Goal: Task Accomplishment & Management: Manage account settings

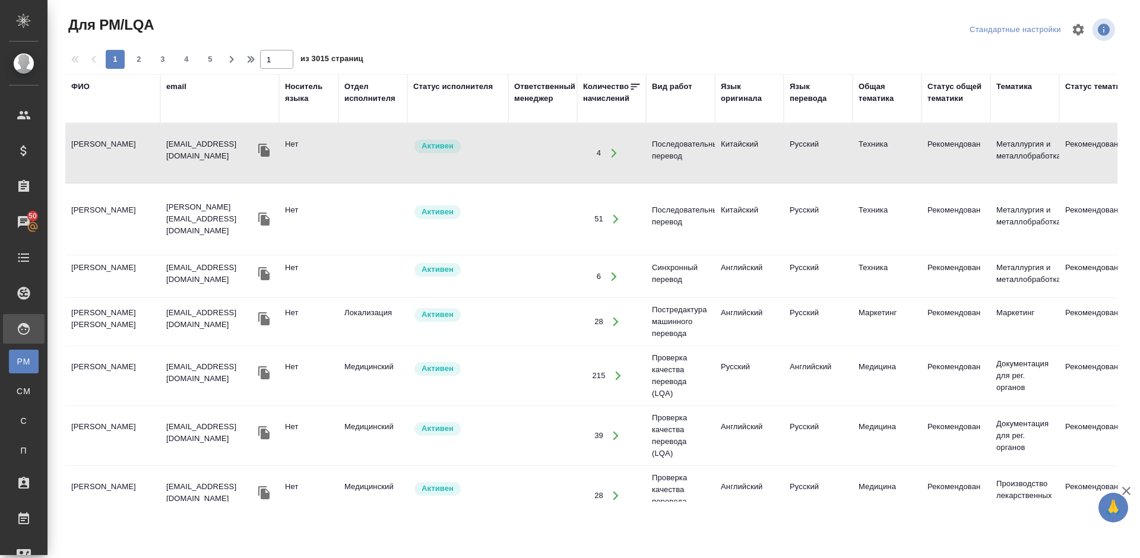
click at [82, 83] on div "ФИО" at bounding box center [80, 87] width 18 height 12
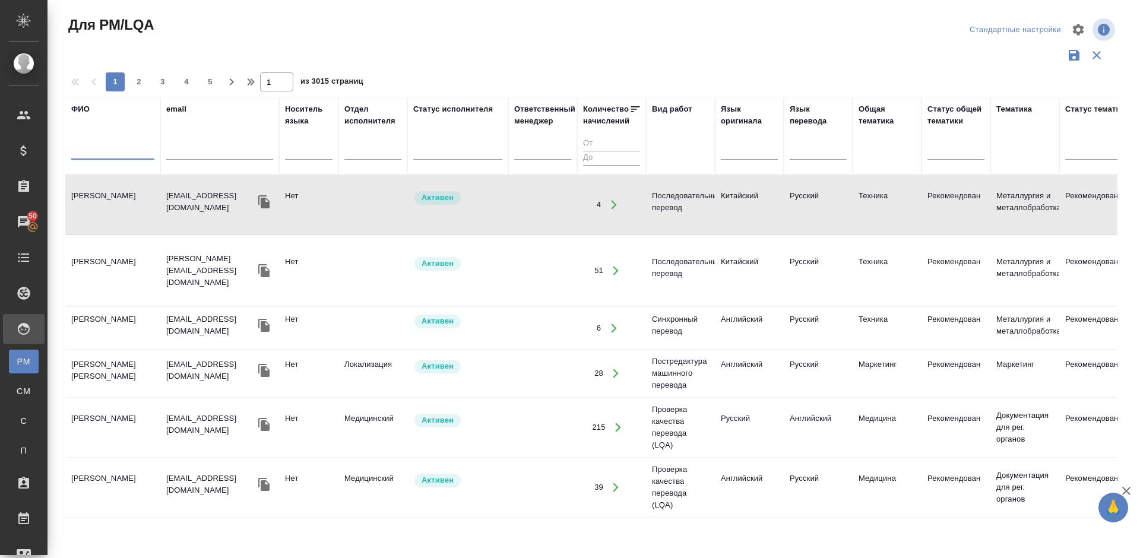
click at [131, 147] on input "text" at bounding box center [112, 152] width 83 height 15
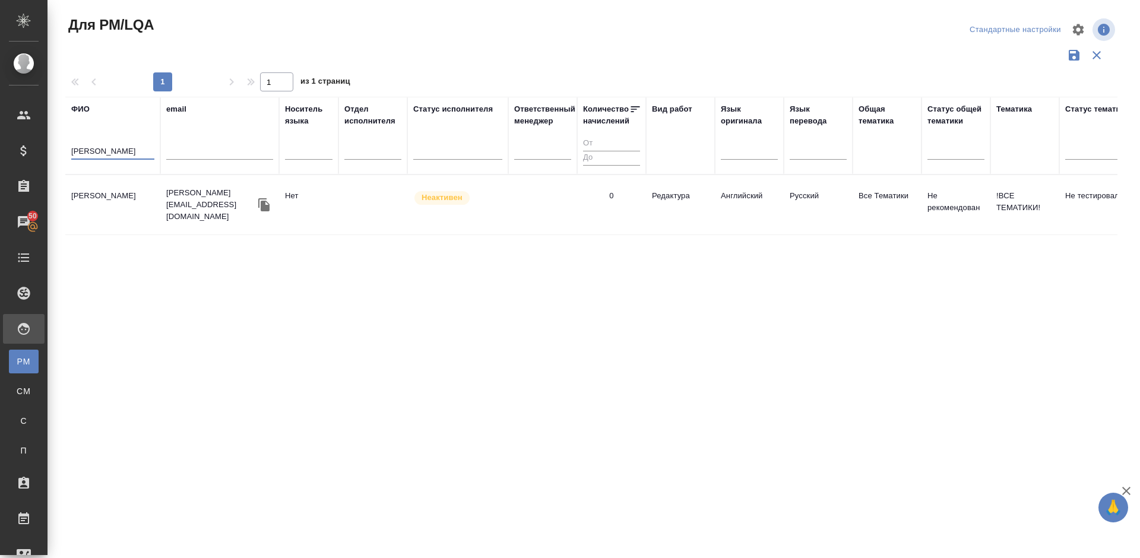
type input "Шахова"
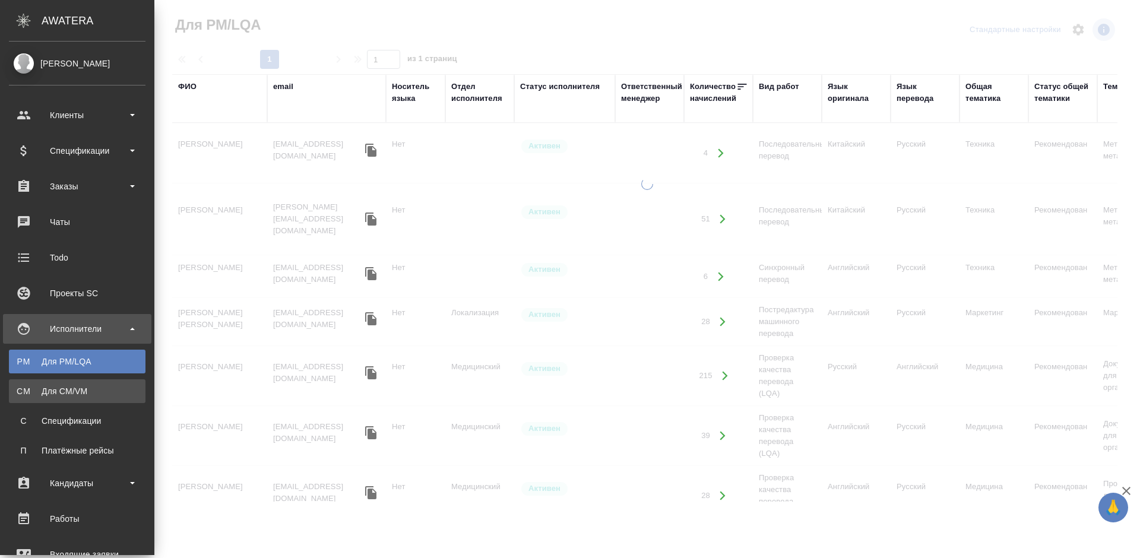
click at [43, 389] on div "Для CM/VM" at bounding box center [77, 391] width 125 height 12
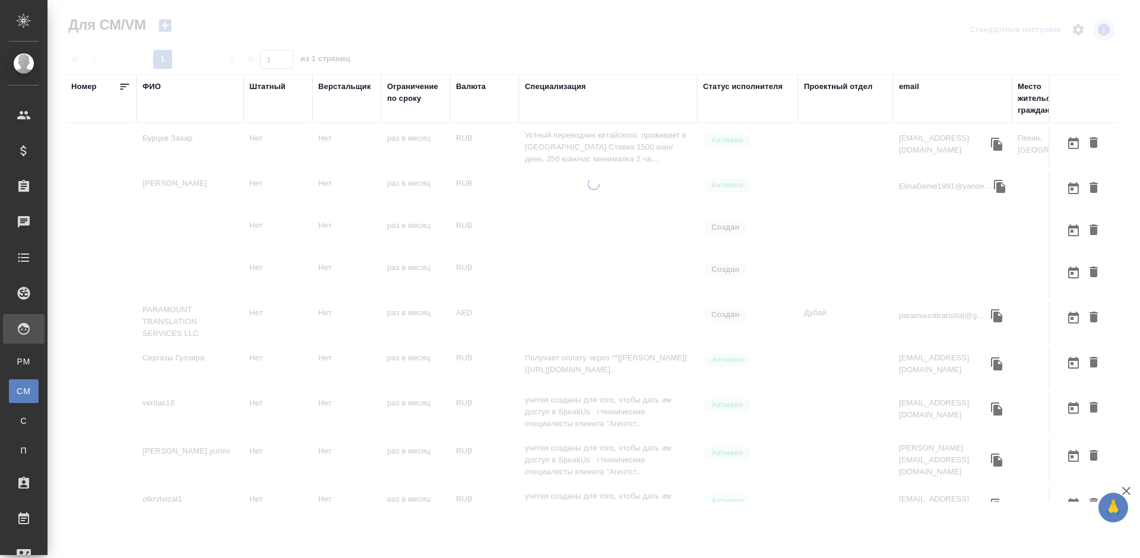
click at [167, 24] on icon "button" at bounding box center [164, 26] width 12 height 12
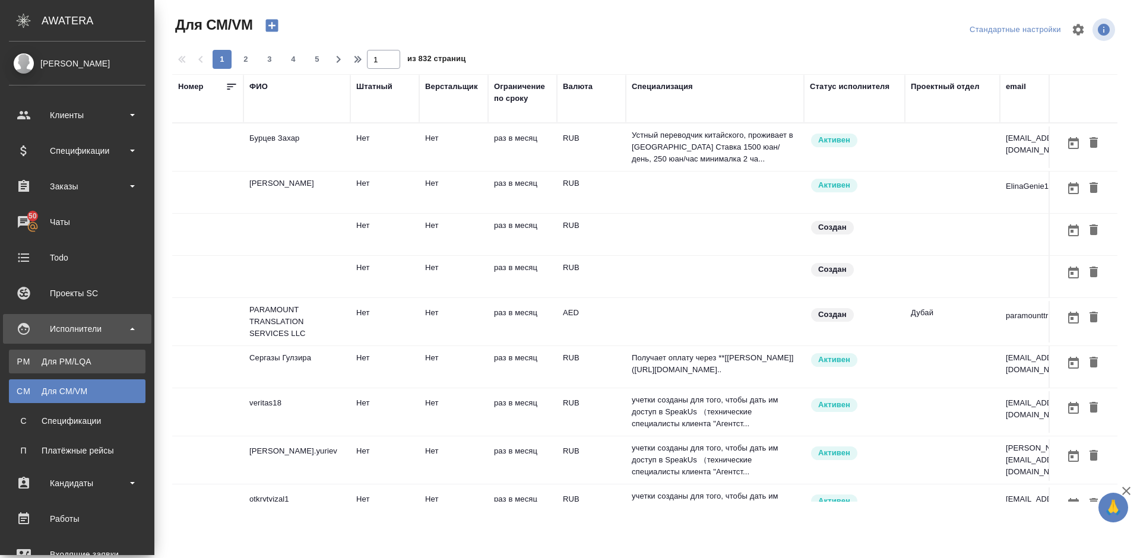
click at [48, 356] on div "Для PM/LQA" at bounding box center [77, 362] width 125 height 12
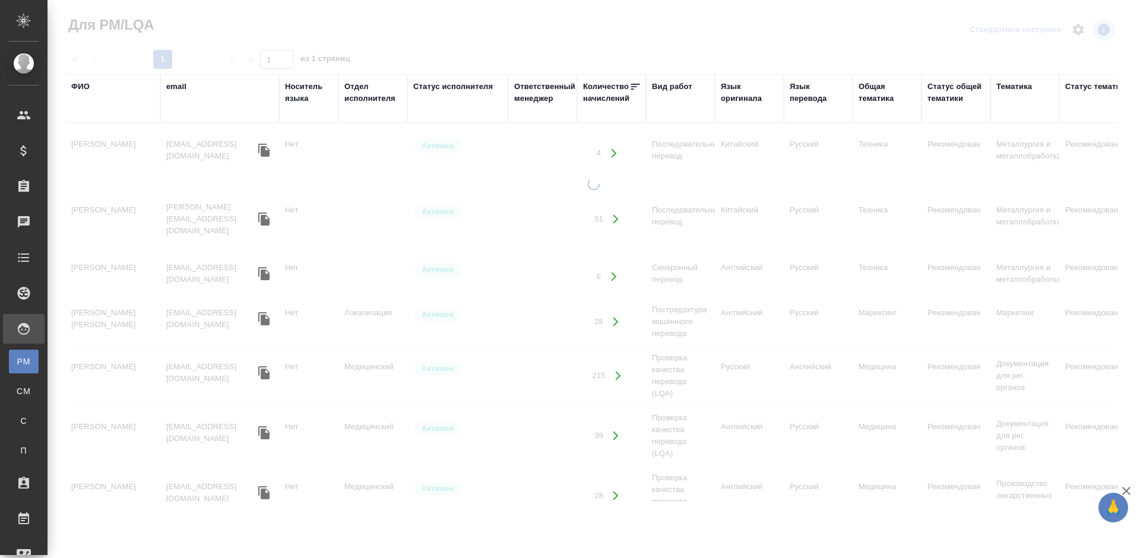
click at [674, 85] on div "Вид работ" at bounding box center [672, 87] width 40 height 12
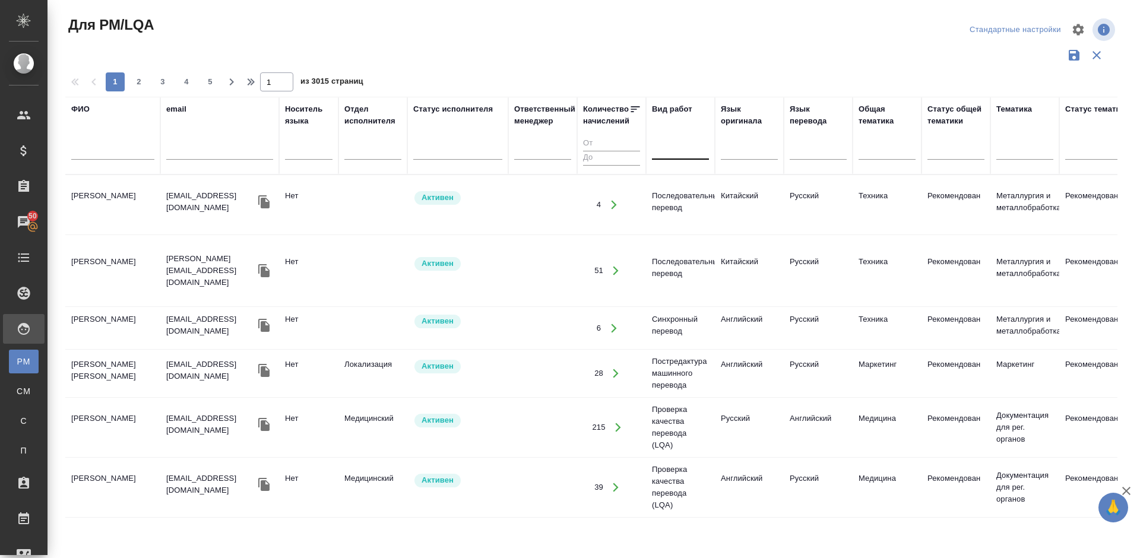
click at [679, 153] on div at bounding box center [680, 147] width 57 height 17
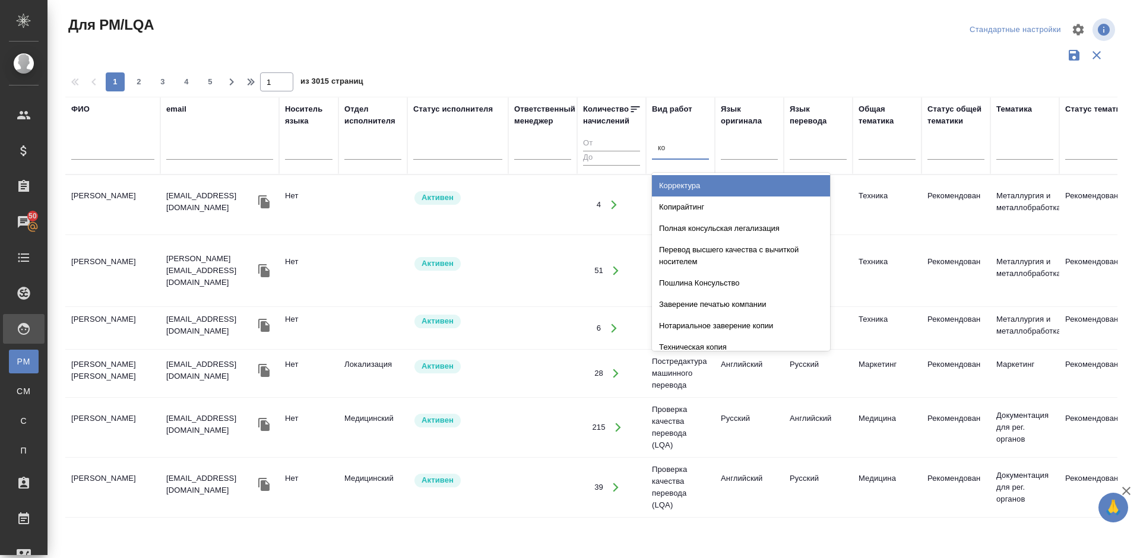
type input "кор"
click at [699, 190] on div "Корректура" at bounding box center [741, 185] width 178 height 21
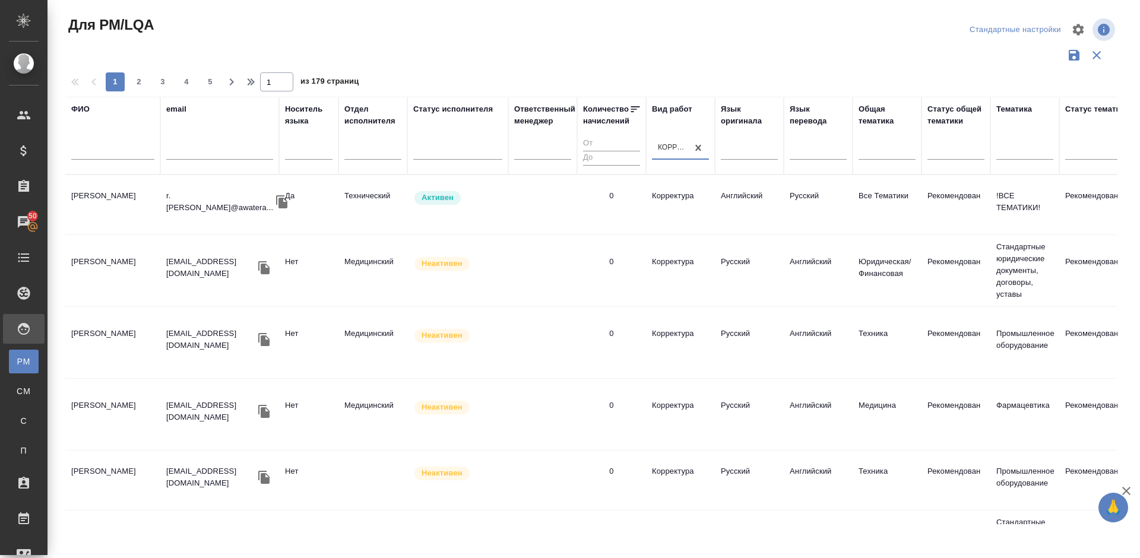
click at [120, 215] on td "Цатурян Роберт Юрьевич" at bounding box center [112, 205] width 95 height 42
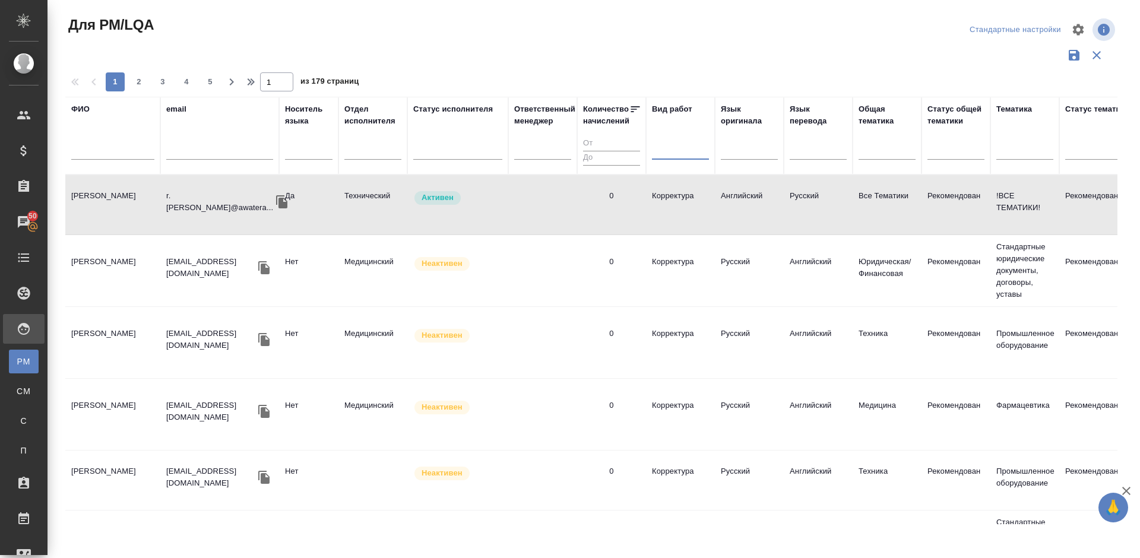
click at [671, 149] on div at bounding box center [680, 147] width 57 height 17
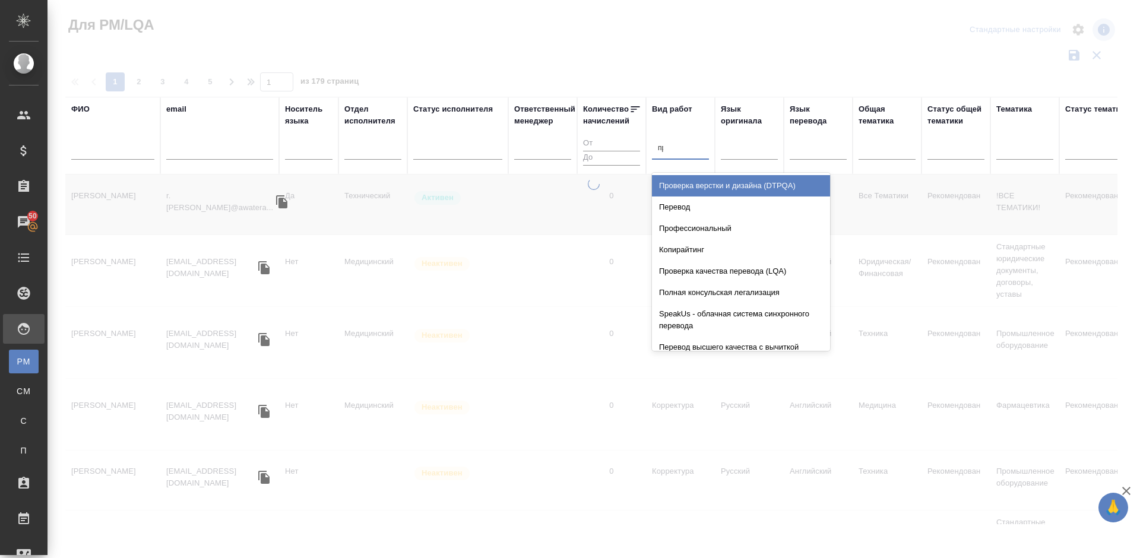
type input "при"
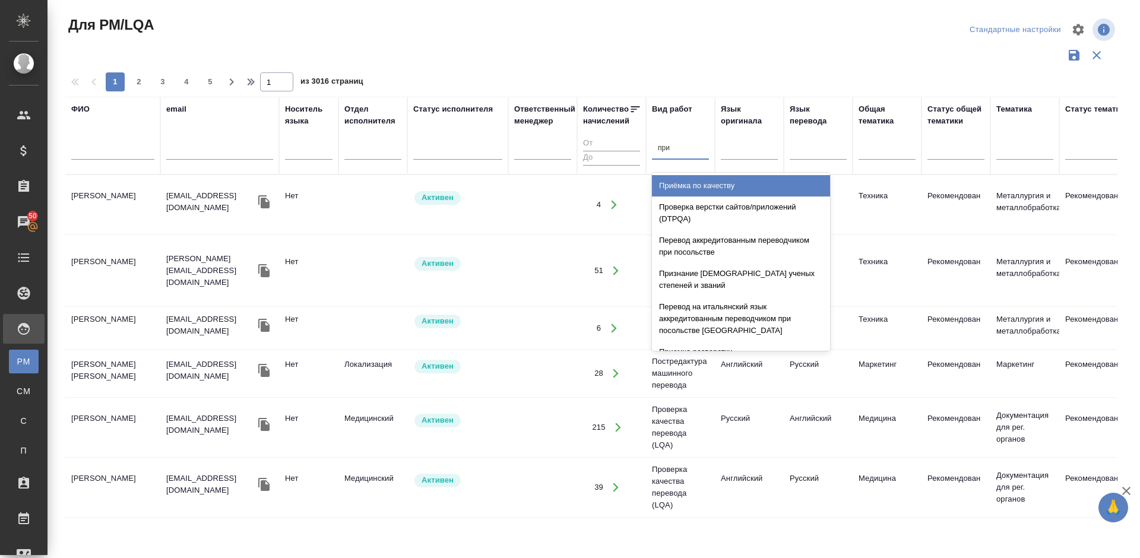
click at [695, 185] on div "Приёмка по качеству" at bounding box center [741, 185] width 178 height 21
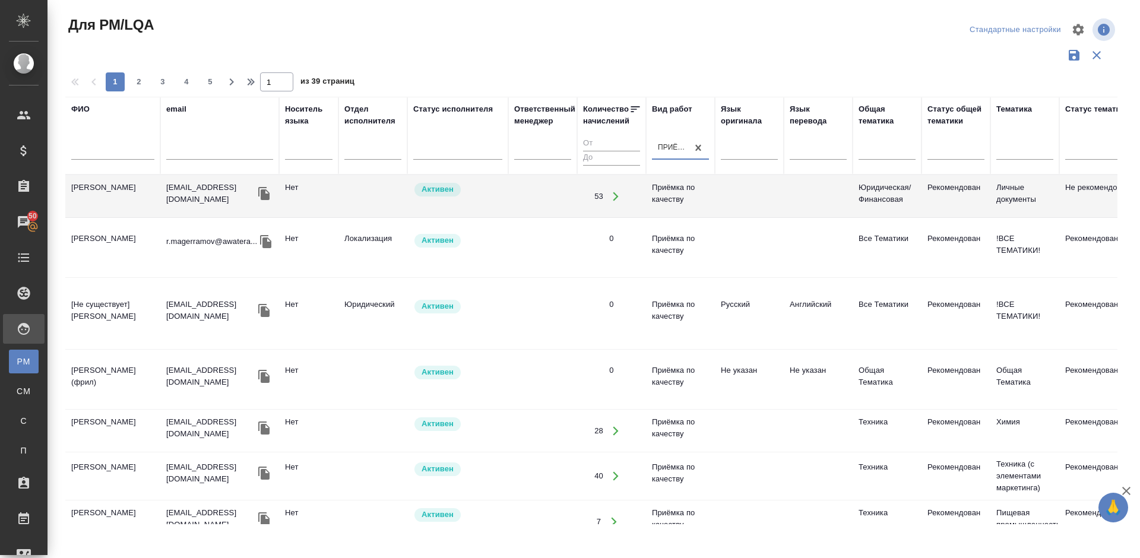
click at [142, 480] on td "Кобзева Елизавета" at bounding box center [112, 476] width 95 height 42
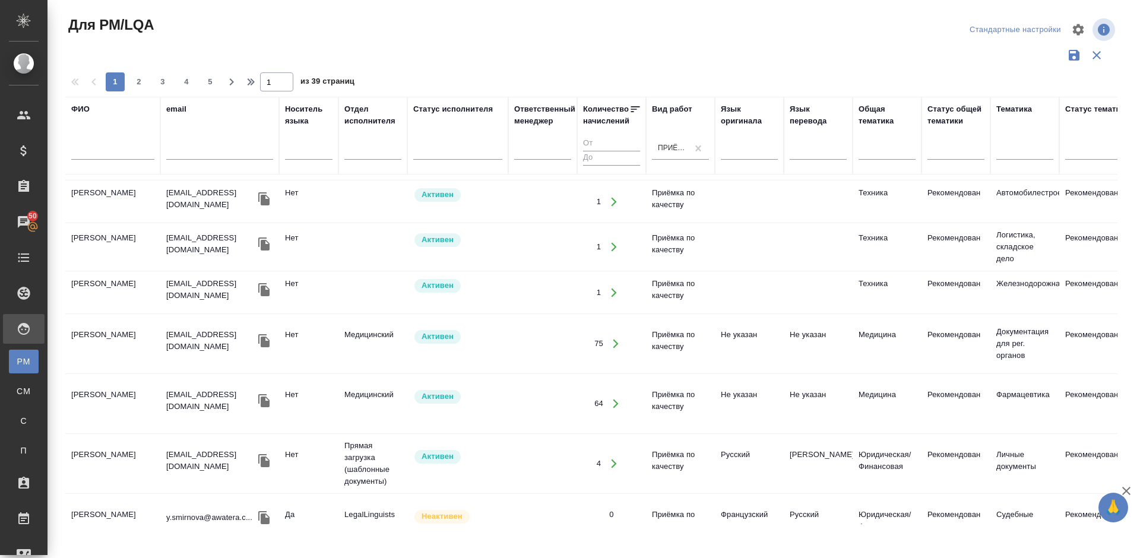
scroll to position [570, 0]
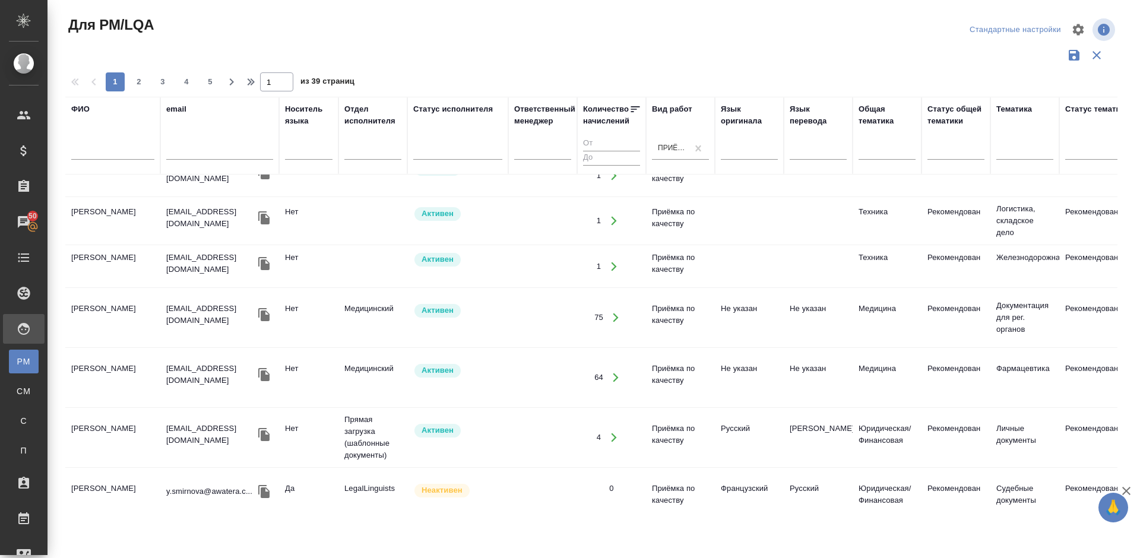
click at [103, 339] on tr "Ефремова Ирина i.efremova@awatera.com Нет Медицинский Активен 75 Приёмка по кач…" at bounding box center [1009, 318] width 1888 height 60
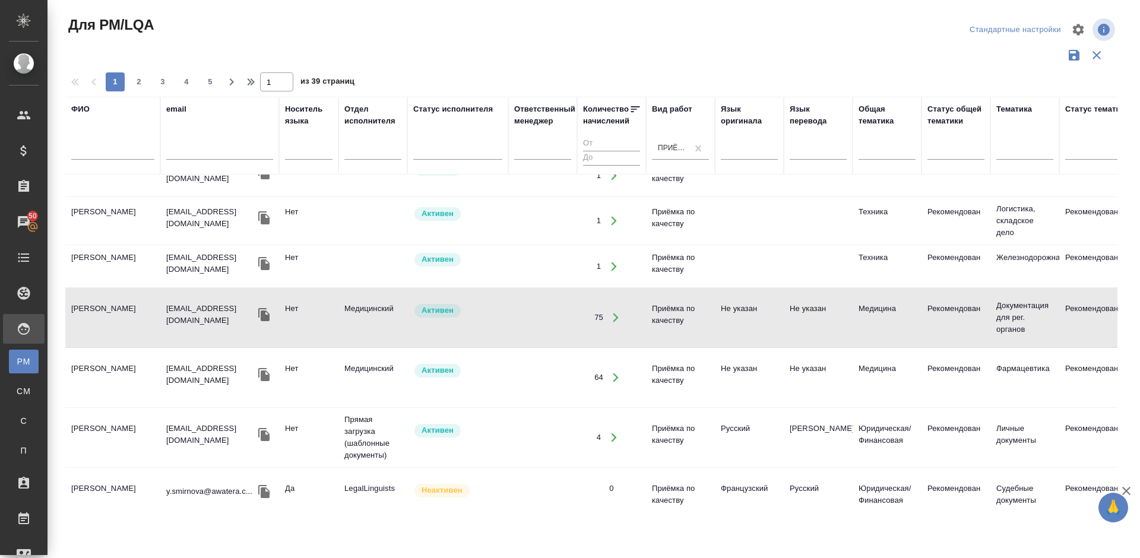
click at [145, 448] on td "Иглаков Максим" at bounding box center [112, 438] width 95 height 42
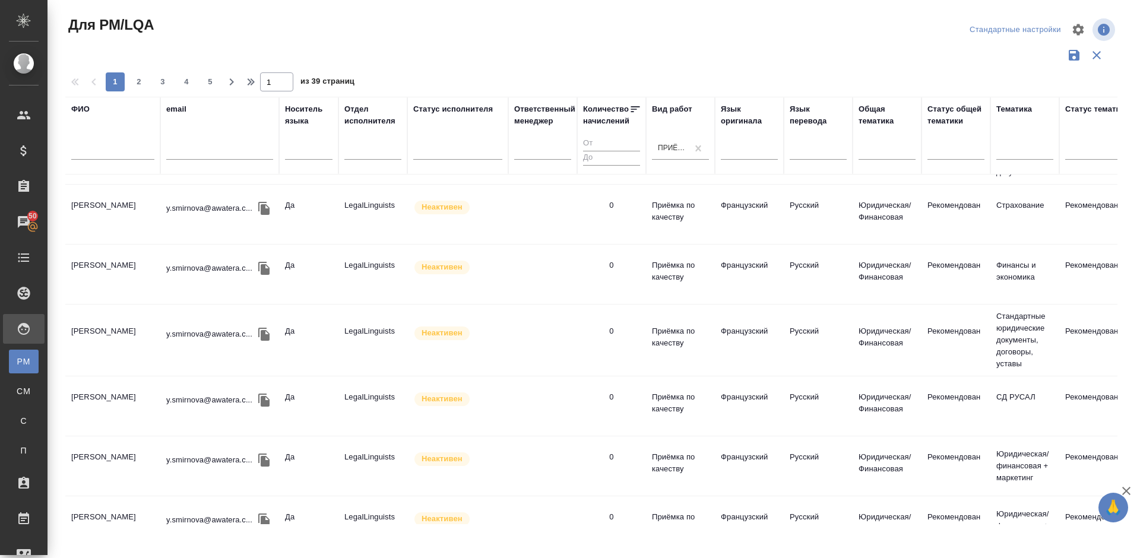
scroll to position [1026, 0]
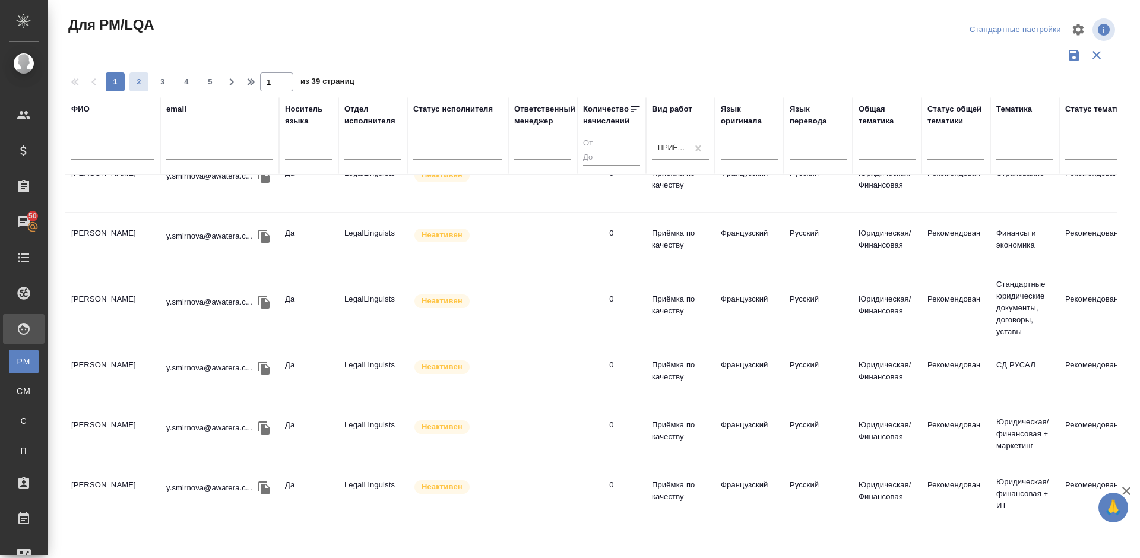
click at [137, 81] on span "2" at bounding box center [138, 82] width 19 height 12
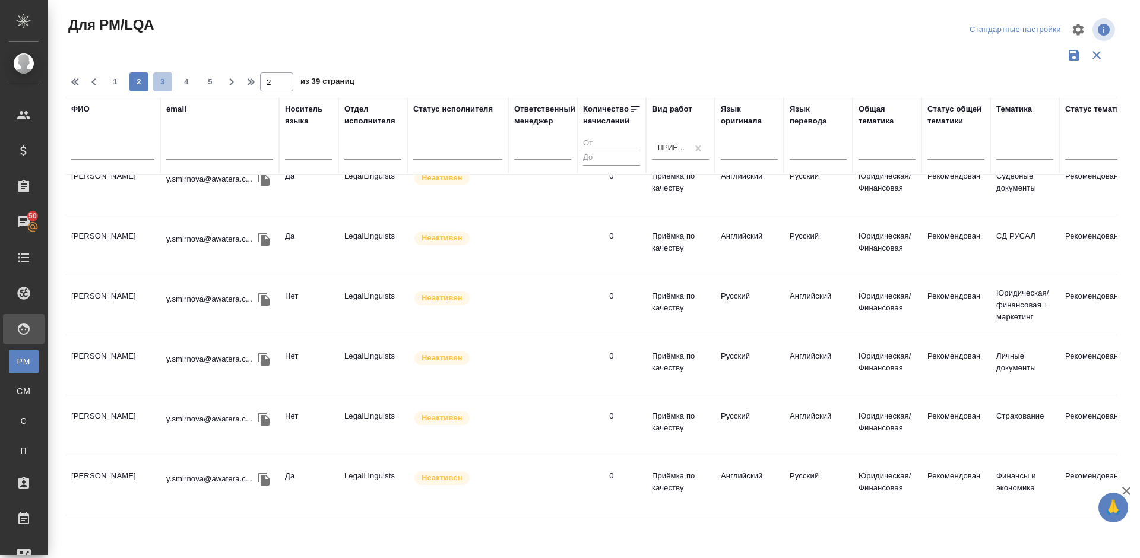
click at [169, 77] on span "3" at bounding box center [162, 82] width 19 height 12
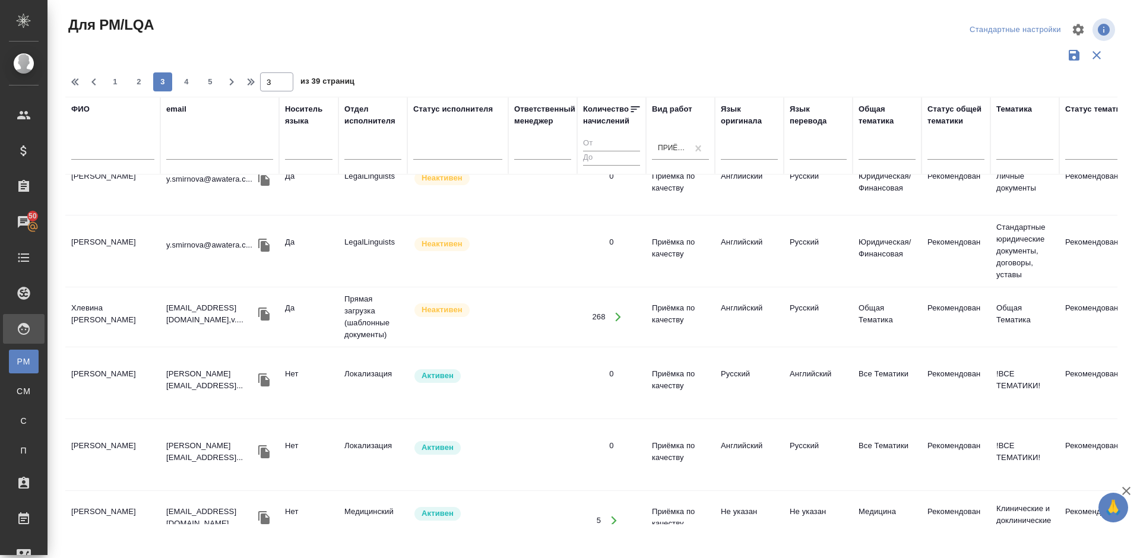
click at [142, 389] on td "Зенкова Мария Григорьевна" at bounding box center [112, 383] width 95 height 42
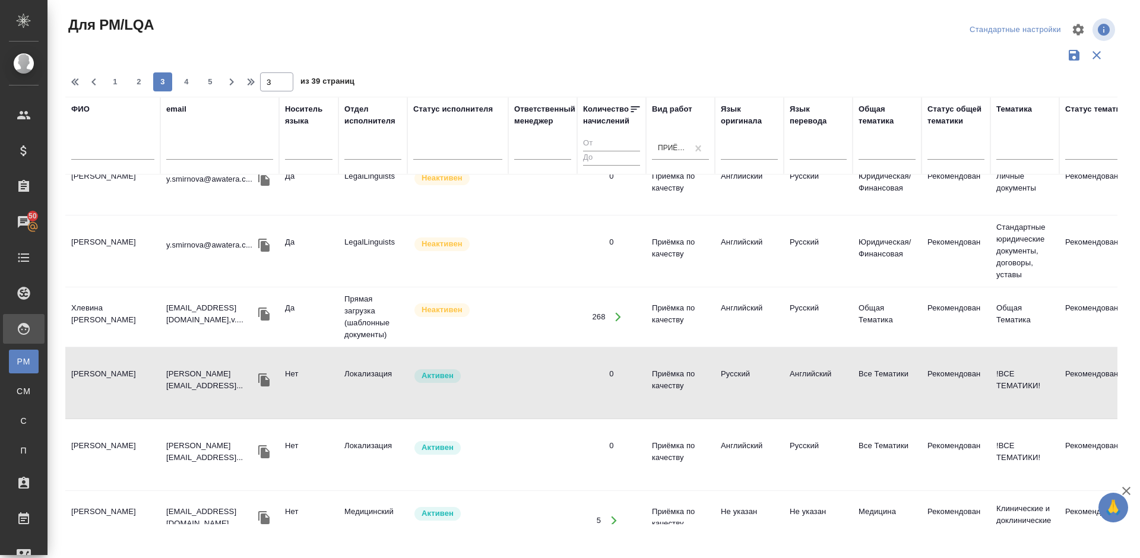
click at [139, 500] on td "Ефремова Ирина" at bounding box center [112, 521] width 95 height 42
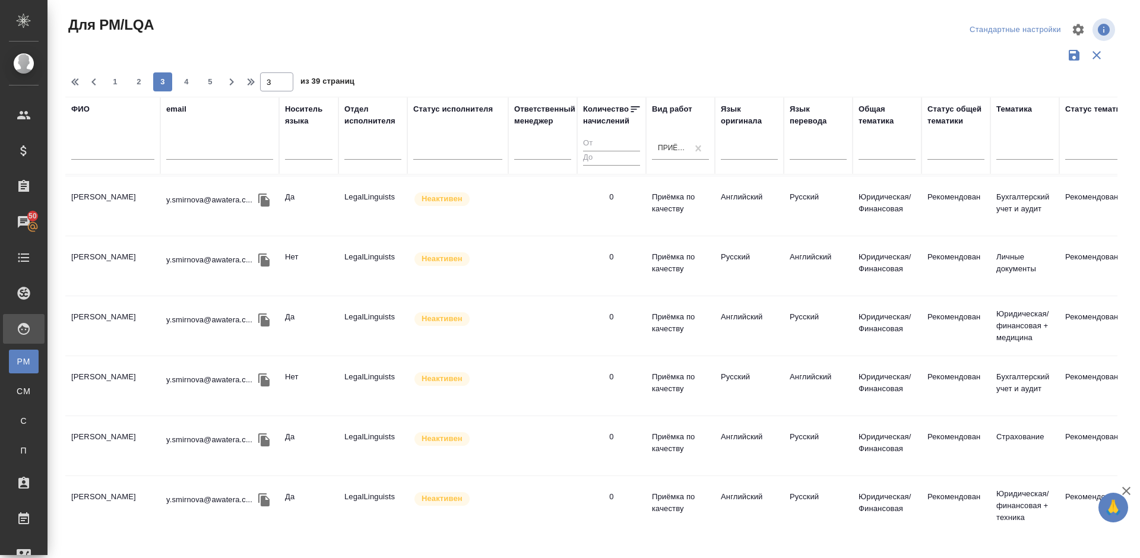
scroll to position [0, 0]
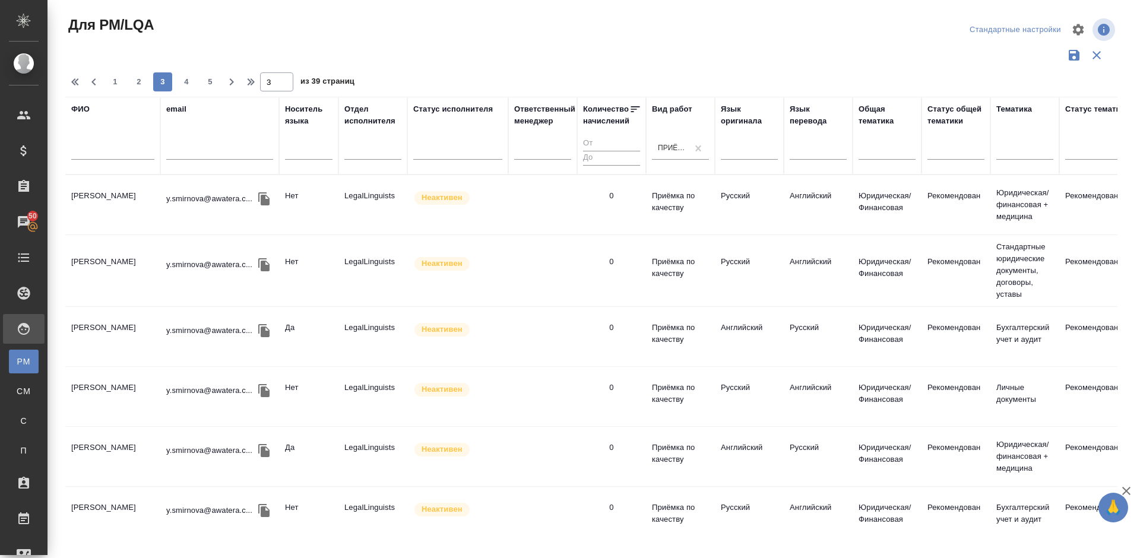
drag, startPoint x: 616, startPoint y: 252, endPoint x: 405, endPoint y: 182, distance: 222.1
click at [122, 83] on span "1" at bounding box center [115, 82] width 19 height 12
type input "1"
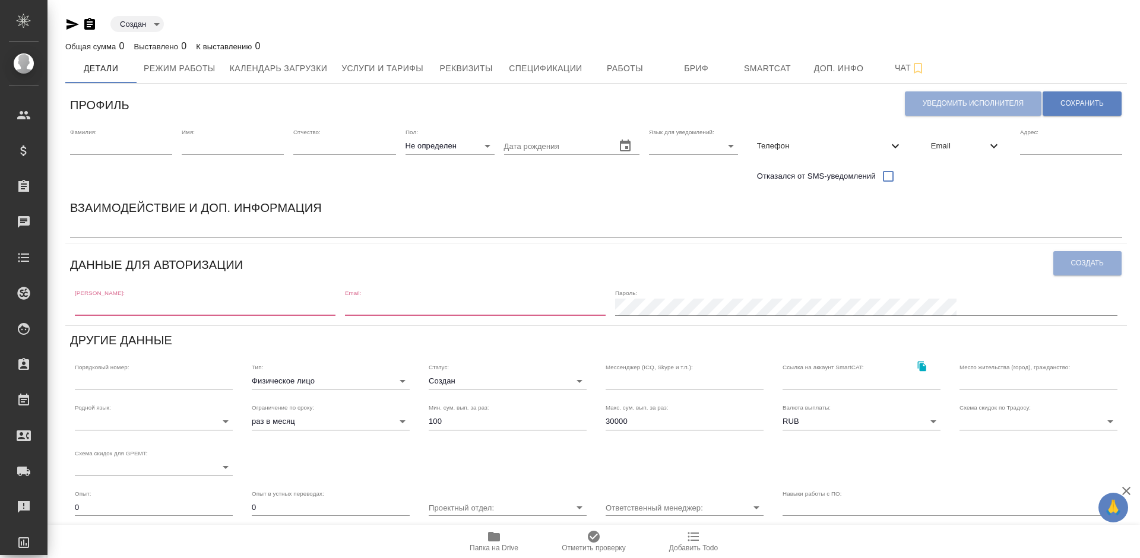
click at [198, 302] on input "text" at bounding box center [205, 307] width 261 height 17
paste input "[PERSON_NAME][EMAIL_ADDRESS][DOMAIN_NAME]"
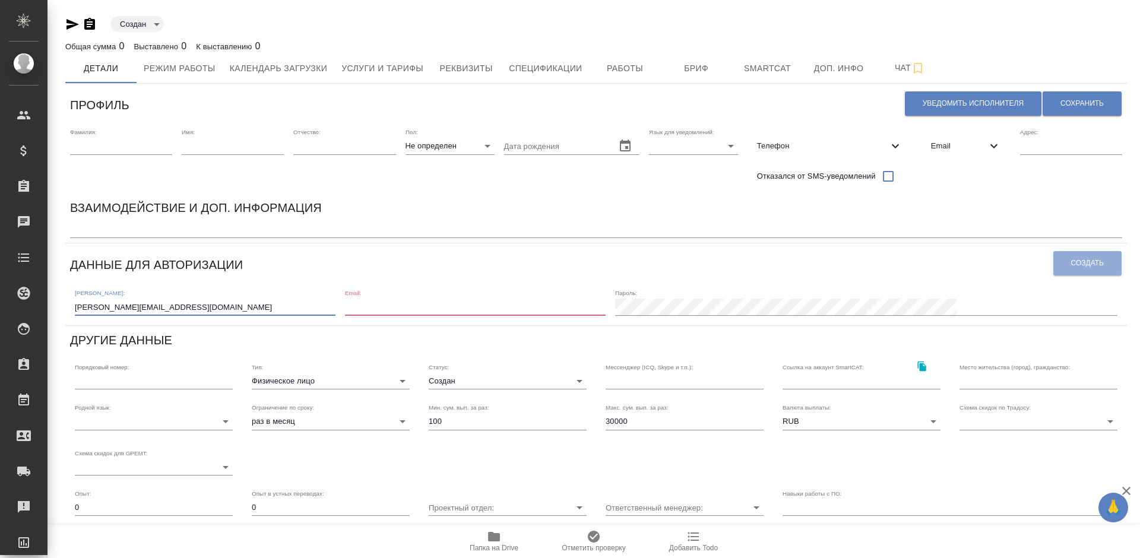
type input "[PERSON_NAME][EMAIL_ADDRESS][DOMAIN_NAME]"
click at [469, 308] on input "email" at bounding box center [475, 307] width 261 height 17
paste input "v.abramova@awatera.com"
type input "v.abramova@awatera.com"
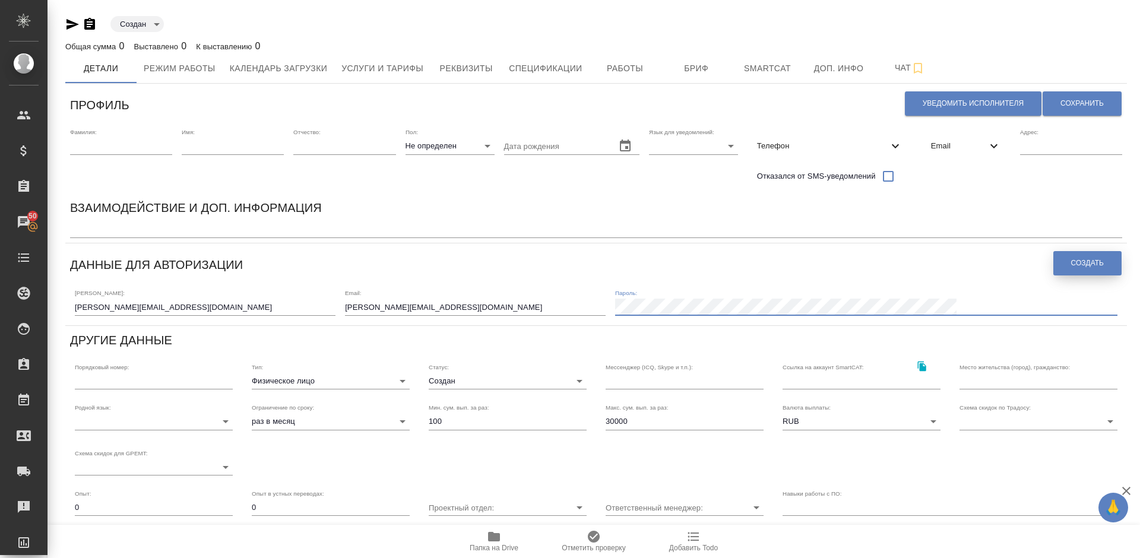
click at [1081, 262] on span "Создать" at bounding box center [1087, 263] width 33 height 10
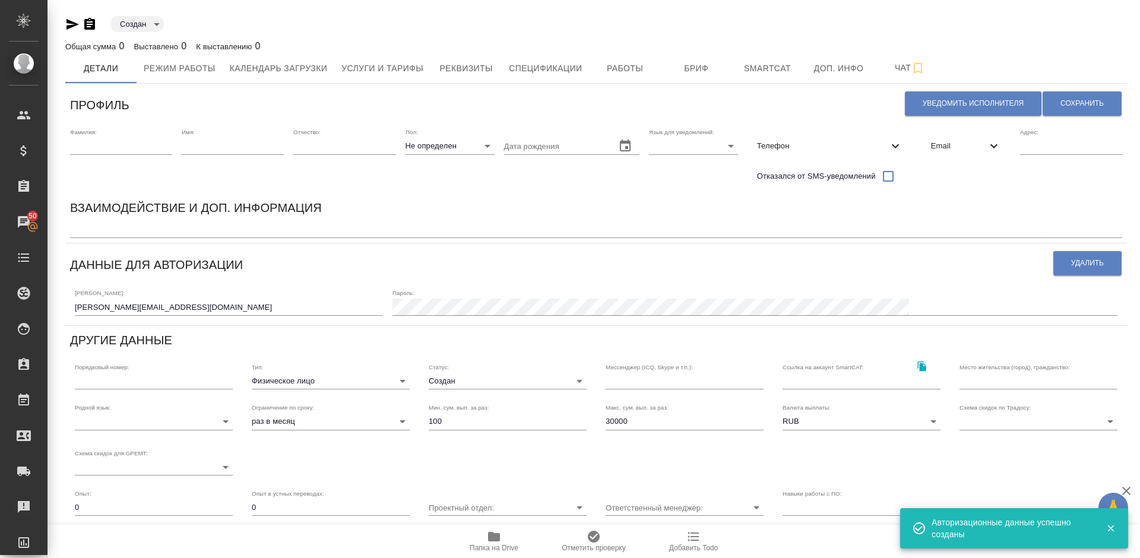
click at [632, 422] on input "30000" at bounding box center [684, 421] width 158 height 17
type input "3"
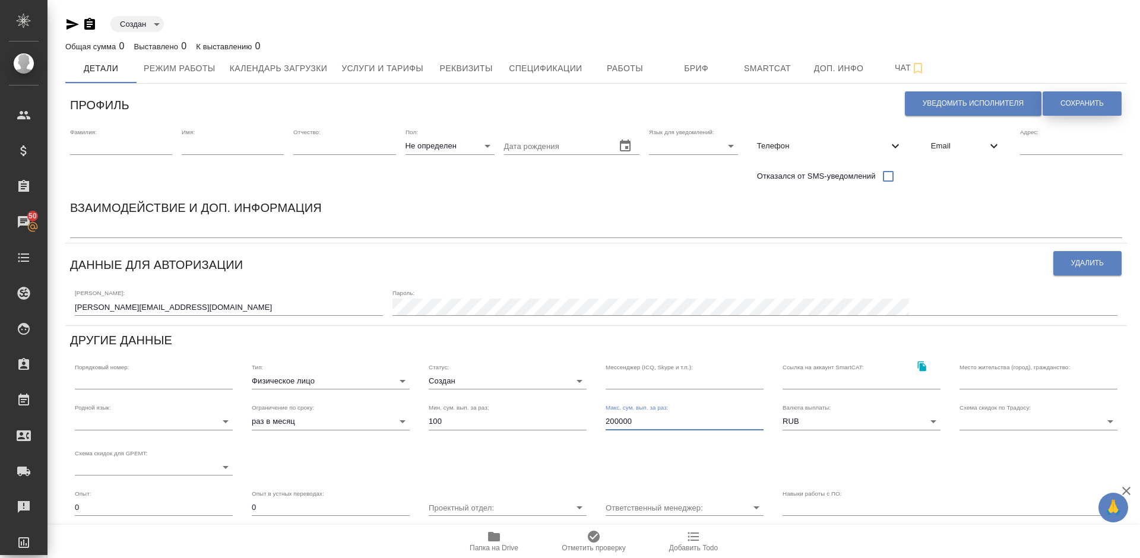
type input "200000"
click at [1073, 102] on span "Сохранить" at bounding box center [1081, 104] width 43 height 10
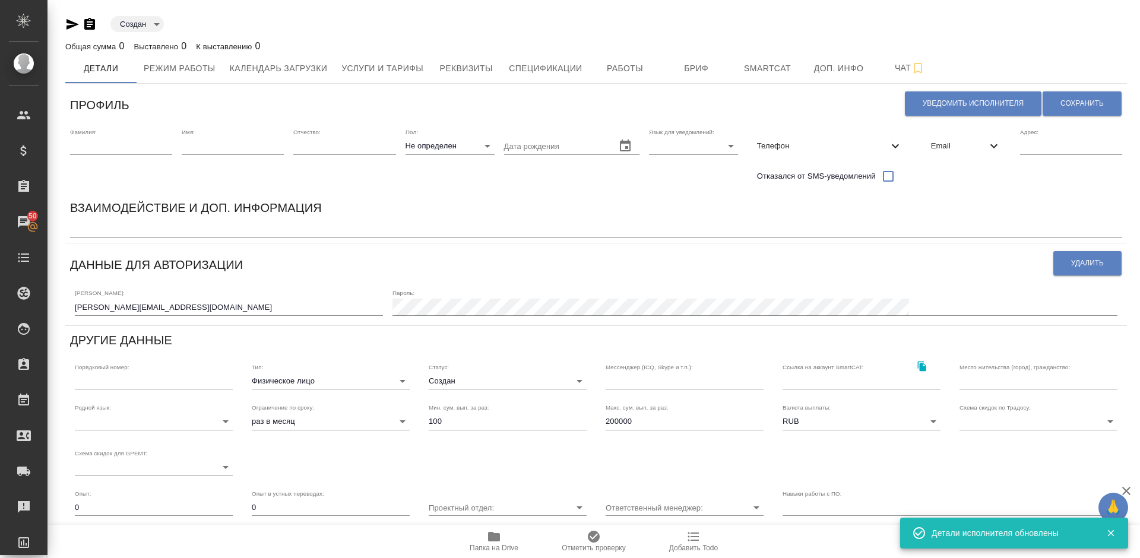
click at [329, 385] on body "🙏 .cls-1 fill:#fff; AWATERA Lazareva Anastasia Клиенты Спецификации Заказы 50 Ч…" at bounding box center [570, 279] width 1140 height 558
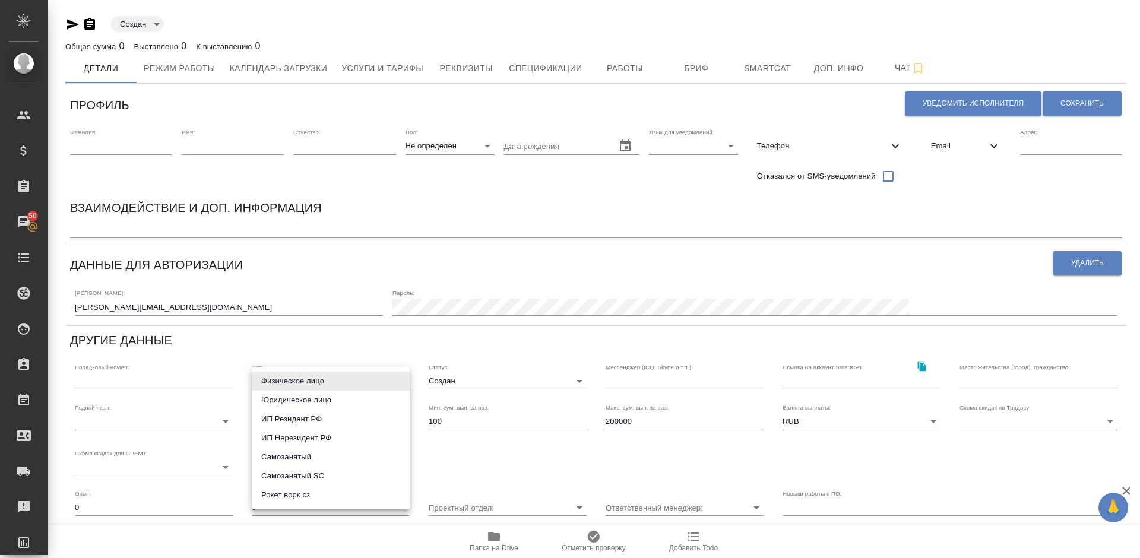
click at [310, 492] on li "Рокет ворк сз" at bounding box center [331, 495] width 158 height 19
type input "rocketWorkSelfEmployed"
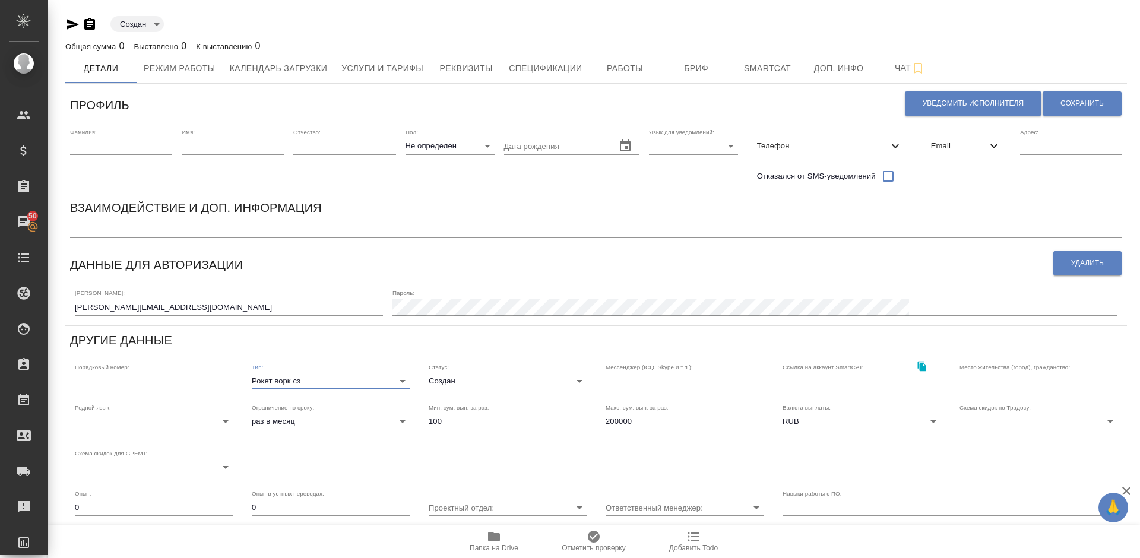
click at [502, 382] on body "🙏 .cls-1 fill:#fff; AWATERA Lazareva Anastasia Клиенты Спецификации Заказы 50 Ч…" at bounding box center [570, 279] width 1140 height 558
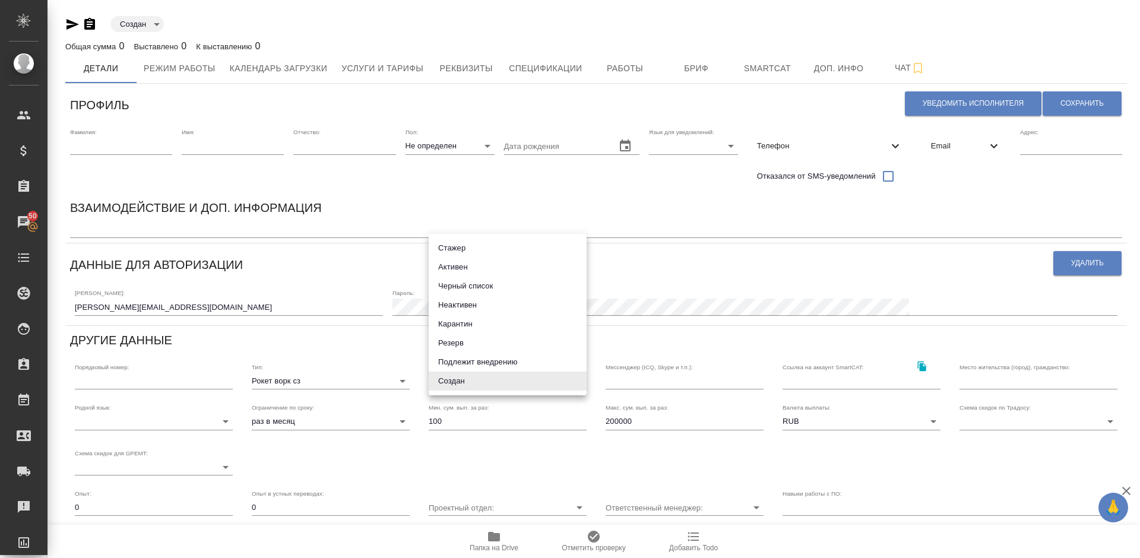
click at [459, 267] on li "Активен" at bounding box center [508, 267] width 158 height 19
type input "active"
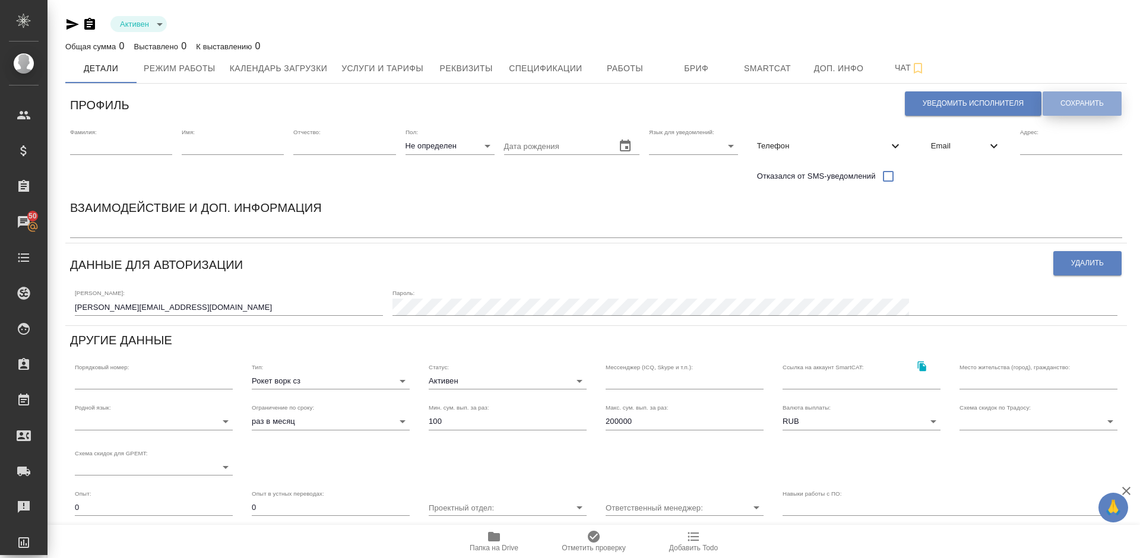
click at [1059, 103] on button "Сохранить" at bounding box center [1081, 103] width 79 height 24
drag, startPoint x: 169, startPoint y: 307, endPoint x: 74, endPoint y: 309, distance: 95.0
click at [74, 309] on div "Логин: v.abramova@awatera.com Пароль:" at bounding box center [596, 301] width 1052 height 37
click at [947, 141] on span "Email" at bounding box center [959, 146] width 56 height 12
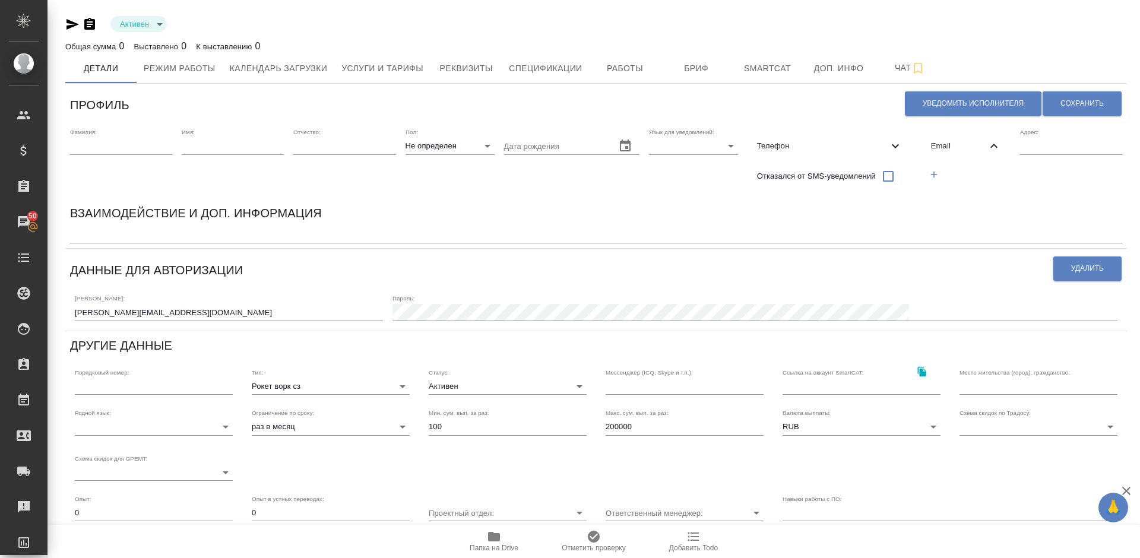
click at [932, 177] on icon "button" at bounding box center [933, 174] width 11 height 11
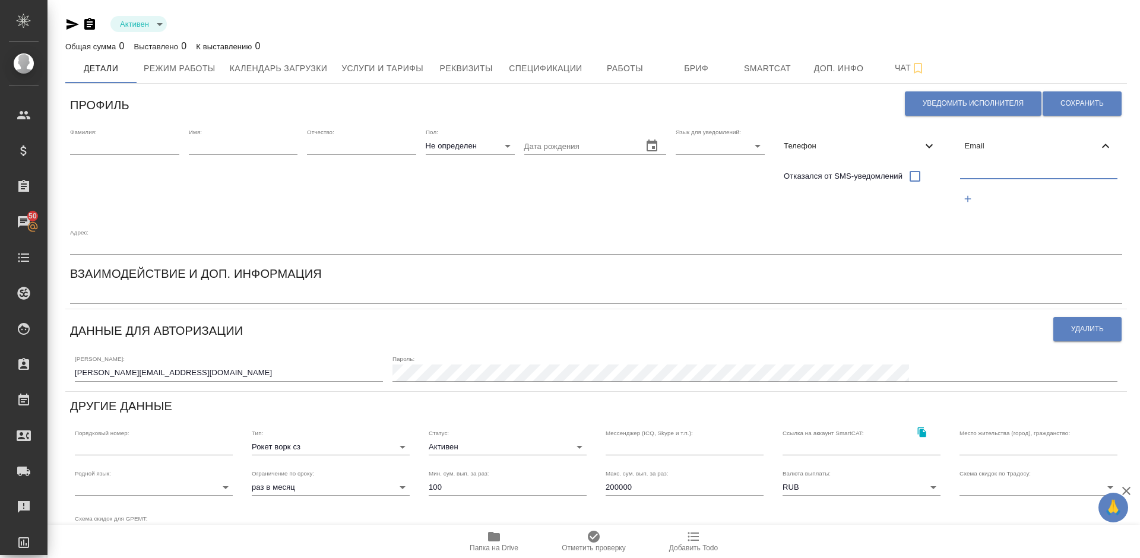
paste input "v.abramova@awatera.com"
click at [990, 174] on input "v.abramova@awatera.com" at bounding box center [1039, 171] width 158 height 15
type input "v.abramova@awatera.com"
click at [1063, 102] on span "Сохранить" at bounding box center [1081, 104] width 43 height 10
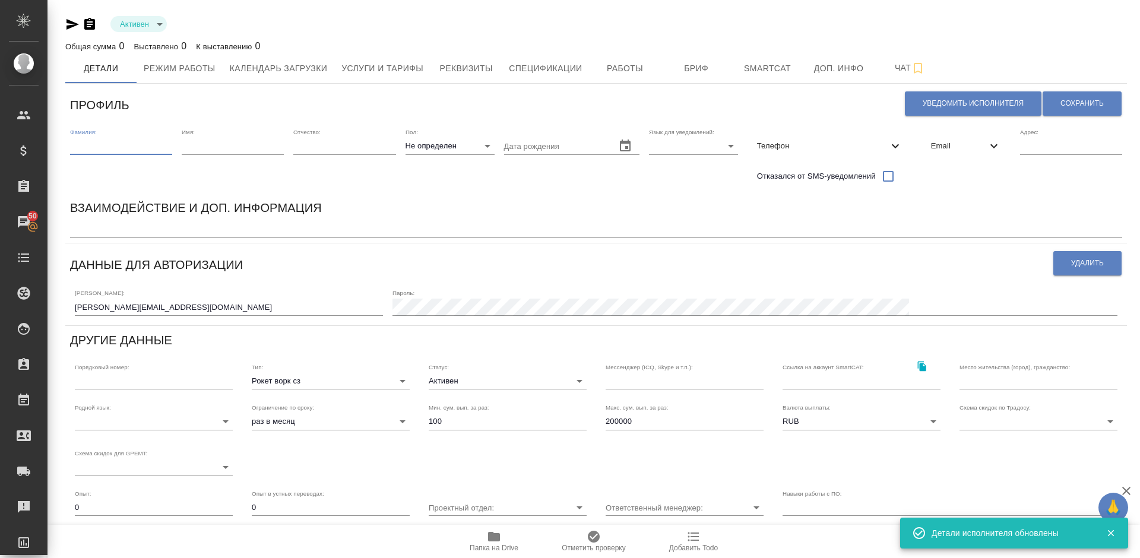
paste input "Абрамов"
click at [114, 149] on input "text" at bounding box center [121, 146] width 102 height 17
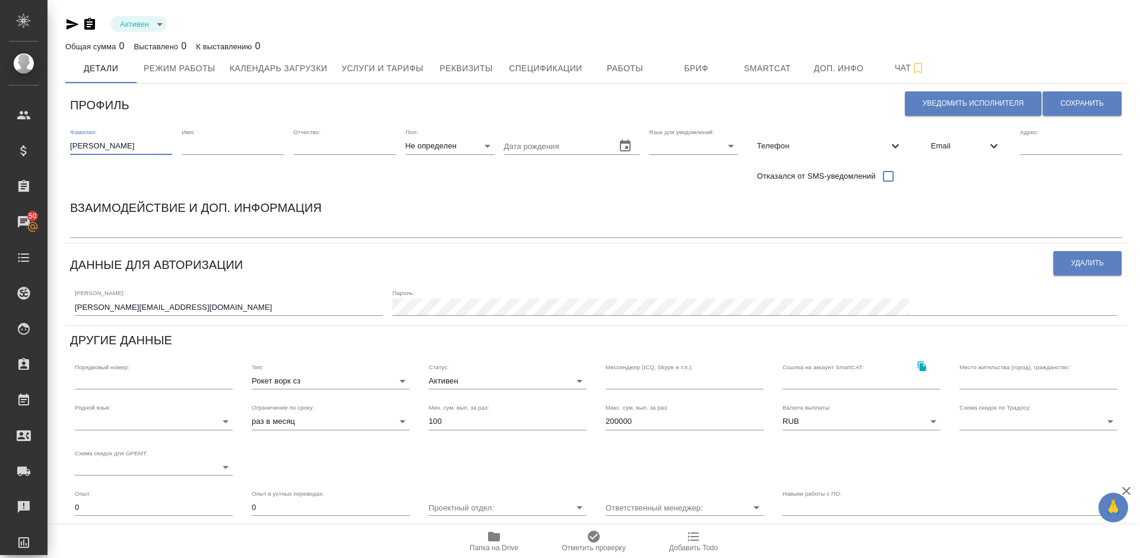
type input "Абрамов"
paste input "Валерия"
click at [220, 147] on input "text" at bounding box center [233, 146] width 102 height 17
click at [185, 146] on input "Валерия" at bounding box center [233, 146] width 102 height 17
type input "Валерия"
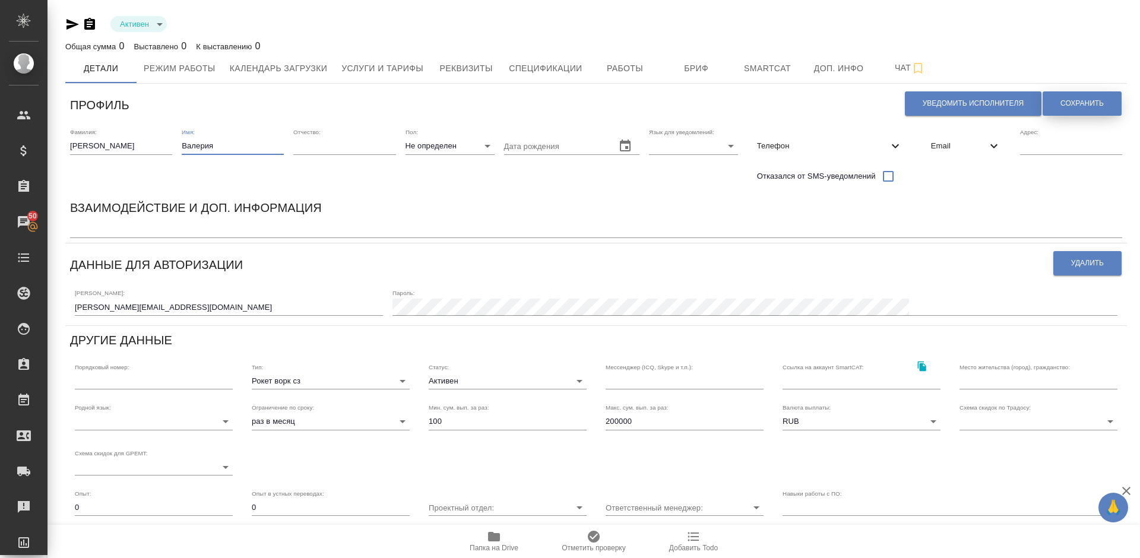
click at [1067, 107] on span "Сохранить" at bounding box center [1081, 104] width 43 height 10
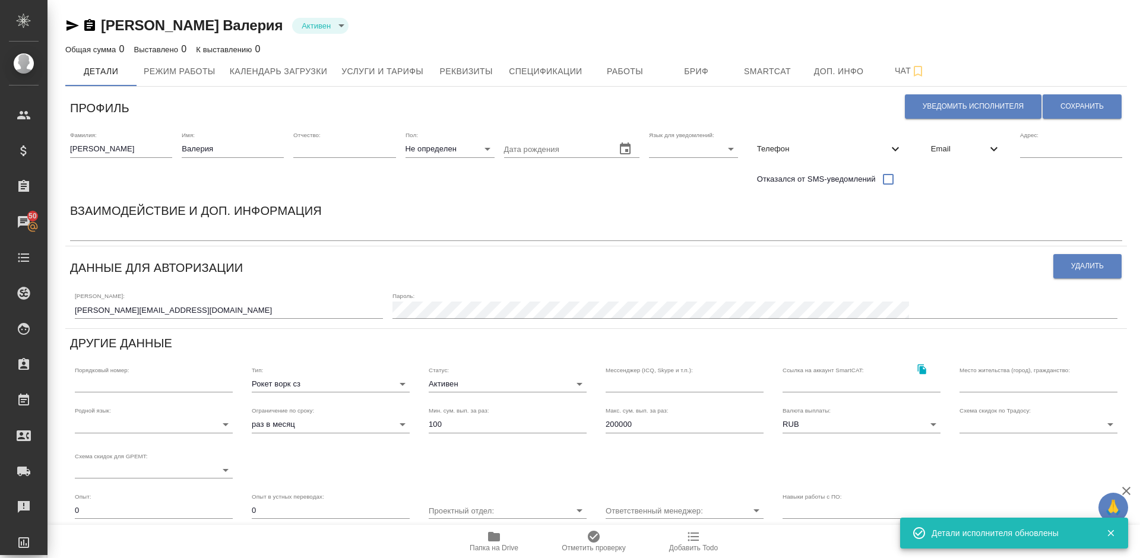
click at [118, 233] on textarea at bounding box center [596, 232] width 1052 height 9
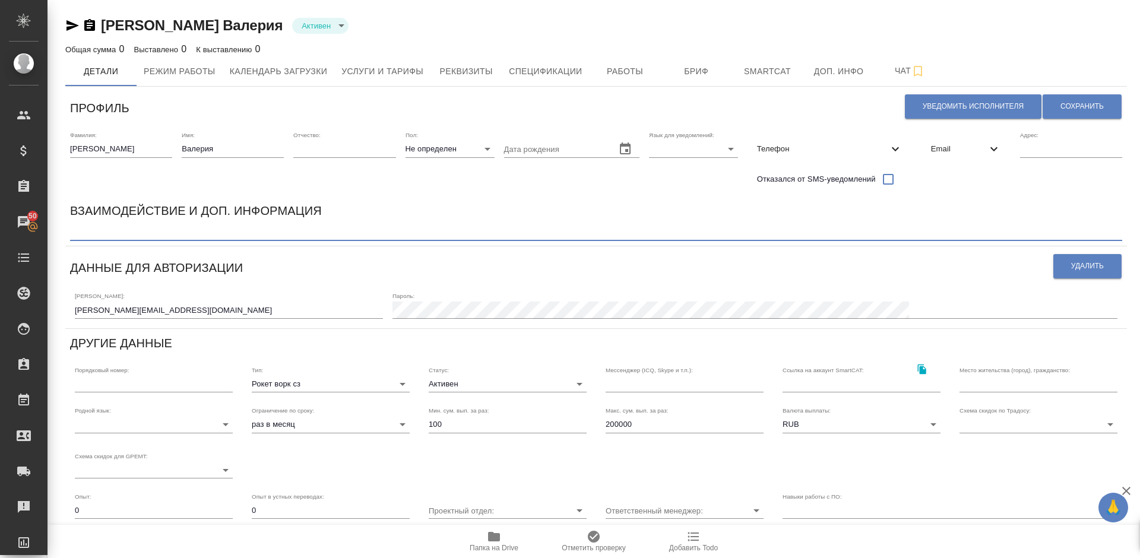
paste textarea "профиль для штатного переводчика ОПШД"
click at [567, 198] on div "Взаимодействие и доп. информация профиль для штатного переводчика ОПШД x" at bounding box center [595, 220] width 1061 height 49
click at [73, 233] on textarea "профиль для штатного переводчика ОПШД" at bounding box center [596, 232] width 1052 height 9
type textarea "профиль для штатного переводчика ОПШД"
click at [1083, 105] on span "Сохранить" at bounding box center [1081, 107] width 43 height 10
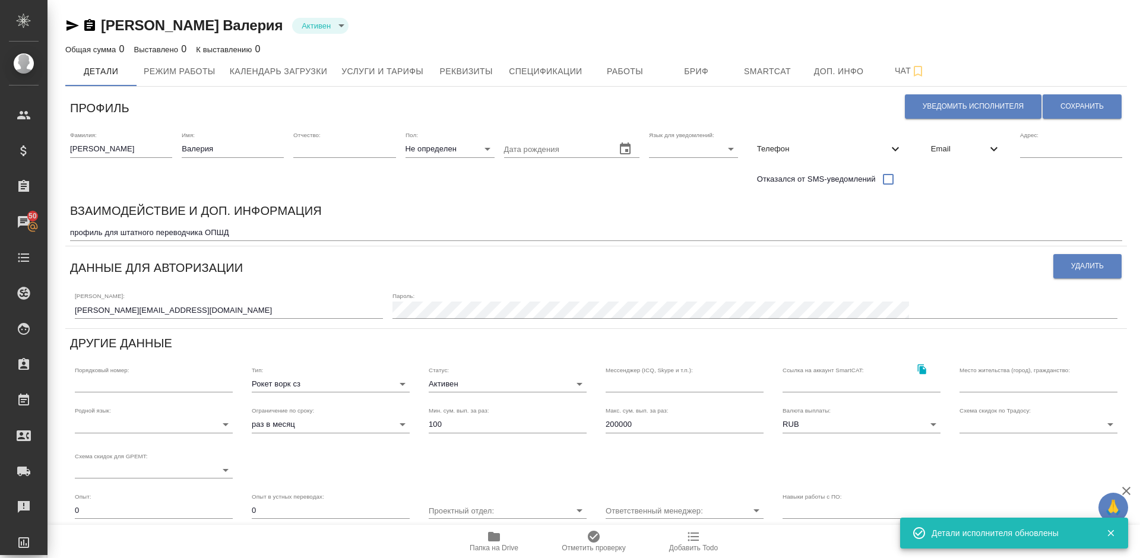
click at [347, 381] on body "🙏 .cls-1 fill:#fff; AWATERA Lazareva Anastasia Клиенты Спецификации Заказы 50 Ч…" at bounding box center [570, 279] width 1140 height 558
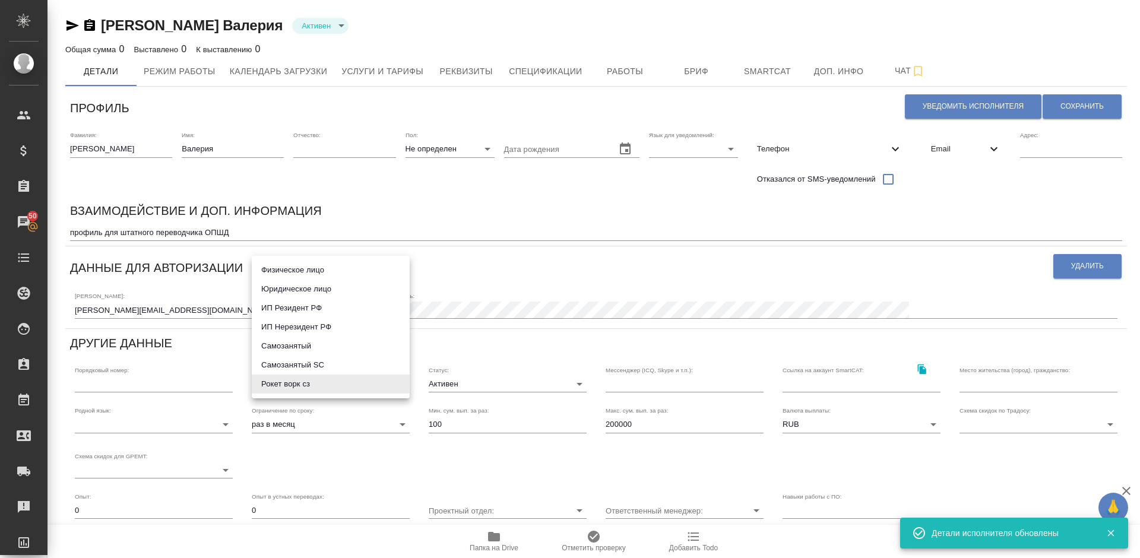
click at [326, 269] on li "Физическое лицо" at bounding box center [331, 270] width 158 height 19
type input "private"
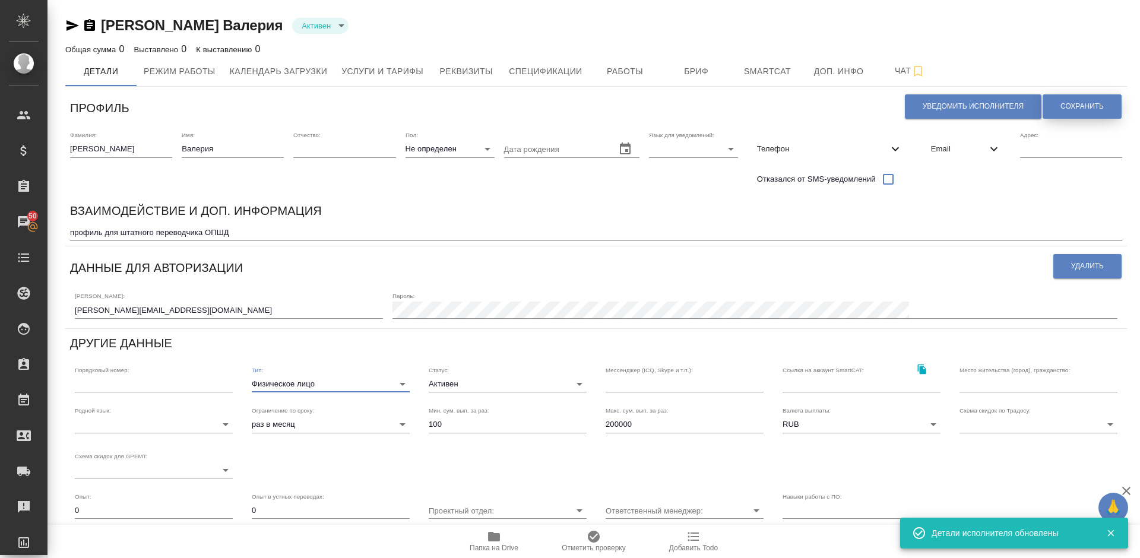
click at [1064, 113] on button "Сохранить" at bounding box center [1081, 106] width 79 height 24
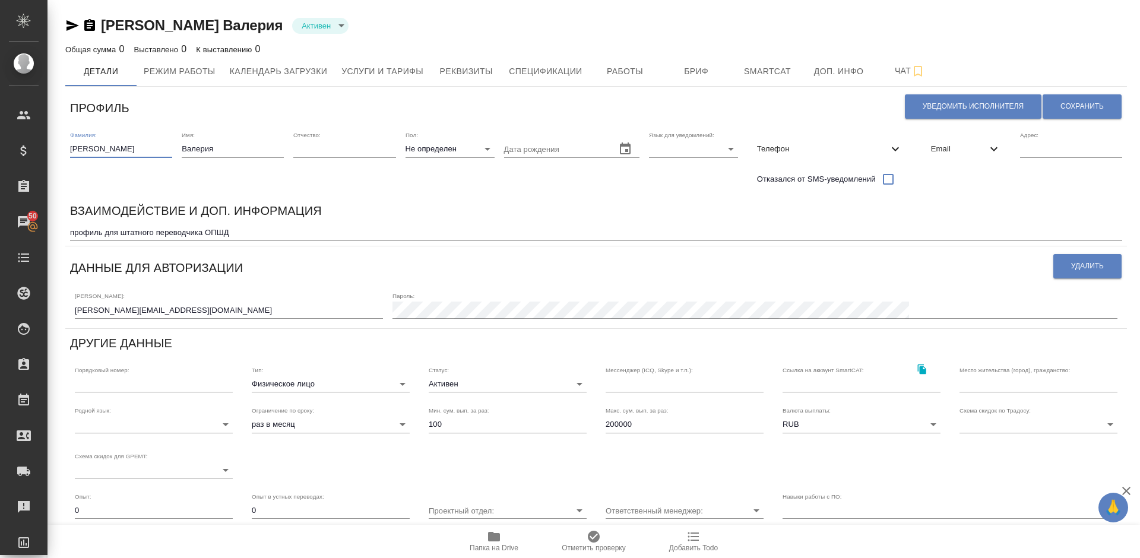
click at [107, 154] on input "Абрамов" at bounding box center [121, 149] width 102 height 17
type input "Абрамова"
click at [1071, 106] on span "Сохранить" at bounding box center [1081, 107] width 43 height 10
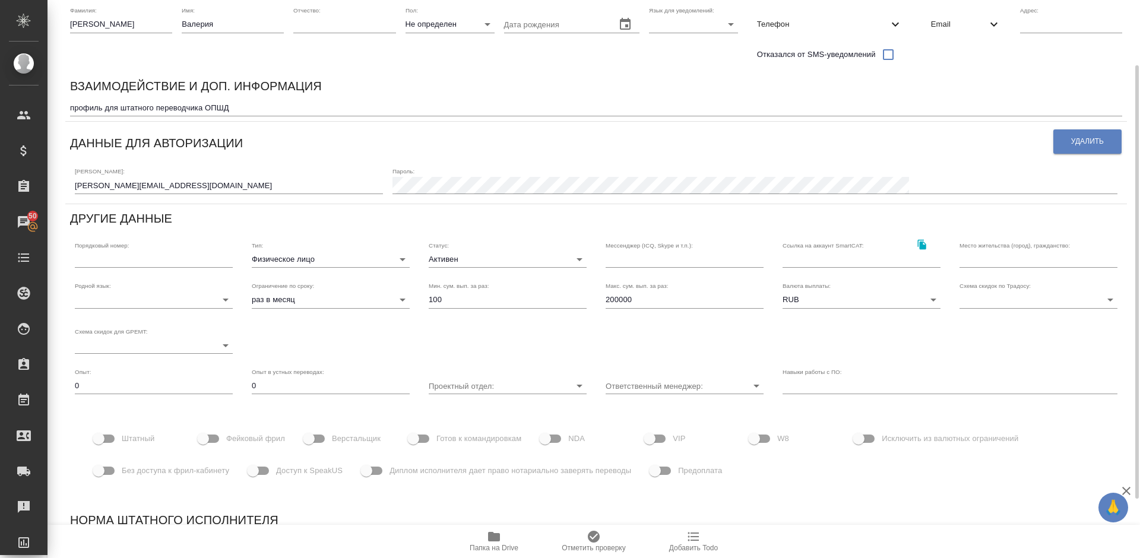
scroll to position [160, 0]
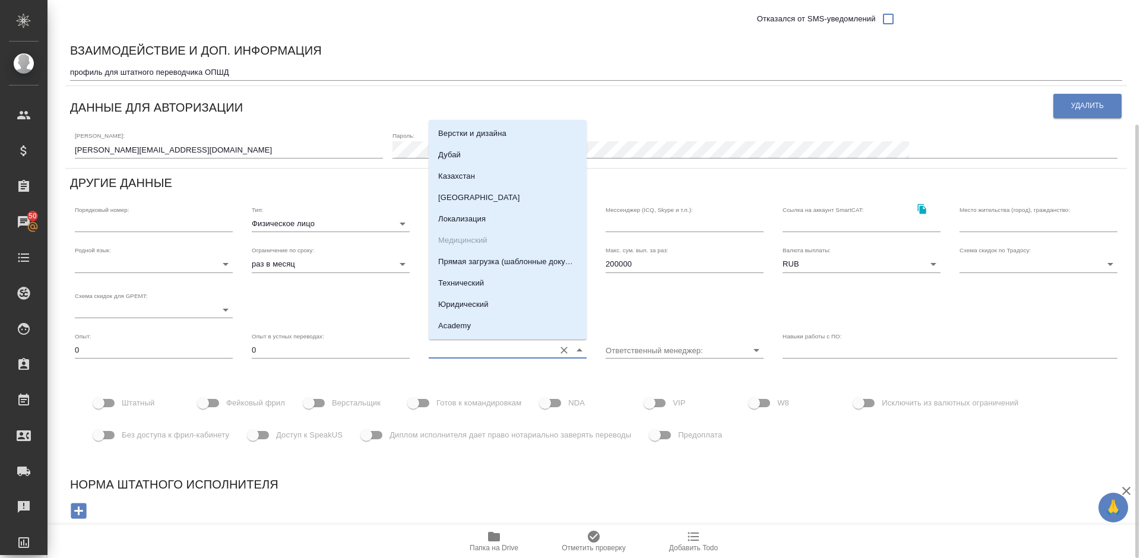
click at [455, 348] on input "Проектный отдел:" at bounding box center [489, 350] width 120 height 16
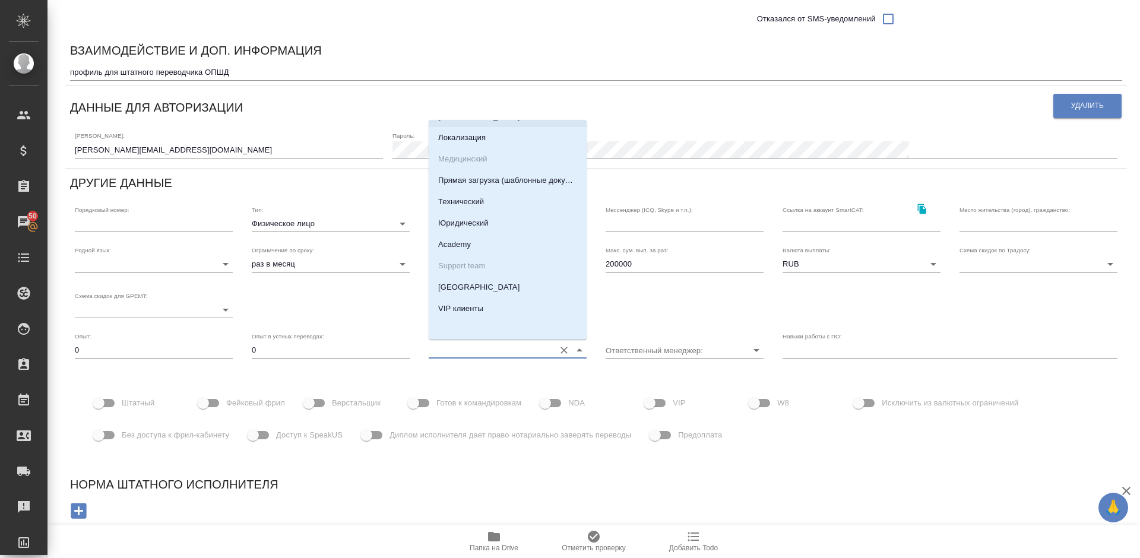
scroll to position [83, 0]
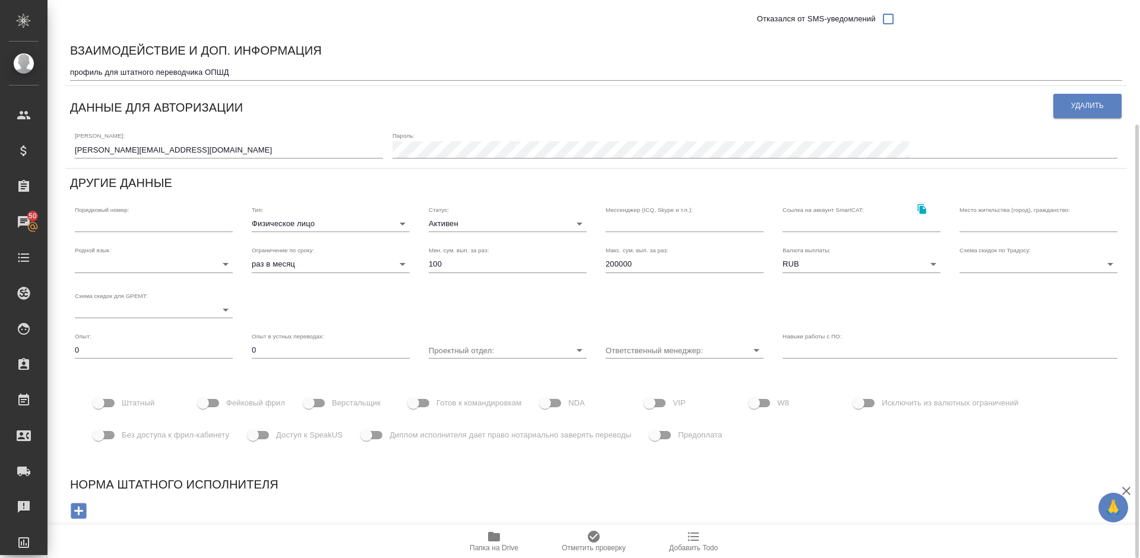
click at [671, 307] on div "Родной язык: ​ Ограничение по сроку: раз в месяц month Мин. сум. вып. за раз: 1…" at bounding box center [595, 282] width 1061 height 91
drag, startPoint x: 1136, startPoint y: 170, endPoint x: 1139, endPoint y: 231, distance: 60.6
click at [1139, 231] on div at bounding box center [1135, 279] width 9 height 558
click at [112, 402] on input "Штатный" at bounding box center [99, 403] width 68 height 23
checkbox input "true"
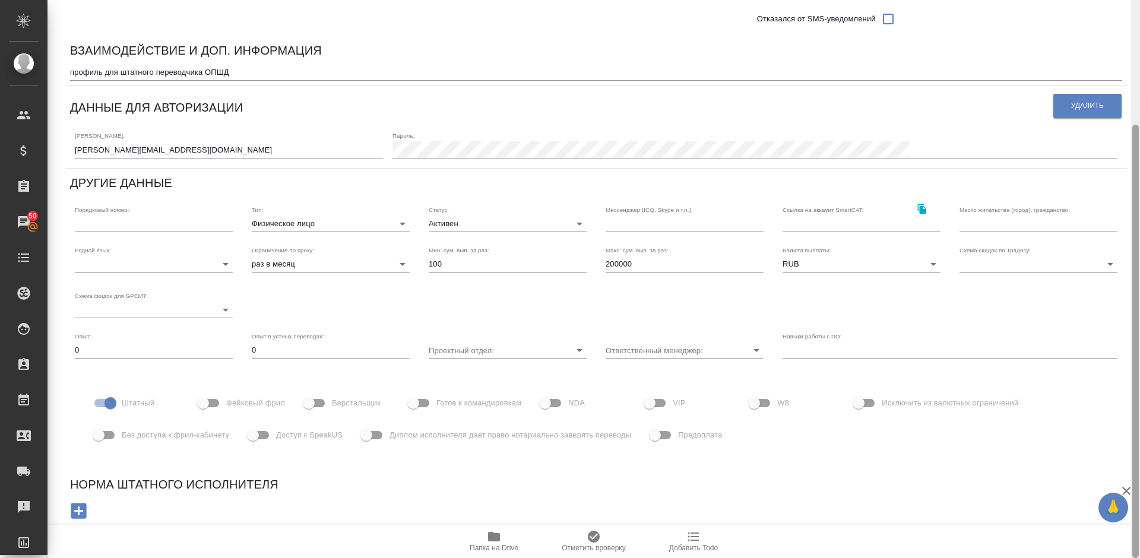
drag, startPoint x: 1139, startPoint y: 251, endPoint x: 1135, endPoint y: 102, distance: 149.6
click at [1135, 102] on div at bounding box center [1135, 279] width 9 height 558
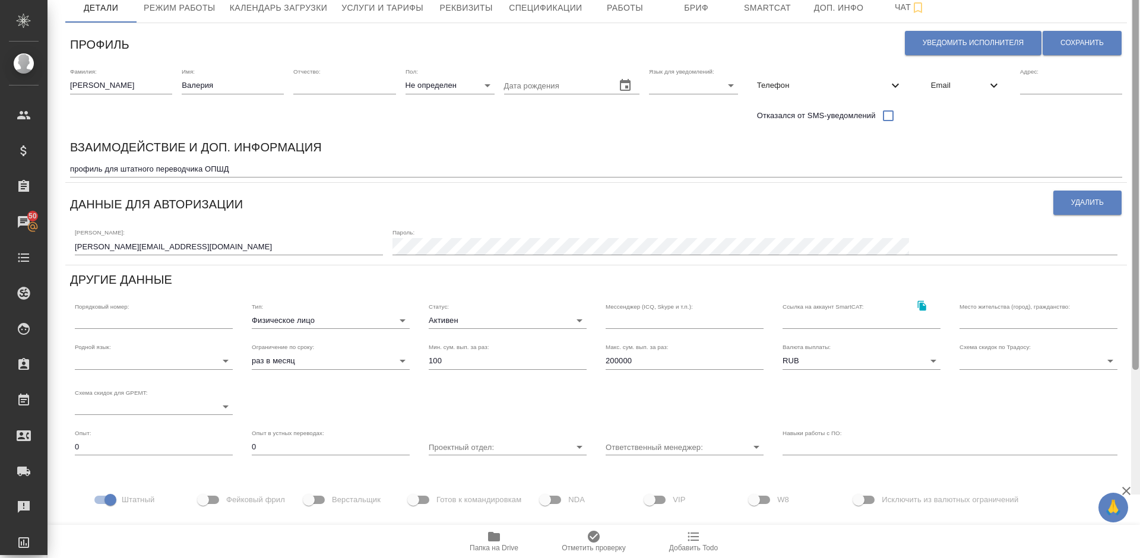
scroll to position [0, 0]
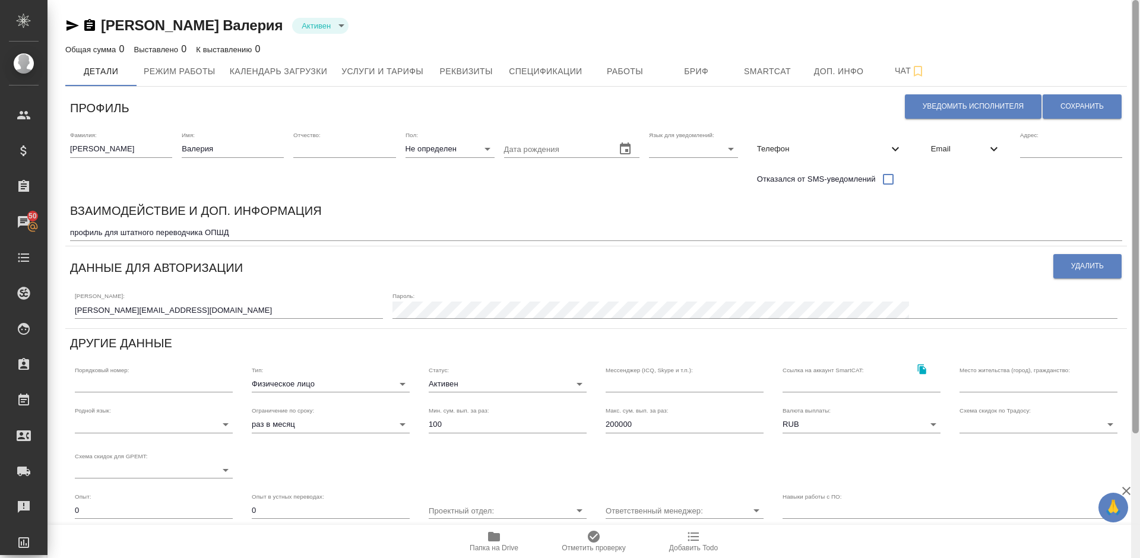
drag, startPoint x: 1135, startPoint y: 155, endPoint x: 1132, endPoint y: 7, distance: 147.8
click at [1132, 7] on div at bounding box center [1135, 216] width 7 height 433
click at [1064, 101] on button "Сохранить" at bounding box center [1081, 106] width 79 height 24
click at [636, 426] on input "200000" at bounding box center [684, 424] width 158 height 17
type input "2"
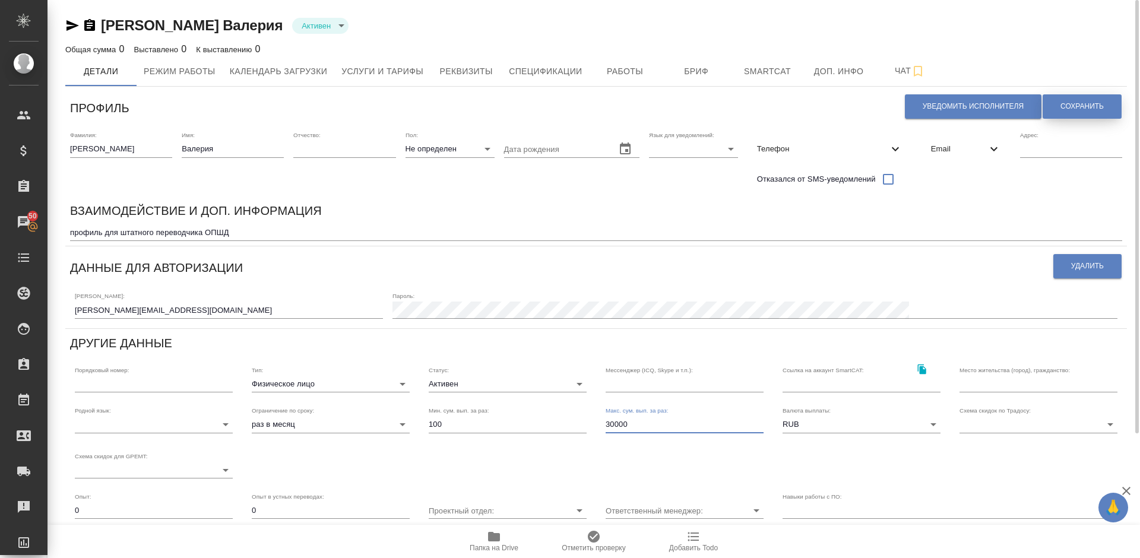
type input "30000"
click at [1064, 113] on button "Сохранить" at bounding box center [1081, 106] width 79 height 24
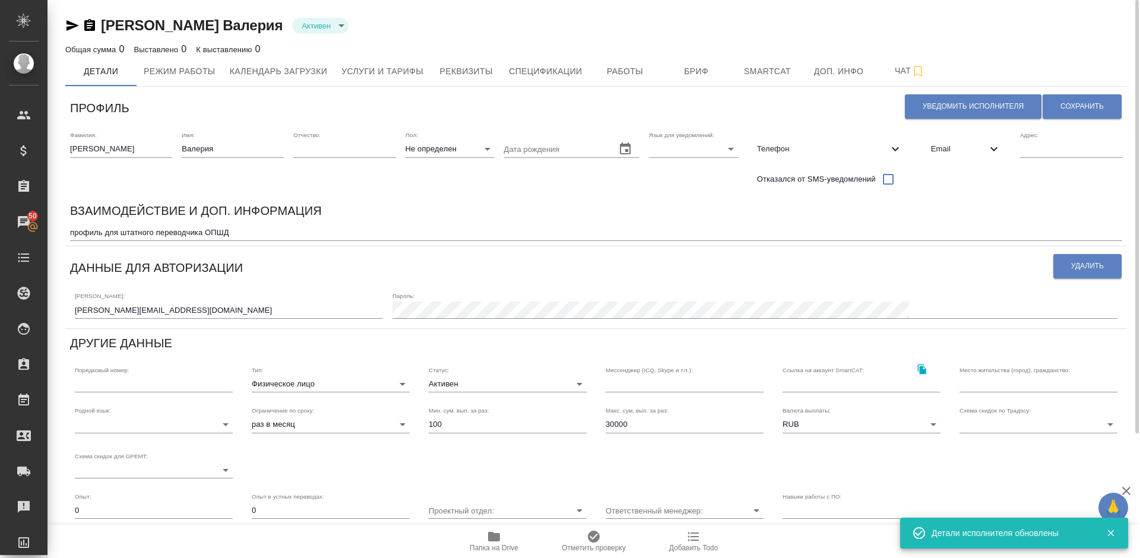
click at [196, 420] on body "🙏 .cls-1 fill:#fff; AWATERA Lazareva Anastasia Клиенты Спецификации Заказы 50 Ч…" at bounding box center [570, 279] width 1140 height 558
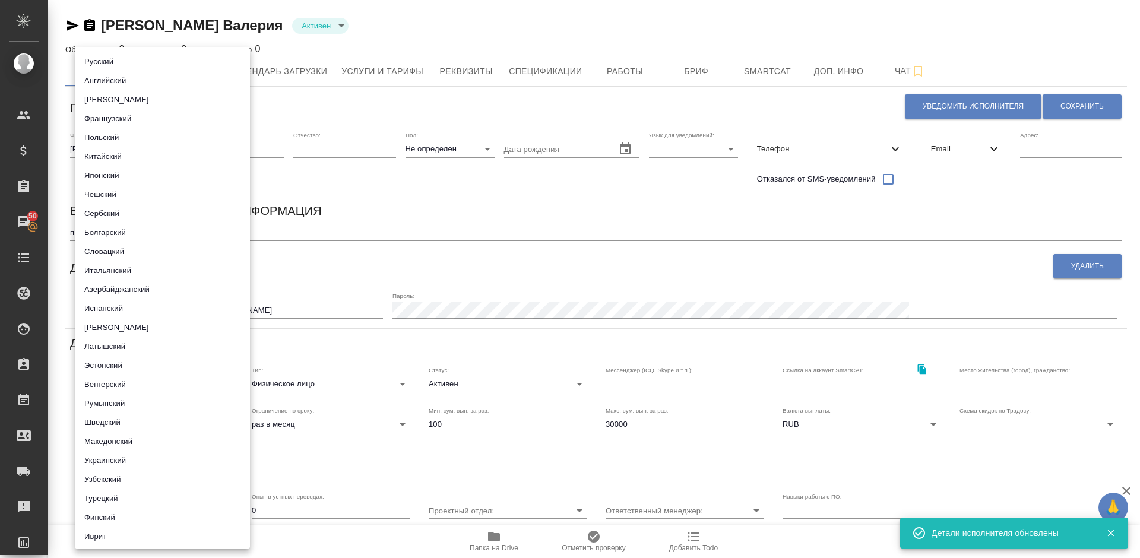
click at [151, 59] on li "Русский" at bounding box center [162, 61] width 175 height 19
type input "5b23e16b512f265610b605f7"
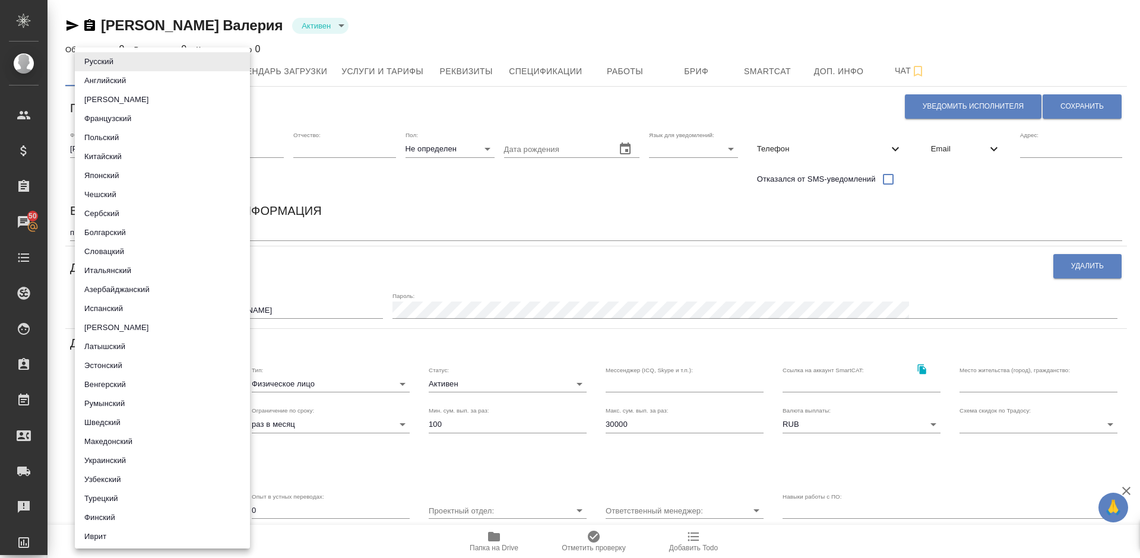
click at [1073, 104] on div at bounding box center [570, 279] width 1140 height 558
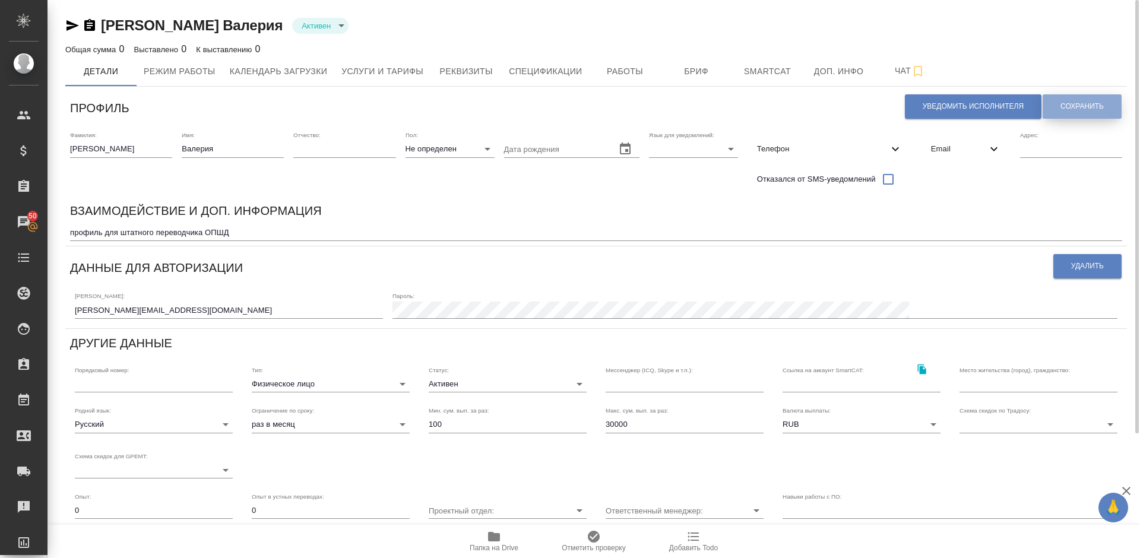
click at [1073, 104] on span "Сохранить" at bounding box center [1081, 107] width 43 height 10
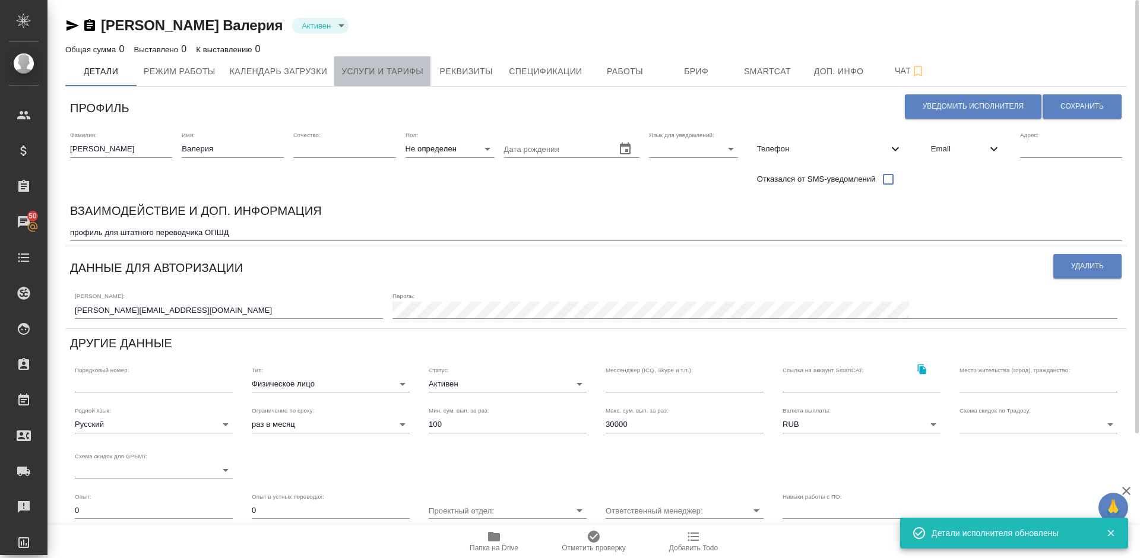
click at [388, 80] on button "Услуги и тарифы" at bounding box center [382, 71] width 96 height 30
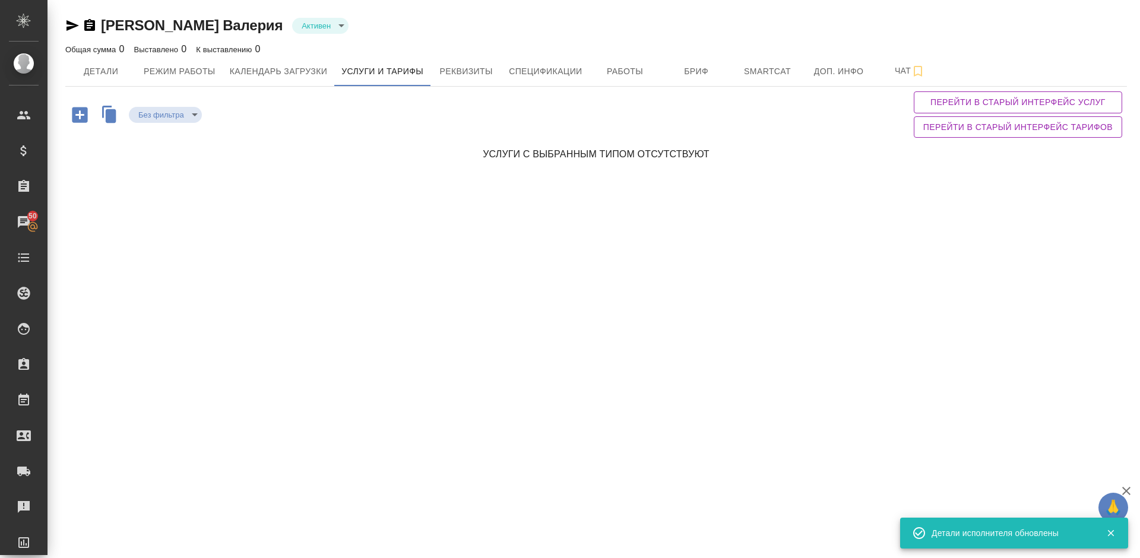
click at [80, 111] on icon "button" at bounding box center [79, 114] width 21 height 21
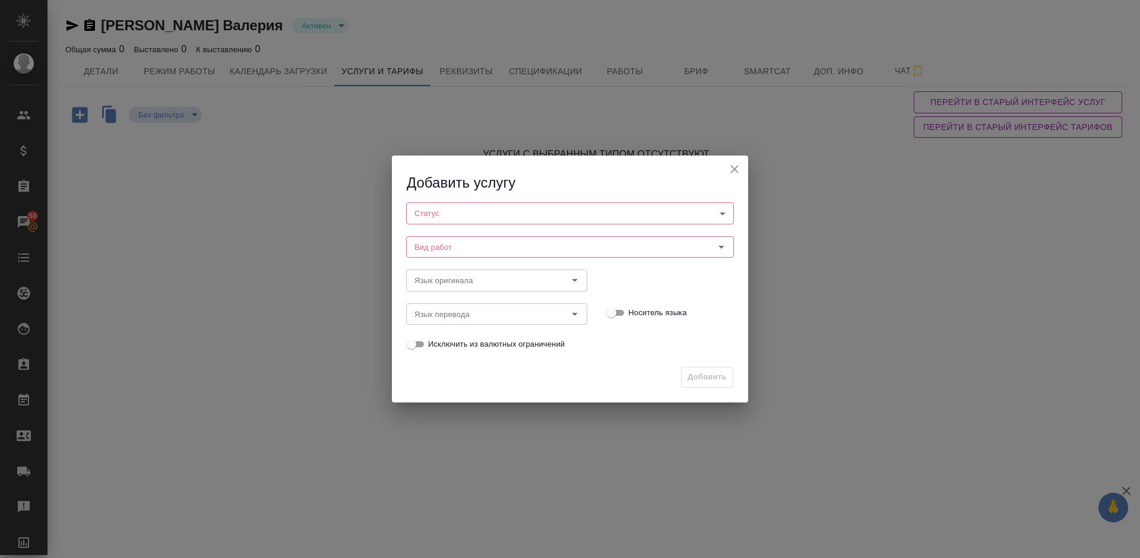
click at [518, 217] on body "🙏 .cls-1 fill:#fff; AWATERA Lazareva Anastasia Клиенты Спецификации Заказы 50 Ч…" at bounding box center [570, 279] width 1140 height 558
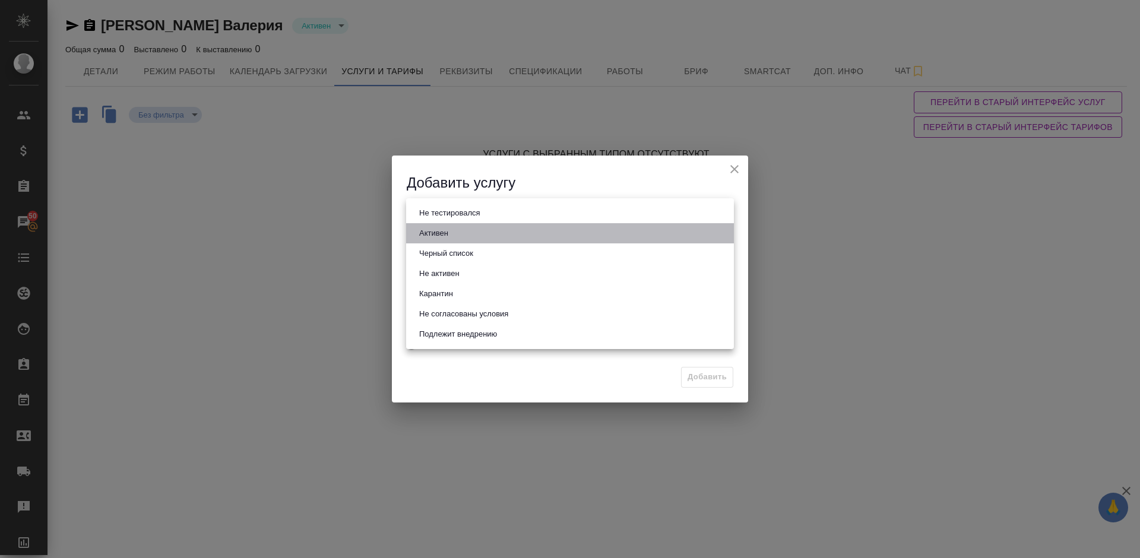
click at [477, 230] on li "Активен" at bounding box center [570, 233] width 328 height 20
type input "active"
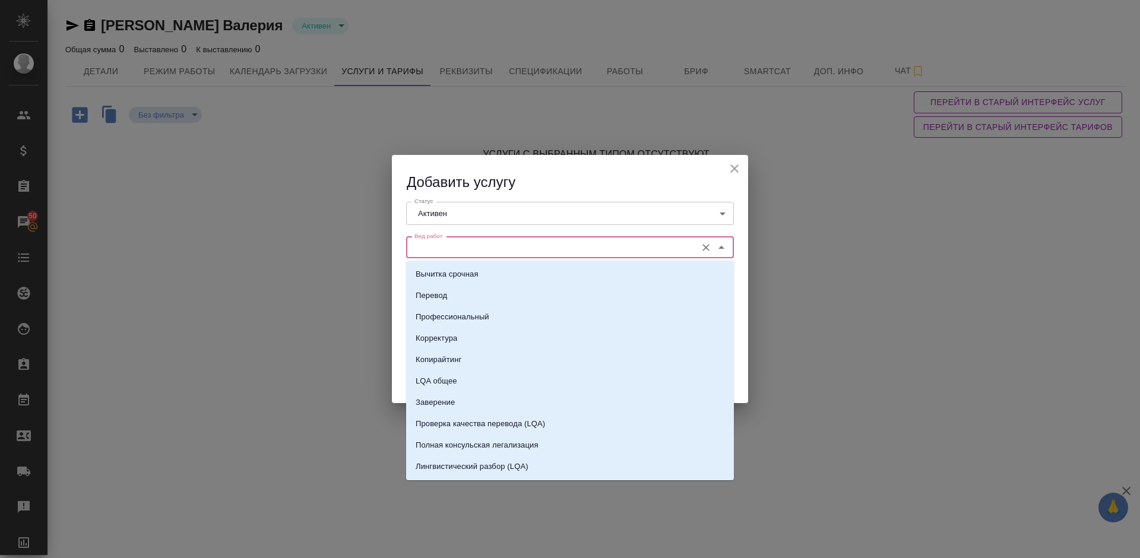
click at [481, 244] on input "Вид работ" at bounding box center [550, 247] width 281 height 14
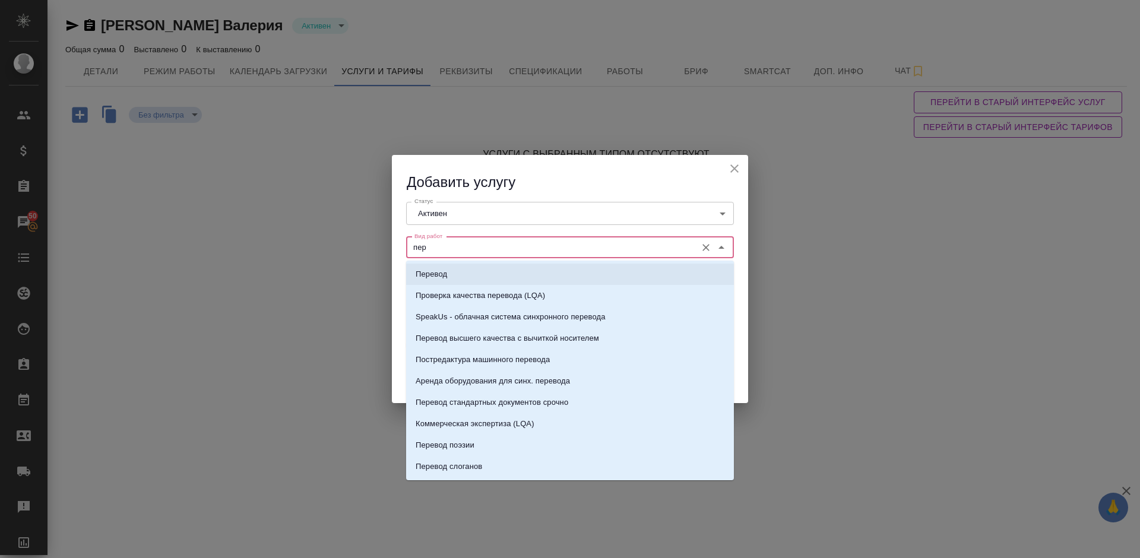
click at [486, 272] on li "Перевод" at bounding box center [570, 274] width 328 height 21
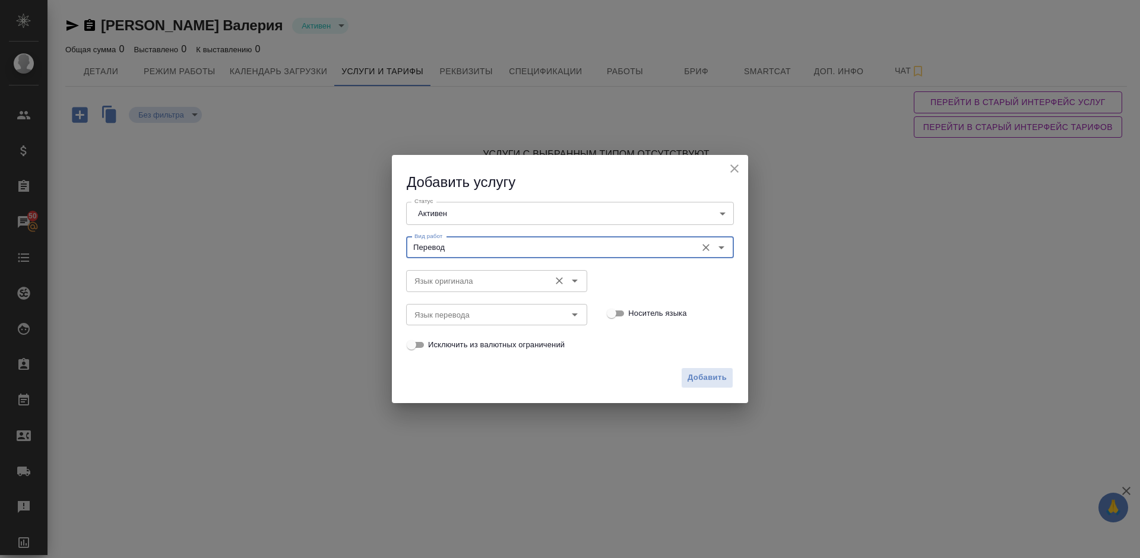
type input "Перевод"
click at [467, 277] on input "Язык оригинала" at bounding box center [477, 281] width 134 height 14
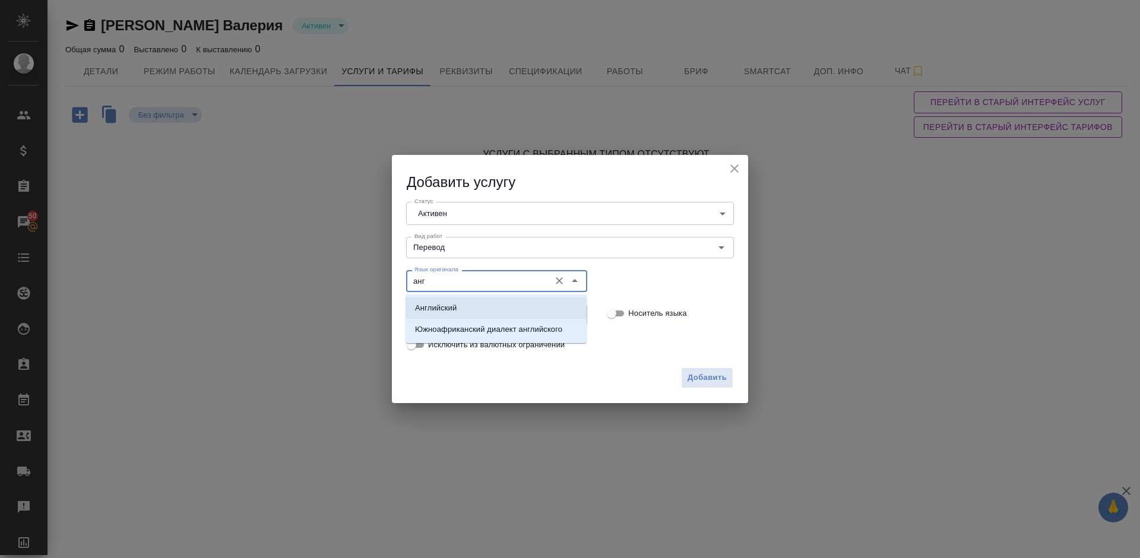
click at [478, 302] on li "Английский" at bounding box center [495, 307] width 181 height 21
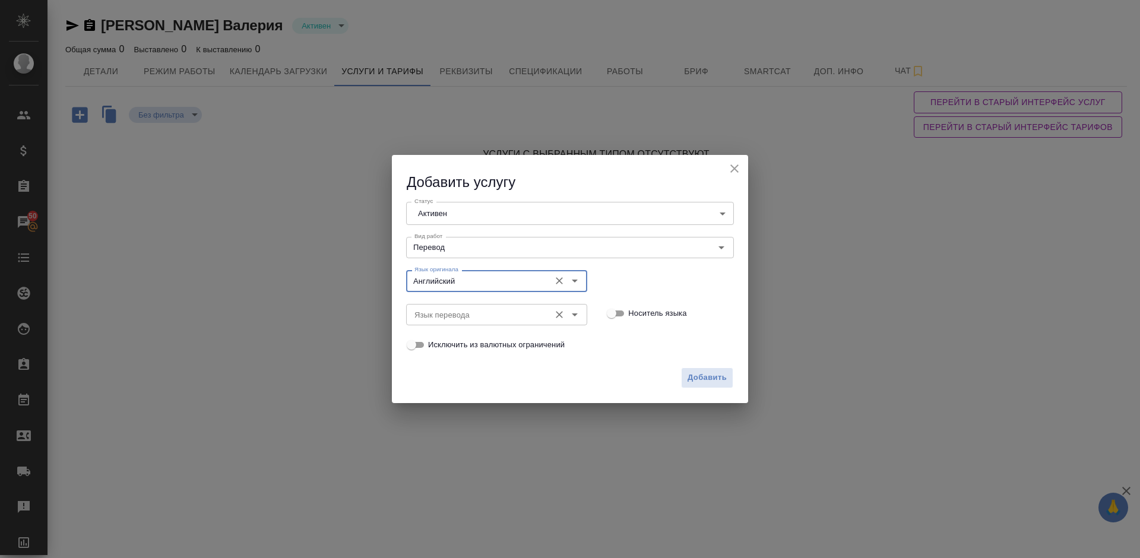
type input "Английский"
click at [439, 314] on input "Язык перевода" at bounding box center [477, 314] width 134 height 14
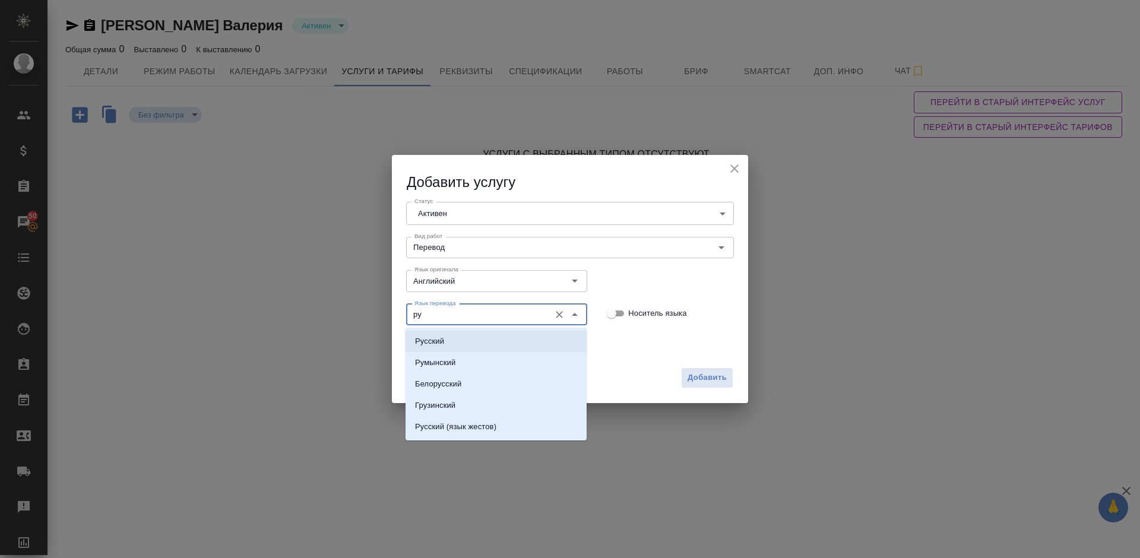
click at [456, 341] on li "Русский" at bounding box center [495, 341] width 181 height 21
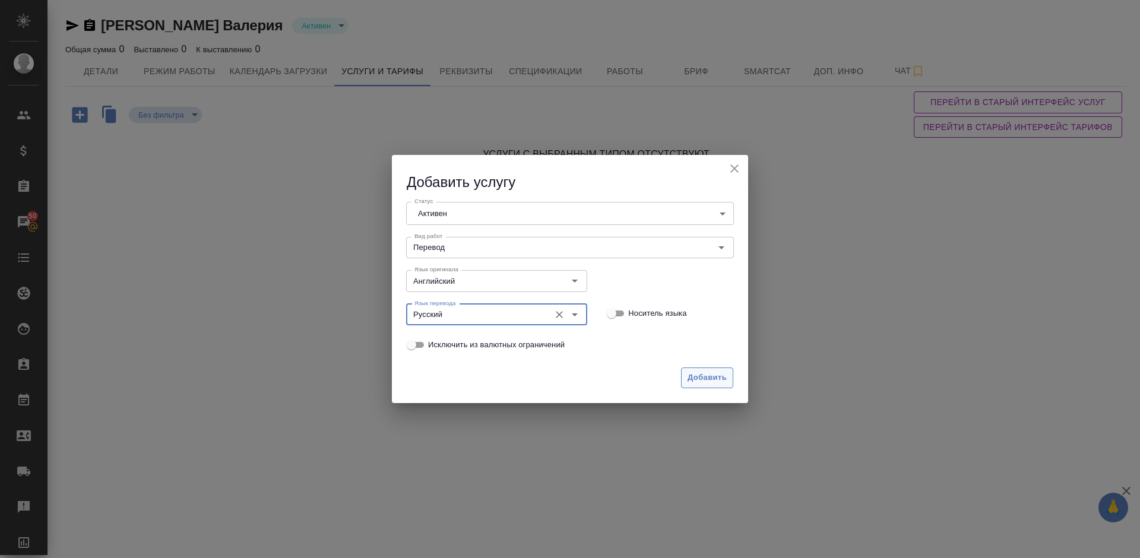
type input "Русский"
click at [696, 372] on span "Добавить" at bounding box center [706, 378] width 39 height 14
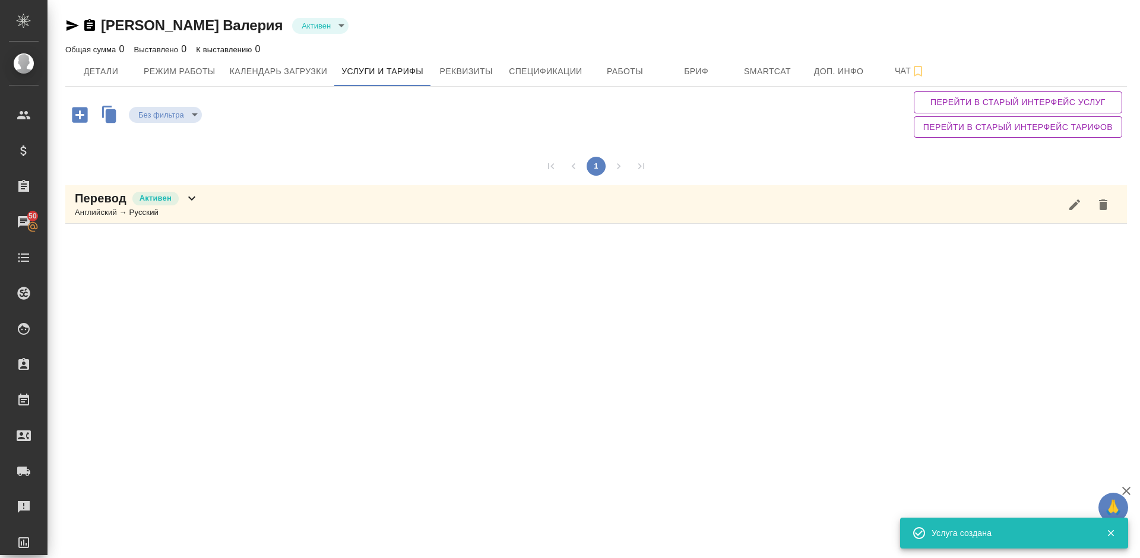
click at [81, 115] on icon "button" at bounding box center [79, 114] width 21 height 21
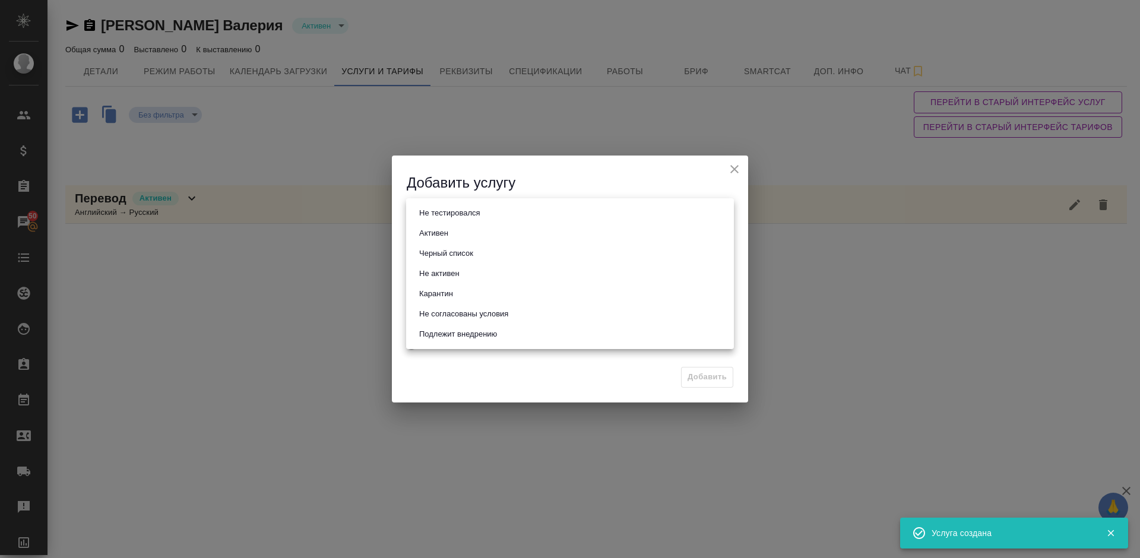
drag, startPoint x: 500, startPoint y: 217, endPoint x: 457, endPoint y: 227, distance: 44.4
click at [457, 227] on body "🙏 .cls-1 fill:#fff; AWATERA Lazareva Anastasia Клиенты Спецификации Заказы 50 Ч…" at bounding box center [570, 279] width 1140 height 558
click at [457, 227] on li "Активен" at bounding box center [570, 233] width 328 height 20
type input "active"
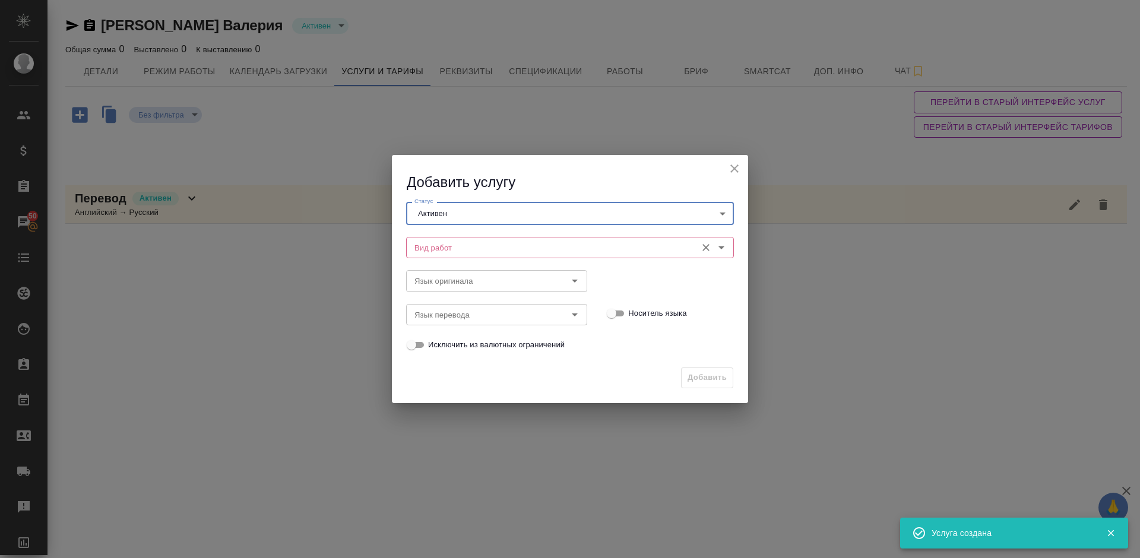
click at [471, 242] on input "Вид работ" at bounding box center [550, 247] width 281 height 14
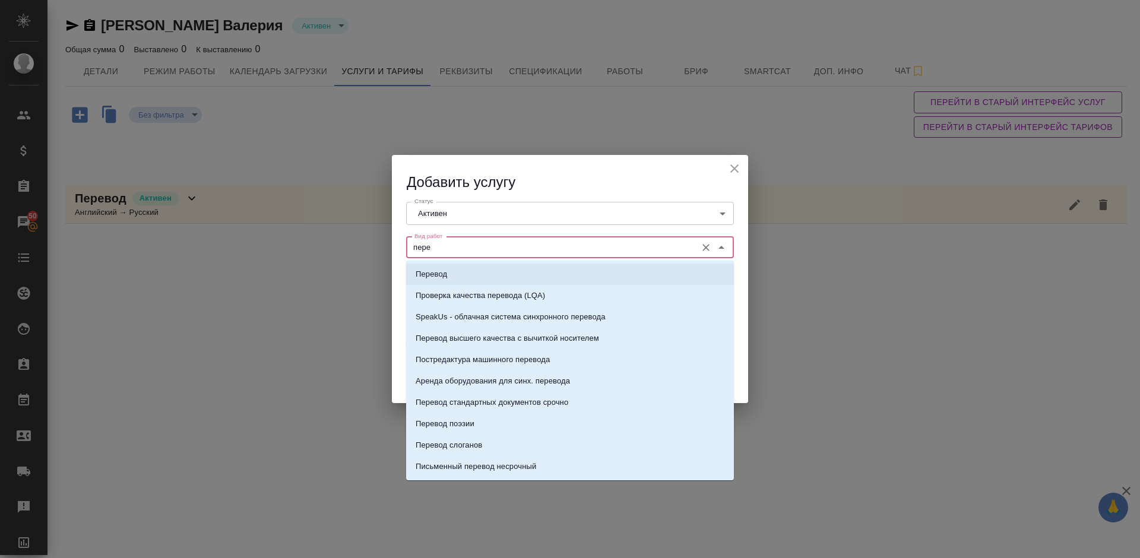
click at [481, 271] on li "Перевод" at bounding box center [570, 274] width 328 height 21
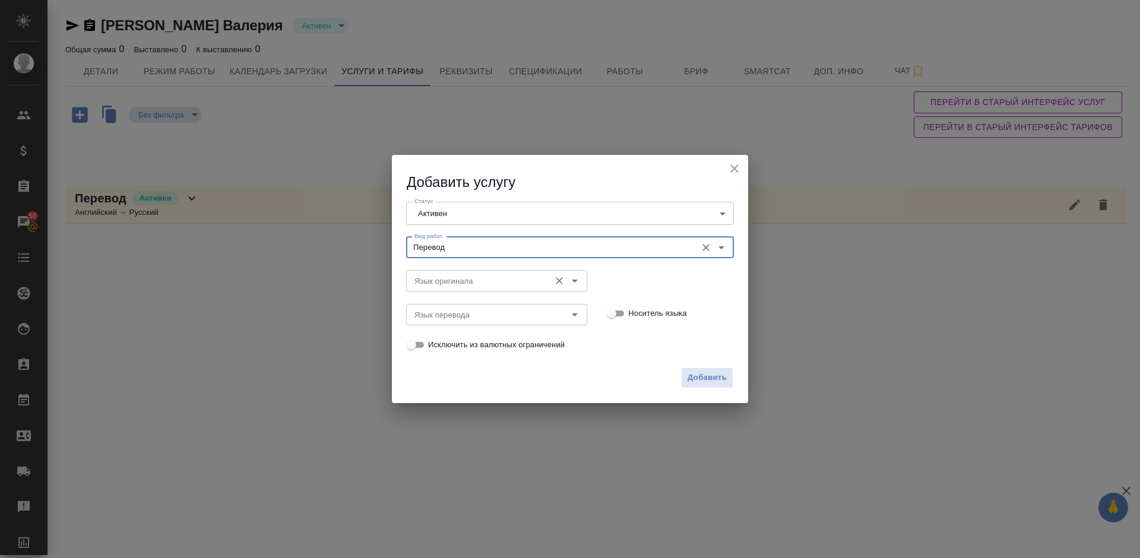
type input "Перевод"
click at [462, 278] on input "Язык оригинала" at bounding box center [477, 281] width 134 height 14
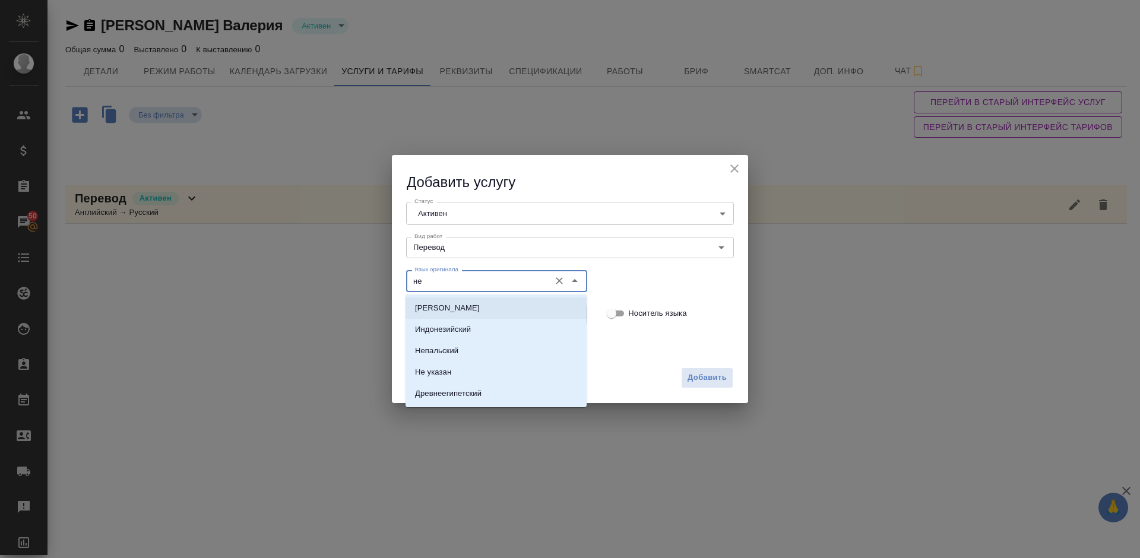
click at [471, 312] on li "Немецкий" at bounding box center [495, 307] width 181 height 21
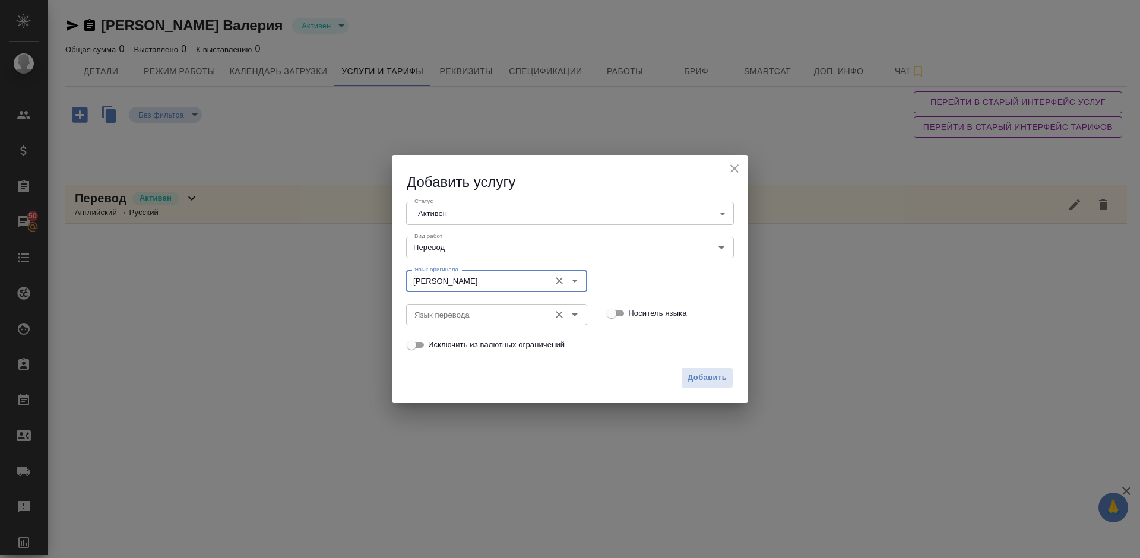
type input "Немецкий"
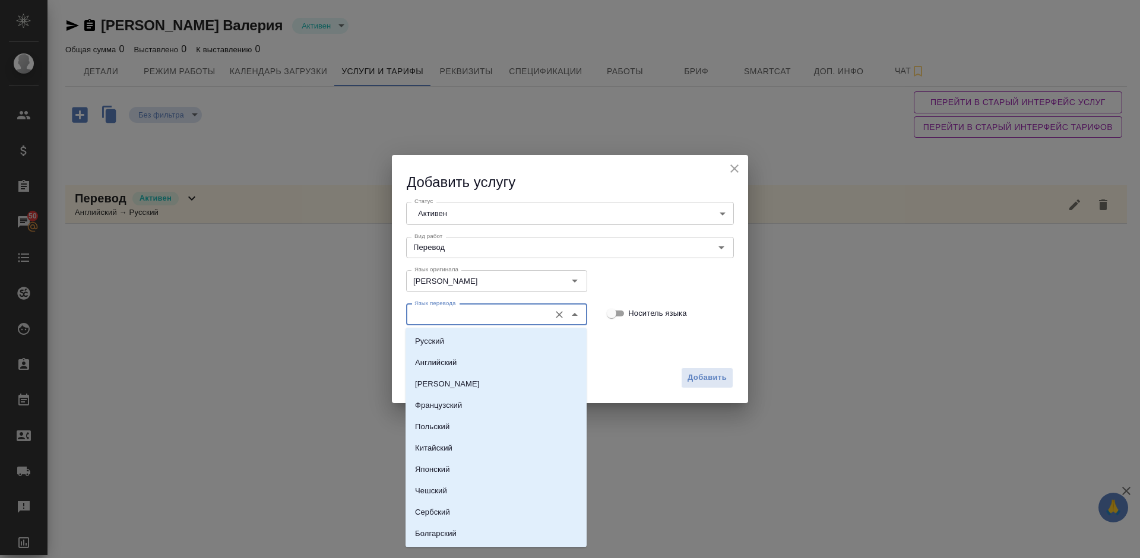
click at [449, 318] on input "Язык перевода" at bounding box center [477, 314] width 134 height 14
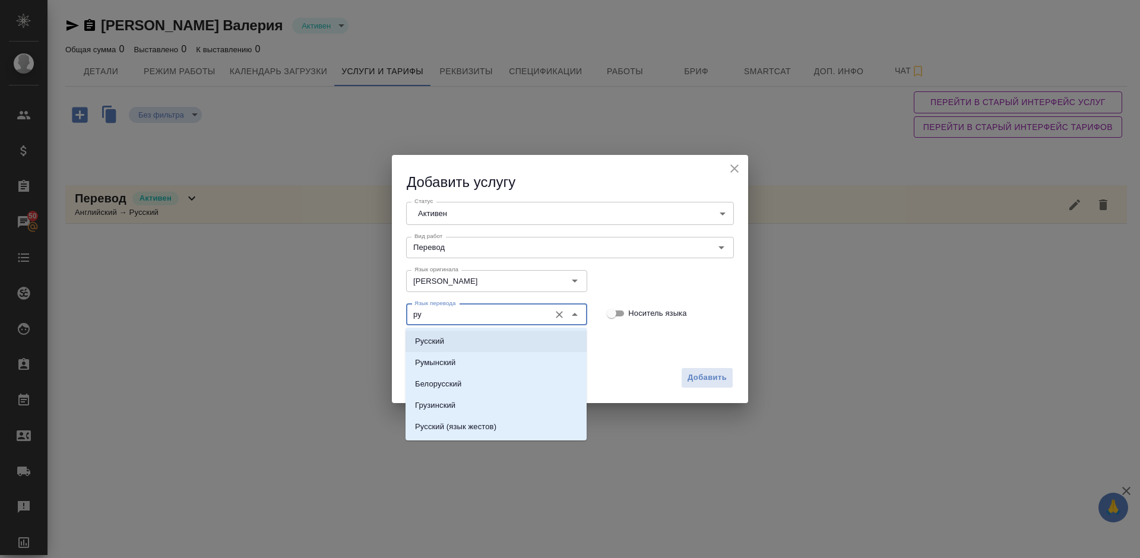
click at [458, 339] on li "Русский" at bounding box center [495, 341] width 181 height 21
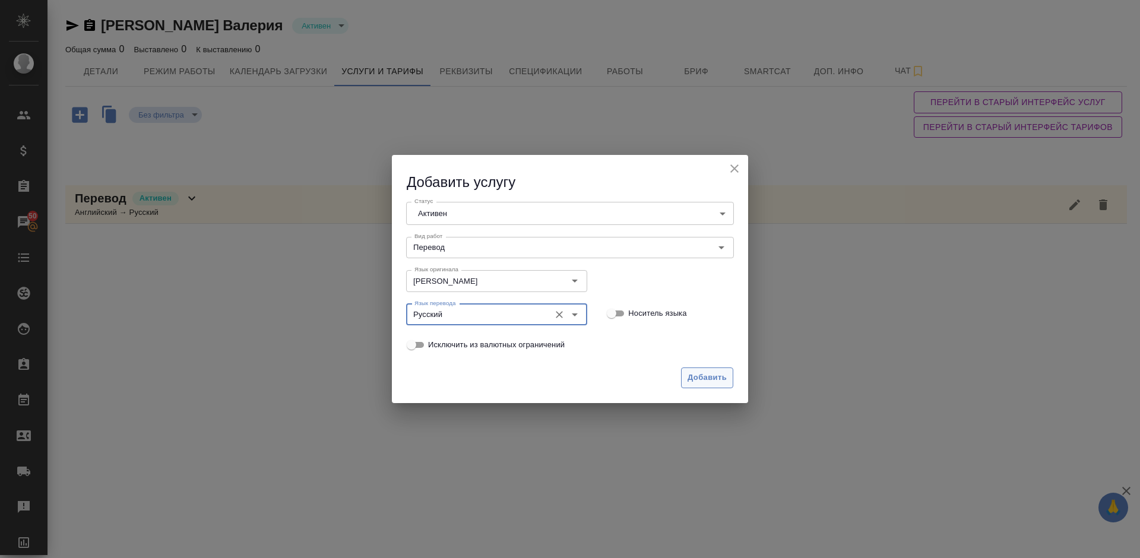
type input "Русский"
click at [699, 376] on span "Добавить" at bounding box center [706, 378] width 39 height 14
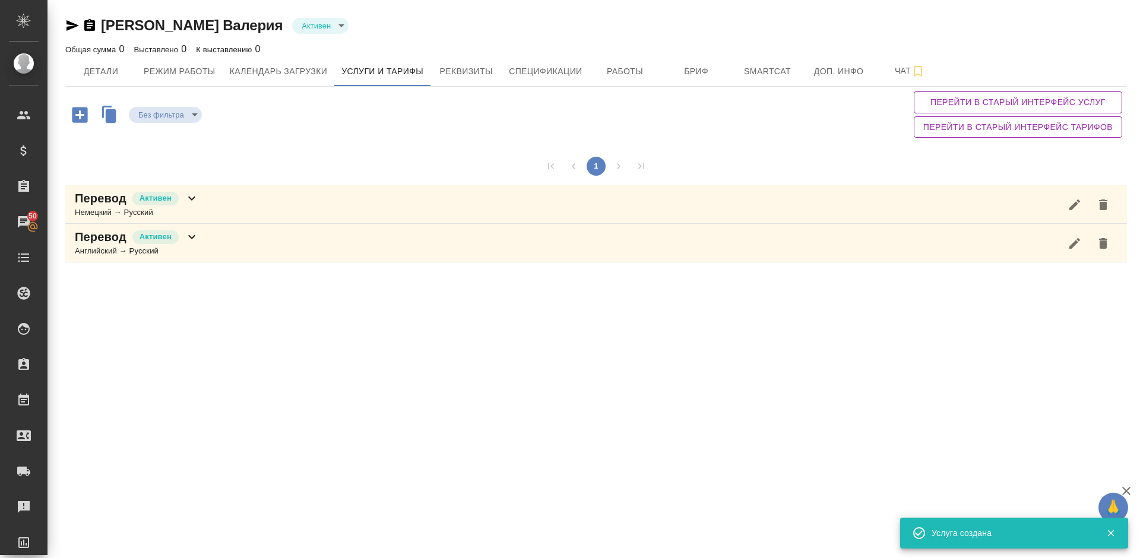
click at [80, 120] on icon "button" at bounding box center [79, 114] width 15 height 15
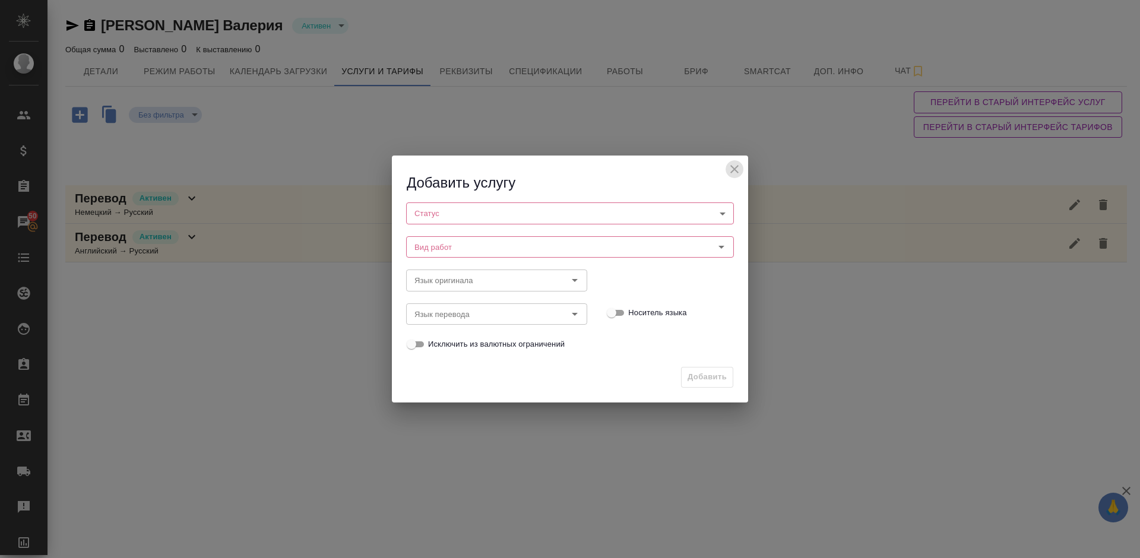
click at [734, 170] on icon "close" at bounding box center [734, 169] width 8 height 8
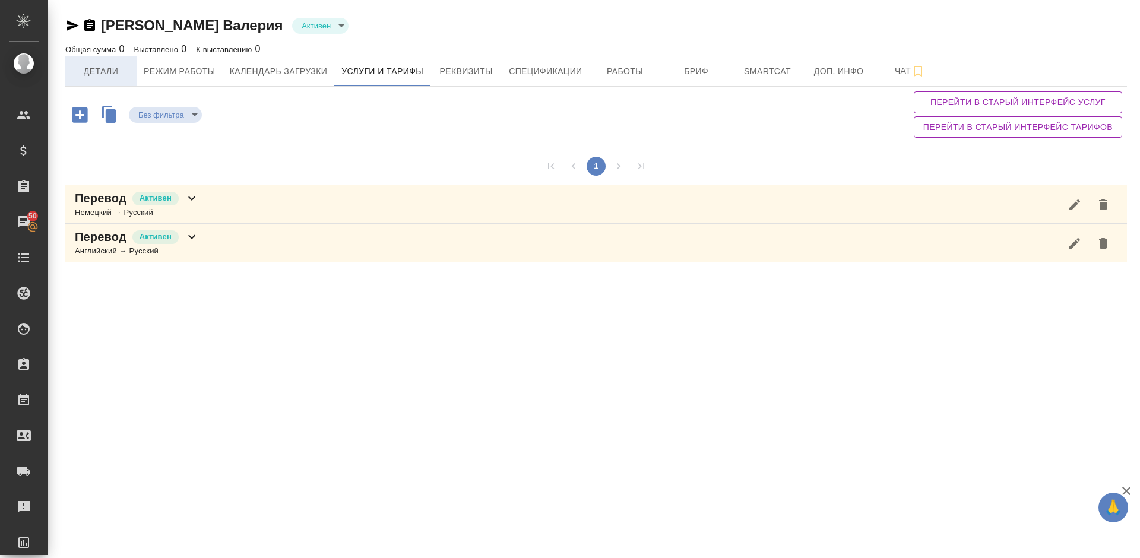
click at [121, 72] on span "Детали" at bounding box center [100, 71] width 57 height 15
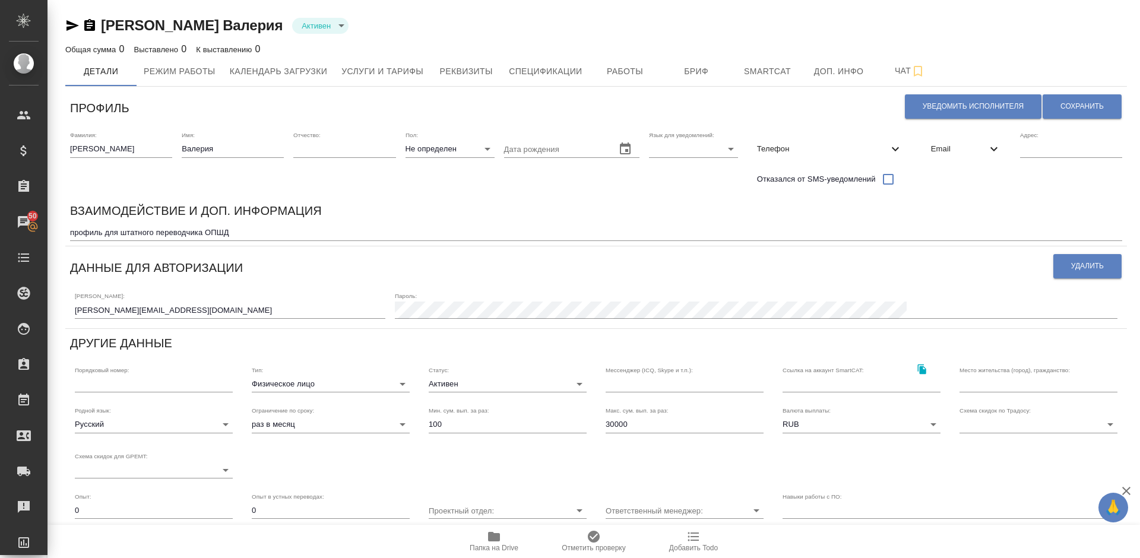
click at [547, 276] on div "Данные для авторизации" at bounding box center [561, 266] width 982 height 30
click at [397, 61] on button "Услуги и тарифы" at bounding box center [382, 71] width 96 height 30
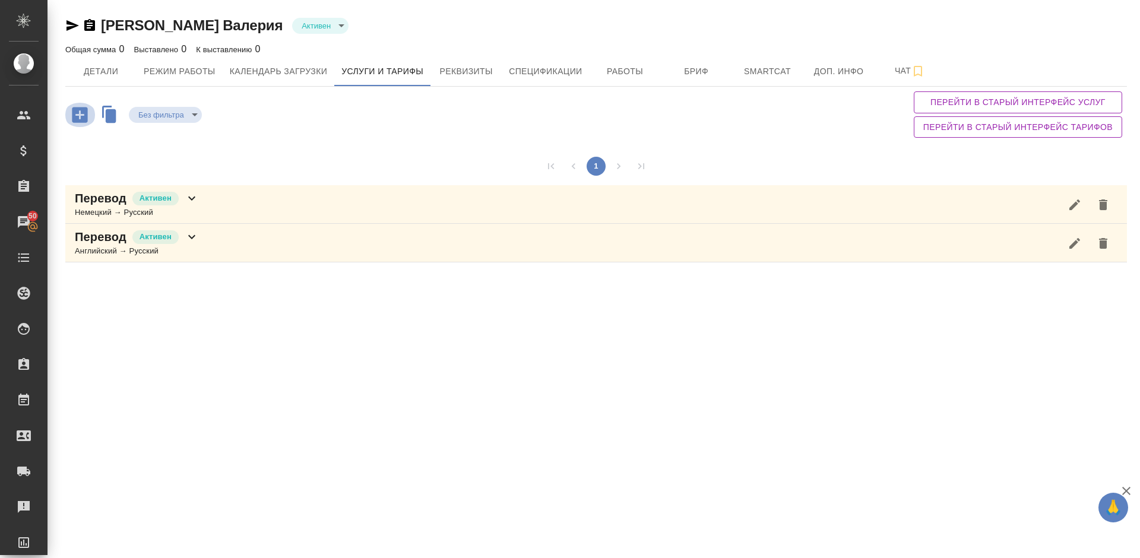
click at [81, 113] on icon "button" at bounding box center [79, 114] width 15 height 15
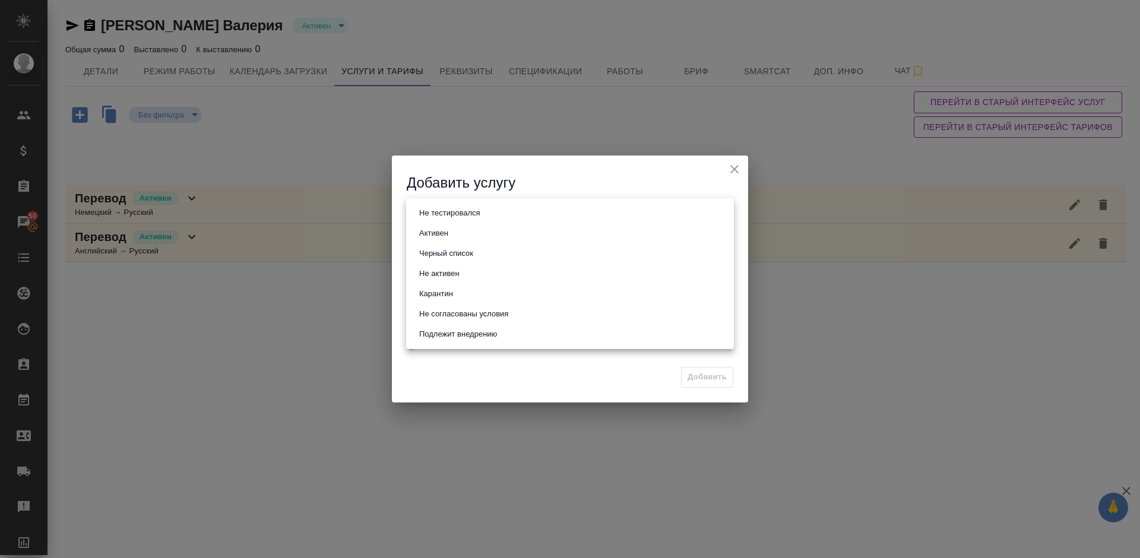
click at [458, 218] on body "🙏 .cls-1 fill:#fff; AWATERA Lazareva Anastasia Клиенты Спецификации Заказы 50 Ч…" at bounding box center [570, 279] width 1140 height 558
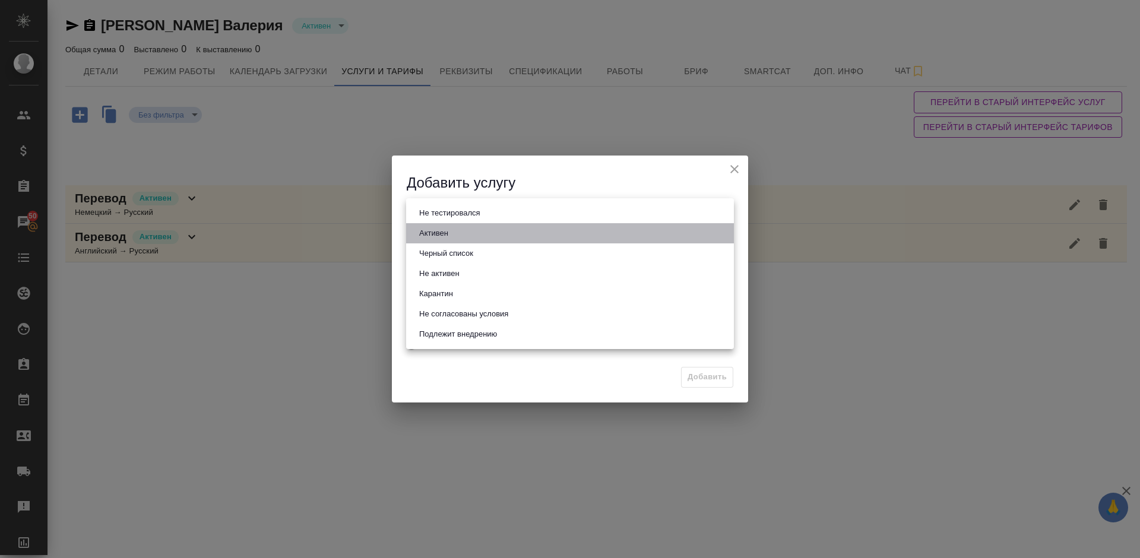
click at [473, 230] on li "Активен" at bounding box center [570, 233] width 328 height 20
type input "active"
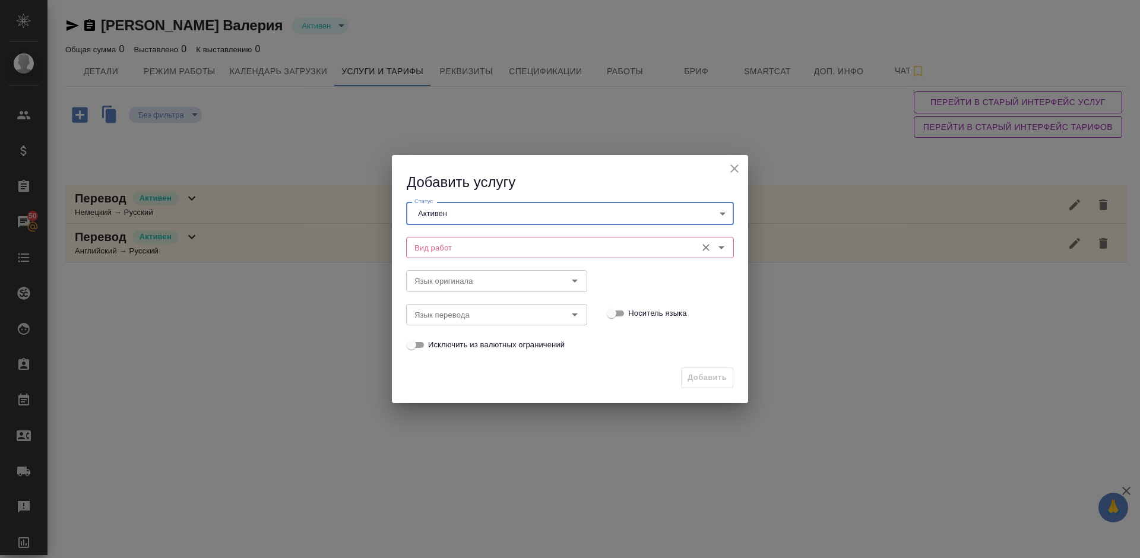
click at [474, 250] on input "Вид работ" at bounding box center [550, 247] width 281 height 14
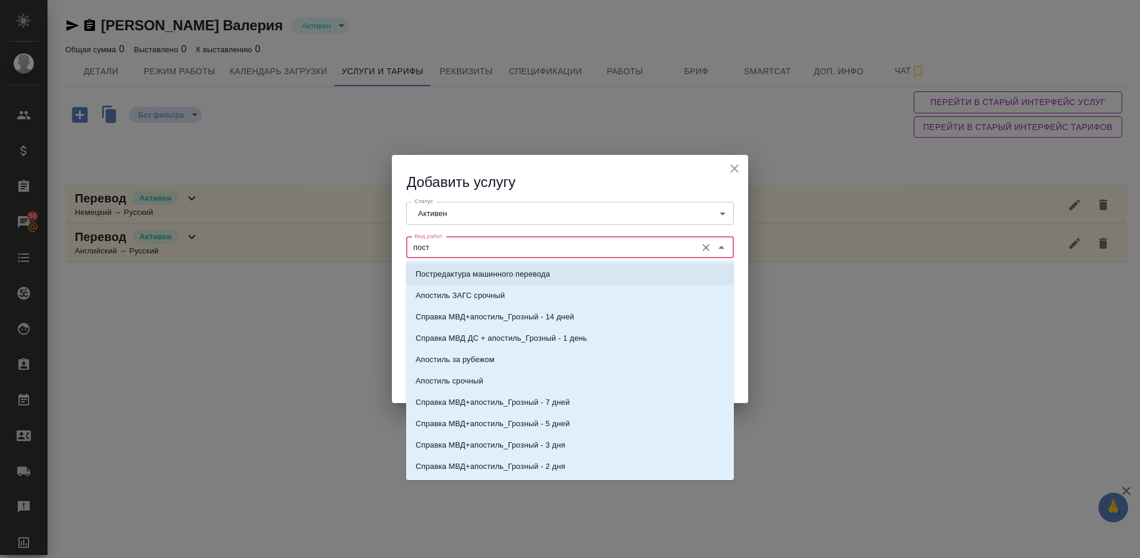
click at [487, 272] on p "Постредактура машинного перевода" at bounding box center [483, 274] width 134 height 12
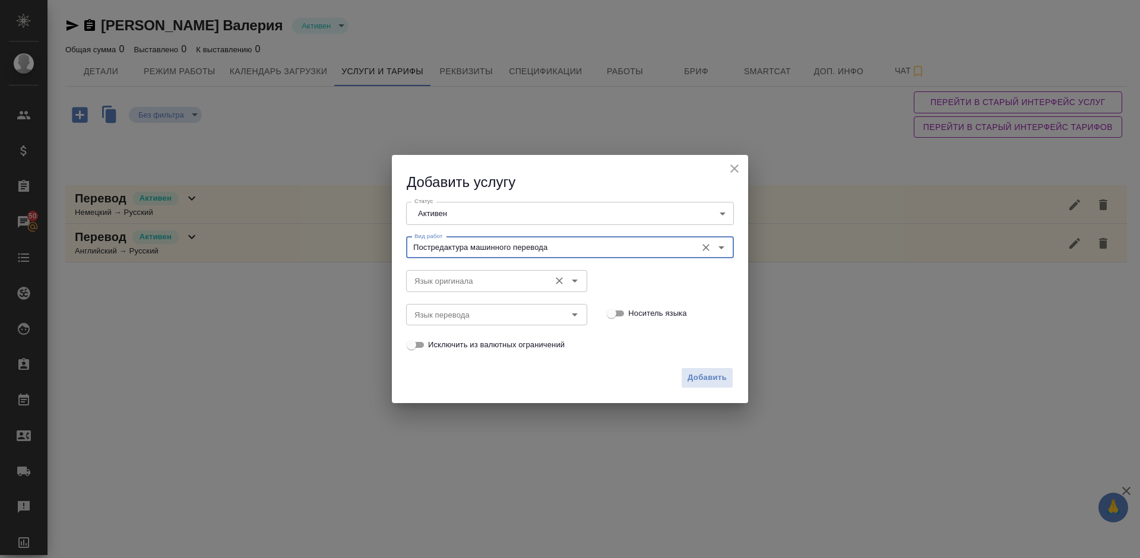
type input "Постредактура машинного перевода"
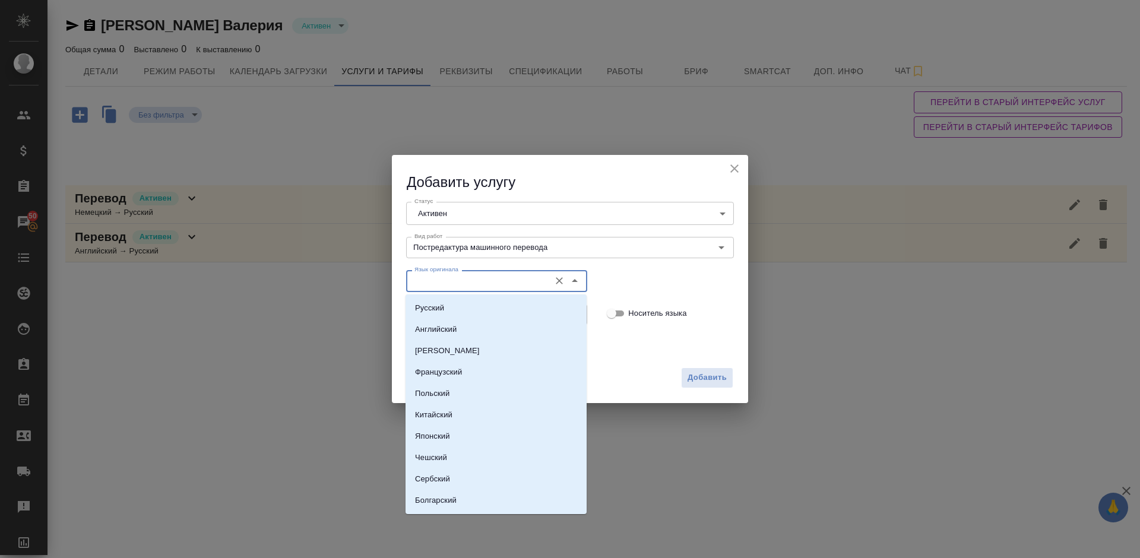
click at [448, 281] on input "Язык оригинала" at bounding box center [477, 281] width 134 height 14
click at [477, 338] on li "Английский" at bounding box center [495, 329] width 181 height 21
type input "Английский"
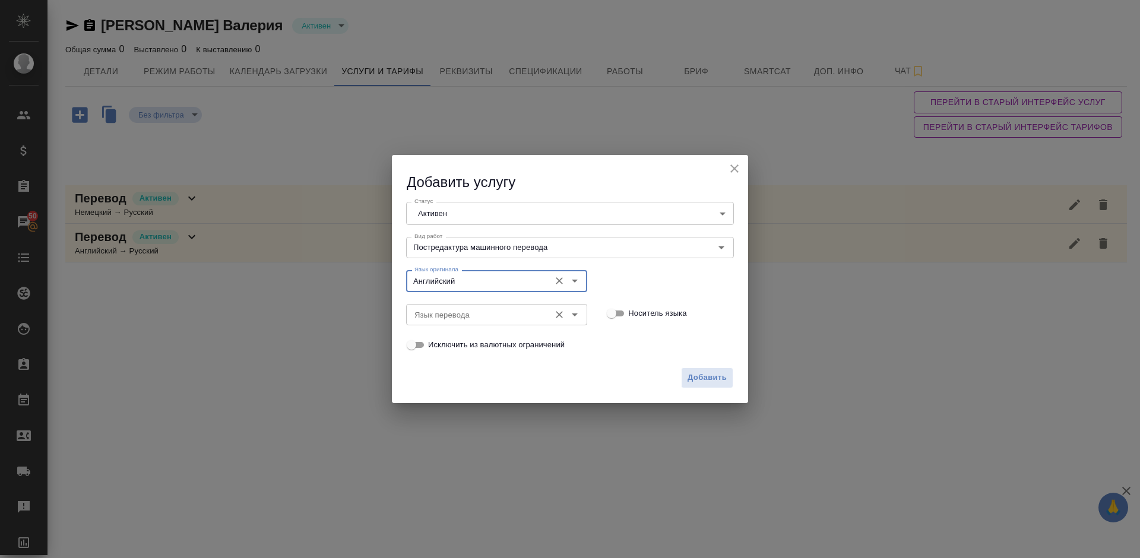
click at [445, 309] on input "Язык перевода" at bounding box center [477, 314] width 134 height 14
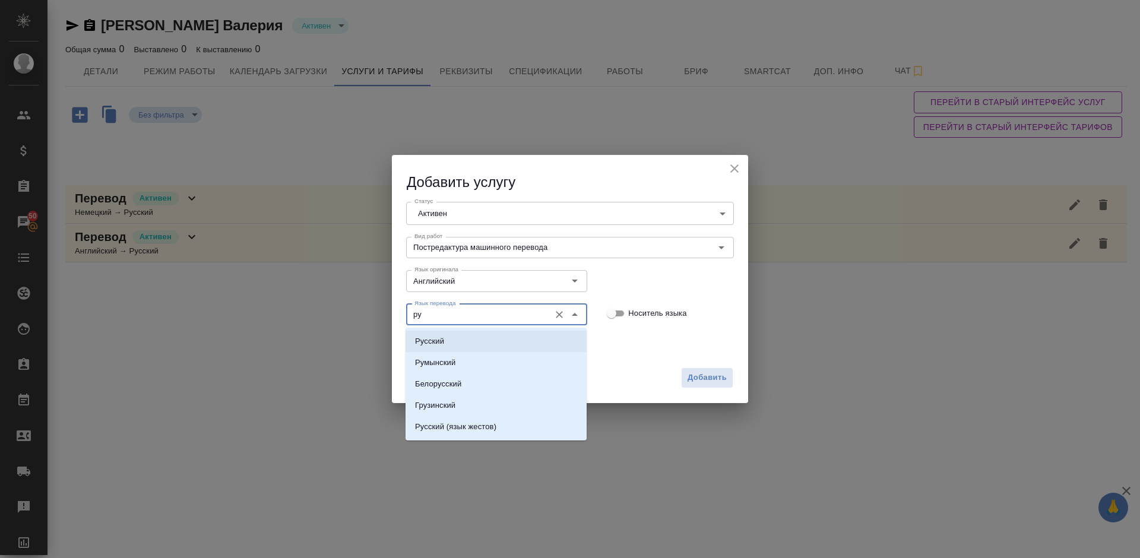
click at [492, 338] on li "Русский" at bounding box center [495, 341] width 181 height 21
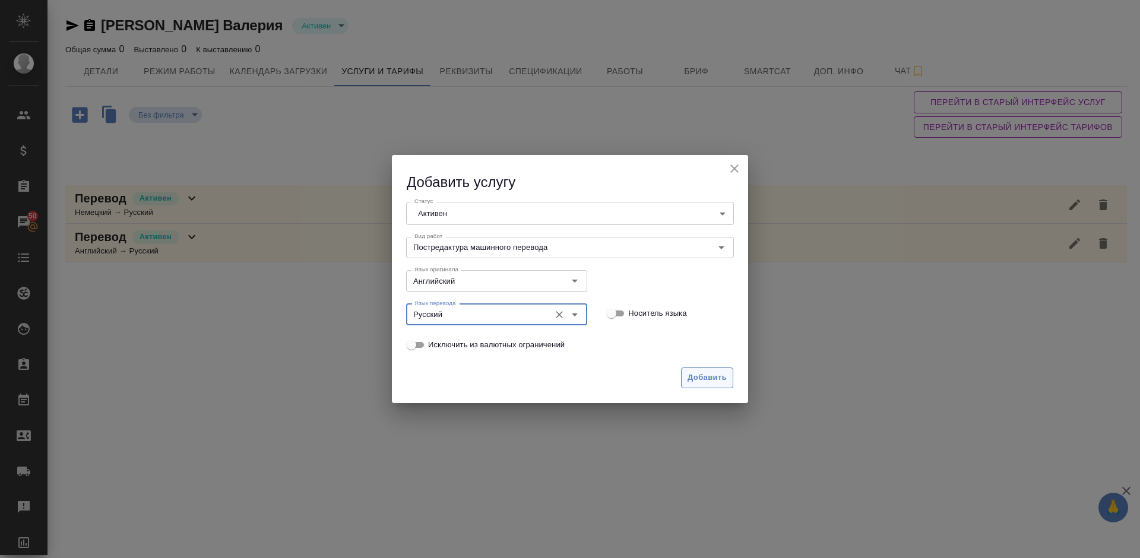
type input "Русский"
click at [709, 378] on span "Добавить" at bounding box center [706, 378] width 39 height 14
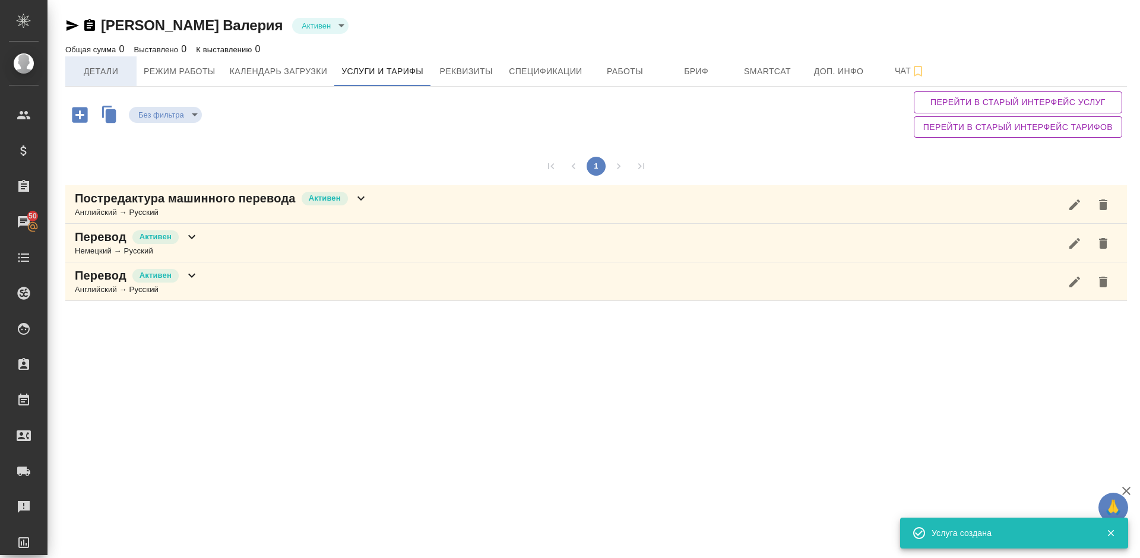
click at [99, 75] on span "Детали" at bounding box center [100, 71] width 57 height 15
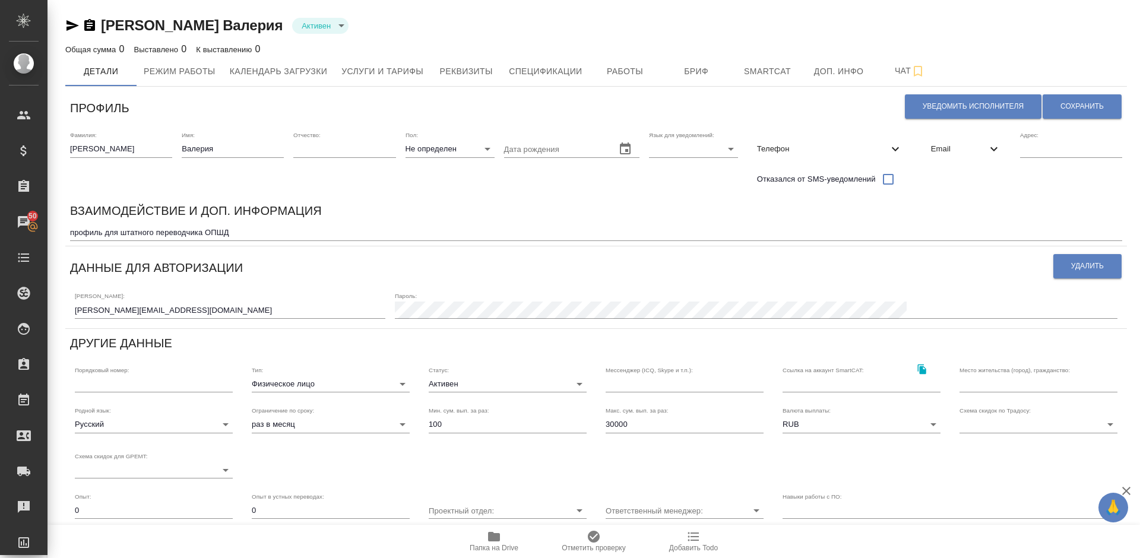
click at [240, 233] on textarea "профиль для штатного переводчика ОПШД" at bounding box center [596, 232] width 1052 height 9
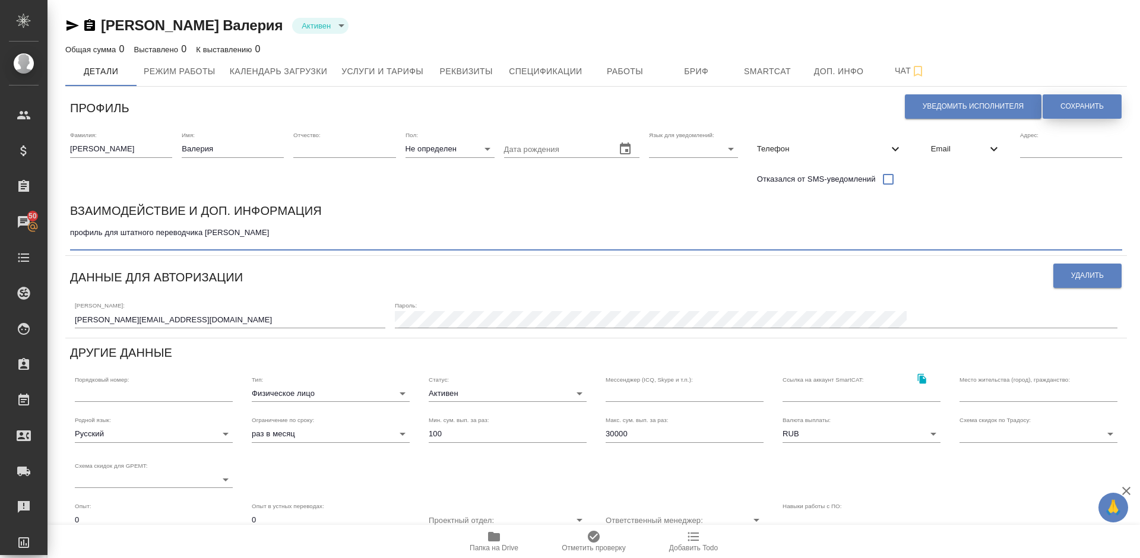
type textarea "профиль для штатного переводчика ОПШД Стажер"
click at [1060, 108] on span "Сохранить" at bounding box center [1081, 107] width 43 height 10
click at [385, 75] on span "Услуги и тарифы" at bounding box center [382, 71] width 82 height 15
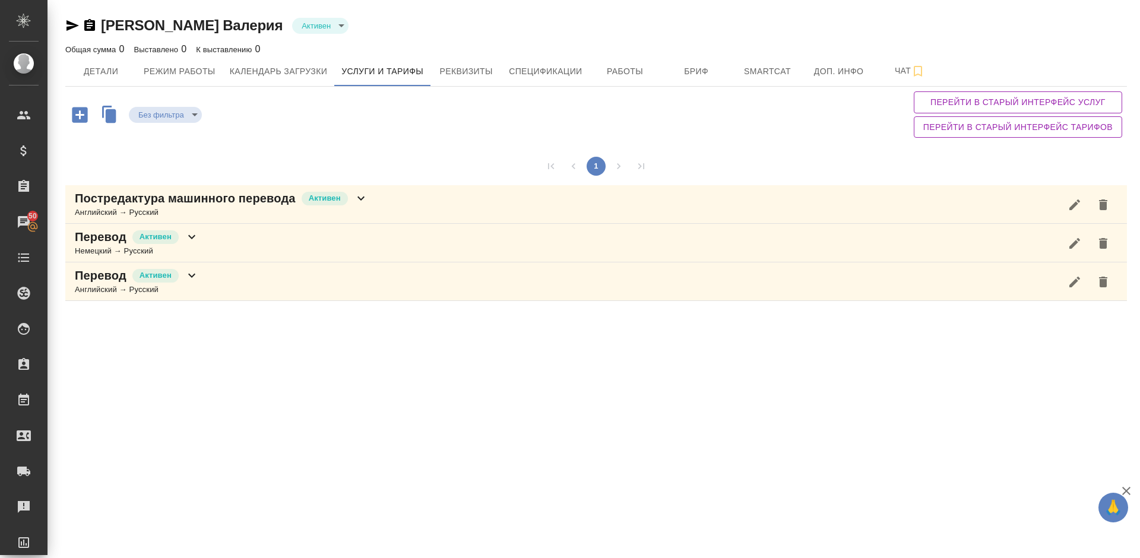
click at [84, 112] on icon "button" at bounding box center [79, 114] width 15 height 15
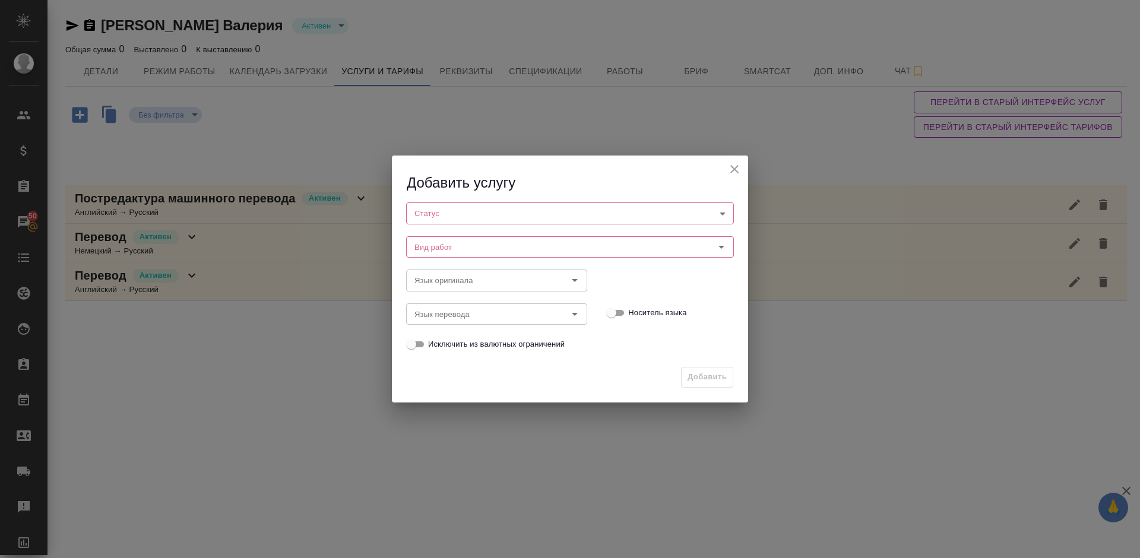
click at [437, 204] on body "🙏 .cls-1 fill:#fff; AWATERA Lazareva Anastasia Клиенты Спецификации Заказы 50 Ч…" at bounding box center [570, 279] width 1140 height 558
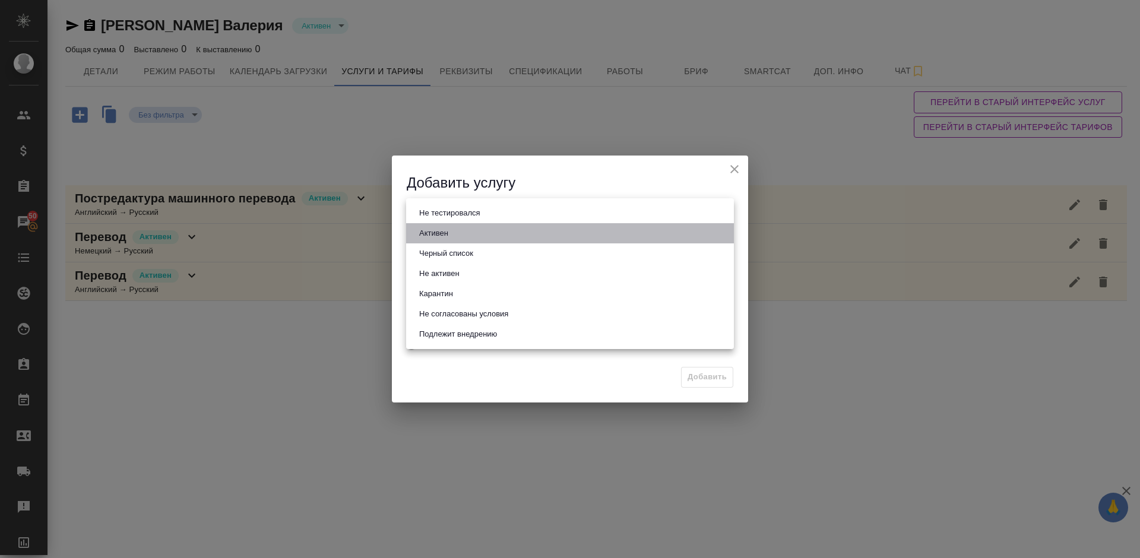
click at [449, 239] on button "Активен" at bounding box center [434, 233] width 36 height 13
type input "active"
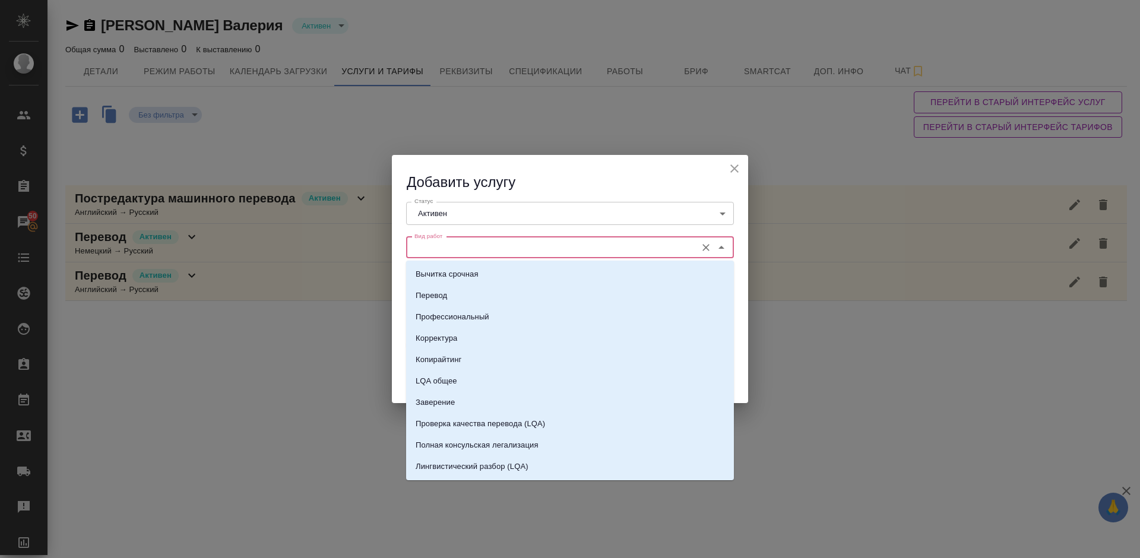
click at [475, 246] on input "Вид работ" at bounding box center [550, 247] width 281 height 14
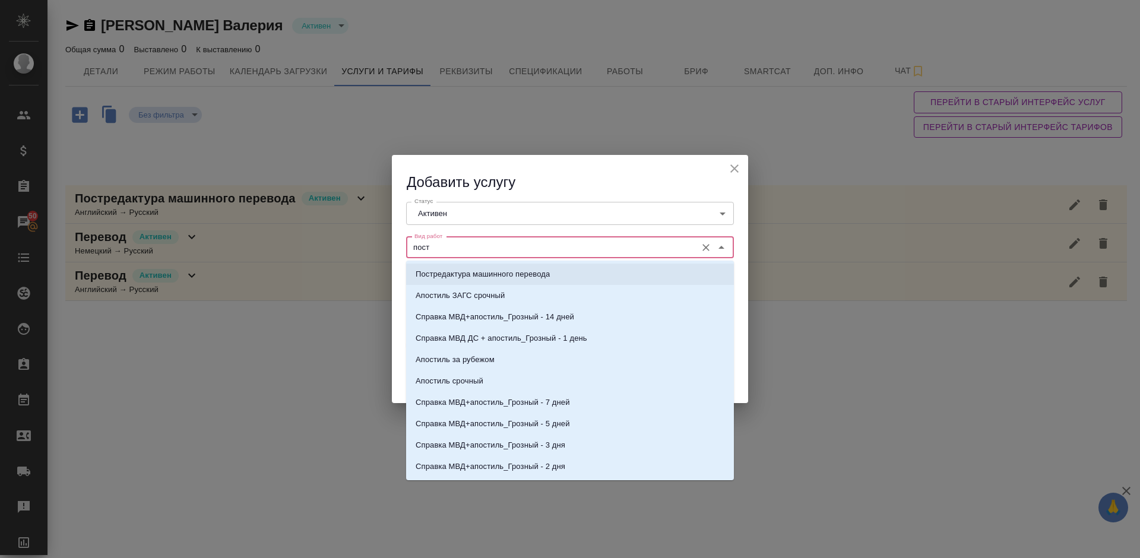
click at [490, 266] on li "Постредактура машинного перевода" at bounding box center [570, 274] width 328 height 21
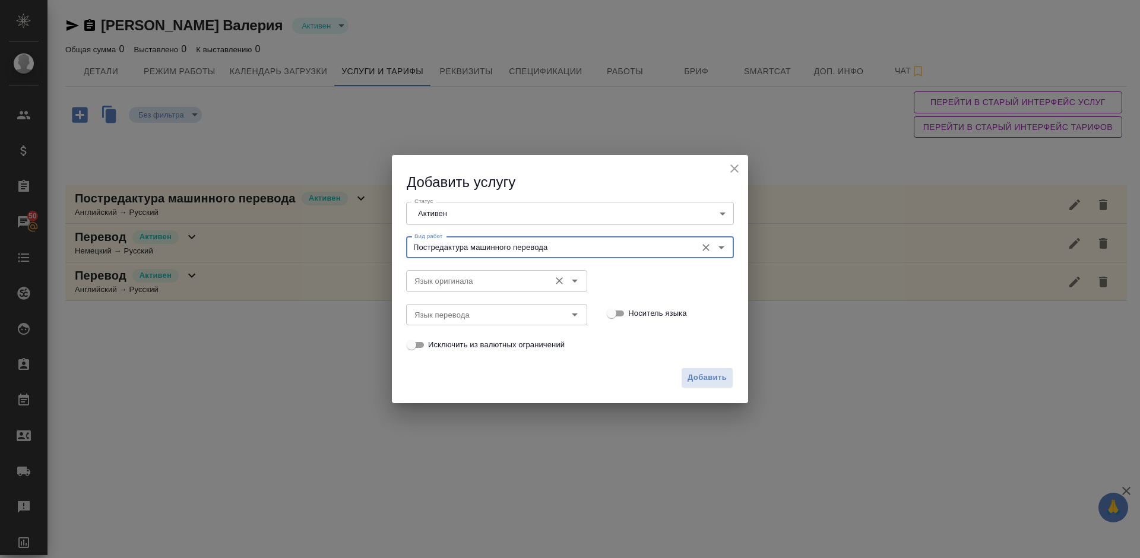
type input "Постредактура машинного перевода"
click at [458, 274] on input "Язык оригинала" at bounding box center [477, 281] width 134 height 14
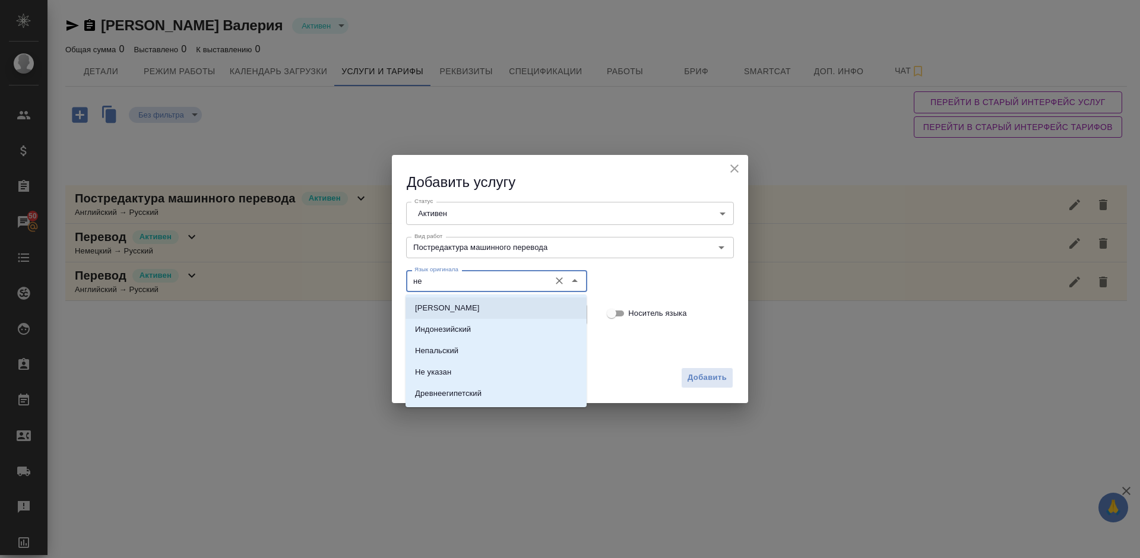
click at [471, 312] on li "Немецкий" at bounding box center [495, 307] width 181 height 21
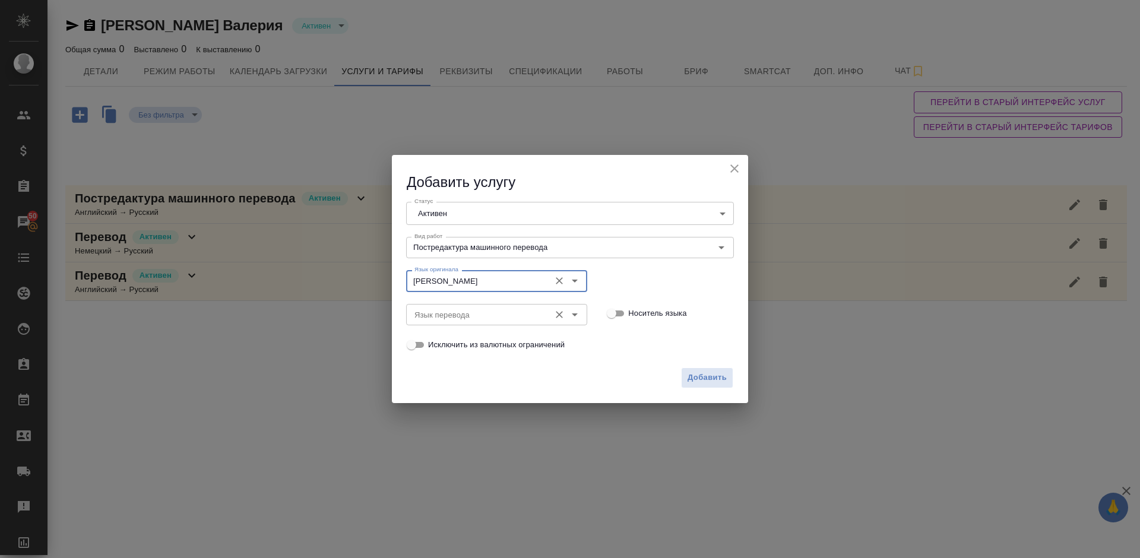
type input "Немецкий"
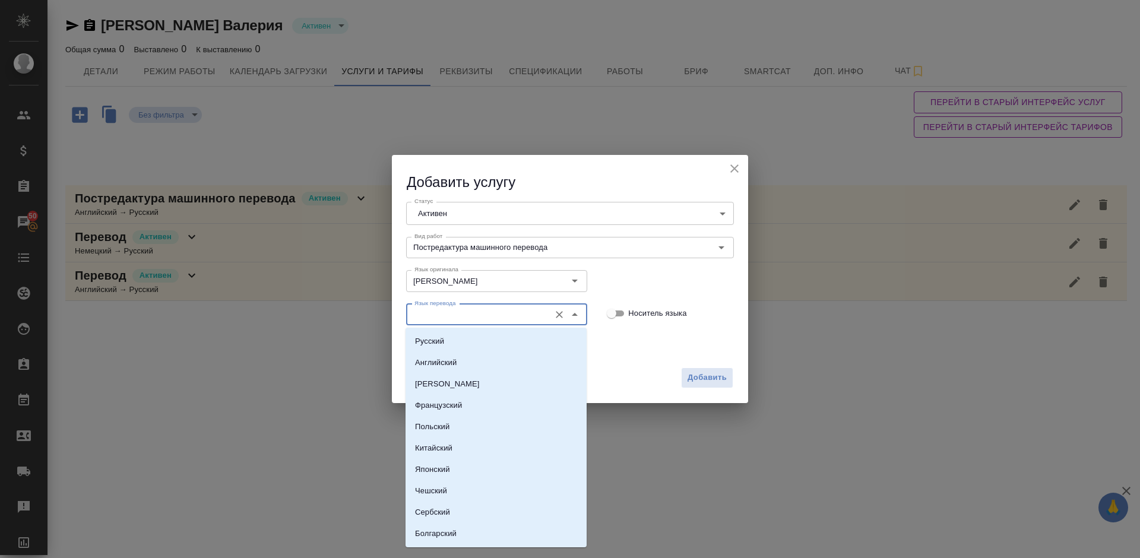
click at [458, 313] on input "Язык перевода" at bounding box center [477, 314] width 134 height 14
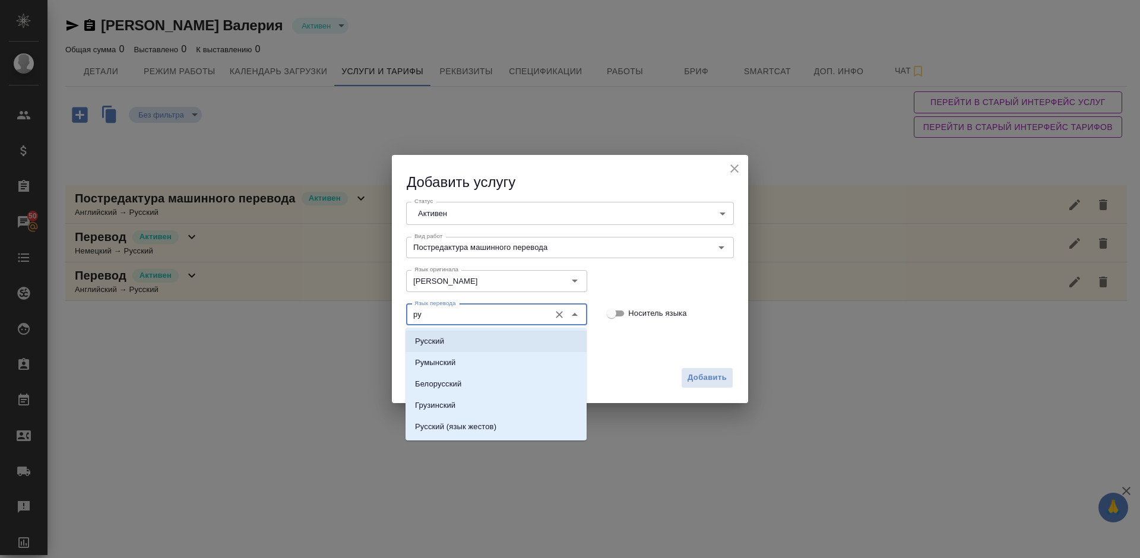
click at [479, 338] on li "Русский" at bounding box center [495, 341] width 181 height 21
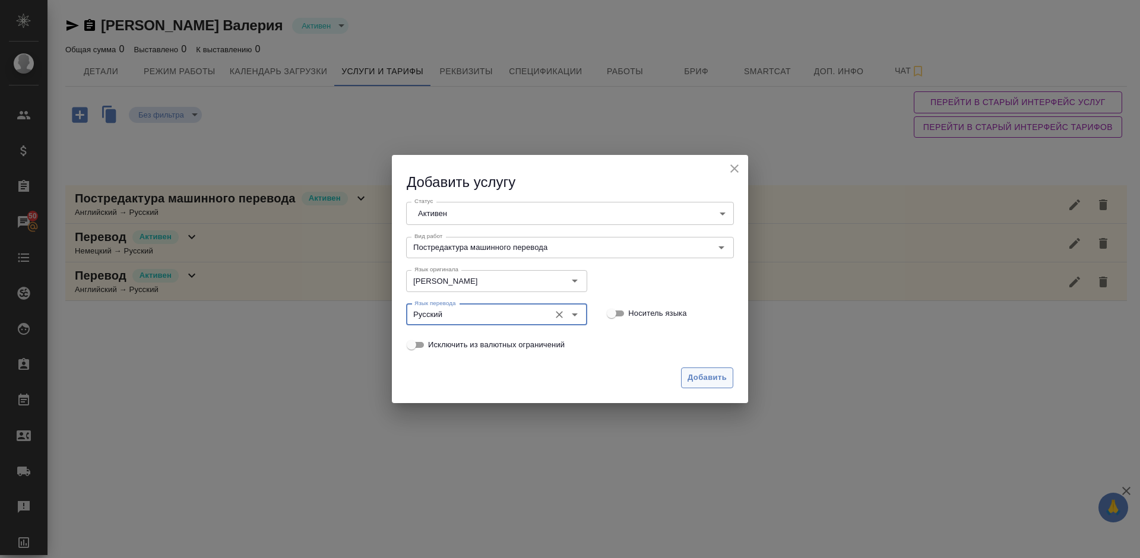
type input "Русский"
click at [707, 379] on span "Добавить" at bounding box center [706, 378] width 39 height 14
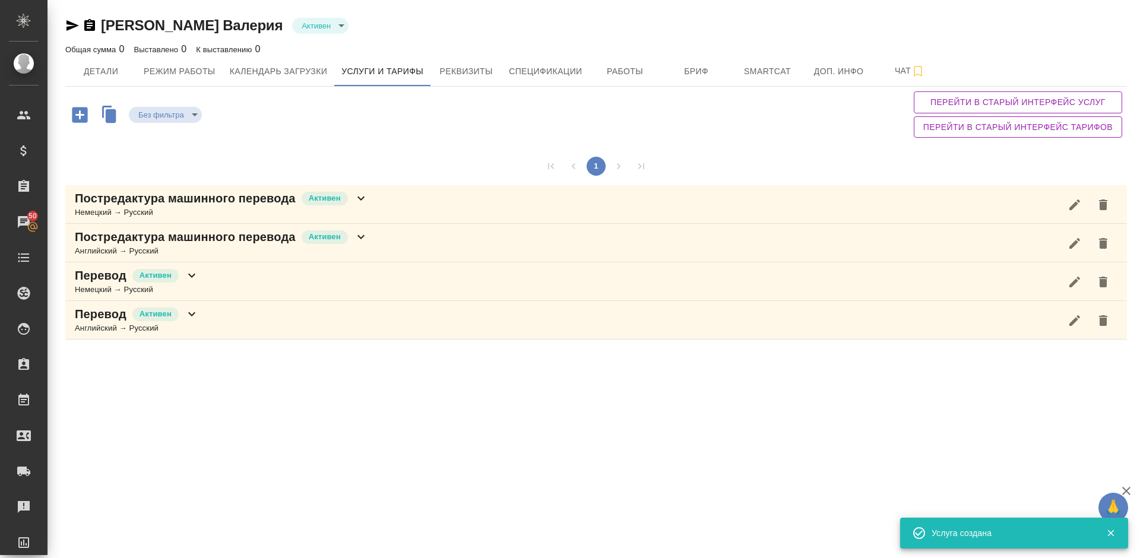
click at [78, 112] on icon "button" at bounding box center [79, 114] width 15 height 15
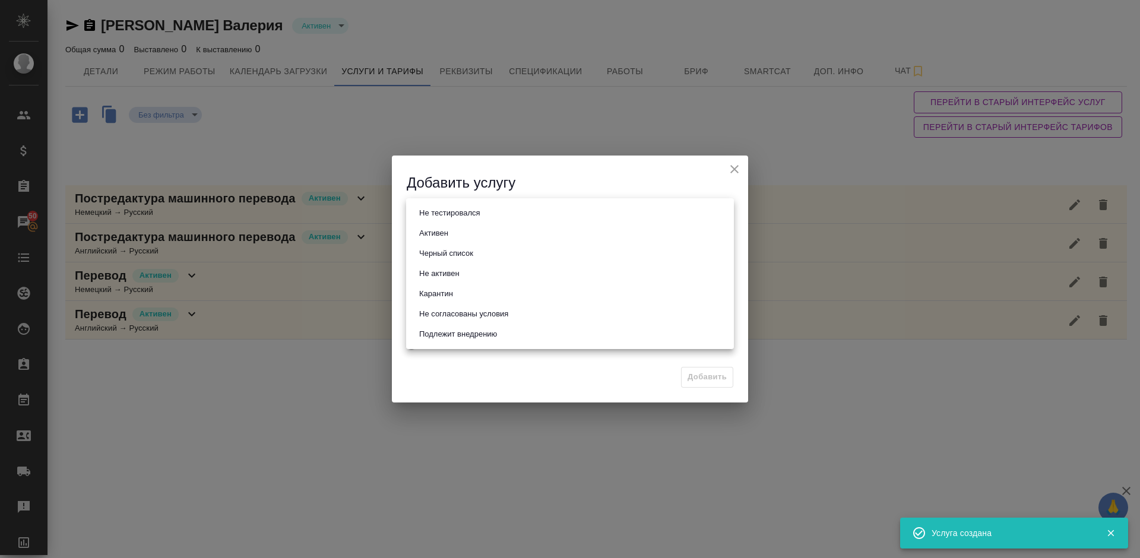
click at [459, 210] on body "🙏 .cls-1 fill:#fff; AWATERA Lazareva Anastasia Клиенты Спецификации Заказы 50 Ч…" at bounding box center [570, 279] width 1140 height 558
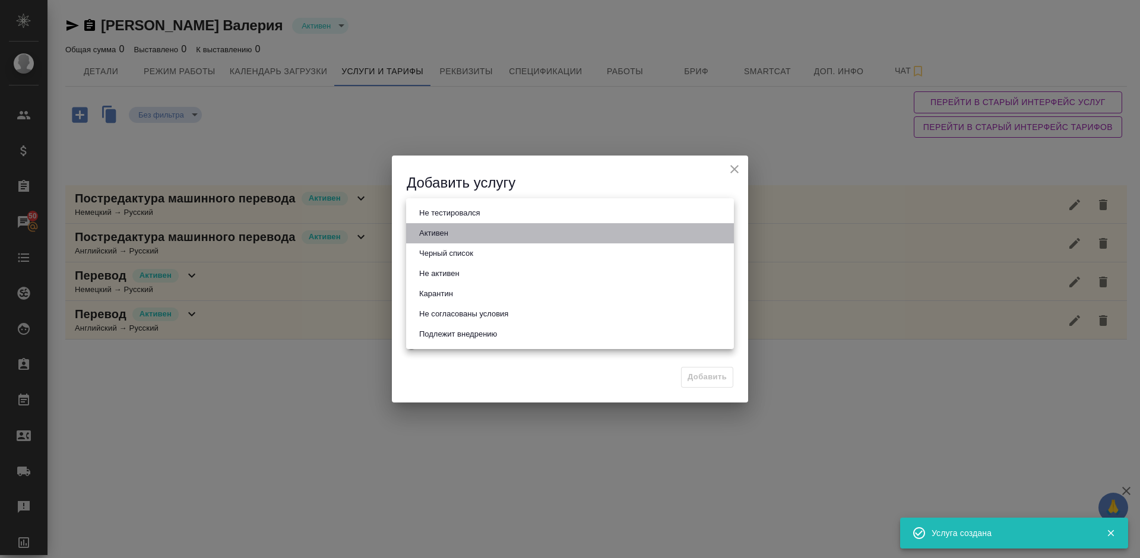
click at [464, 234] on li "Активен" at bounding box center [570, 233] width 328 height 20
type input "active"
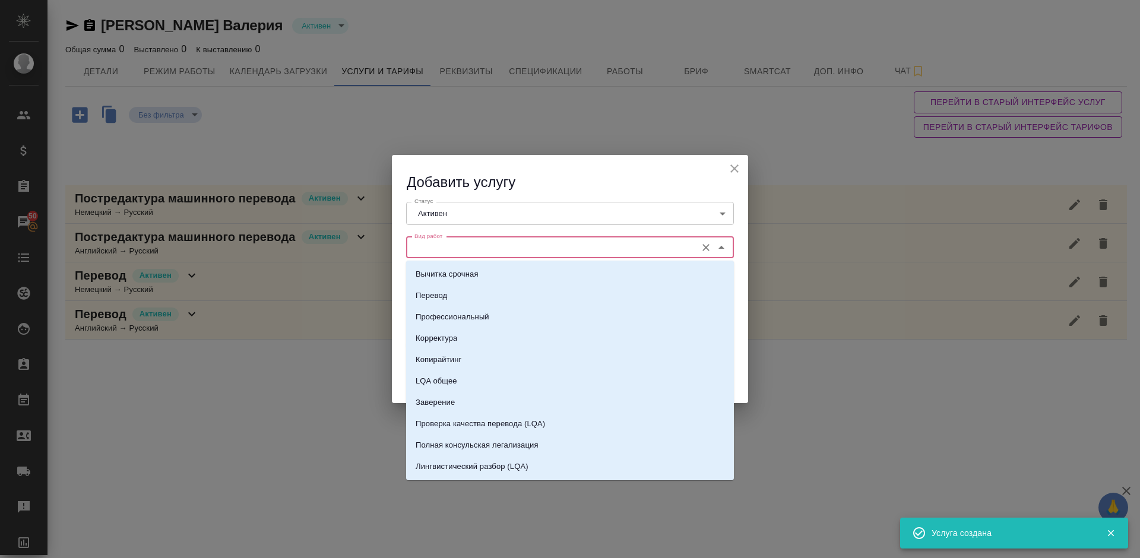
click at [479, 252] on input "Вид работ" at bounding box center [550, 247] width 281 height 14
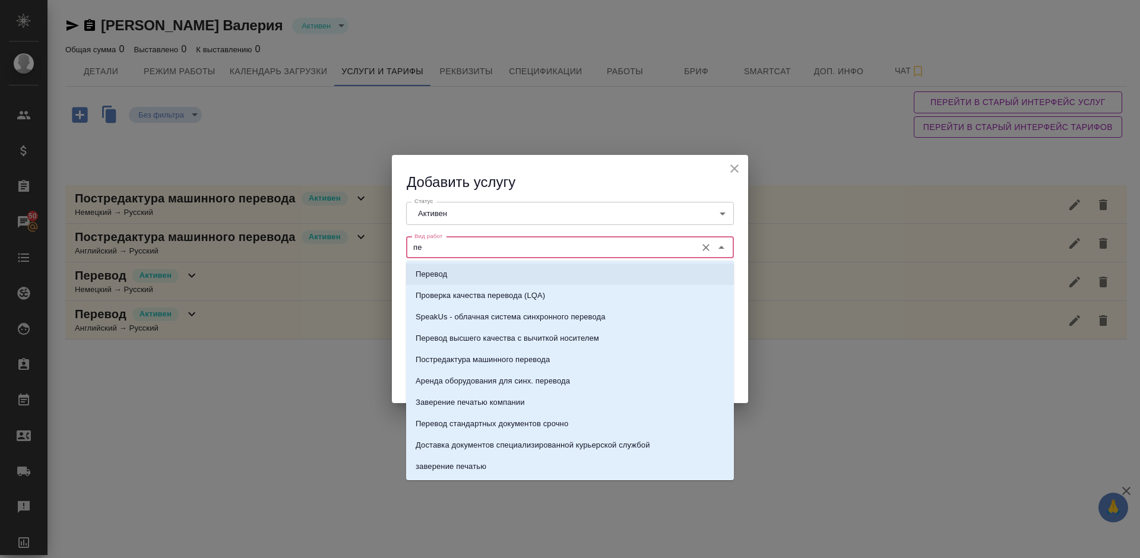
click at [484, 268] on li "Перевод" at bounding box center [570, 274] width 328 height 21
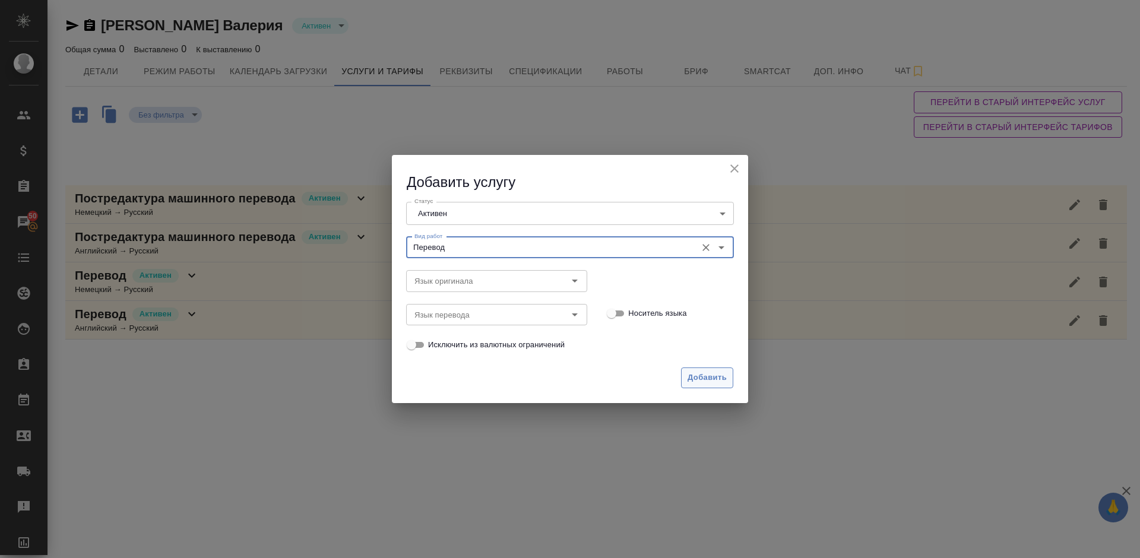
type input "Перевод"
click at [709, 375] on span "Добавить" at bounding box center [706, 378] width 39 height 14
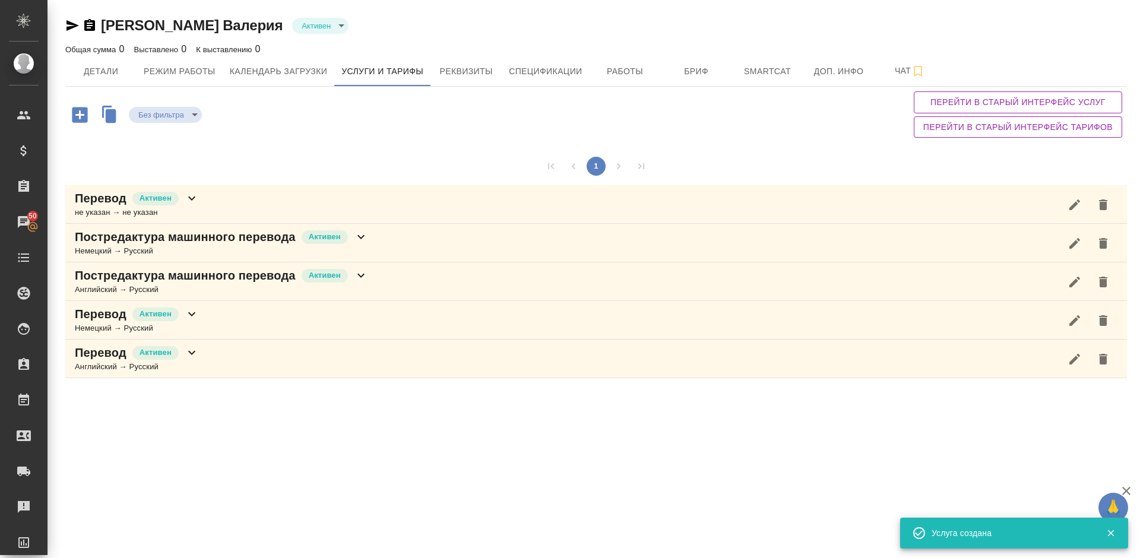
click at [260, 198] on div "Перевод Активен не указан → не указан" at bounding box center [595, 204] width 1061 height 39
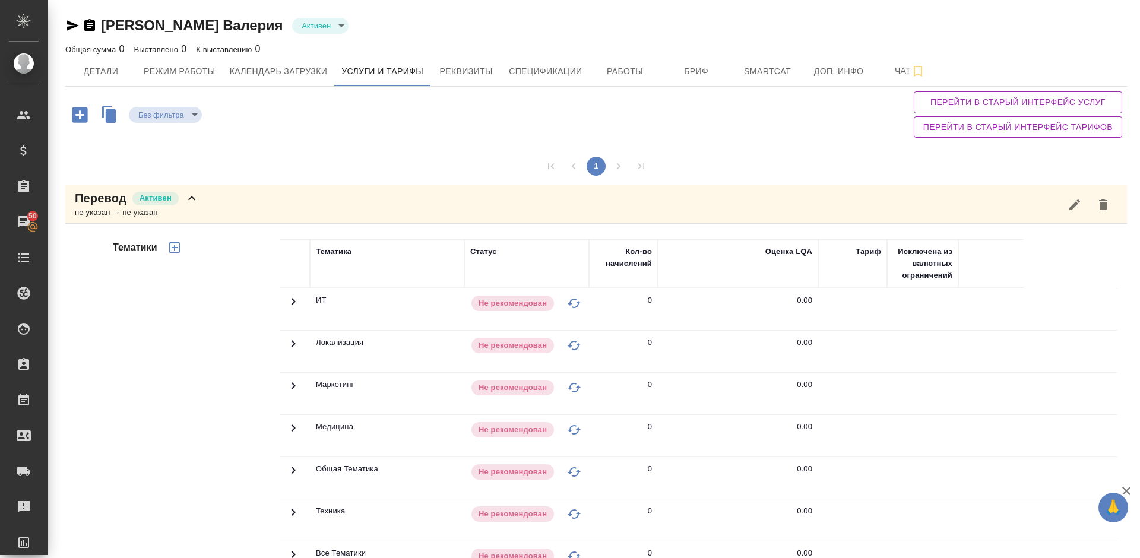
click at [194, 335] on div "Тематики" at bounding box center [195, 429] width 170 height 397
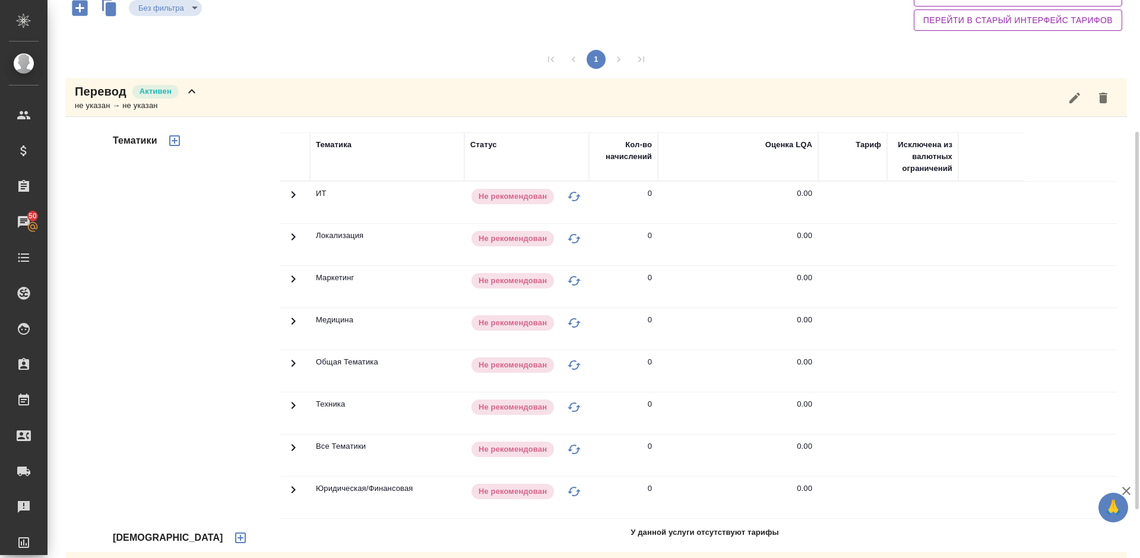
scroll to position [231, 0]
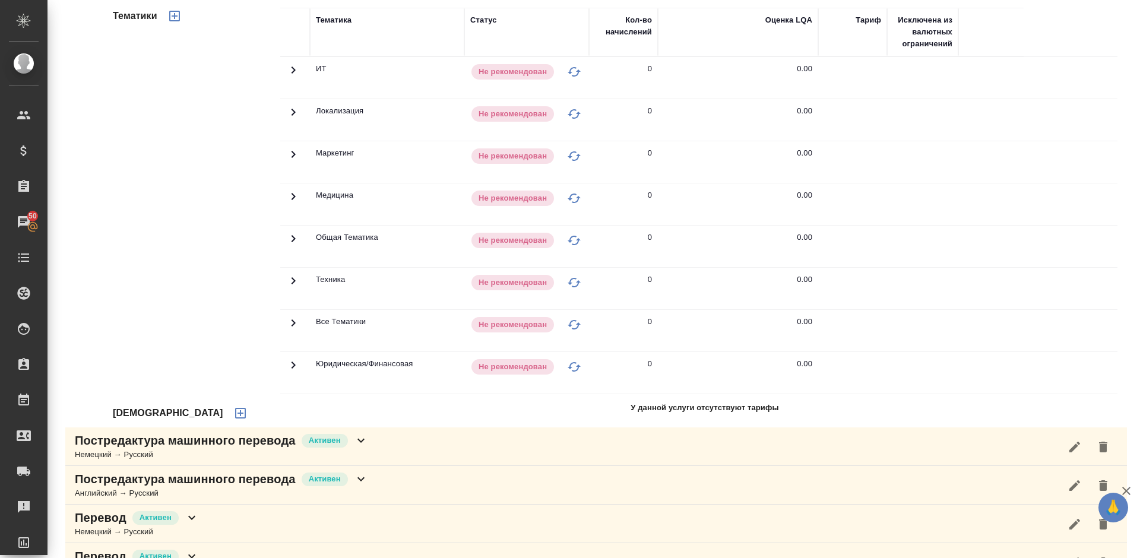
click at [235, 415] on icon "button" at bounding box center [240, 413] width 11 height 11
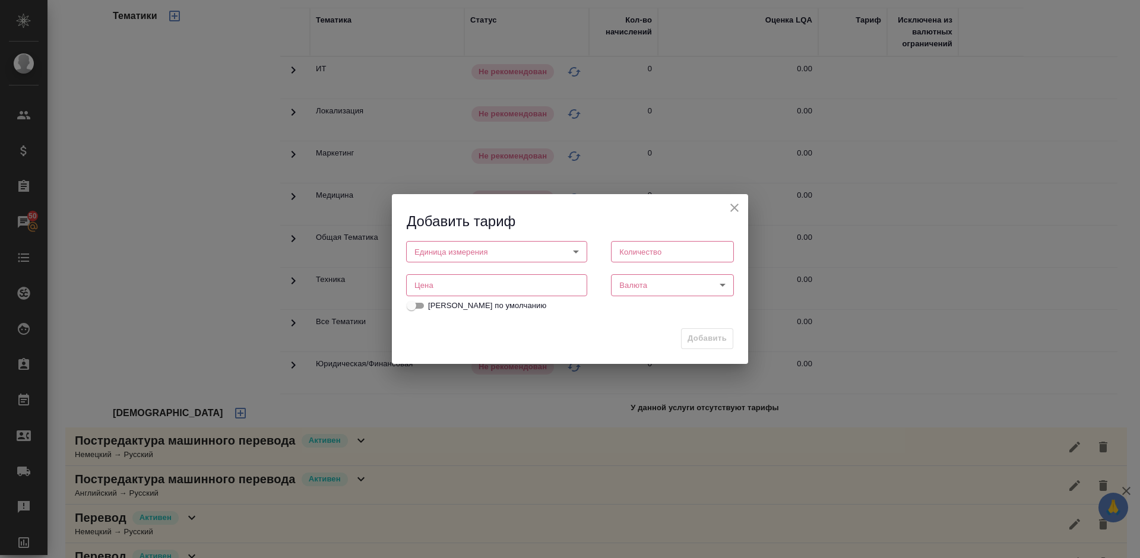
click at [481, 243] on body "🙏 .cls-1 fill:#fff; AWATERA Lazareva Anastasia Клиенты Спецификации Заказы 50 Ч…" at bounding box center [570, 279] width 1140 height 558
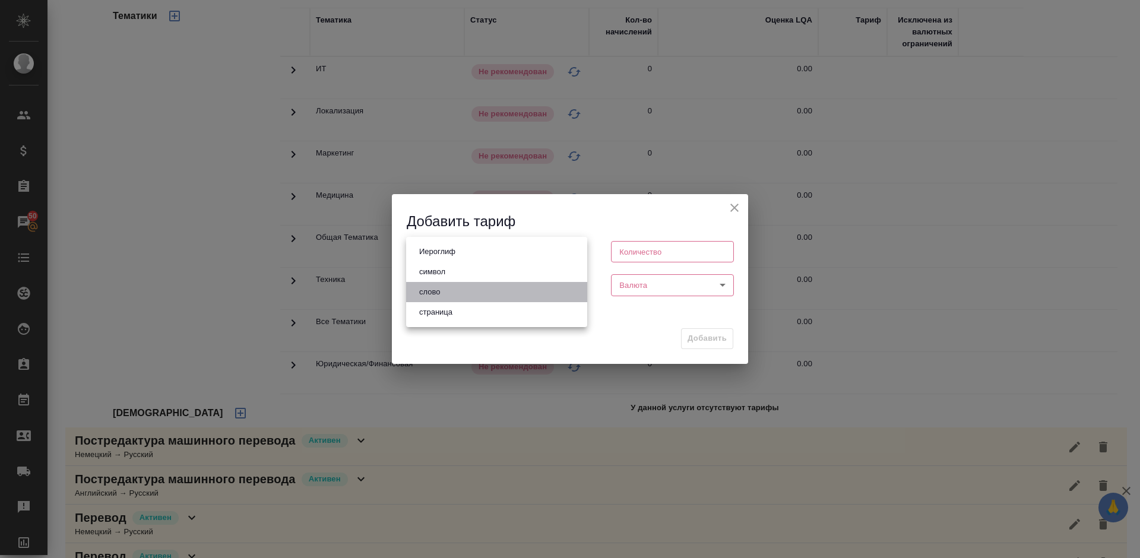
click at [442, 293] on button "слово" at bounding box center [430, 292] width 28 height 13
type input "5a8b1489cc6b4906c91bfd90"
type input "1"
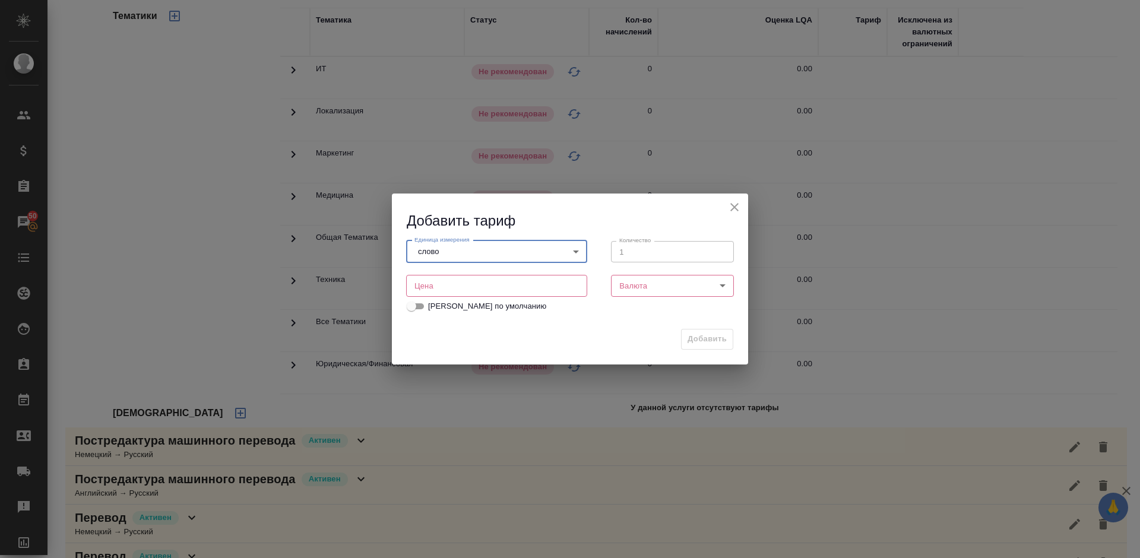
click at [505, 290] on input "number" at bounding box center [496, 285] width 181 height 21
type input "0.01"
click at [655, 288] on body "🙏 .cls-1 fill:#fff; AWATERA Lazareva Anastasia Клиенты Спецификации Заказы 50 Ч…" at bounding box center [570, 279] width 1140 height 558
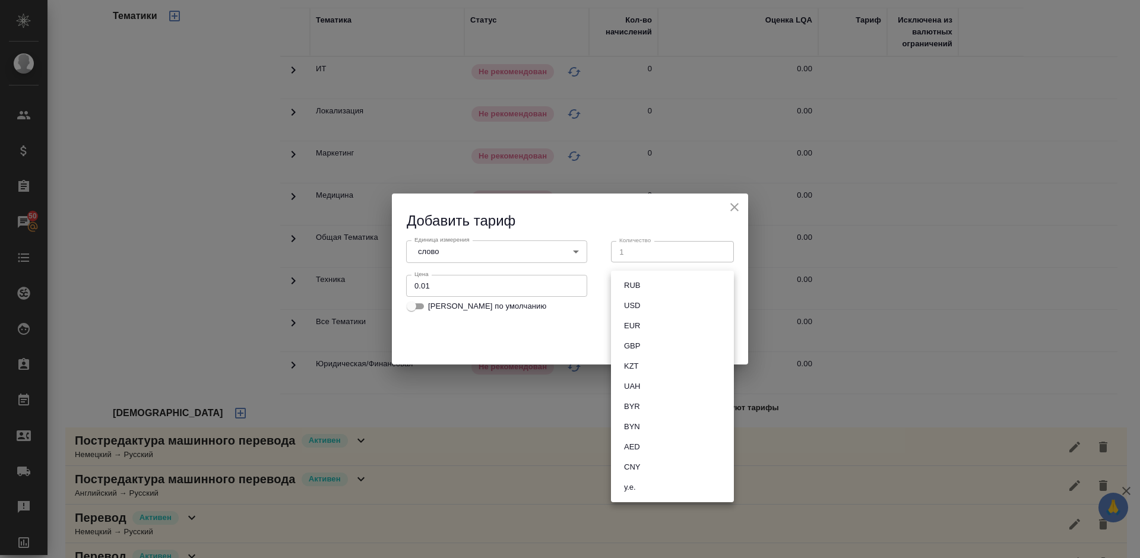
click at [636, 286] on button "RUB" at bounding box center [631, 285] width 23 height 13
type input "RUB"
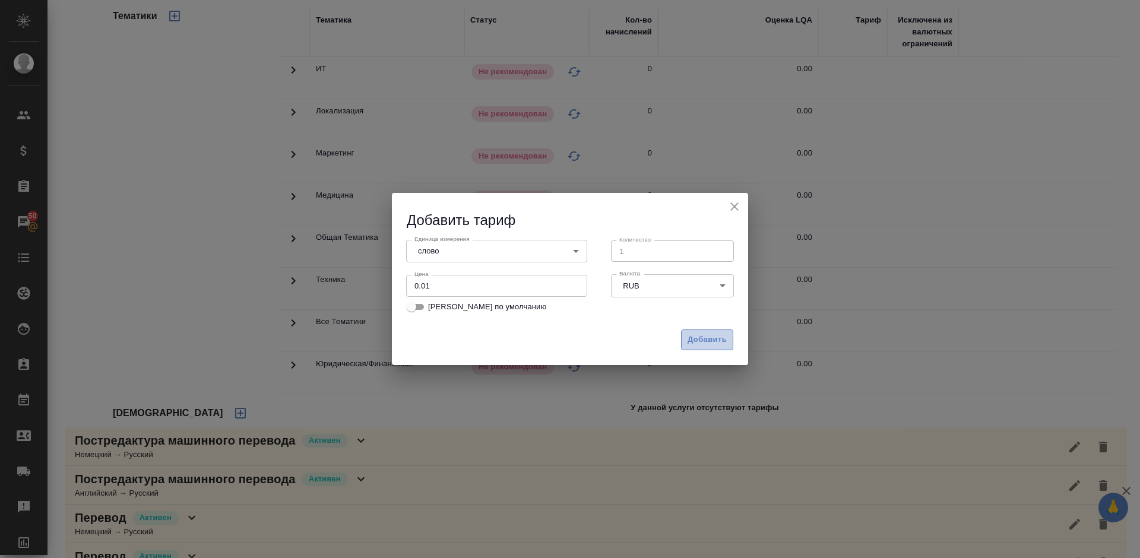
click at [692, 337] on span "Добавить" at bounding box center [706, 340] width 39 height 14
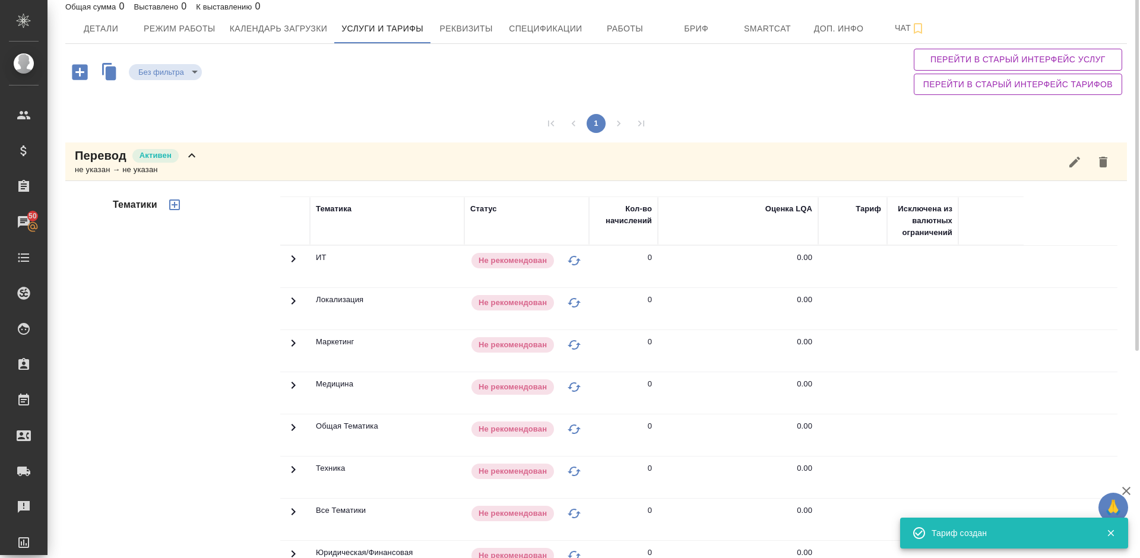
scroll to position [24, 0]
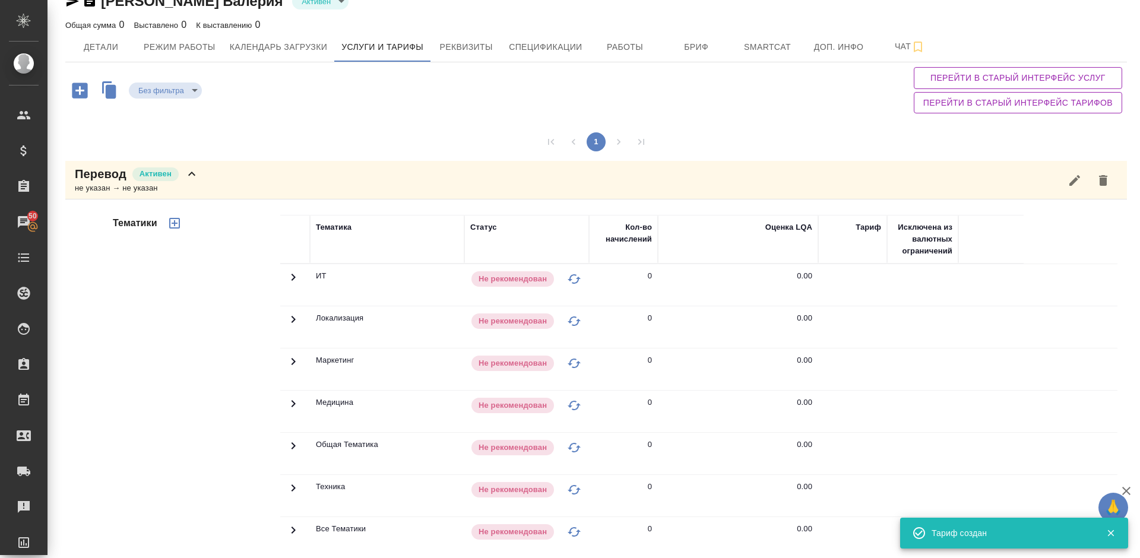
click at [177, 227] on icon "button" at bounding box center [174, 223] width 11 height 11
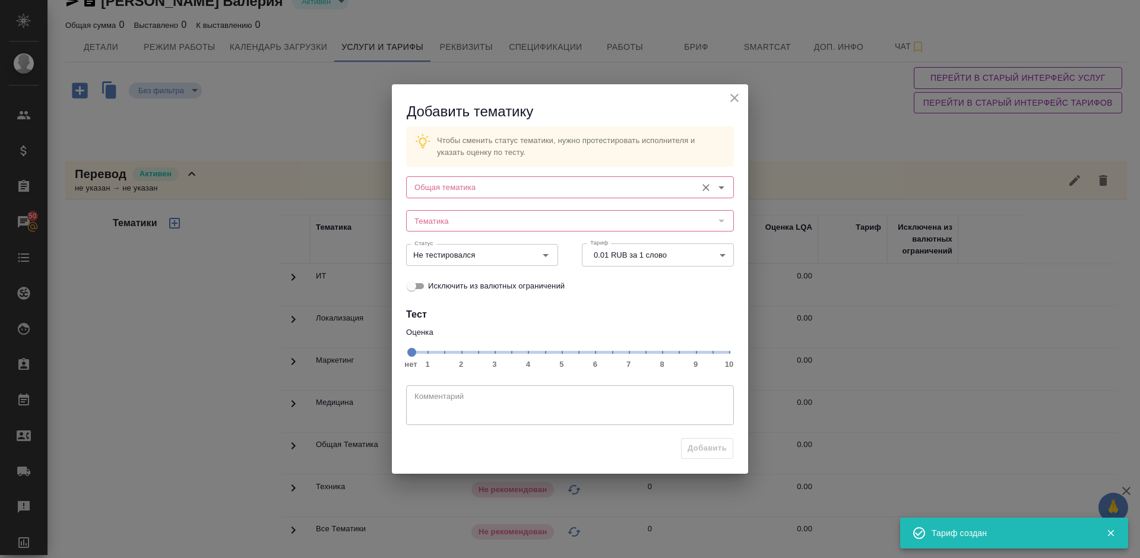
click at [525, 179] on div "Общая тематика" at bounding box center [570, 186] width 328 height 21
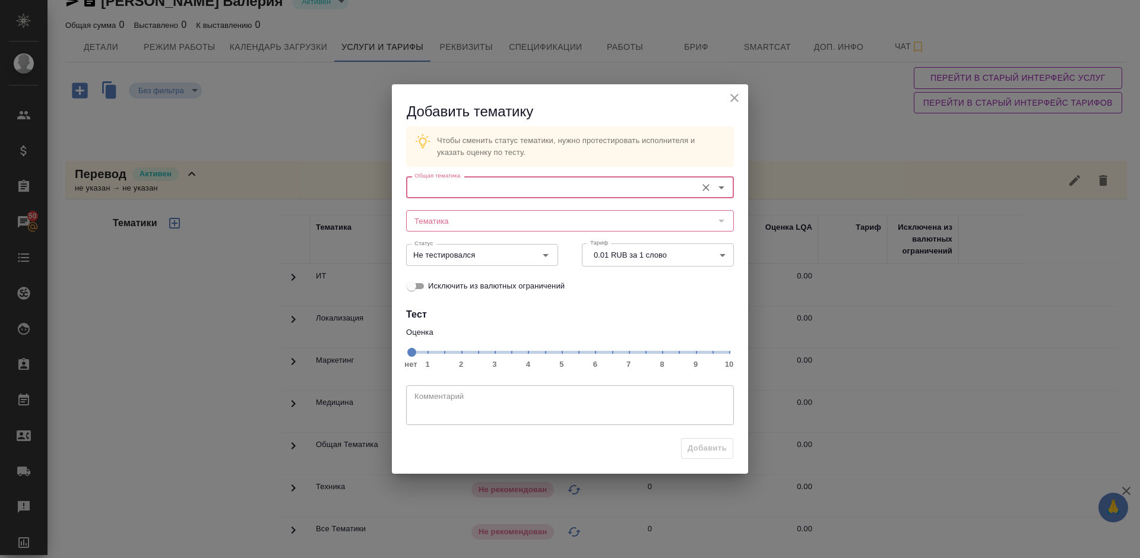
type input "б"
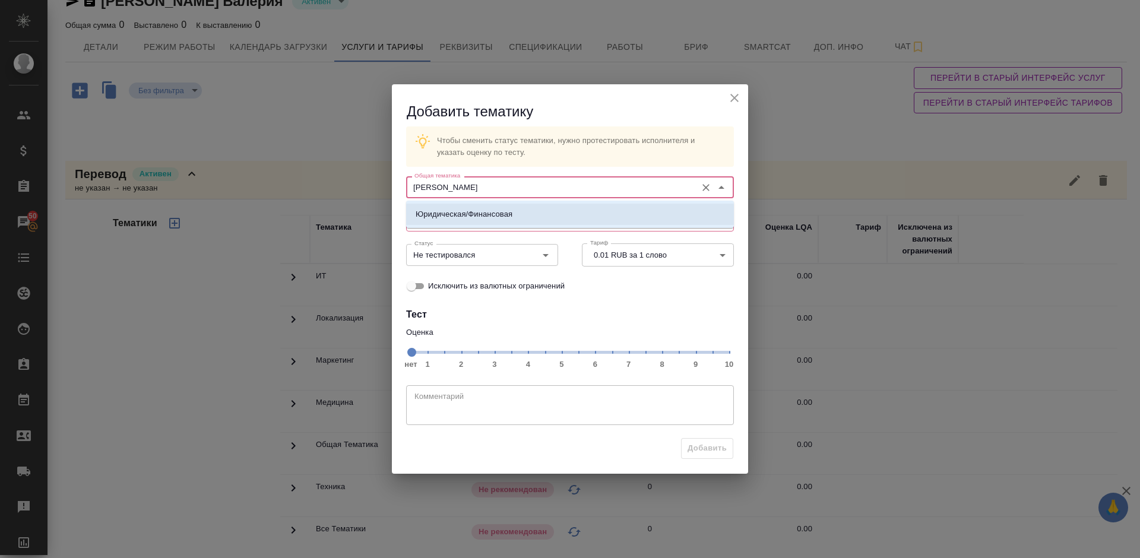
click at [528, 215] on li "Юридическая/Финансовая" at bounding box center [570, 214] width 328 height 21
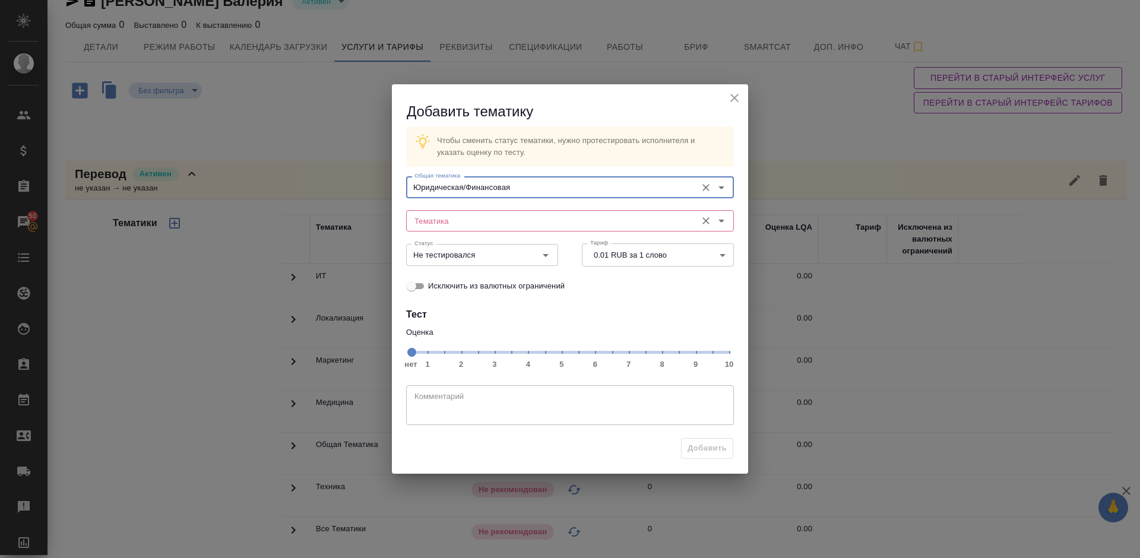
type input "Юридическая/Финансовая"
click at [502, 219] on input "Тематика" at bounding box center [550, 221] width 281 height 14
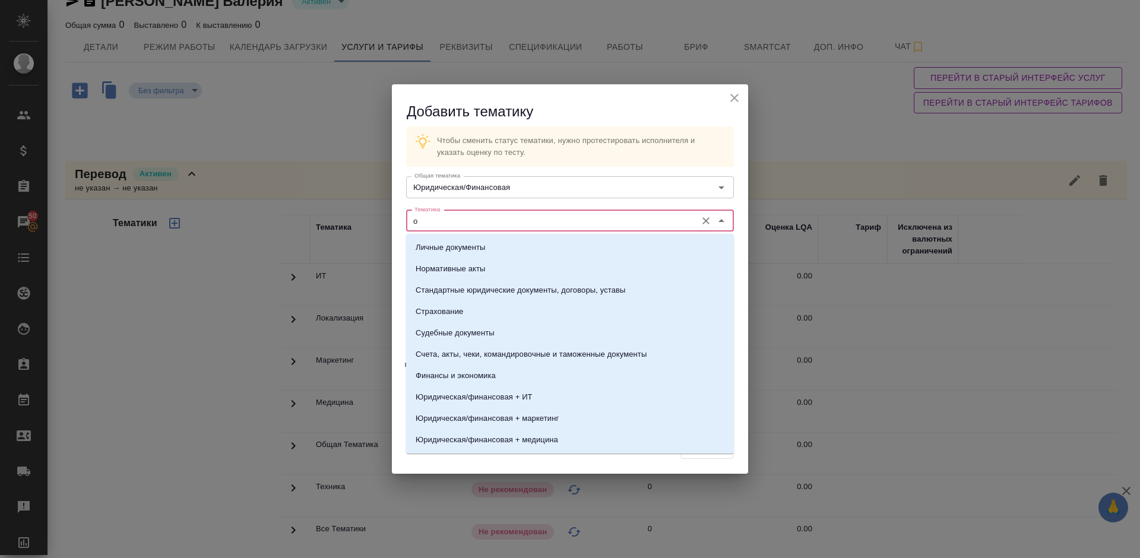
type input "о"
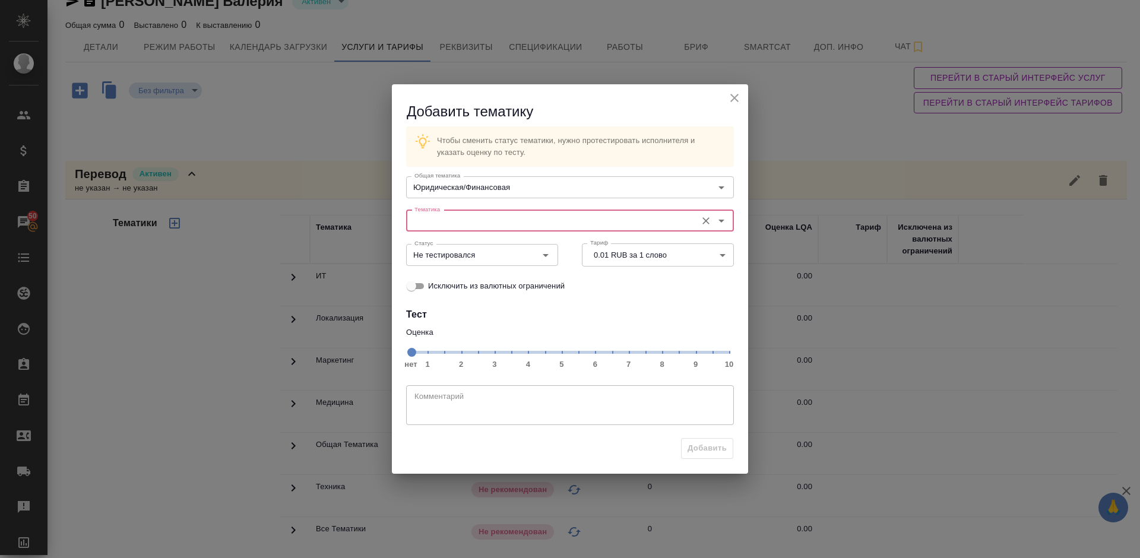
type input "с"
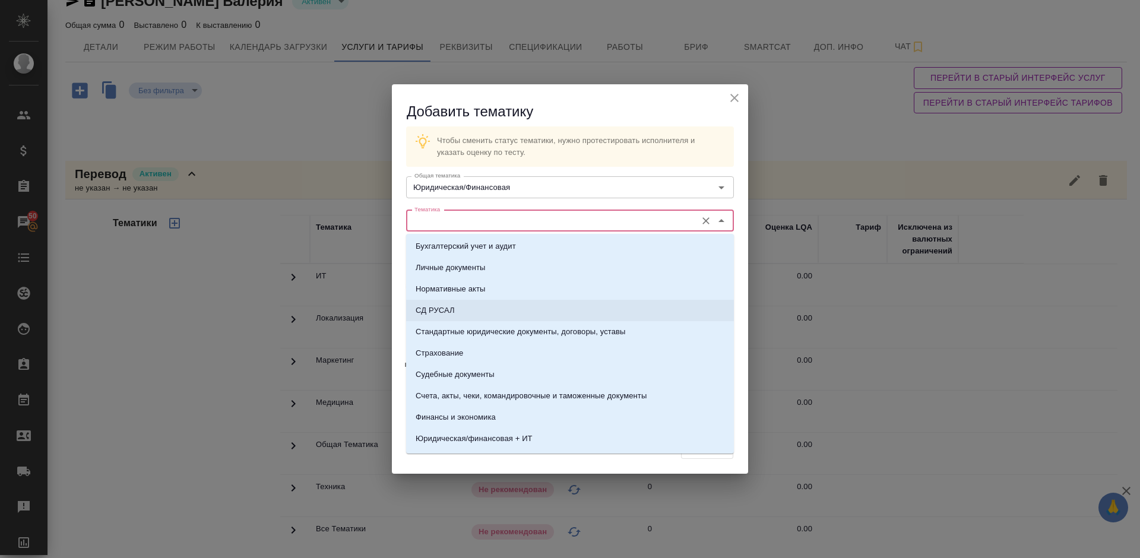
scroll to position [3, 0]
click at [577, 329] on p "Стандартные юридические документы, договоры, уставы" at bounding box center [521, 330] width 210 height 12
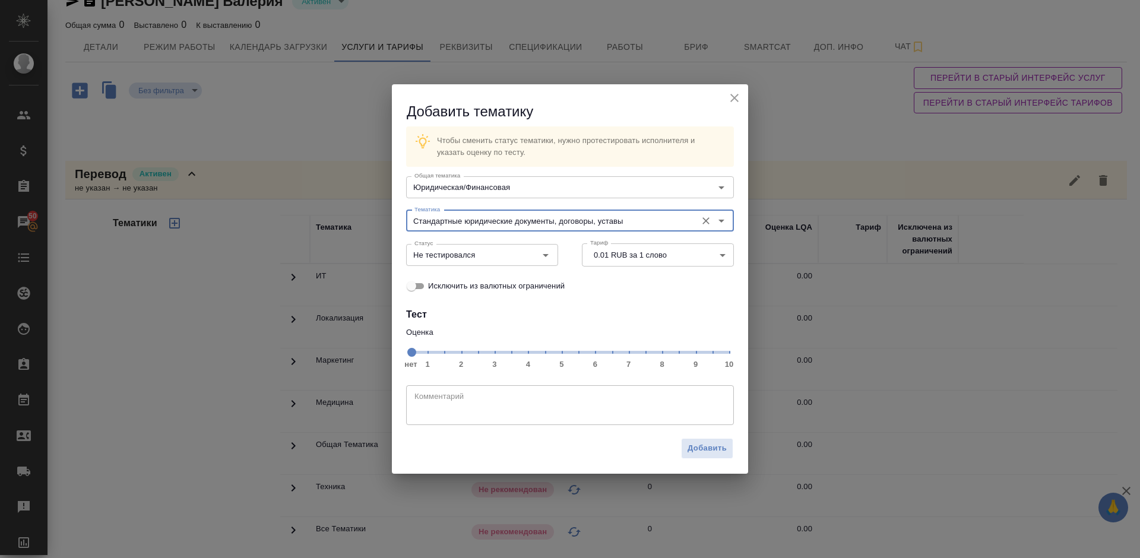
type input "Стандартные юридические документы, договоры, уставы"
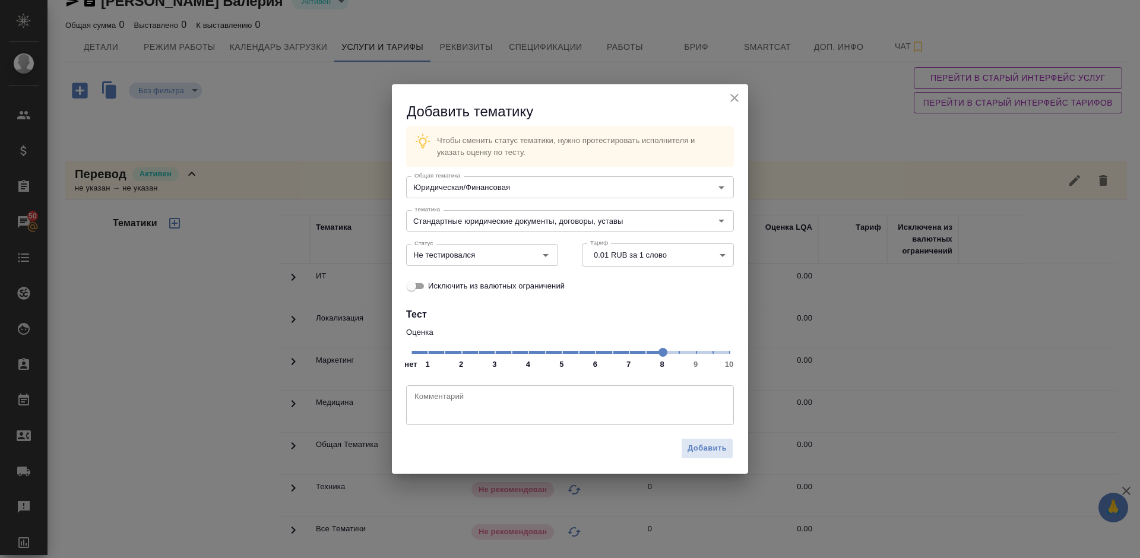
drag, startPoint x: 410, startPoint y: 350, endPoint x: 660, endPoint y: 348, distance: 249.9
click at [660, 348] on span at bounding box center [662, 352] width 9 height 9
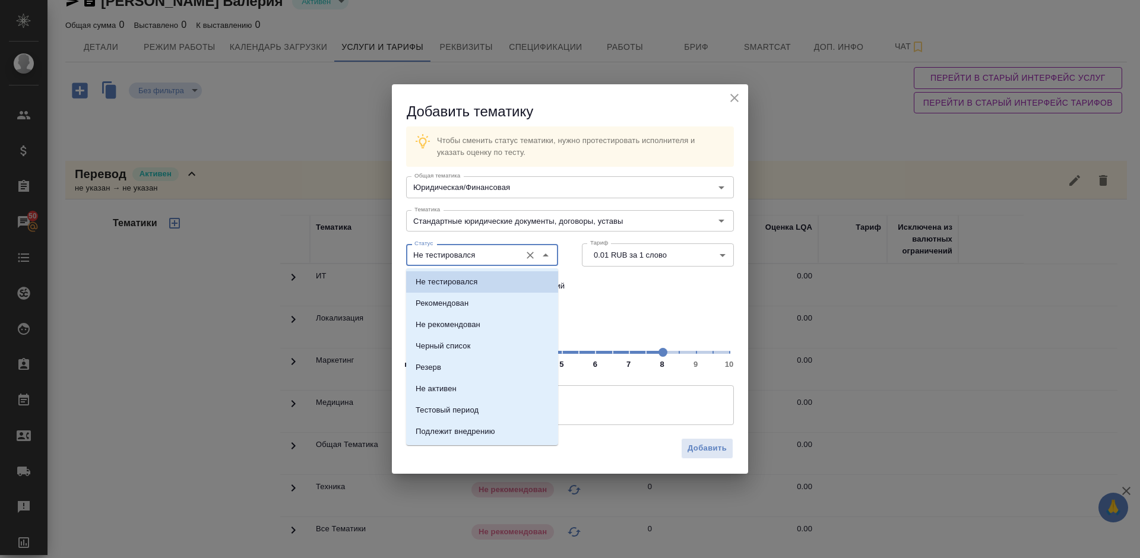
click at [489, 249] on input "Не тестировался" at bounding box center [462, 255] width 105 height 14
click at [484, 307] on li "Рекомендован" at bounding box center [482, 303] width 152 height 21
type input "Рекомендован"
click at [493, 258] on input "Рекомендован" at bounding box center [462, 255] width 105 height 14
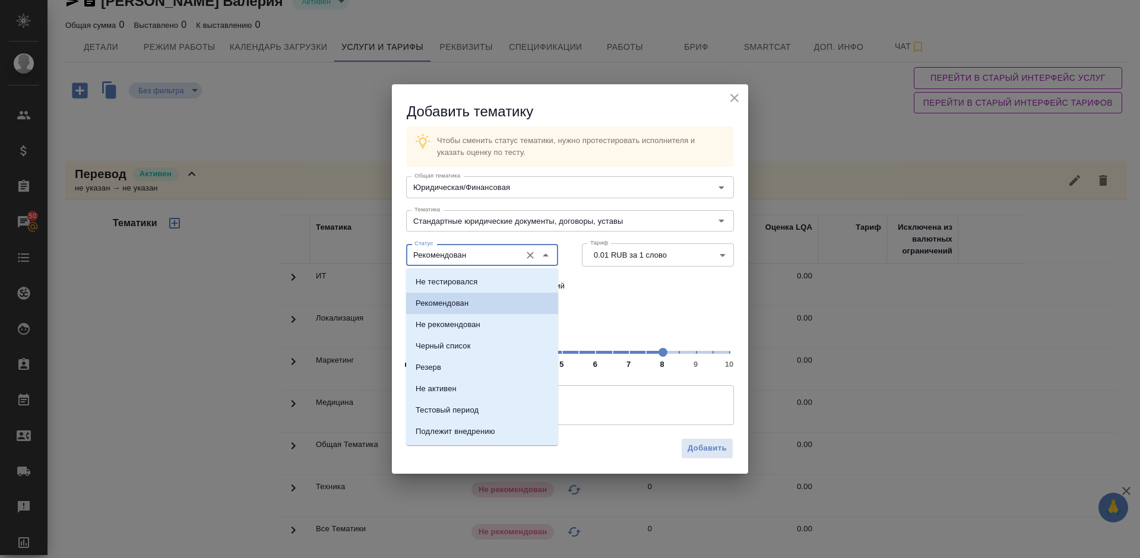
click at [489, 302] on li "Рекомендован" at bounding box center [482, 303] width 152 height 21
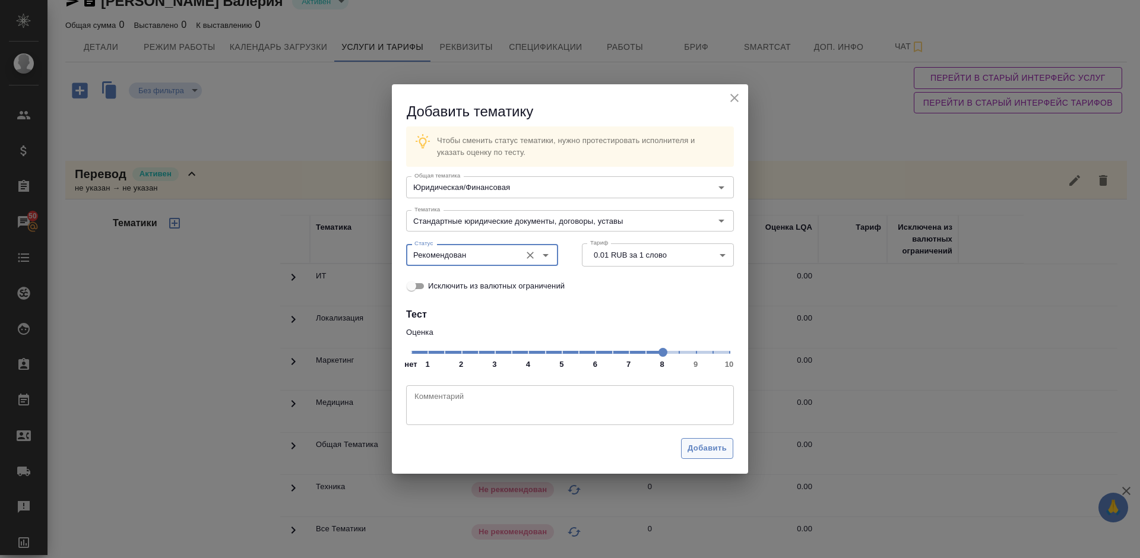
click at [710, 449] on span "Добавить" at bounding box center [706, 449] width 39 height 14
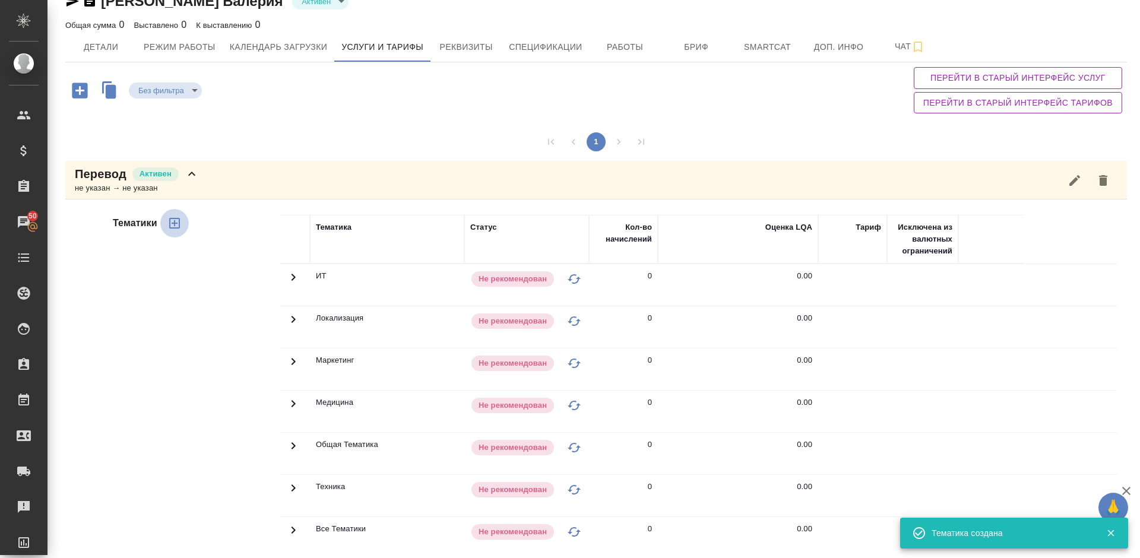
click at [176, 215] on button "button" at bounding box center [174, 223] width 28 height 28
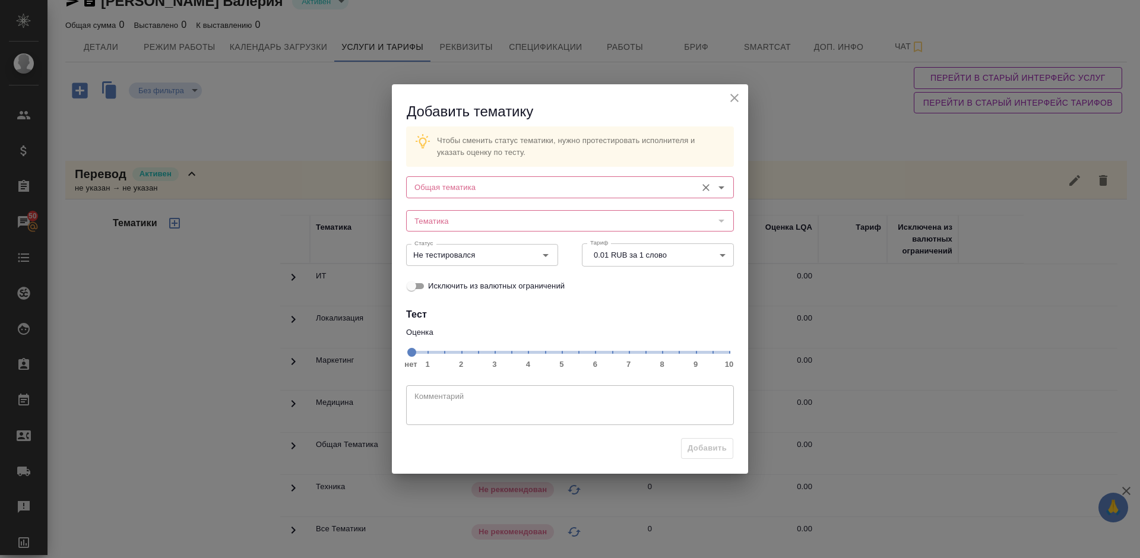
click at [485, 183] on input "Общая тематика" at bounding box center [550, 187] width 281 height 14
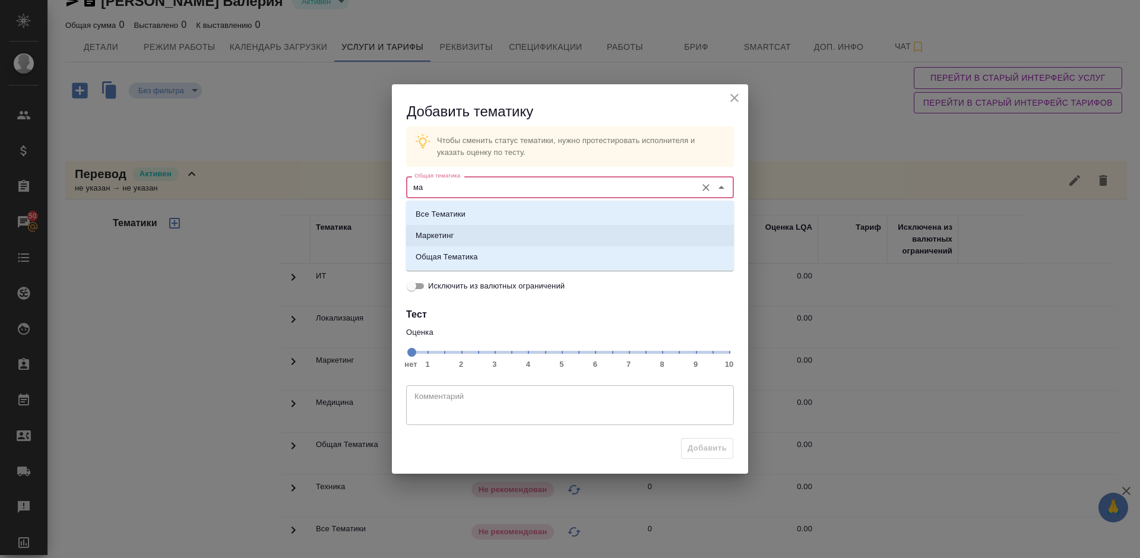
click at [483, 238] on li "Маркетинг" at bounding box center [570, 235] width 328 height 21
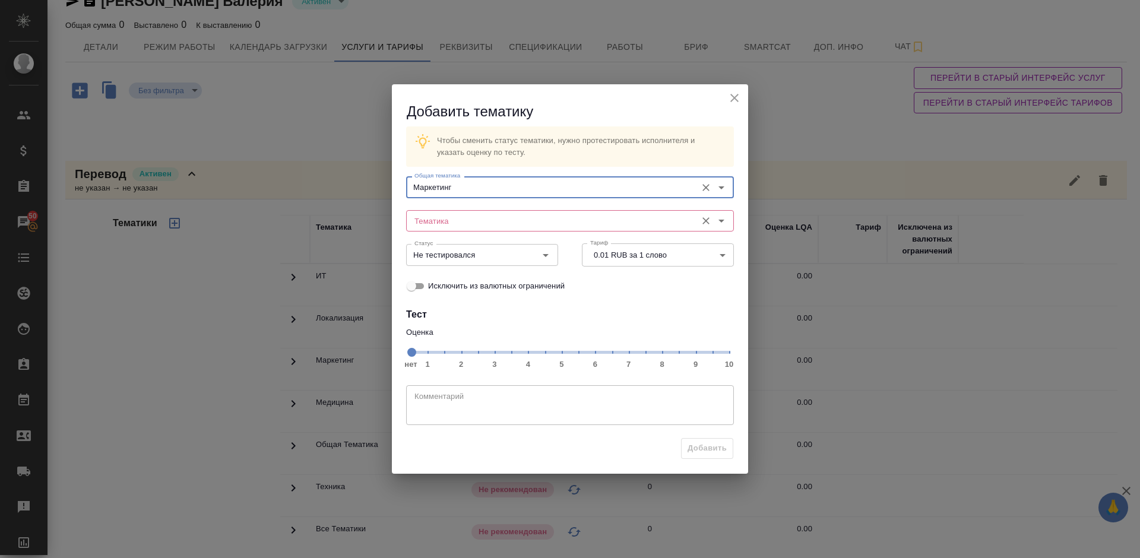
type input "Маркетинг"
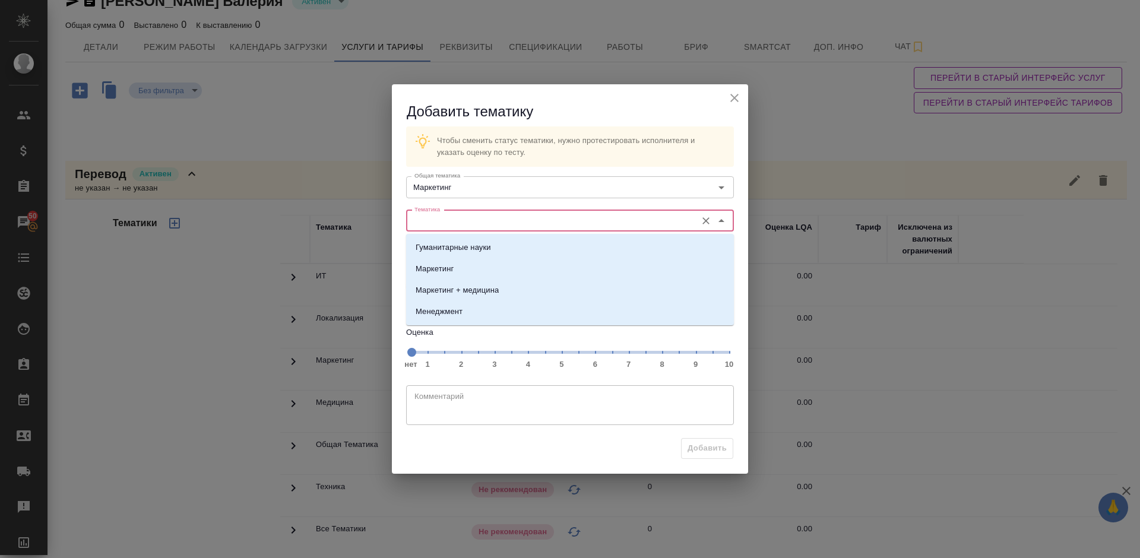
click at [463, 220] on input "Тематика" at bounding box center [550, 221] width 281 height 14
click at [470, 262] on li "Маркетинг" at bounding box center [570, 268] width 328 height 21
type input "Маркетинг"
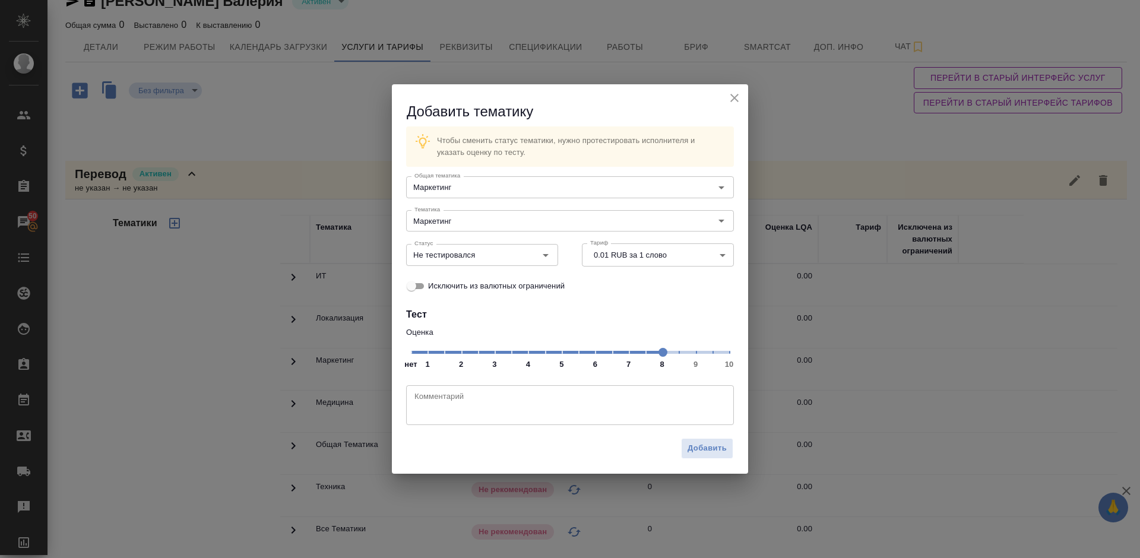
drag, startPoint x: 414, startPoint y: 349, endPoint x: 662, endPoint y: 350, distance: 248.7
click at [662, 350] on span at bounding box center [662, 352] width 9 height 9
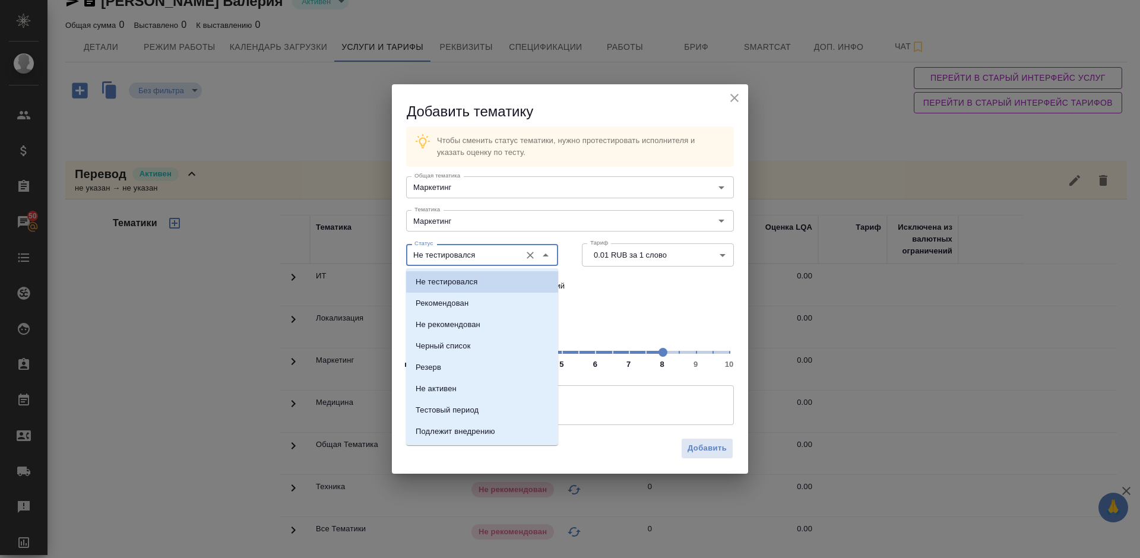
click at [492, 256] on input "Не тестировался" at bounding box center [462, 255] width 105 height 14
click at [496, 298] on li "Рекомендован" at bounding box center [482, 303] width 152 height 21
type input "Рекомендован"
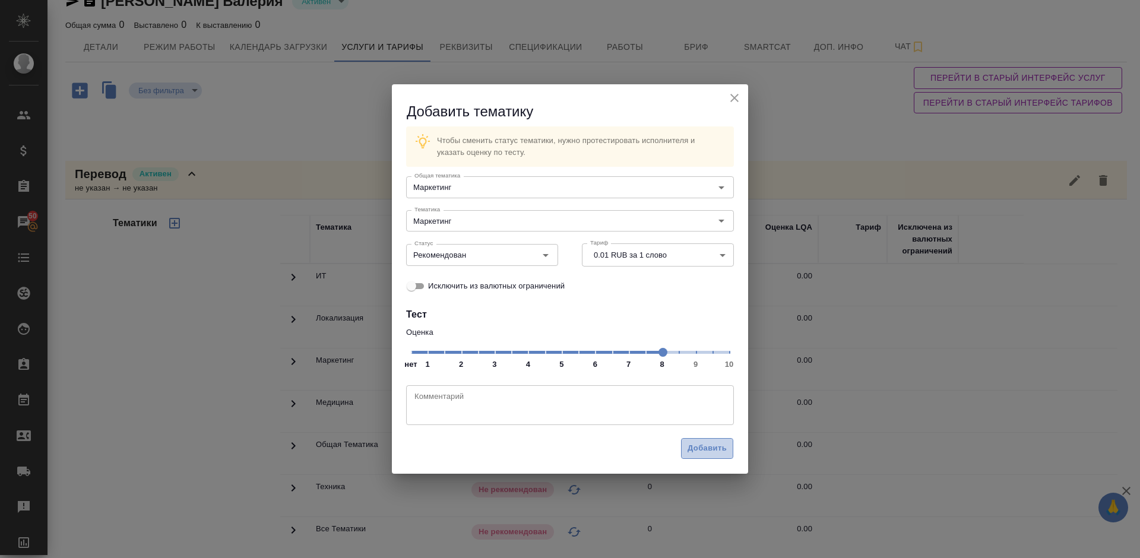
click at [706, 442] on span "Добавить" at bounding box center [706, 449] width 39 height 14
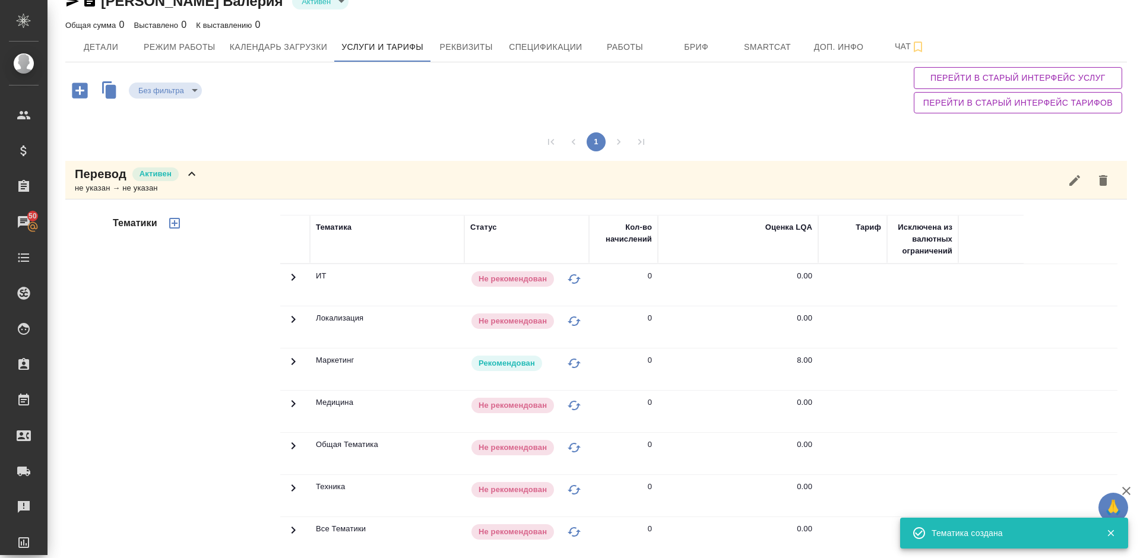
click at [233, 172] on div "Перевод Активен не указан → не указан" at bounding box center [595, 180] width 1061 height 39
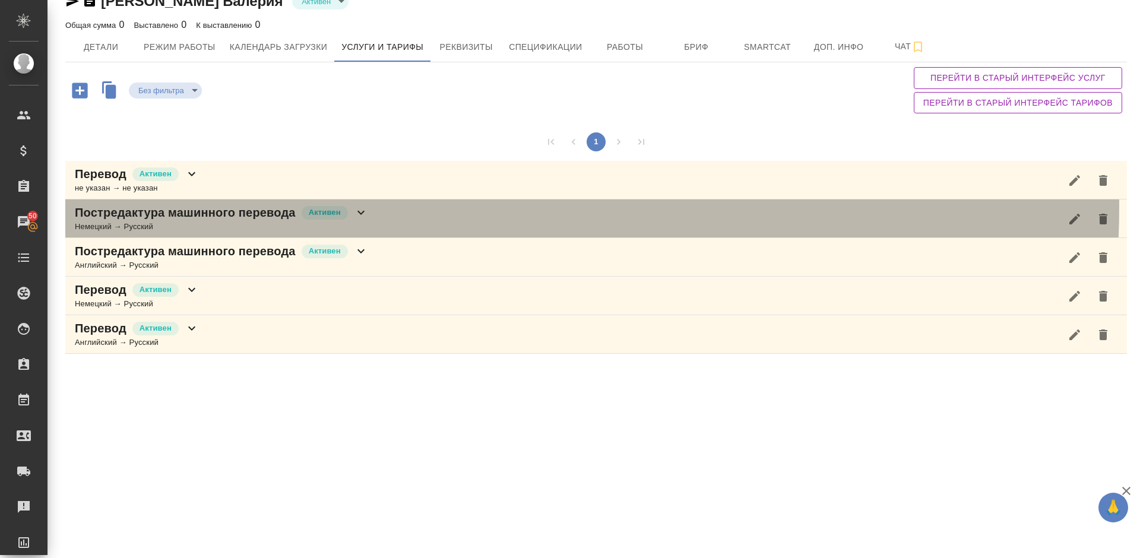
click at [397, 207] on div "Постредактура машинного перевода Активен Немецкий → Русский" at bounding box center [595, 218] width 1061 height 39
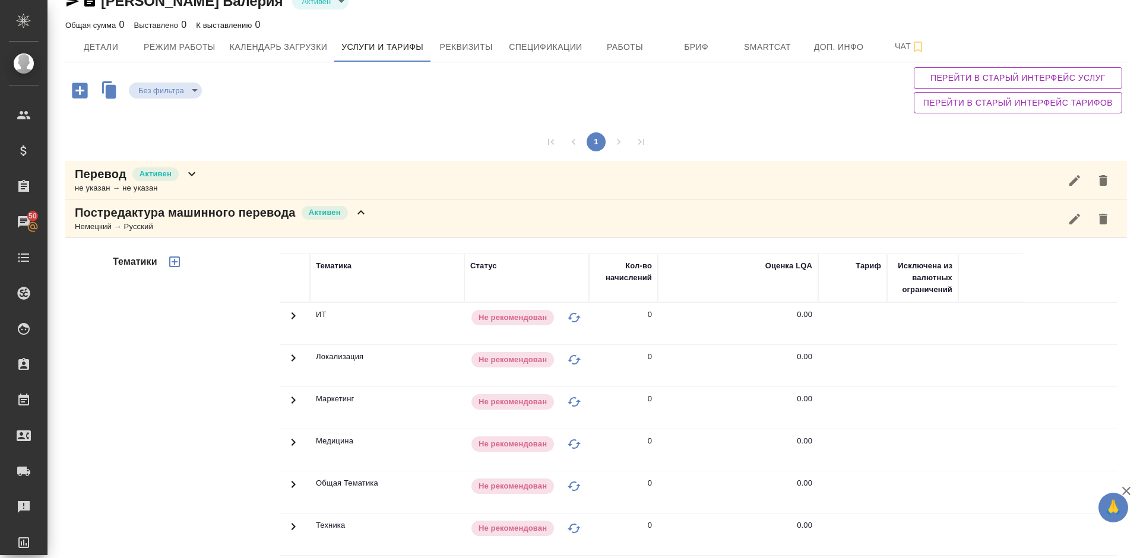
click at [208, 399] on div "Тематики" at bounding box center [195, 443] width 170 height 397
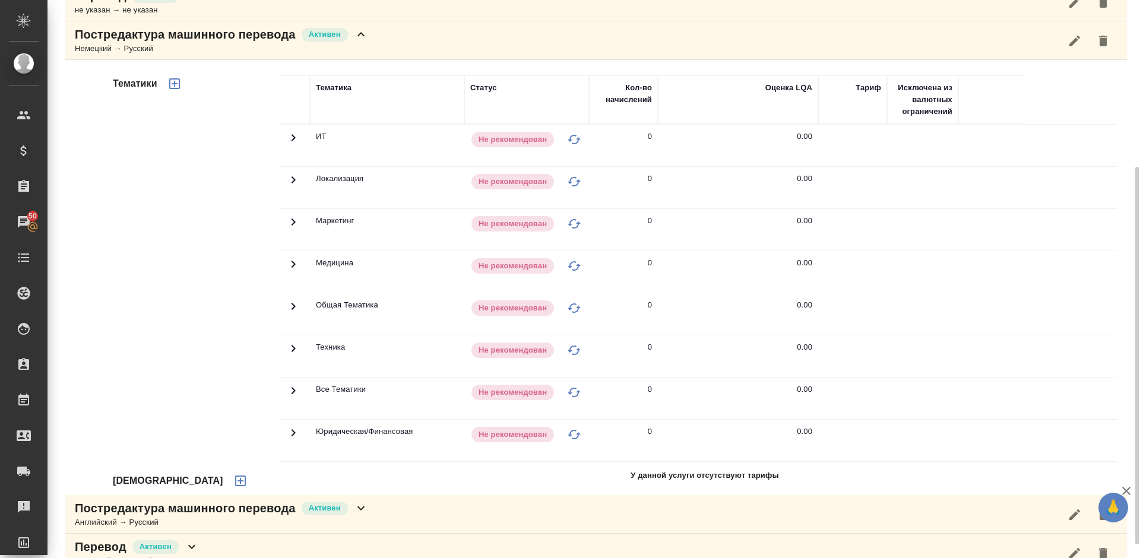
scroll to position [256, 0]
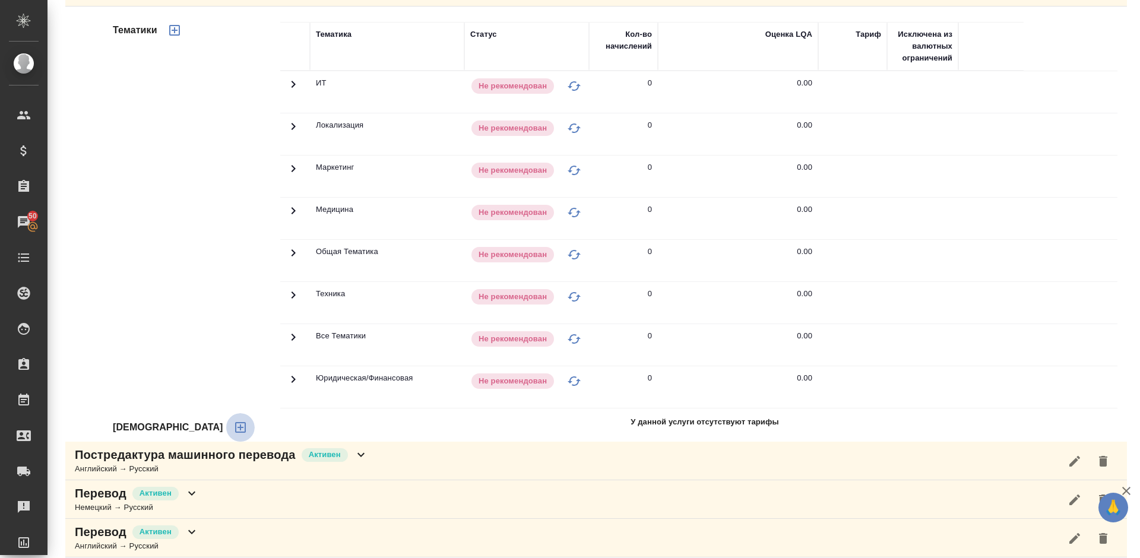
click at [235, 423] on icon "button" at bounding box center [240, 427] width 11 height 11
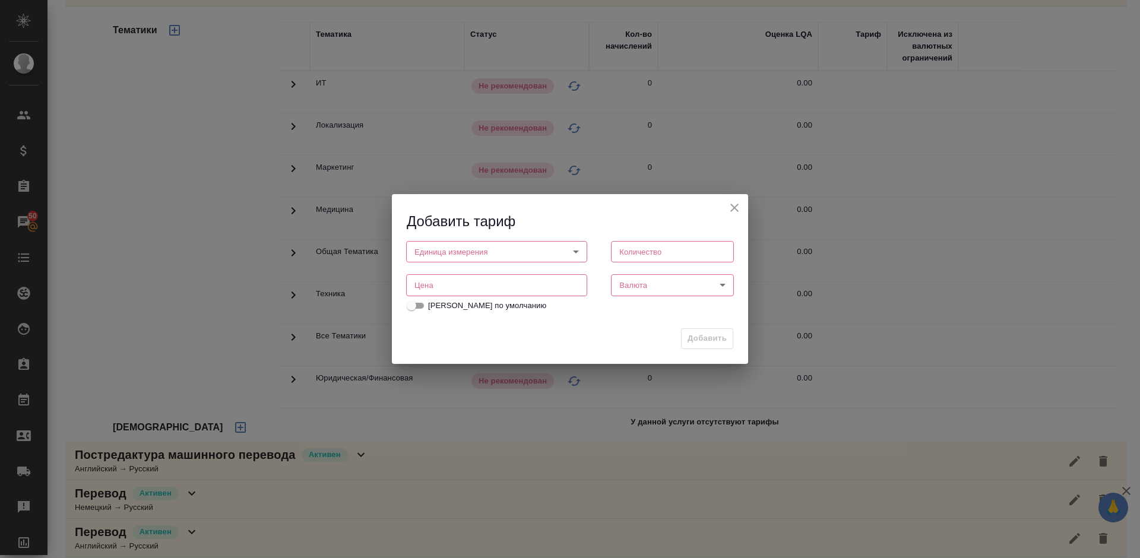
click at [522, 253] on body "🙏 .cls-1 fill:#fff; AWATERA Lazareva Anastasia Клиенты Спецификации Заказы 50 Ч…" at bounding box center [570, 279] width 1140 height 558
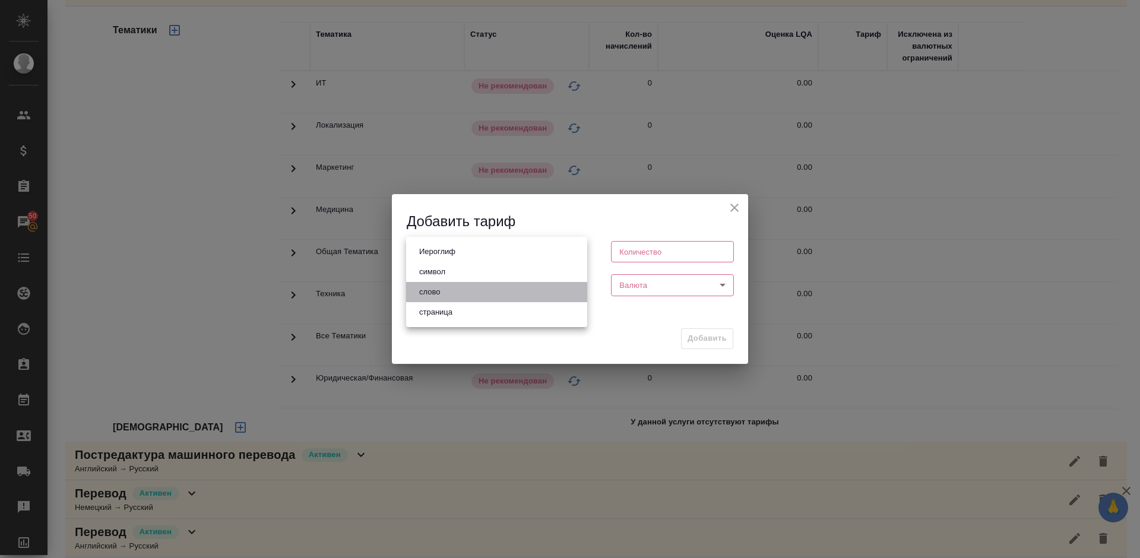
click at [474, 285] on li "слово" at bounding box center [496, 292] width 181 height 20
type input "5a8b1489cc6b4906c91bfd90"
type input "1"
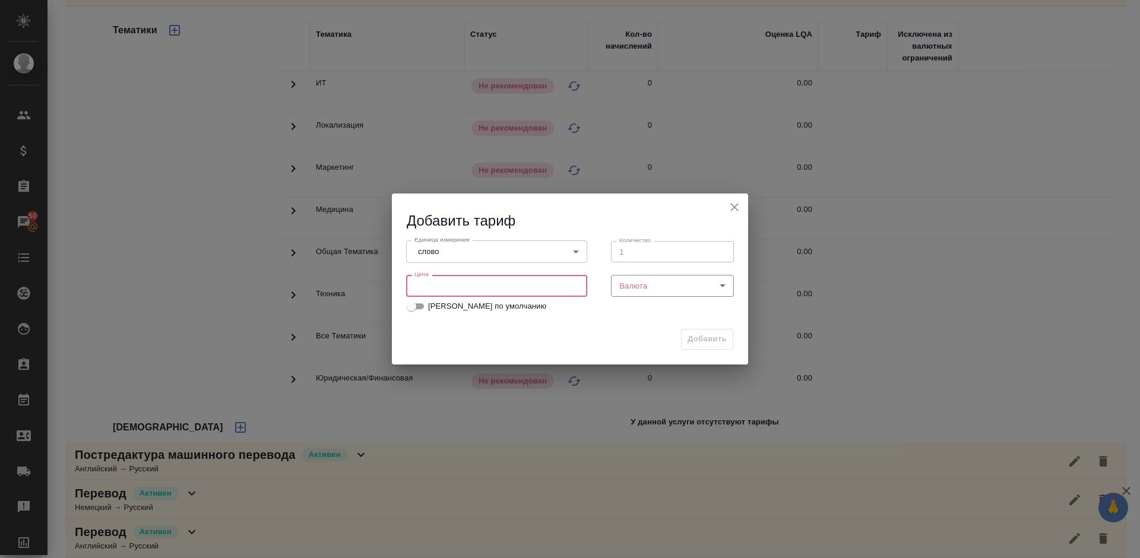
click at [539, 286] on input "number" at bounding box center [496, 285] width 181 height 21
type input "0.01"
click at [681, 286] on body "🙏 .cls-1 fill:#fff; AWATERA Lazareva Anastasia Клиенты Спецификации Заказы 50 Ч…" at bounding box center [570, 279] width 1140 height 558
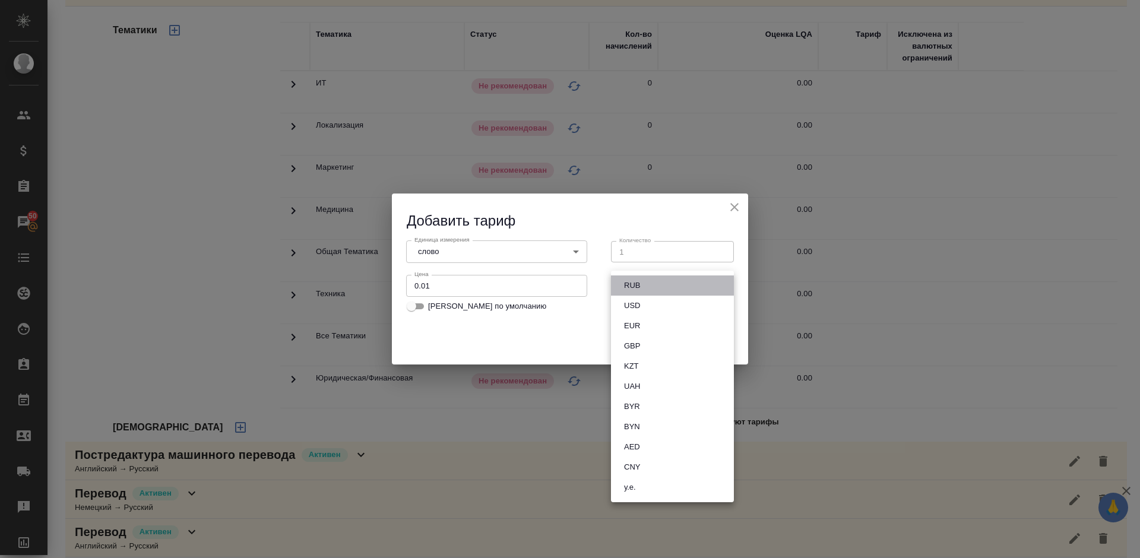
click at [653, 284] on li "RUB" at bounding box center [672, 285] width 123 height 20
type input "RUB"
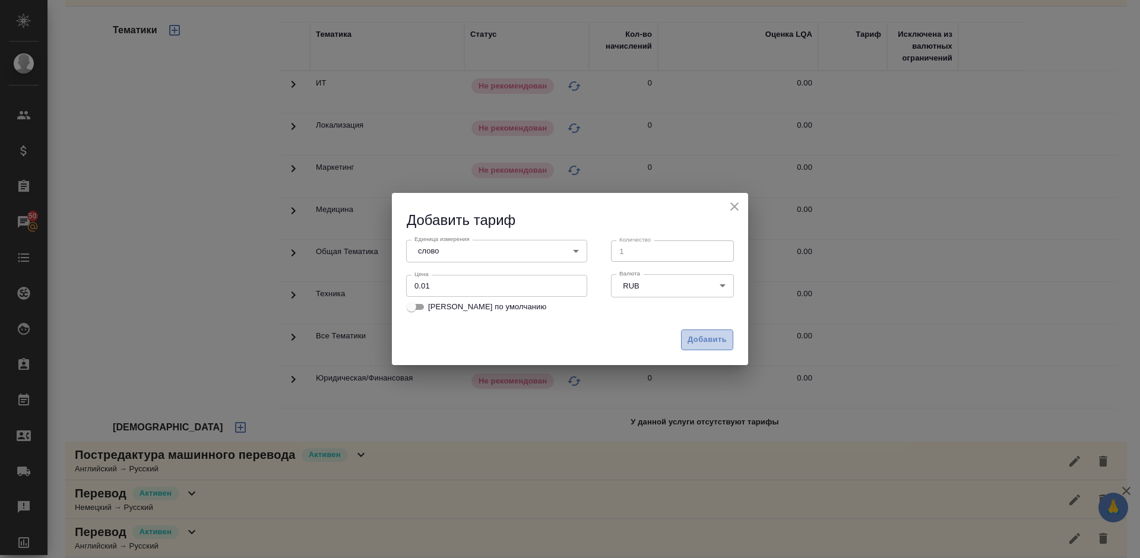
click at [705, 335] on span "Добавить" at bounding box center [706, 340] width 39 height 14
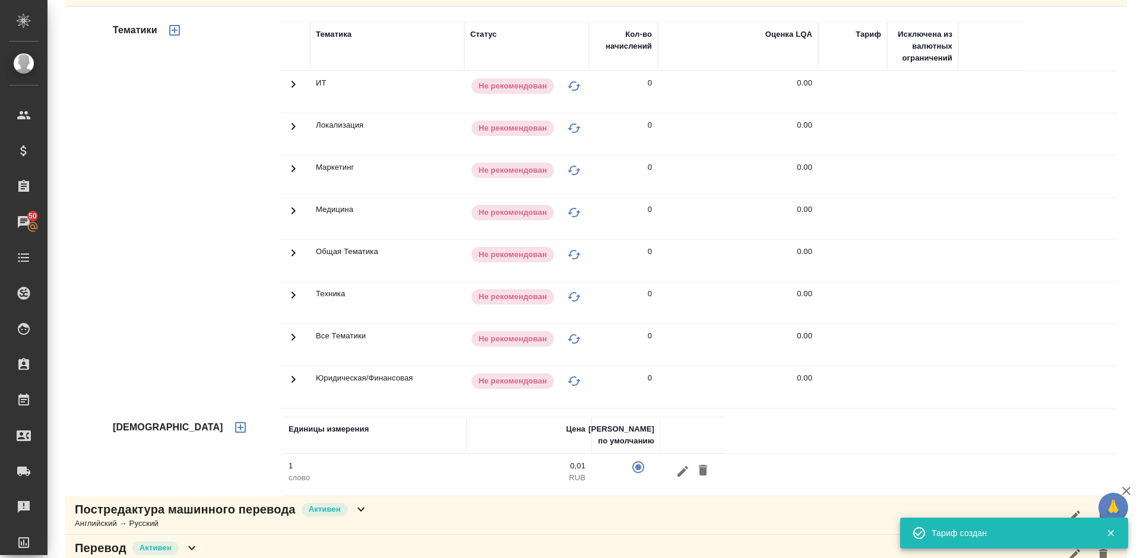
click at [175, 26] on icon "button" at bounding box center [174, 30] width 11 height 11
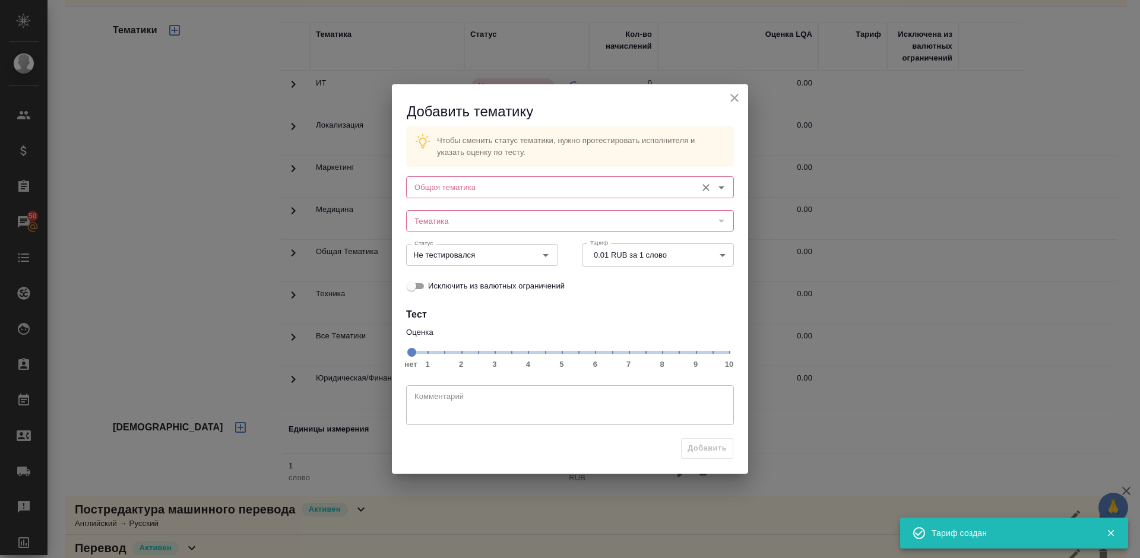
click at [512, 187] on input "Общая тематика" at bounding box center [550, 187] width 281 height 14
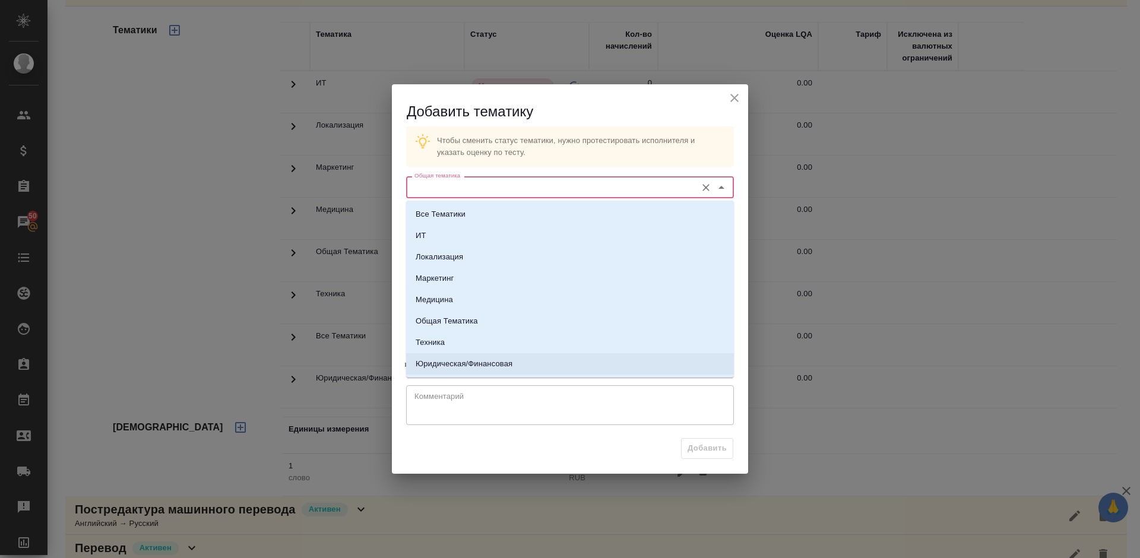
click at [478, 355] on li "Юридическая/Финансовая" at bounding box center [570, 363] width 328 height 21
type input "Юридическая/Финансовая"
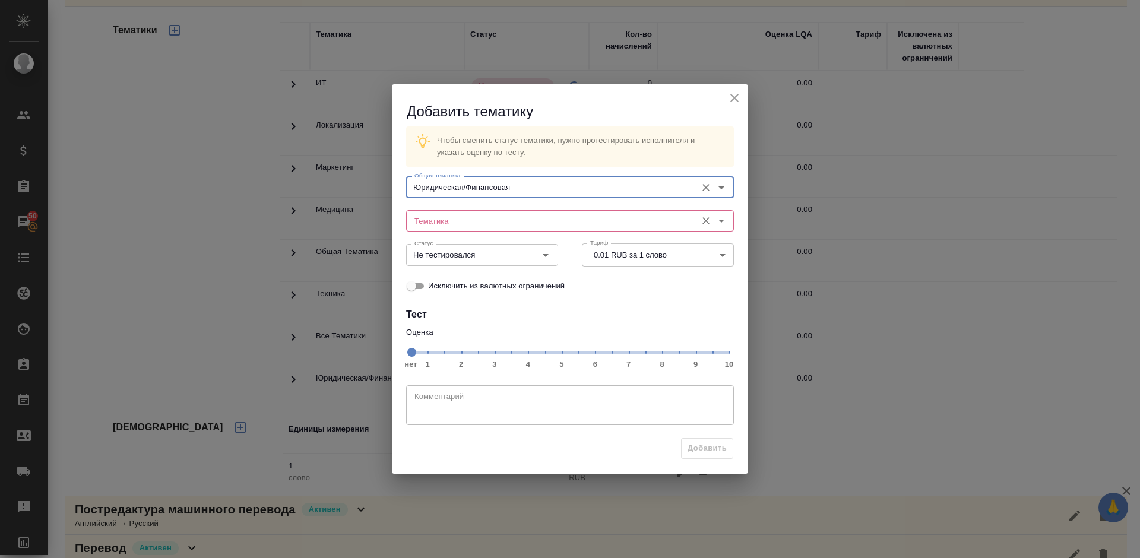
click at [512, 218] on input "Тематика" at bounding box center [550, 221] width 281 height 14
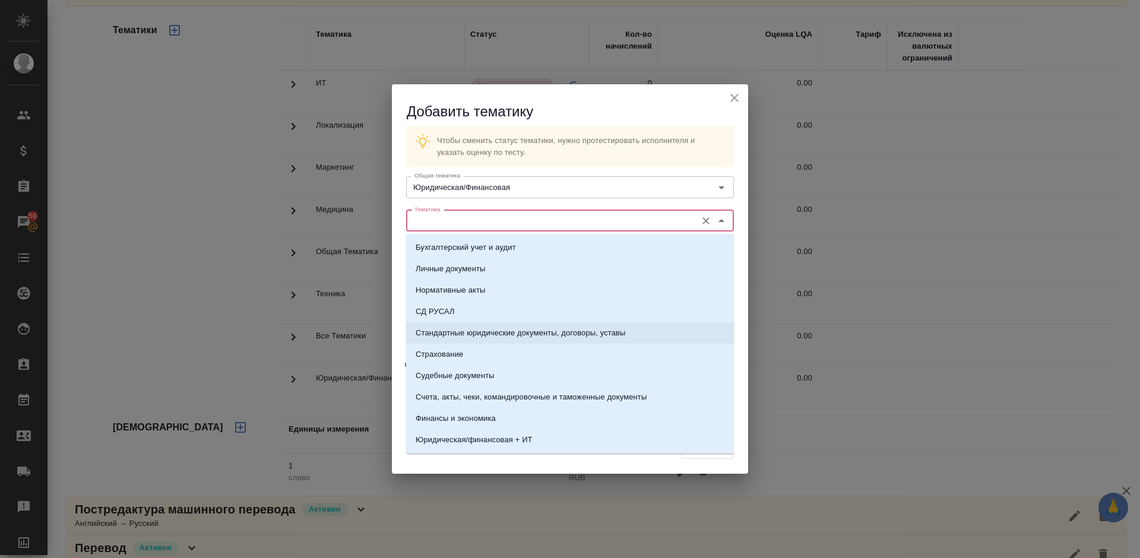
click at [520, 330] on p "Стандартные юридические документы, договоры, уставы" at bounding box center [521, 333] width 210 height 12
type input "Стандартные юридические документы, договоры, уставы"
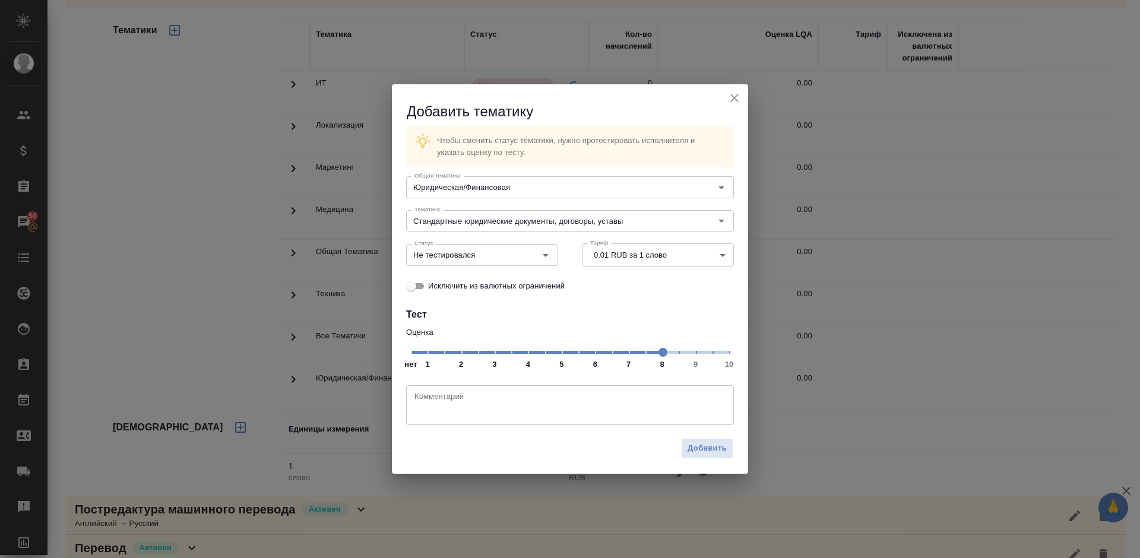
drag, startPoint x: 414, startPoint y: 352, endPoint x: 655, endPoint y: 357, distance: 241.0
click at [658, 357] on span at bounding box center [662, 352] width 9 height 9
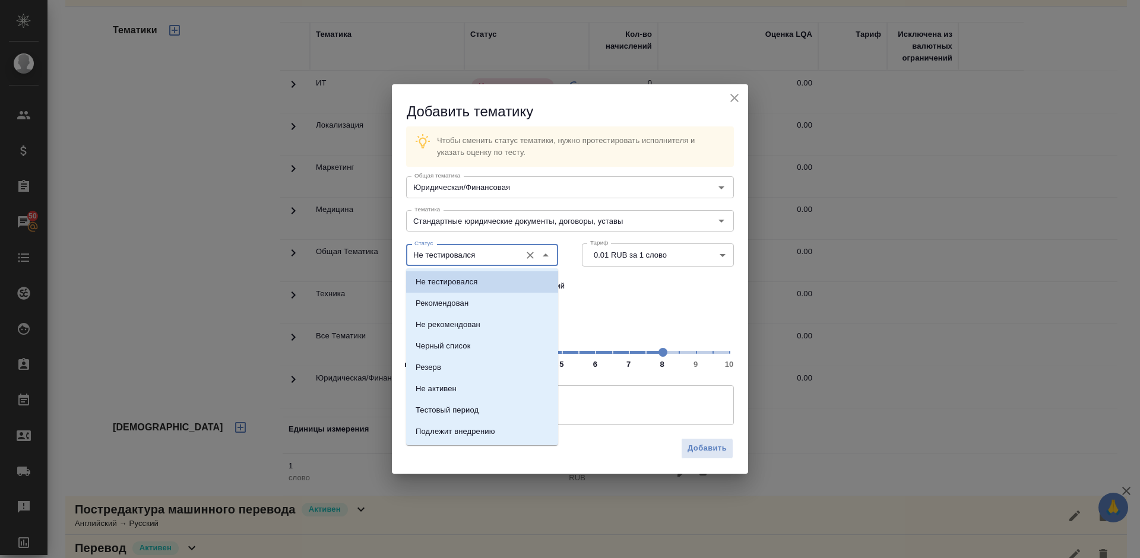
click at [498, 253] on input "Не тестировался" at bounding box center [462, 255] width 105 height 14
click at [493, 303] on li "Рекомендован" at bounding box center [482, 303] width 152 height 21
type input "Рекомендован"
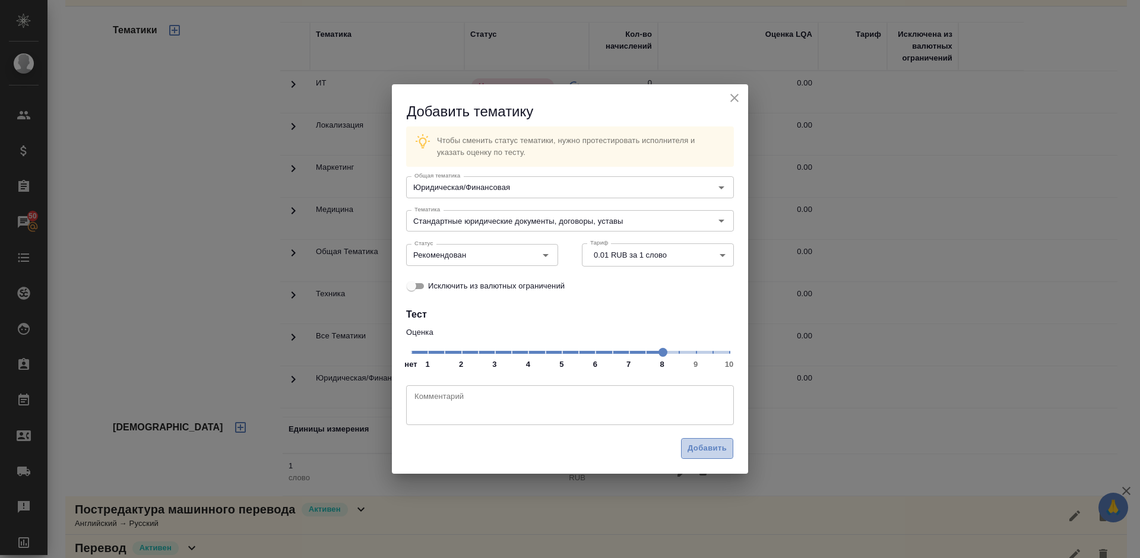
click at [704, 447] on span "Добавить" at bounding box center [706, 449] width 39 height 14
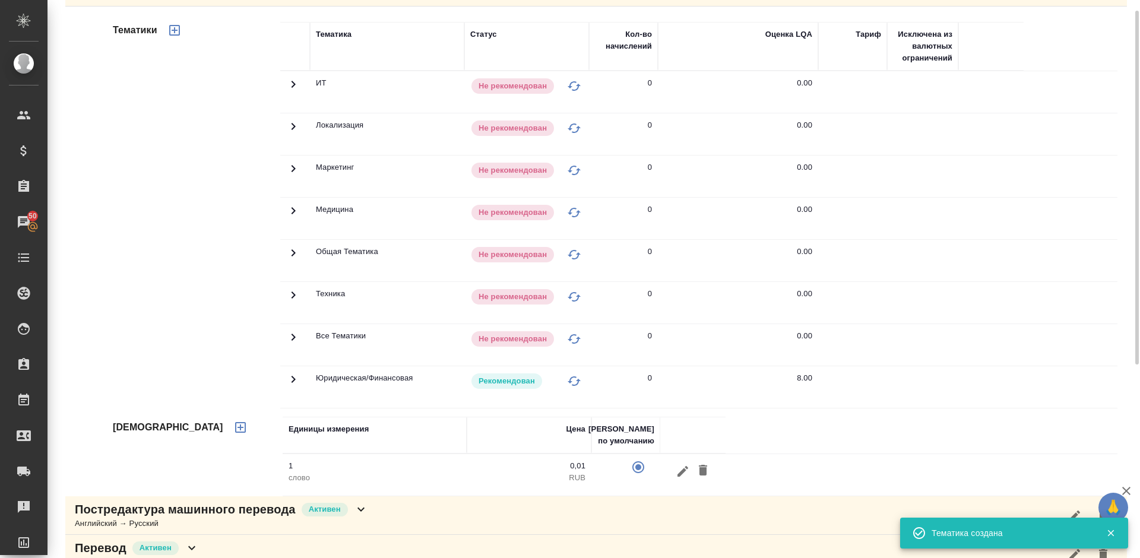
scroll to position [88, 0]
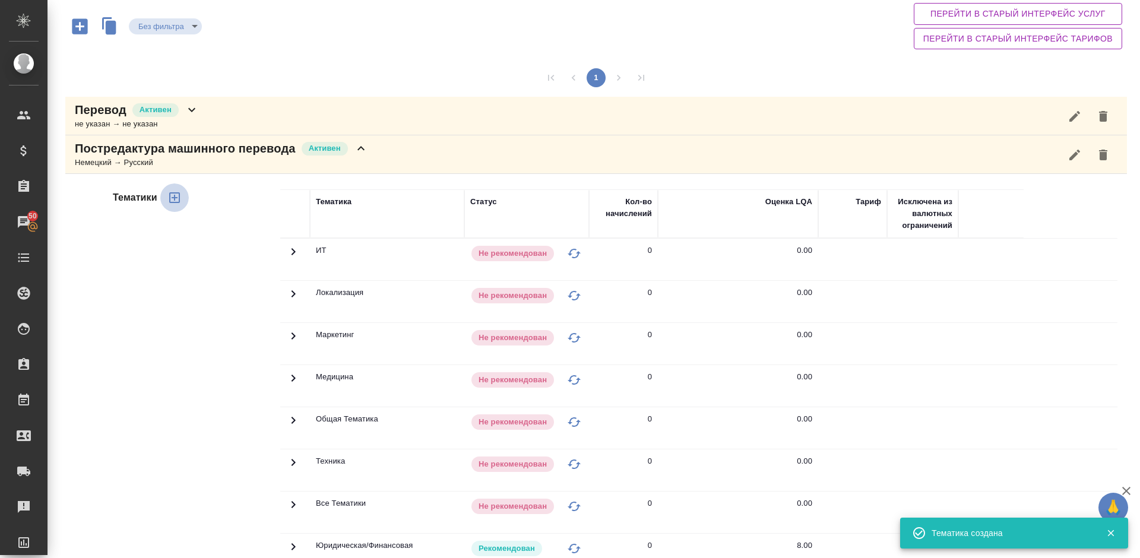
click at [173, 195] on icon "button" at bounding box center [174, 198] width 14 height 14
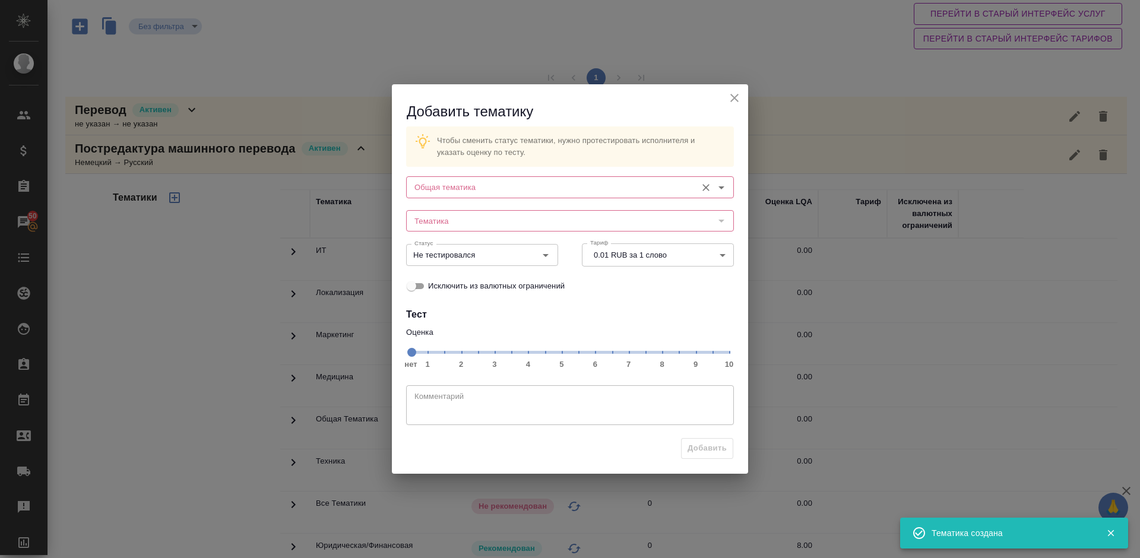
click at [458, 189] on input "Общая тематика" at bounding box center [550, 187] width 281 height 14
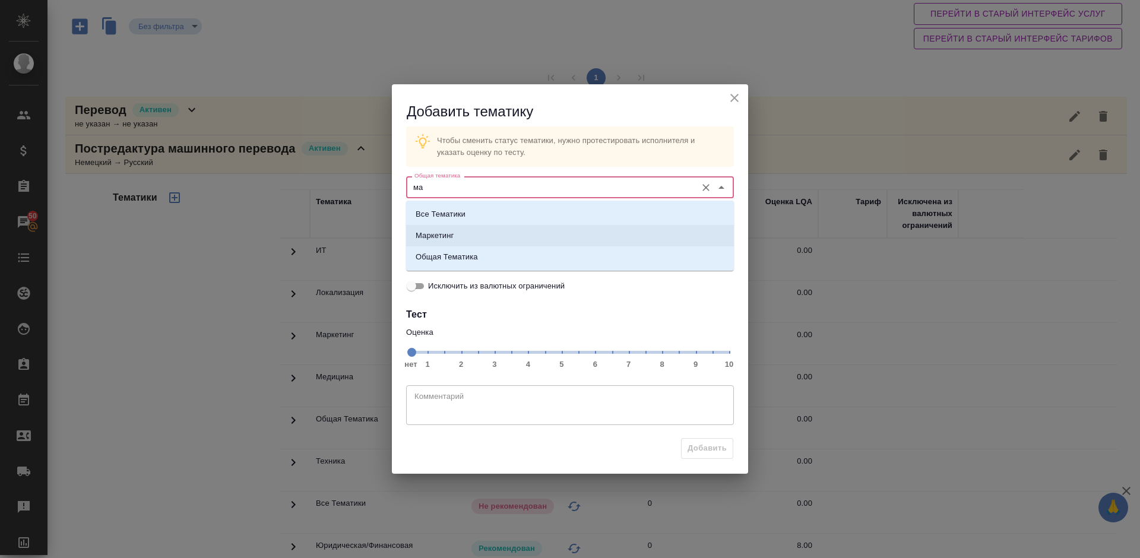
click at [486, 228] on li "Маркетинг" at bounding box center [570, 235] width 328 height 21
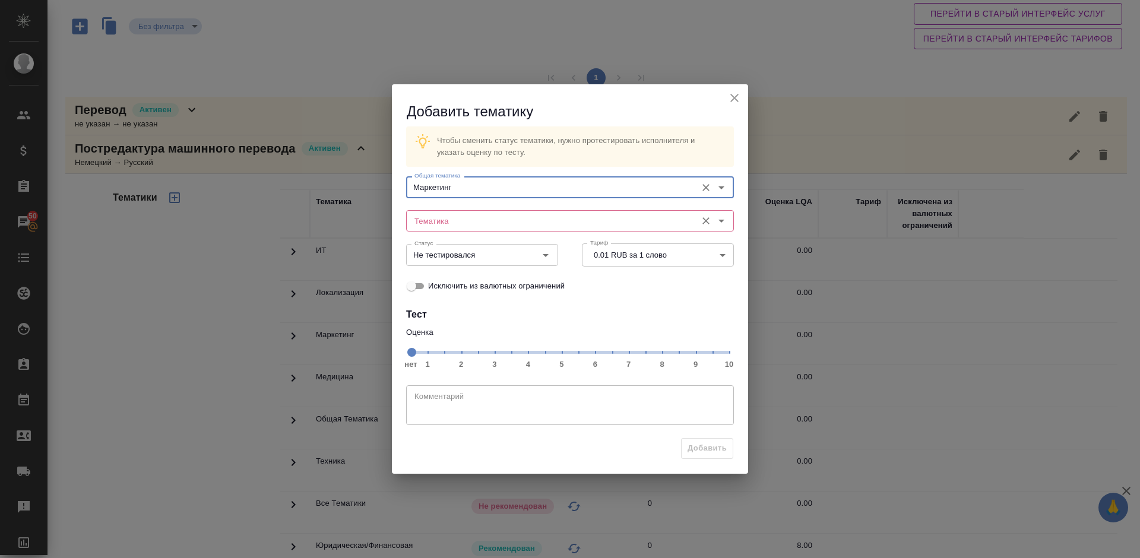
type input "Маркетинг"
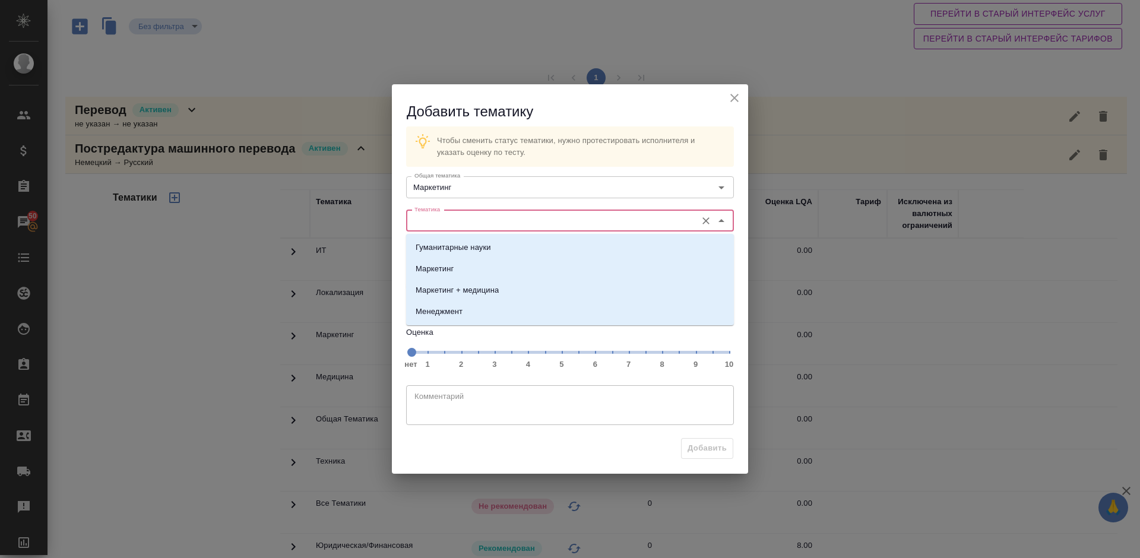
click at [457, 221] on input "Тематика" at bounding box center [550, 221] width 281 height 14
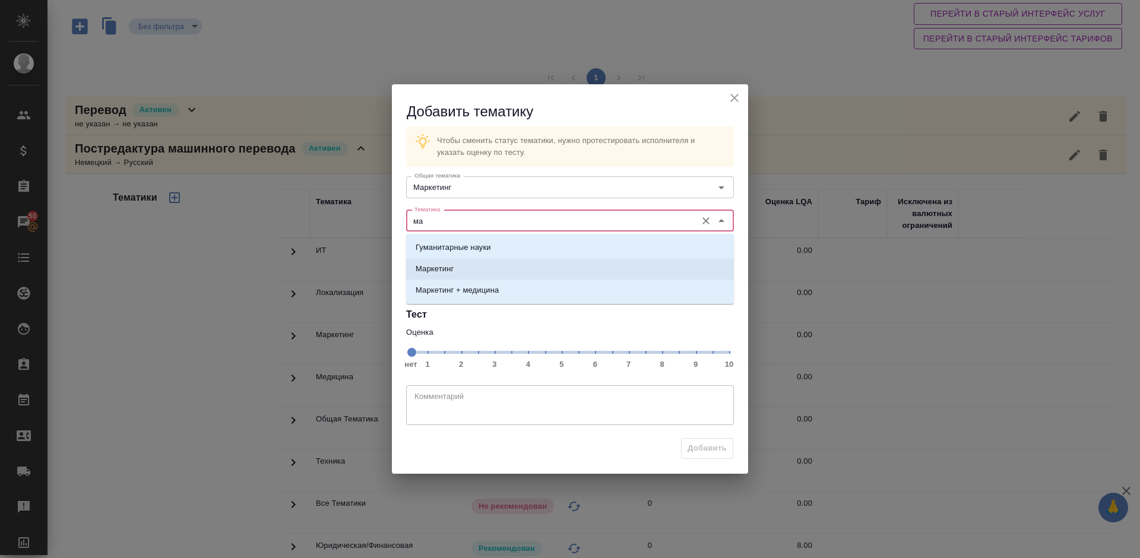
click at [475, 265] on li "Маркетинг" at bounding box center [570, 268] width 328 height 21
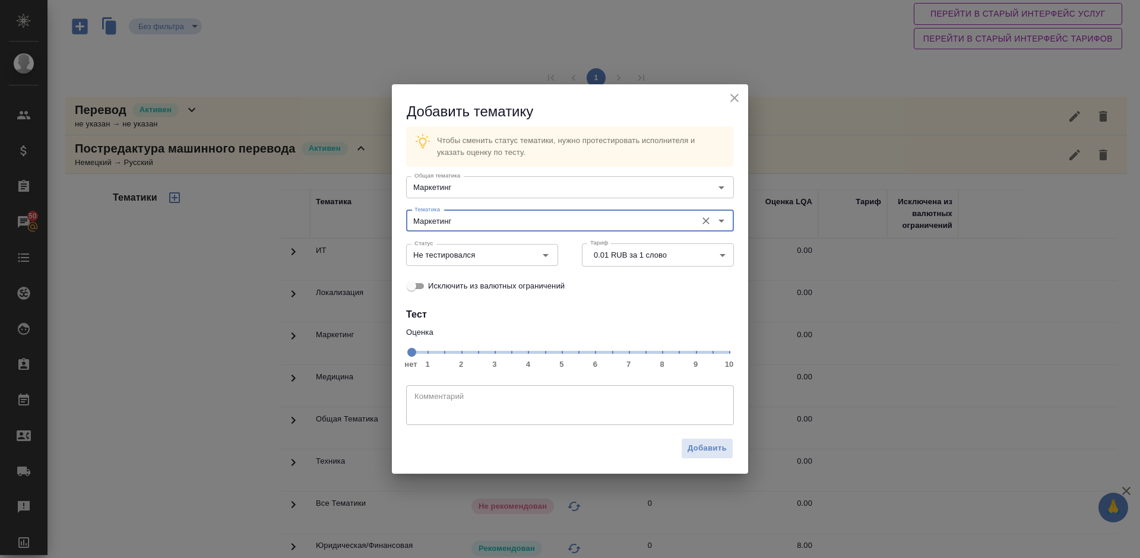
type input "Маркетинг"
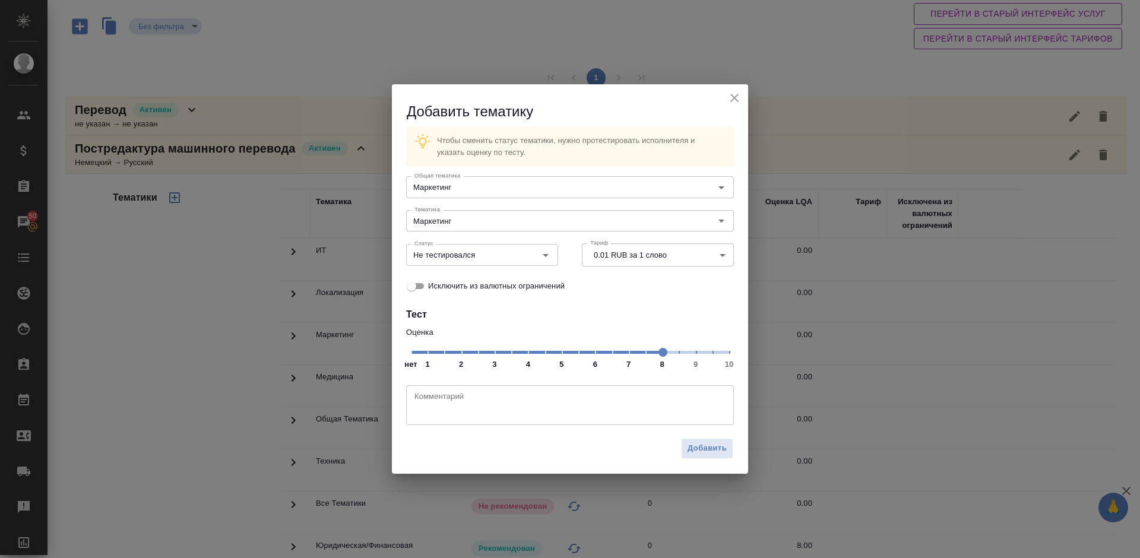
drag, startPoint x: 598, startPoint y: 354, endPoint x: 661, endPoint y: 354, distance: 62.9
click at [661, 354] on span at bounding box center [662, 352] width 9 height 9
click at [512, 263] on div "Не тестировался Статус" at bounding box center [482, 254] width 152 height 21
click at [513, 242] on div "Статус Не тестировался Статус" at bounding box center [482, 253] width 152 height 28
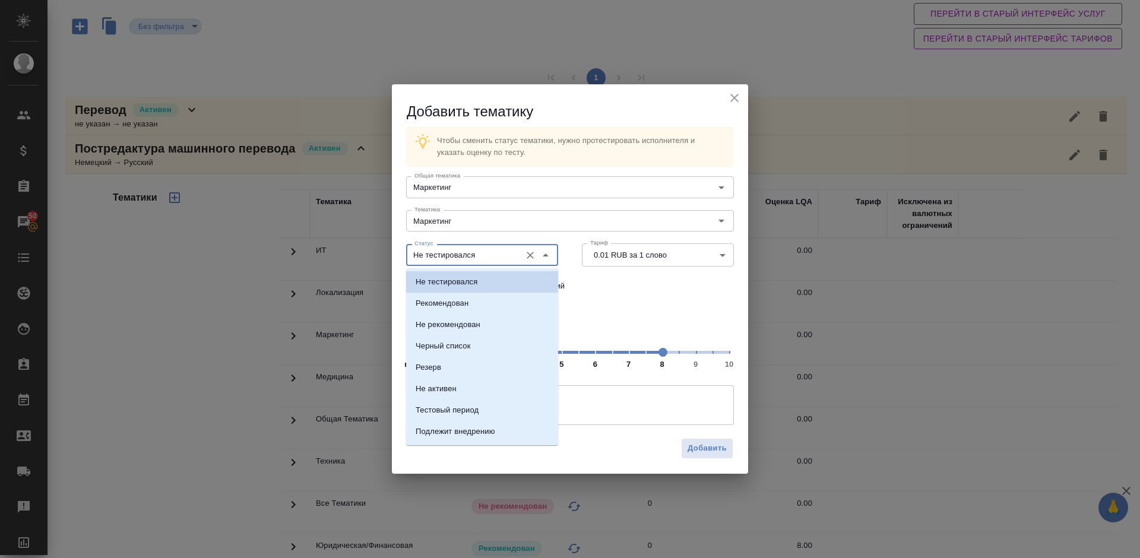
click at [509, 255] on input "Не тестировался" at bounding box center [462, 255] width 105 height 14
click at [484, 296] on li "Рекомендован" at bounding box center [482, 303] width 152 height 21
type input "Рекомендован"
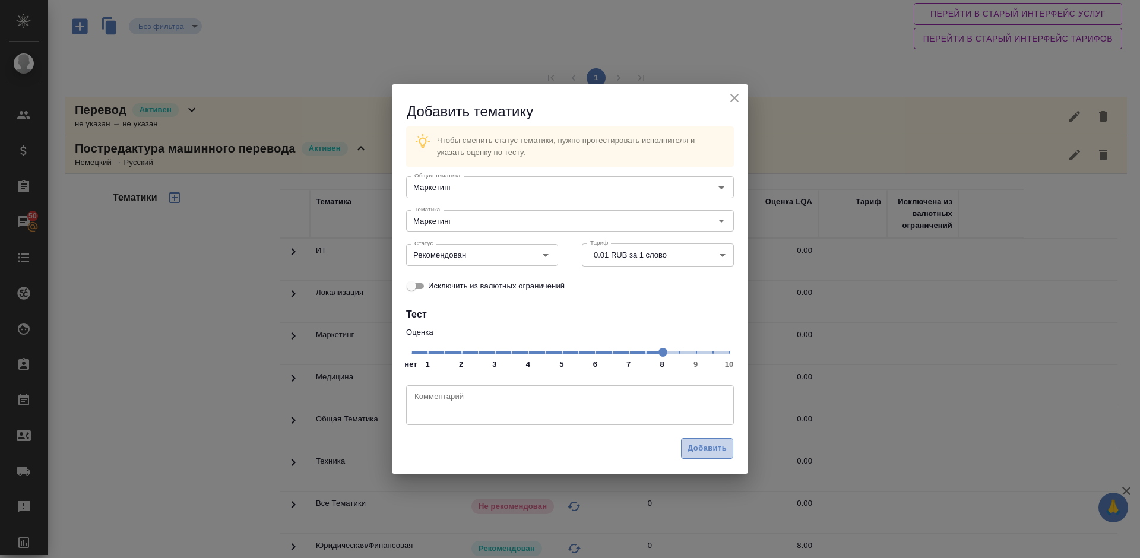
click at [703, 446] on span "Добавить" at bounding box center [706, 449] width 39 height 14
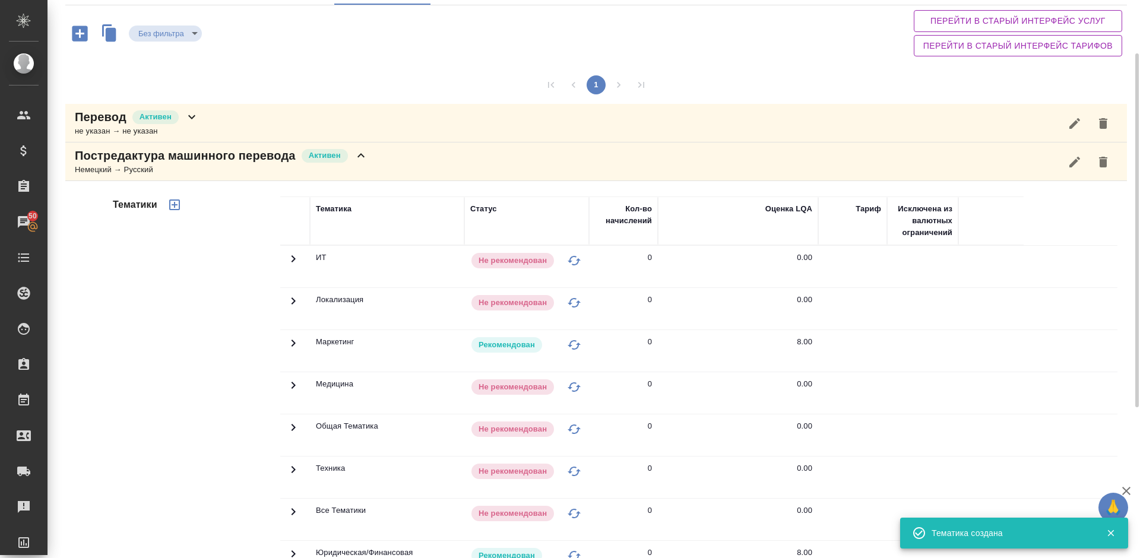
scroll to position [84, 0]
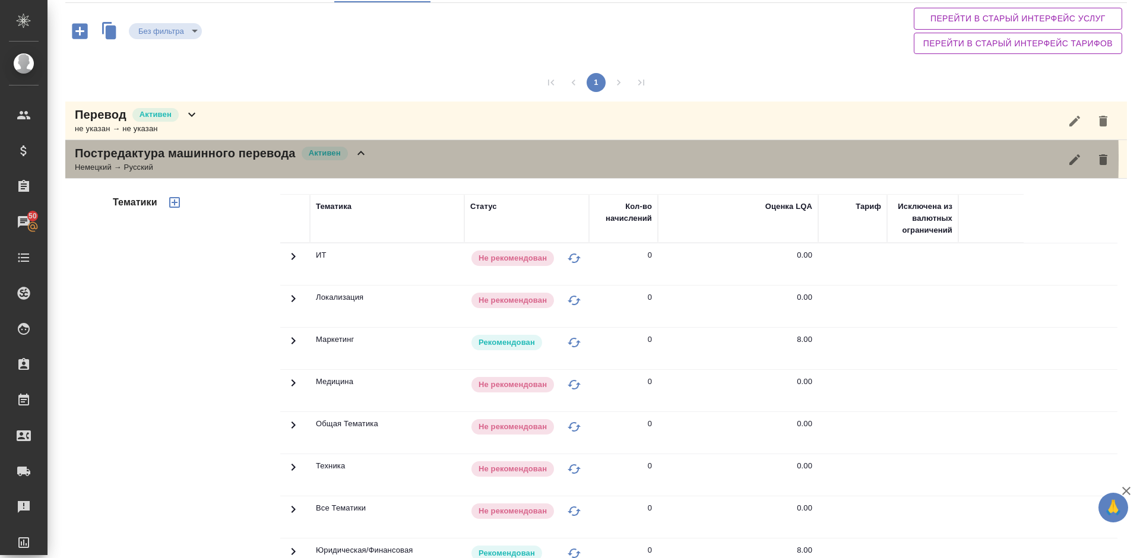
click at [391, 158] on div "Постредактура машинного перевода Активен Немецкий → Русский" at bounding box center [595, 159] width 1061 height 39
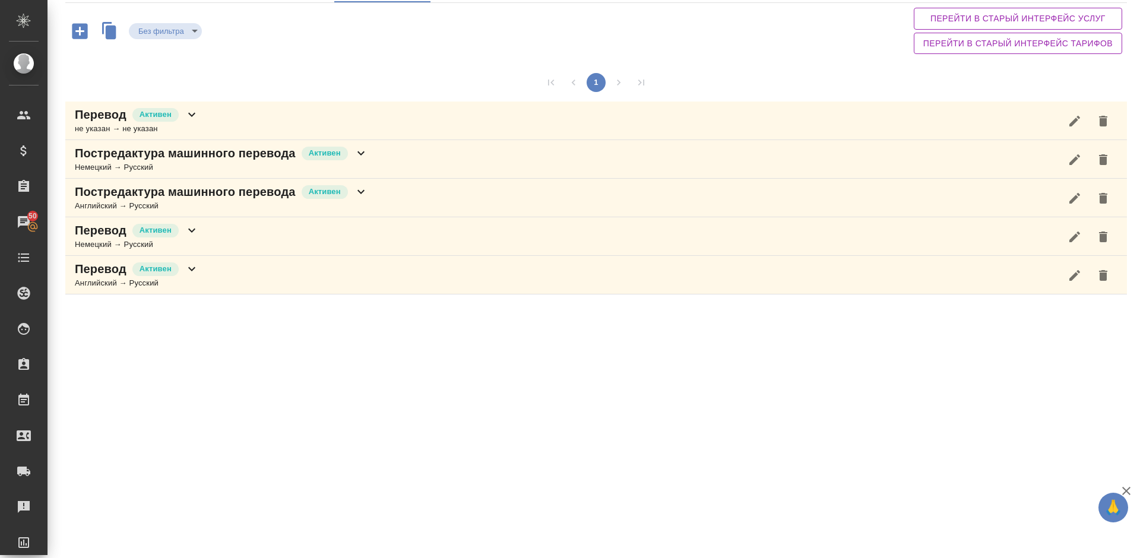
click at [364, 191] on icon at bounding box center [361, 192] width 14 height 14
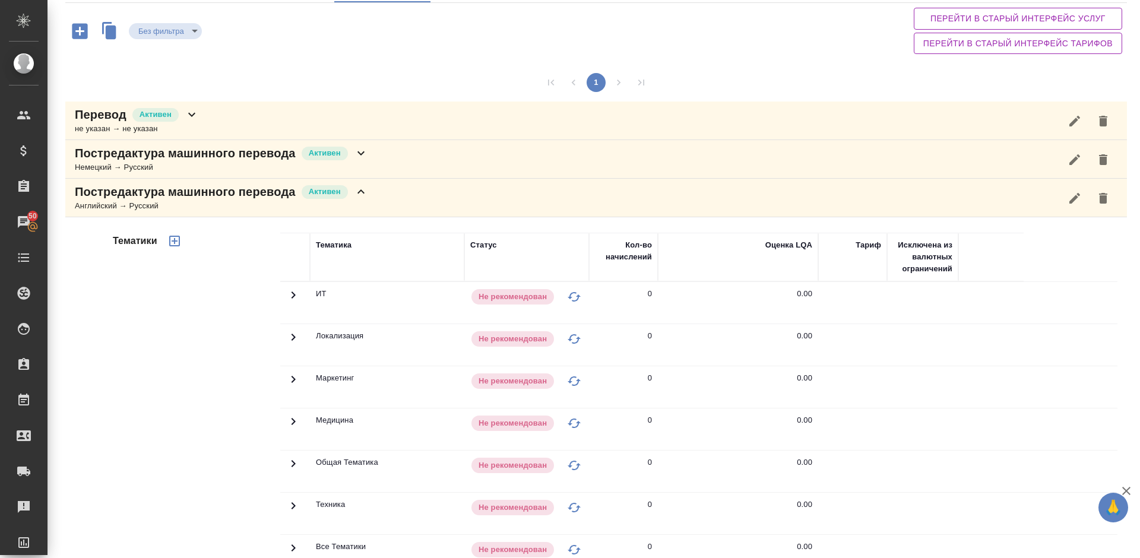
click at [185, 402] on div "Тематики" at bounding box center [195, 422] width 170 height 397
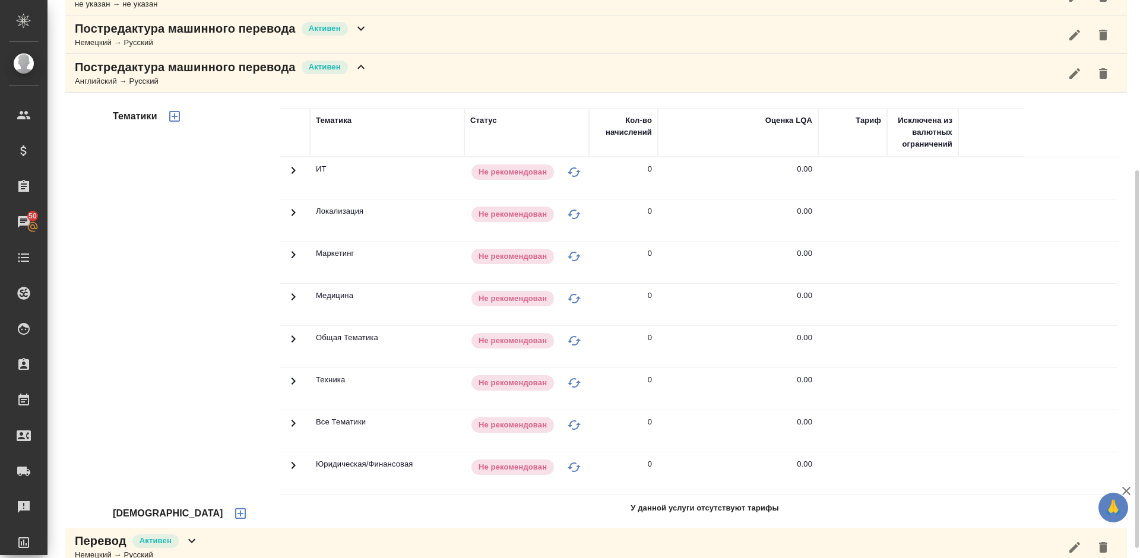
scroll to position [244, 0]
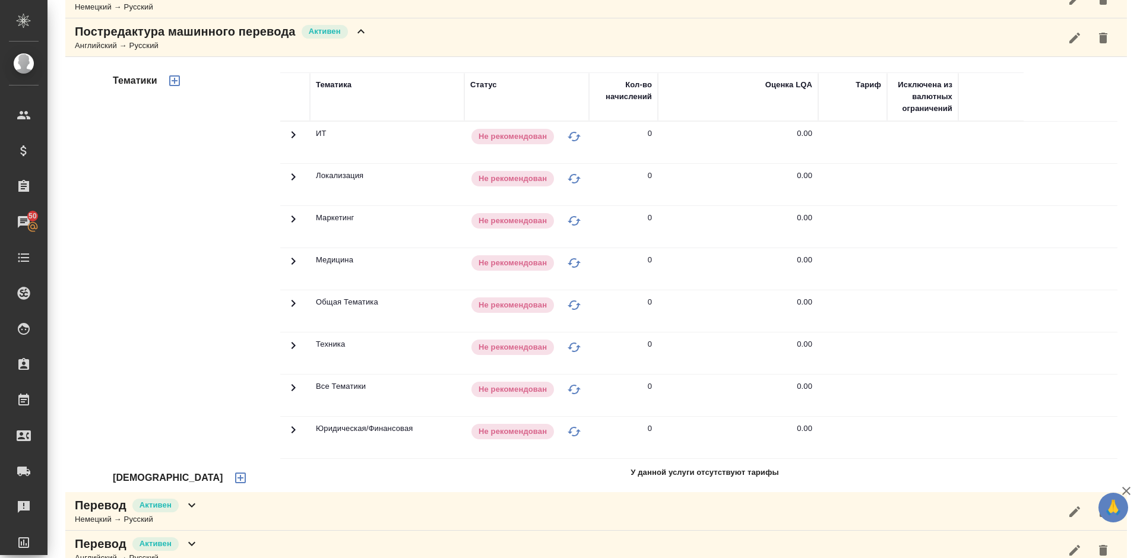
click at [235, 475] on icon "button" at bounding box center [240, 477] width 11 height 11
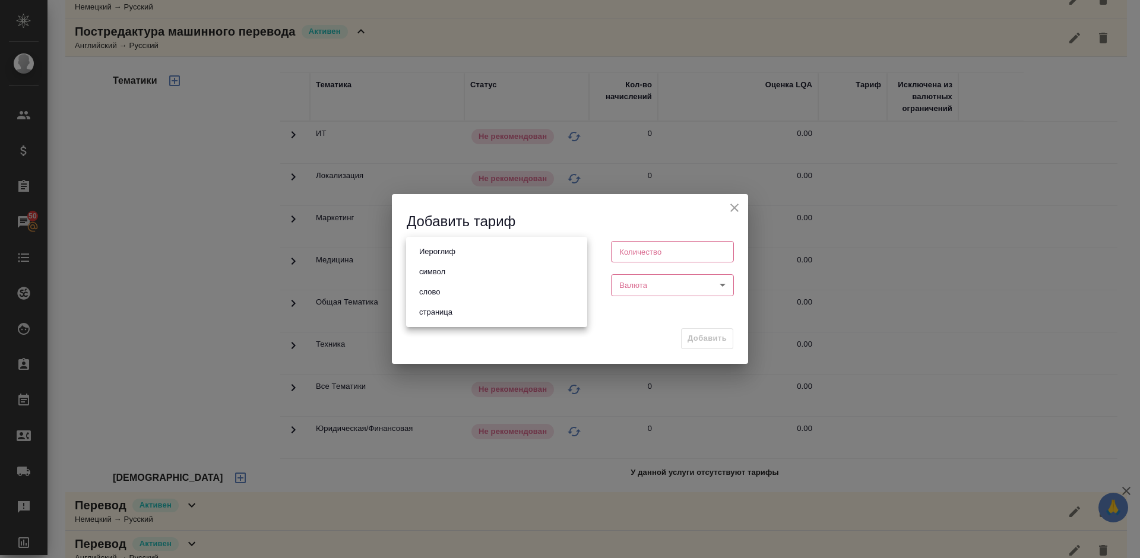
click at [484, 249] on body "🙏 .cls-1 fill:#fff; AWATERA Lazareva Anastasia Клиенты Спецификации Заказы 50 Ч…" at bounding box center [570, 279] width 1140 height 558
click at [459, 289] on li "слово" at bounding box center [496, 292] width 181 height 20
type input "5a8b1489cc6b4906c91bfd90"
type input "1"
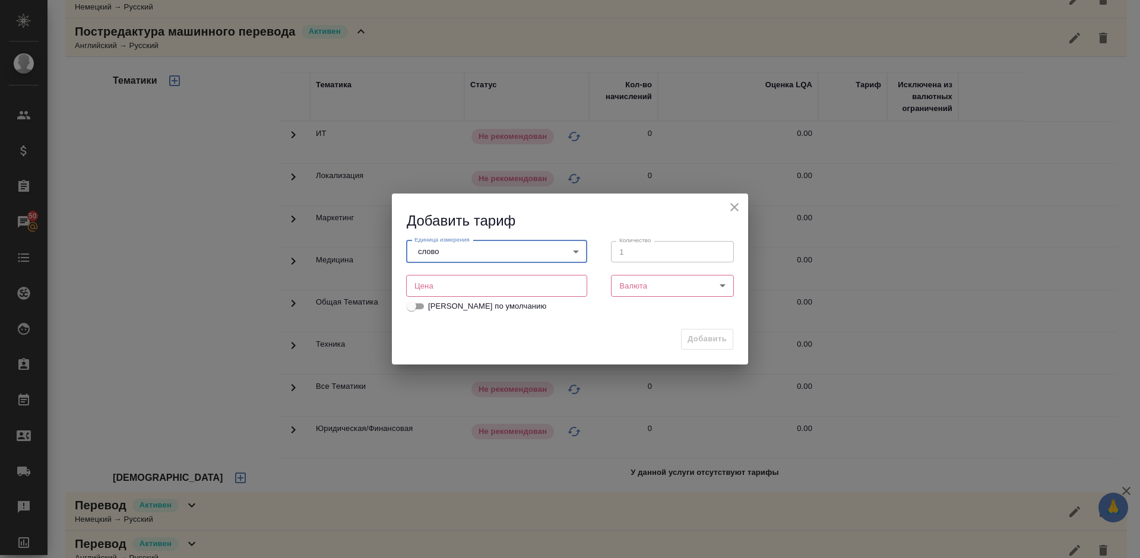
click at [551, 279] on input "number" at bounding box center [496, 285] width 181 height 21
type input "0.01"
click at [671, 291] on body "🙏 .cls-1 fill:#fff; AWATERA Lazareva Anastasia Клиенты Спецификации Заказы 50 Ч…" at bounding box center [570, 279] width 1140 height 558
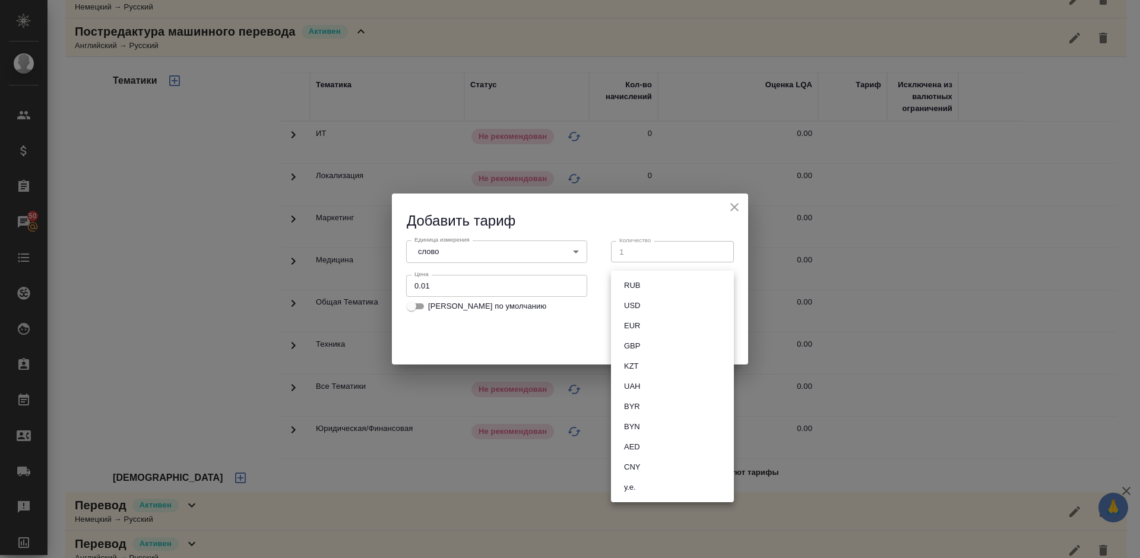
click at [650, 290] on li "RUB" at bounding box center [672, 285] width 123 height 20
type input "RUB"
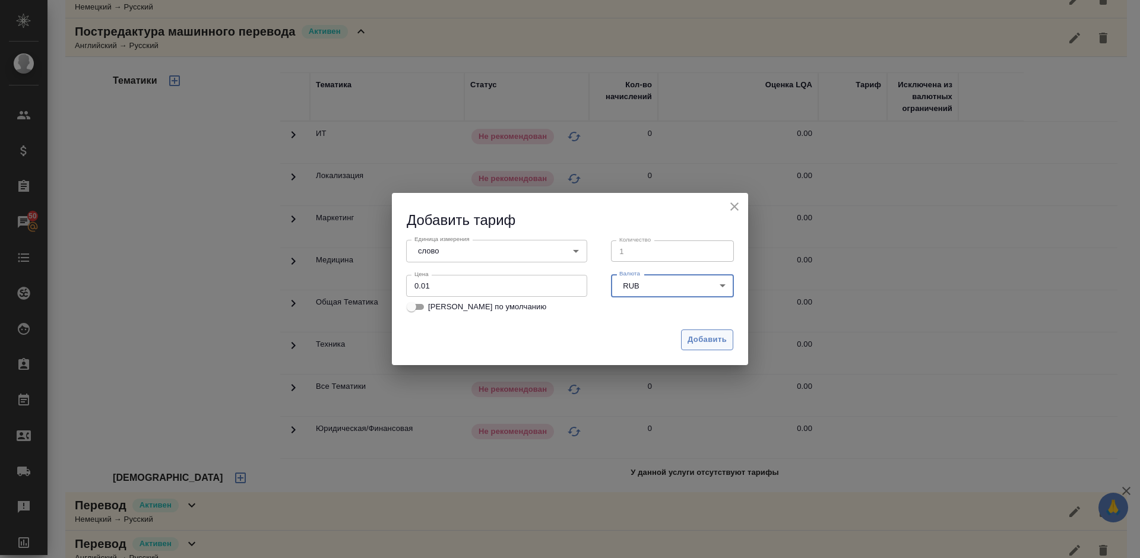
click at [708, 334] on span "Добавить" at bounding box center [706, 340] width 39 height 14
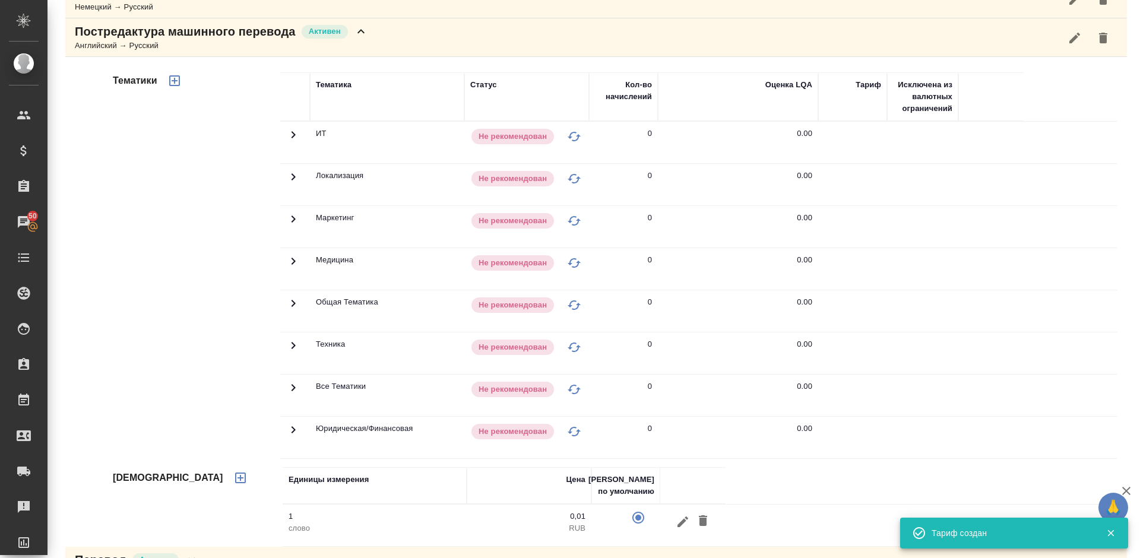
click at [175, 82] on icon "button" at bounding box center [174, 81] width 14 height 14
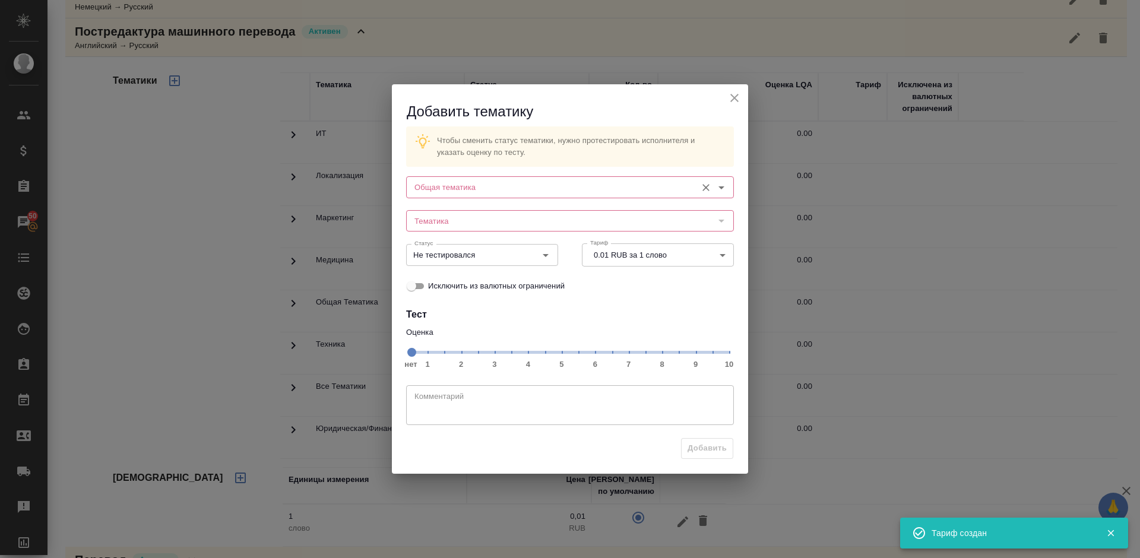
click at [478, 177] on div "Общая тематика" at bounding box center [570, 186] width 328 height 21
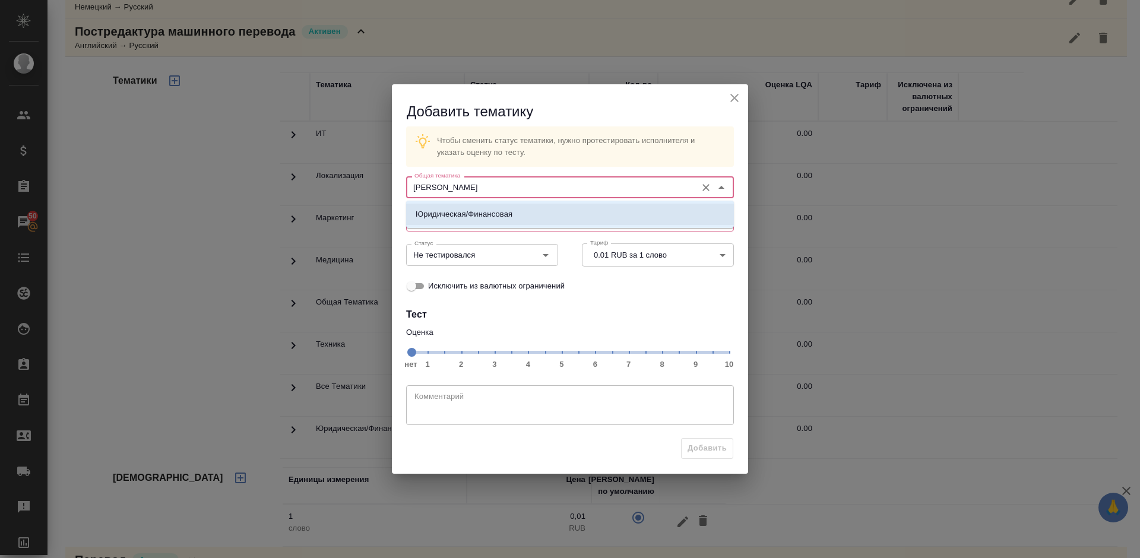
click at [502, 210] on p "Юридическая/Финансовая" at bounding box center [464, 214] width 97 height 12
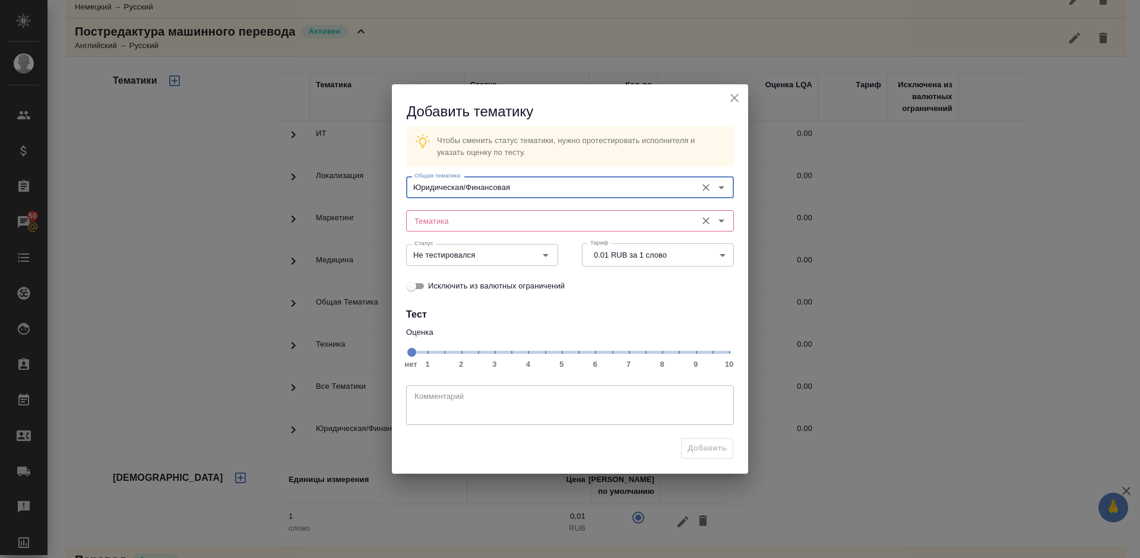
click at [487, 212] on div "Тематика" at bounding box center [570, 220] width 328 height 21
type input "Юридическая/Финансовая"
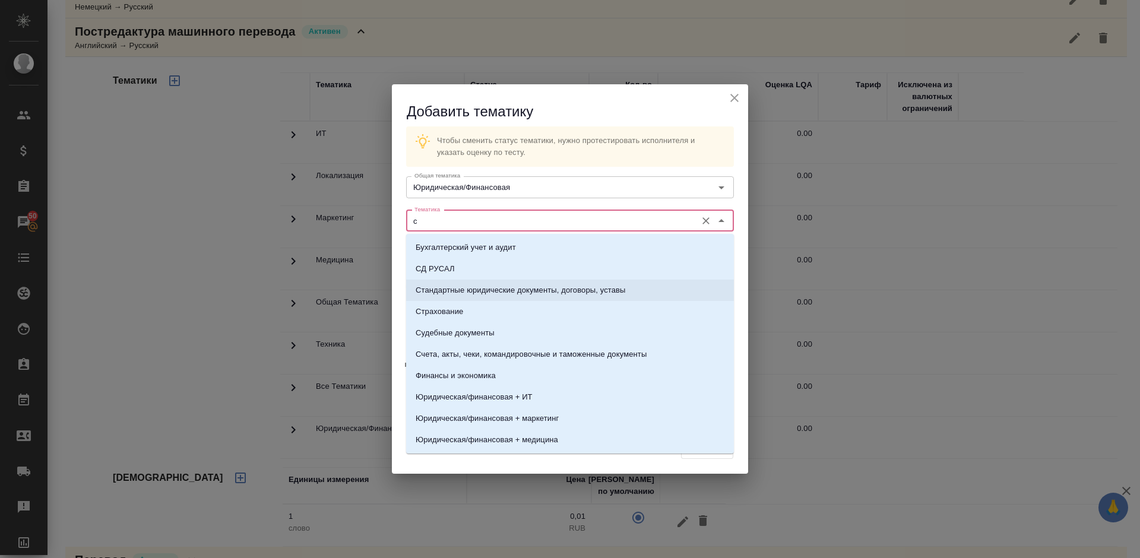
click at [525, 286] on p "Стандартные юридические документы, договоры, уставы" at bounding box center [521, 290] width 210 height 12
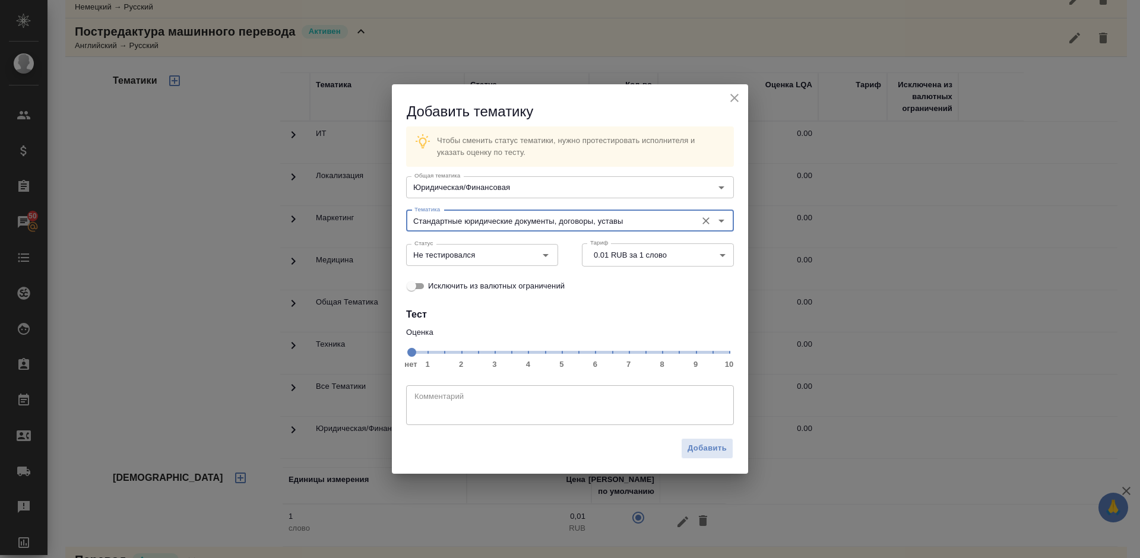
type input "Стандартные юридические документы, договоры, уставы"
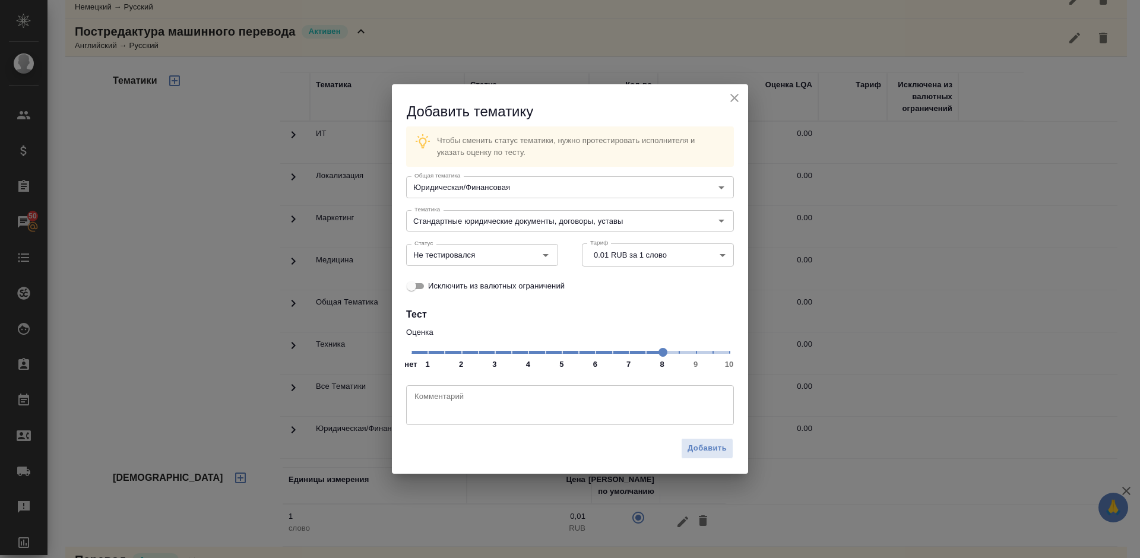
drag, startPoint x: 412, startPoint y: 350, endPoint x: 656, endPoint y: 353, distance: 244.6
click at [658, 353] on span at bounding box center [662, 352] width 9 height 9
click at [498, 254] on input "Не тестировался" at bounding box center [462, 255] width 105 height 14
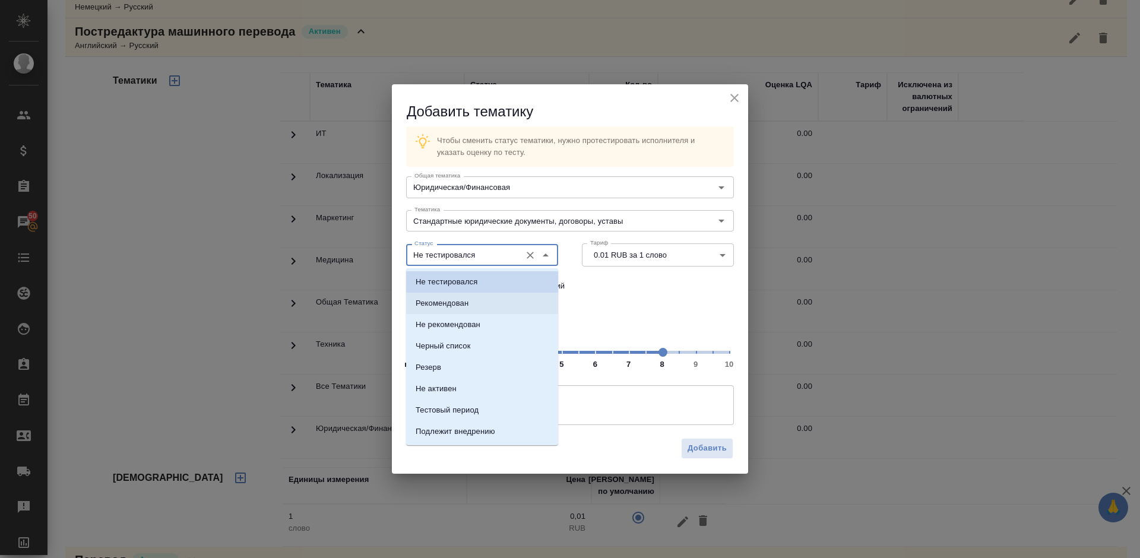
click at [480, 300] on li "Рекомендован" at bounding box center [482, 303] width 152 height 21
type input "Рекомендован"
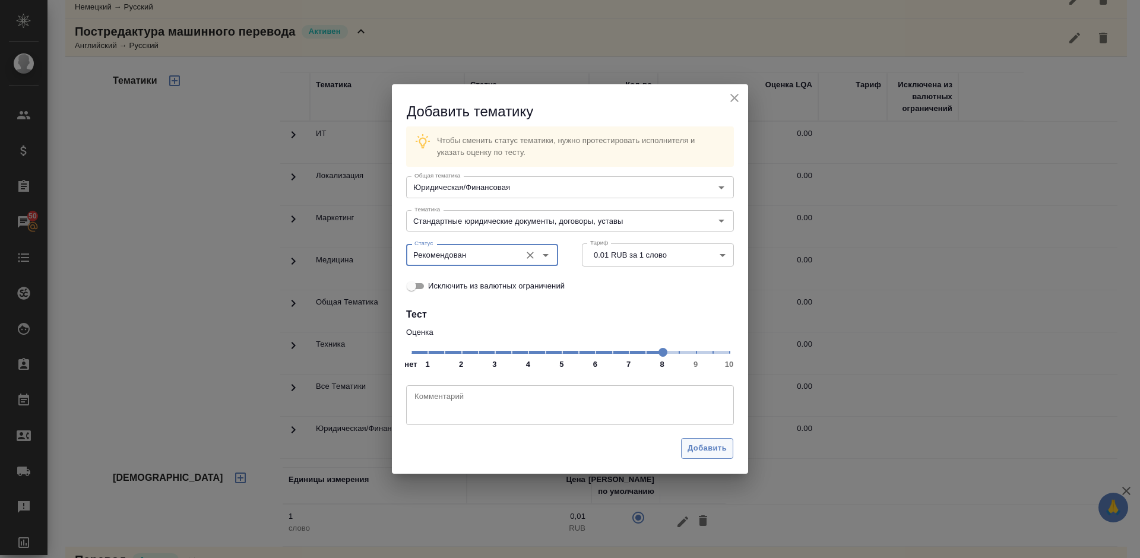
click at [706, 446] on span "Добавить" at bounding box center [706, 449] width 39 height 14
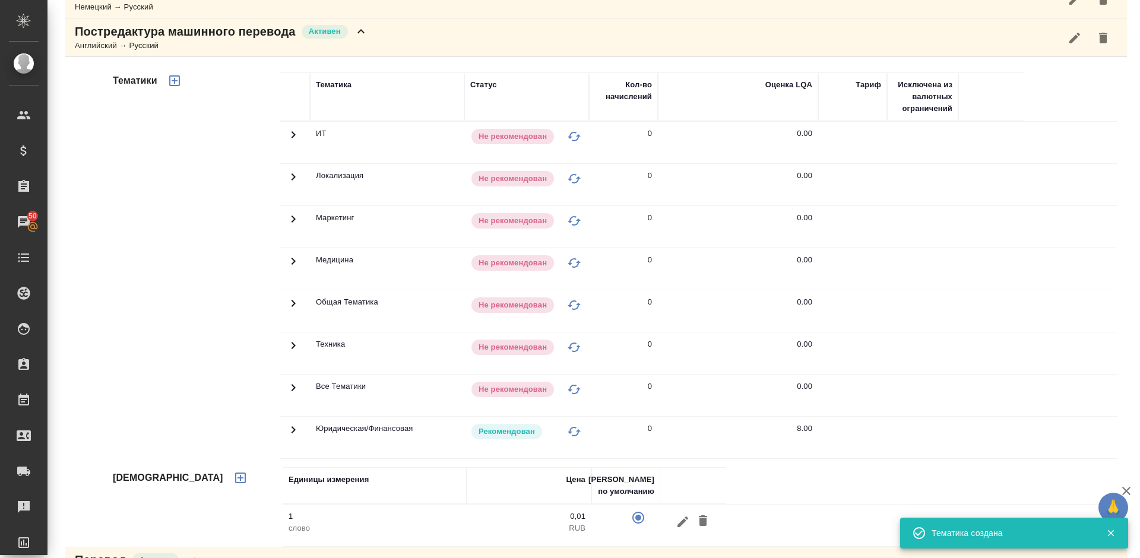
click at [180, 83] on icon "button" at bounding box center [174, 81] width 14 height 14
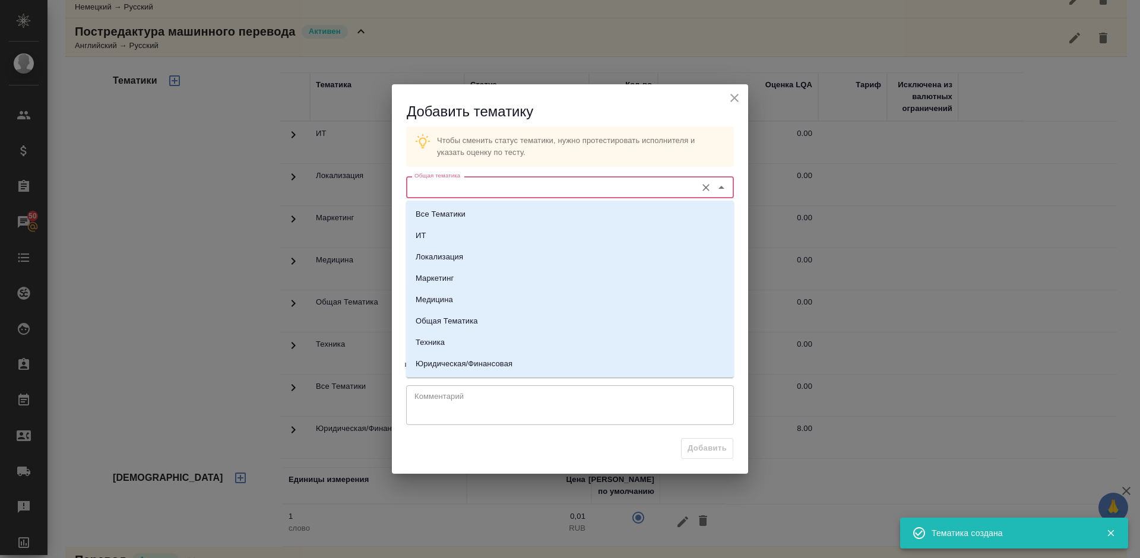
click at [509, 187] on input "Общая тематика" at bounding box center [550, 187] width 281 height 14
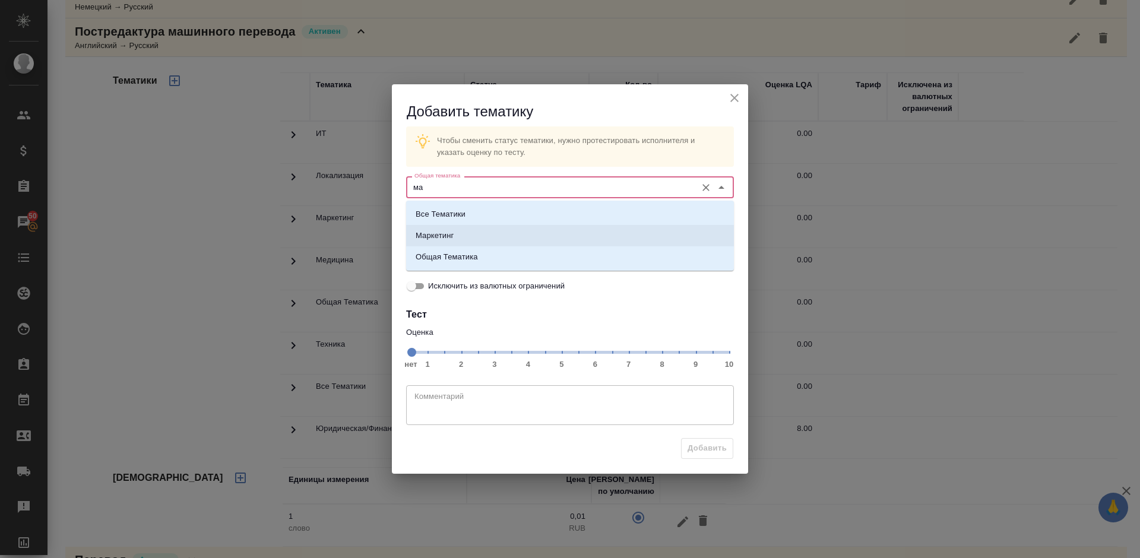
click at [515, 239] on li "Маркетинг" at bounding box center [570, 235] width 328 height 21
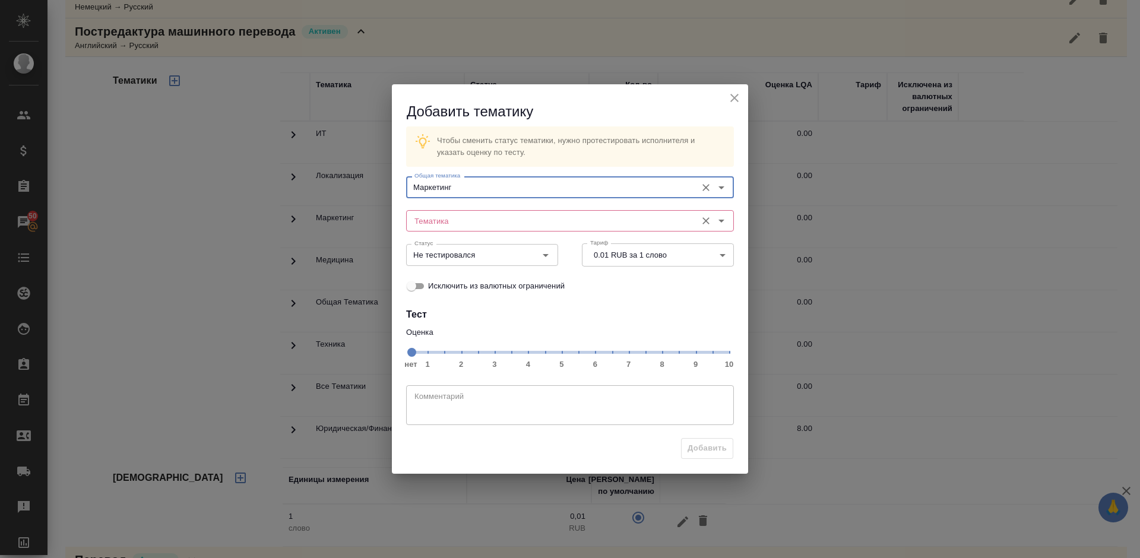
type input "Маркетинг"
click at [476, 214] on input "Тематика" at bounding box center [550, 221] width 281 height 14
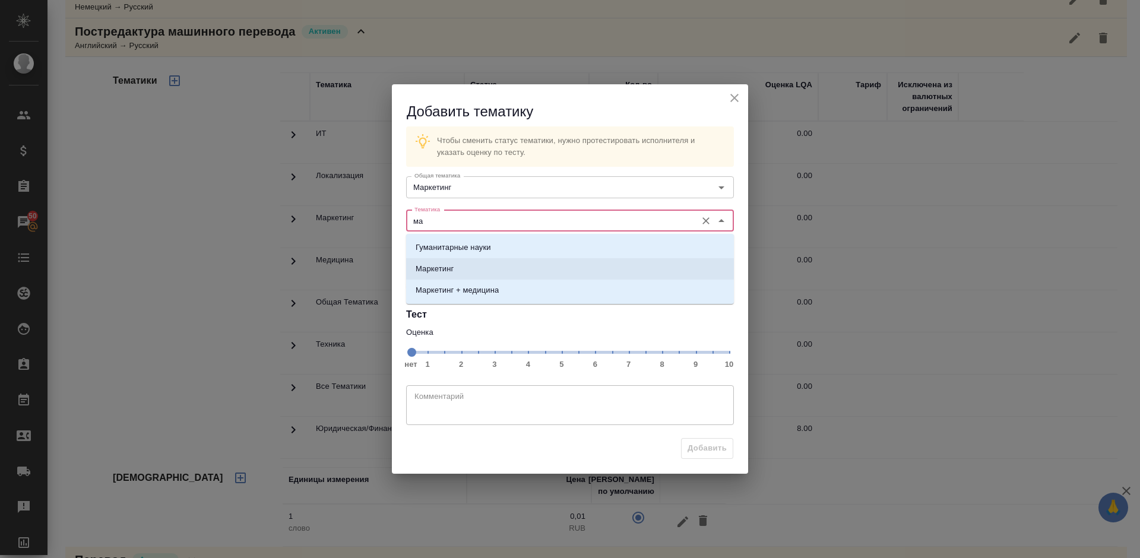
click at [490, 275] on li "Маркетинг" at bounding box center [570, 268] width 328 height 21
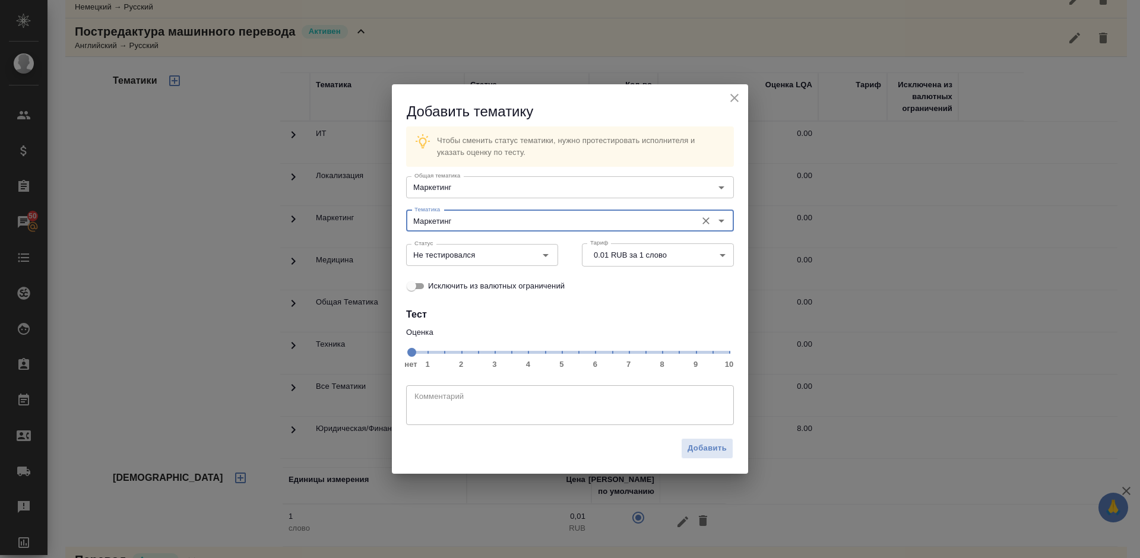
type input "Маркетинг"
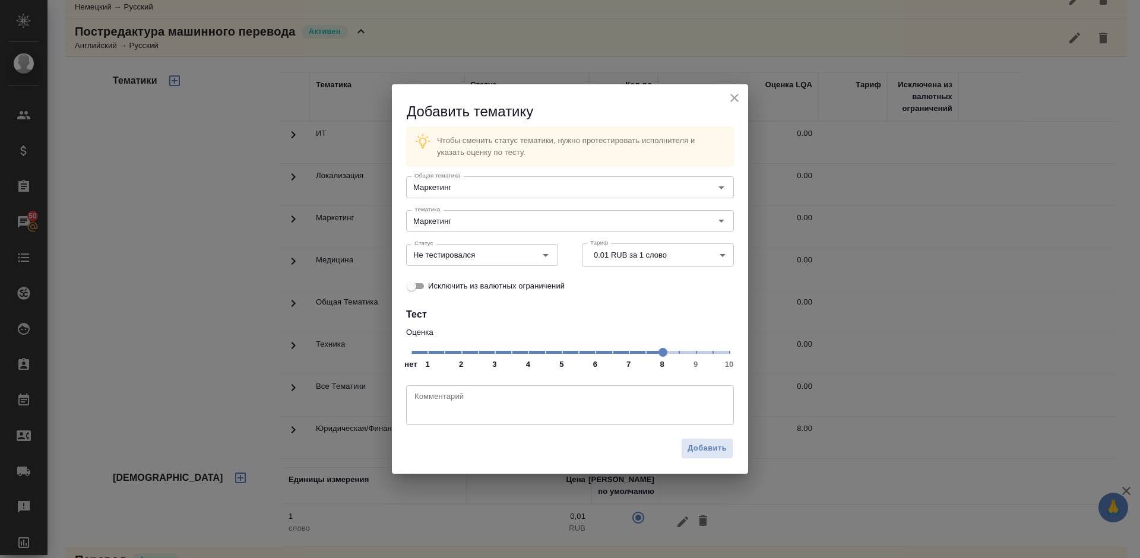
drag, startPoint x: 589, startPoint y: 358, endPoint x: 660, endPoint y: 353, distance: 71.4
click at [660, 353] on span at bounding box center [662, 352] width 9 height 9
click at [502, 260] on input "Не тестировался" at bounding box center [462, 255] width 105 height 14
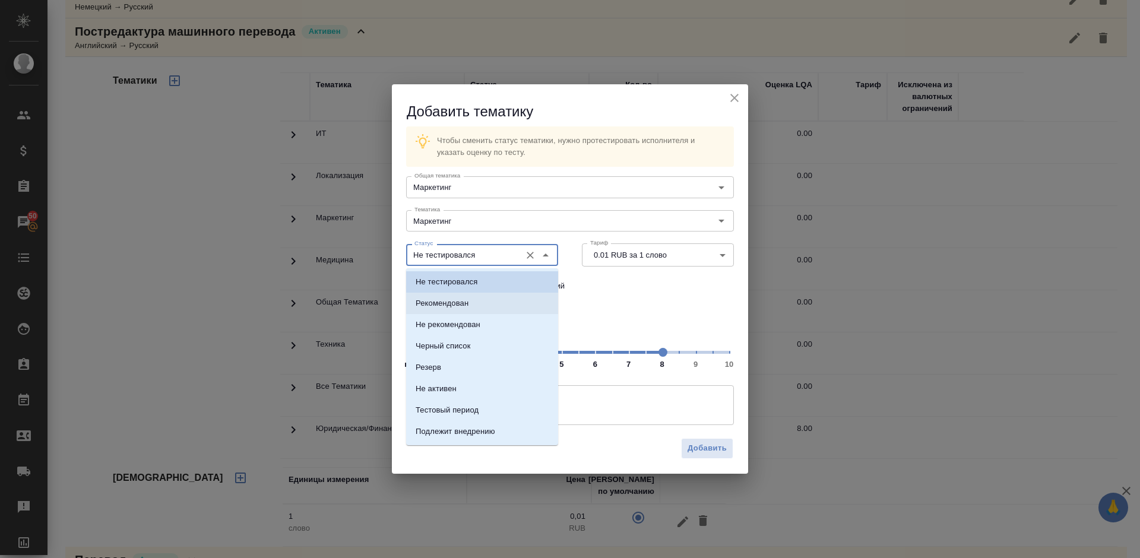
click at [497, 305] on li "Рекомендован" at bounding box center [482, 303] width 152 height 21
type input "Рекомендован"
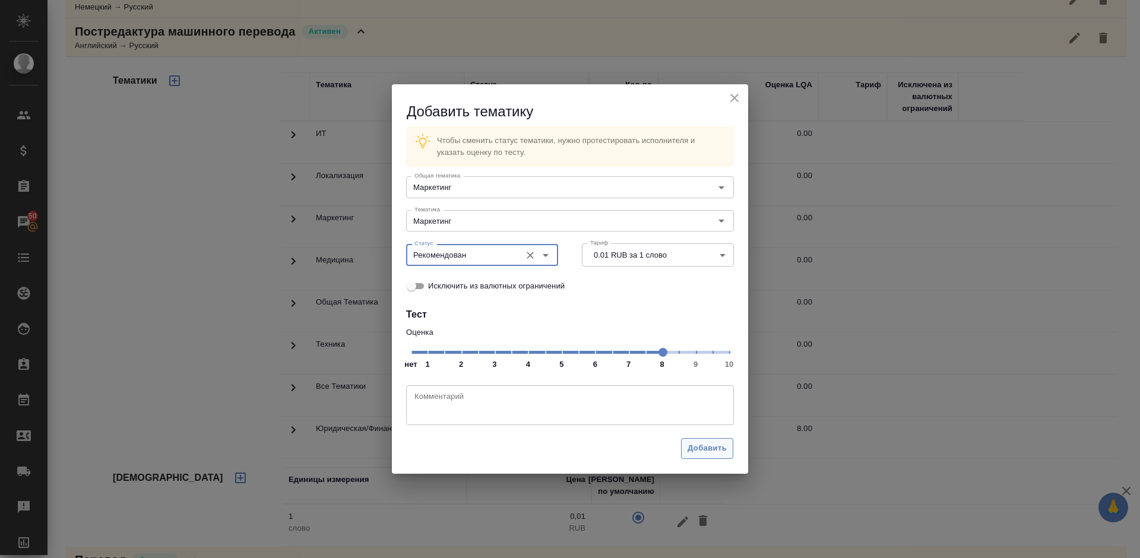
click at [709, 449] on span "Добавить" at bounding box center [706, 449] width 39 height 14
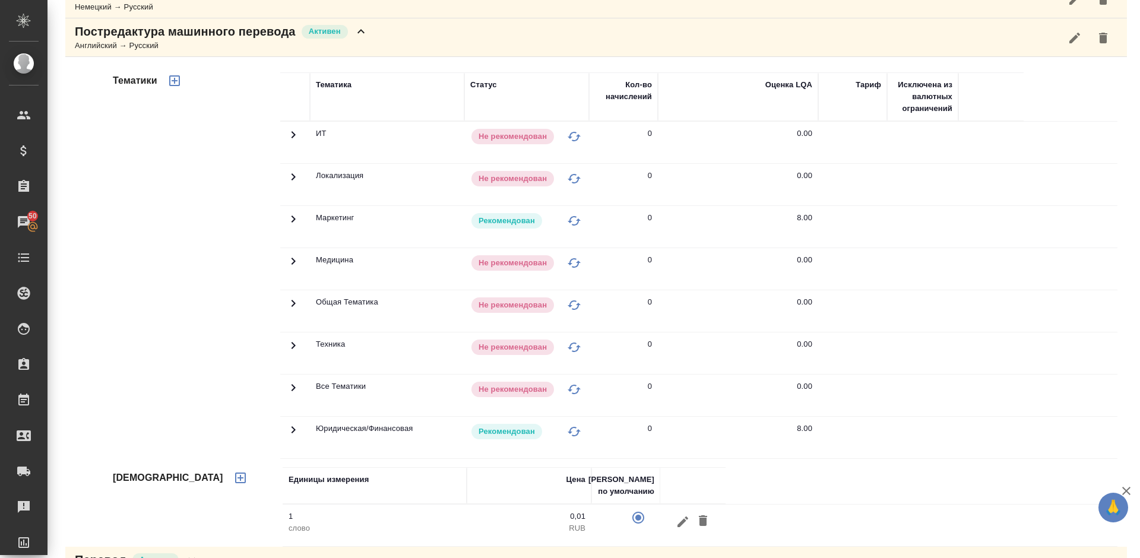
click at [373, 39] on div "Постредактура машинного перевода Активен Английский → Русский" at bounding box center [595, 37] width 1061 height 39
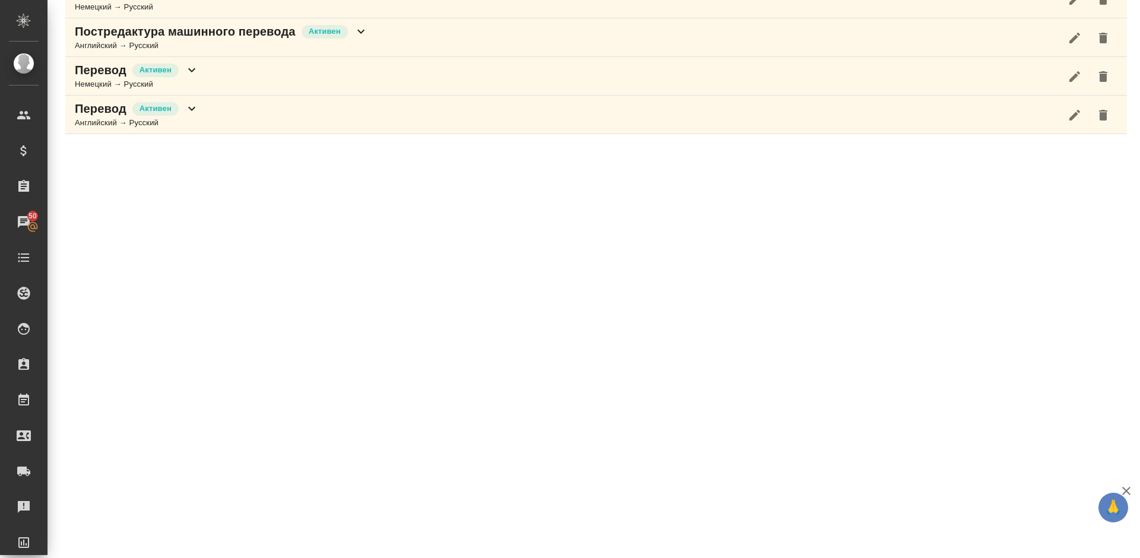
click at [310, 79] on div "Перевод Активен Немецкий → Русский" at bounding box center [595, 76] width 1061 height 39
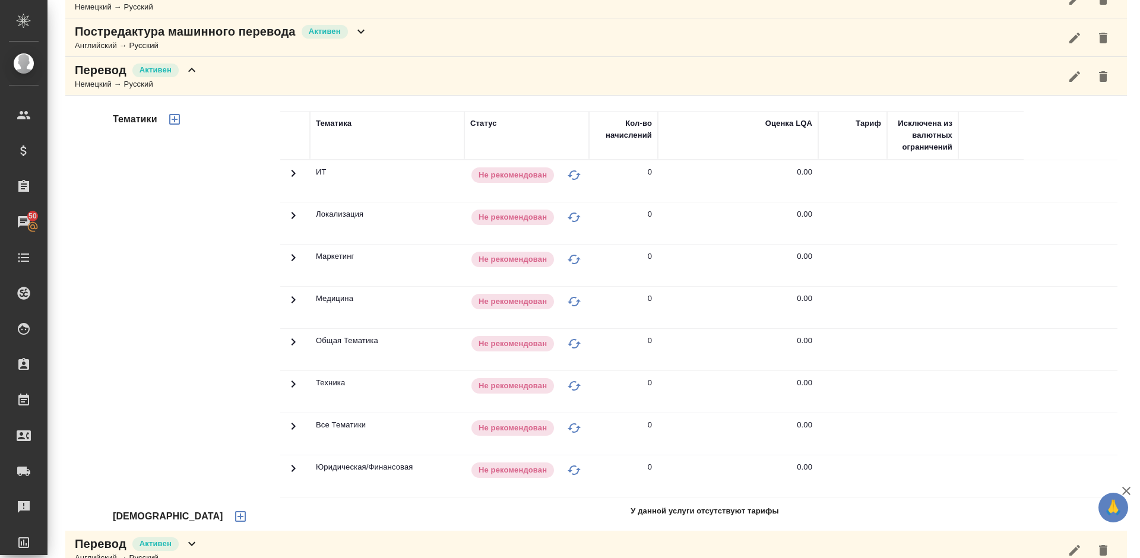
click at [233, 280] on div "Тематики" at bounding box center [195, 301] width 170 height 397
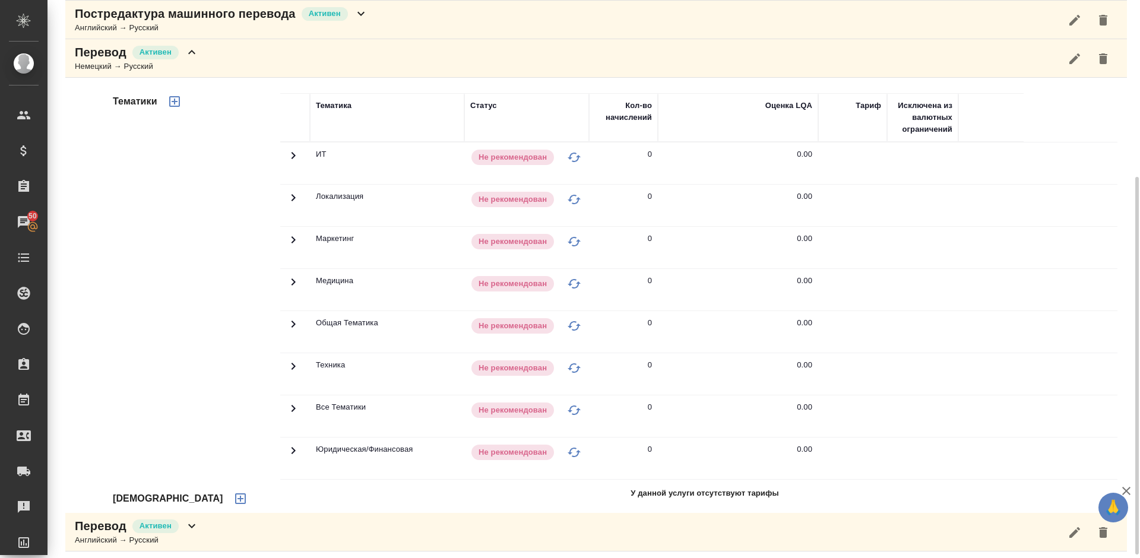
scroll to position [267, 0]
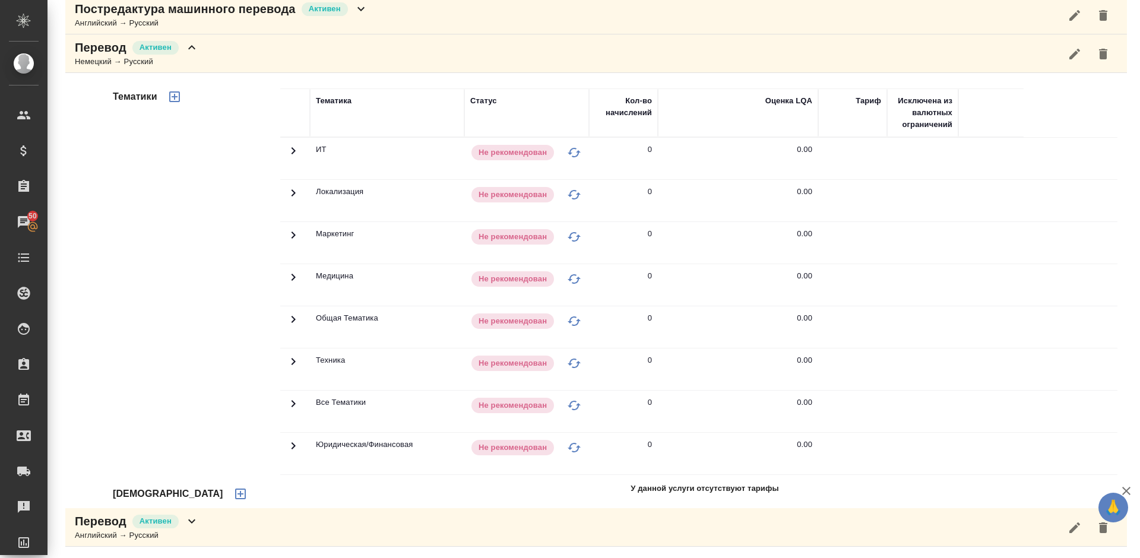
click at [233, 494] on icon "button" at bounding box center [240, 494] width 14 height 14
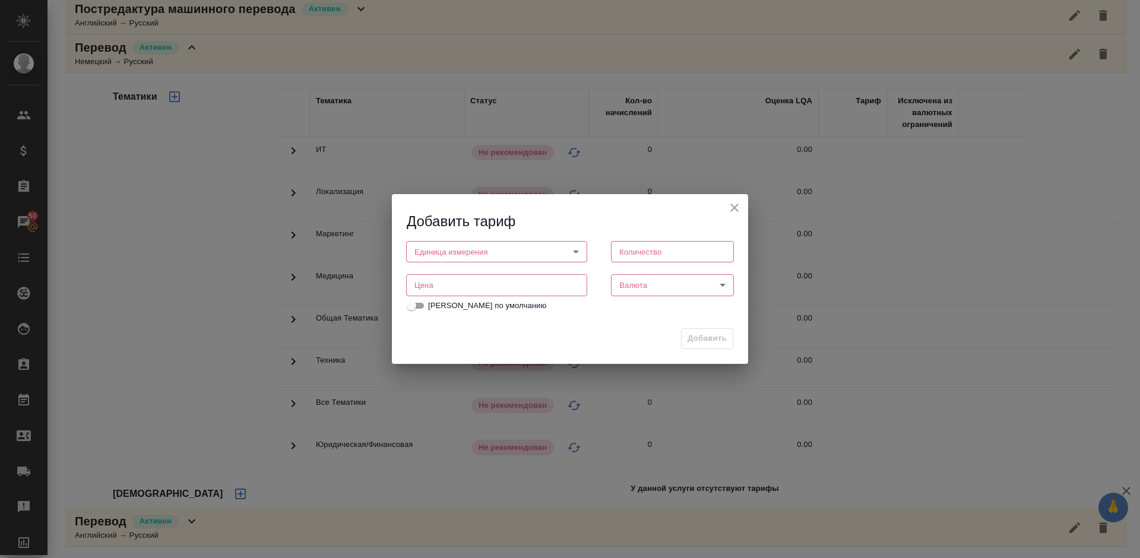
click at [511, 252] on body "🙏 .cls-1 fill:#fff; AWATERA Lazareva Anastasia Клиенты Спецификации Заказы 50 Ч…" at bounding box center [570, 279] width 1140 height 558
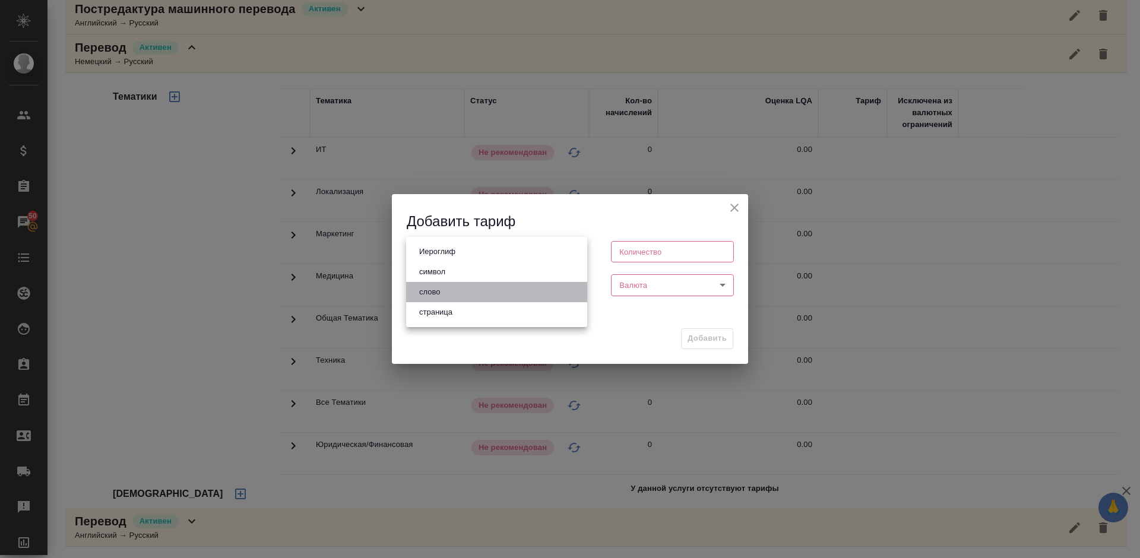
click at [472, 295] on li "слово" at bounding box center [496, 292] width 181 height 20
type input "5a8b1489cc6b4906c91bfd90"
type input "1"
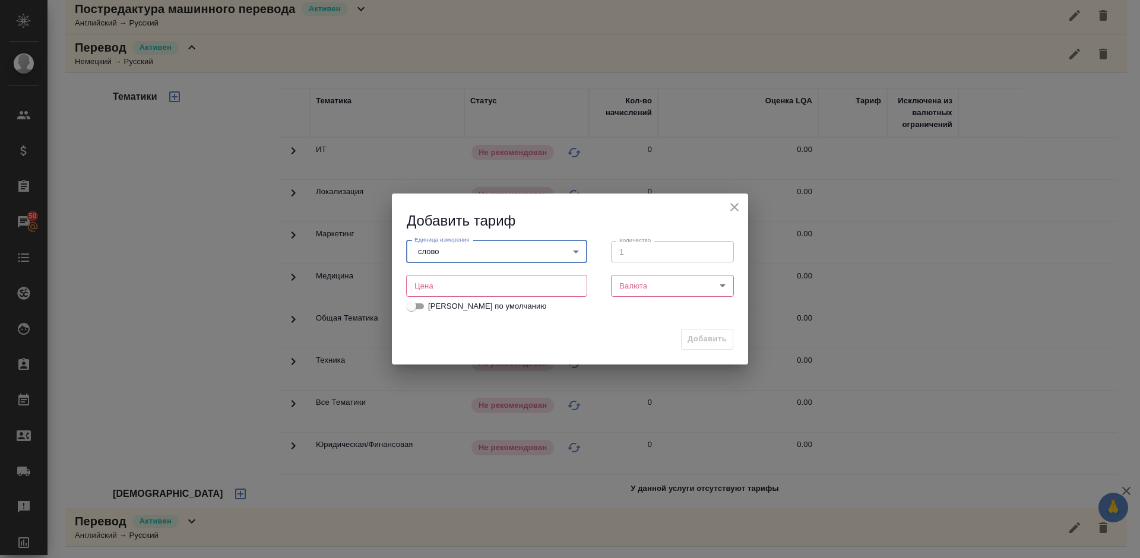
click at [524, 294] on input "number" at bounding box center [496, 285] width 181 height 21
type input "0.01"
click at [643, 284] on body "🙏 .cls-1 fill:#fff; AWATERA Lazareva Anastasia Клиенты Спецификации Заказы 50 Ч…" at bounding box center [570, 279] width 1140 height 558
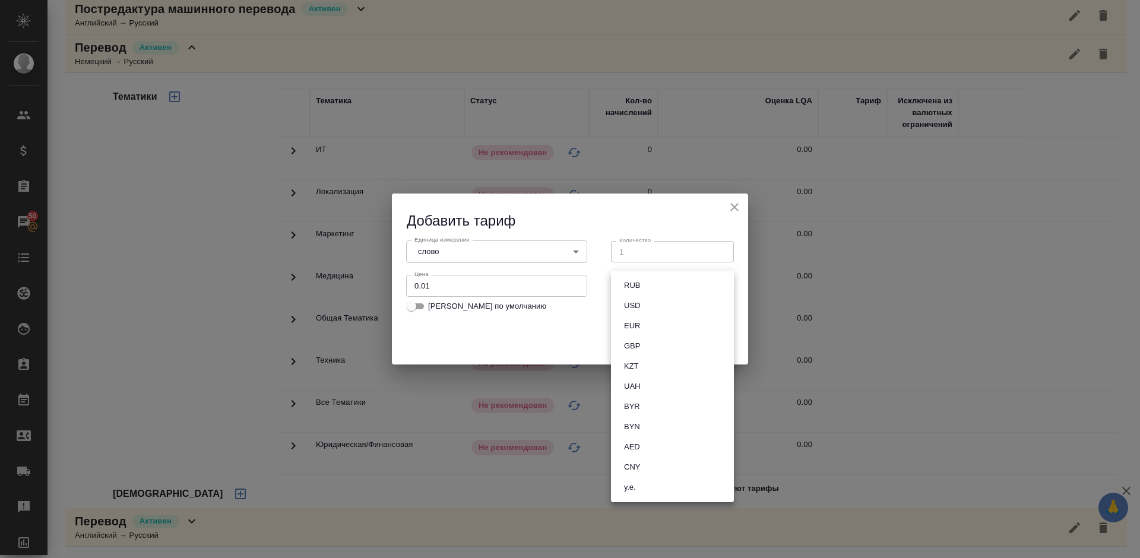
click at [629, 284] on button "RUB" at bounding box center [631, 285] width 23 height 13
type input "RUB"
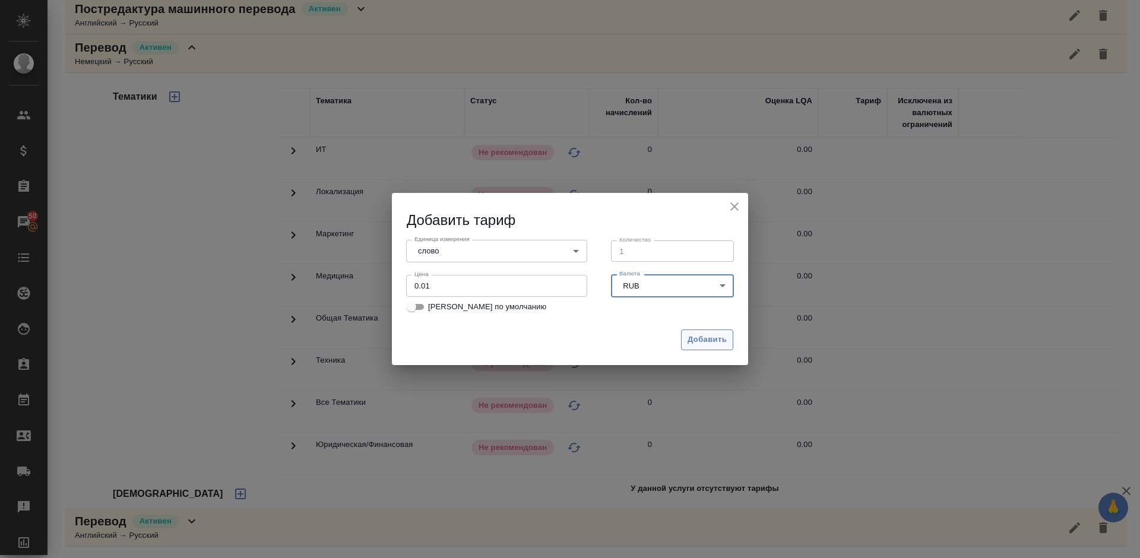
click at [694, 337] on span "Добавить" at bounding box center [706, 340] width 39 height 14
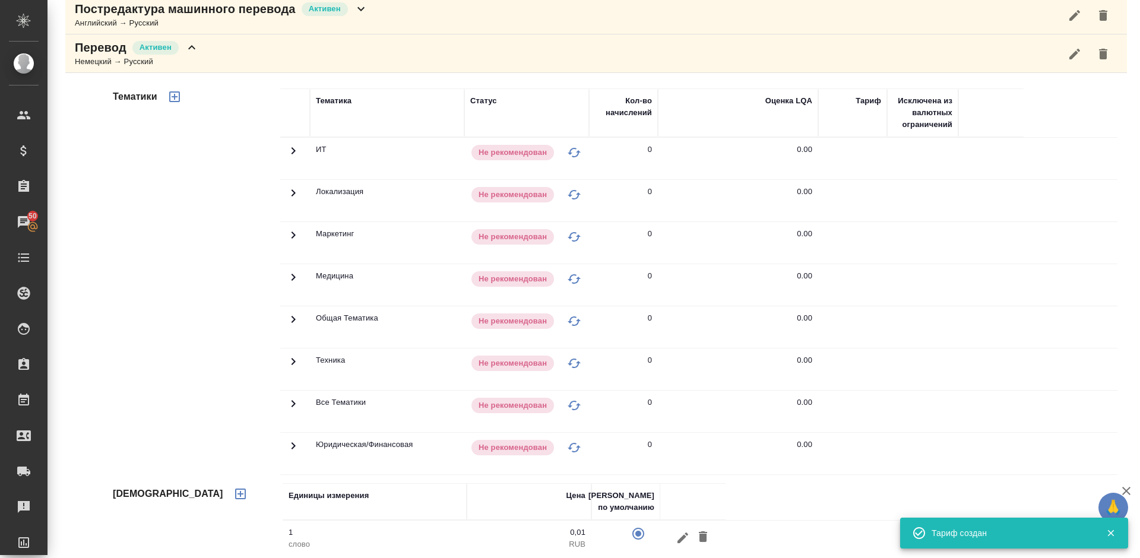
click at [176, 97] on icon "button" at bounding box center [174, 96] width 11 height 11
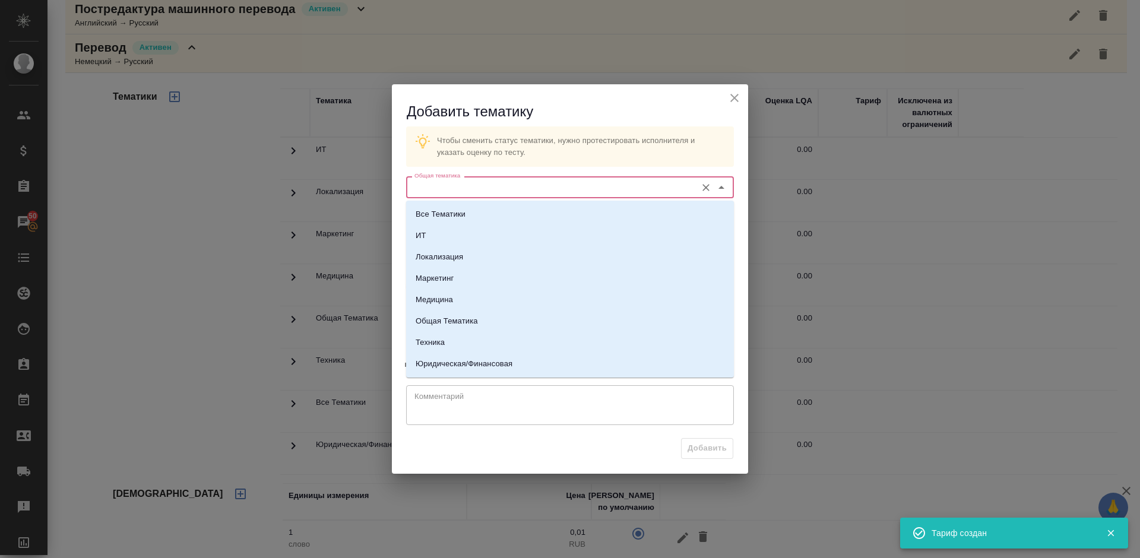
click at [451, 182] on input "Общая тематика" at bounding box center [550, 187] width 281 height 14
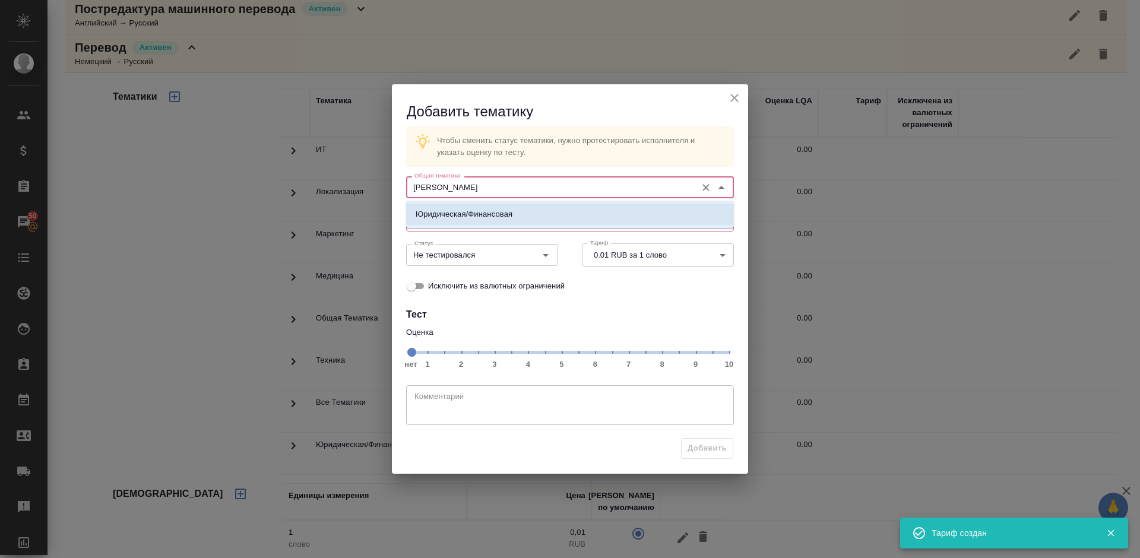
click at [485, 213] on p "Юридическая/Финансовая" at bounding box center [464, 214] width 97 height 12
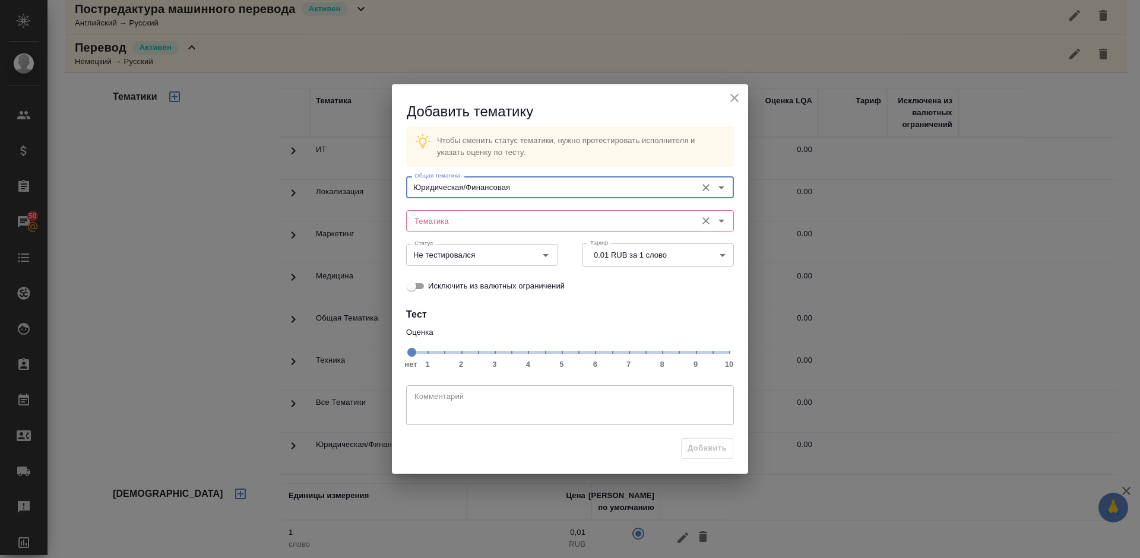
type input "Юридическая/Финансовая"
click at [464, 215] on input "Тематика" at bounding box center [550, 221] width 281 height 14
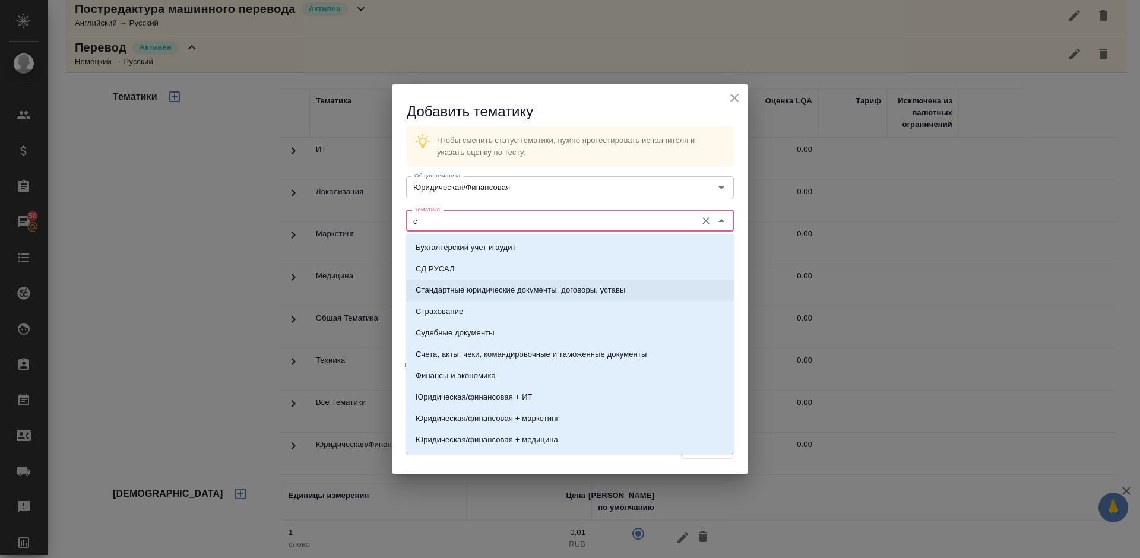
click at [494, 283] on li "Стандартные юридические документы, договоры, уставы" at bounding box center [570, 290] width 328 height 21
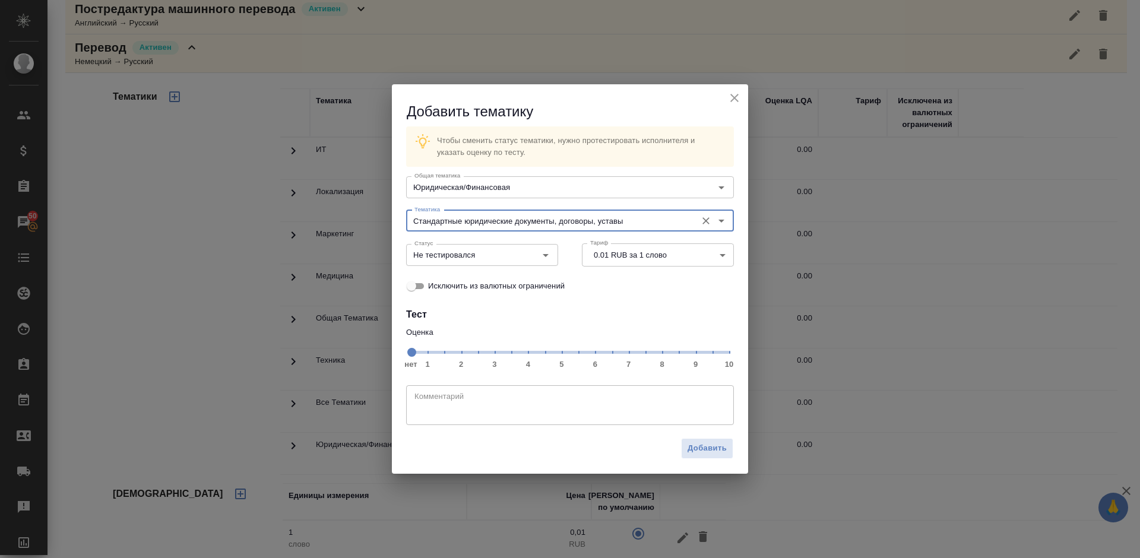
type input "Стандартные юридические документы, договоры, уставы"
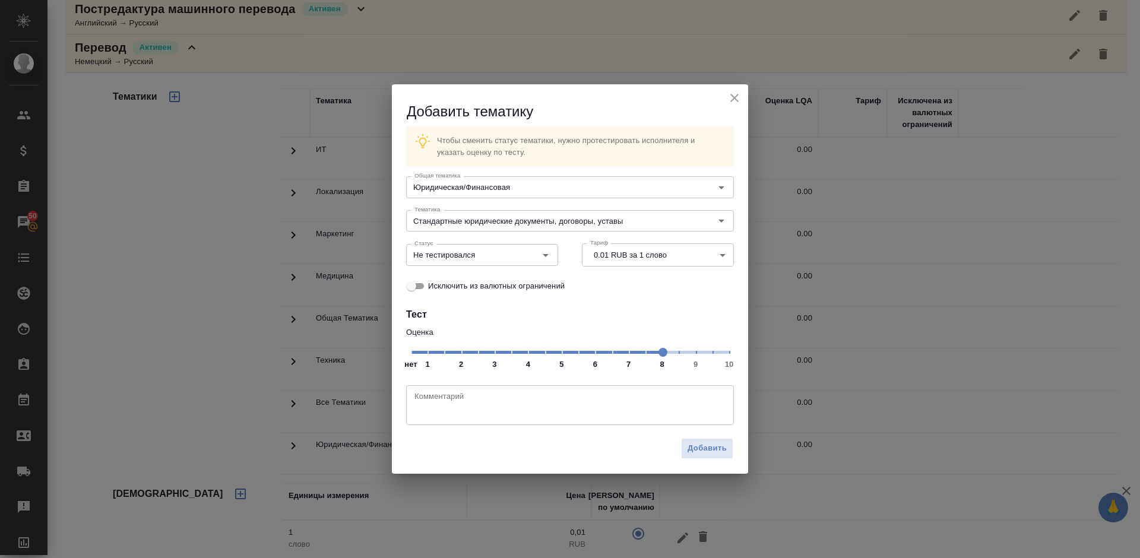
drag, startPoint x: 411, startPoint y: 351, endPoint x: 656, endPoint y: 355, distance: 245.2
click at [658, 355] on span at bounding box center [662, 352] width 9 height 9
click at [489, 248] on input "Не тестировался" at bounding box center [462, 255] width 105 height 14
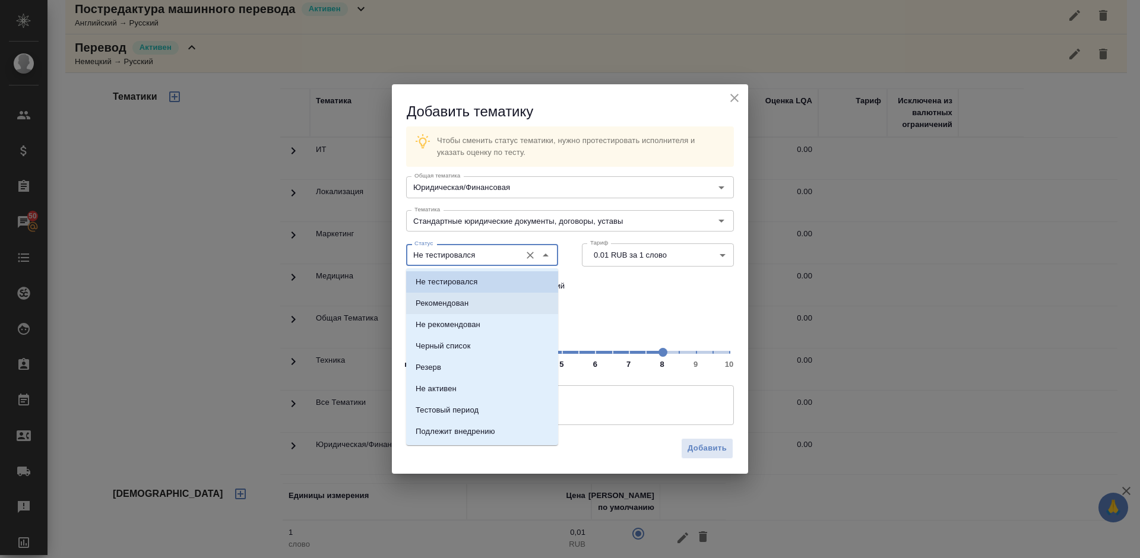
click at [490, 300] on li "Рекомендован" at bounding box center [482, 303] width 152 height 21
type input "Рекомендован"
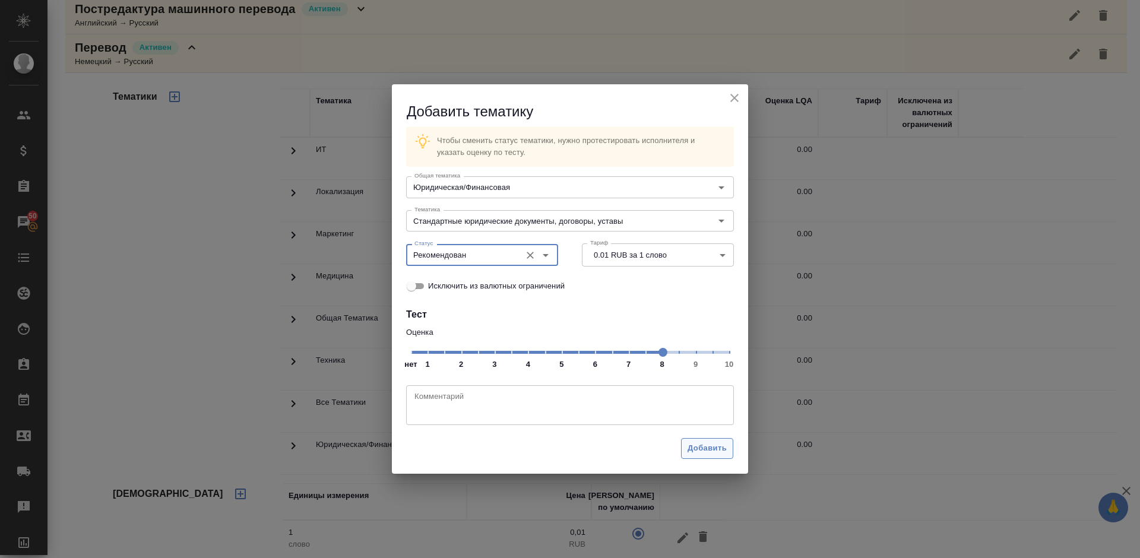
click at [715, 442] on span "Добавить" at bounding box center [706, 449] width 39 height 14
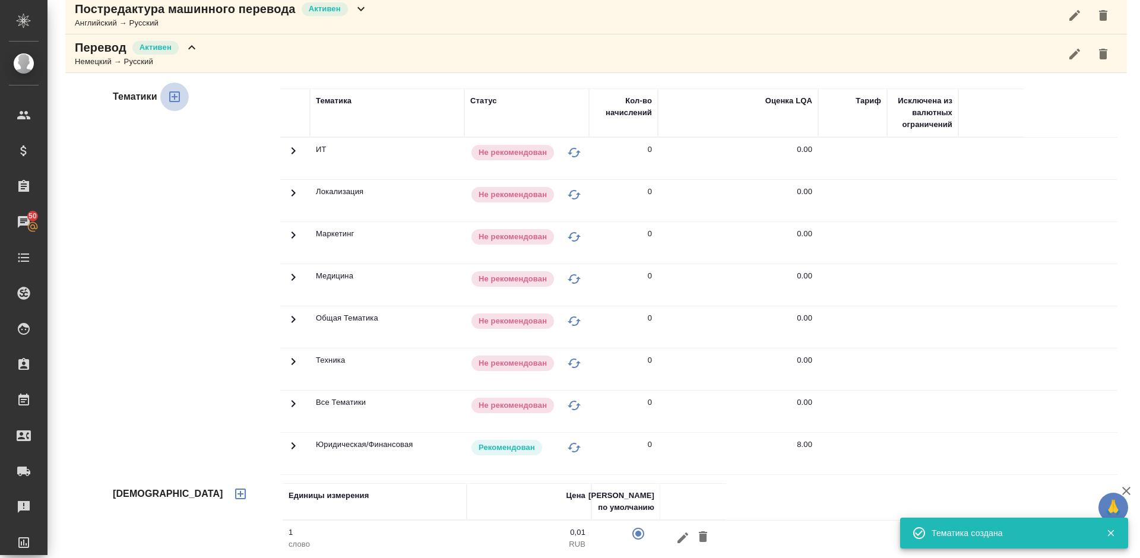
click at [170, 94] on icon "button" at bounding box center [174, 97] width 14 height 14
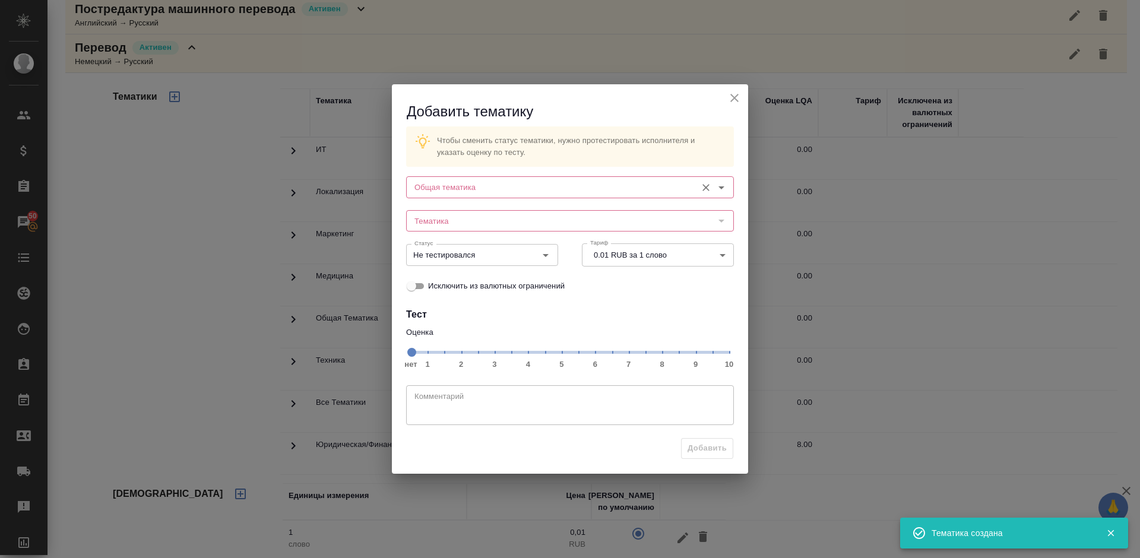
click at [490, 185] on input "Общая тематика" at bounding box center [550, 187] width 281 height 14
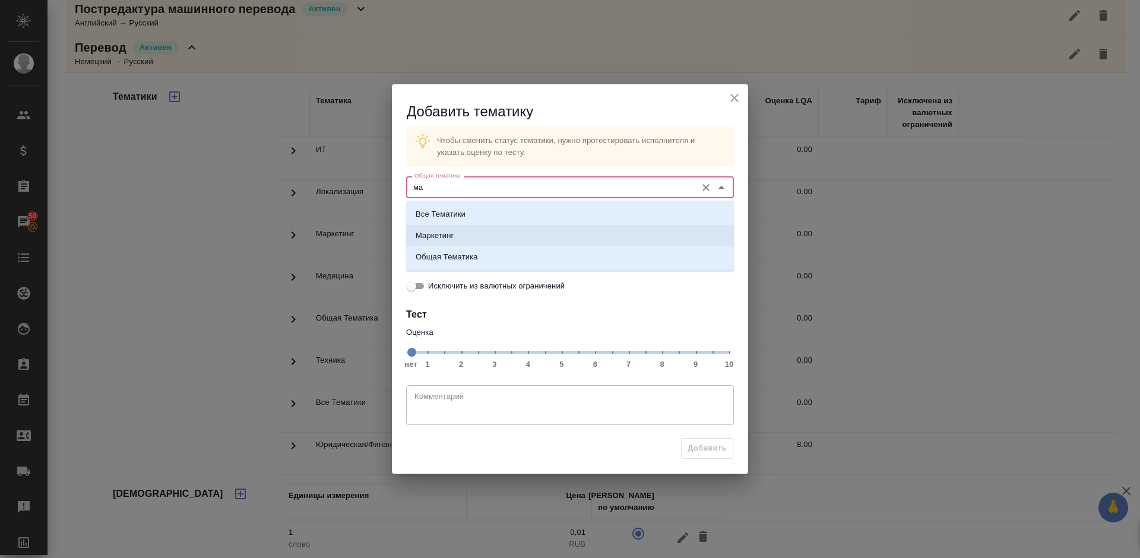
click at [496, 233] on li "Маркетинг" at bounding box center [570, 235] width 328 height 21
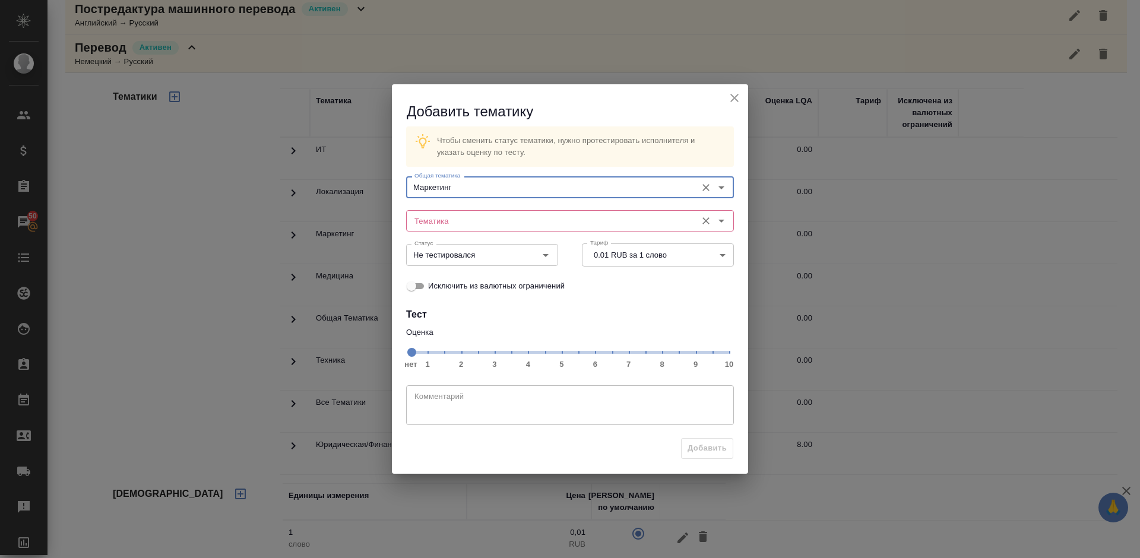
type input "Маркетинг"
click at [469, 216] on input "Тематика" at bounding box center [550, 221] width 281 height 14
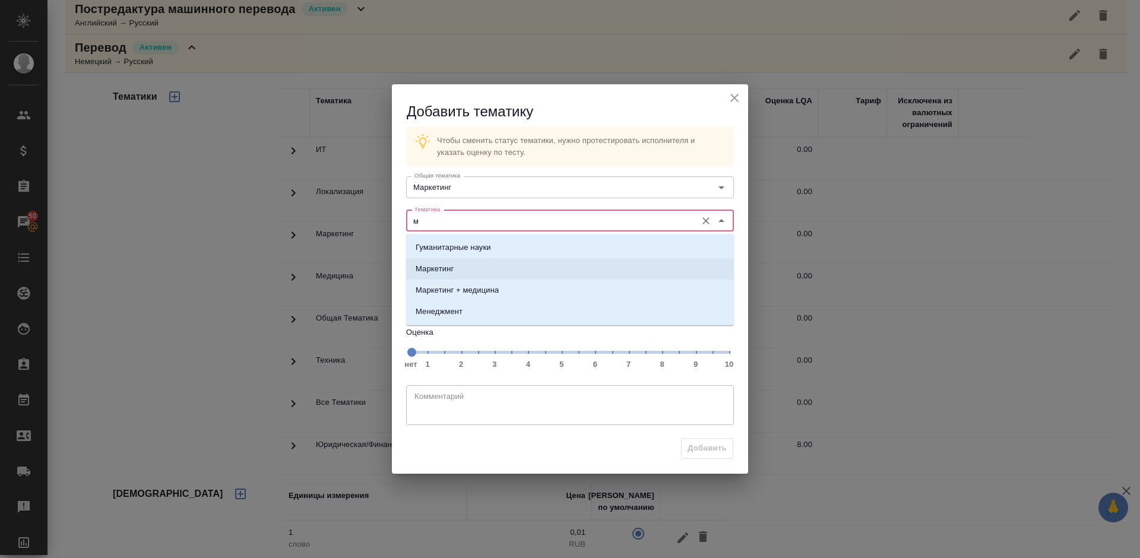
click at [494, 273] on li "Маркетинг" at bounding box center [570, 268] width 328 height 21
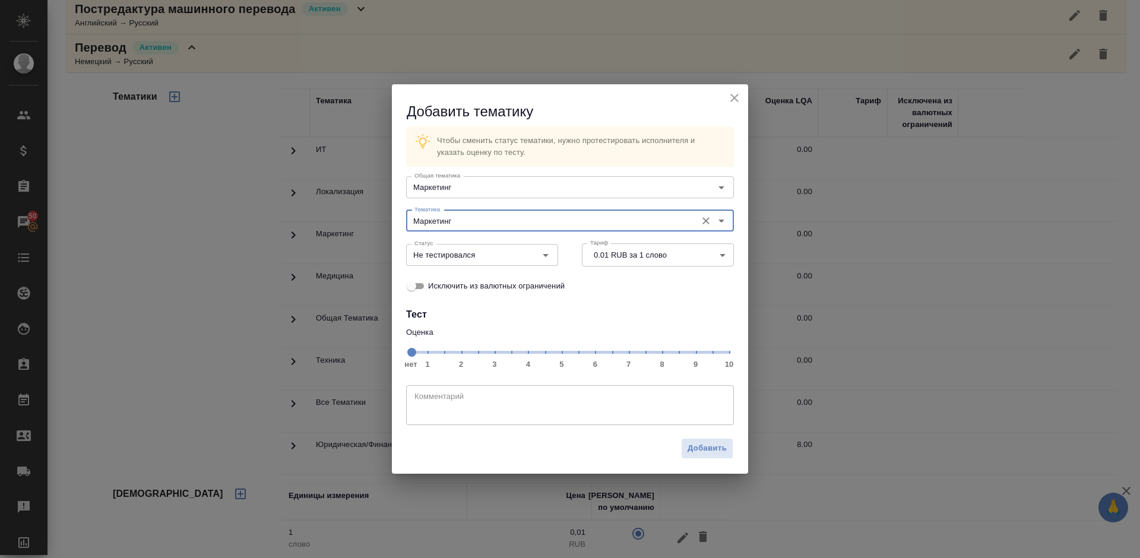
type input "Маркетинг"
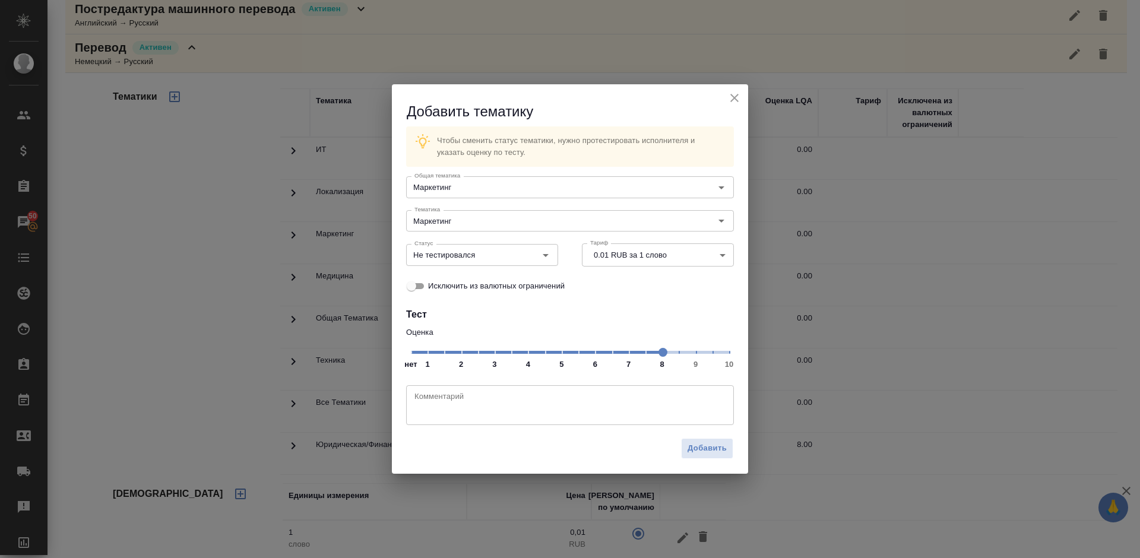
click at [666, 357] on span at bounding box center [662, 352] width 9 height 9
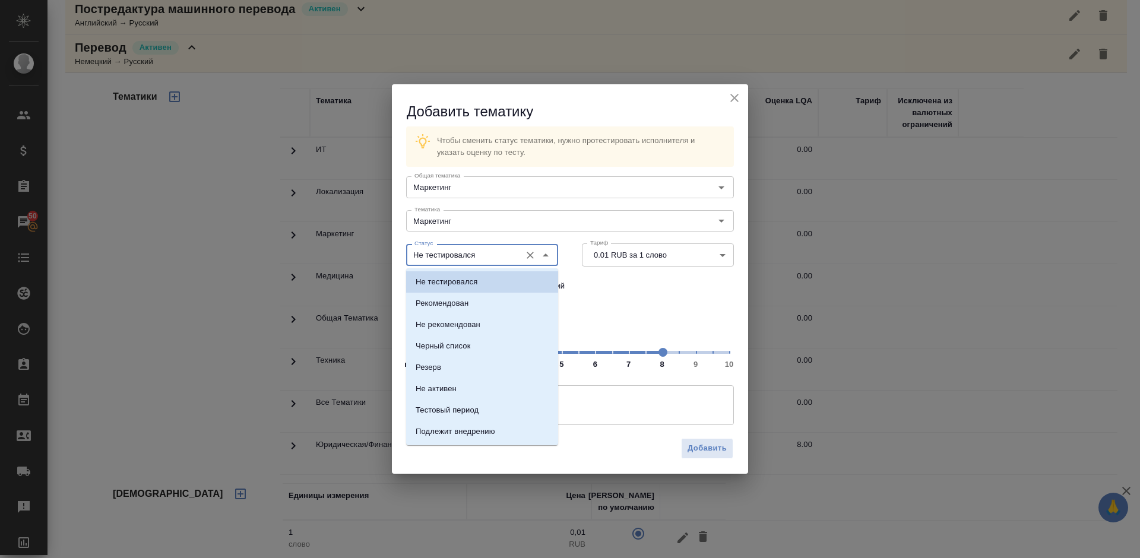
click at [502, 252] on input "Не тестировался" at bounding box center [462, 255] width 105 height 14
click at [506, 296] on li "Рекомендован" at bounding box center [482, 303] width 152 height 21
type input "Рекомендован"
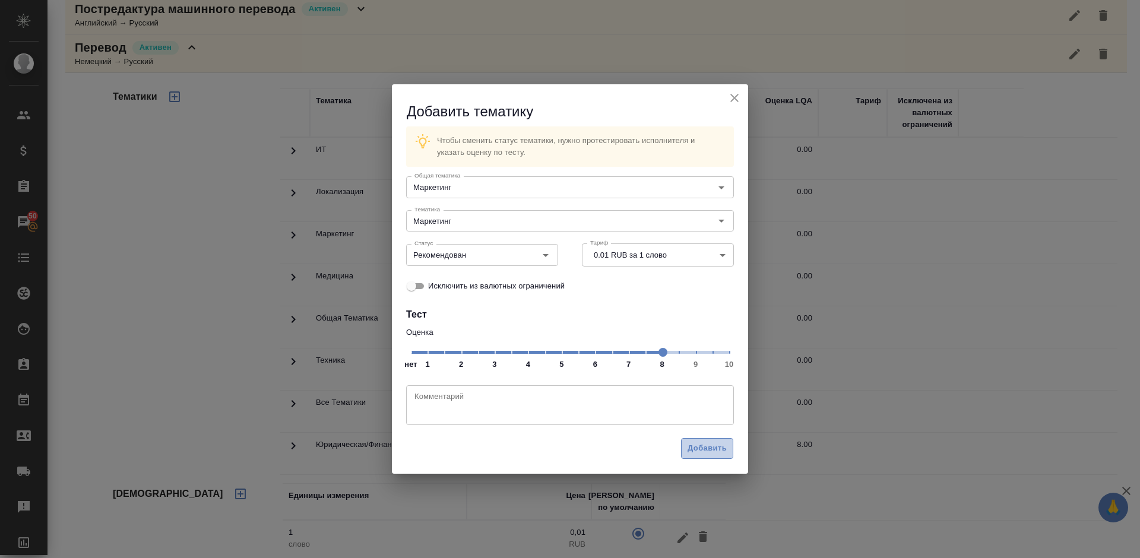
click at [708, 450] on span "Добавить" at bounding box center [706, 449] width 39 height 14
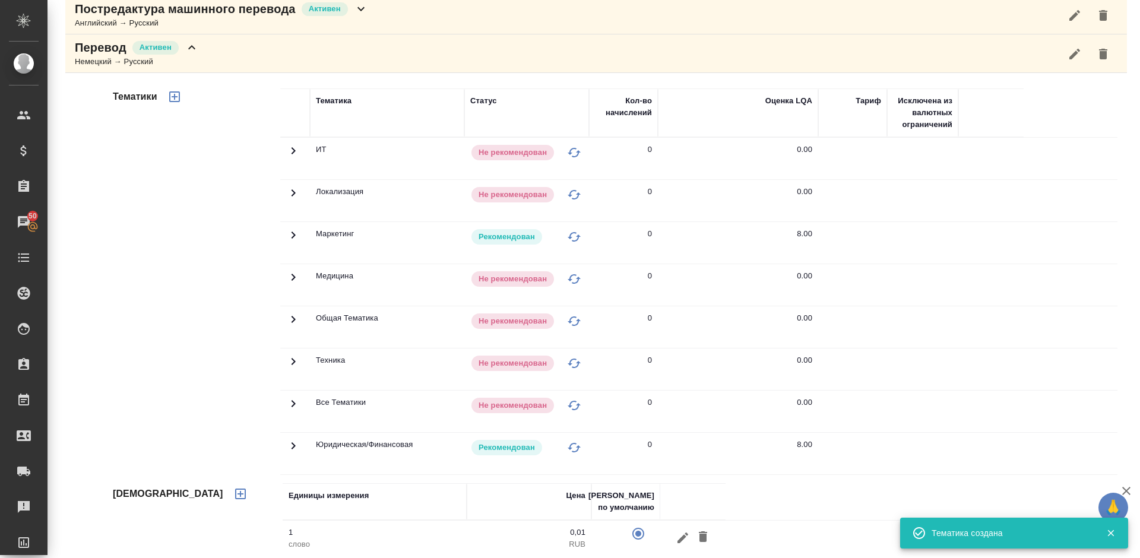
click at [239, 61] on div "Перевод Активен Немецкий → Русский" at bounding box center [595, 53] width 1061 height 39
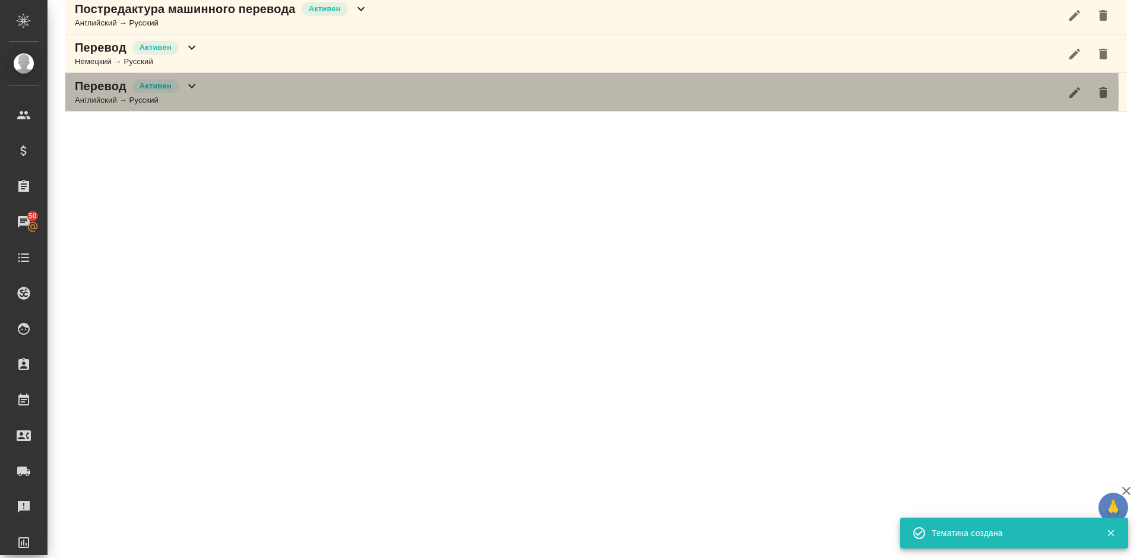
click at [265, 93] on div "Перевод Активен Английский → Русский" at bounding box center [595, 92] width 1061 height 39
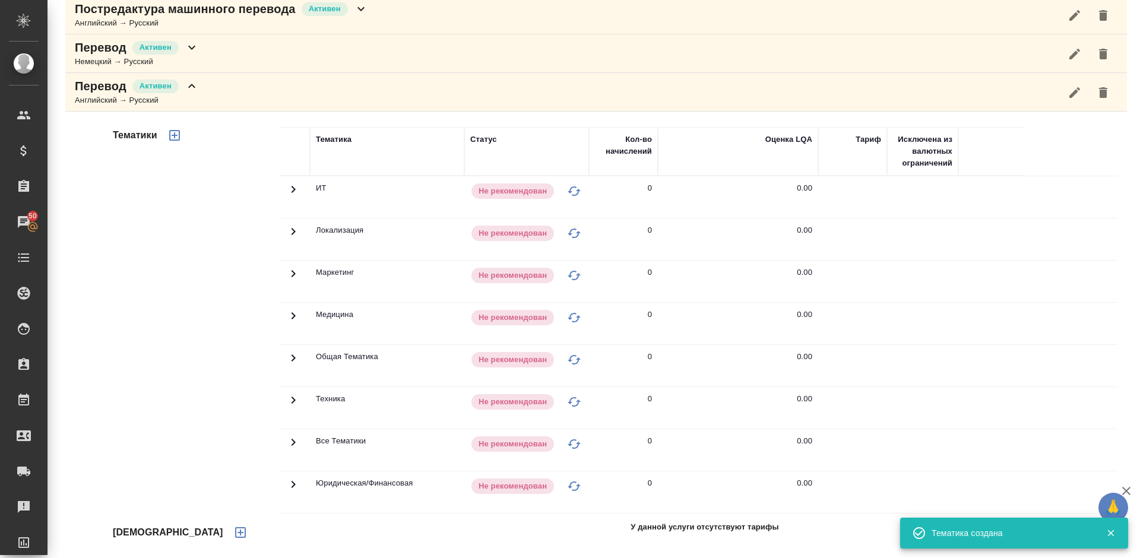
click at [221, 298] on div "Тематики" at bounding box center [195, 317] width 170 height 397
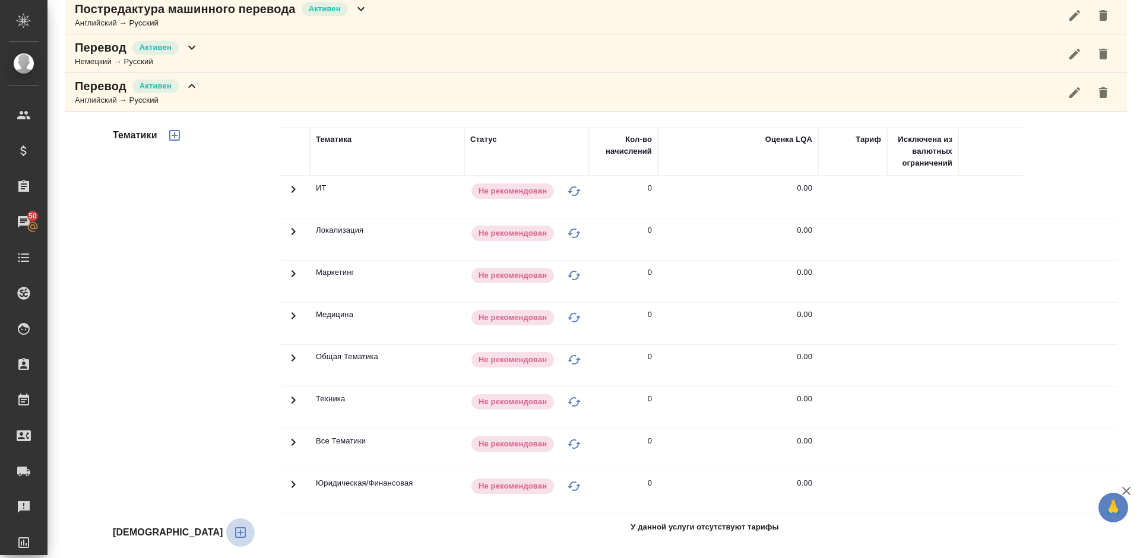
click at [235, 537] on icon "button" at bounding box center [240, 532] width 11 height 11
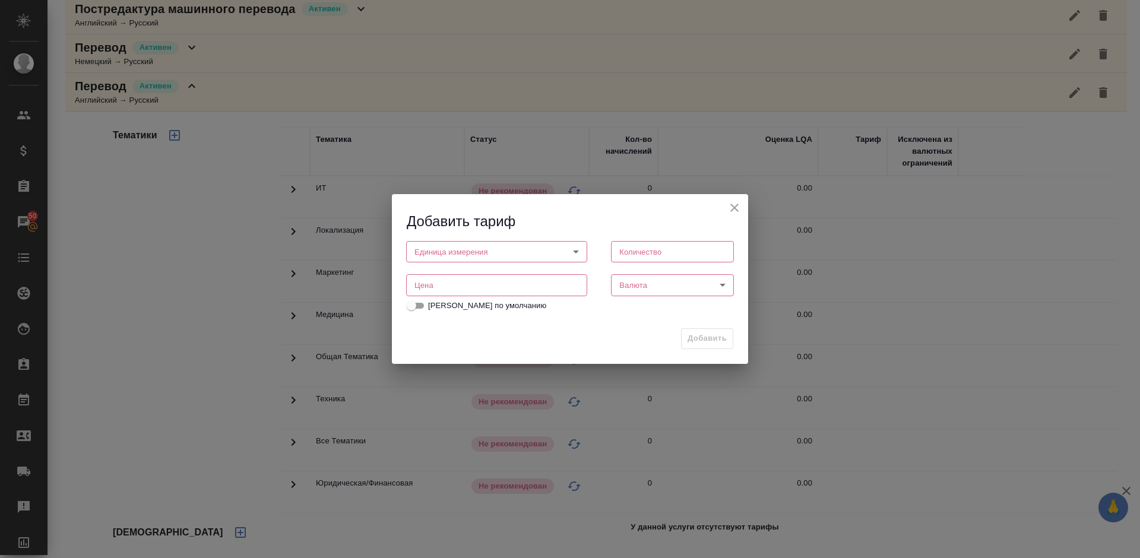
click at [486, 254] on body "🙏 .cls-1 fill:#fff; AWATERA Lazareva Anastasia Клиенты Спецификации Заказы 50 Ч…" at bounding box center [570, 279] width 1140 height 558
click at [490, 299] on li "слово" at bounding box center [496, 292] width 181 height 20
type input "5a8b1489cc6b4906c91bfd90"
type input "1"
click at [538, 284] on input "number" at bounding box center [496, 285] width 181 height 21
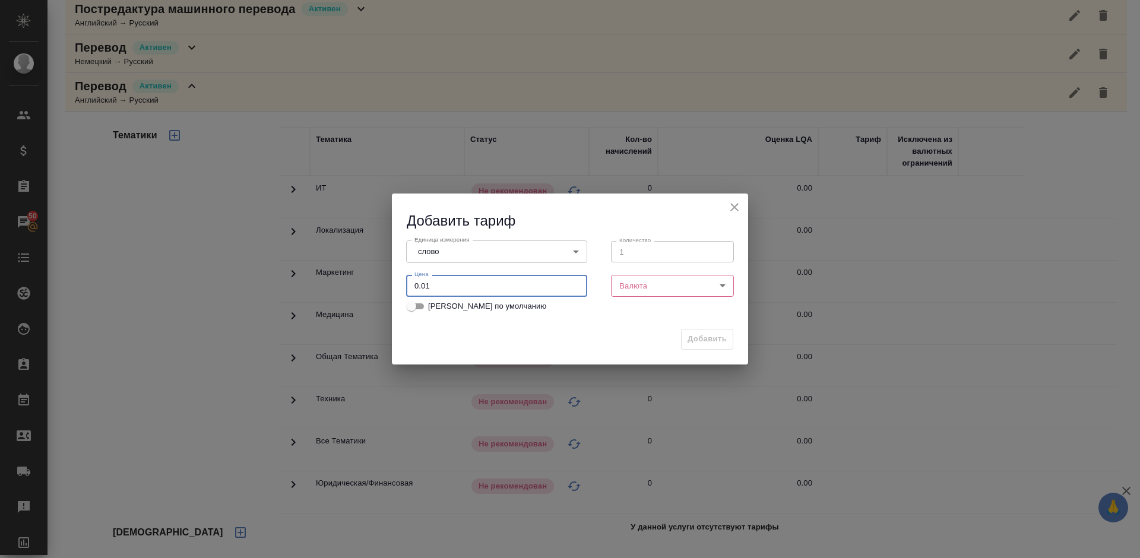
type input "0.01"
click at [665, 280] on body "🙏 .cls-1 fill:#fff; AWATERA Lazareva Anastasia Клиенты Спецификации Заказы 50 Ч…" at bounding box center [570, 279] width 1140 height 558
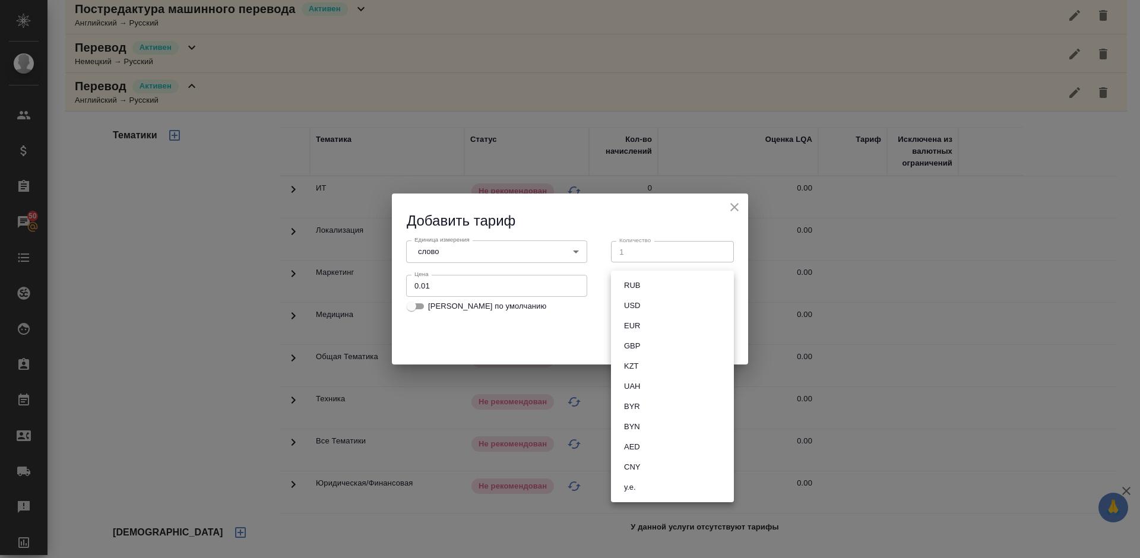
click at [649, 278] on li "RUB" at bounding box center [672, 285] width 123 height 20
type input "RUB"
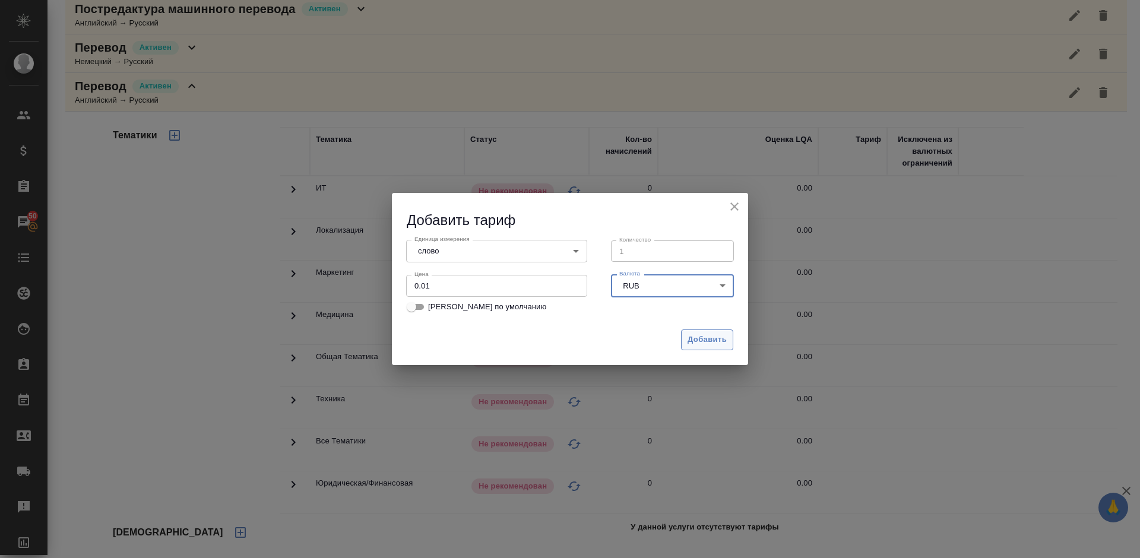
click at [694, 344] on span "Добавить" at bounding box center [706, 340] width 39 height 14
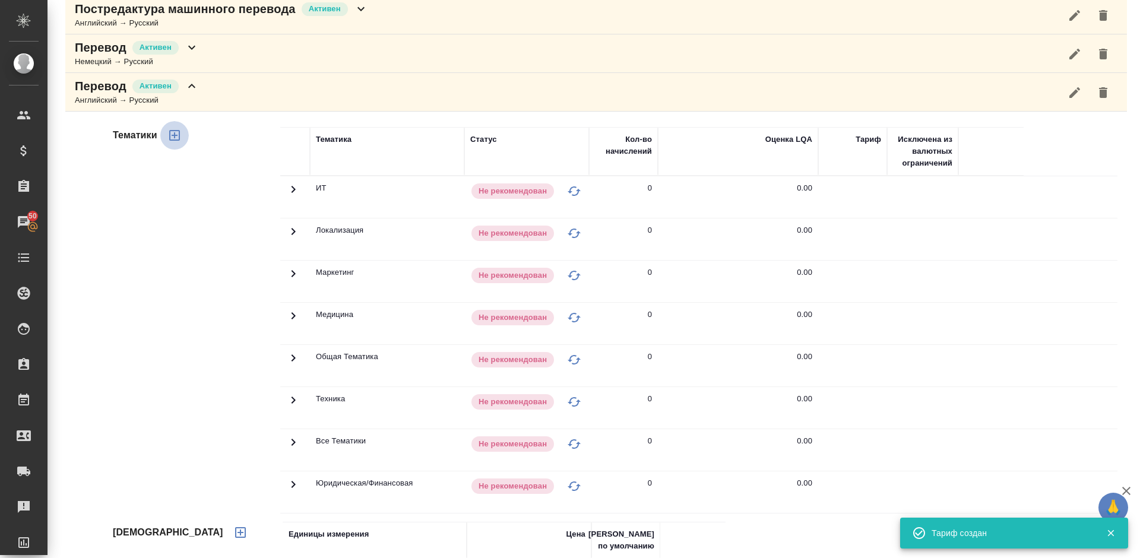
click at [176, 134] on icon "button" at bounding box center [174, 135] width 14 height 14
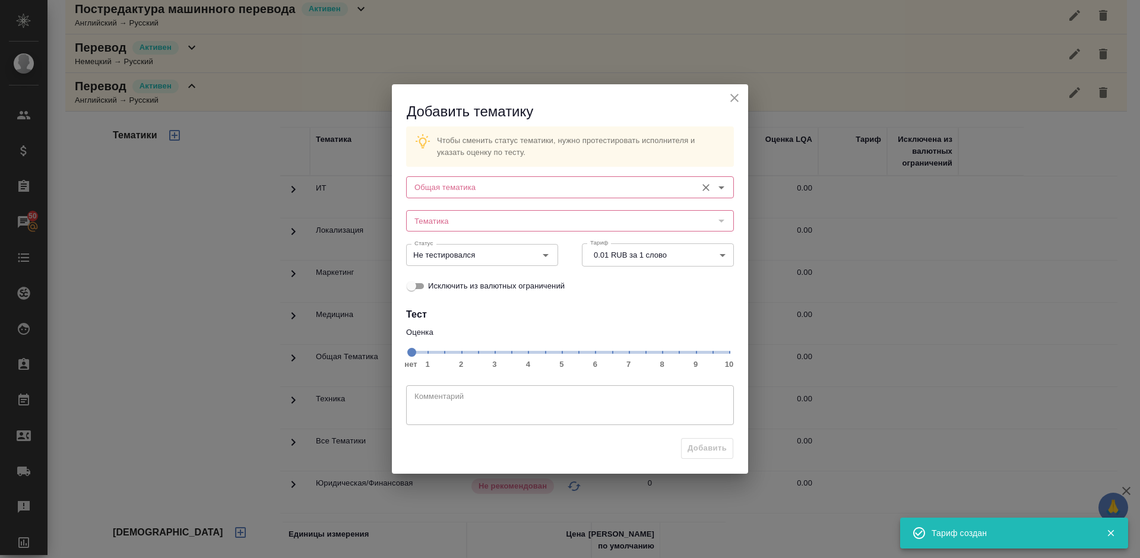
click at [471, 186] on input "Общая тематика" at bounding box center [550, 187] width 281 height 14
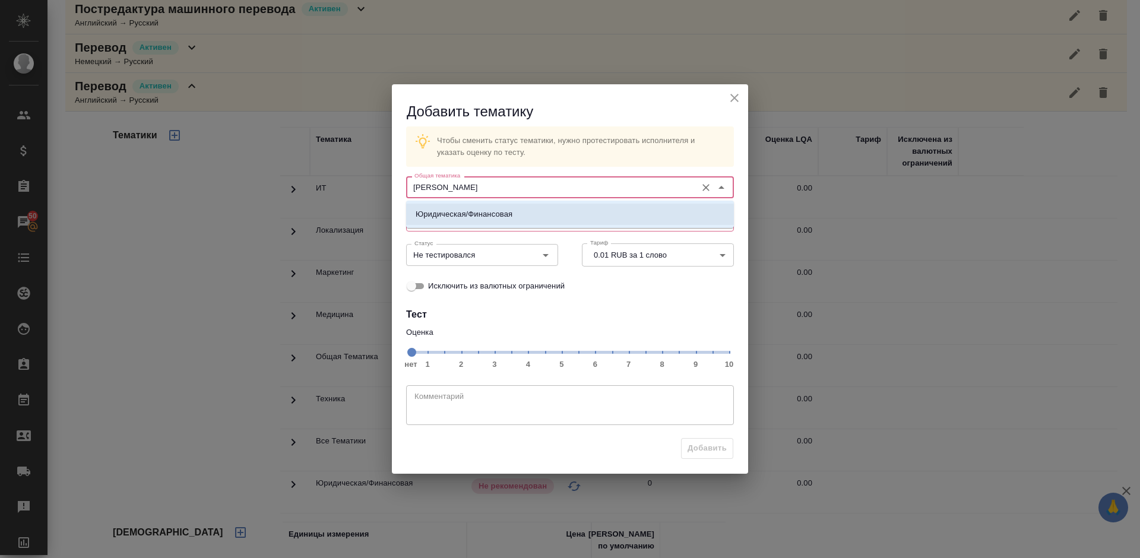
click at [496, 215] on p "Юридическая/Финансовая" at bounding box center [464, 214] width 97 height 12
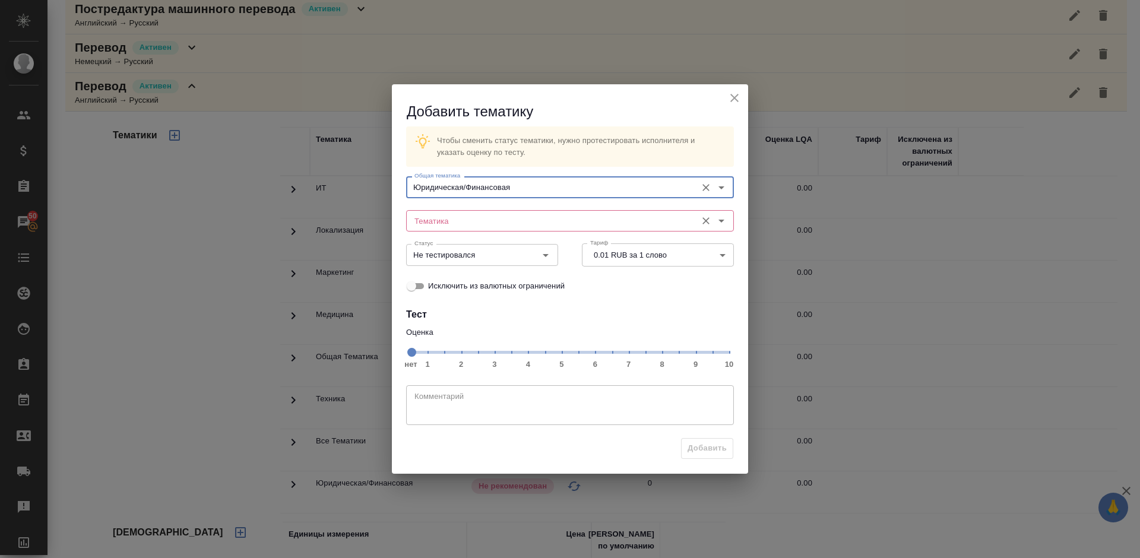
type input "Юридическая/Финансовая"
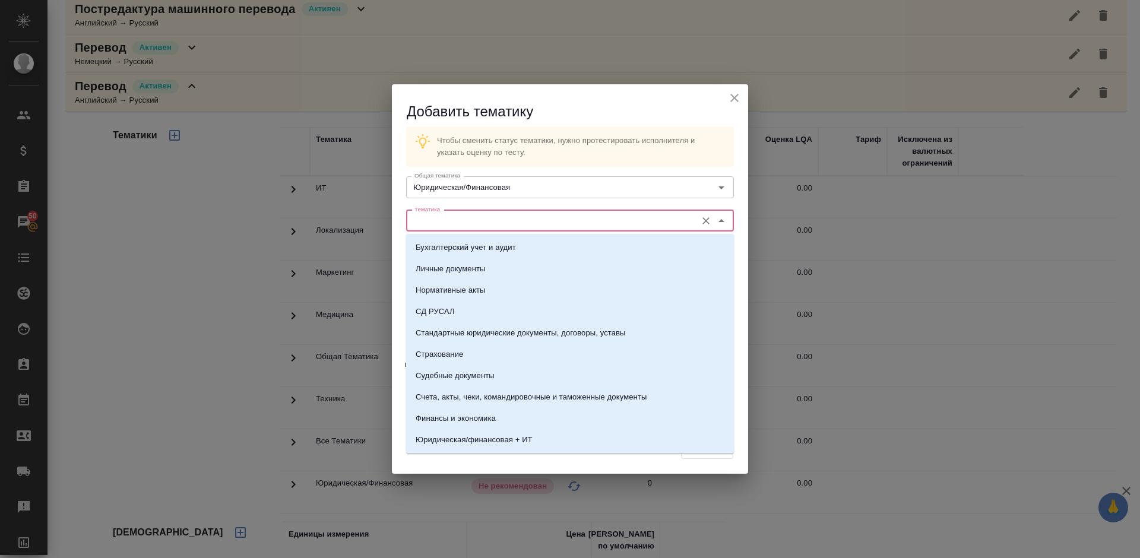
click at [465, 218] on input "Тематика" at bounding box center [550, 221] width 281 height 14
type input "."
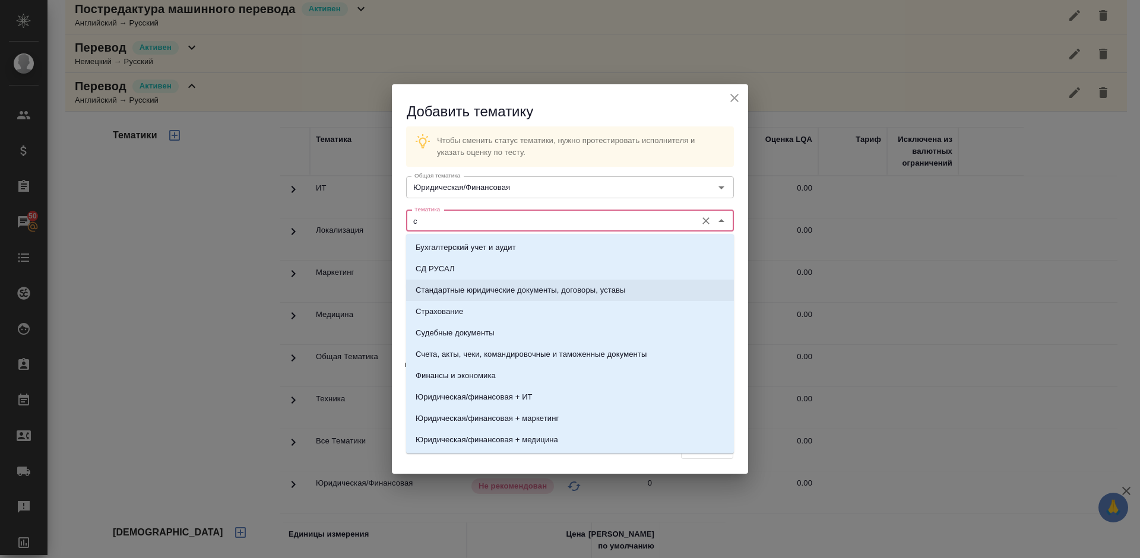
click at [510, 288] on p "Стандартные юридические документы, договоры, уставы" at bounding box center [521, 290] width 210 height 12
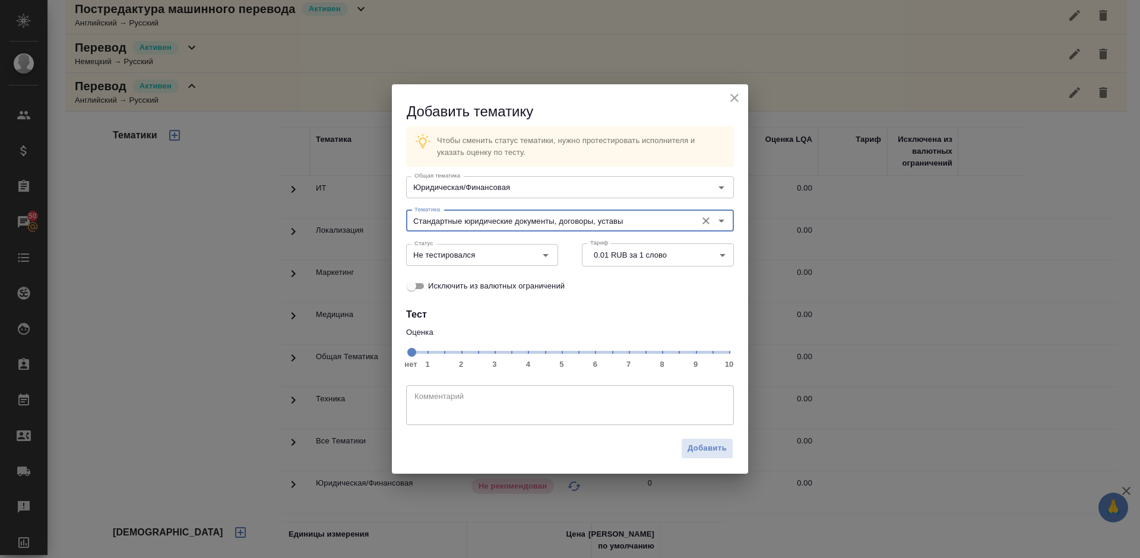
type input "Стандартные юридические документы, договоры, уставы"
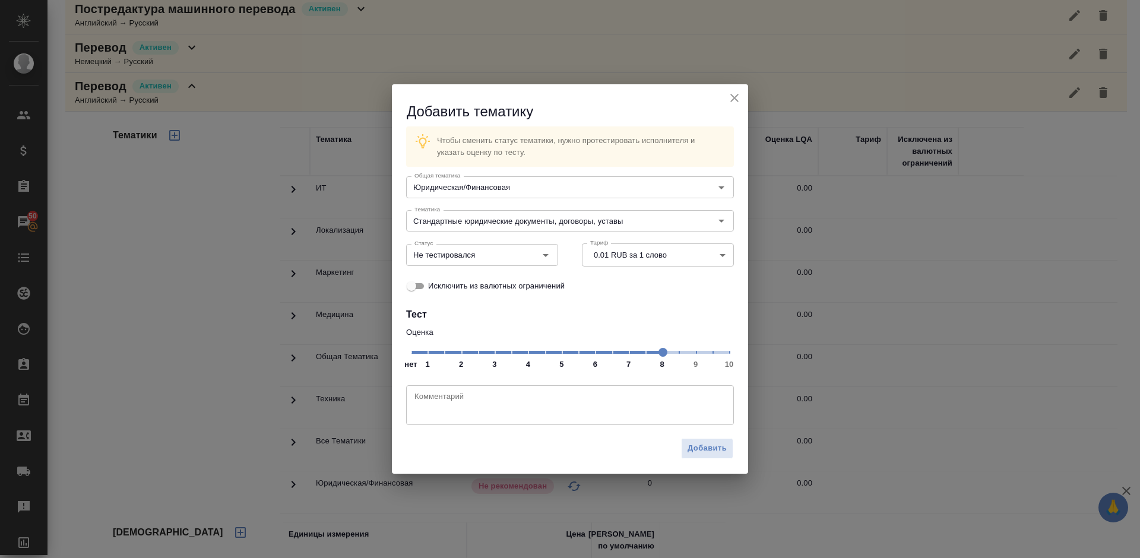
drag, startPoint x: 415, startPoint y: 349, endPoint x: 657, endPoint y: 353, distance: 242.2
click at [658, 353] on span at bounding box center [662, 352] width 9 height 9
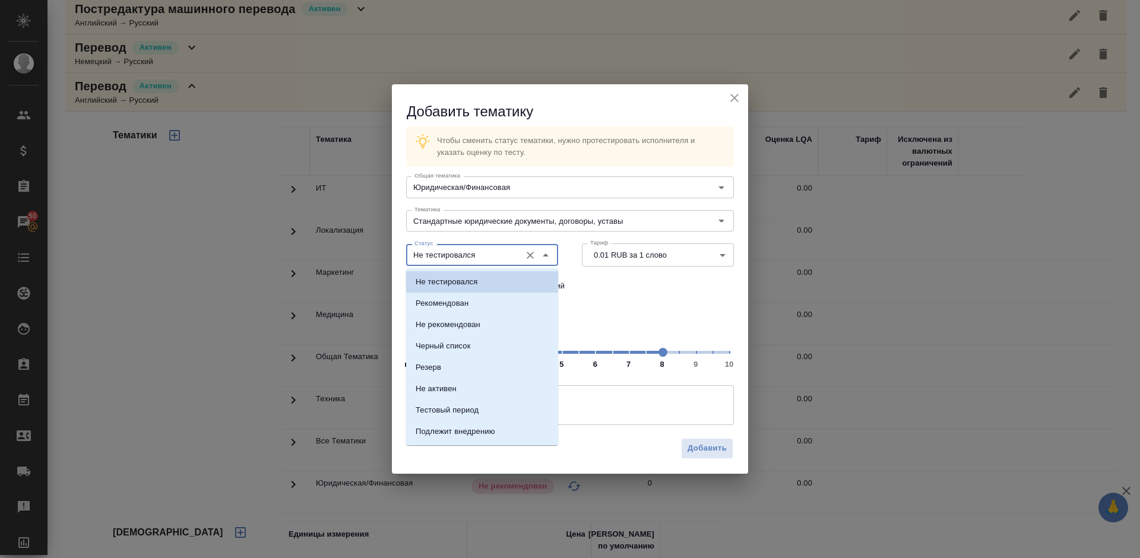
click at [497, 251] on input "Не тестировался" at bounding box center [462, 255] width 105 height 14
click at [485, 306] on li "Рекомендован" at bounding box center [482, 303] width 152 height 21
type input "Рекомендован"
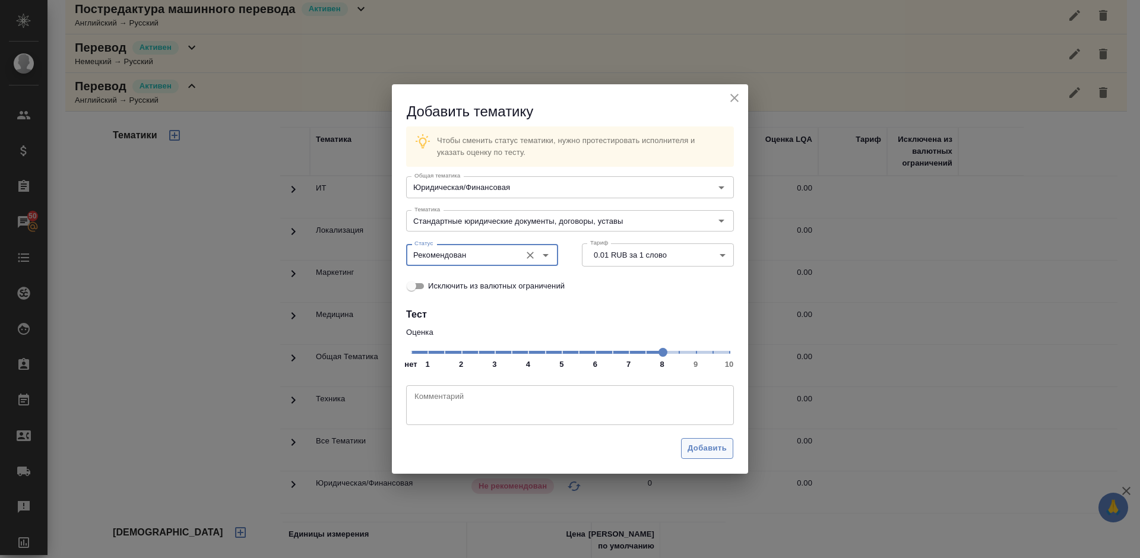
click at [708, 439] on button "Добавить" at bounding box center [707, 448] width 52 height 21
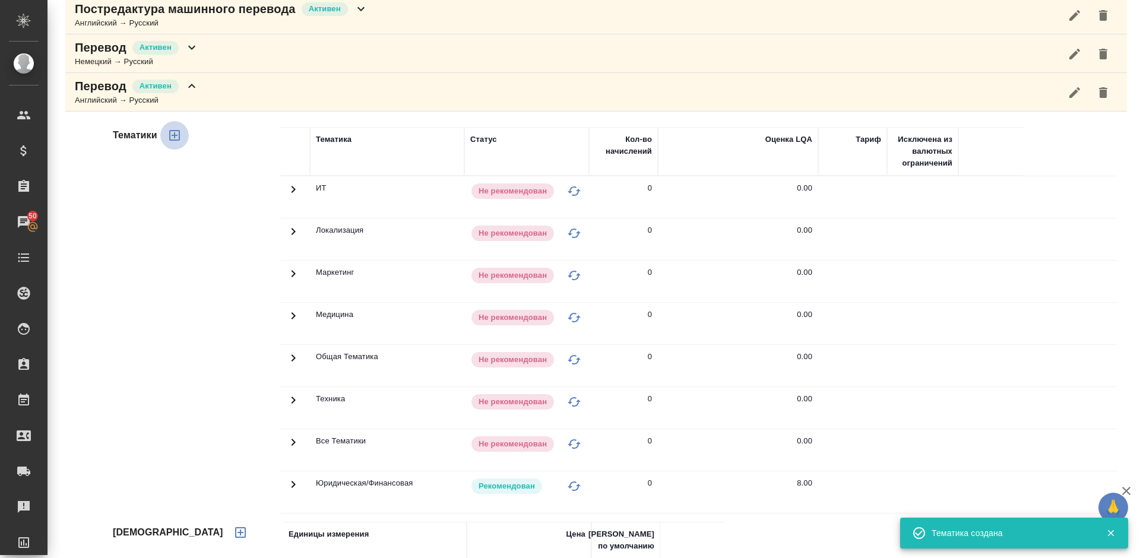
click at [177, 135] on icon "button" at bounding box center [174, 135] width 14 height 14
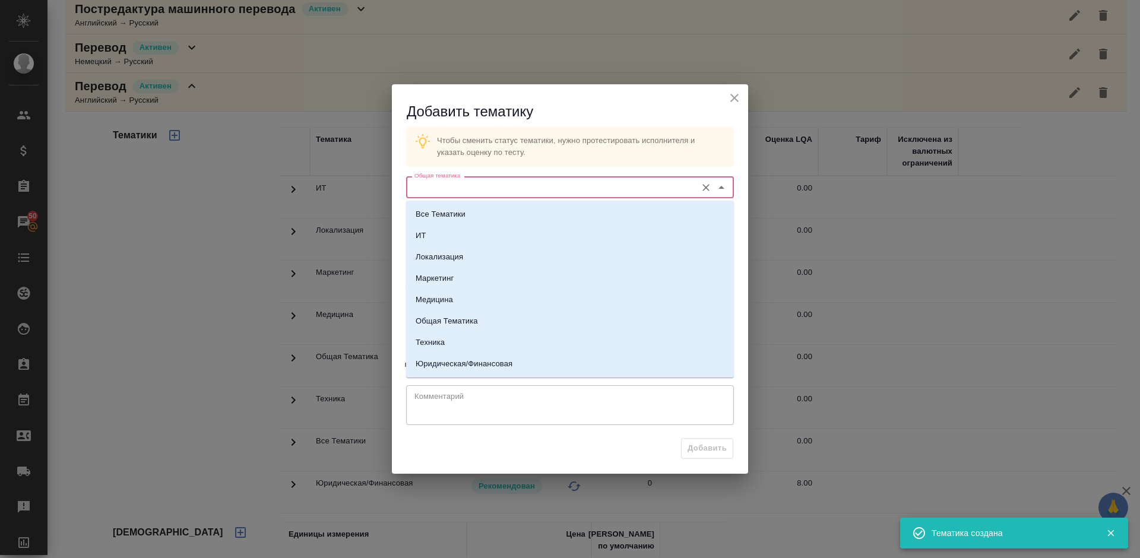
click at [463, 186] on input "Общая тематика" at bounding box center [550, 187] width 281 height 14
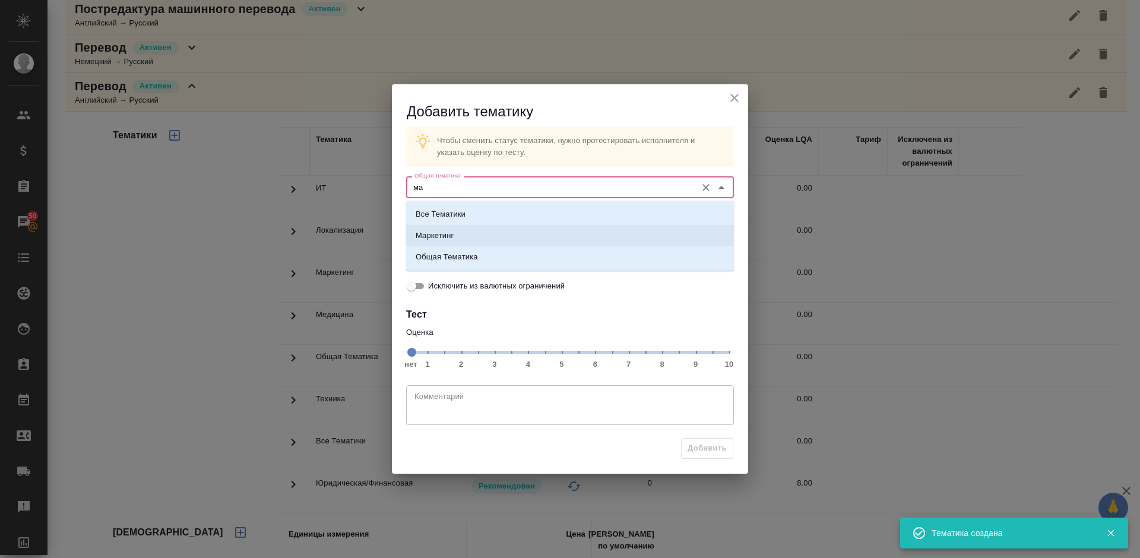
click at [490, 235] on li "Маркетинг" at bounding box center [570, 235] width 328 height 21
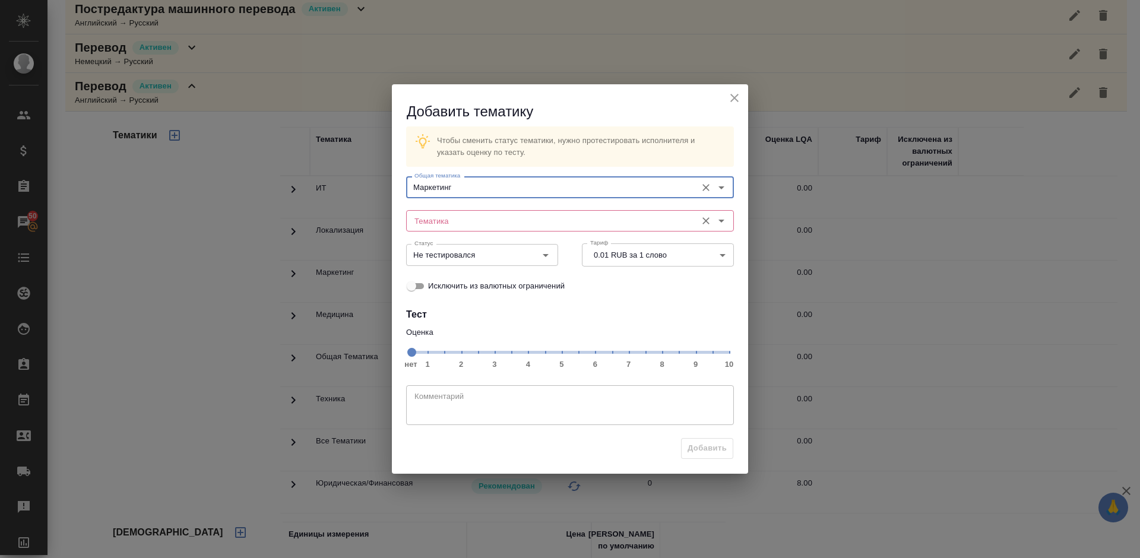
type input "Маркетинг"
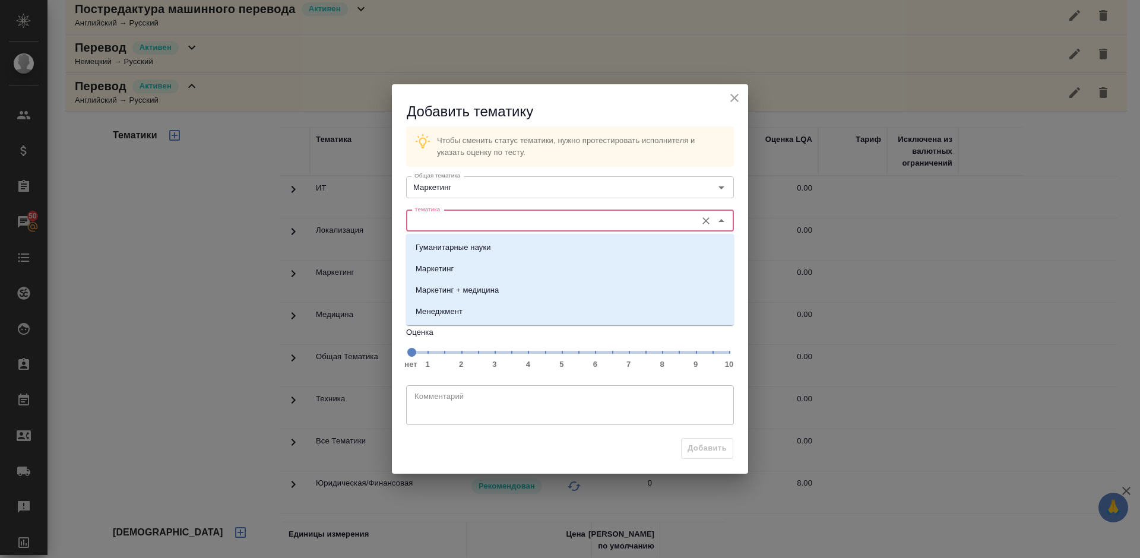
click at [474, 223] on input "Тематика" at bounding box center [550, 221] width 281 height 14
click at [489, 268] on li "Маркетинг" at bounding box center [570, 268] width 328 height 21
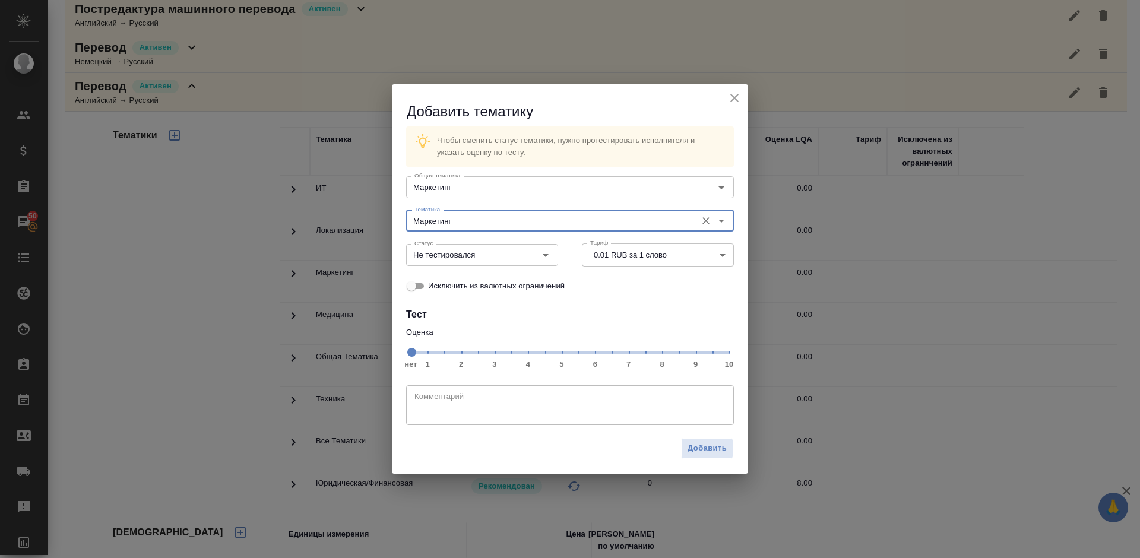
type input "Маркетинг"
click at [410, 356] on span at bounding box center [411, 352] width 9 height 9
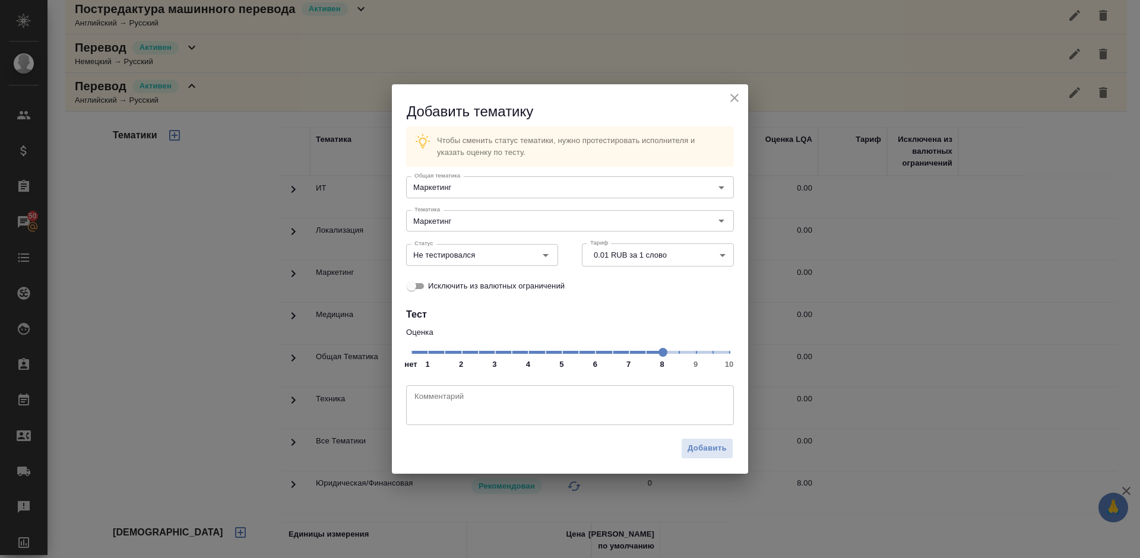
drag, startPoint x: 410, startPoint y: 356, endPoint x: 667, endPoint y: 348, distance: 256.5
click at [667, 348] on span at bounding box center [662, 352] width 9 height 9
click at [496, 261] on input "Не тестировался" at bounding box center [462, 255] width 105 height 14
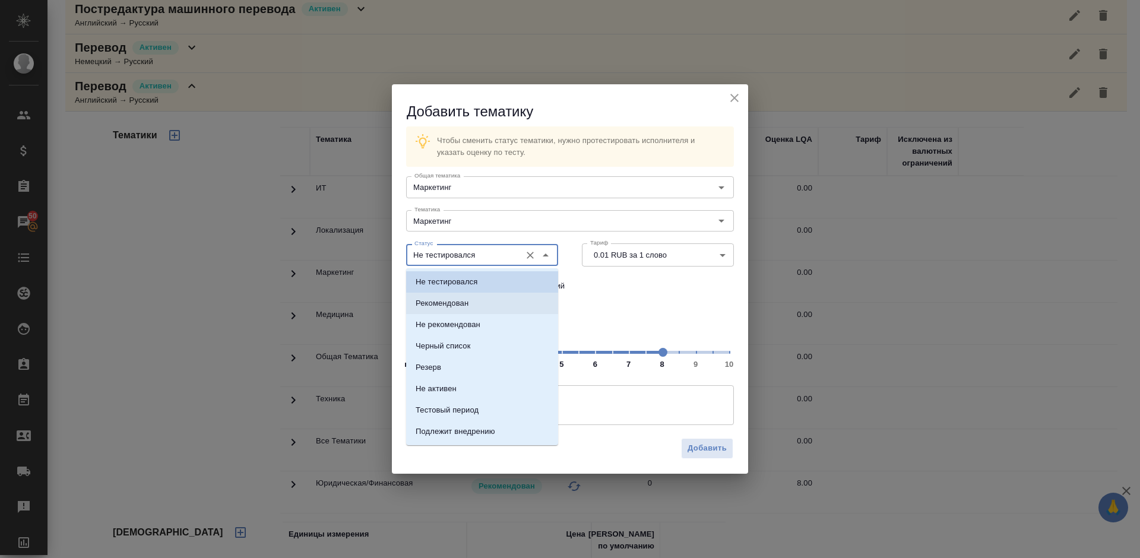
click at [496, 299] on li "Рекомендован" at bounding box center [482, 303] width 152 height 21
type input "Рекомендован"
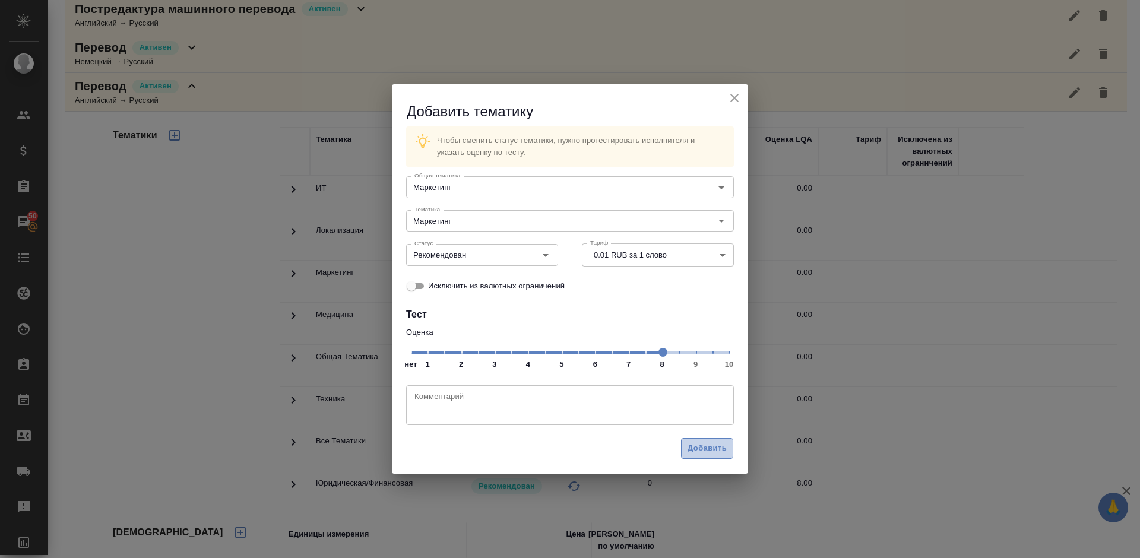
click at [720, 452] on span "Добавить" at bounding box center [706, 449] width 39 height 14
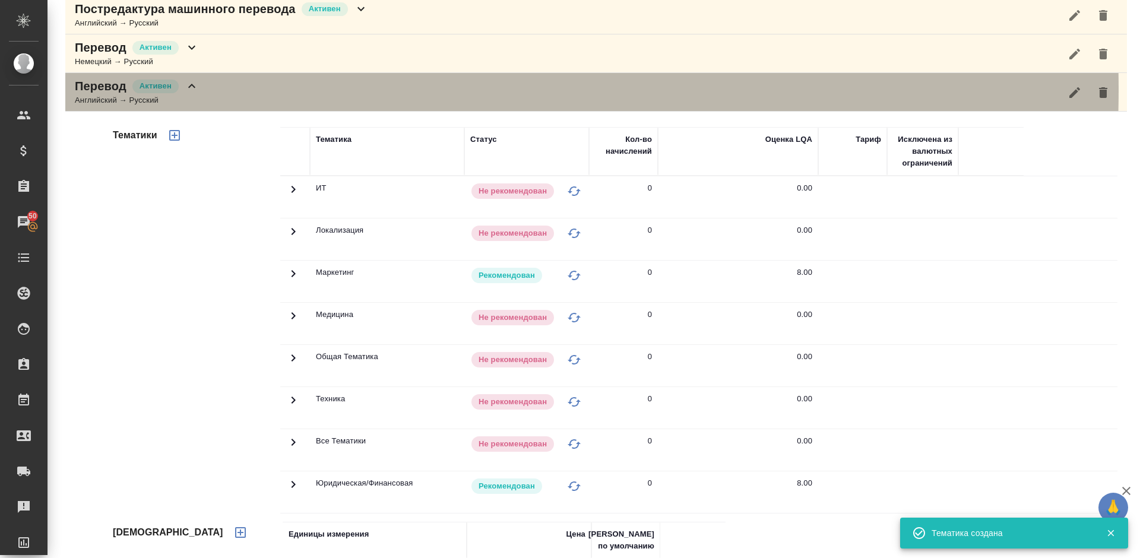
click at [226, 90] on div "Перевод Активен Английский → Русский" at bounding box center [595, 92] width 1061 height 39
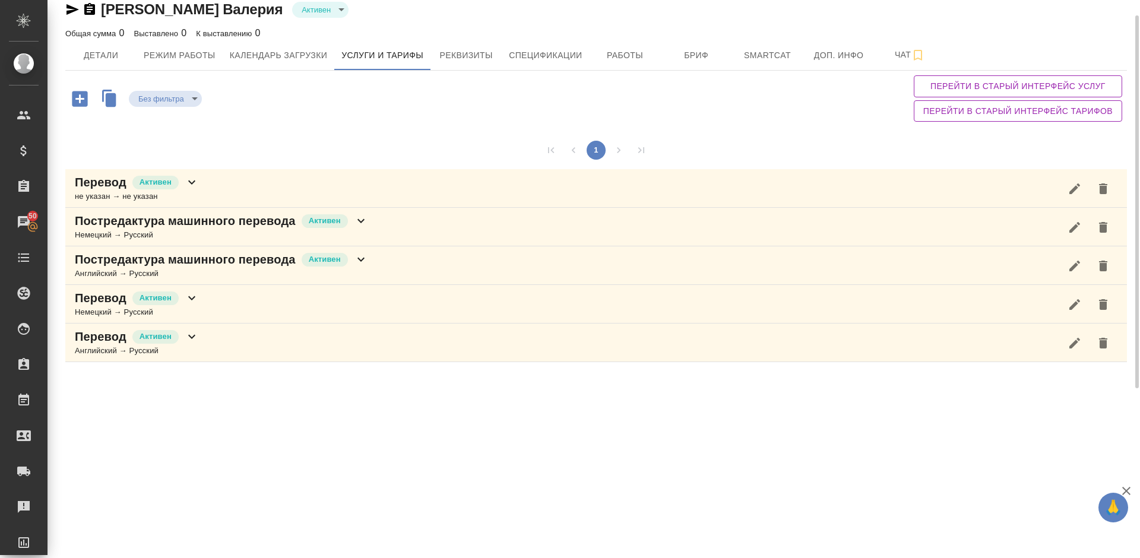
scroll to position [16, 0]
click at [84, 104] on icon "button" at bounding box center [79, 98] width 15 height 15
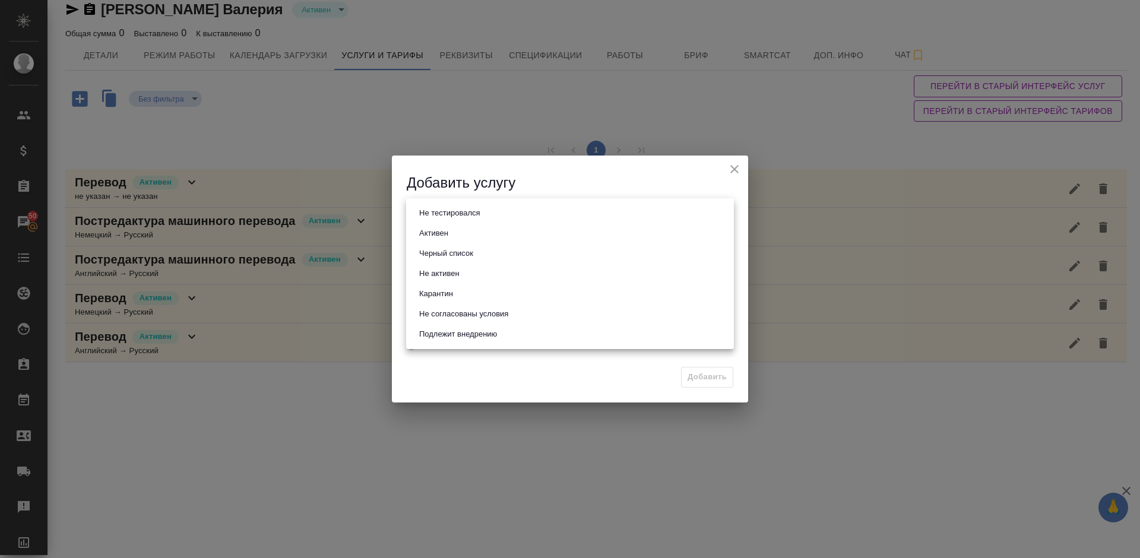
click at [453, 215] on body "🙏 .cls-1 fill:#fff; AWATERA Lazareva Anastasia Клиенты Спецификации Заказы 50 Ч…" at bounding box center [570, 279] width 1140 height 558
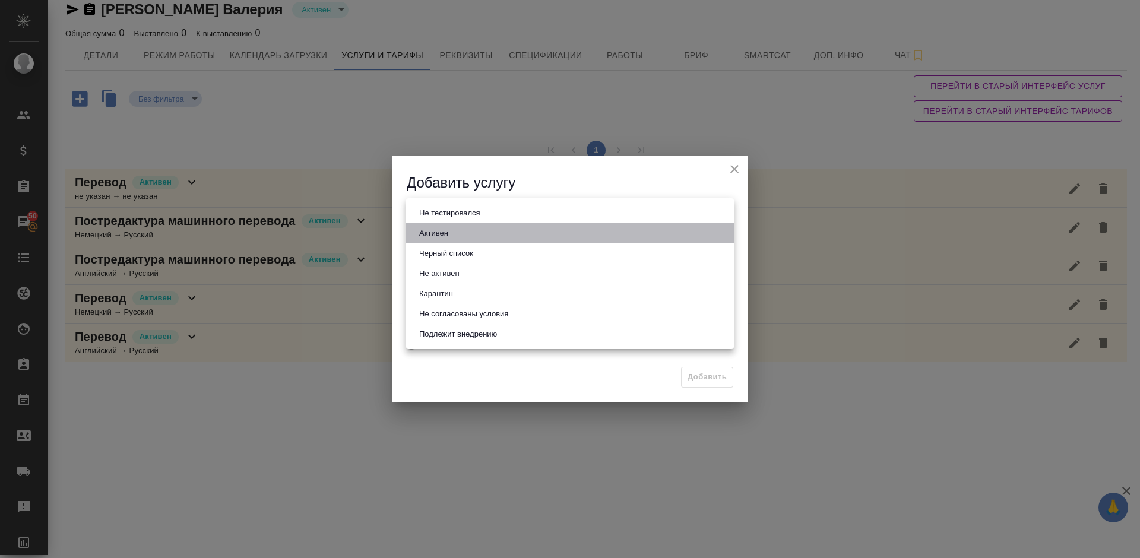
click at [475, 235] on li "Активен" at bounding box center [570, 233] width 328 height 20
type input "active"
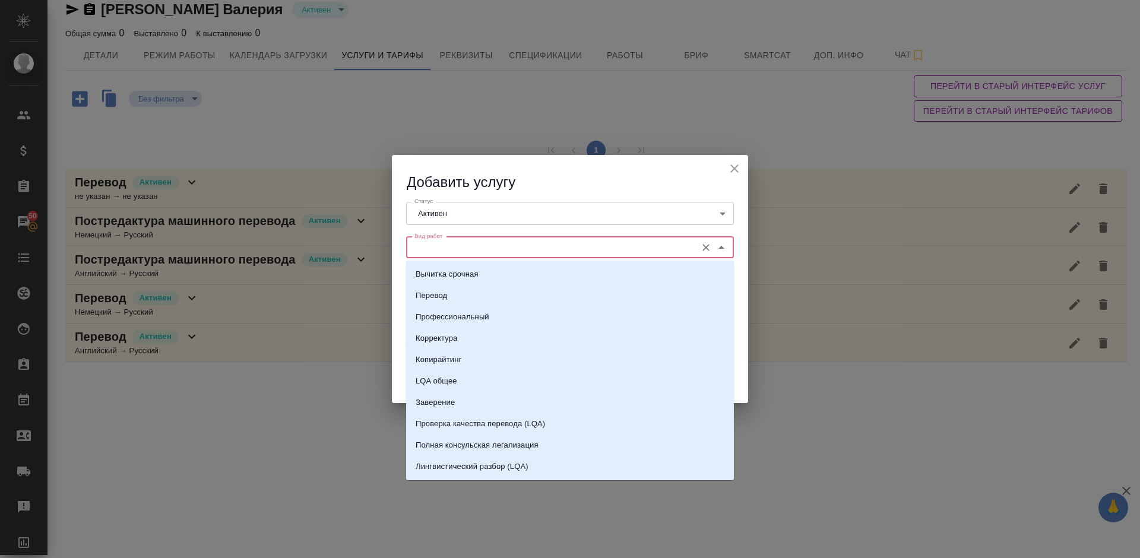
click at [501, 251] on input "Вид работ" at bounding box center [550, 247] width 281 height 14
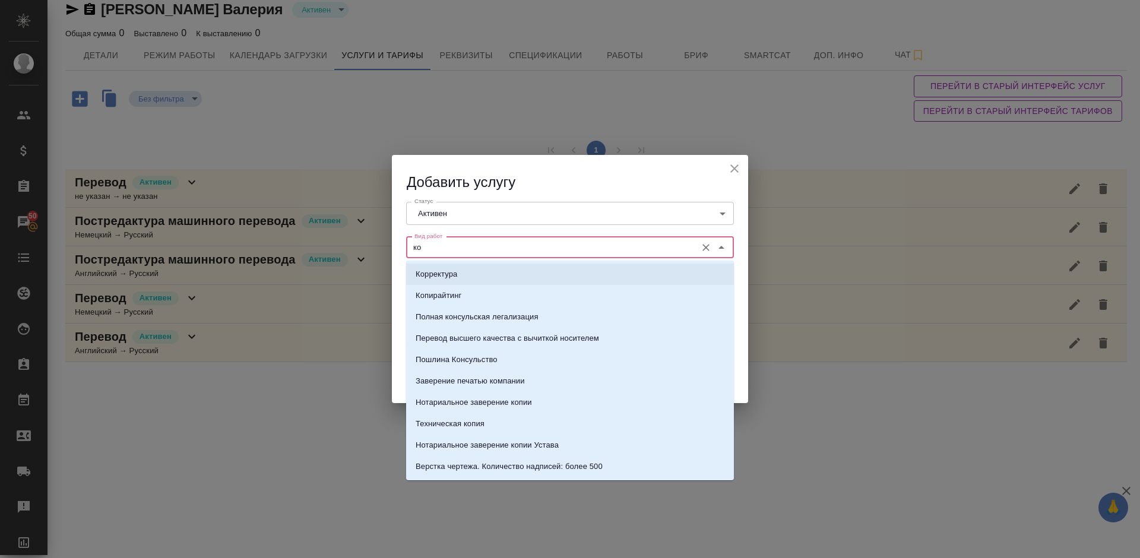
click at [507, 274] on li "Корректура" at bounding box center [570, 274] width 328 height 21
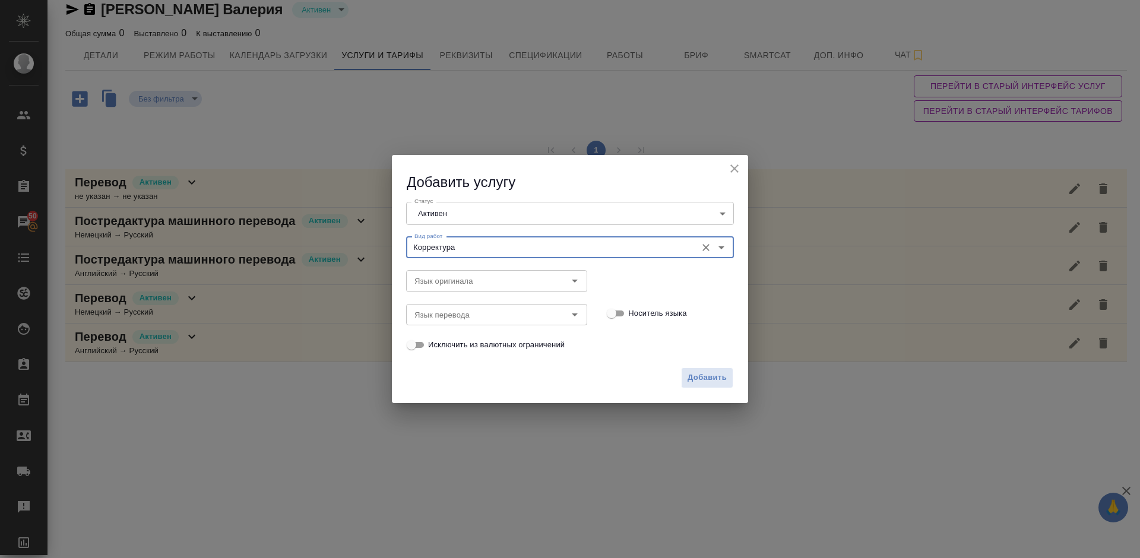
type input "Корректура"
click at [505, 281] on input "Язык оригинала" at bounding box center [477, 281] width 134 height 14
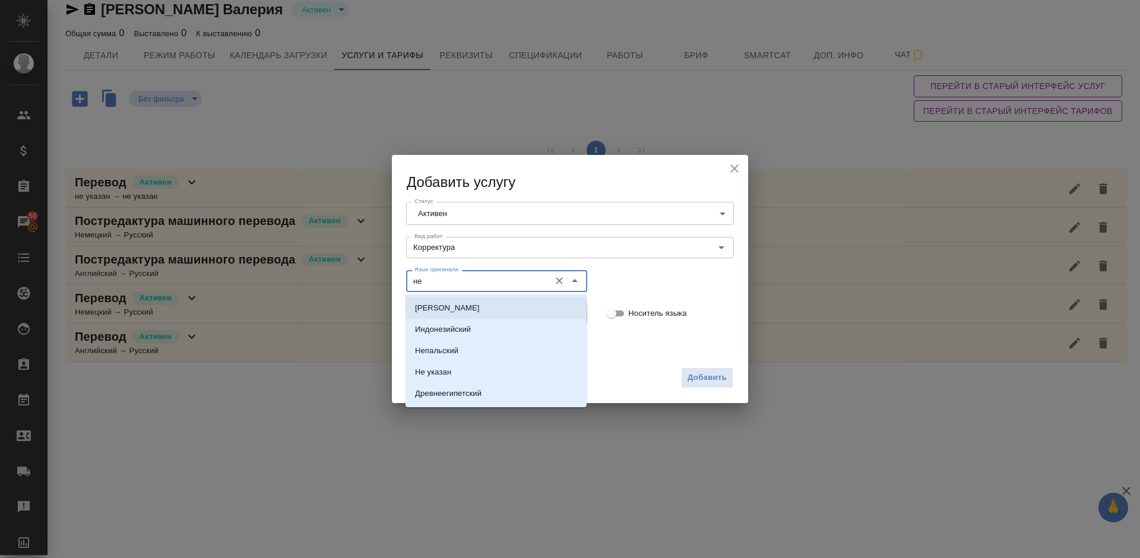
click at [506, 303] on li "Немецкий" at bounding box center [495, 307] width 181 height 21
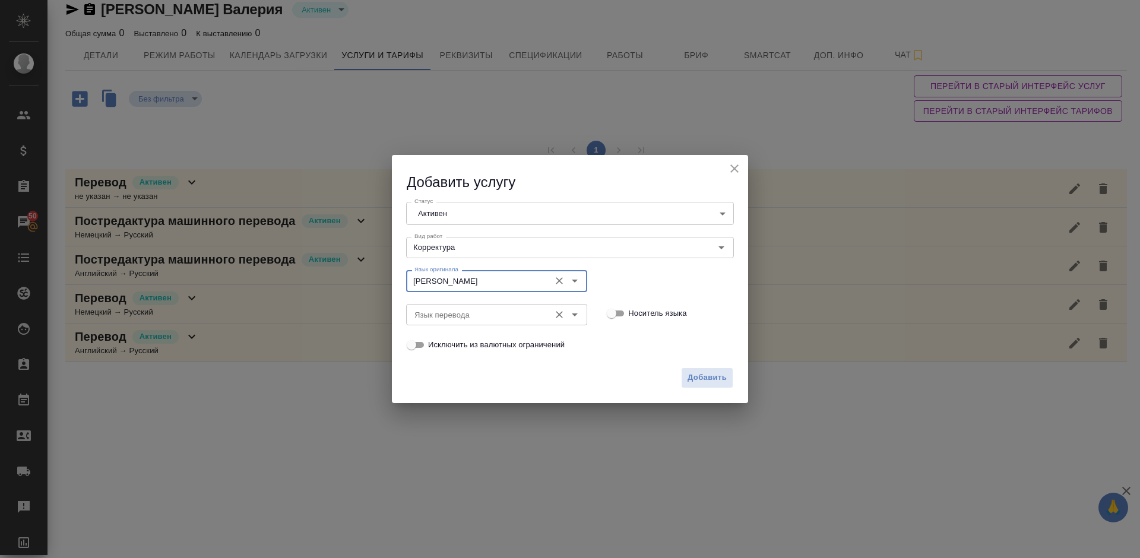
type input "Немецкий"
click at [480, 317] on input "Язык перевода" at bounding box center [477, 314] width 134 height 14
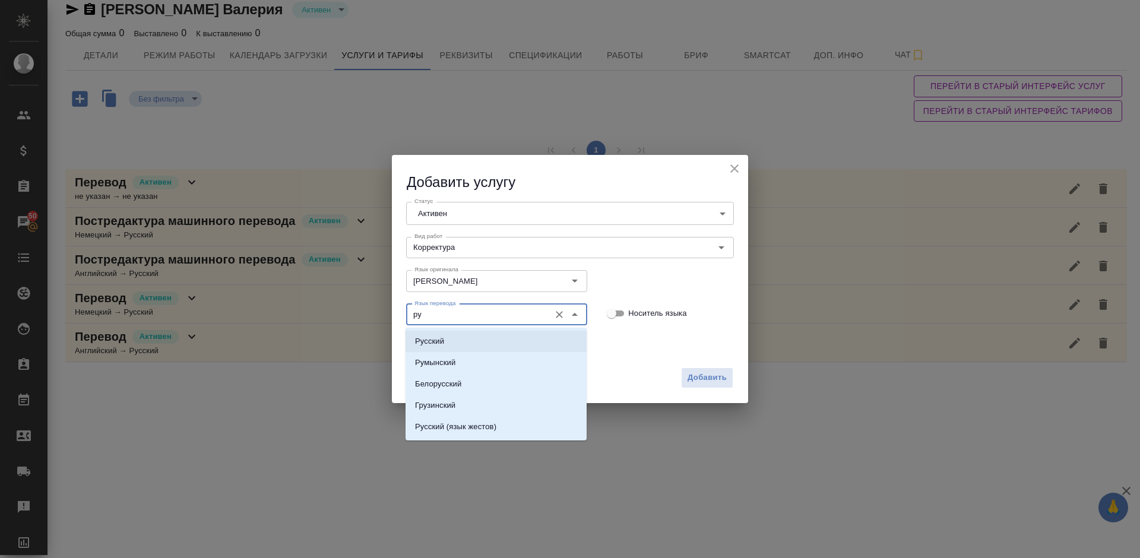
click at [493, 336] on li "Русский" at bounding box center [495, 341] width 181 height 21
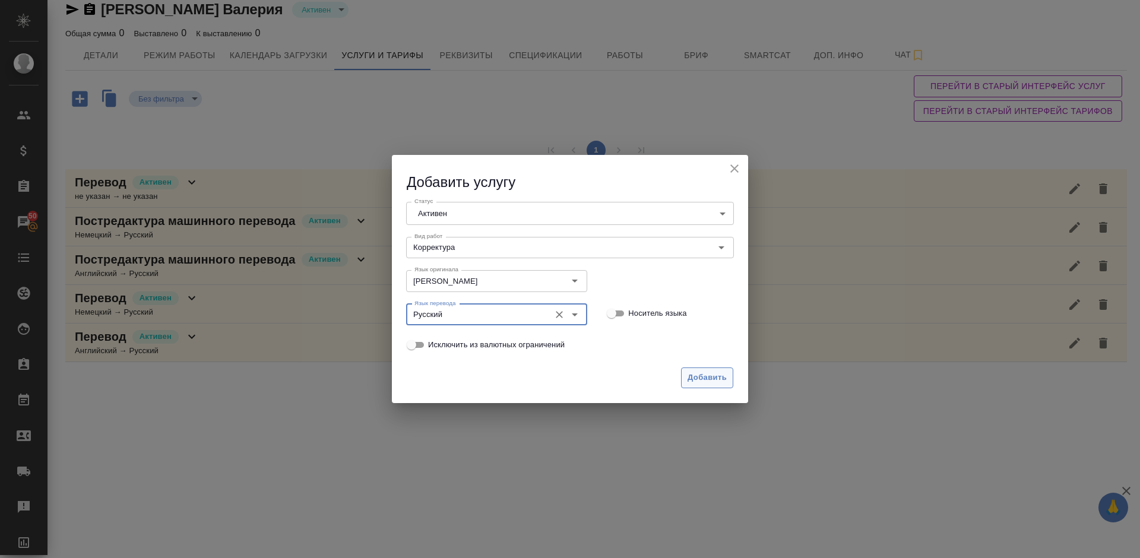
type input "Русский"
click at [703, 373] on span "Добавить" at bounding box center [706, 378] width 39 height 14
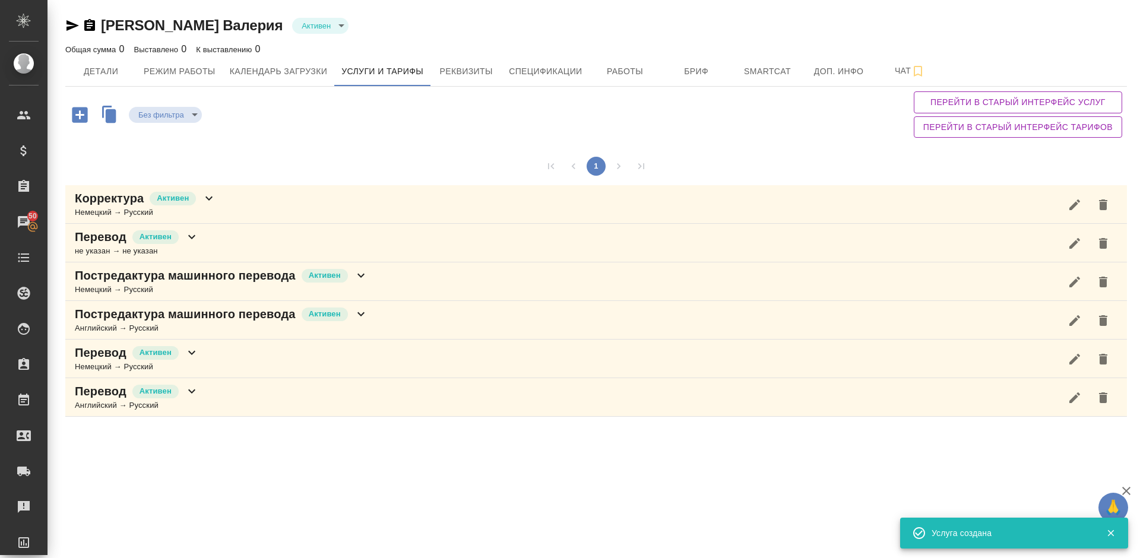
scroll to position [0, 0]
click at [80, 116] on icon "button" at bounding box center [79, 114] width 21 height 21
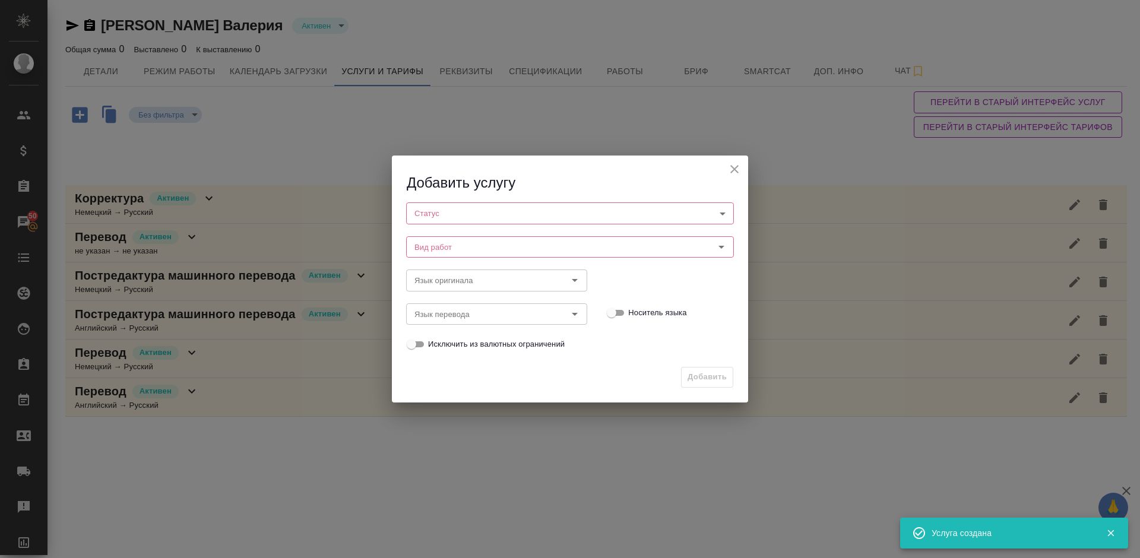
click at [467, 215] on body "🙏 .cls-1 fill:#fff; AWATERA Lazareva Anastasia Клиенты Спецификации Заказы 50 Ч…" at bounding box center [570, 279] width 1140 height 558
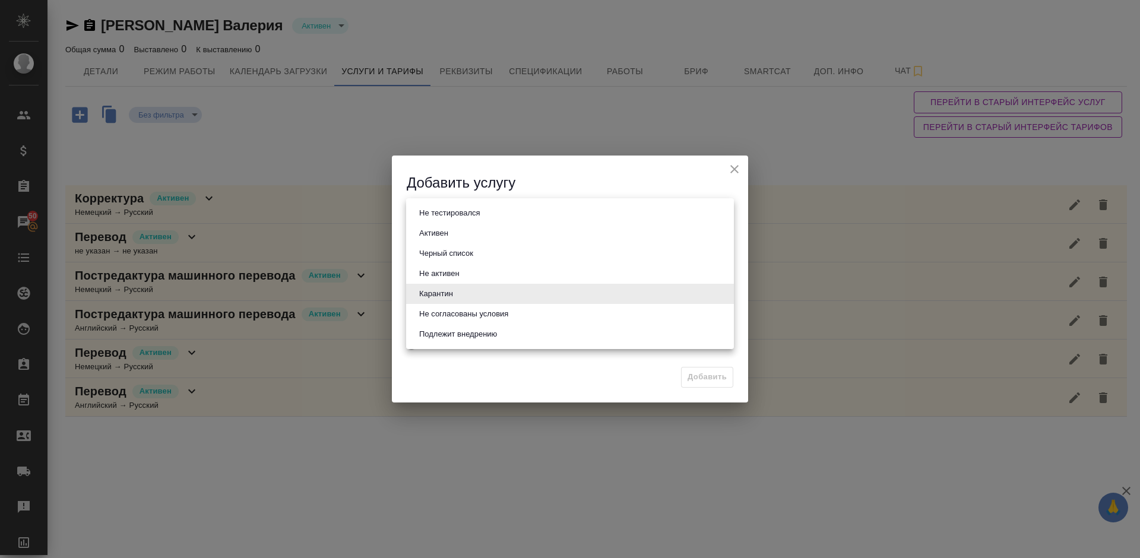
click at [471, 231] on li "Активен" at bounding box center [570, 233] width 328 height 20
type input "active"
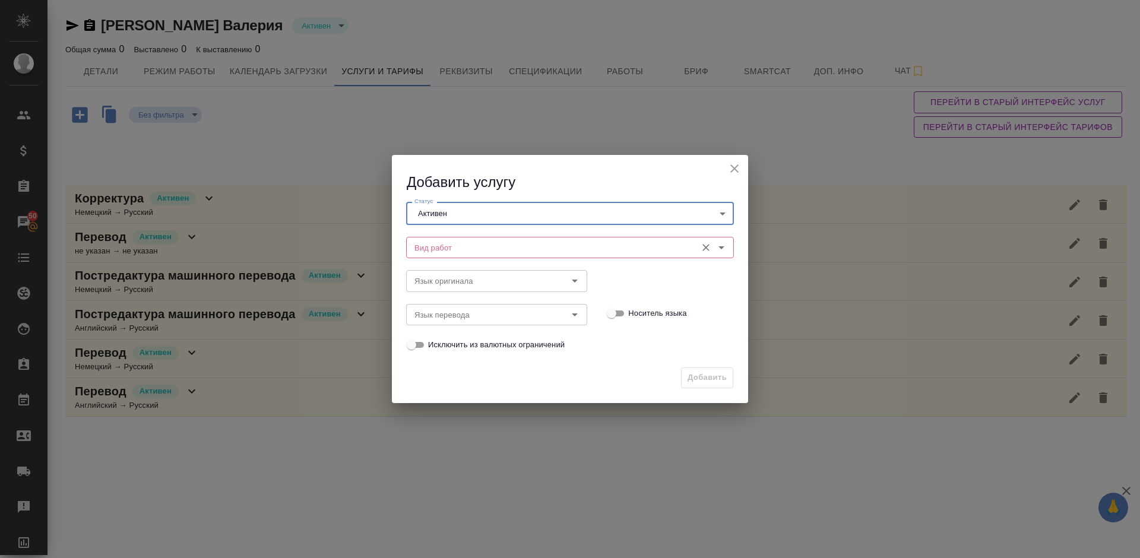
click at [467, 242] on input "Вид работ" at bounding box center [550, 247] width 281 height 14
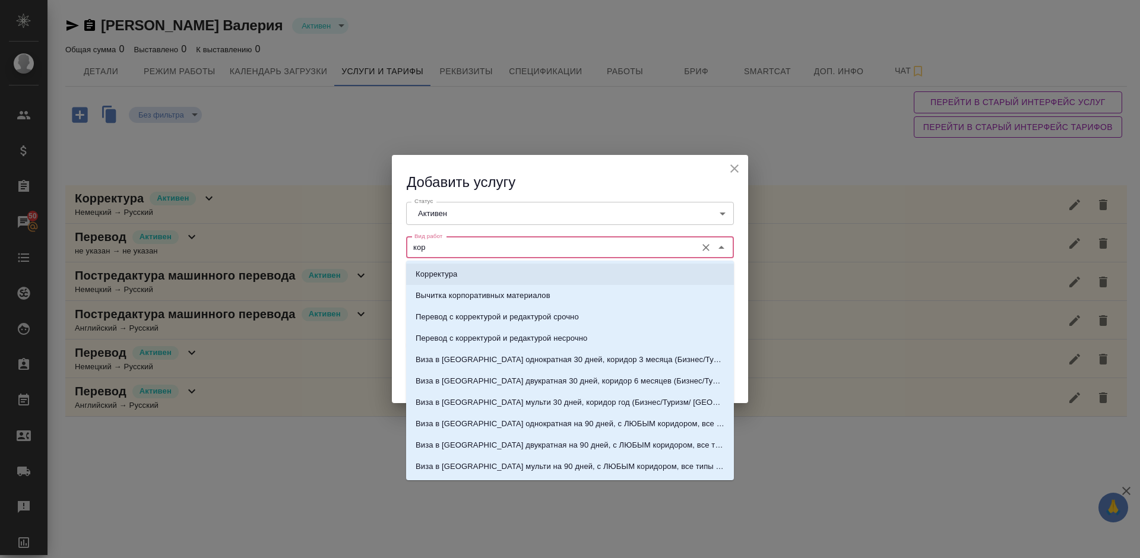
click at [469, 274] on li "Корректура" at bounding box center [570, 274] width 328 height 21
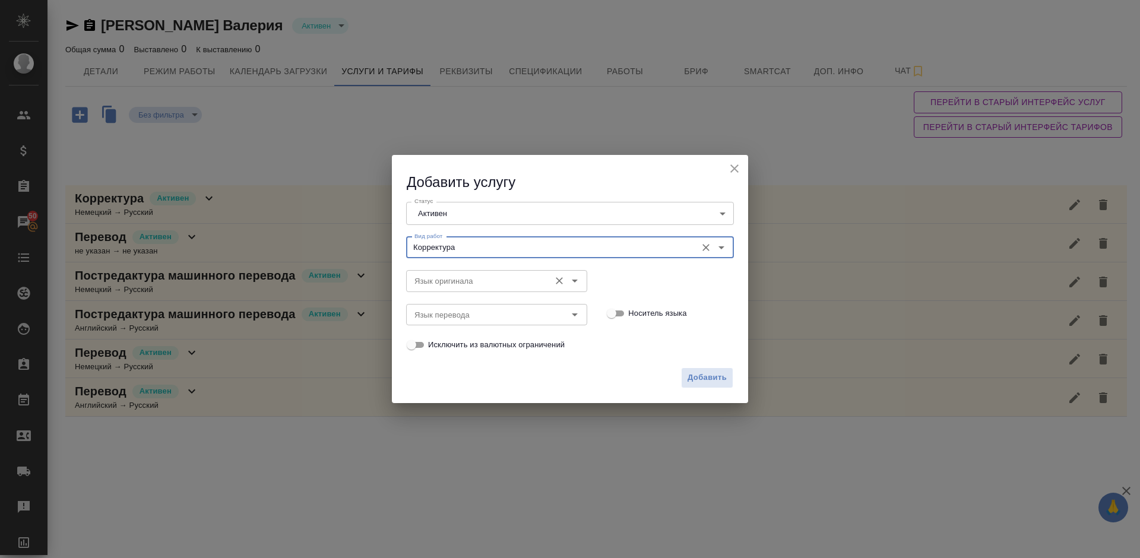
type input "Корректура"
click at [458, 275] on input "Язык оригинала" at bounding box center [477, 281] width 134 height 14
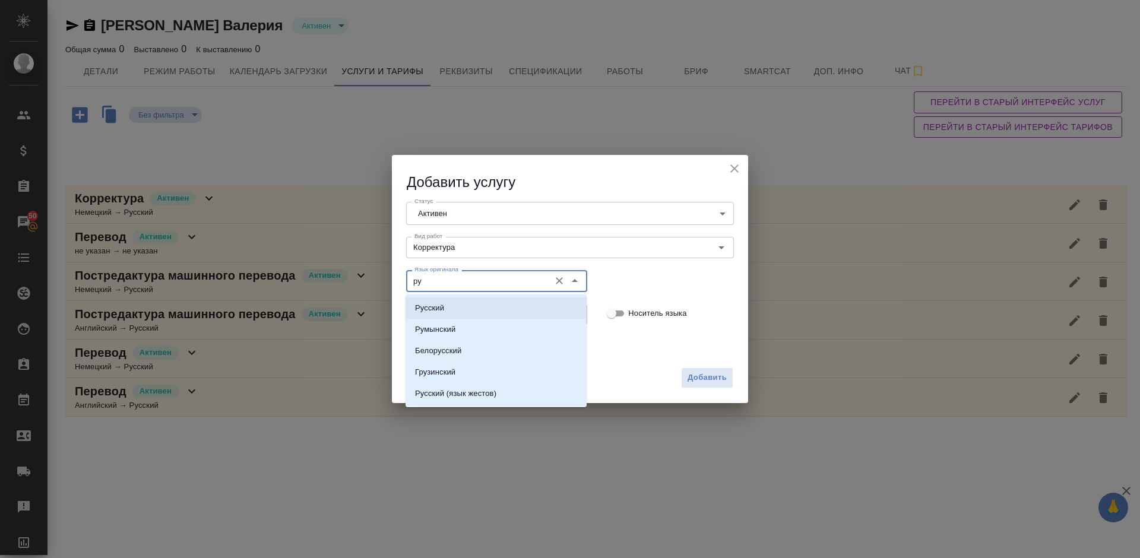
click at [474, 306] on li "Русский" at bounding box center [495, 307] width 181 height 21
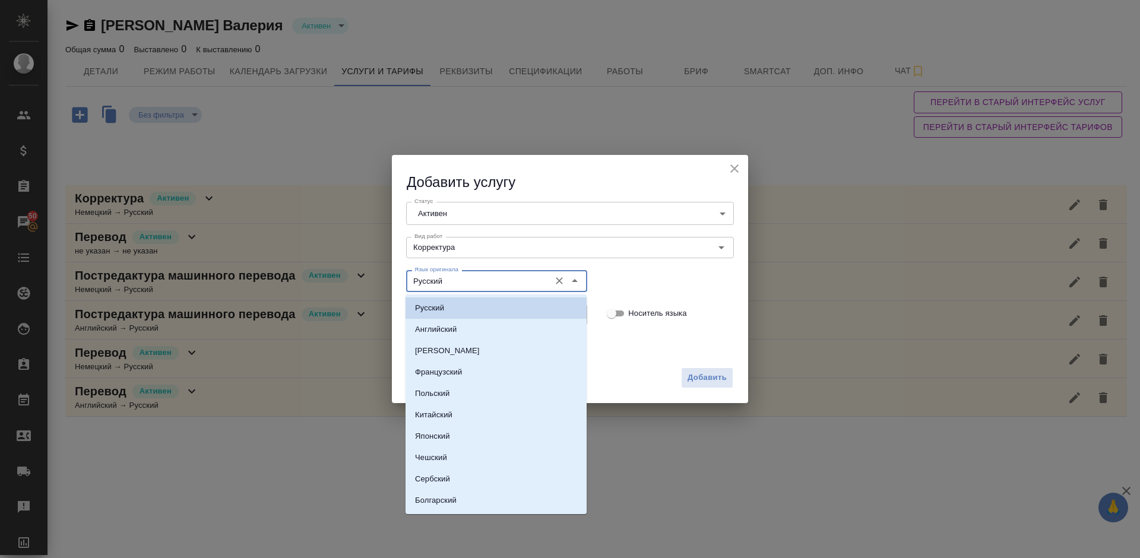
click at [449, 312] on li "Русский" at bounding box center [495, 307] width 181 height 21
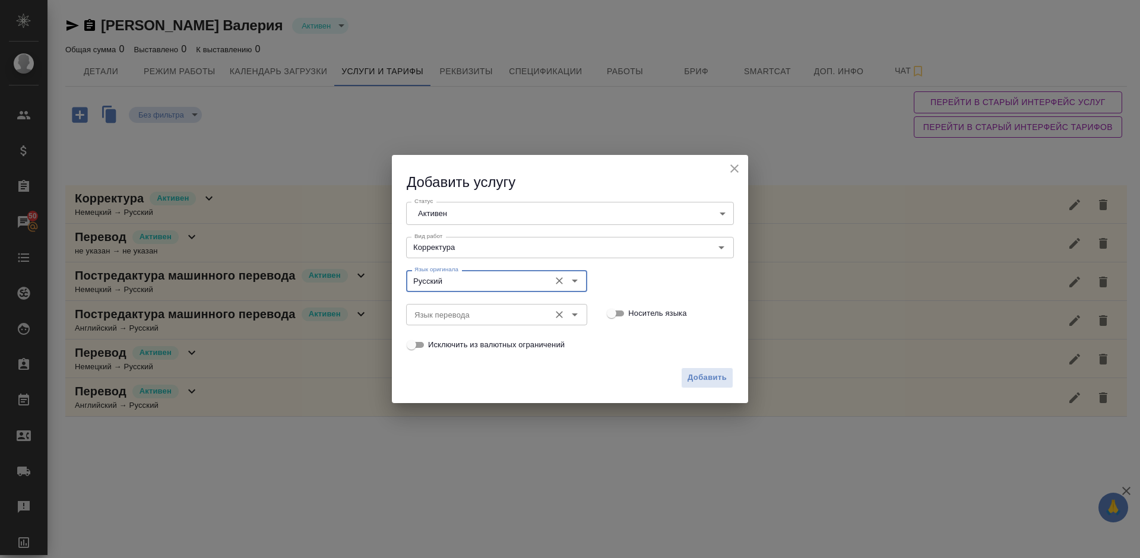
type input "Русский"
click at [459, 319] on input "Язык перевода" at bounding box center [477, 314] width 134 height 14
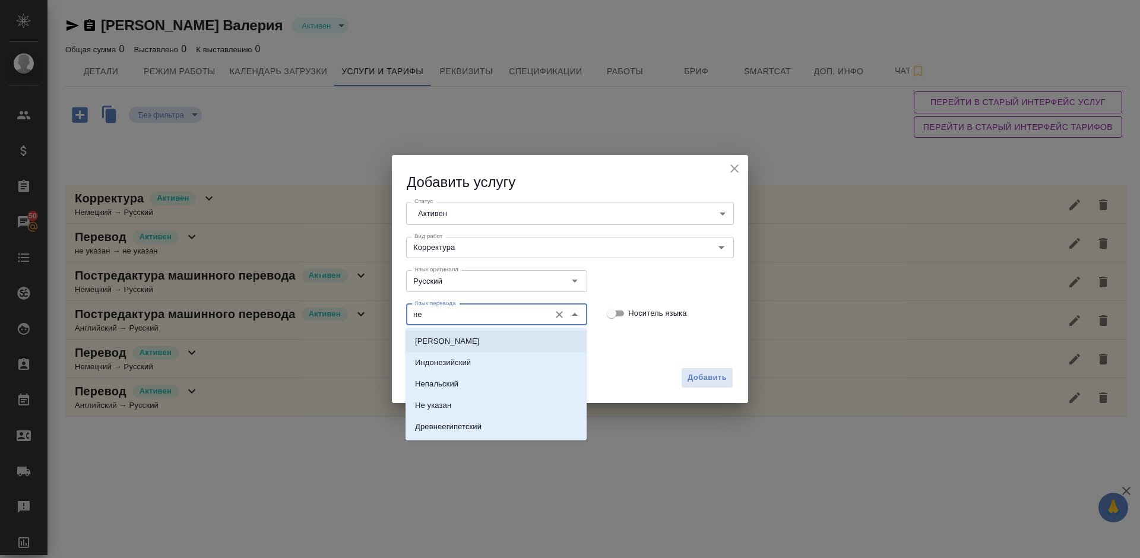
click at [468, 348] on li "Немецкий" at bounding box center [495, 341] width 181 height 21
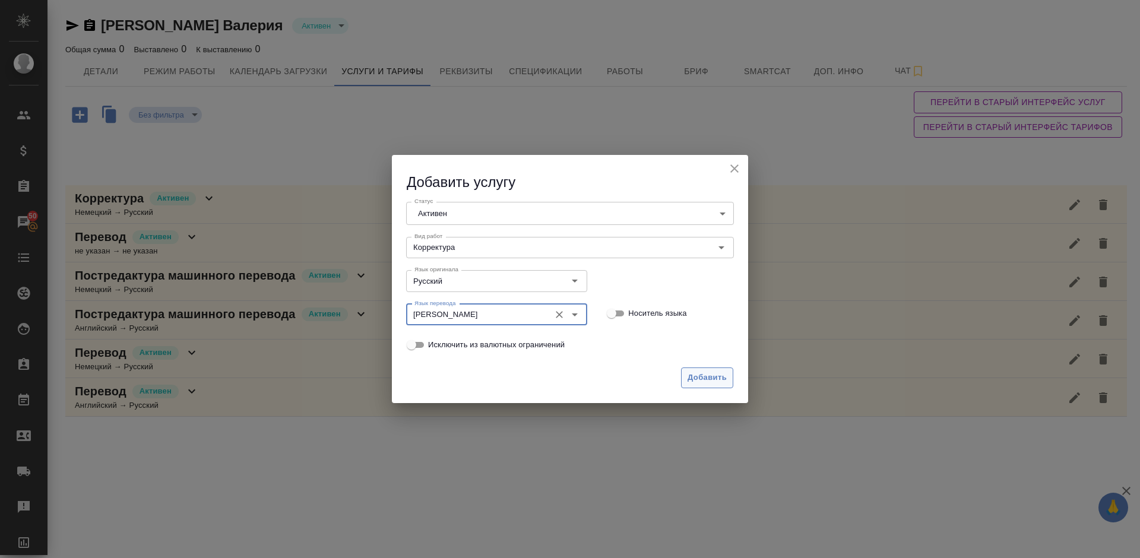
type input "Немецкий"
click at [711, 375] on span "Добавить" at bounding box center [706, 378] width 39 height 14
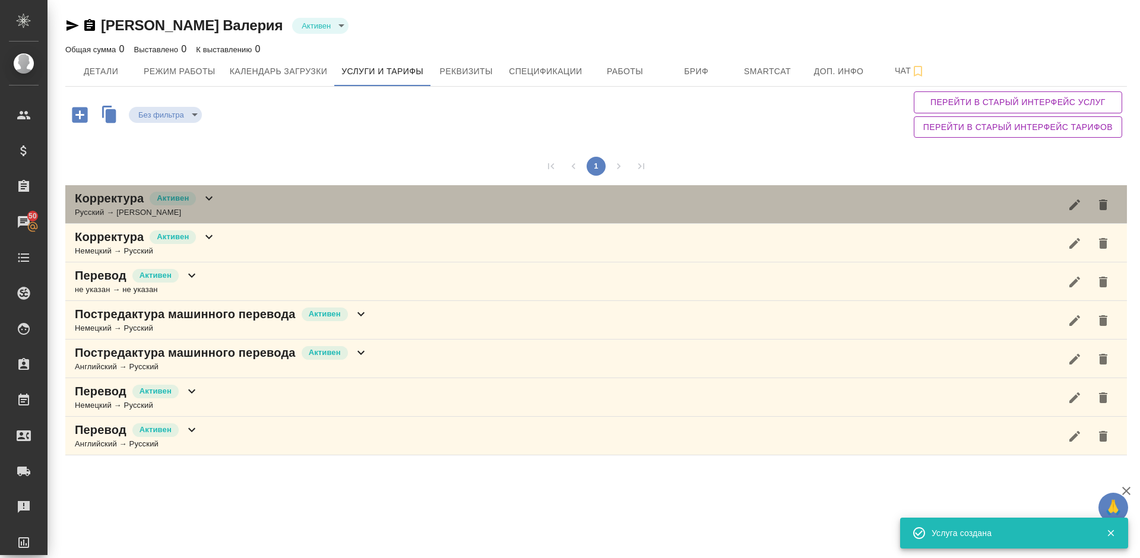
click at [248, 205] on div "Корректура Активен Русский → Немецкий" at bounding box center [595, 204] width 1061 height 39
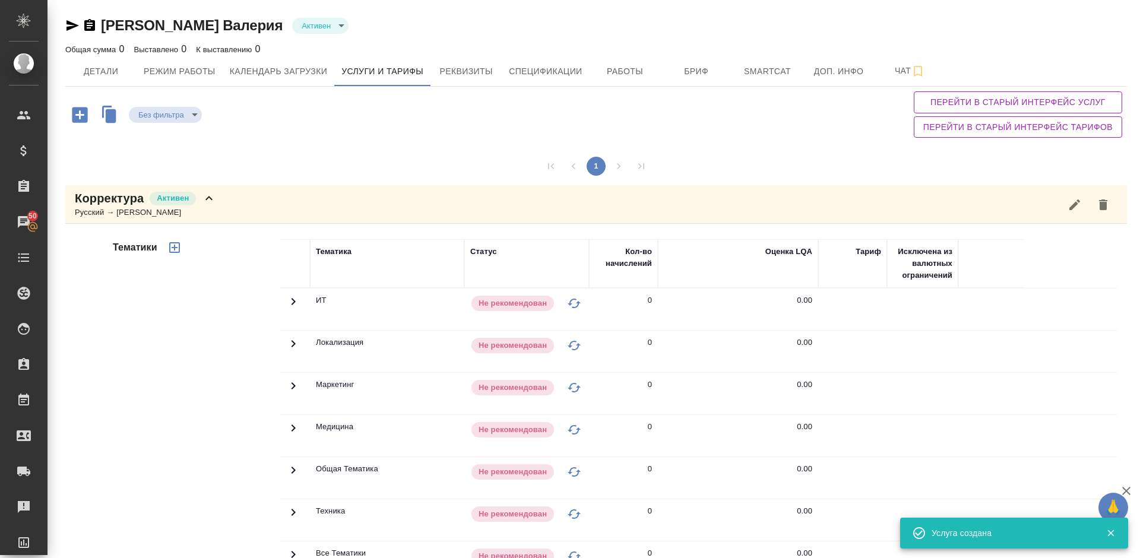
click at [246, 395] on div "Тематики" at bounding box center [195, 429] width 170 height 397
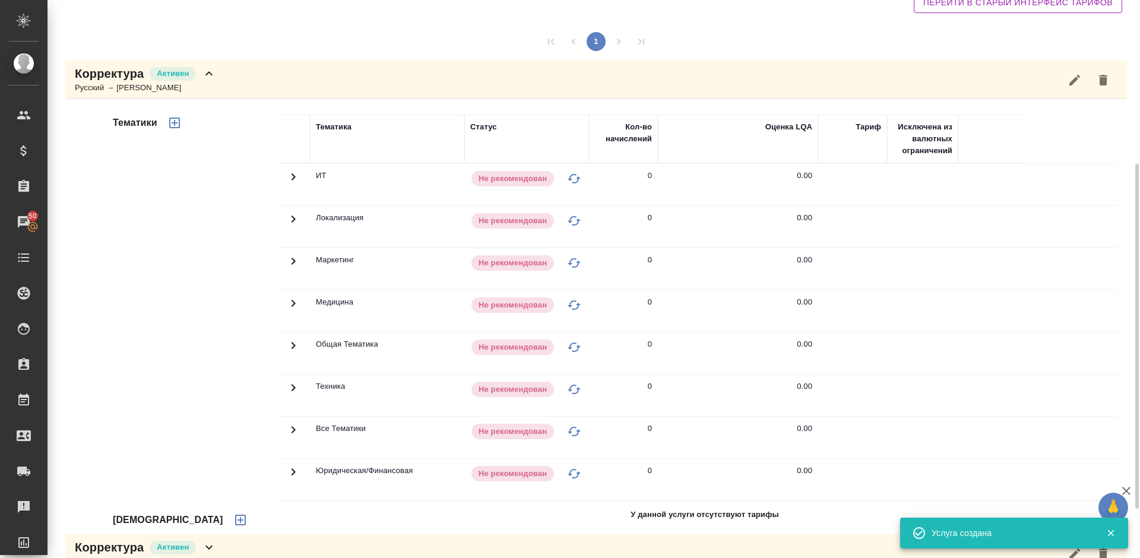
scroll to position [231, 0]
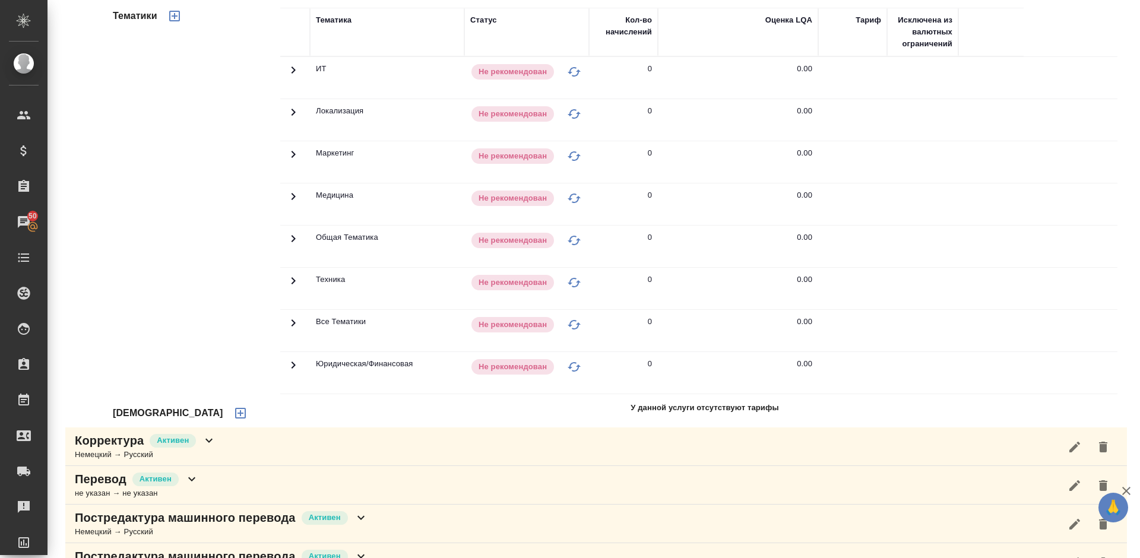
click at [233, 410] on icon "button" at bounding box center [240, 413] width 14 height 14
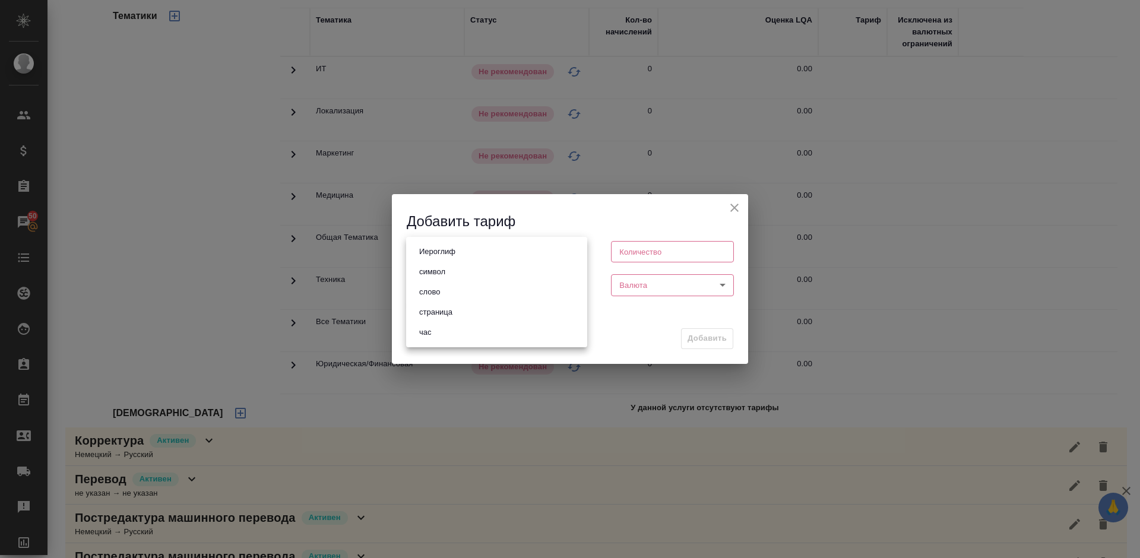
click at [480, 245] on body "🙏 .cls-1 fill:#fff; AWATERA Lazareva Anastasia Клиенты Спецификации Заказы 50 Ч…" at bounding box center [570, 279] width 1140 height 558
click at [446, 293] on li "слово" at bounding box center [496, 292] width 181 height 20
type input "5a8b1489cc6b4906c91bfd90"
type input "1"
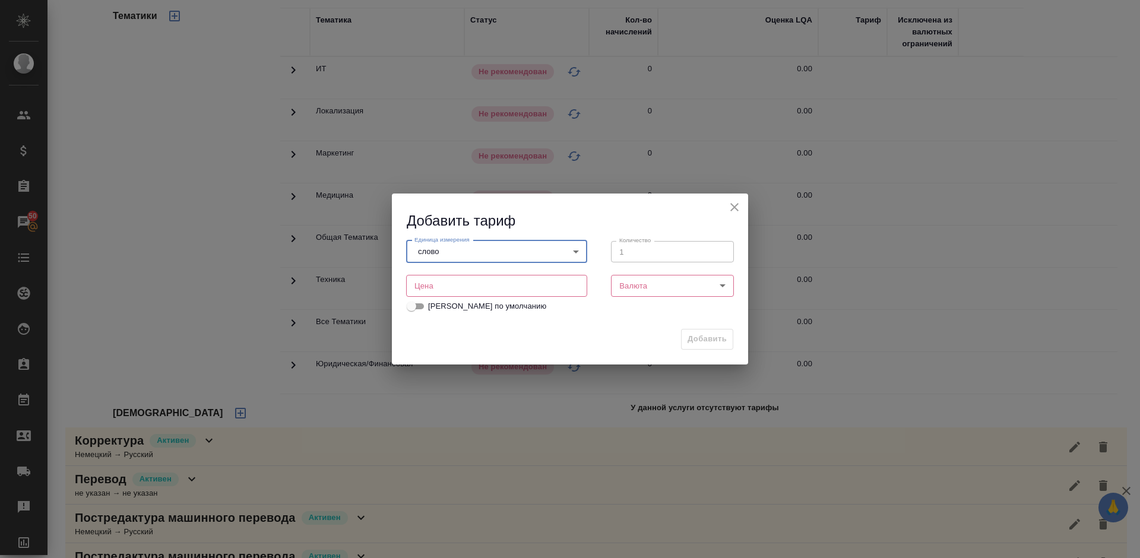
click at [513, 288] on input "number" at bounding box center [496, 285] width 181 height 21
type input "0.01"
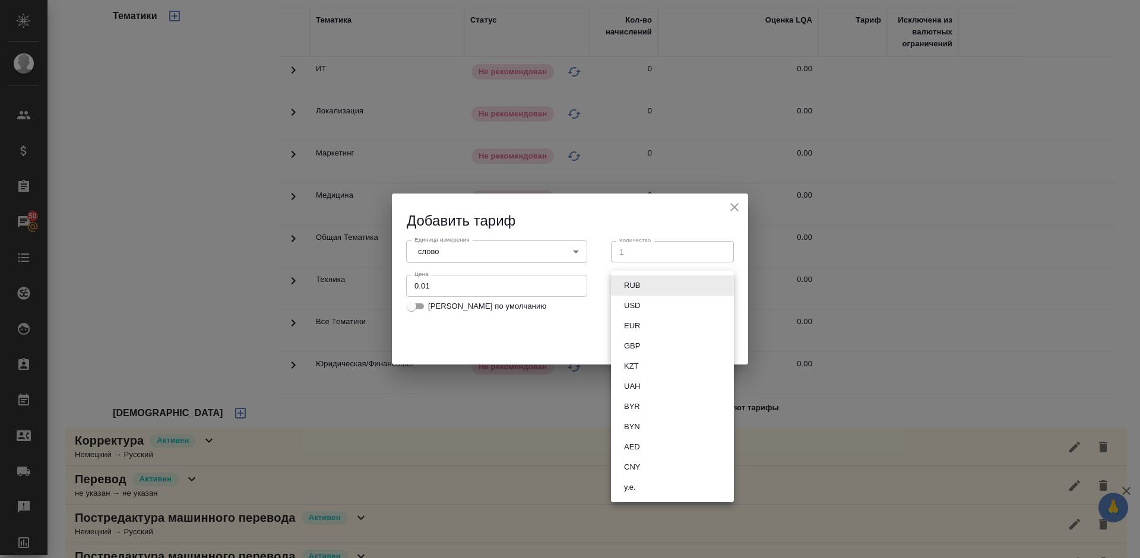
click at [632, 286] on body "🙏 .cls-1 fill:#fff; AWATERA Lazareva Anastasia Клиенты Спецификации Заказы 50 Ч…" at bounding box center [570, 279] width 1140 height 558
click at [643, 287] on button "RUB" at bounding box center [631, 285] width 23 height 13
type input "RUB"
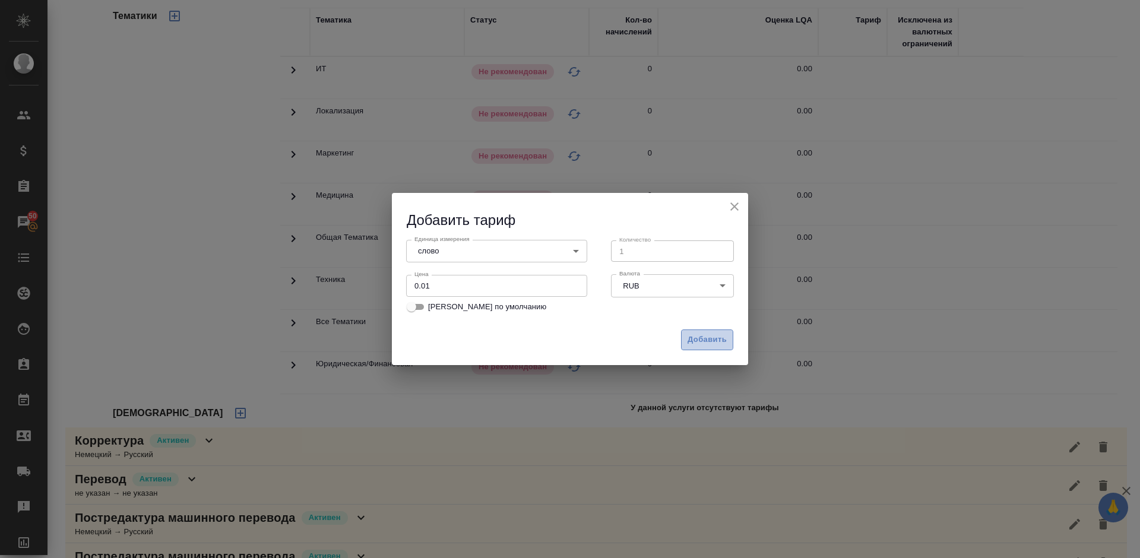
click at [703, 333] on span "Добавить" at bounding box center [706, 340] width 39 height 14
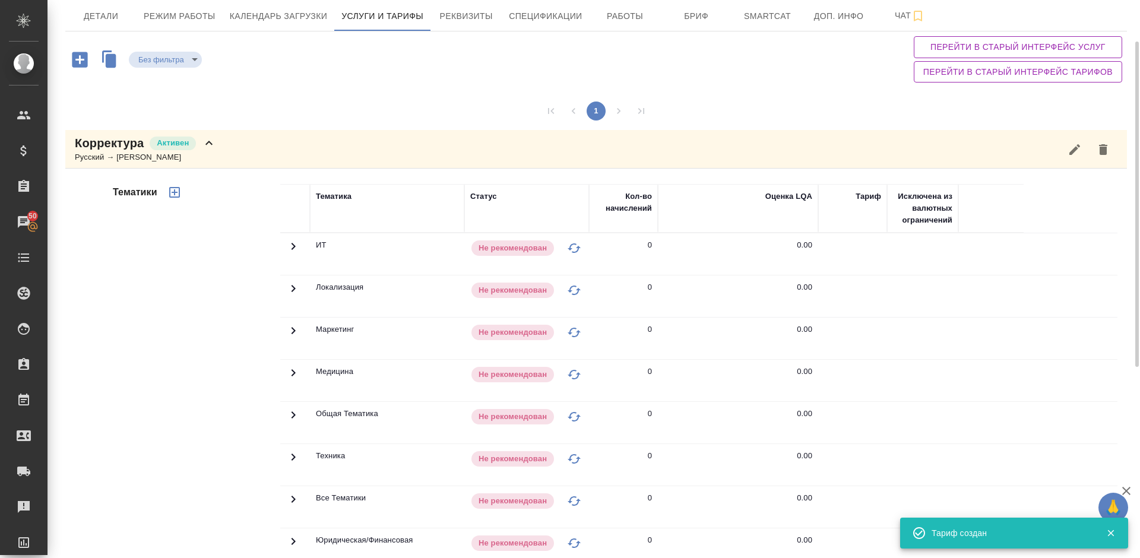
scroll to position [51, 0]
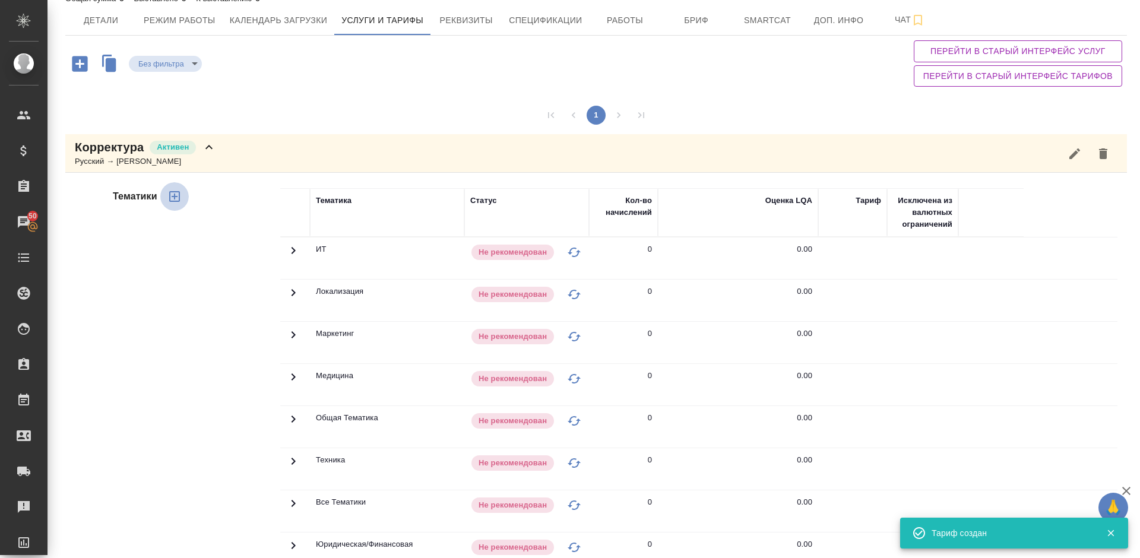
click at [176, 195] on icon "button" at bounding box center [174, 196] width 14 height 14
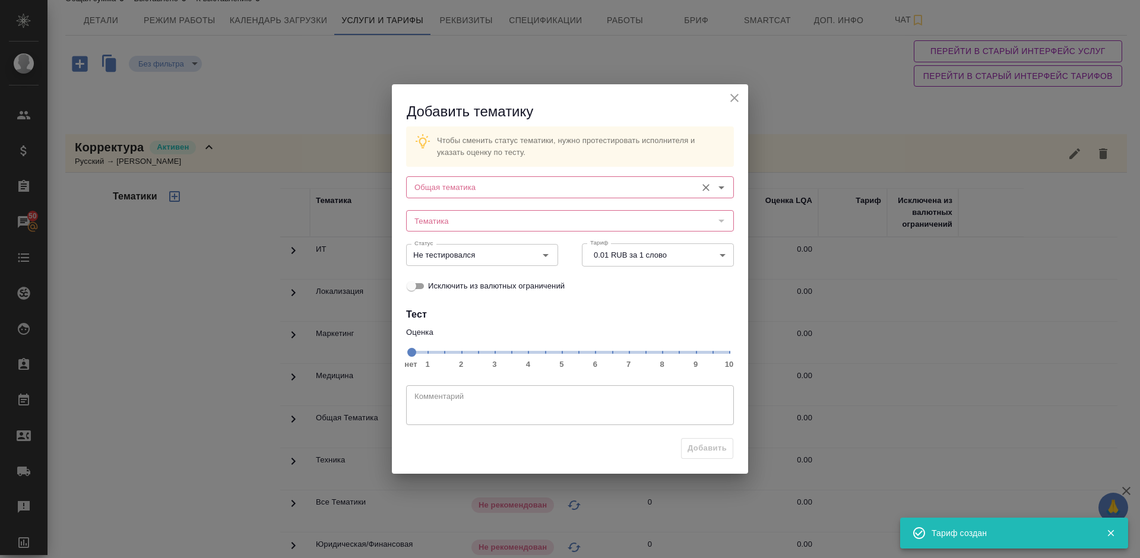
click at [475, 182] on input "Общая тематика" at bounding box center [550, 187] width 281 height 14
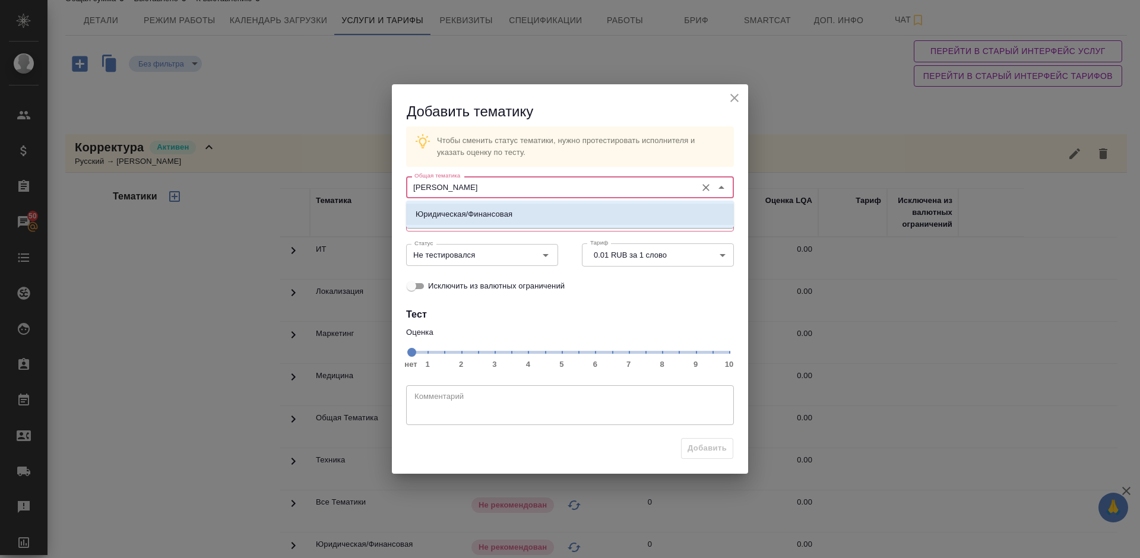
click at [494, 212] on p "Юридическая/Финансовая" at bounding box center [464, 214] width 97 height 12
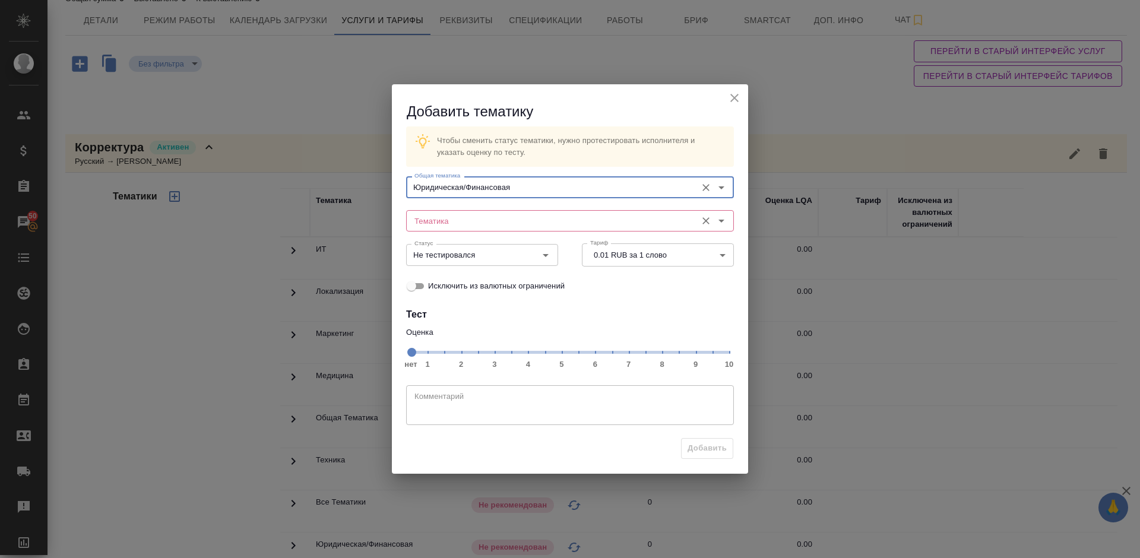
type input "Юридическая/Финансовая"
click at [469, 217] on input "Тематика" at bounding box center [550, 221] width 281 height 14
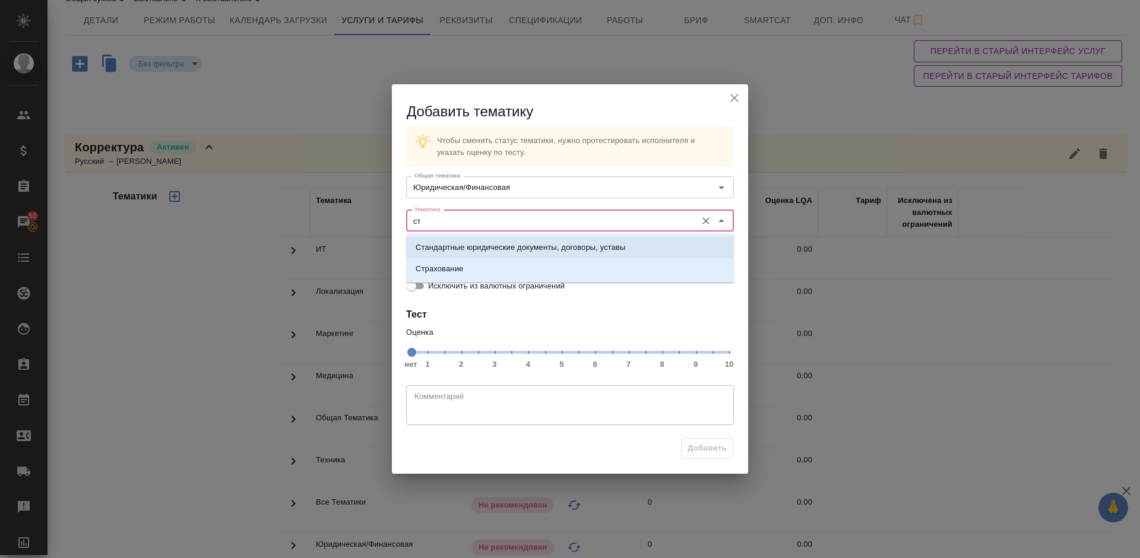
click at [487, 246] on p "Стандартные юридические документы, договоры, уставы" at bounding box center [521, 248] width 210 height 12
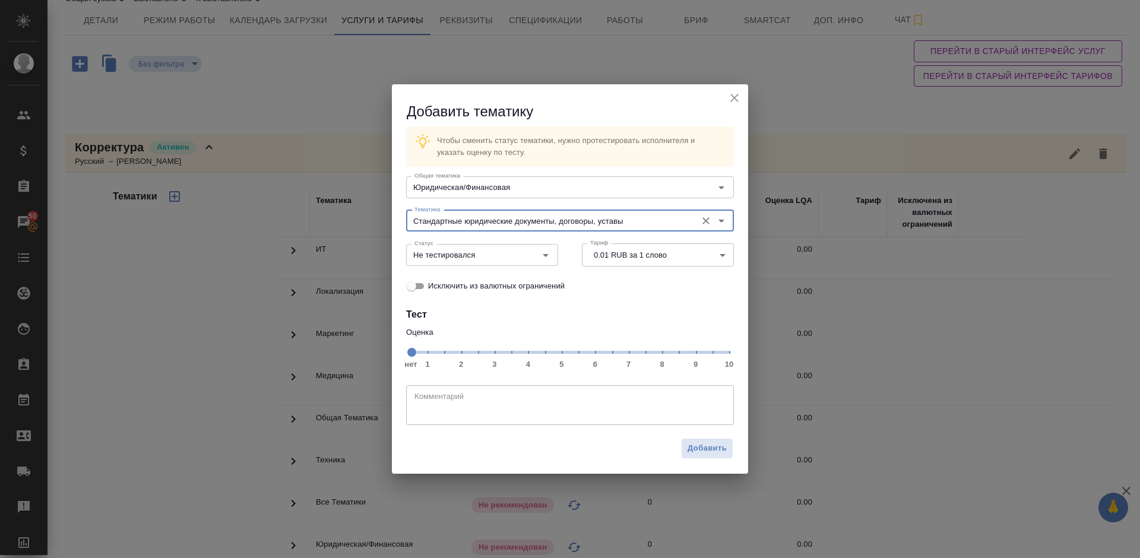
type input "Стандартные юридические документы, договоры, уставы"
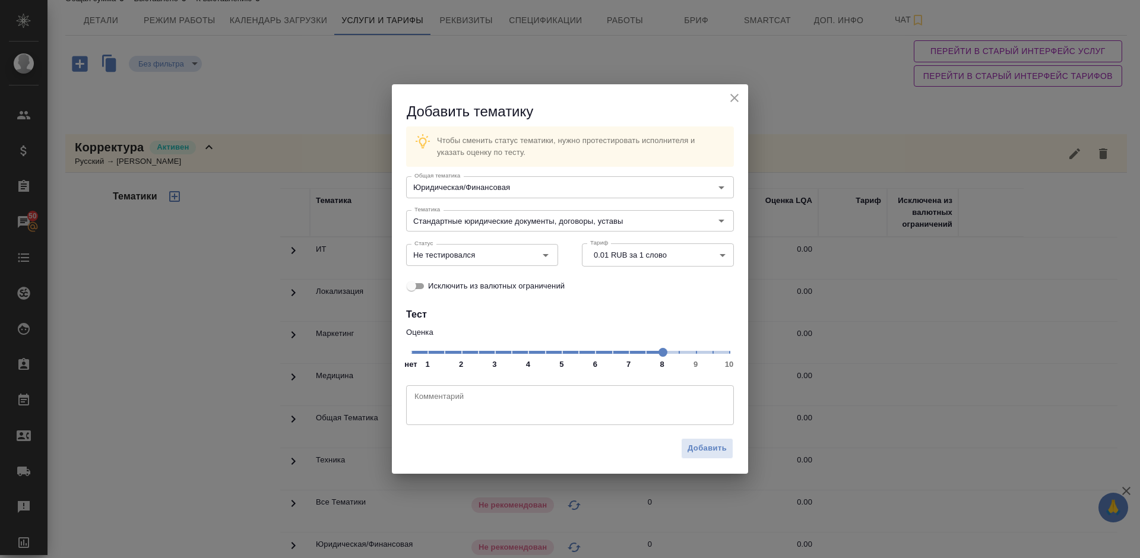
drag, startPoint x: 619, startPoint y: 353, endPoint x: 662, endPoint y: 353, distance: 43.9
click at [662, 353] on span at bounding box center [662, 352] width 9 height 9
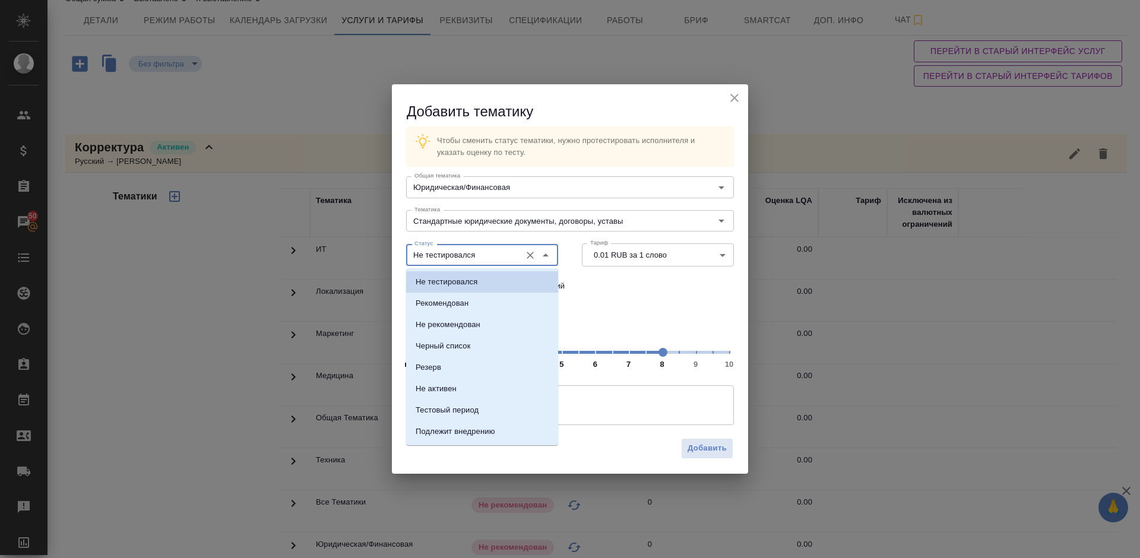
click at [499, 253] on input "Не тестировался" at bounding box center [462, 255] width 105 height 14
click at [499, 307] on li "Рекомендован" at bounding box center [482, 303] width 152 height 21
type input "Рекомендован"
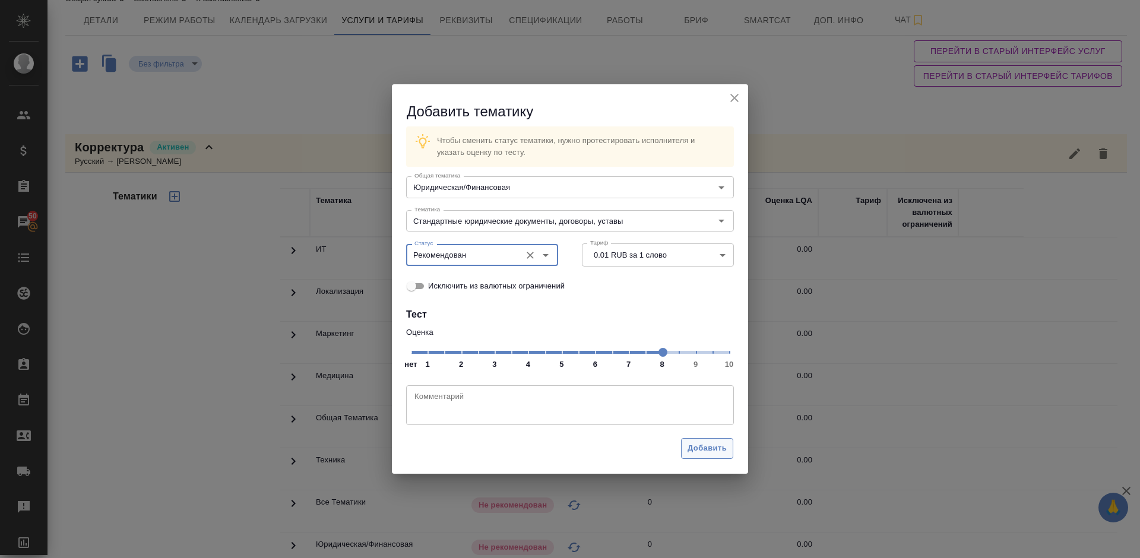
click at [702, 447] on span "Добавить" at bounding box center [706, 449] width 39 height 14
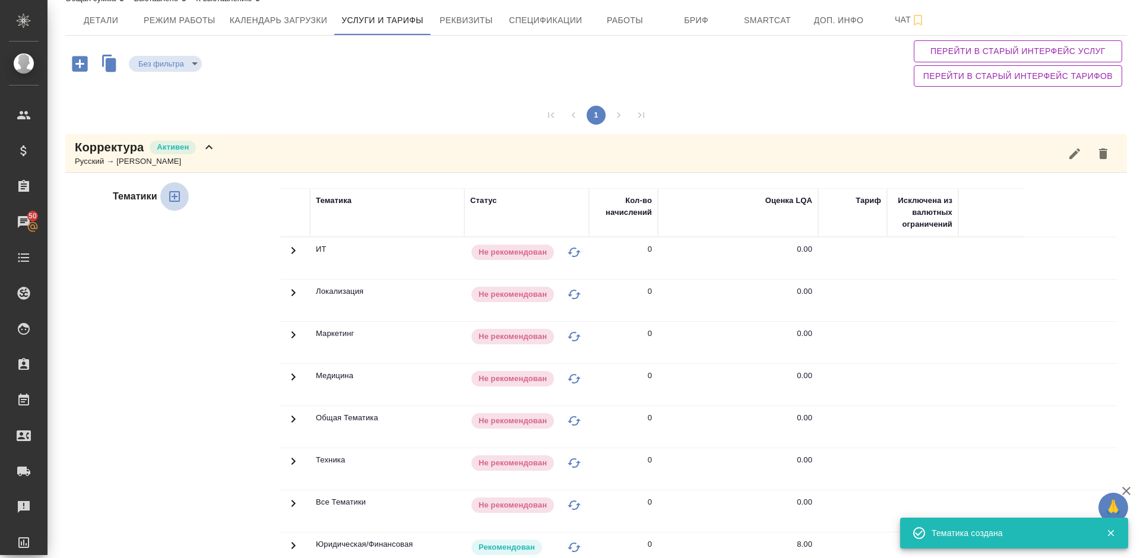
click at [175, 193] on icon "button" at bounding box center [174, 196] width 14 height 14
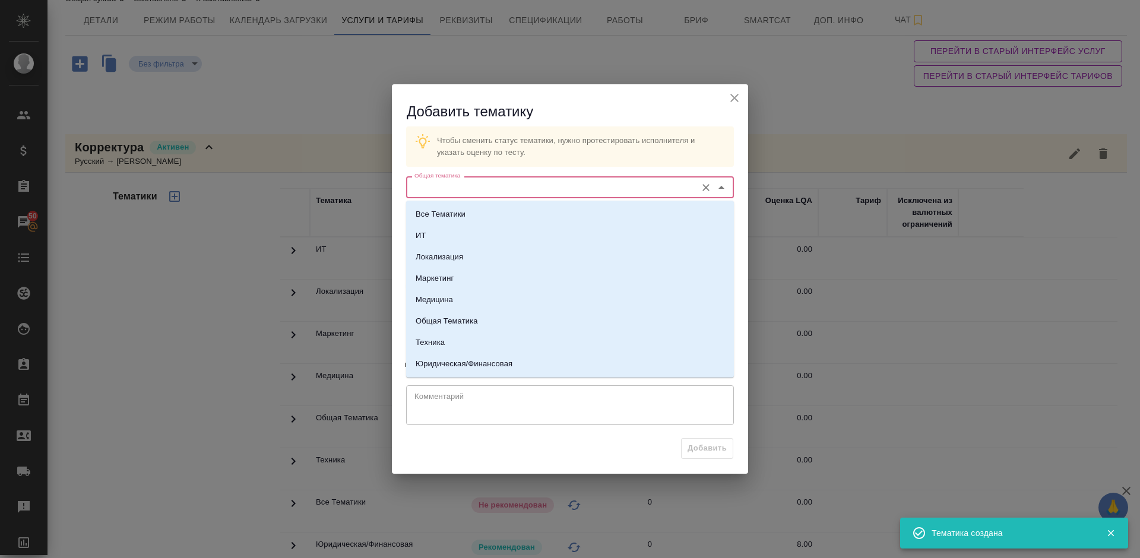
click at [464, 182] on input "Общая тематика" at bounding box center [550, 187] width 281 height 14
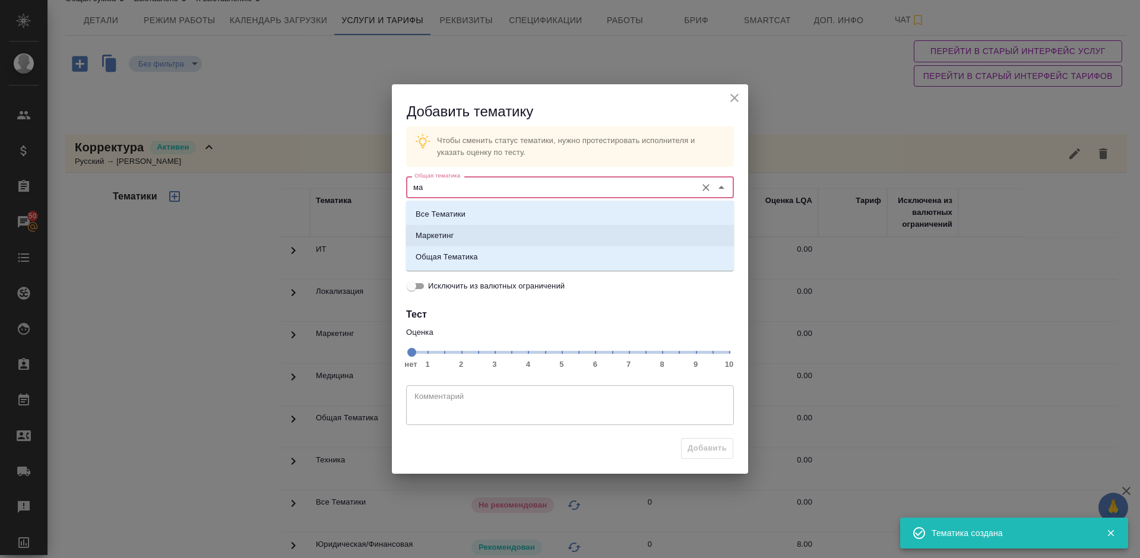
click at [486, 229] on li "Маркетинг" at bounding box center [570, 235] width 328 height 21
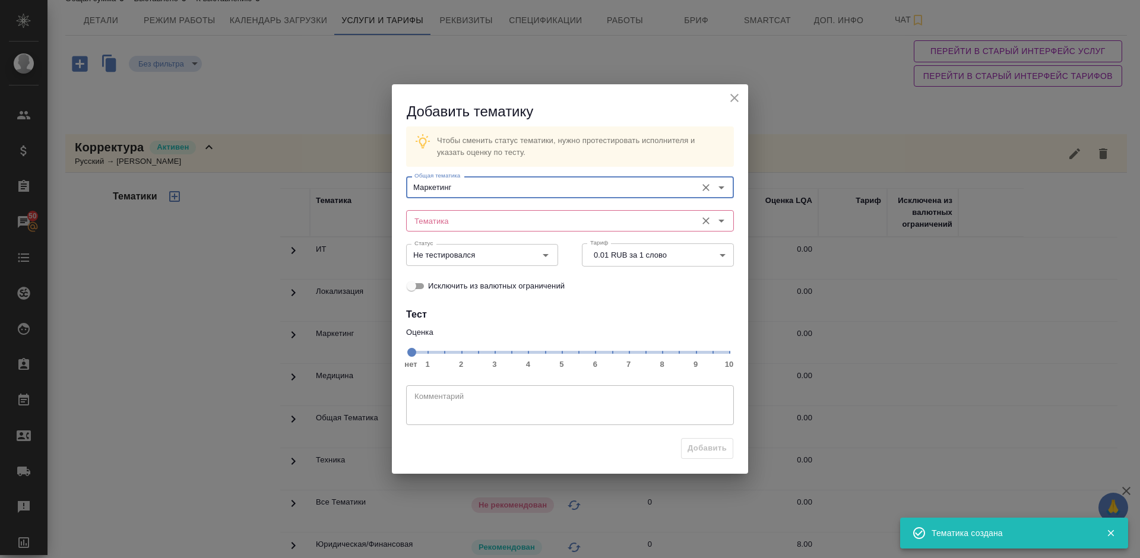
type input "Маркетинг"
click at [459, 218] on input "Тематика" at bounding box center [550, 221] width 281 height 14
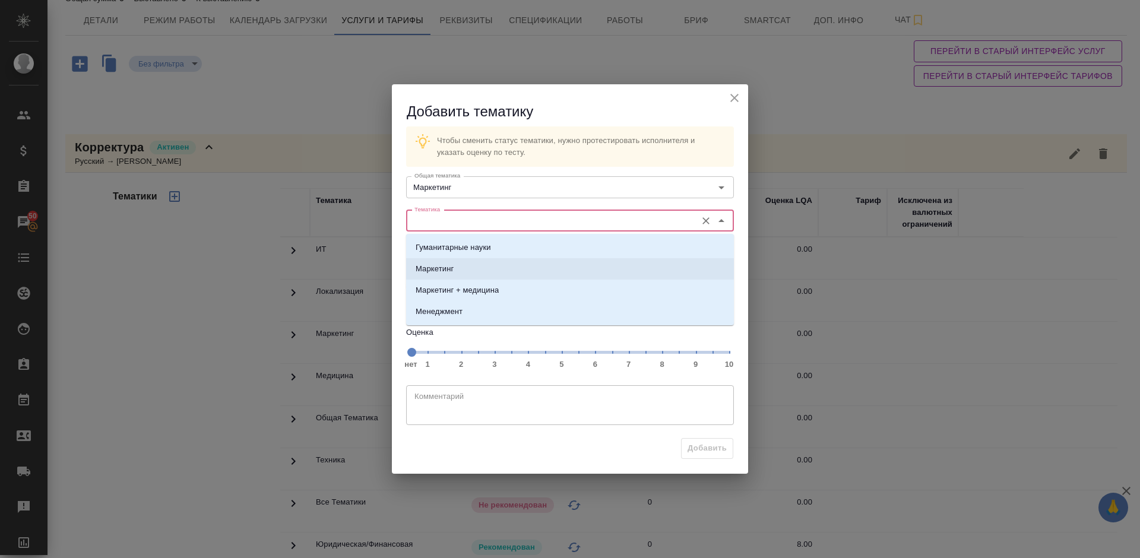
click at [493, 272] on li "Маркетинг" at bounding box center [570, 268] width 328 height 21
type input "Маркетинг"
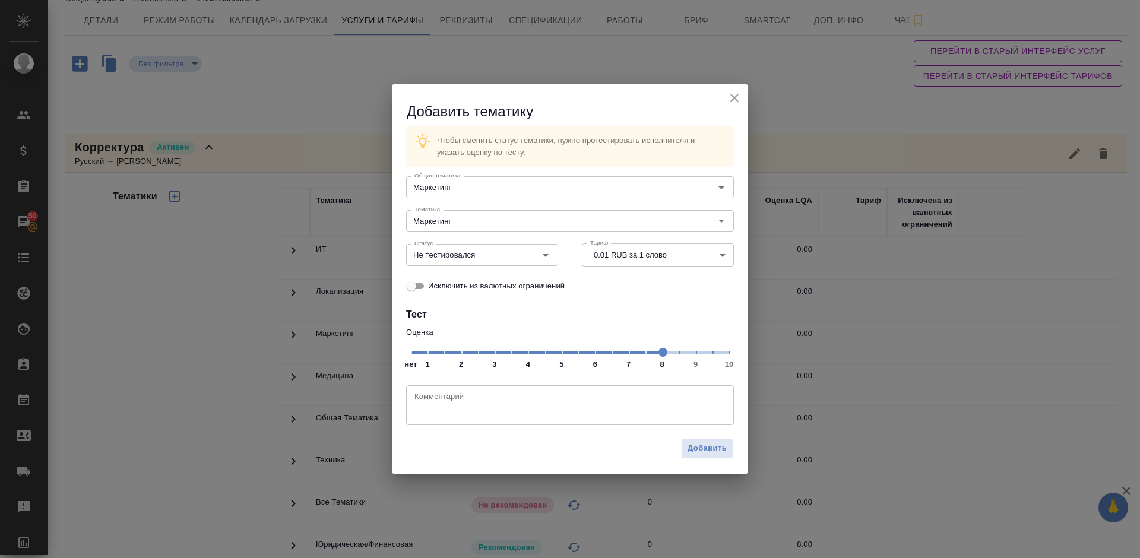
drag, startPoint x: 628, startPoint y: 353, endPoint x: 659, endPoint y: 352, distance: 30.9
click at [659, 352] on span at bounding box center [662, 352] width 9 height 9
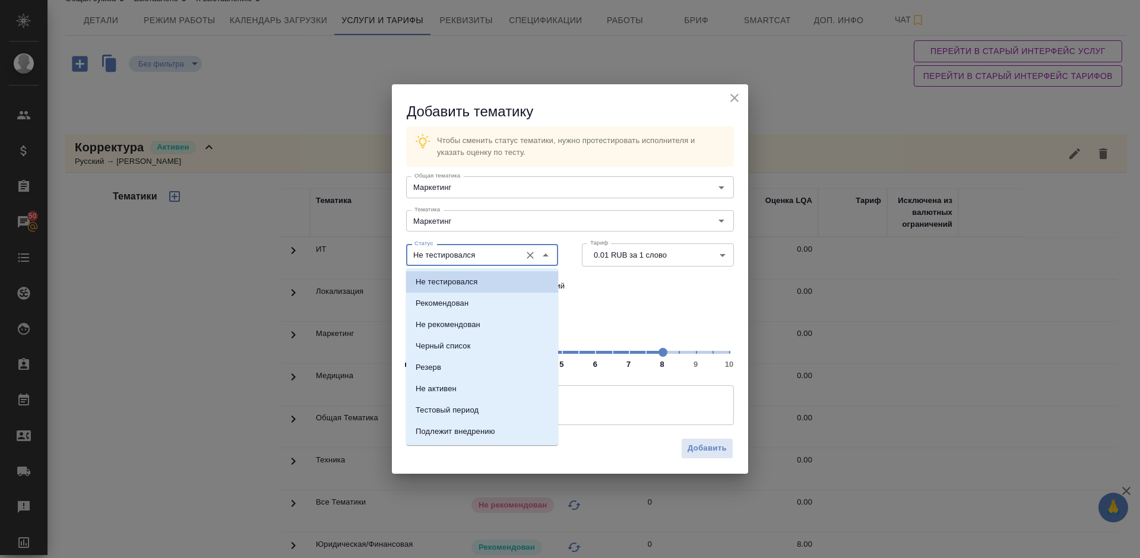
click at [511, 255] on input "Не тестировался" at bounding box center [462, 255] width 105 height 14
click at [497, 301] on li "Рекомендован" at bounding box center [482, 303] width 152 height 21
type input "Рекомендован"
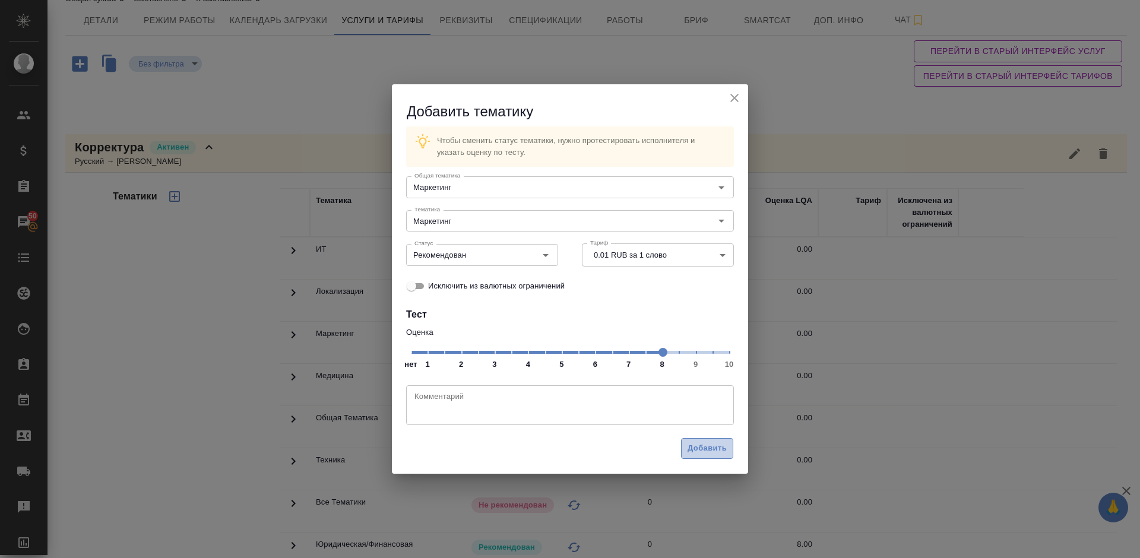
click at [710, 442] on span "Добавить" at bounding box center [706, 449] width 39 height 14
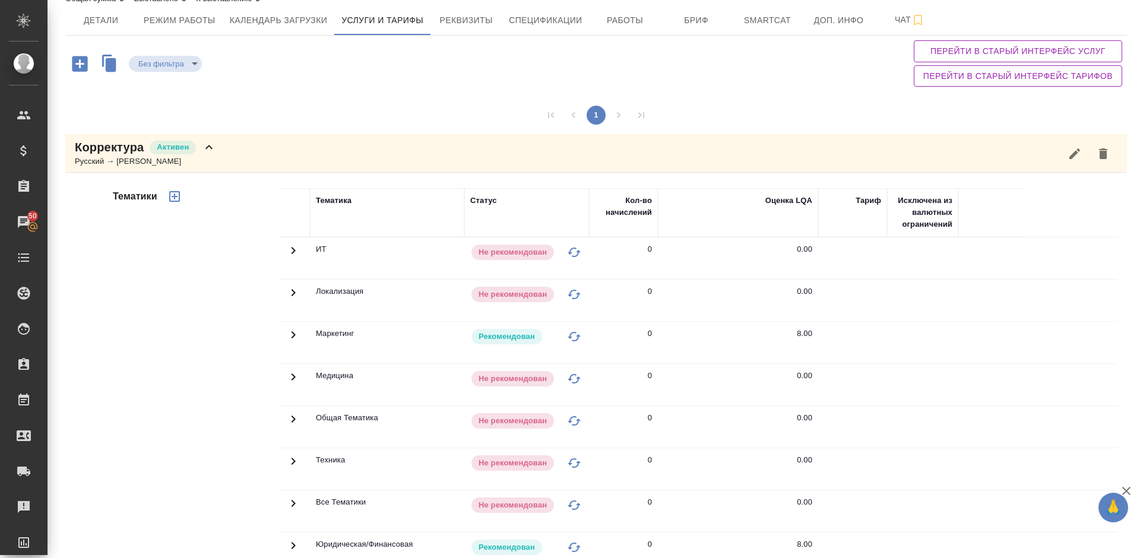
click at [218, 161] on div "Корректура Активен Русский → Немецкий" at bounding box center [595, 153] width 1061 height 39
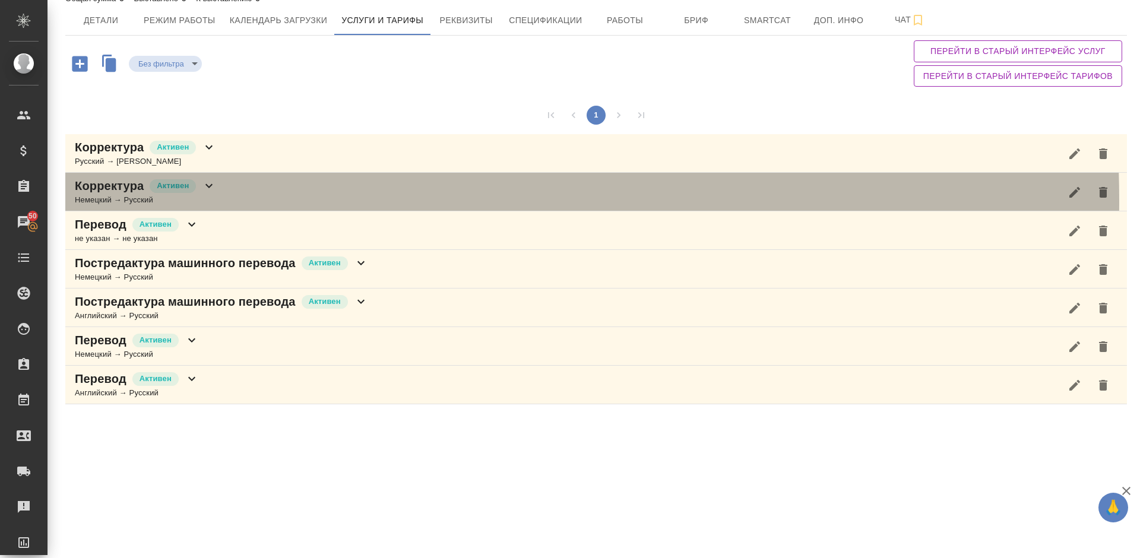
click at [237, 201] on div "Корректура Активен Немецкий → Русский" at bounding box center [595, 192] width 1061 height 39
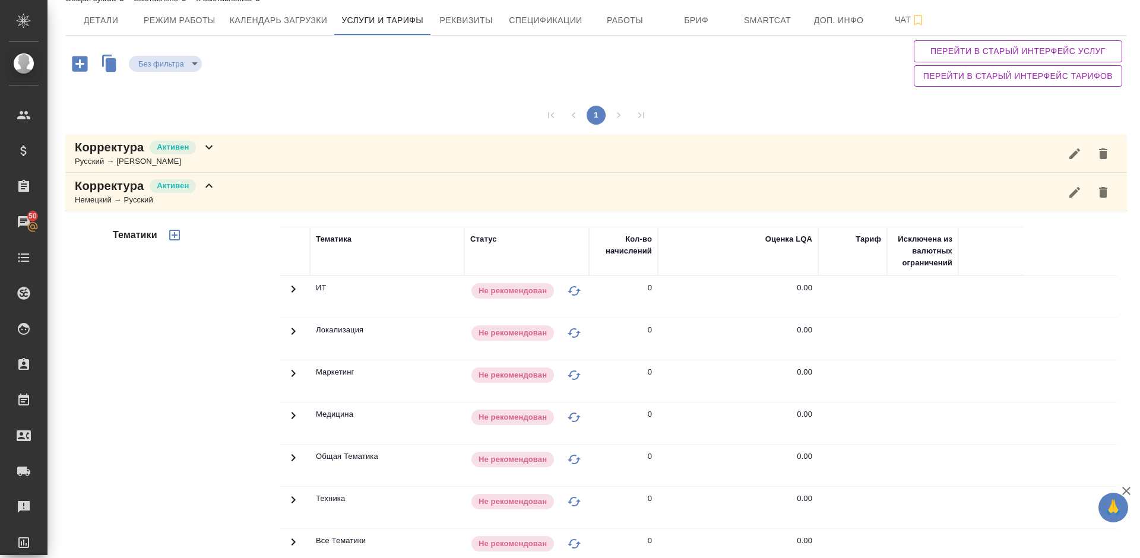
click at [220, 400] on div "Тематики" at bounding box center [195, 416] width 170 height 397
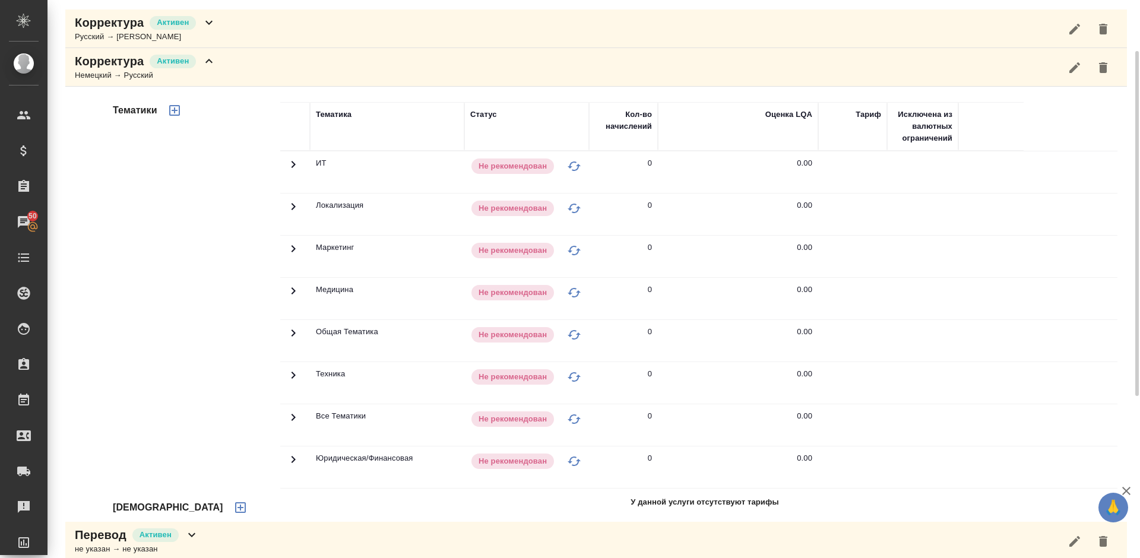
scroll to position [229, 0]
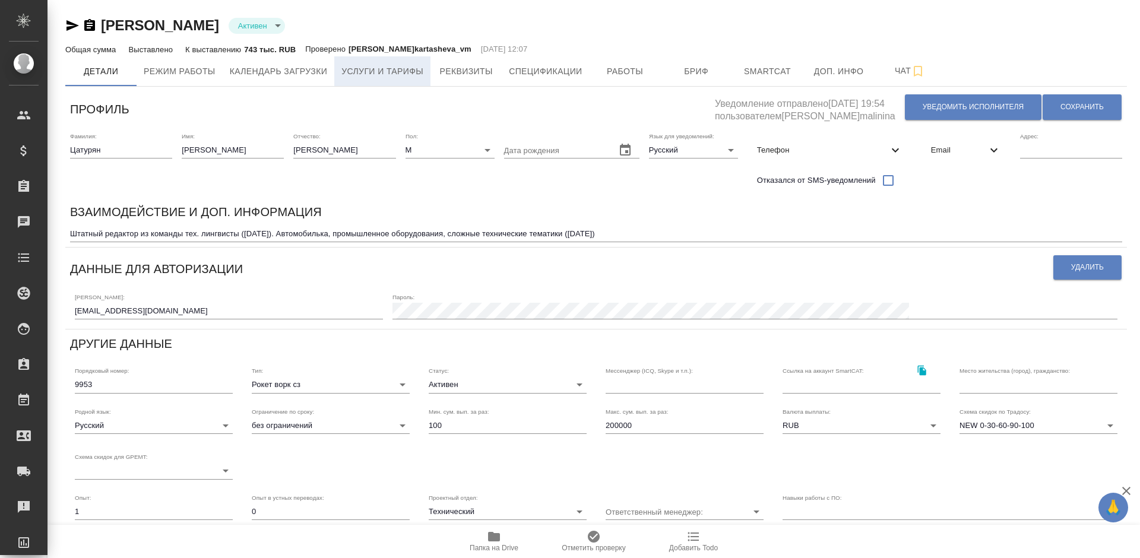
click at [404, 64] on span "Услуги и тарифы" at bounding box center [382, 71] width 82 height 15
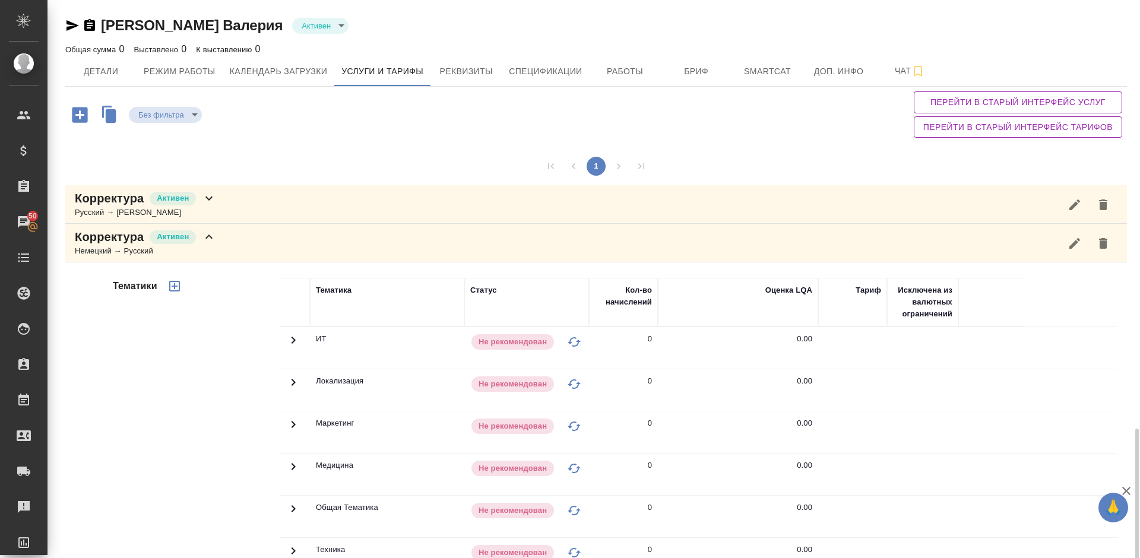
scroll to position [265, 0]
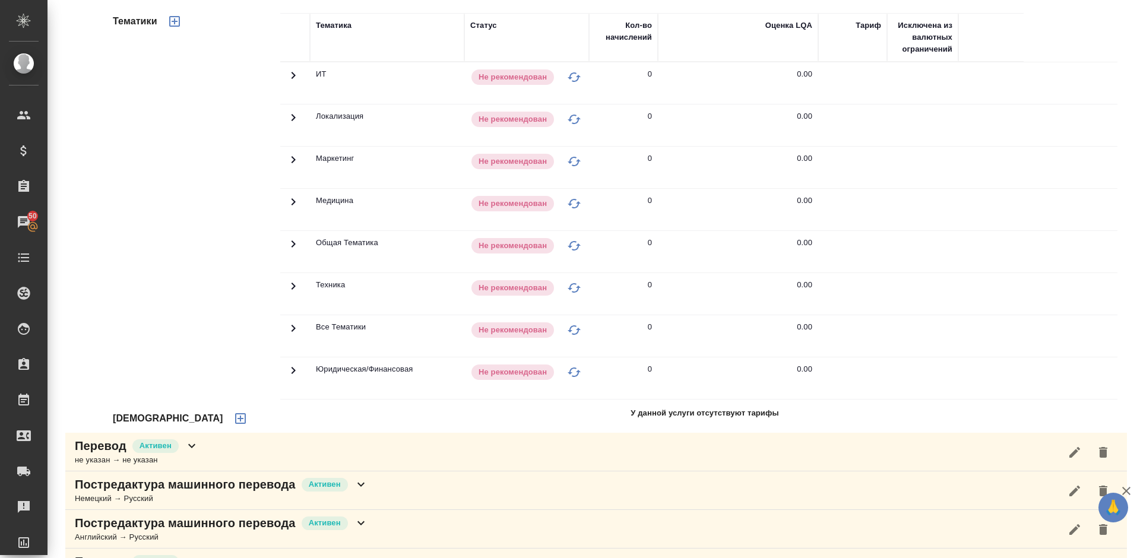
click at [235, 413] on icon "button" at bounding box center [240, 418] width 11 height 11
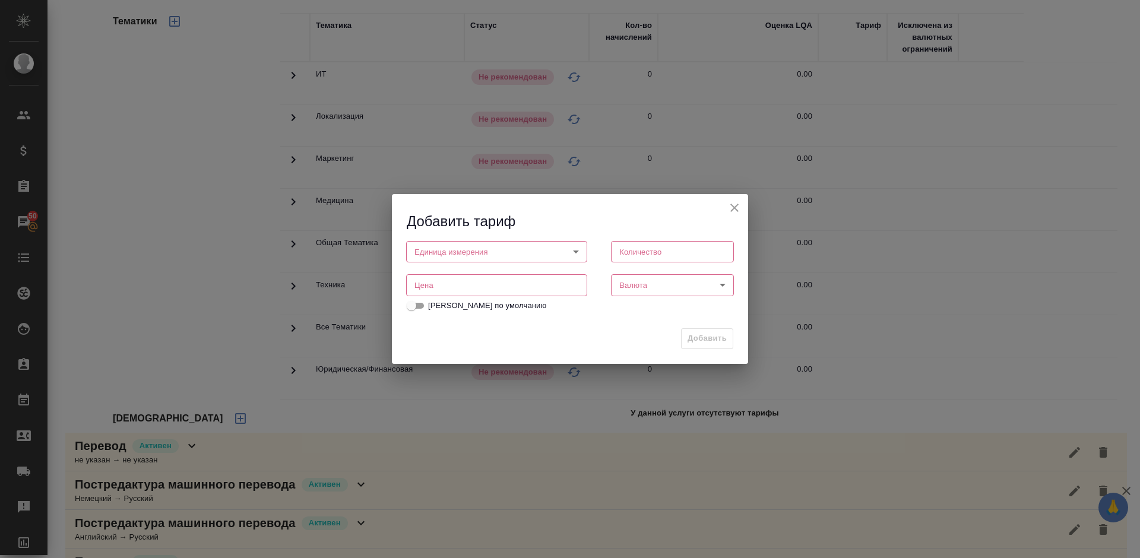
click at [450, 254] on body "🙏 .cls-1 fill:#fff; AWATERA Lazareva Anastasia Клиенты Спецификации Заказы 50 Ч…" at bounding box center [570, 279] width 1140 height 558
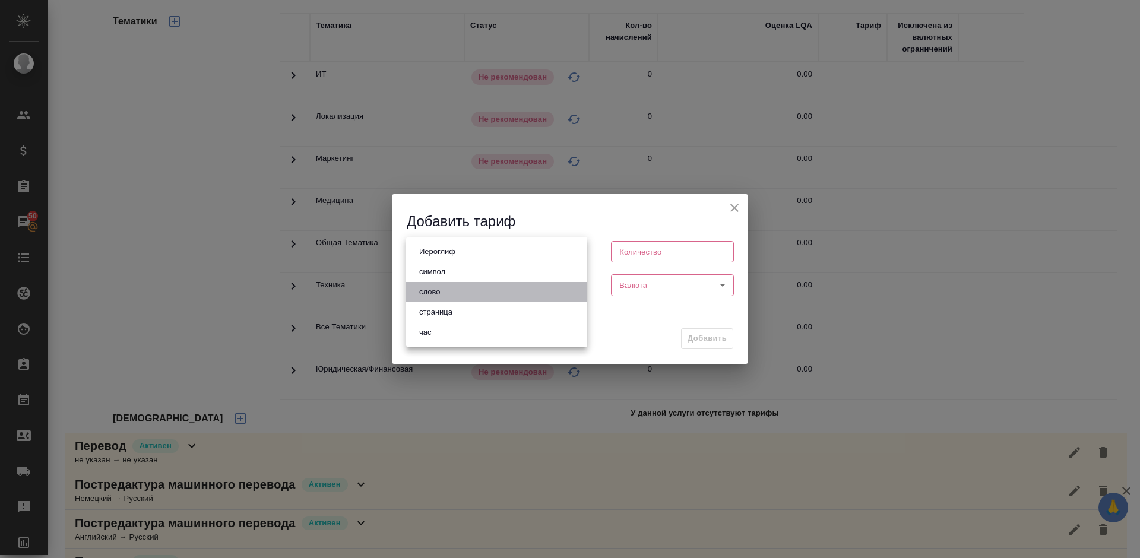
click at [456, 294] on li "слово" at bounding box center [496, 292] width 181 height 20
type input "5a8b1489cc6b4906c91bfd90"
type input "1"
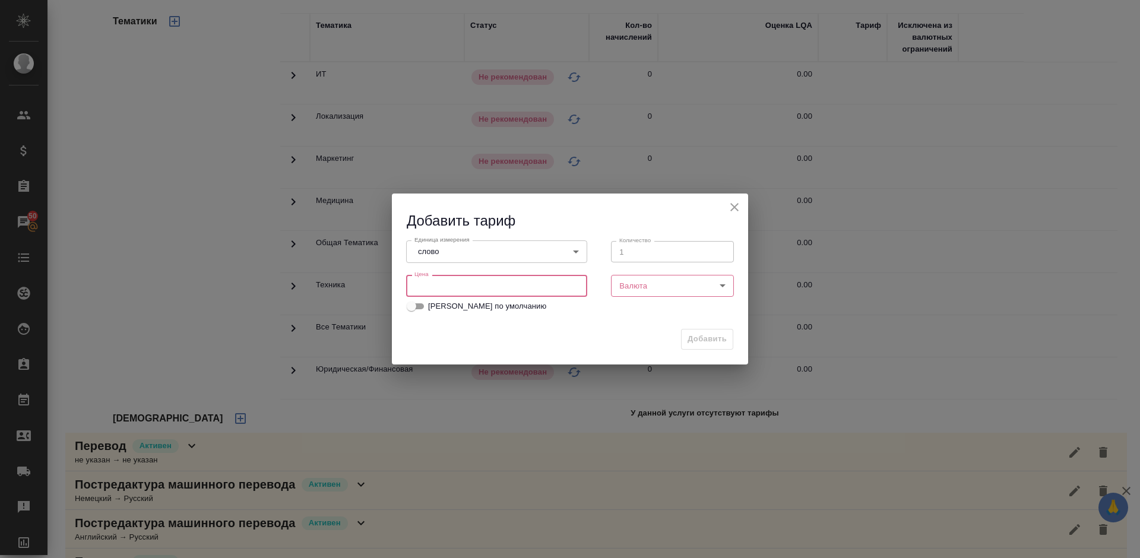
click at [512, 292] on input "number" at bounding box center [496, 285] width 181 height 21
type input "0.01"
click at [685, 288] on body "🙏 .cls-1 fill:#fff; AWATERA Lazareva Anastasia Клиенты Спецификации Заказы 50 Ч…" at bounding box center [570, 279] width 1140 height 558
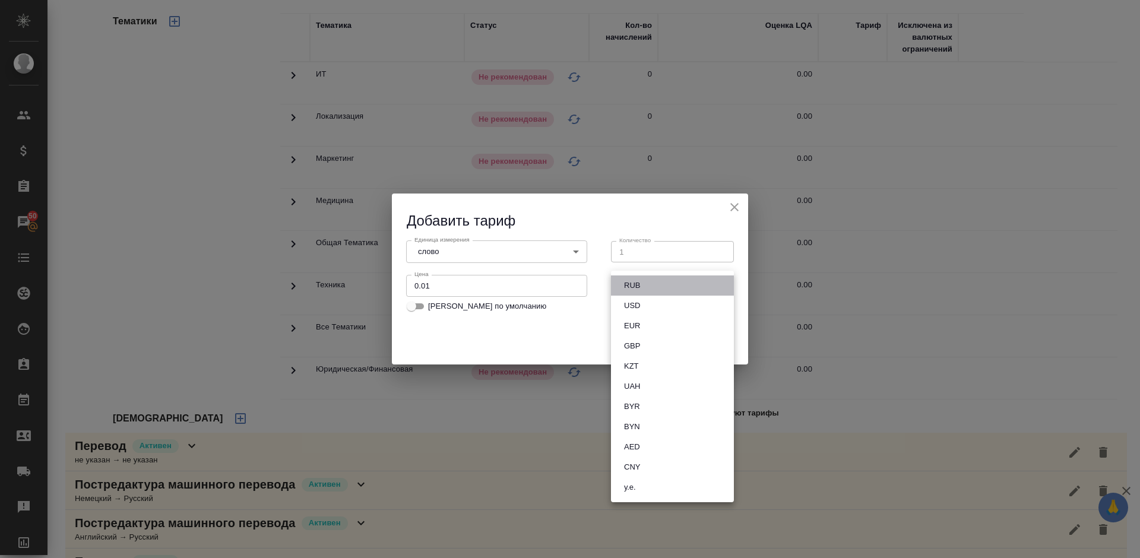
click at [647, 284] on li "RUB" at bounding box center [672, 285] width 123 height 20
type input "RUB"
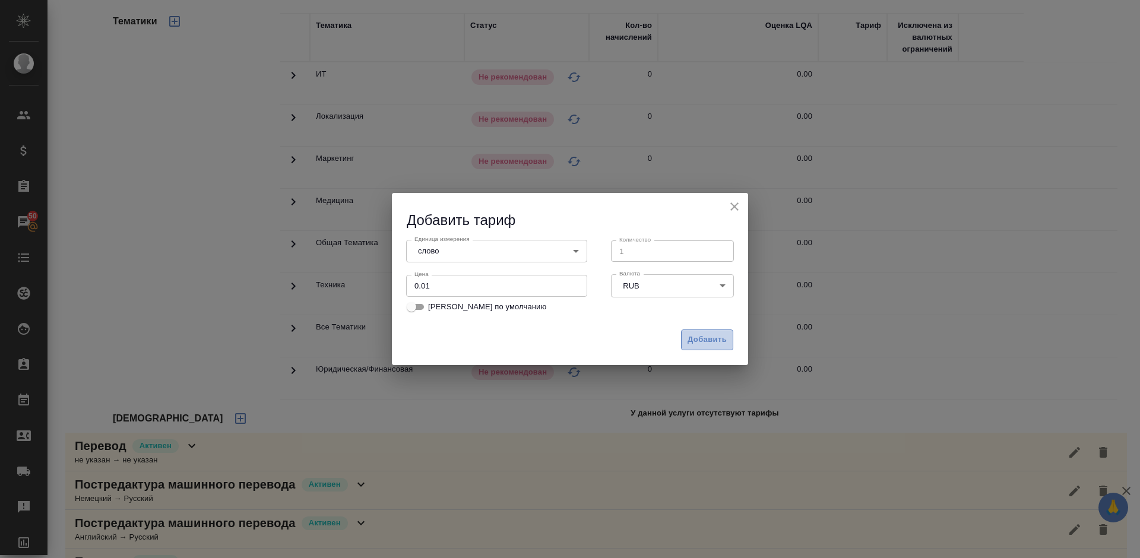
click at [704, 333] on span "Добавить" at bounding box center [706, 340] width 39 height 14
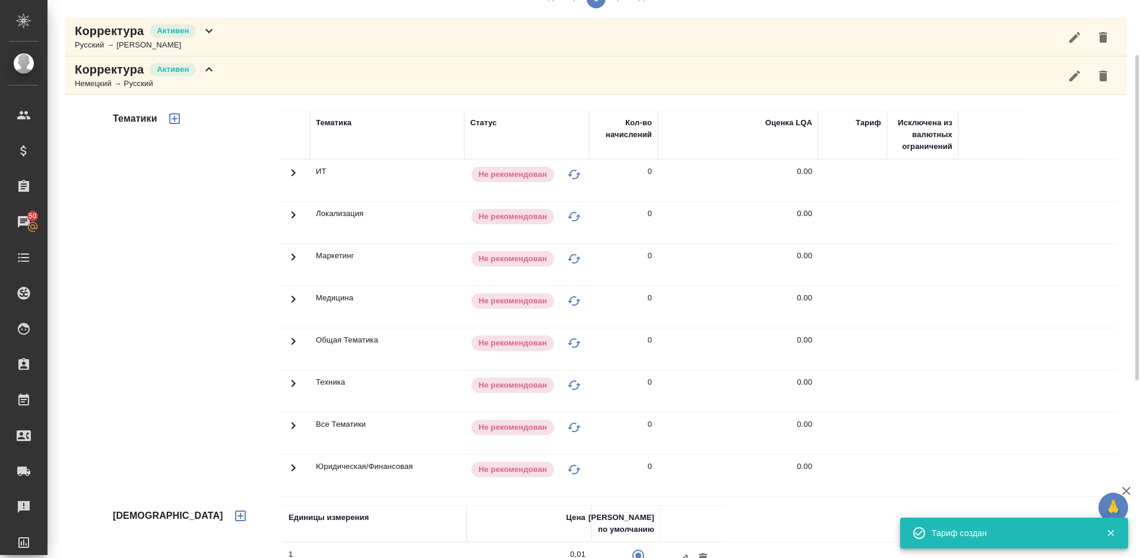
scroll to position [78, 0]
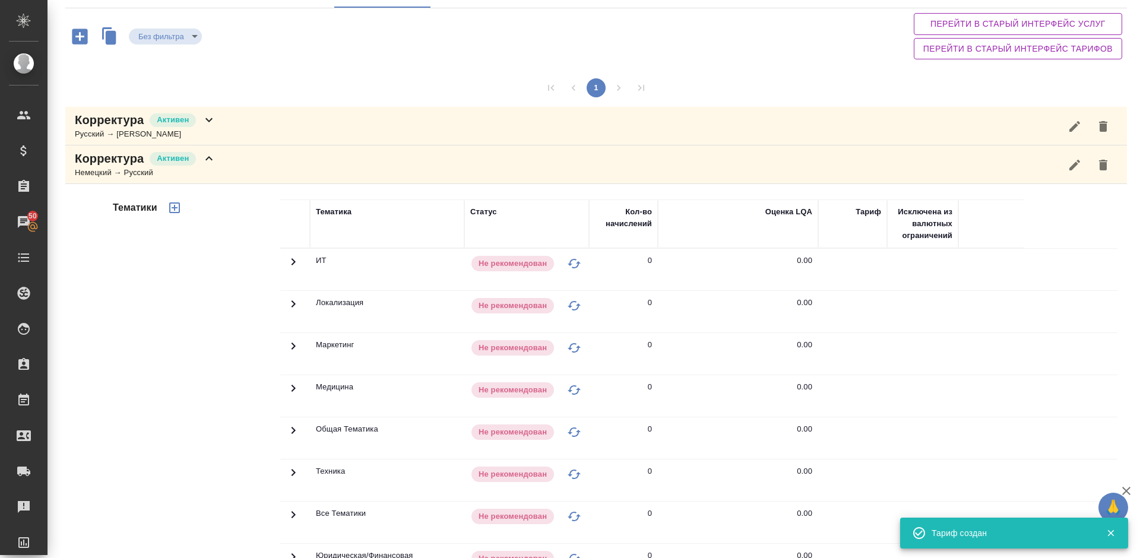
click at [179, 208] on icon "button" at bounding box center [174, 207] width 11 height 11
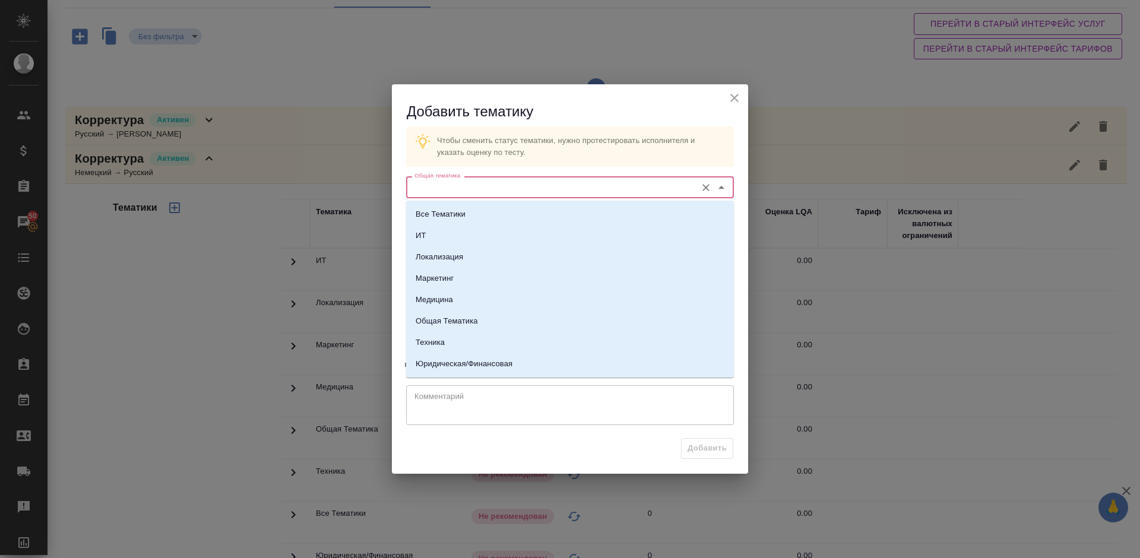
click at [467, 194] on input "Общая тематика" at bounding box center [550, 187] width 281 height 14
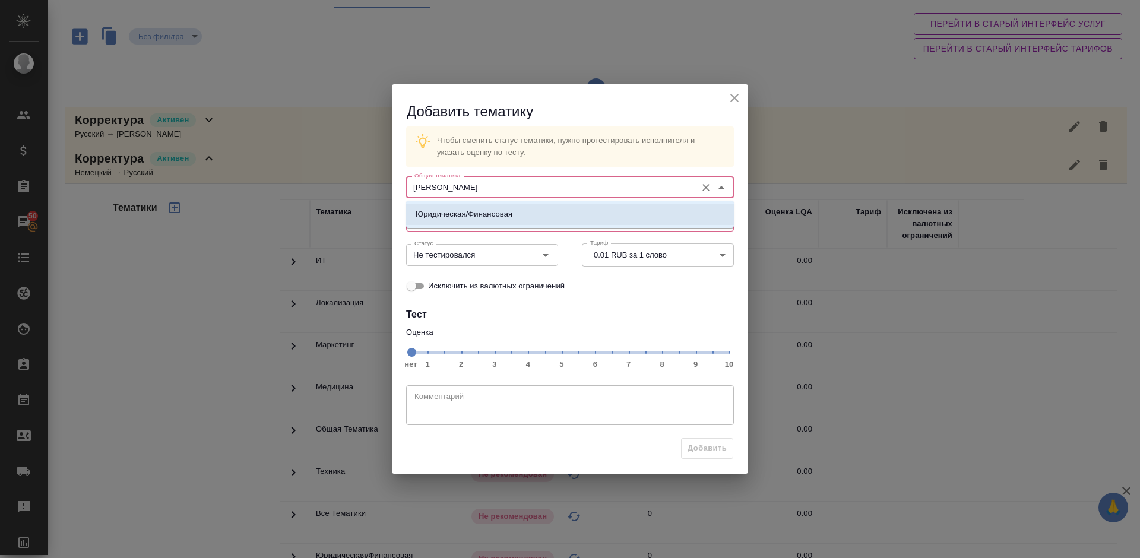
click at [493, 217] on p "Юридическая/Финансовая" at bounding box center [464, 214] width 97 height 12
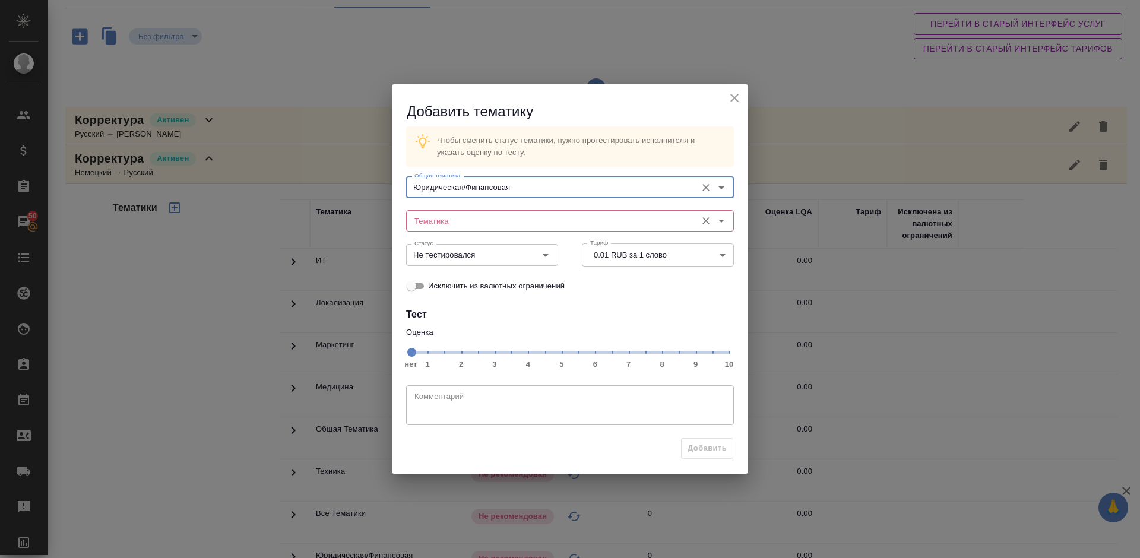
type input "Юридическая/Финансовая"
click at [464, 216] on input "Тематика" at bounding box center [550, 221] width 281 height 14
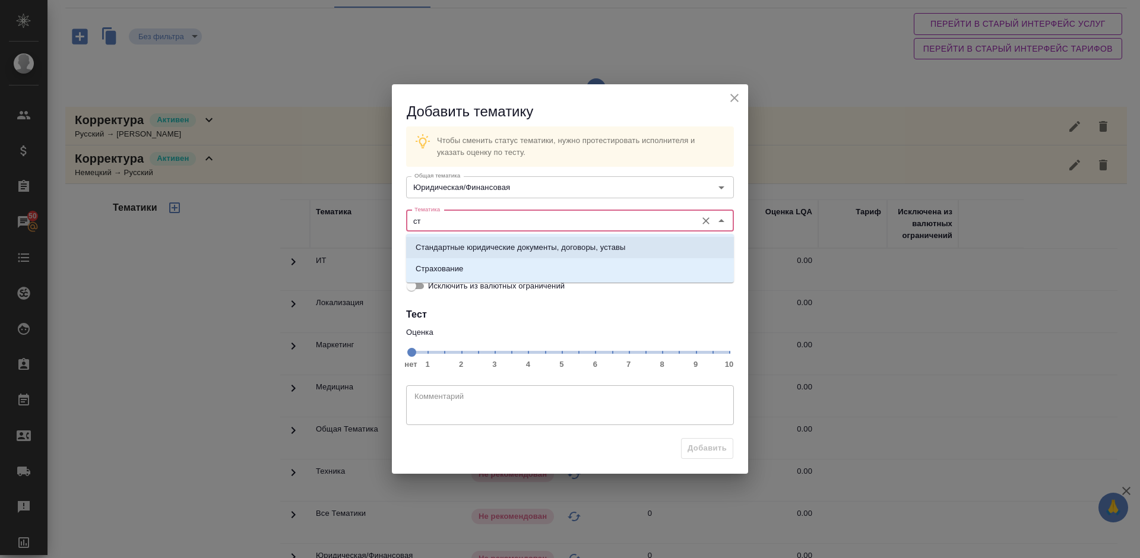
click at [502, 245] on p "Стандартные юридические документы, договоры, уставы" at bounding box center [521, 248] width 210 height 12
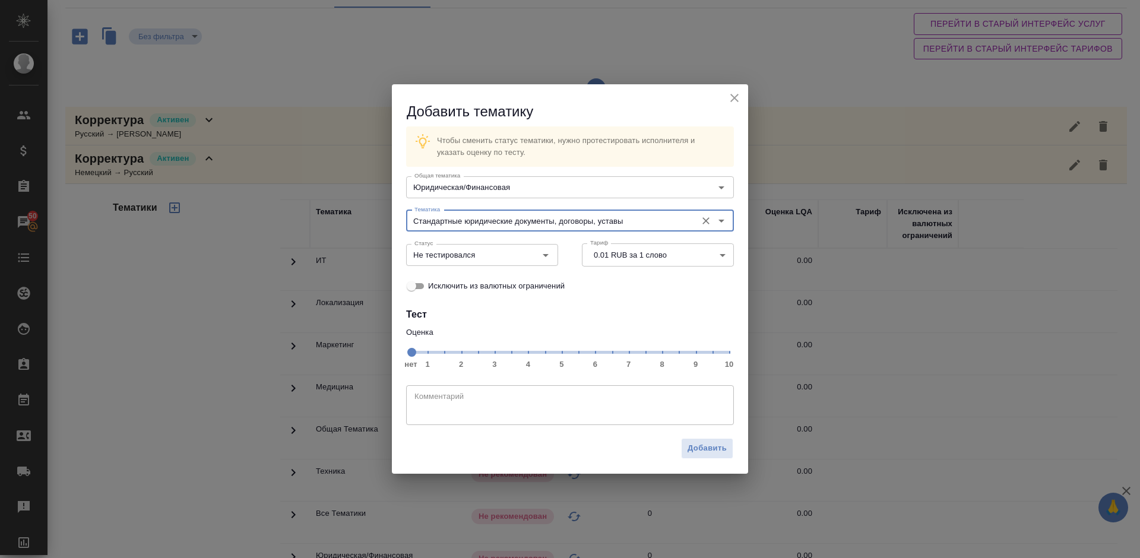
type input "Стандартные юридические документы, договоры, уставы"
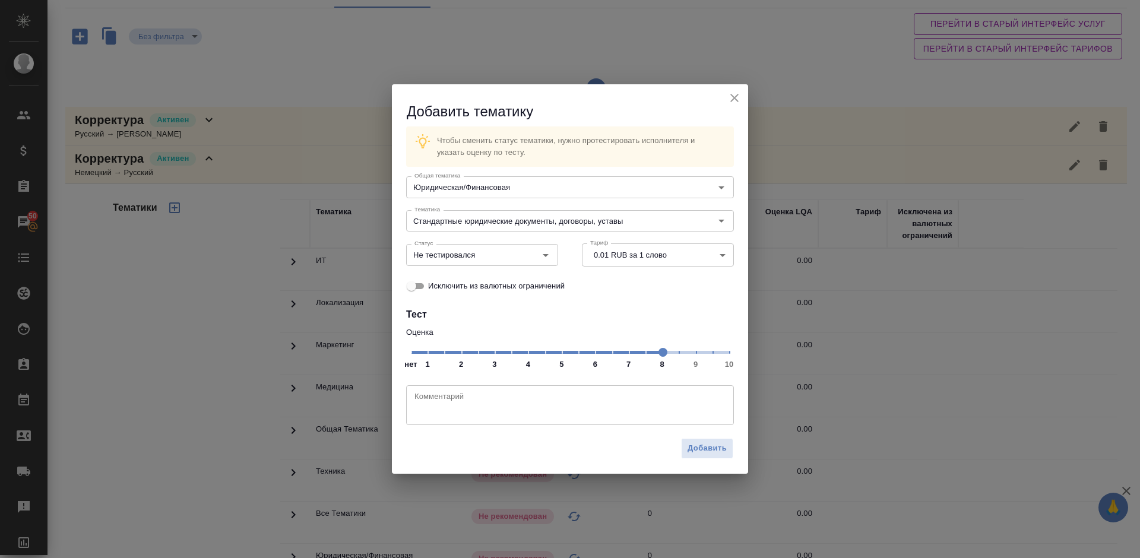
drag, startPoint x: 414, startPoint y: 354, endPoint x: 661, endPoint y: 353, distance: 246.9
click at [661, 353] on span at bounding box center [662, 352] width 9 height 9
click at [496, 256] on input "Не тестировался" at bounding box center [462, 255] width 105 height 14
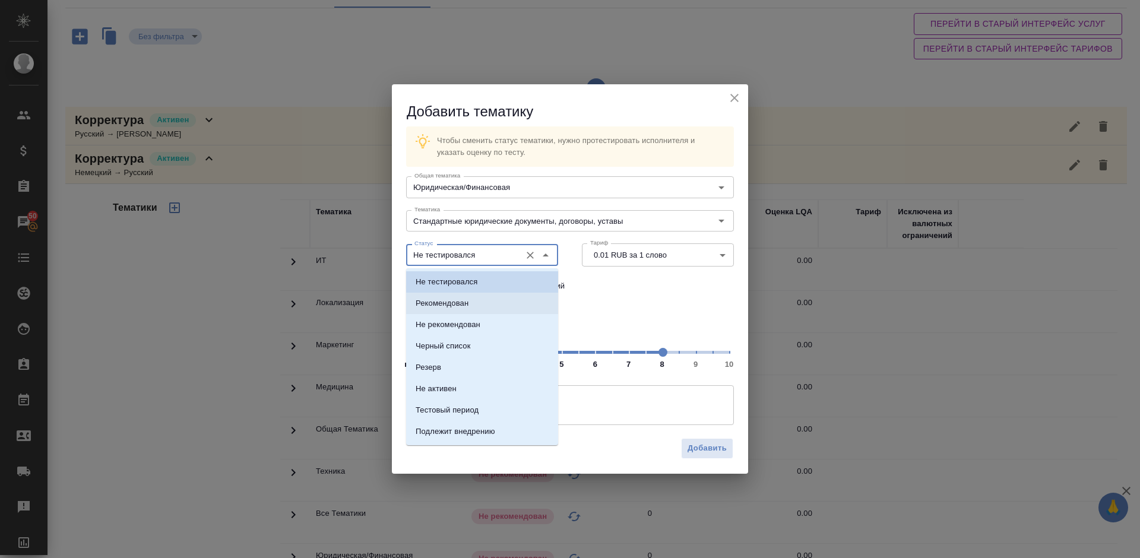
click at [502, 305] on li "Рекомендован" at bounding box center [482, 303] width 152 height 21
type input "Рекомендован"
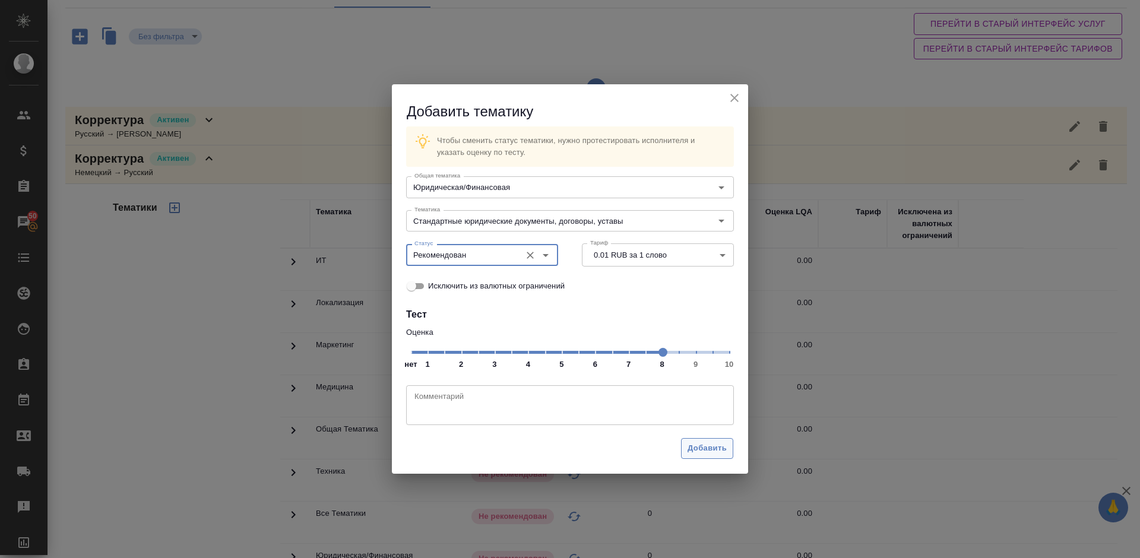
click at [694, 440] on button "Добавить" at bounding box center [707, 448] width 52 height 21
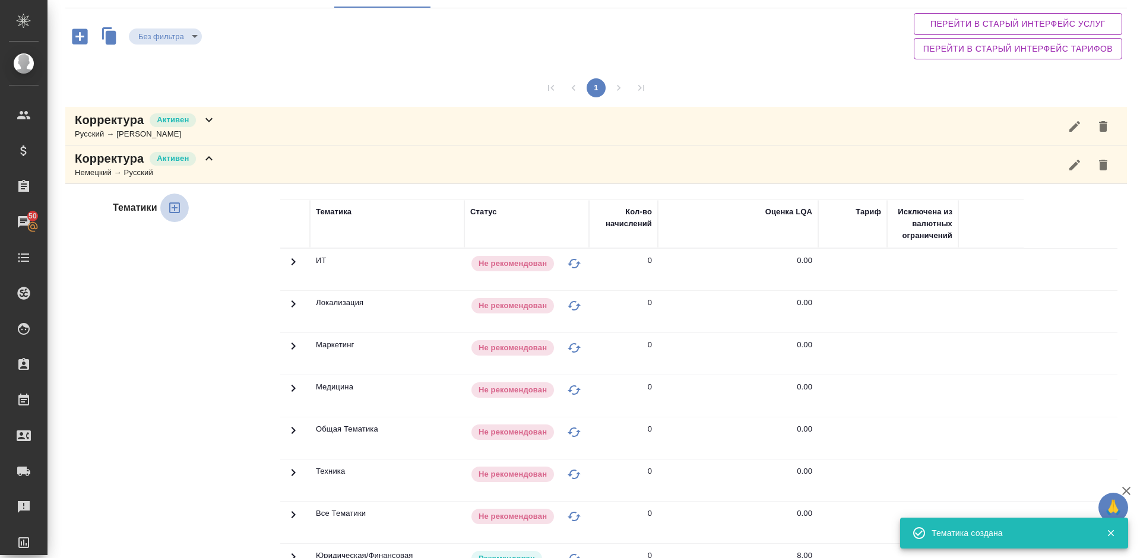
click at [174, 208] on icon "button" at bounding box center [174, 207] width 11 height 11
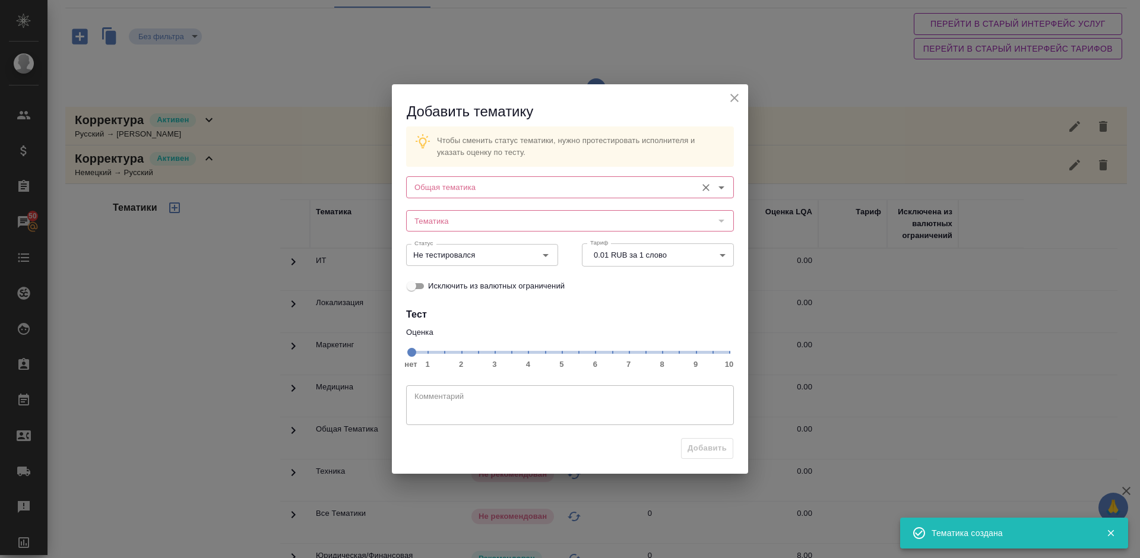
click at [460, 179] on div "Общая тематика" at bounding box center [570, 186] width 328 height 21
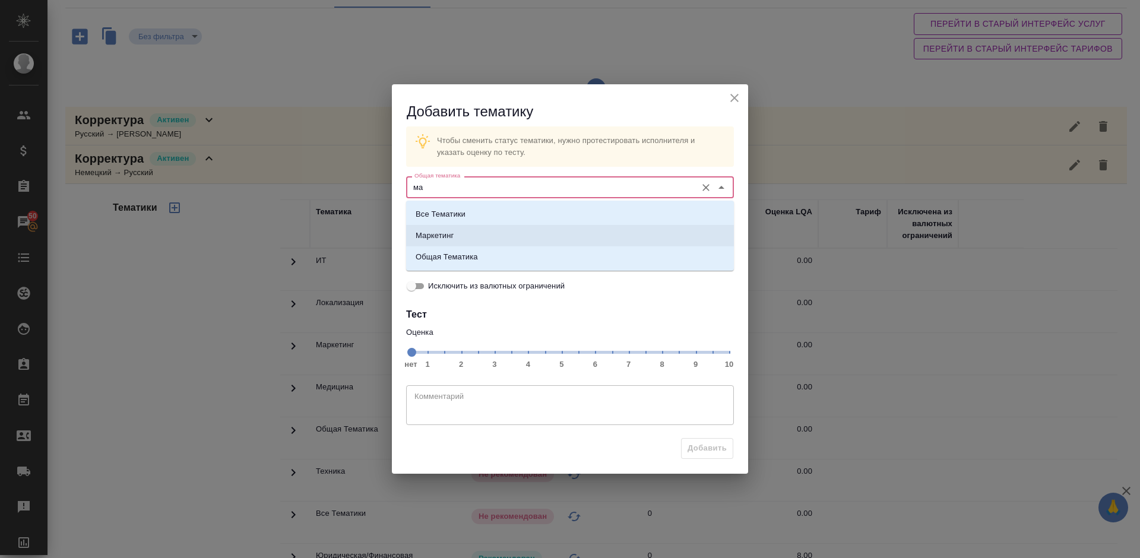
click at [477, 233] on li "Маркетинг" at bounding box center [570, 235] width 328 height 21
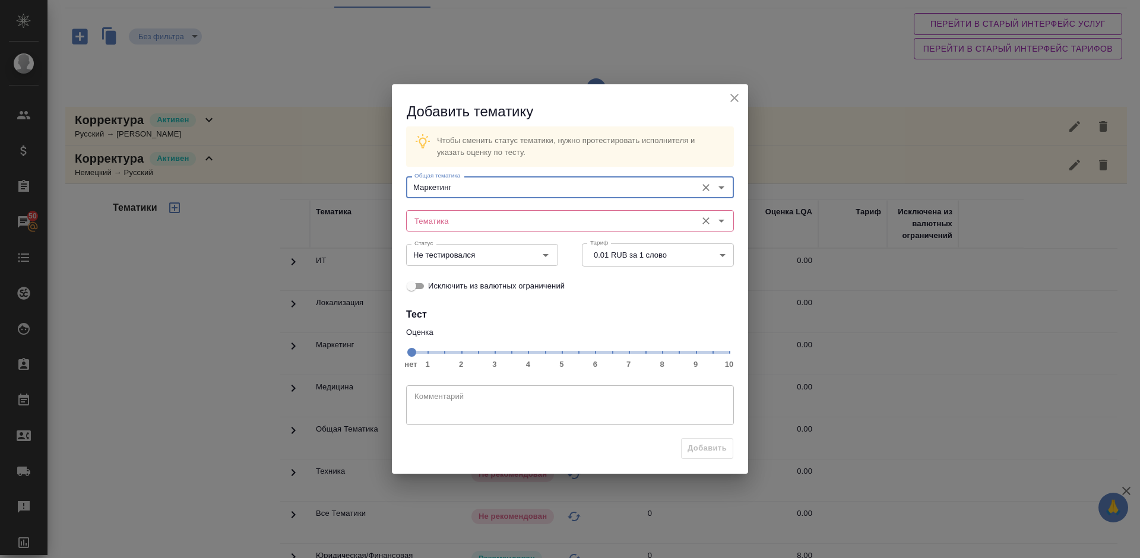
type input "Маркетинг"
click at [453, 228] on input "Тематика" at bounding box center [550, 221] width 281 height 14
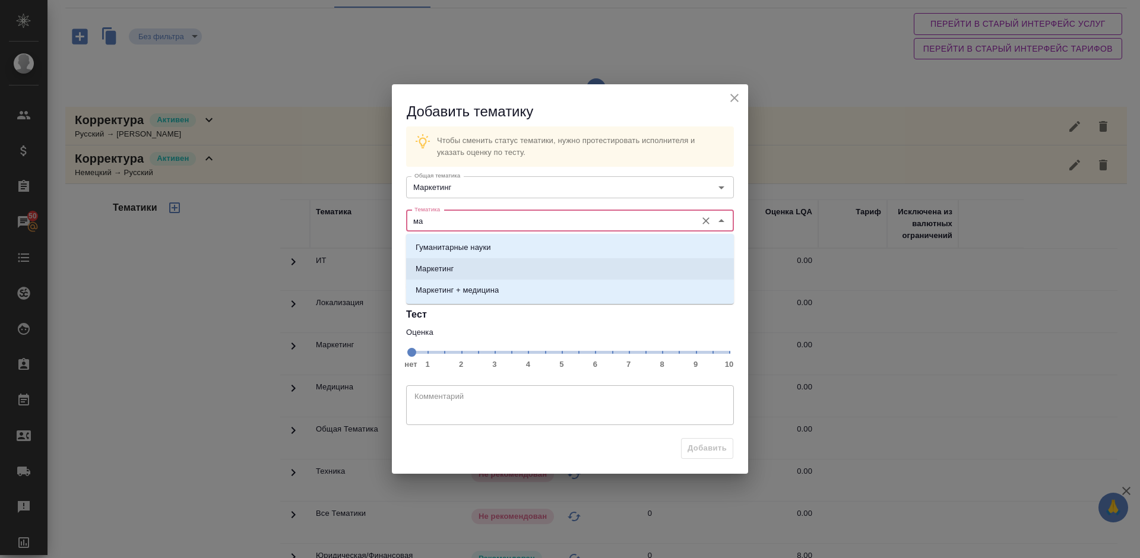
click at [476, 268] on li "Маркетинг" at bounding box center [570, 268] width 328 height 21
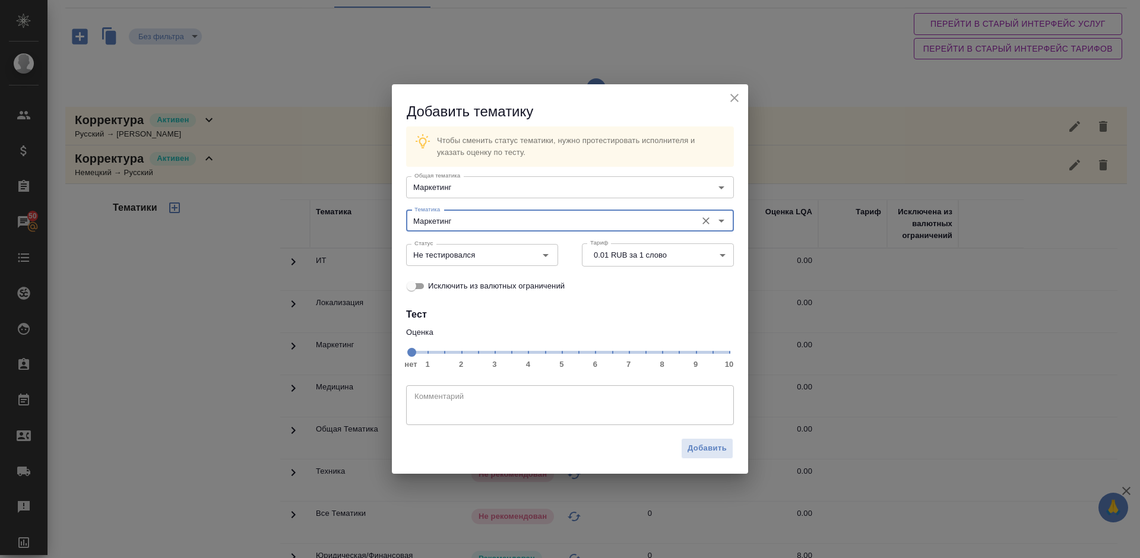
type input "Маркетинг"
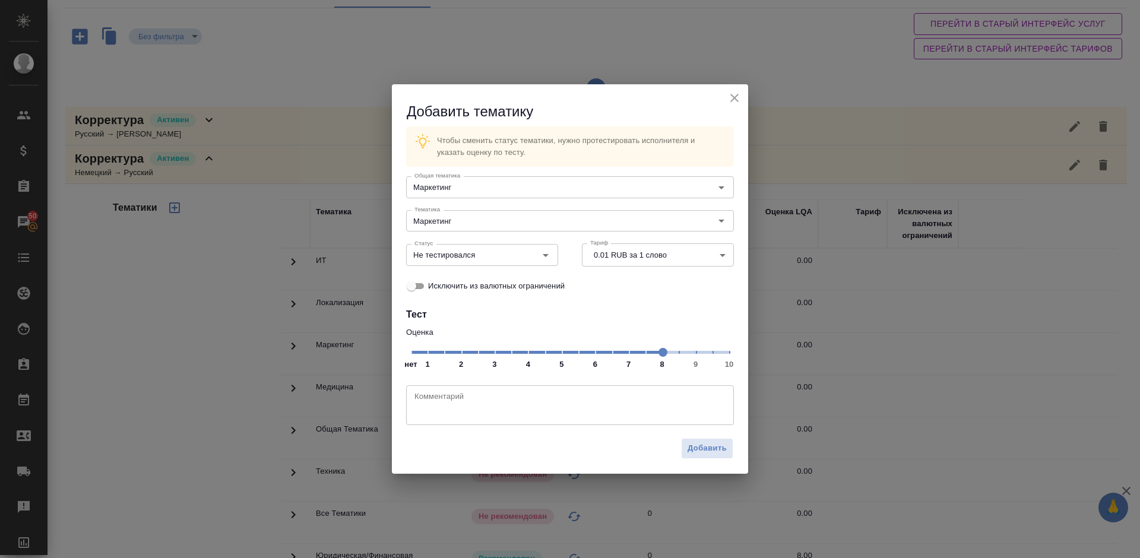
drag, startPoint x: 413, startPoint y: 350, endPoint x: 656, endPoint y: 353, distance: 243.4
click at [658, 353] on span at bounding box center [662, 352] width 9 height 9
click at [496, 252] on input "Не тестировался" at bounding box center [462, 255] width 105 height 14
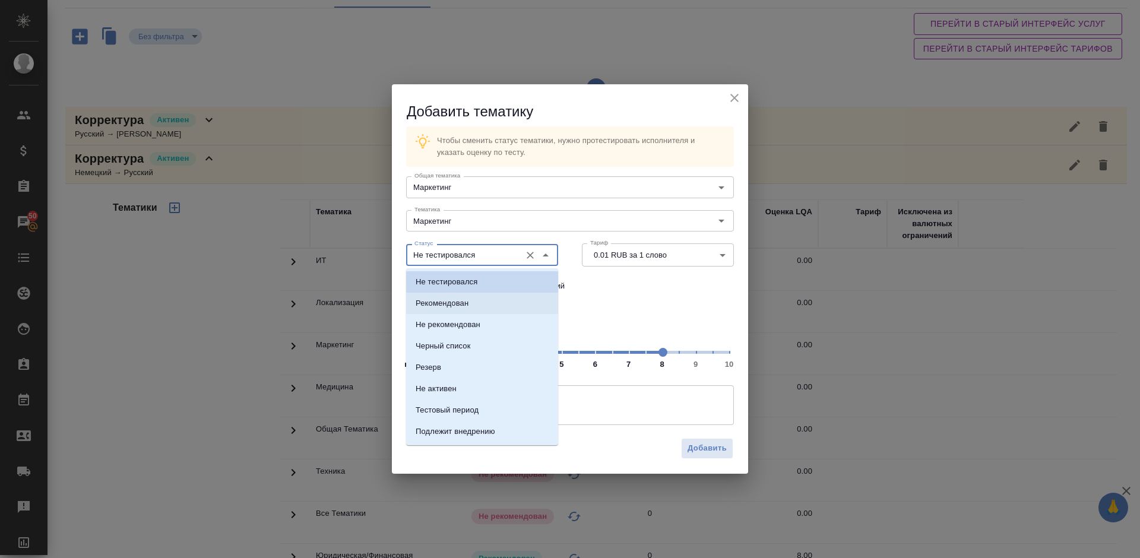
click at [493, 299] on li "Рекомендован" at bounding box center [482, 303] width 152 height 21
type input "Рекомендован"
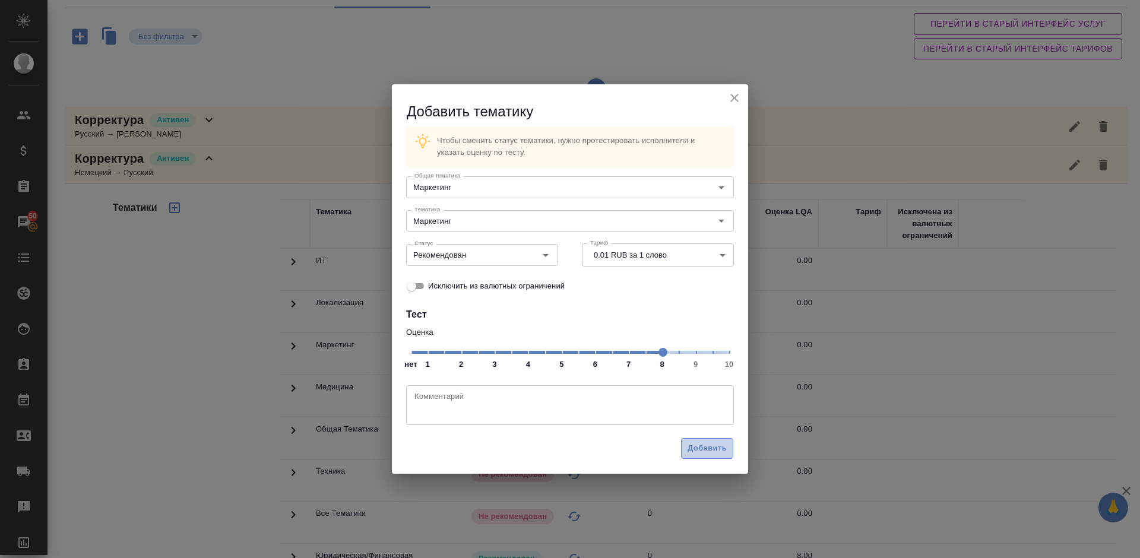
click at [705, 445] on span "Добавить" at bounding box center [706, 449] width 39 height 14
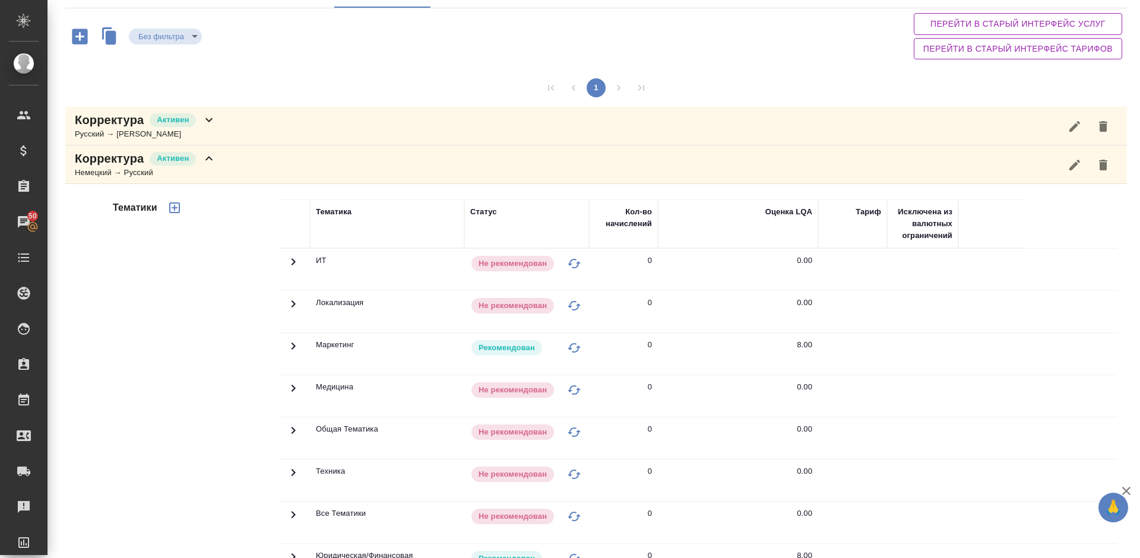
click at [230, 168] on div "Корректура Активен Немецкий → Русский" at bounding box center [595, 164] width 1061 height 39
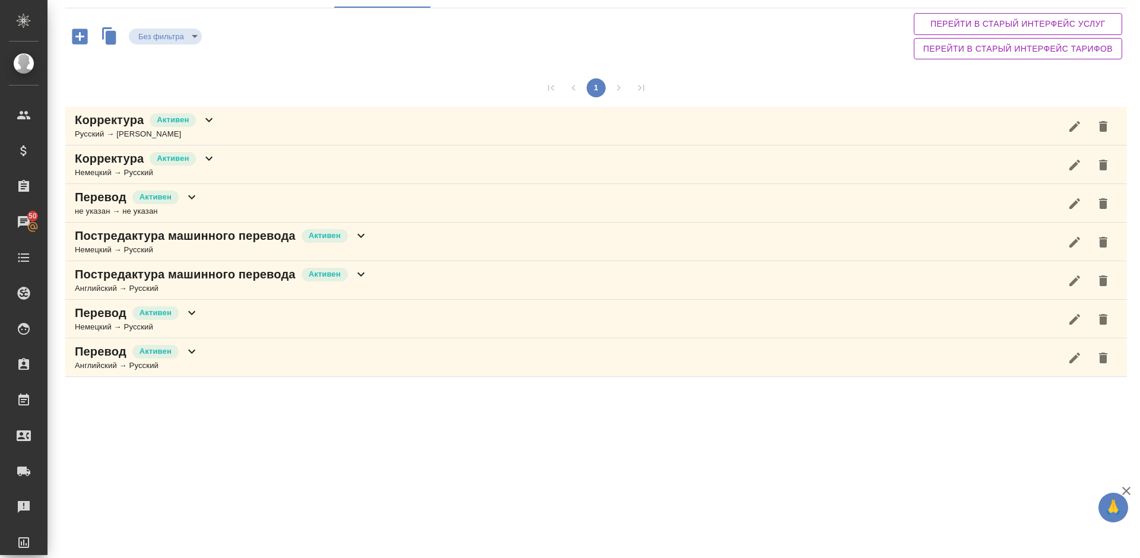
click at [84, 36] on icon "button" at bounding box center [79, 36] width 21 height 21
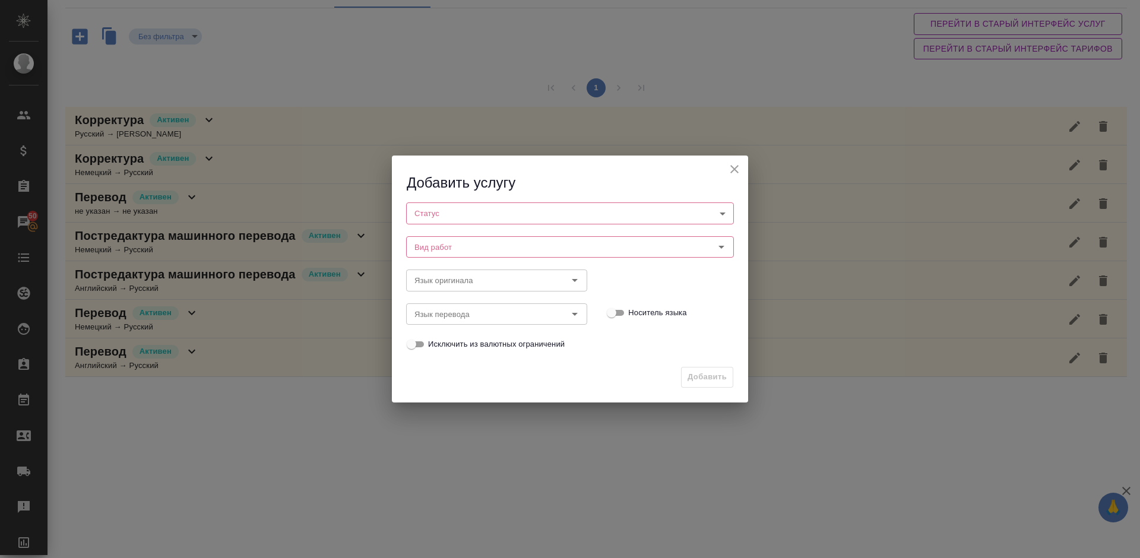
click at [469, 214] on body "🙏 .cls-1 fill:#fff; AWATERA Lazareva Anastasia Клиенты Спецификации Заказы 50 Ч…" at bounding box center [570, 279] width 1140 height 558
click at [465, 240] on li "Активен" at bounding box center [570, 233] width 328 height 20
type input "active"
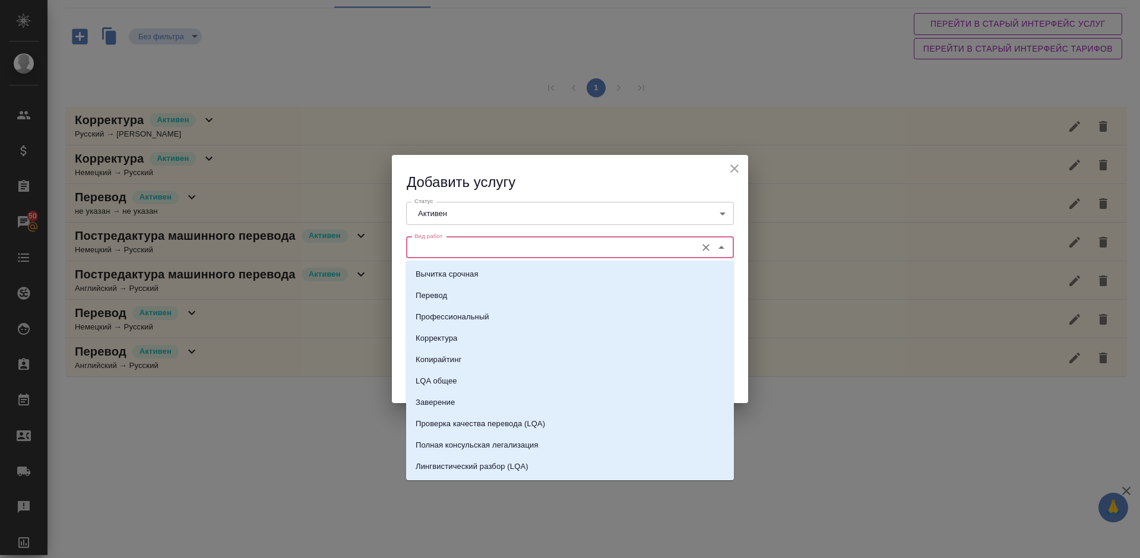
click at [487, 245] on input "Вид работ" at bounding box center [550, 247] width 281 height 14
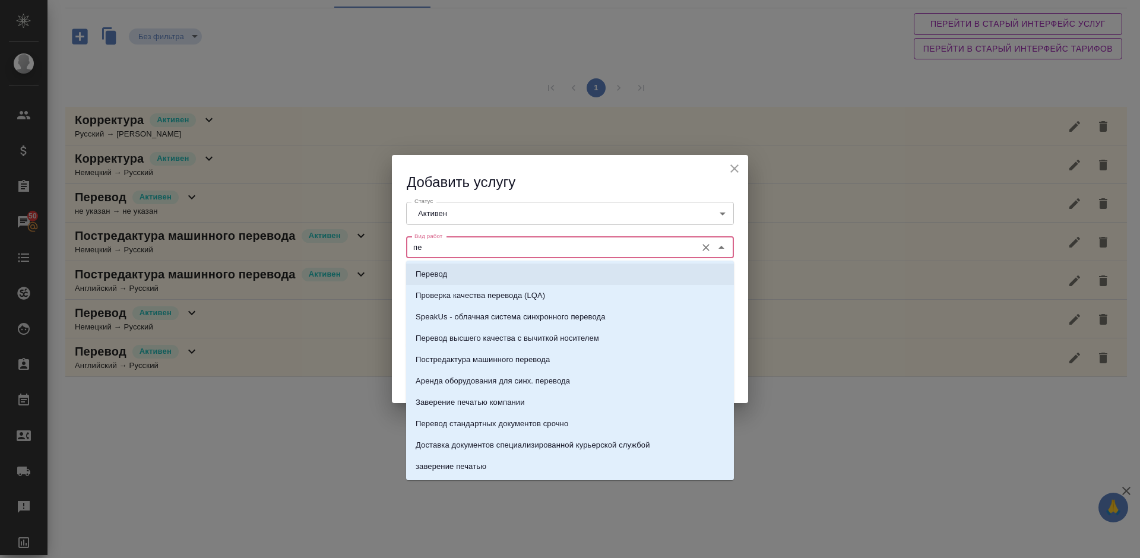
click at [505, 269] on li "Перевод" at bounding box center [570, 274] width 328 height 21
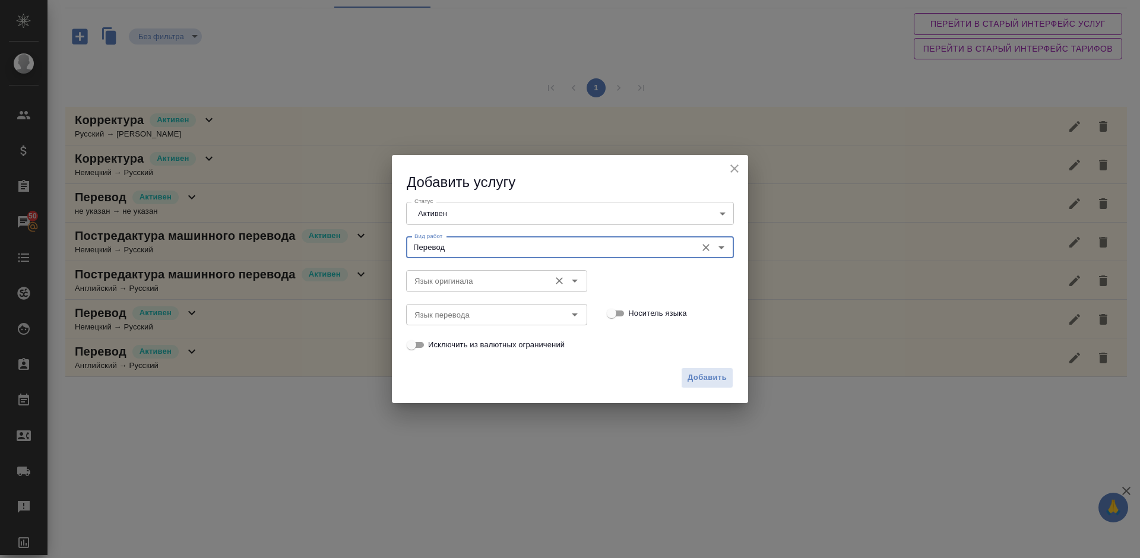
type input "Перевод"
click at [460, 280] on input "Язык оригинала" at bounding box center [477, 281] width 134 height 14
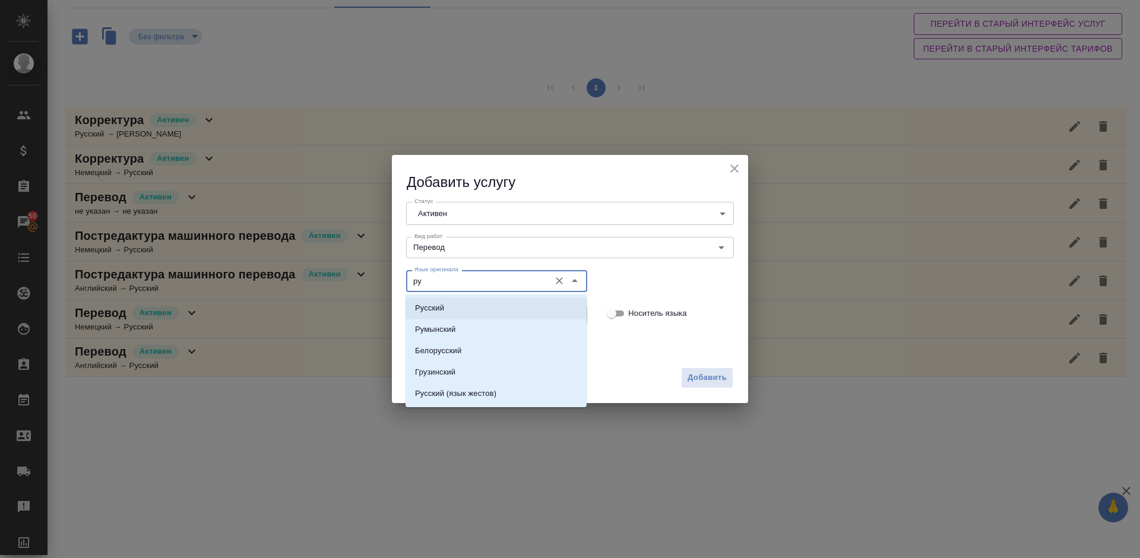
click at [476, 308] on li "Русский" at bounding box center [495, 307] width 181 height 21
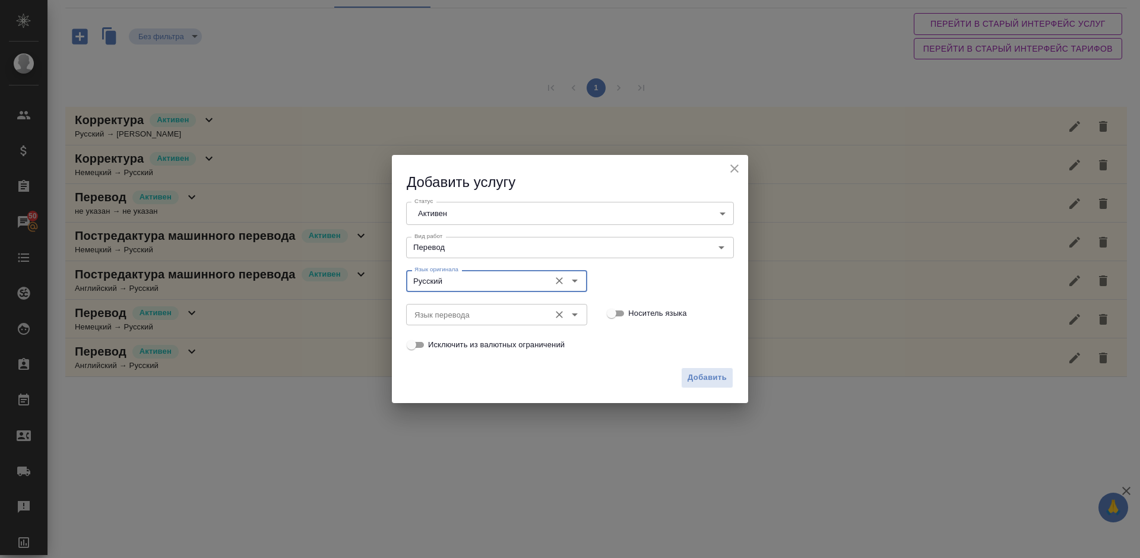
type input "Русский"
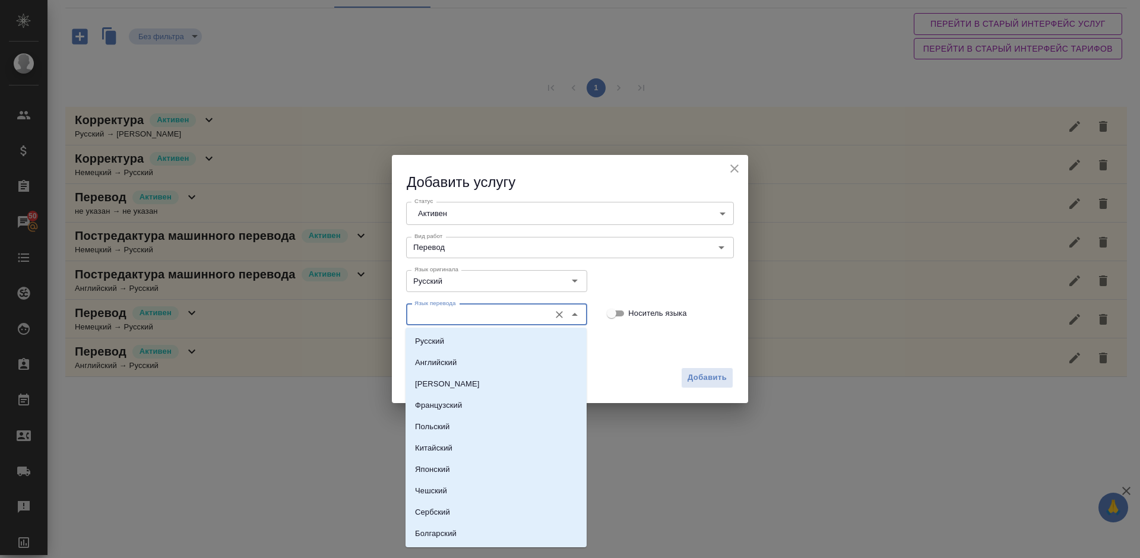
click at [442, 316] on input "Язык перевода" at bounding box center [477, 314] width 134 height 14
click at [469, 345] on li "Английский" at bounding box center [495, 341] width 181 height 21
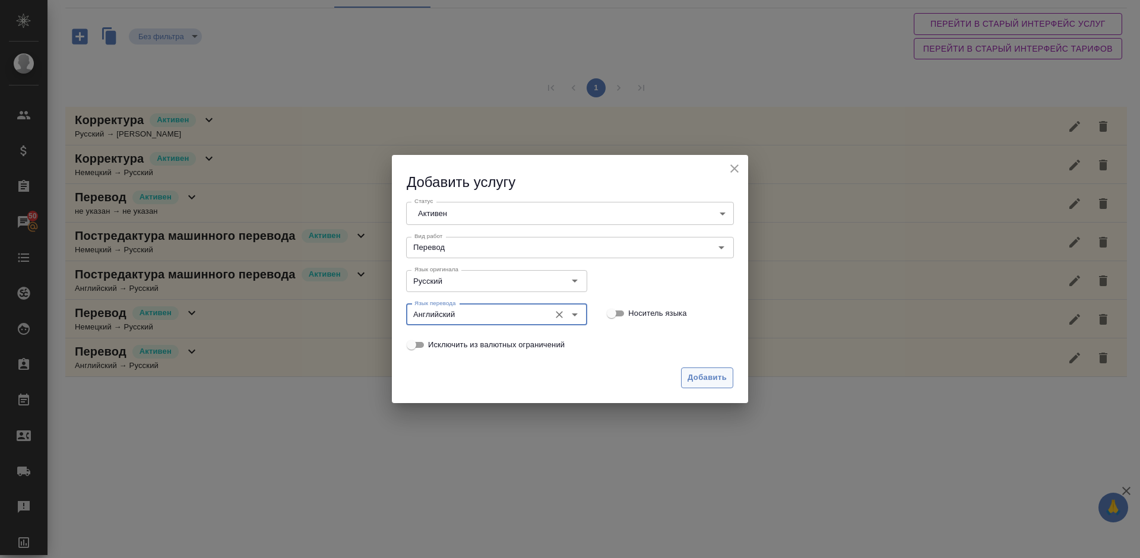
type input "Английский"
click at [706, 374] on span "Добавить" at bounding box center [706, 378] width 39 height 14
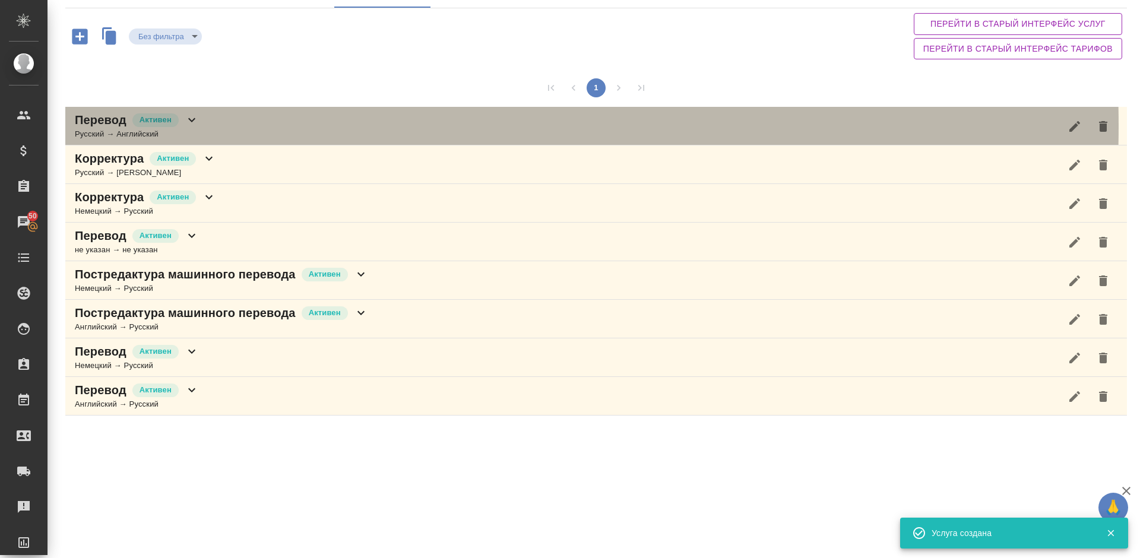
click at [224, 126] on div "Перевод Активен Русский → Английский" at bounding box center [595, 126] width 1061 height 39
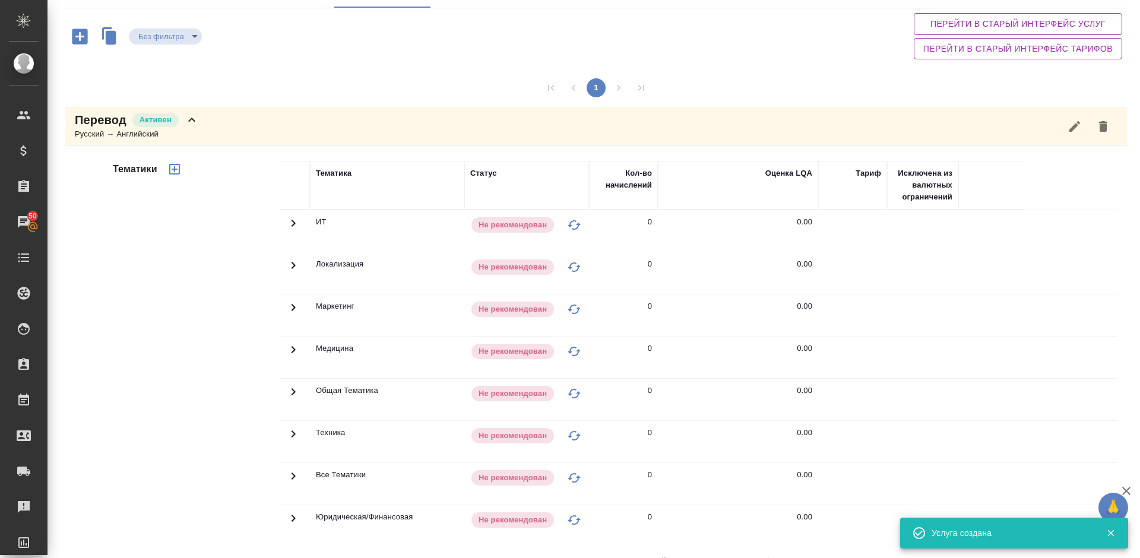
click at [215, 325] on div "Тематики" at bounding box center [195, 351] width 170 height 397
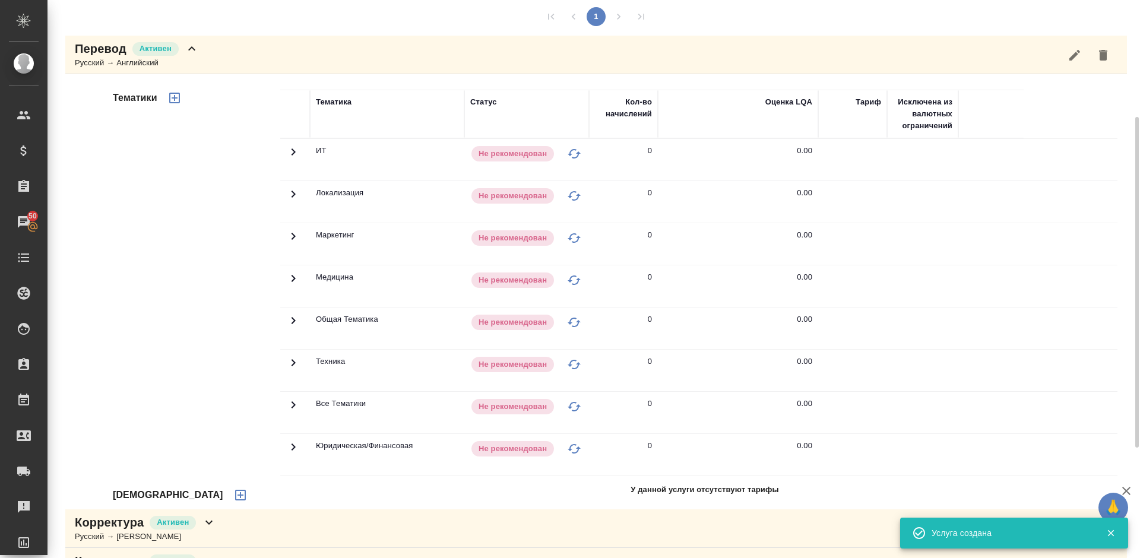
scroll to position [203, 0]
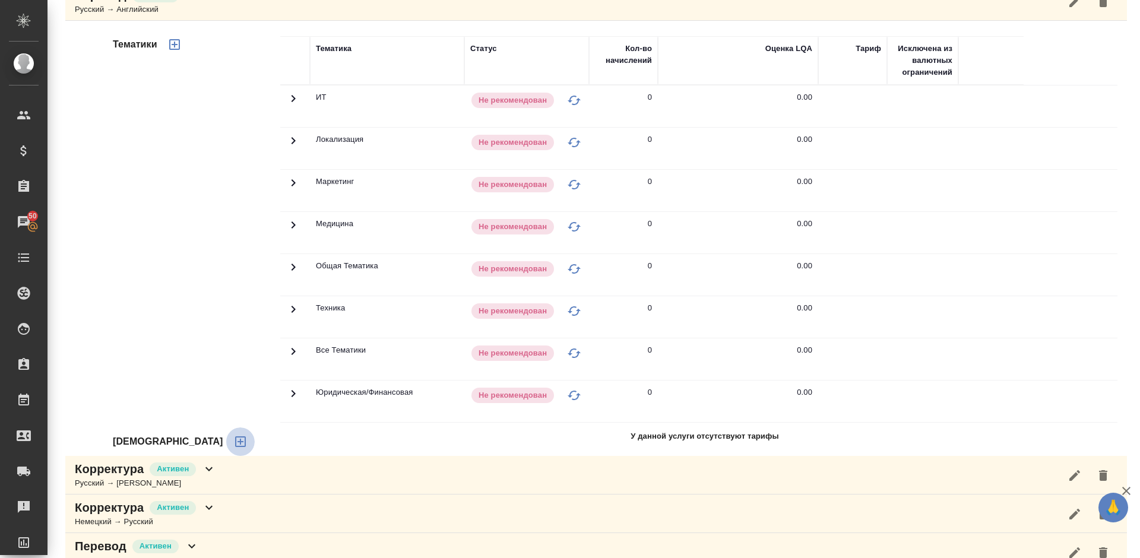
click at [233, 445] on icon "button" at bounding box center [240, 441] width 14 height 14
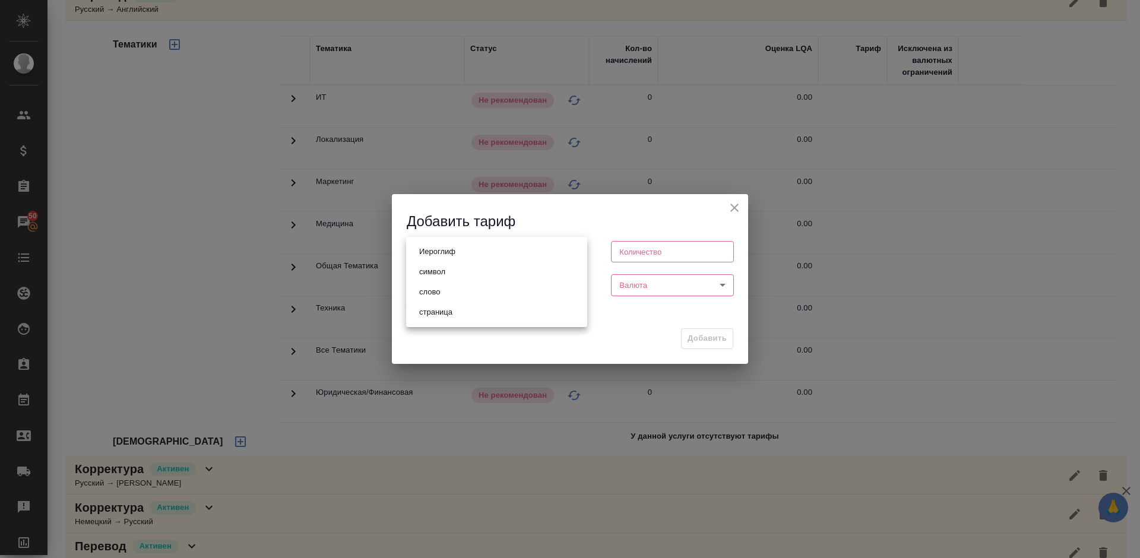
click at [436, 249] on body "🙏 .cls-1 fill:#fff; AWATERA Lazareva Anastasia Клиенты Спецификации Заказы 50 Ч…" at bounding box center [570, 279] width 1140 height 558
click at [452, 287] on li "слово" at bounding box center [496, 292] width 181 height 20
type input "5a8b1489cc6b4906c91bfd90"
type input "1"
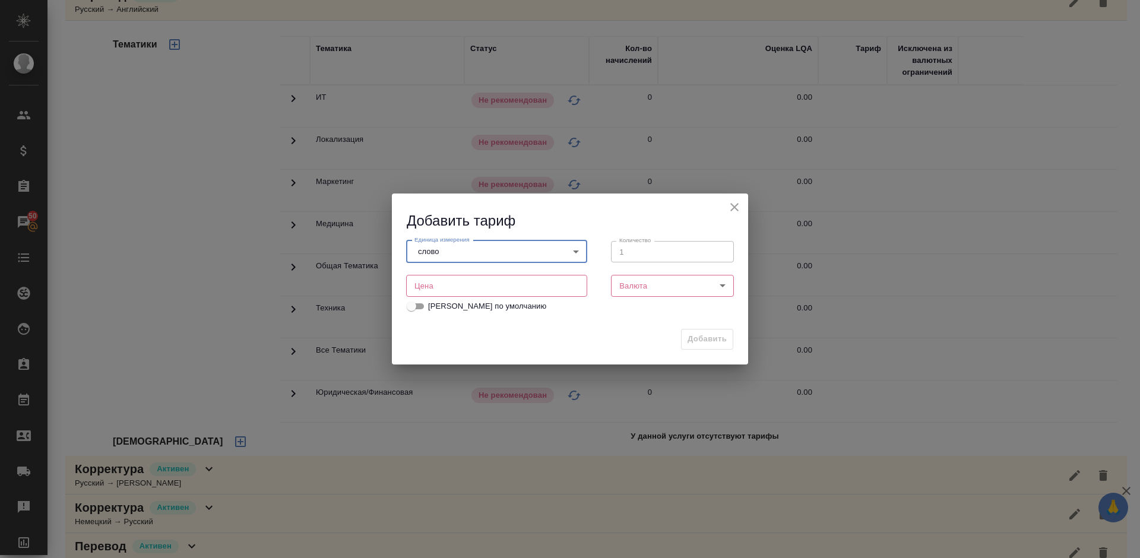
click at [469, 291] on input "number" at bounding box center [496, 285] width 181 height 21
type input "0.01"
click at [631, 286] on body "🙏 .cls-1 fill:#fff; AWATERA Lazareva Anastasia Клиенты Спецификации Заказы 50 Ч…" at bounding box center [570, 279] width 1140 height 558
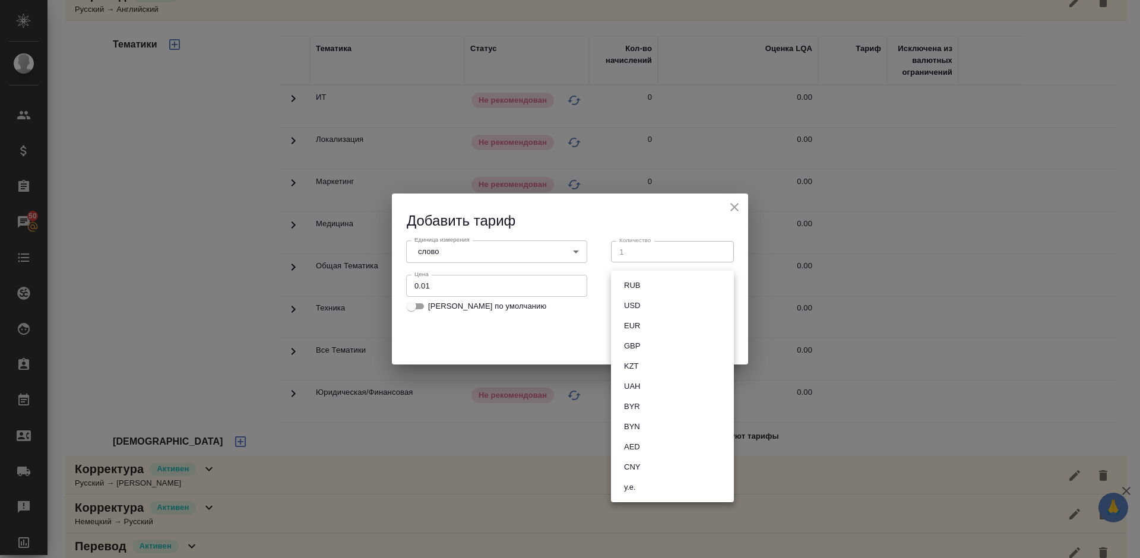
click at [642, 286] on button "RUB" at bounding box center [631, 285] width 23 height 13
type input "RUB"
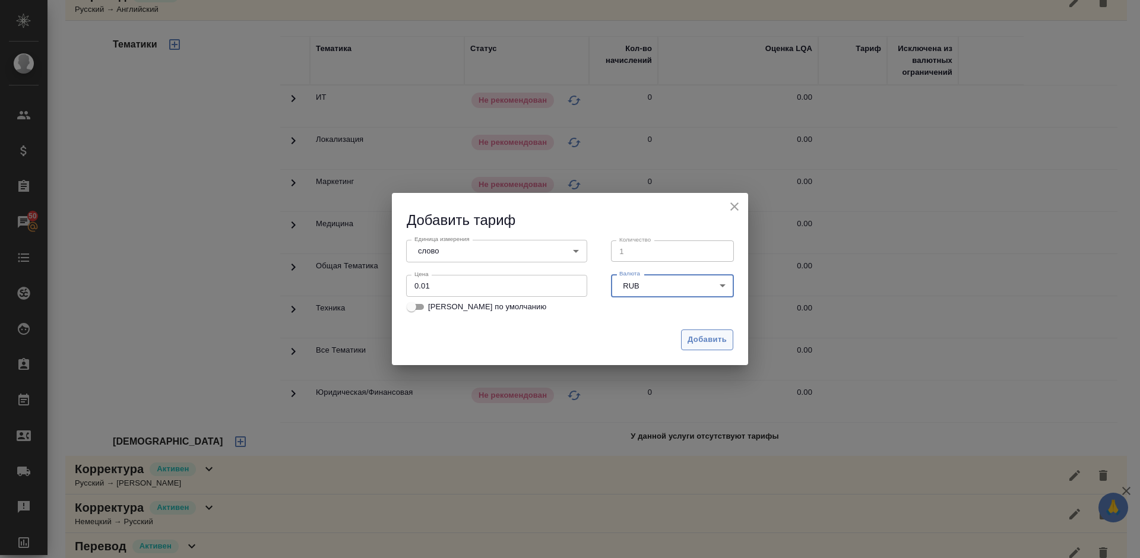
click at [694, 340] on span "Добавить" at bounding box center [706, 340] width 39 height 14
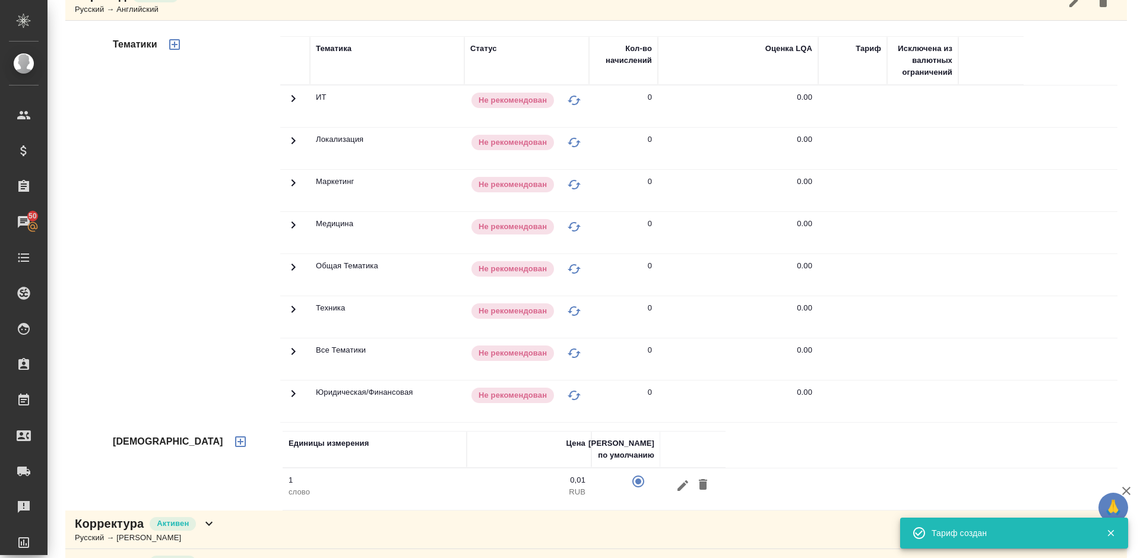
click at [176, 46] on icon "button" at bounding box center [174, 44] width 14 height 14
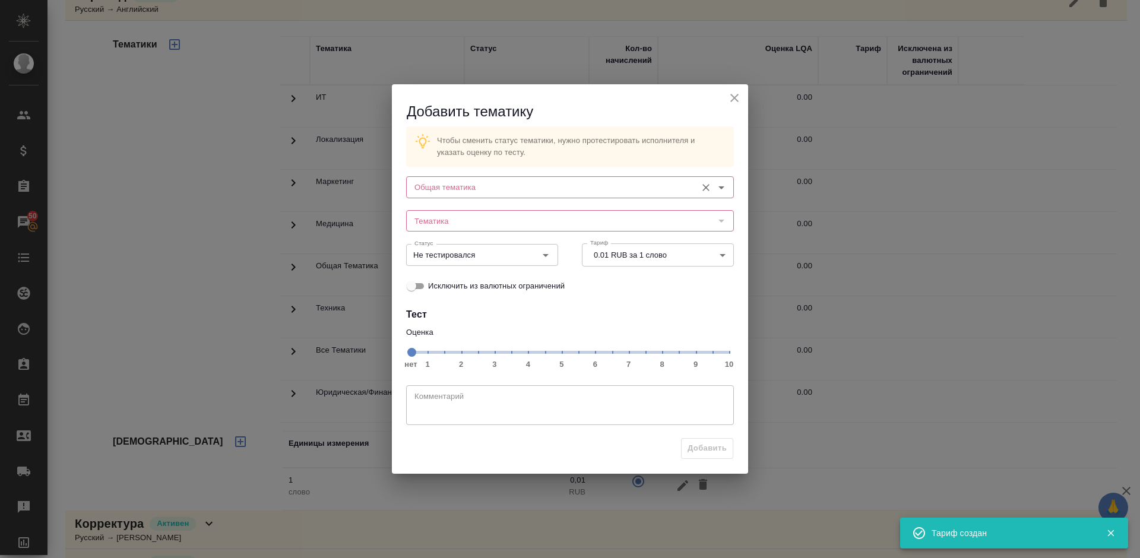
click at [483, 177] on div "Общая тематика" at bounding box center [570, 186] width 328 height 21
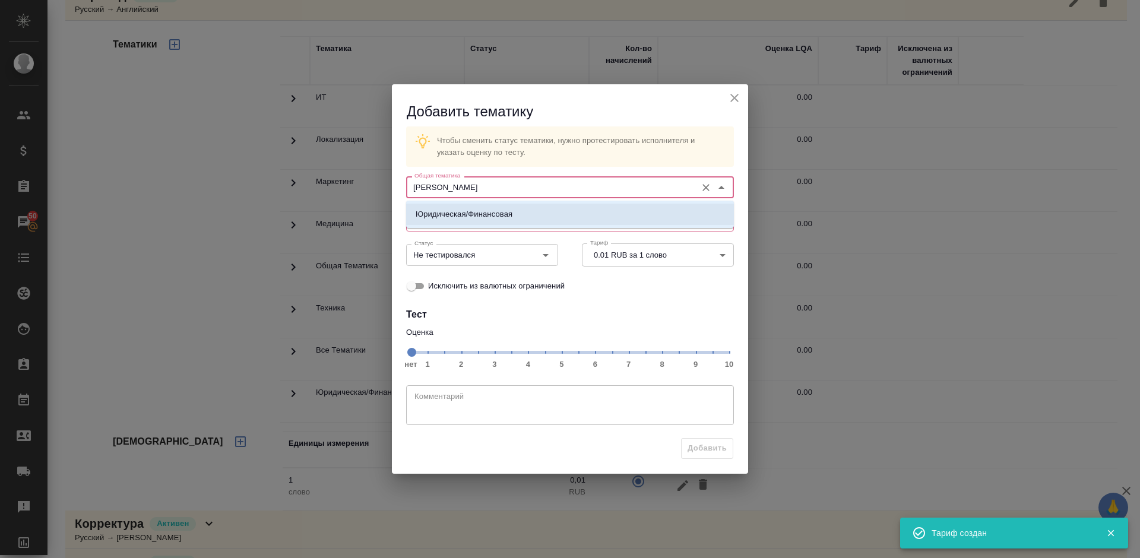
click at [499, 226] on ul "Юридическая/Финансовая" at bounding box center [570, 223] width 328 height 21
click at [489, 220] on p "Юридическая/Финансовая" at bounding box center [464, 214] width 97 height 12
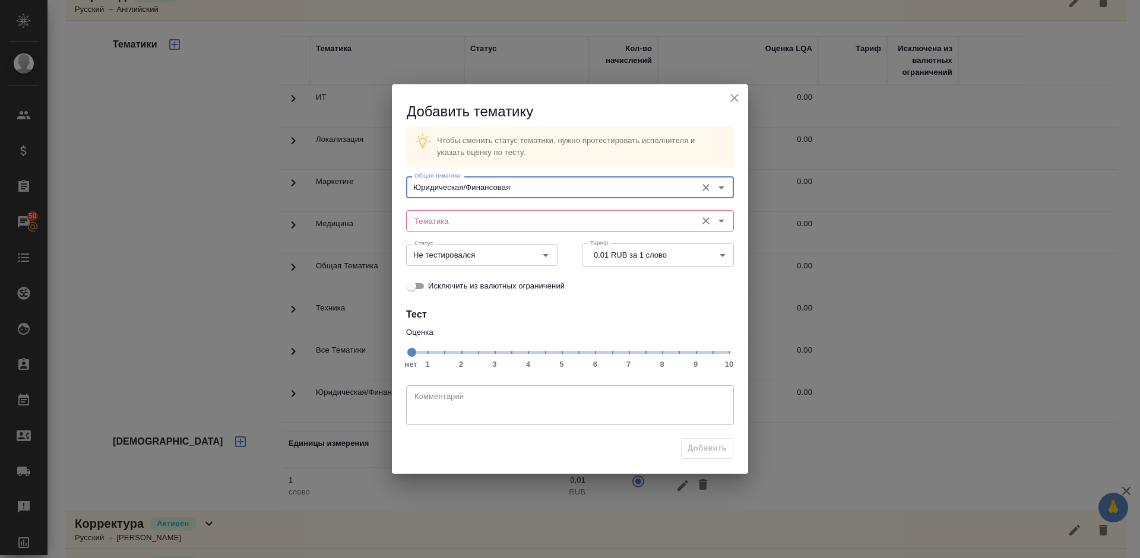
type input "Юридическая/Финансовая"
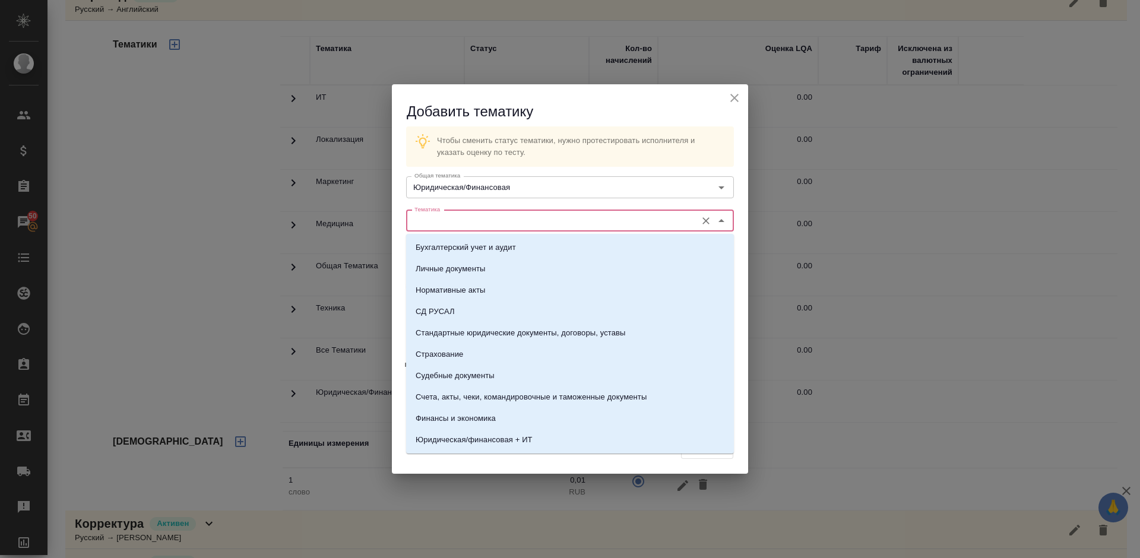
click at [465, 217] on input "Тематика" at bounding box center [550, 221] width 281 height 14
click at [484, 325] on li "Стандартные юридические документы, договоры, уставы" at bounding box center [570, 332] width 328 height 21
type input "Стандартные юридические документы, договоры, уставы"
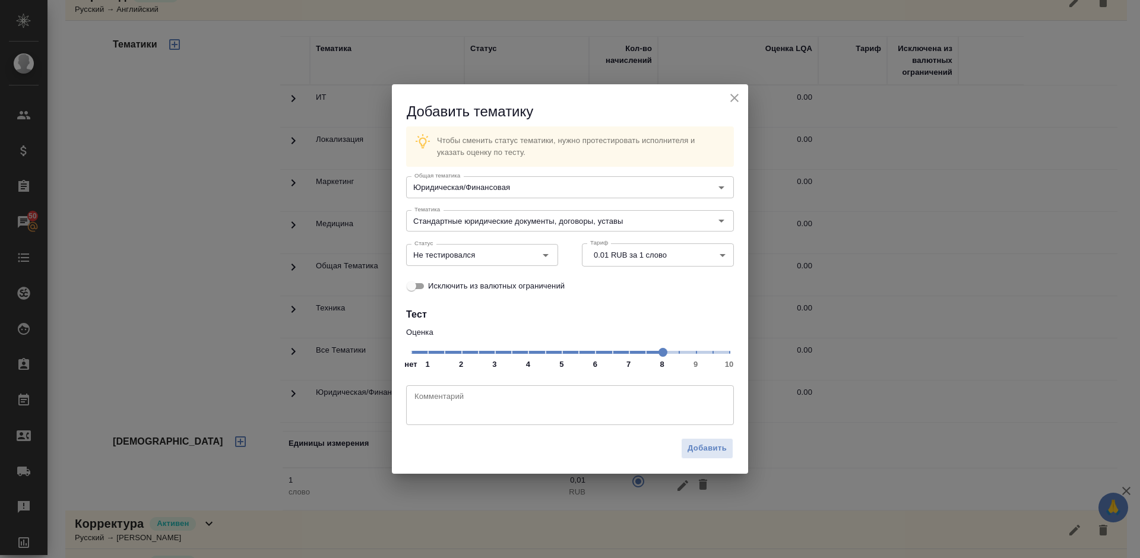
drag, startPoint x: 412, startPoint y: 348, endPoint x: 668, endPoint y: 356, distance: 255.9
click at [667, 356] on span at bounding box center [662, 352] width 9 height 9
click at [509, 262] on input "Не тестировался" at bounding box center [462, 255] width 105 height 14
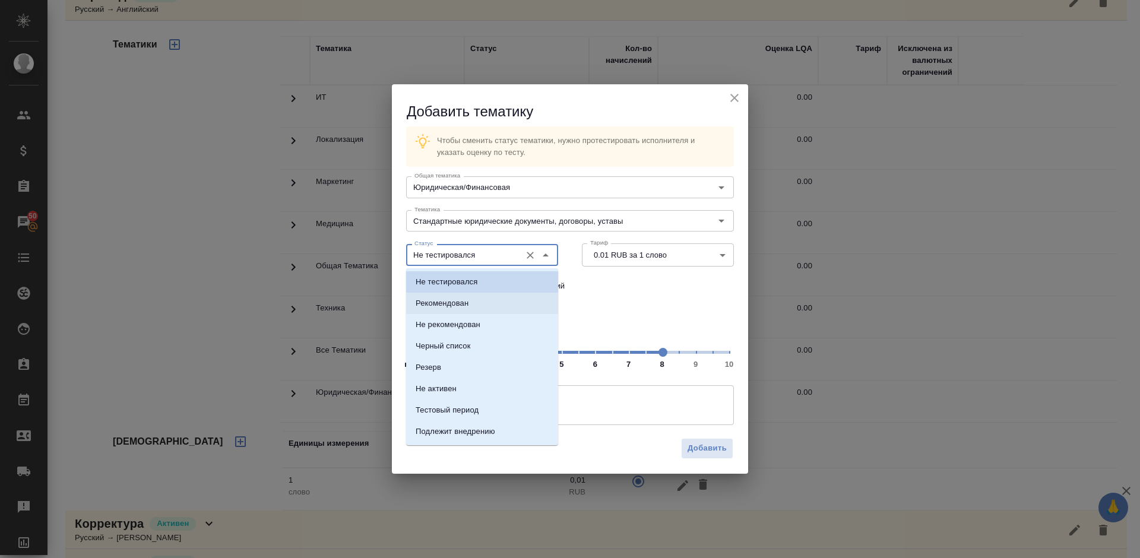
click at [501, 302] on li "Рекомендован" at bounding box center [482, 303] width 152 height 21
type input "Рекомендован"
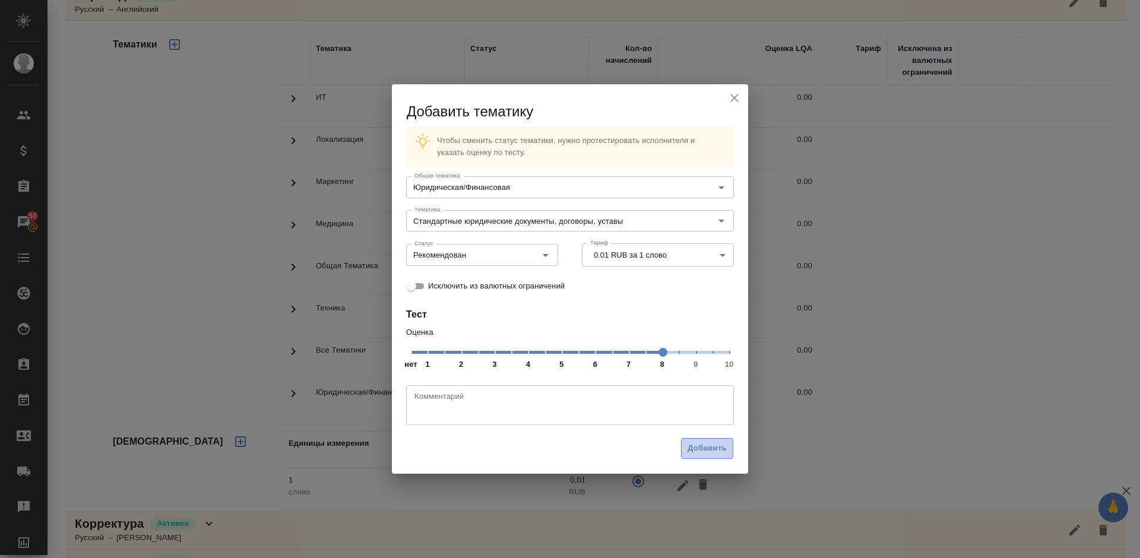
click at [697, 443] on span "Добавить" at bounding box center [706, 449] width 39 height 14
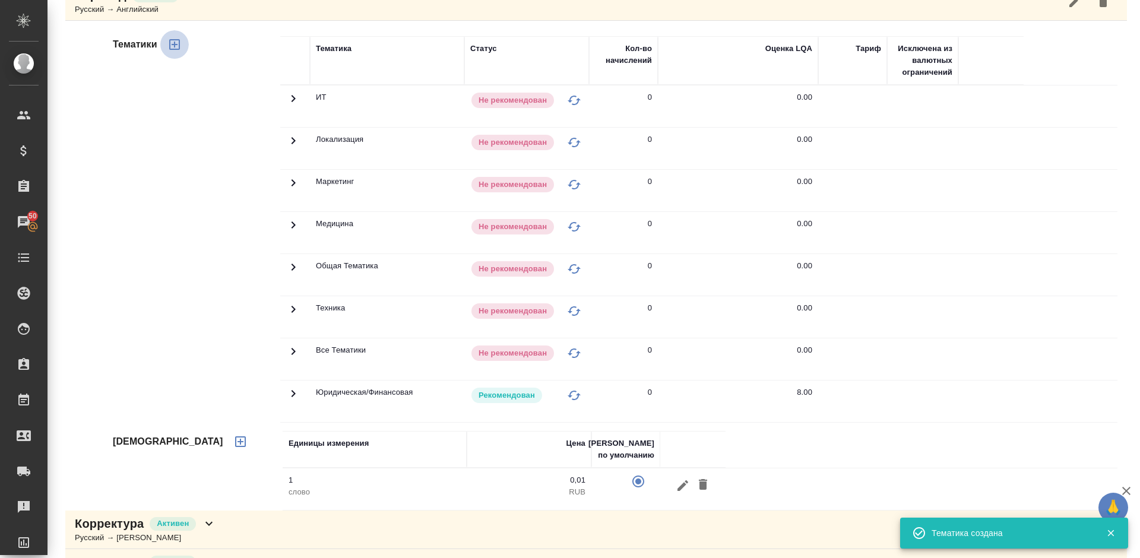
click at [172, 48] on icon "button" at bounding box center [174, 44] width 14 height 14
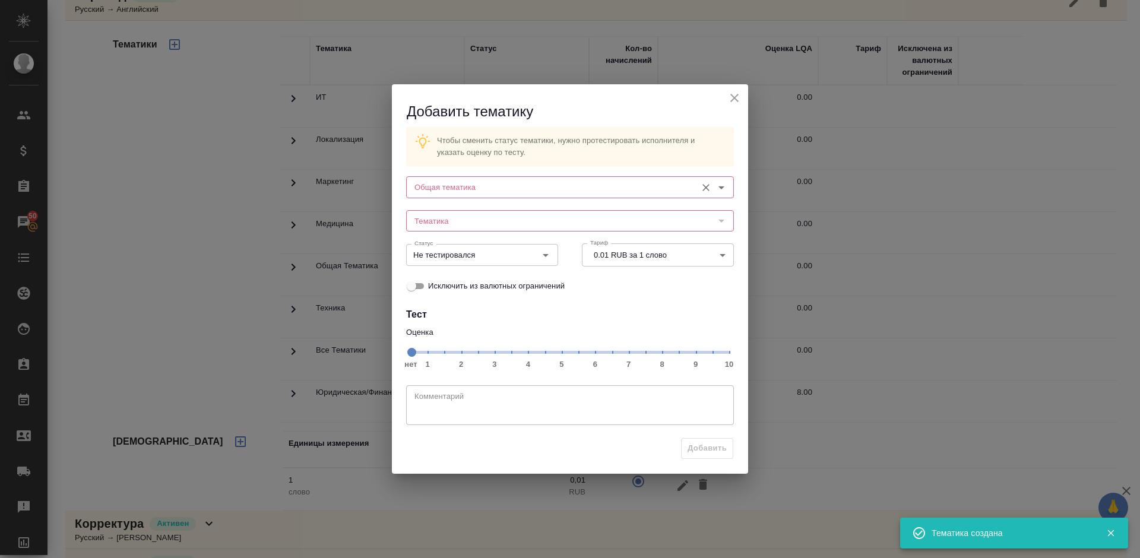
click at [473, 177] on div "Общая тематика" at bounding box center [570, 186] width 328 height 21
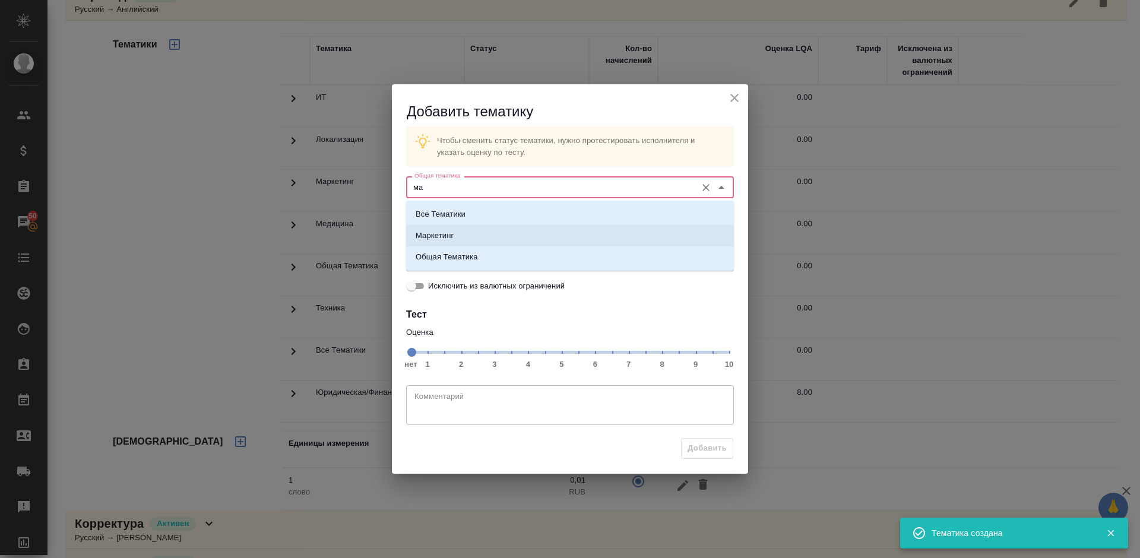
click at [490, 240] on li "Маркетинг" at bounding box center [570, 235] width 328 height 21
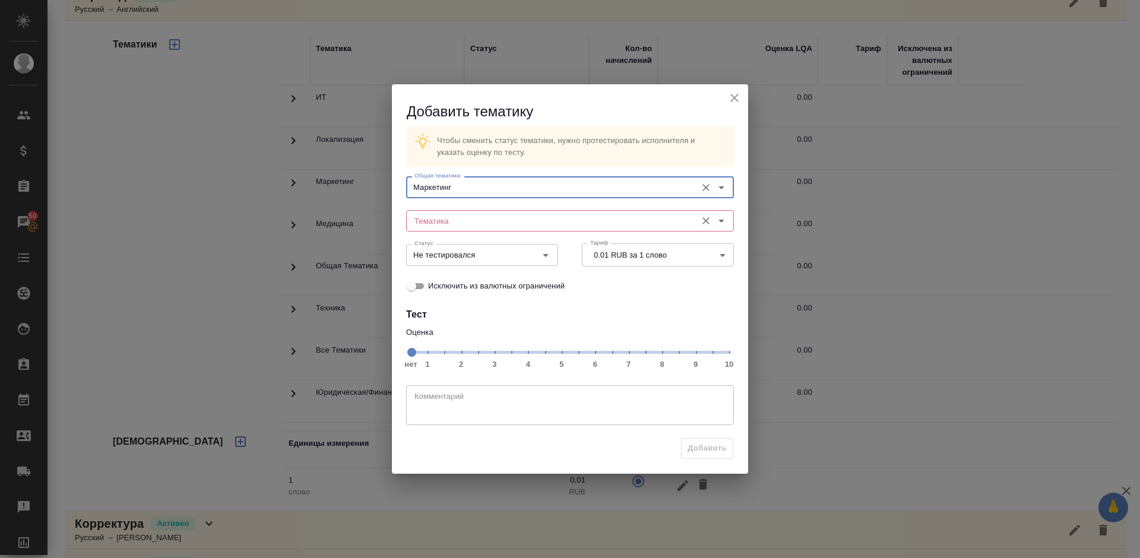
type input "Маркетинг"
click at [464, 223] on input "Тематика" at bounding box center [550, 221] width 281 height 14
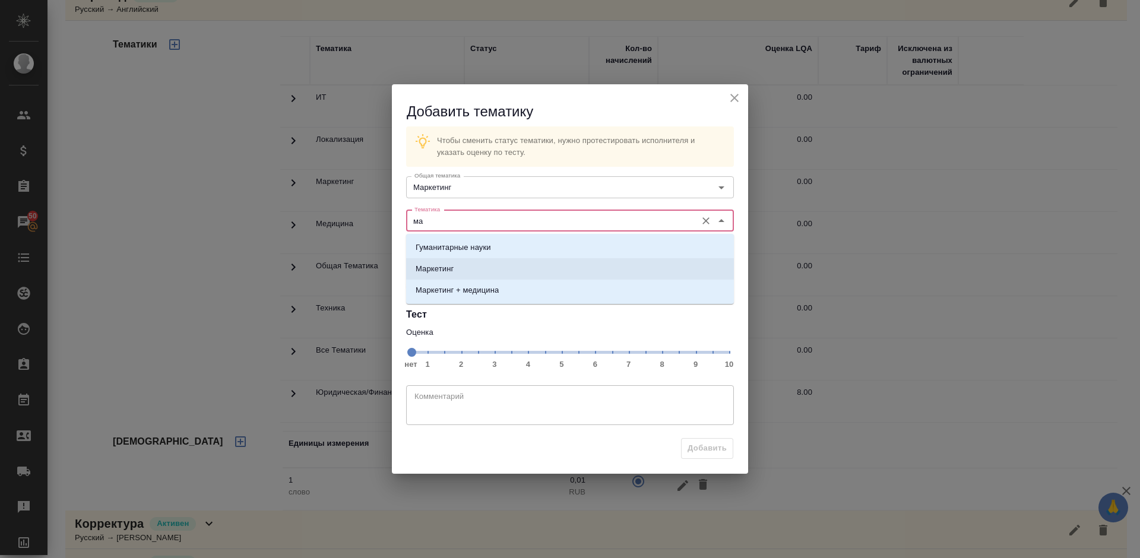
click at [483, 269] on li "Маркетинг" at bounding box center [570, 268] width 328 height 21
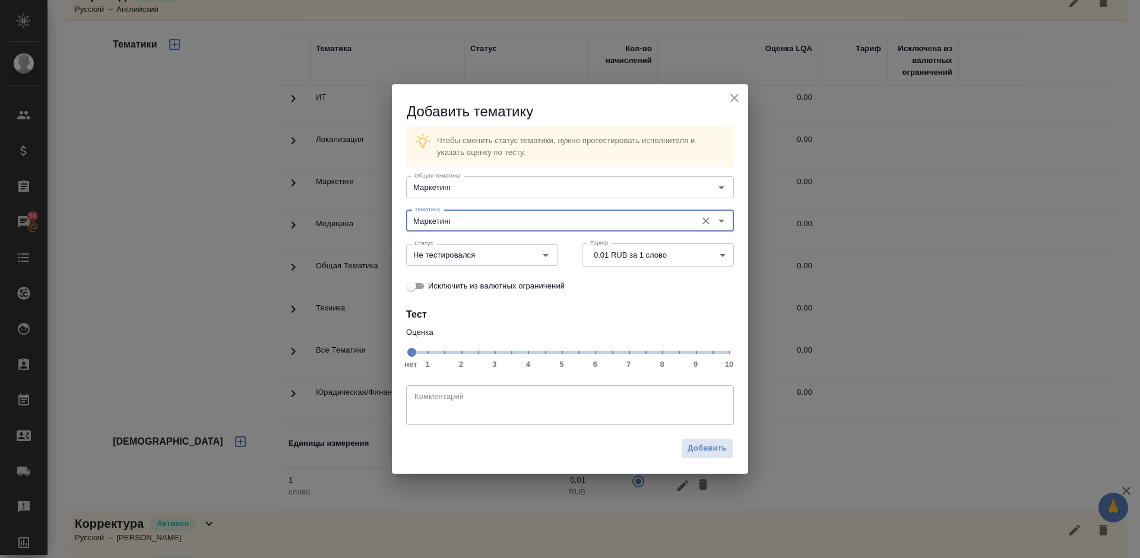
type input "Маркетинг"
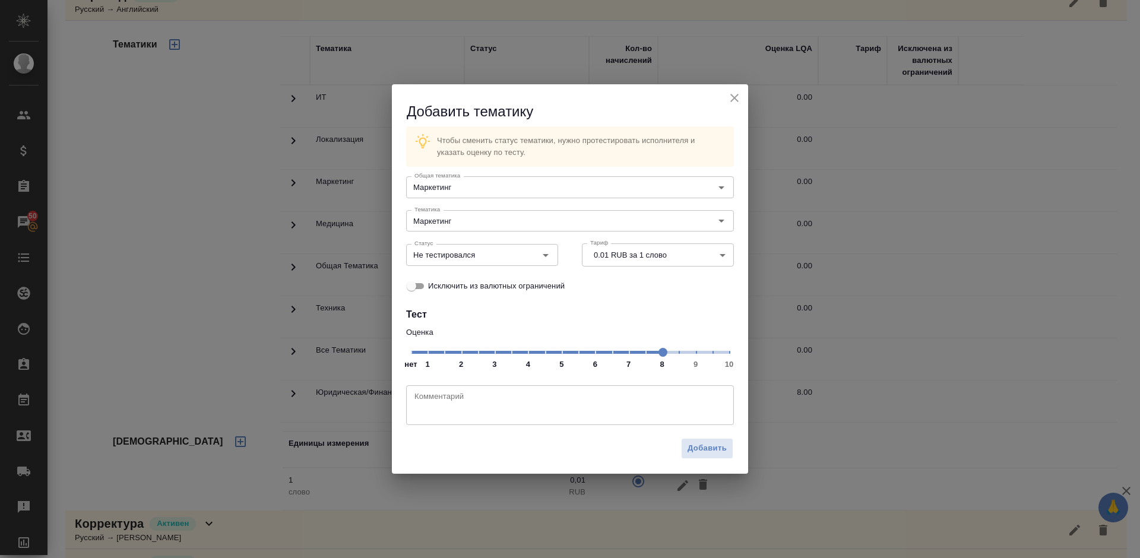
drag, startPoint x: 411, startPoint y: 353, endPoint x: 657, endPoint y: 357, distance: 245.8
click at [658, 357] on span at bounding box center [662, 352] width 9 height 9
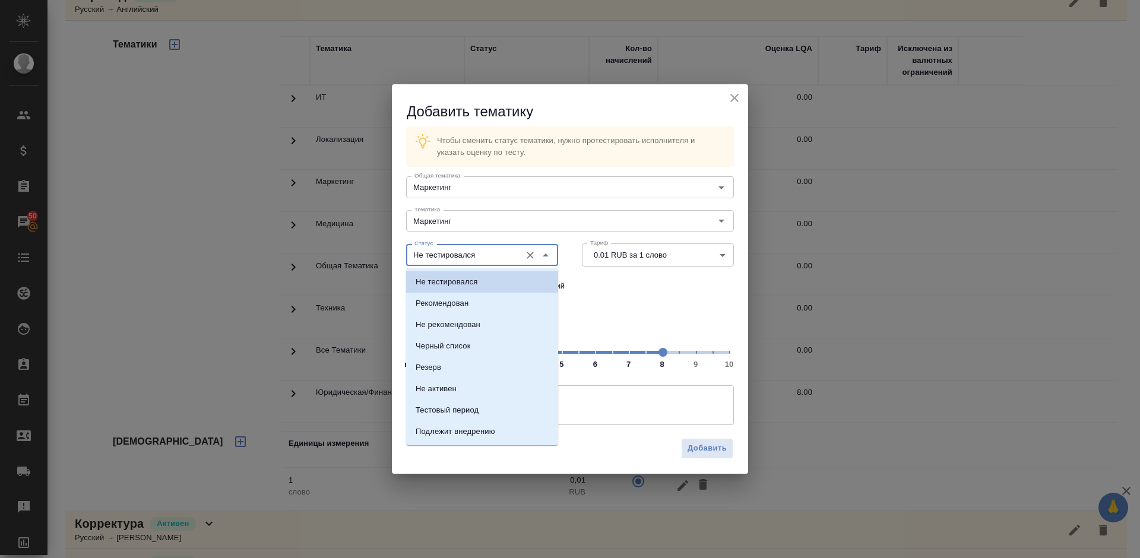
click at [491, 257] on input "Не тестировался" at bounding box center [462, 255] width 105 height 14
click at [495, 297] on li "Рекомендован" at bounding box center [482, 303] width 152 height 21
type input "Рекомендован"
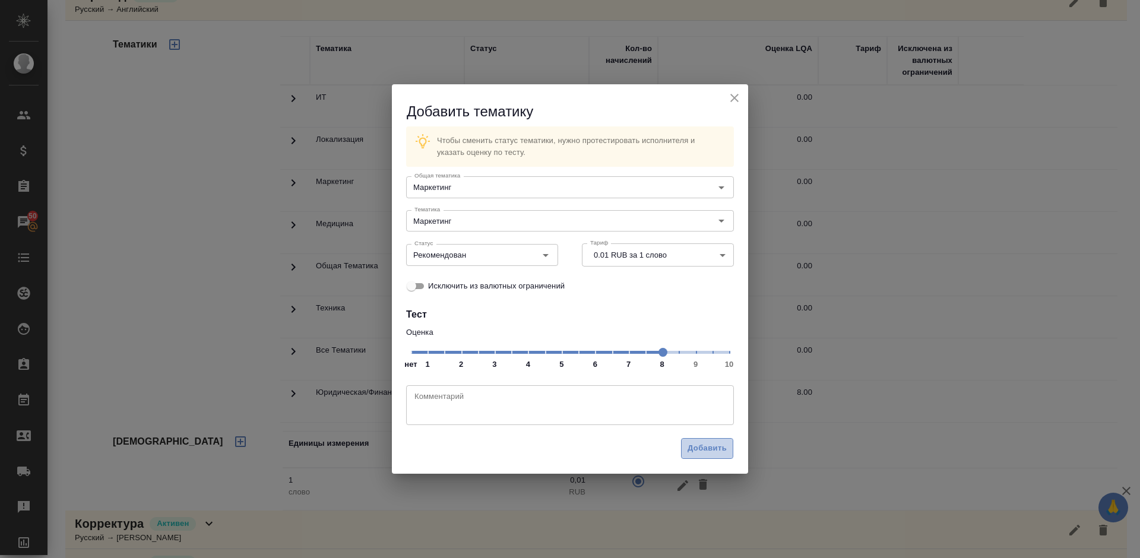
click at [712, 446] on span "Добавить" at bounding box center [706, 449] width 39 height 14
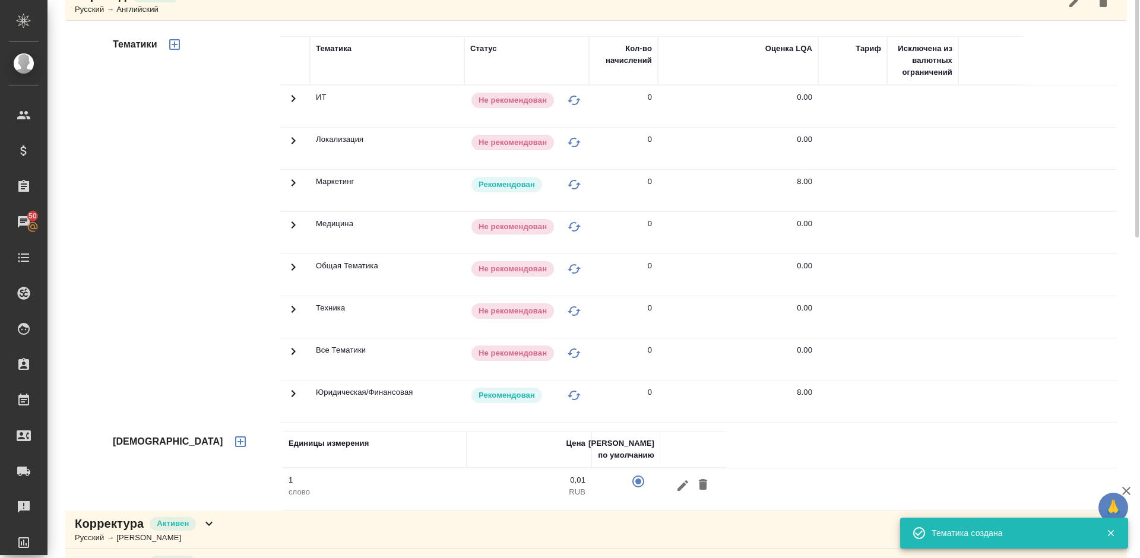
scroll to position [0, 0]
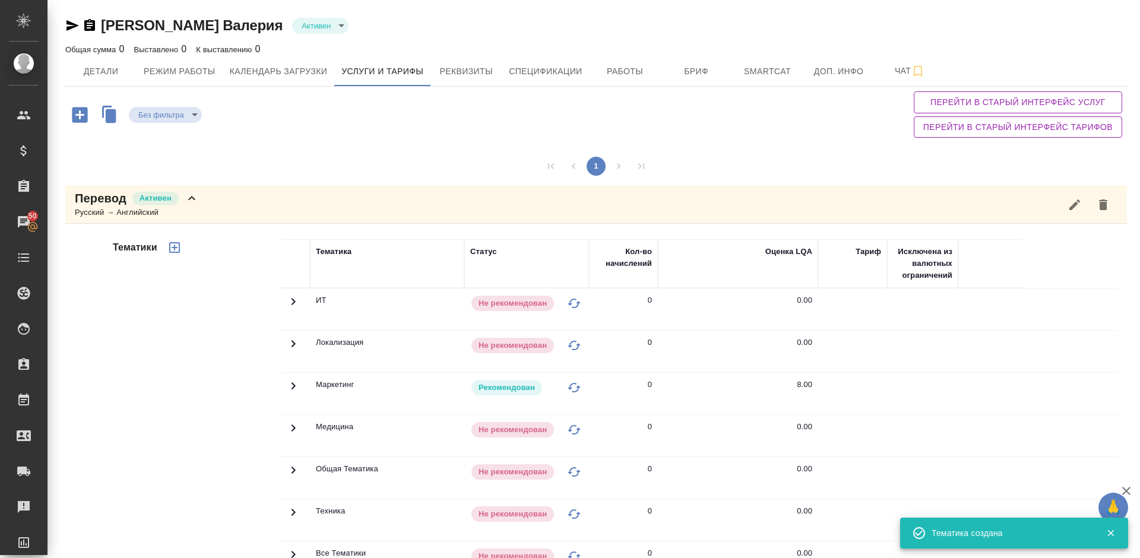
click at [231, 206] on div "Перевод Активен Русский → Английский" at bounding box center [595, 204] width 1061 height 39
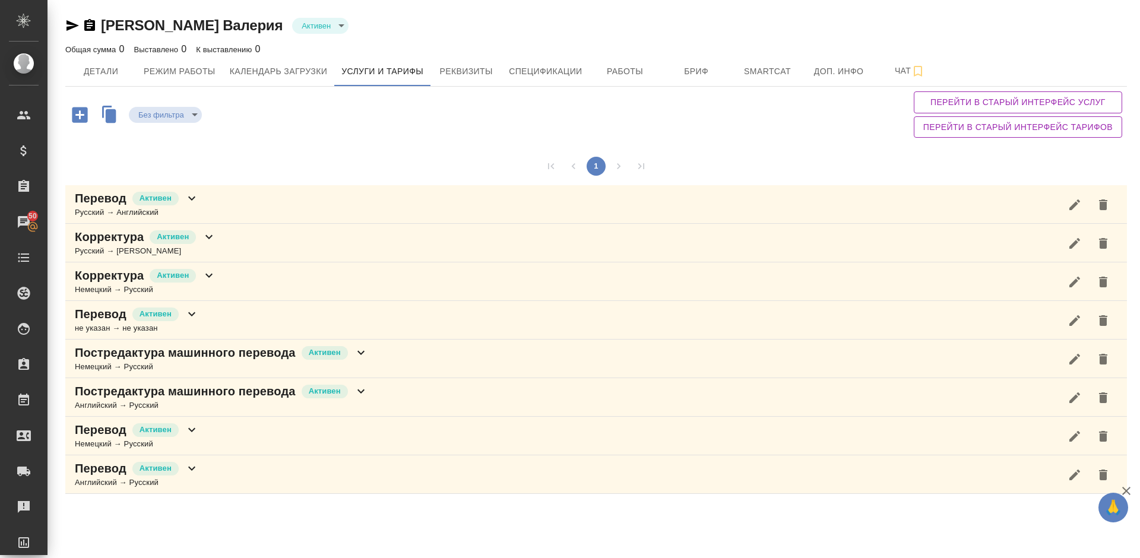
click at [82, 114] on icon "button" at bounding box center [79, 114] width 21 height 21
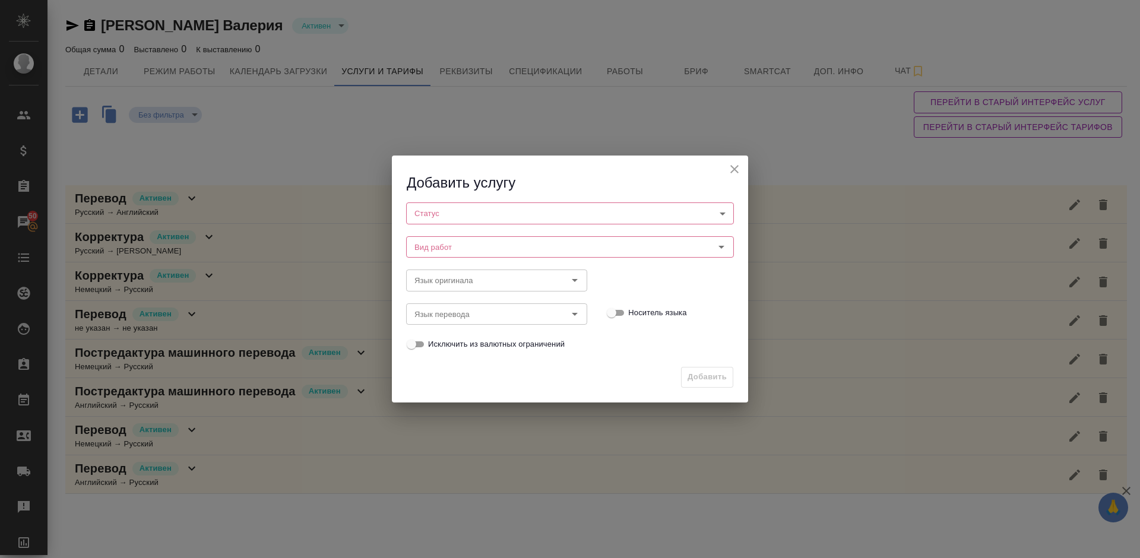
click at [490, 213] on body "🙏 .cls-1 fill:#fff; AWATERA Lazareva Anastasia Клиенты Спецификации Заказы 50 Ч…" at bounding box center [570, 279] width 1140 height 558
click at [465, 228] on li "Активен" at bounding box center [570, 233] width 328 height 20
type input "active"
click at [477, 246] on input "Вид работ" at bounding box center [550, 247] width 281 height 14
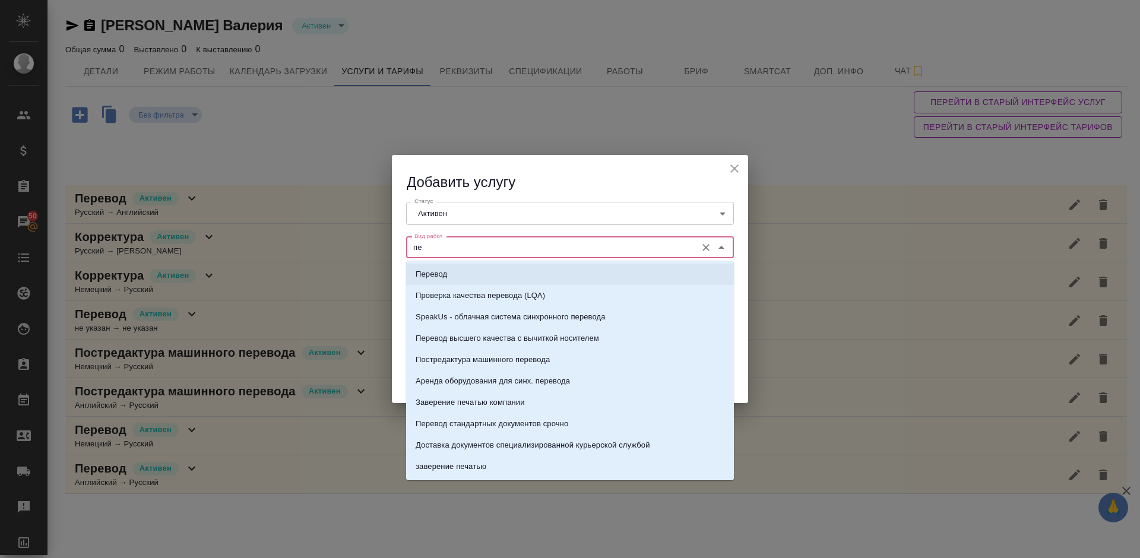
click at [487, 279] on li "Перевод" at bounding box center [570, 274] width 328 height 21
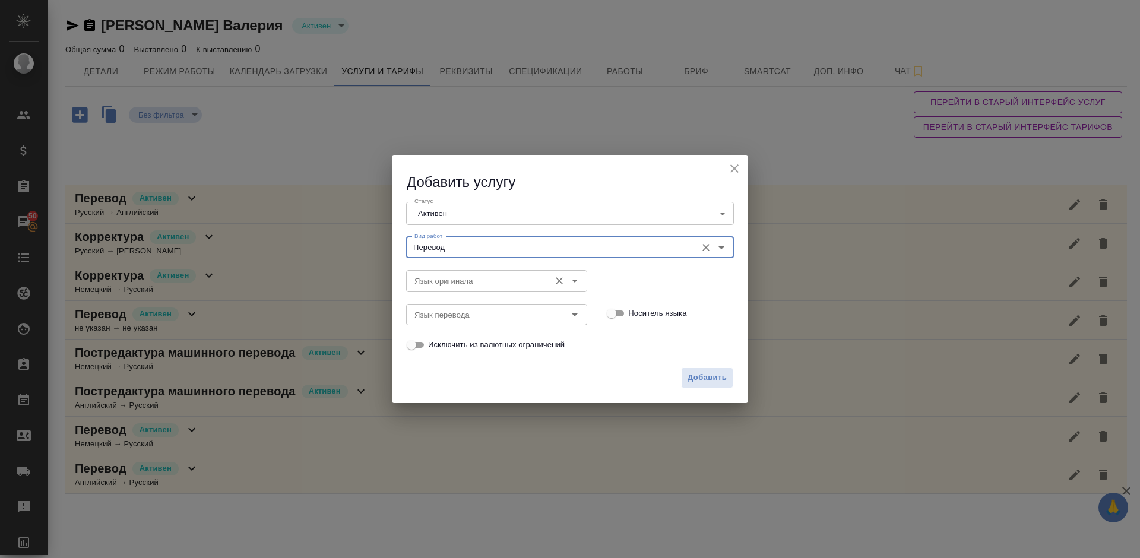
type input "Перевод"
click at [465, 282] on input "Язык оригинала" at bounding box center [477, 281] width 134 height 14
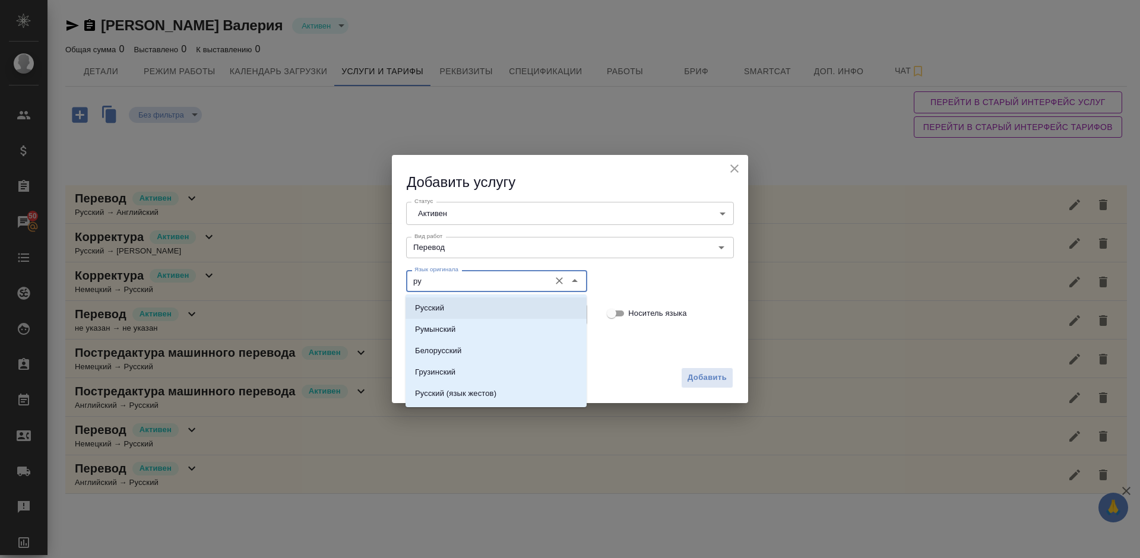
click at [479, 302] on li "Русский" at bounding box center [495, 307] width 181 height 21
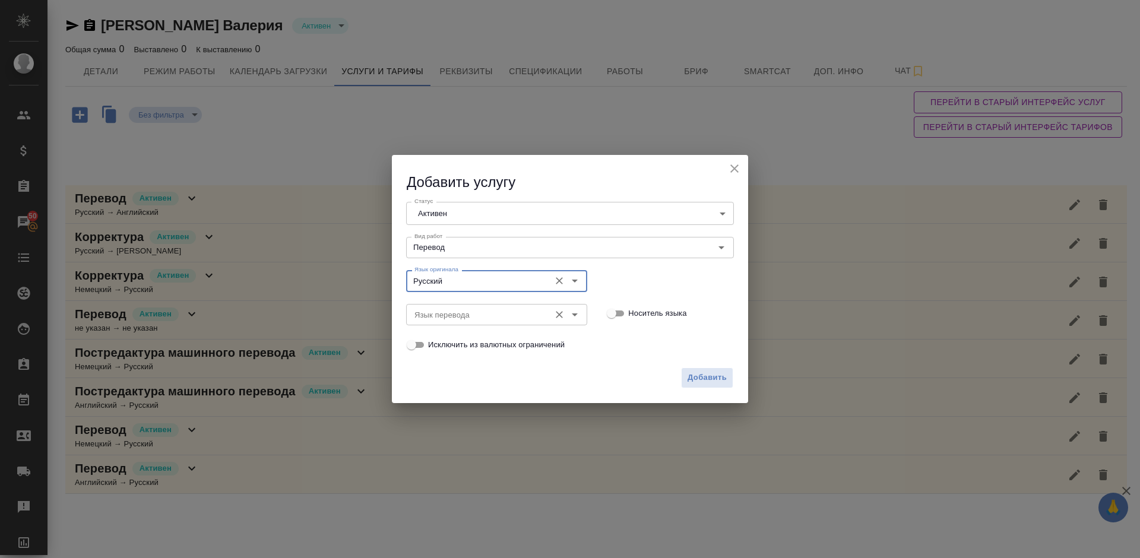
type input "Русский"
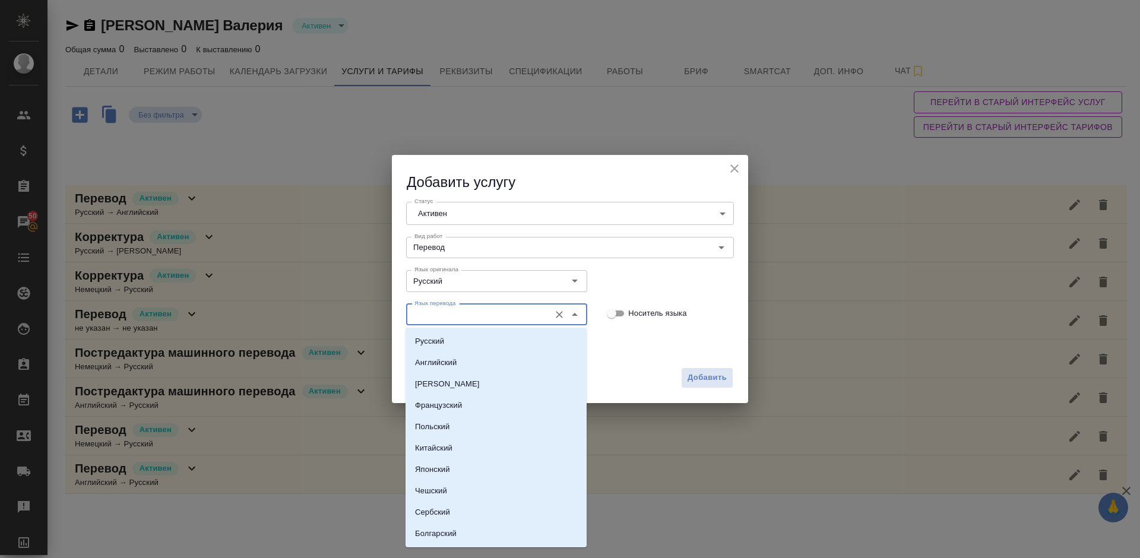
click at [452, 309] on input "Язык перевода" at bounding box center [477, 314] width 134 height 14
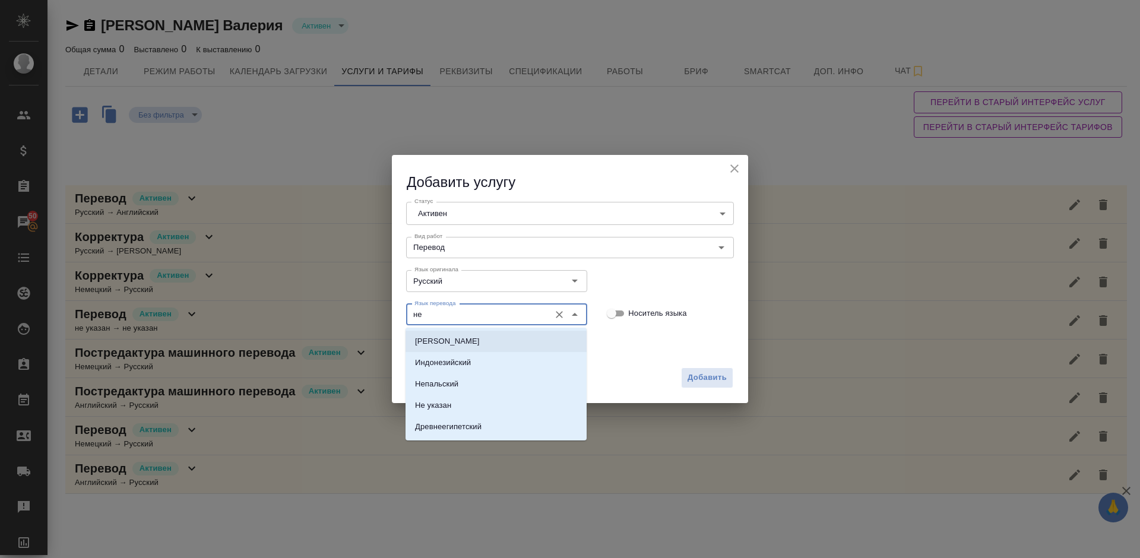
click at [476, 336] on li "Немецкий" at bounding box center [495, 341] width 181 height 21
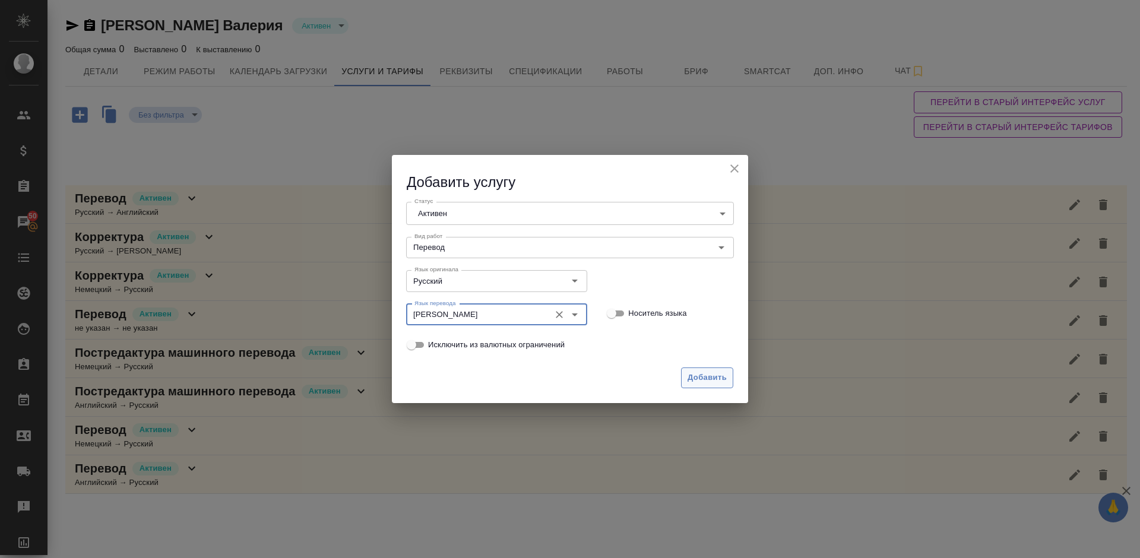
type input "Немецкий"
click at [709, 372] on span "Добавить" at bounding box center [706, 378] width 39 height 14
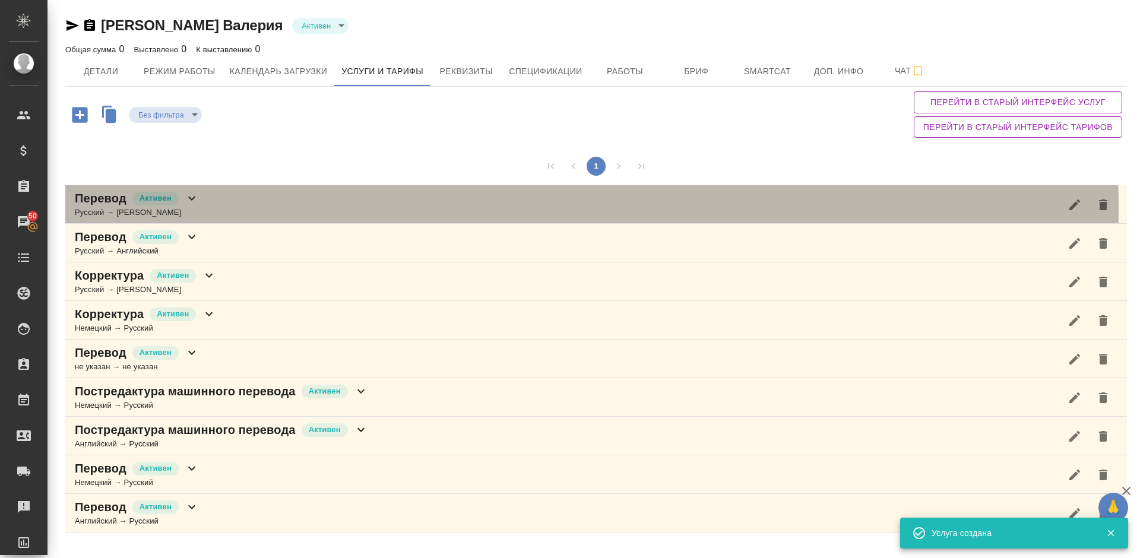
click at [246, 207] on div "Перевод Активен Русский → Немецкий" at bounding box center [595, 204] width 1061 height 39
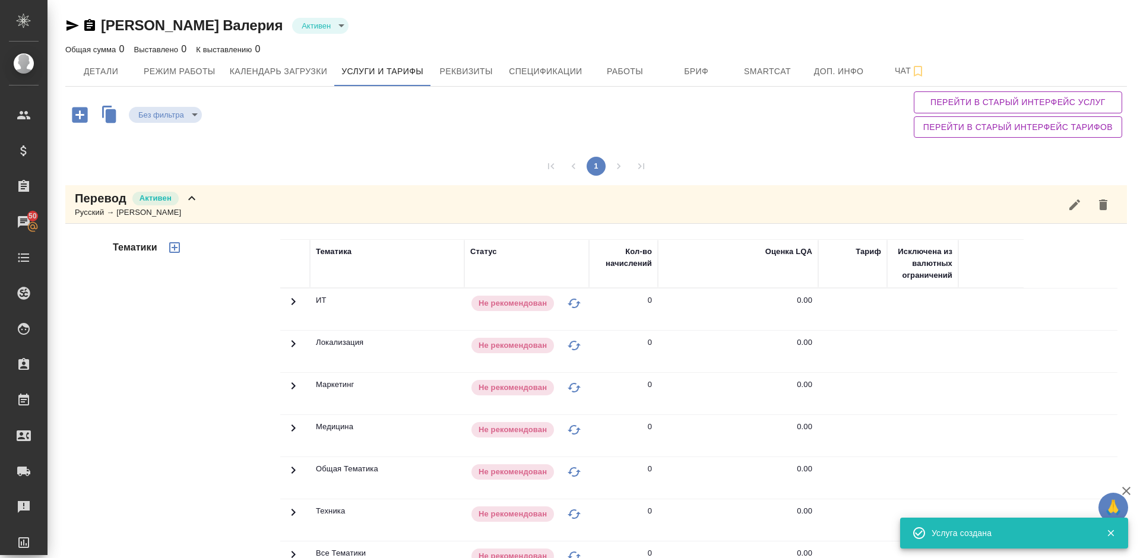
click at [215, 417] on div "Тематики" at bounding box center [195, 429] width 170 height 397
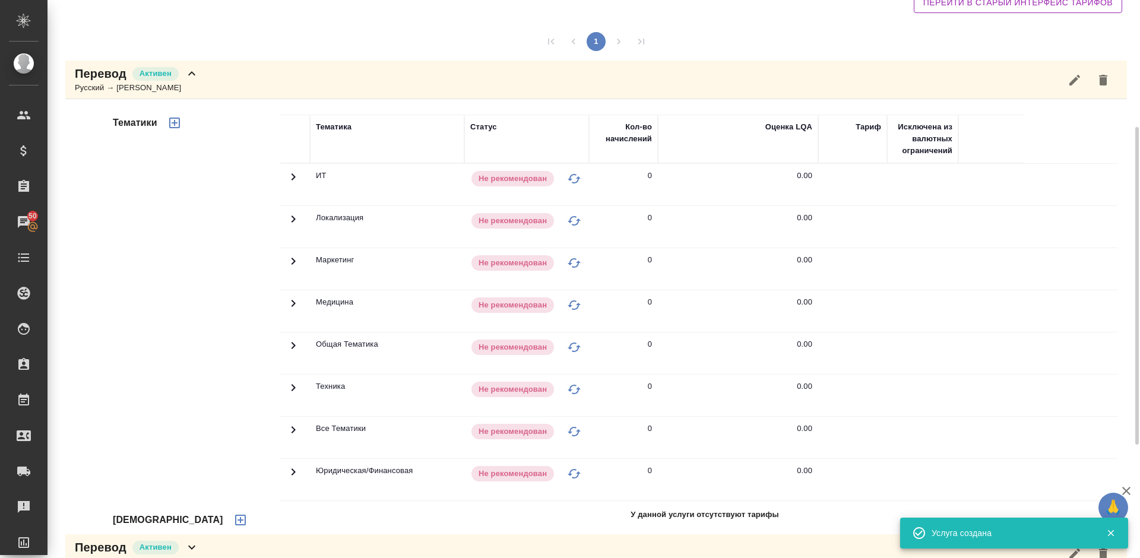
scroll to position [196, 0]
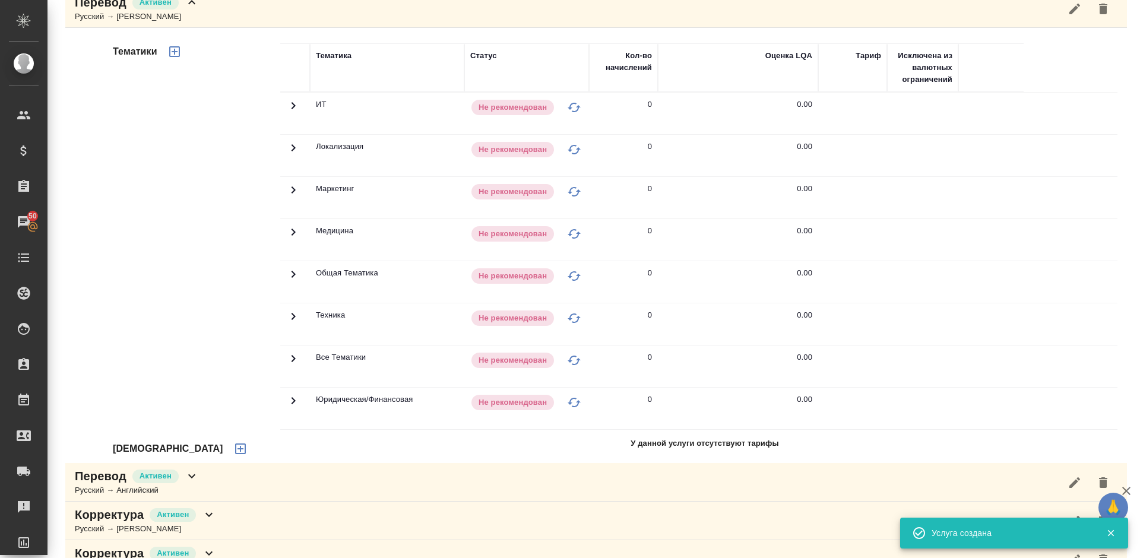
click at [233, 445] on icon "button" at bounding box center [240, 449] width 14 height 14
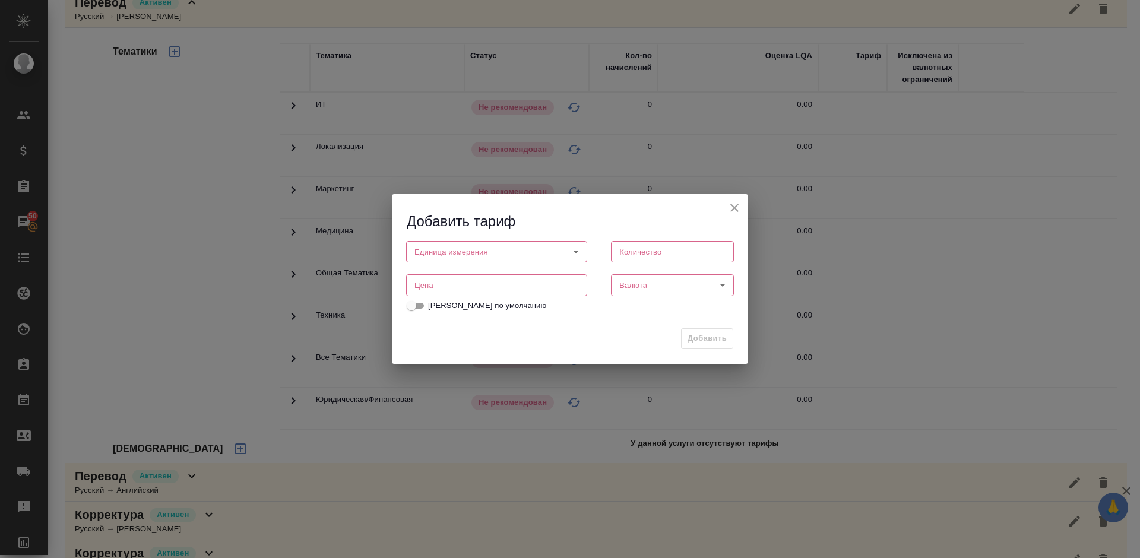
click at [493, 248] on body "🙏 .cls-1 fill:#fff; AWATERA Lazareva Anastasia Клиенты Спецификации Заказы 50 Ч…" at bounding box center [570, 279] width 1140 height 558
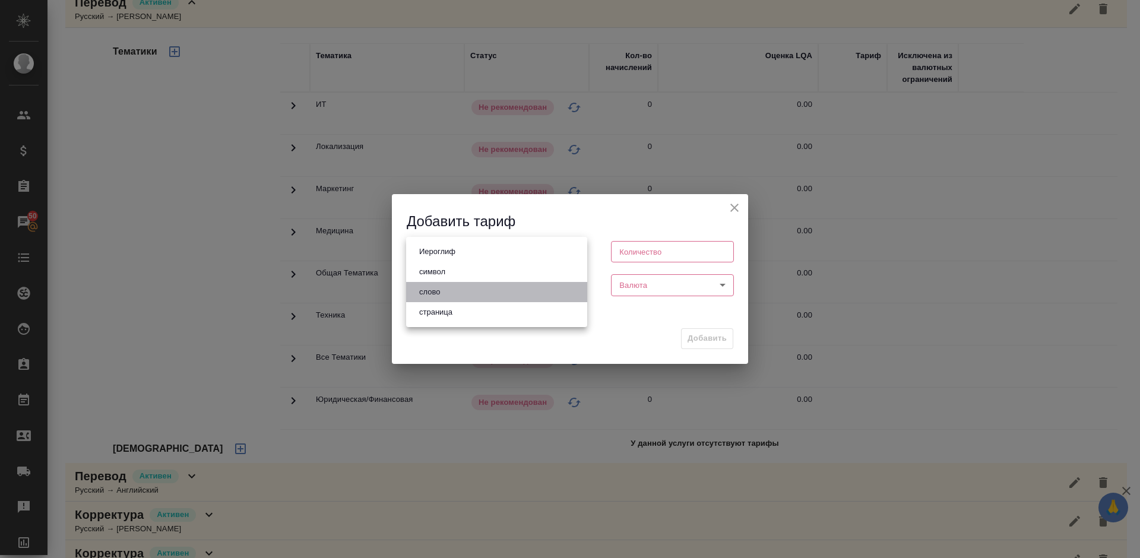
click at [464, 294] on li "слово" at bounding box center [496, 292] width 181 height 20
type input "5a8b1489cc6b4906c91bfd90"
type input "1"
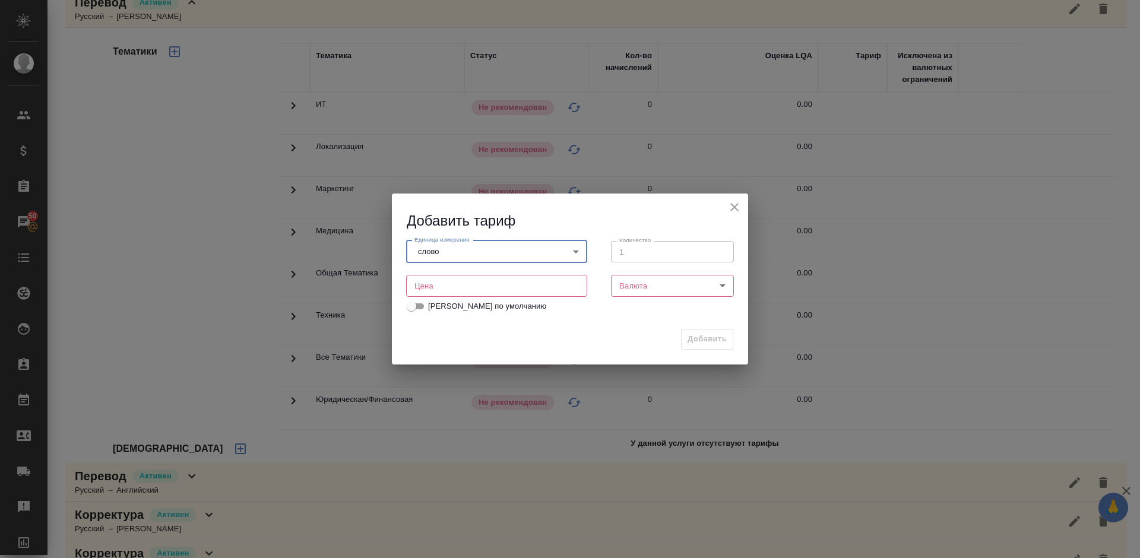
click at [538, 280] on input "number" at bounding box center [496, 285] width 181 height 21
type input "0.01"
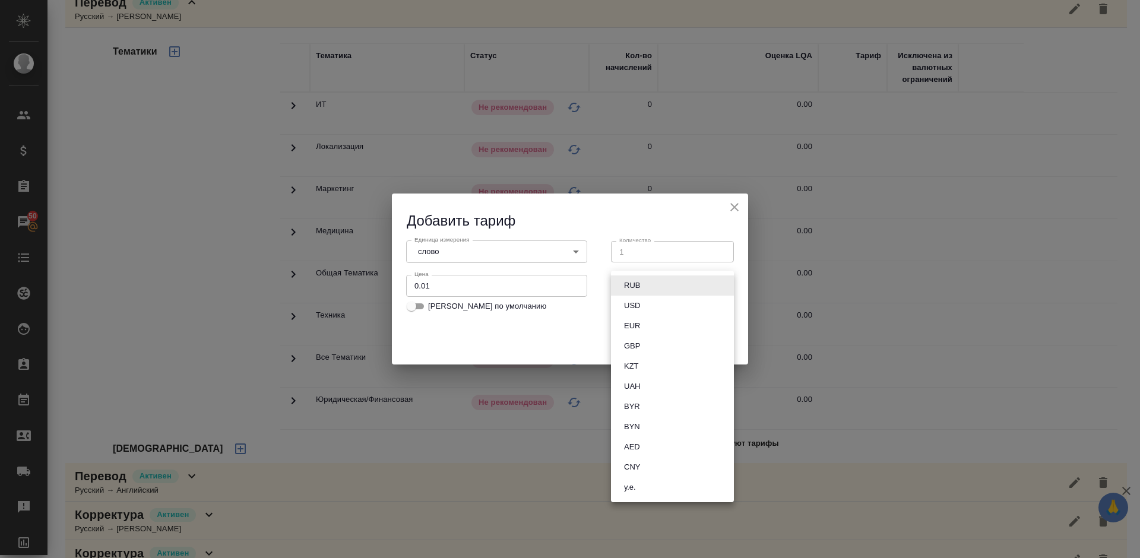
click at [673, 284] on body "🙏 .cls-1 fill:#fff; AWATERA Lazareva Anastasia Клиенты Спецификации Заказы 50 Ч…" at bounding box center [570, 279] width 1140 height 558
click at [655, 288] on li "RUB" at bounding box center [672, 285] width 123 height 20
type input "RUB"
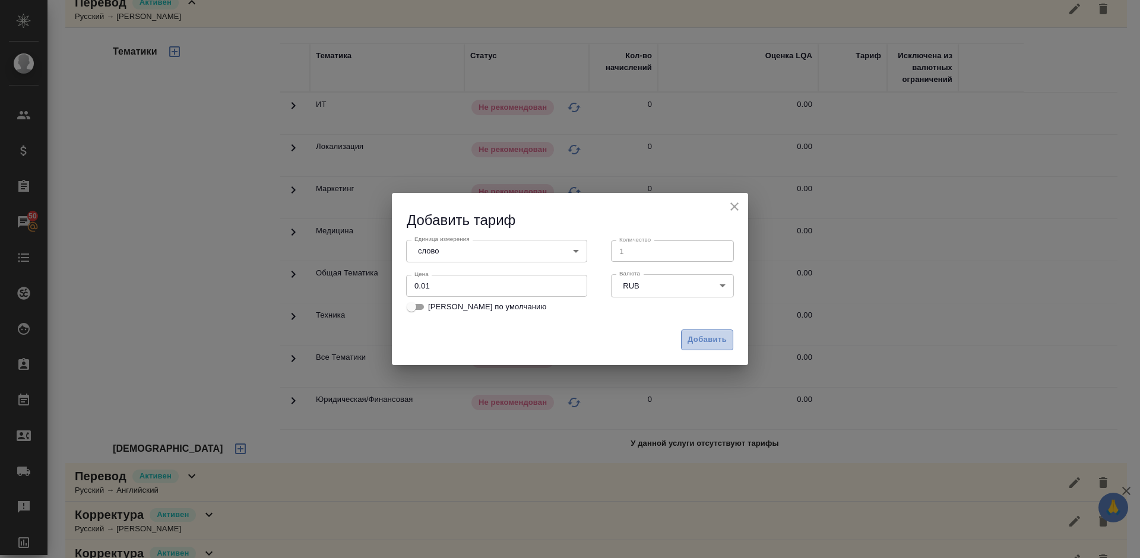
click at [712, 340] on span "Добавить" at bounding box center [706, 340] width 39 height 14
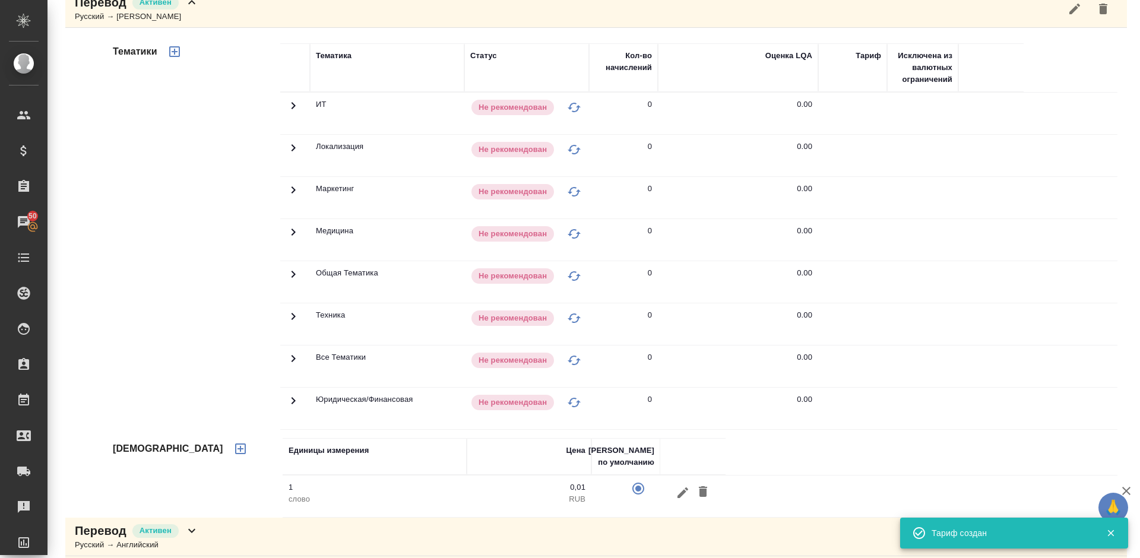
click at [173, 54] on icon "button" at bounding box center [174, 52] width 14 height 14
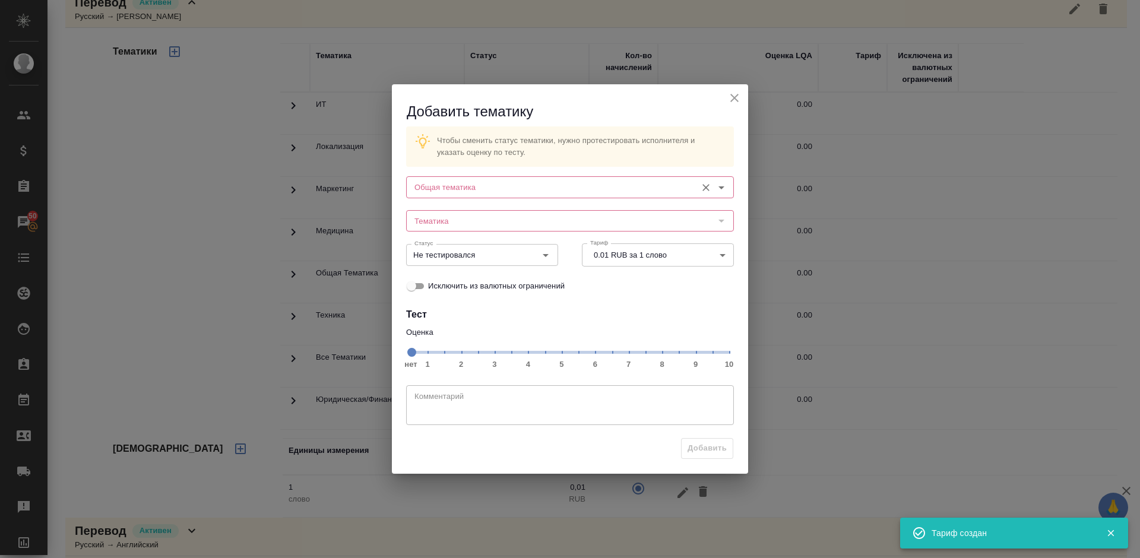
click at [483, 188] on input "Общая тематика" at bounding box center [550, 187] width 281 height 14
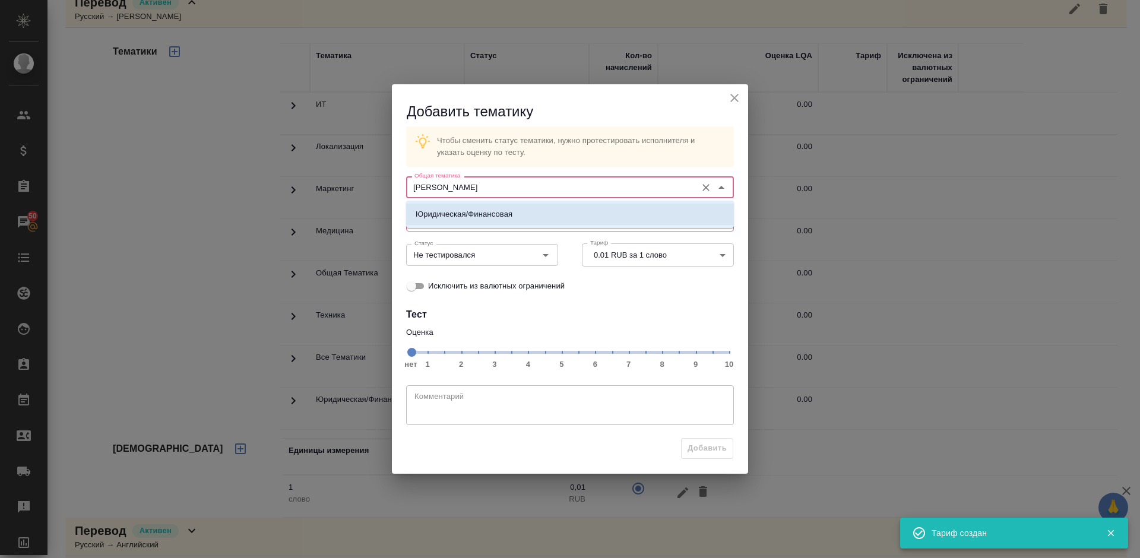
click at [499, 210] on p "Юридическая/Финансовая" at bounding box center [464, 214] width 97 height 12
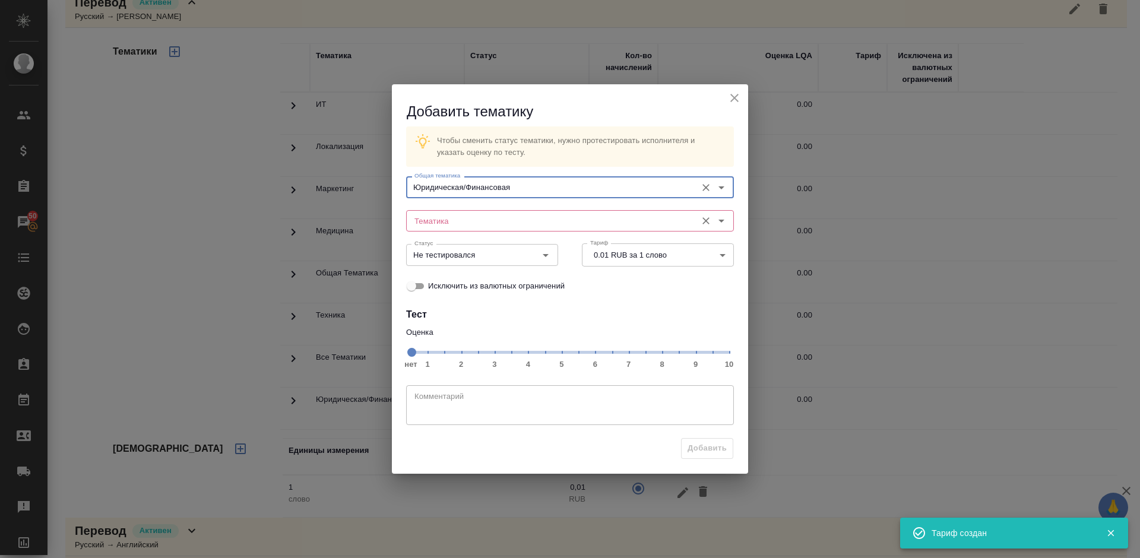
type input "Юридическая/Финансовая"
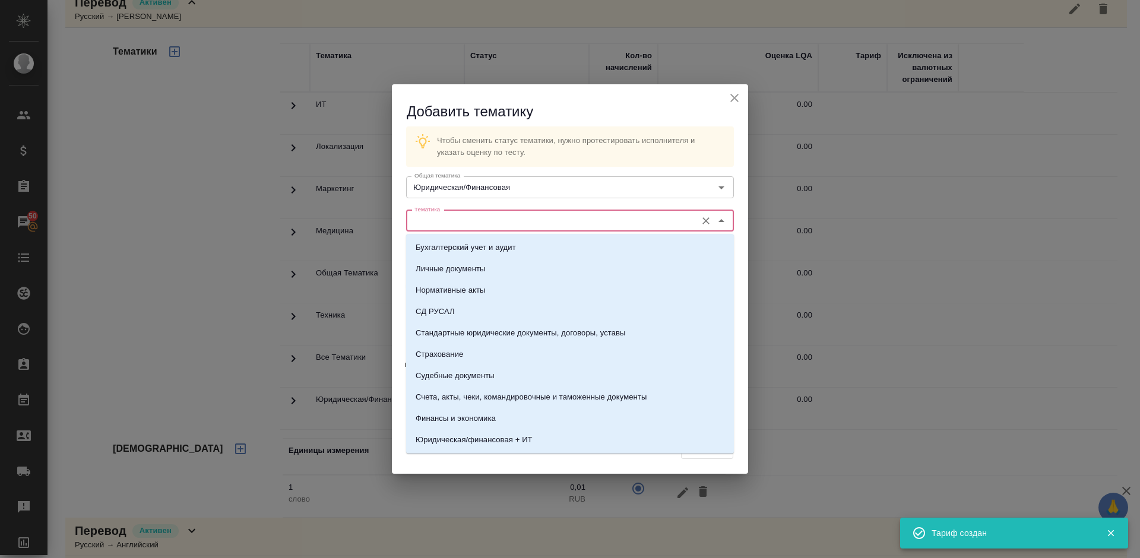
click at [465, 214] on input "Тематика" at bounding box center [550, 221] width 281 height 14
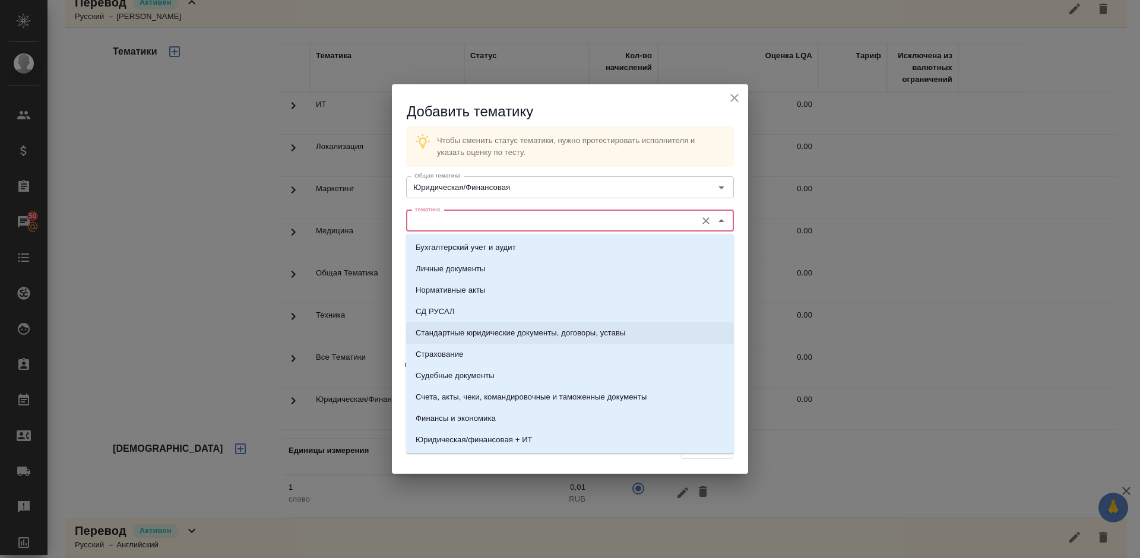
click at [485, 333] on p "Стандартные юридические документы, договоры, уставы" at bounding box center [521, 333] width 210 height 12
type input "Стандартные юридические документы, договоры, уставы"
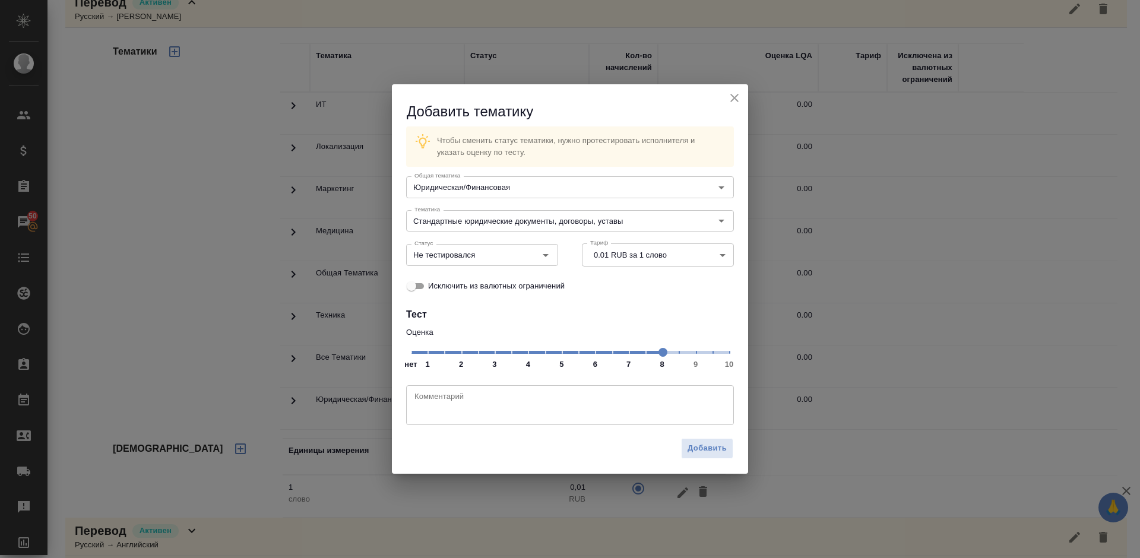
drag, startPoint x: 409, startPoint y: 350, endPoint x: 657, endPoint y: 352, distance: 248.1
click at [658, 352] on span at bounding box center [662, 352] width 9 height 9
click at [492, 252] on input "Не тестировался" at bounding box center [462, 255] width 105 height 14
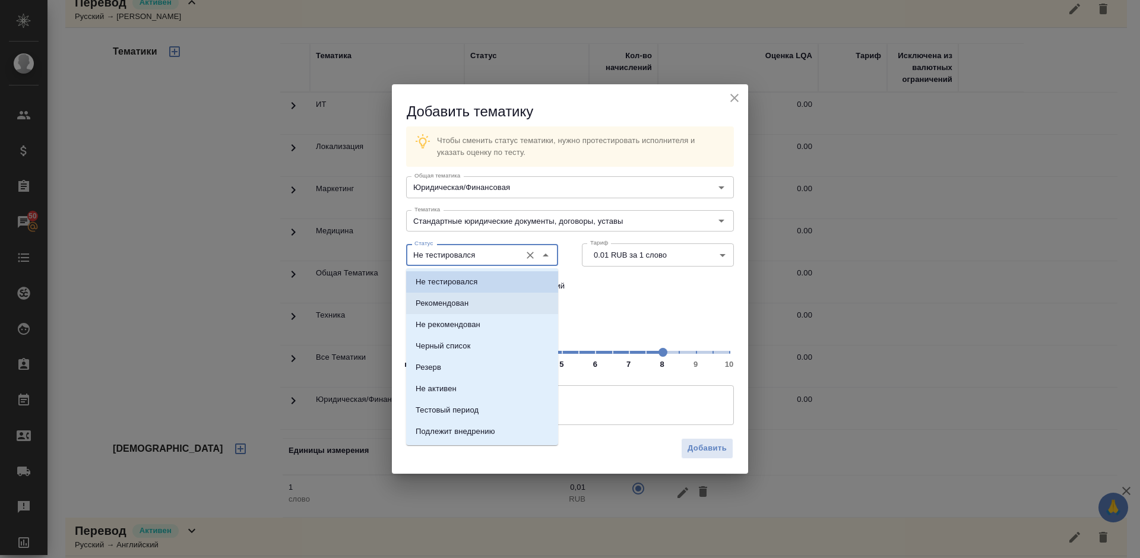
click at [486, 305] on li "Рекомендован" at bounding box center [482, 303] width 152 height 21
type input "Рекомендован"
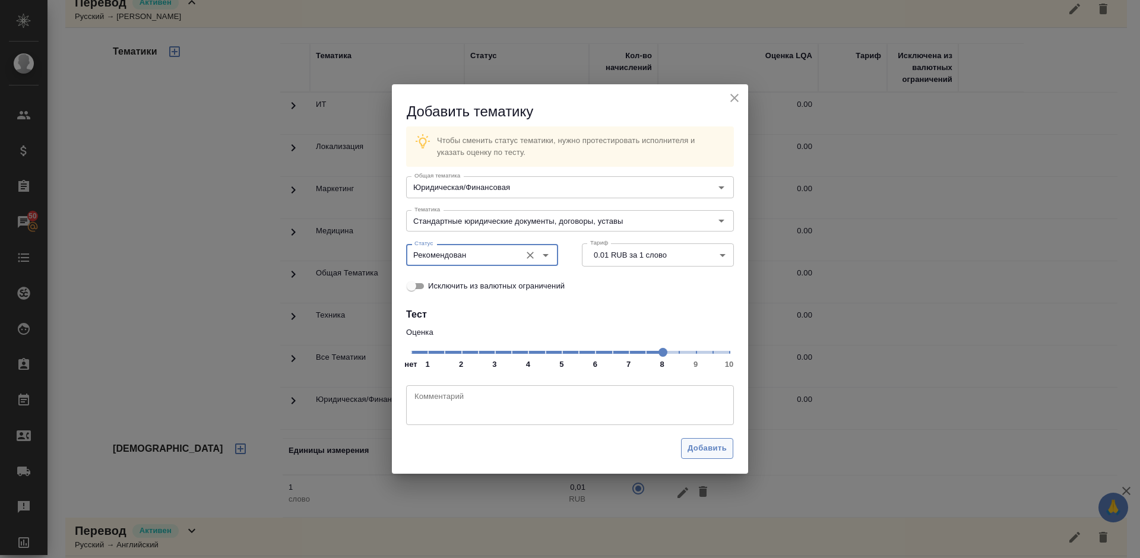
click at [711, 447] on span "Добавить" at bounding box center [706, 449] width 39 height 14
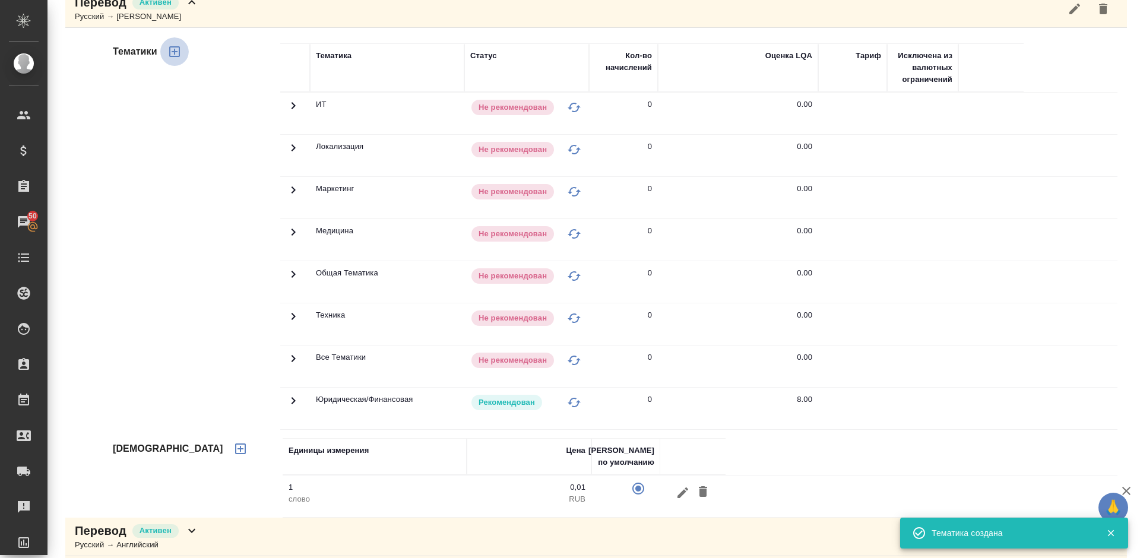
click at [178, 47] on icon "button" at bounding box center [174, 51] width 11 height 11
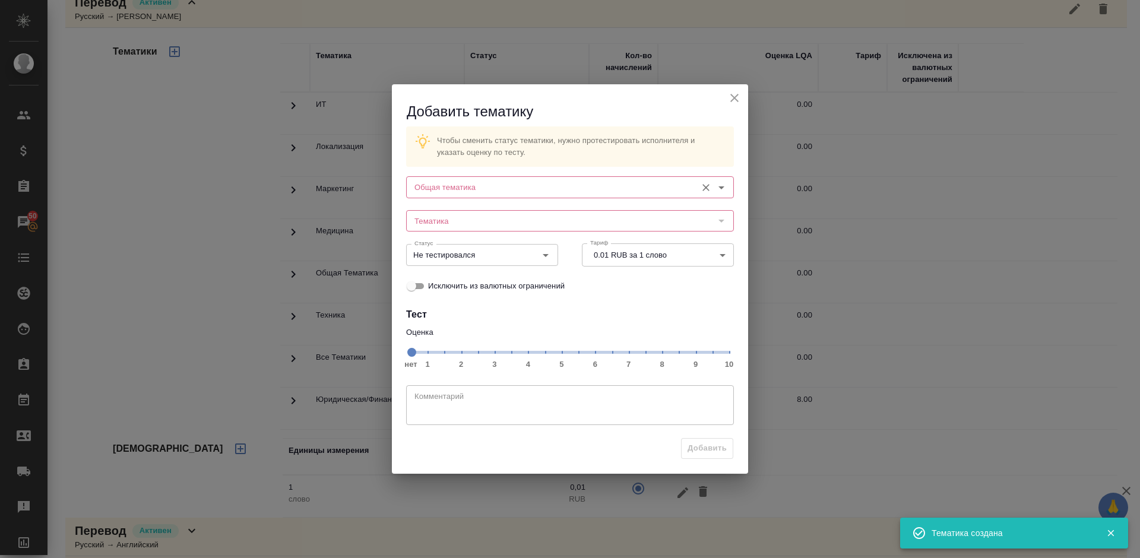
click at [465, 183] on input "Общая тематика" at bounding box center [550, 187] width 281 height 14
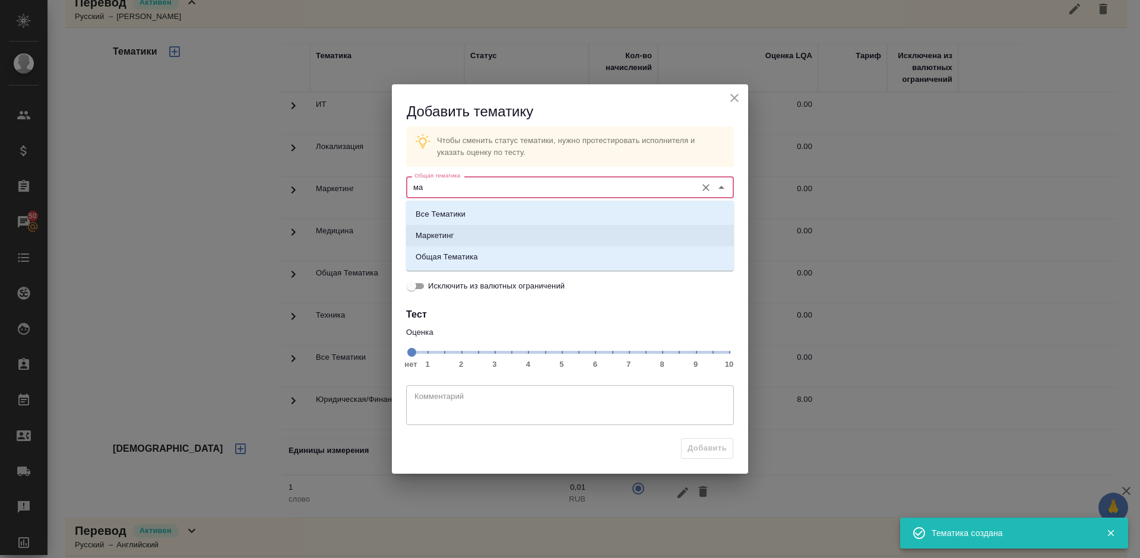
click at [492, 230] on li "Маркетинг" at bounding box center [570, 235] width 328 height 21
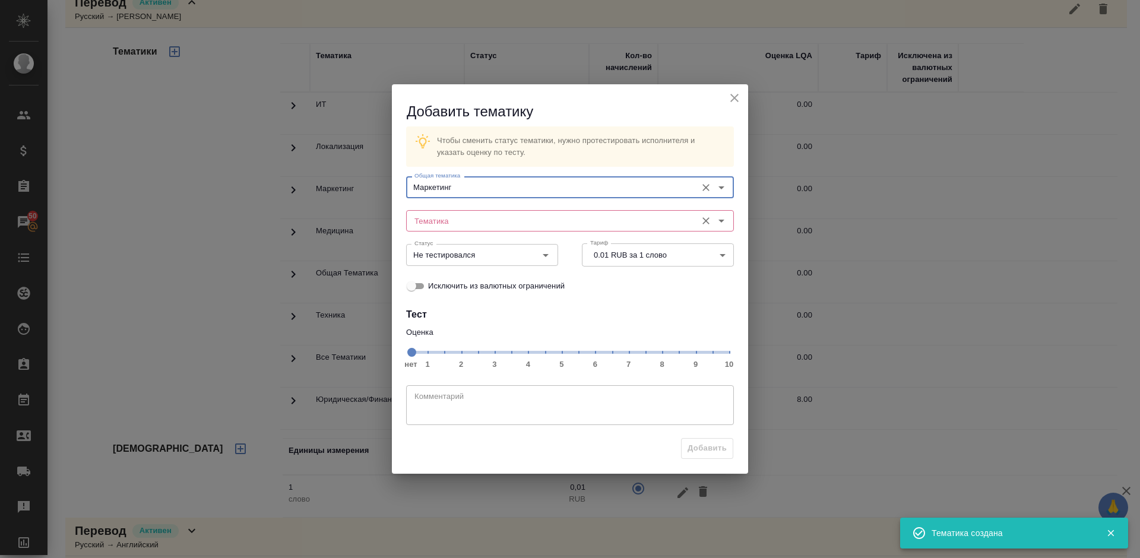
type input "Маркетинг"
click at [453, 215] on input "Тематика" at bounding box center [550, 221] width 281 height 14
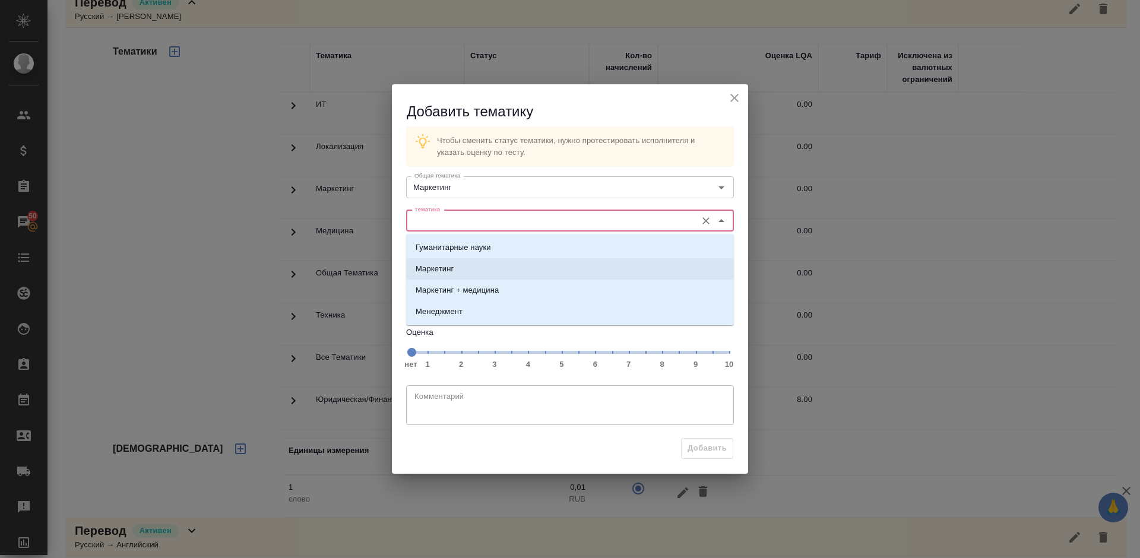
click at [455, 271] on li "Маркетинг" at bounding box center [570, 268] width 328 height 21
type input "Маркетинг"
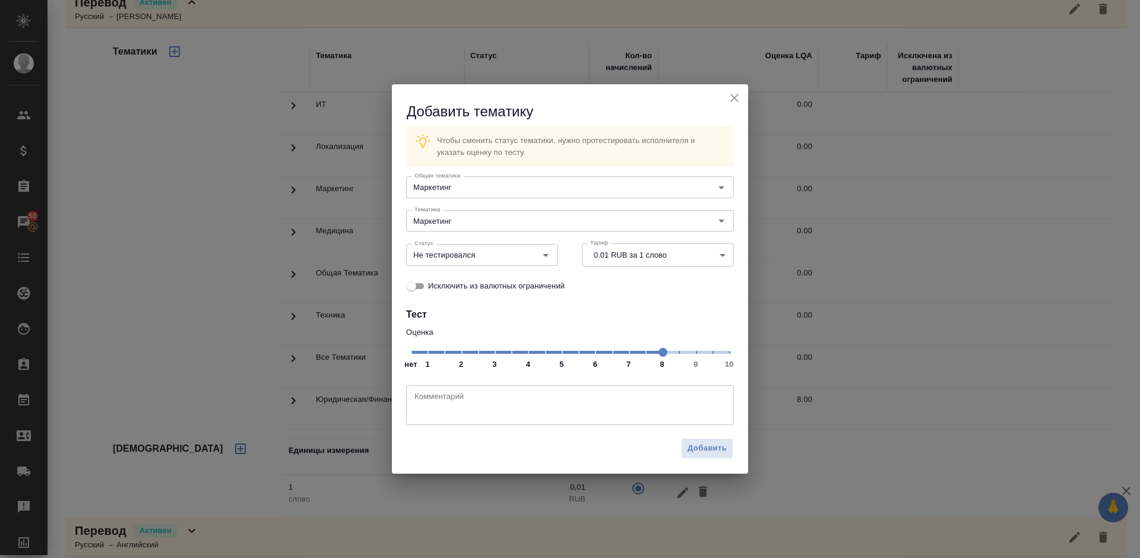
drag, startPoint x: 414, startPoint y: 352, endPoint x: 664, endPoint y: 357, distance: 250.0
click at [664, 357] on span at bounding box center [662, 352] width 9 height 9
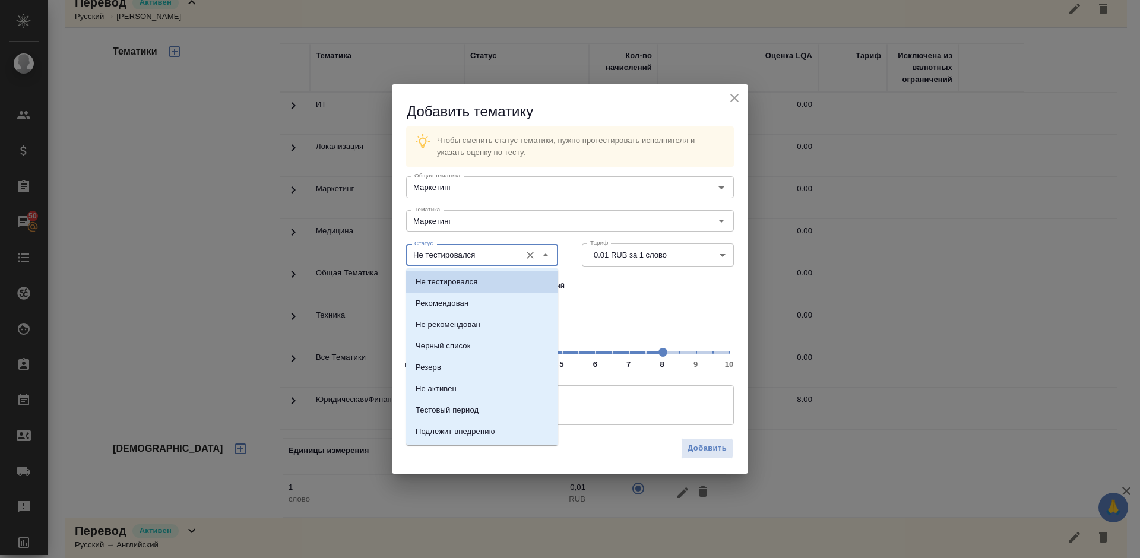
click at [497, 250] on input "Не тестировался" at bounding box center [462, 255] width 105 height 14
click at [502, 309] on li "Рекомендован" at bounding box center [482, 303] width 152 height 21
type input "Рекомендован"
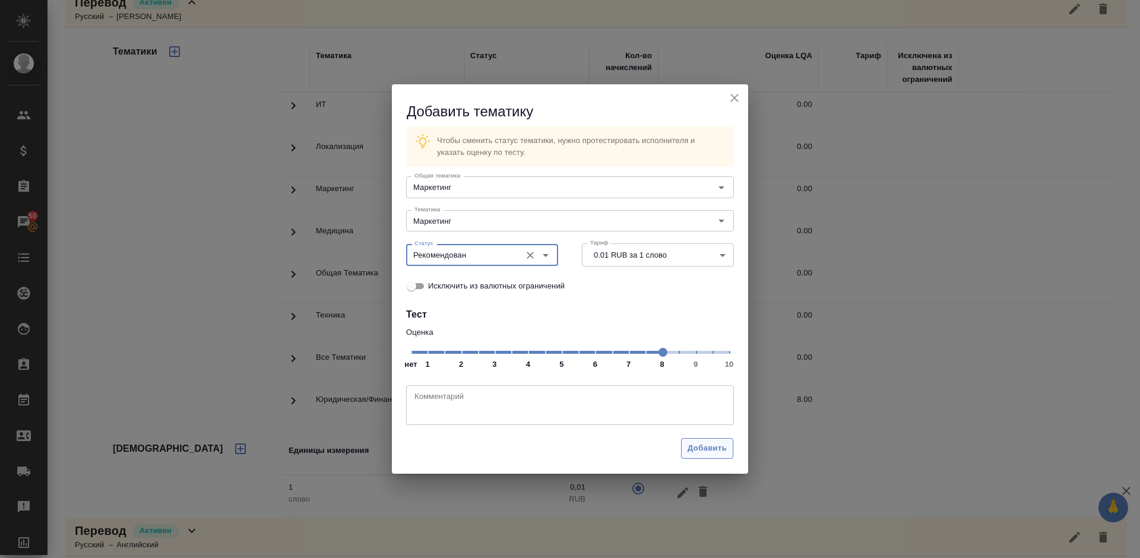
click at [705, 444] on span "Добавить" at bounding box center [706, 449] width 39 height 14
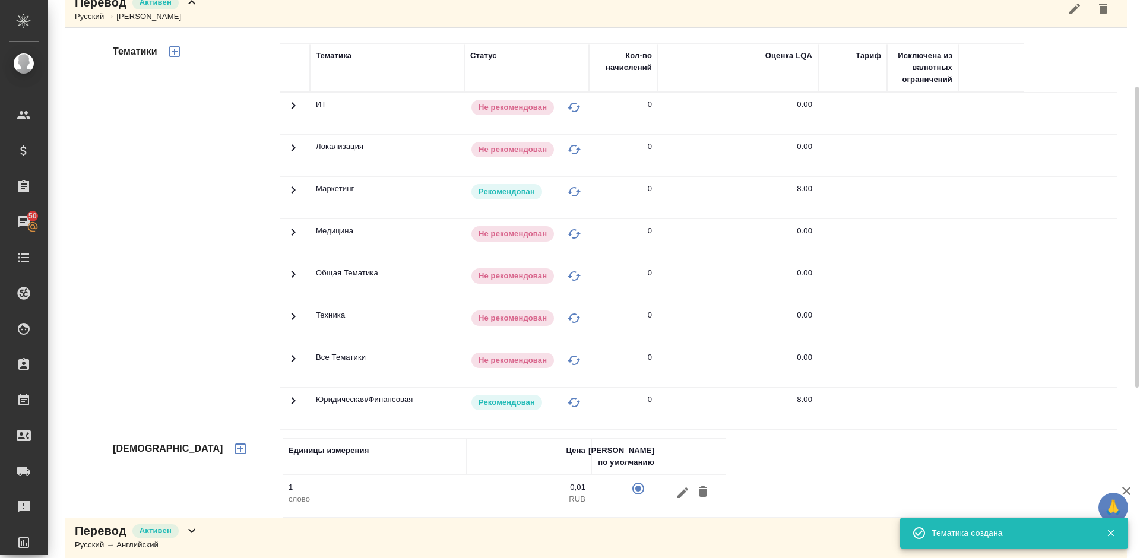
scroll to position [0, 0]
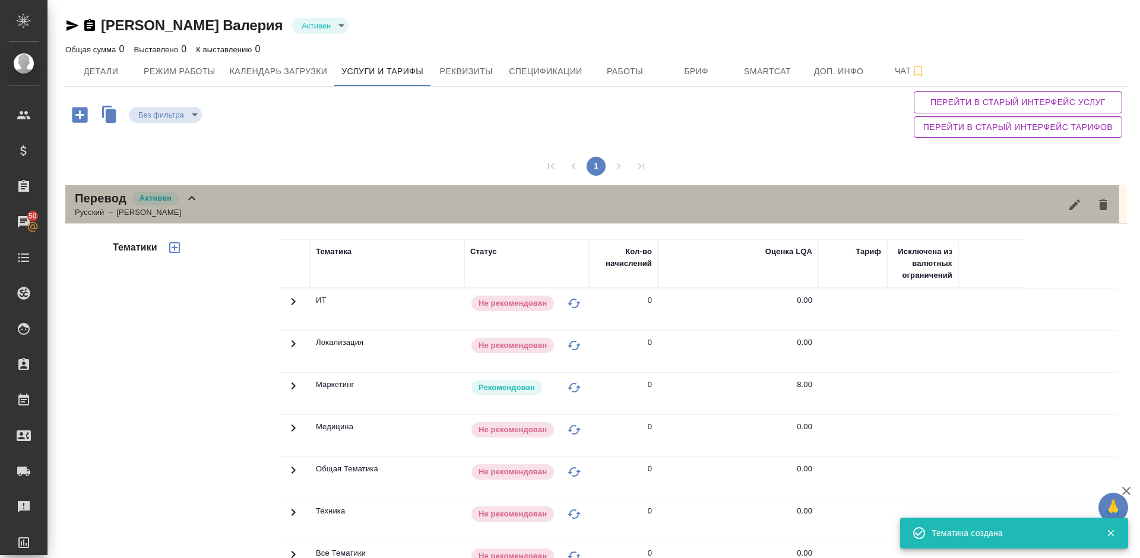
click at [251, 207] on div "Перевод Активен Русский → Немецкий" at bounding box center [595, 204] width 1061 height 39
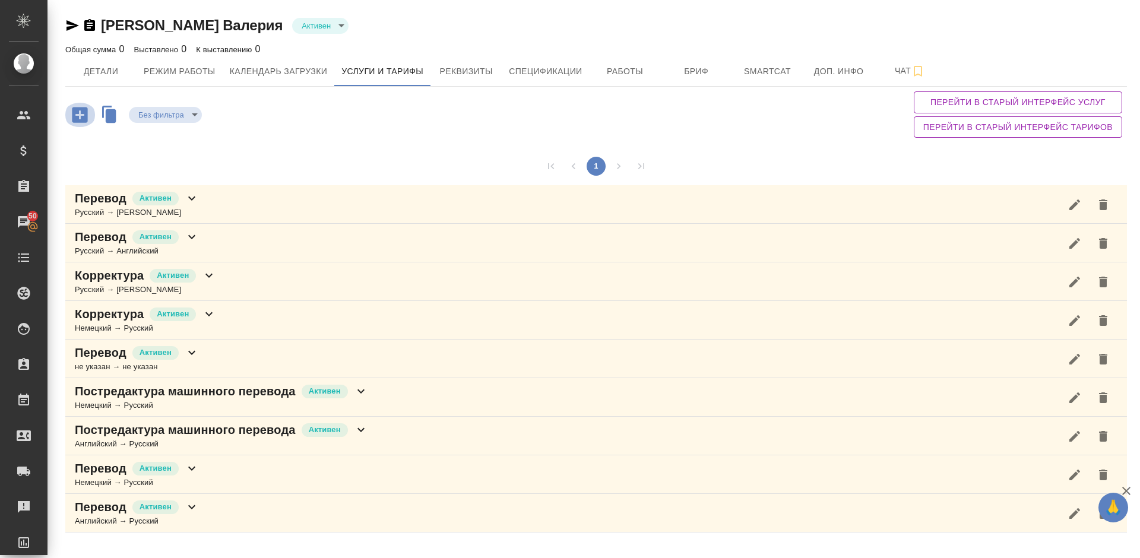
click at [83, 117] on icon "button" at bounding box center [79, 114] width 15 height 15
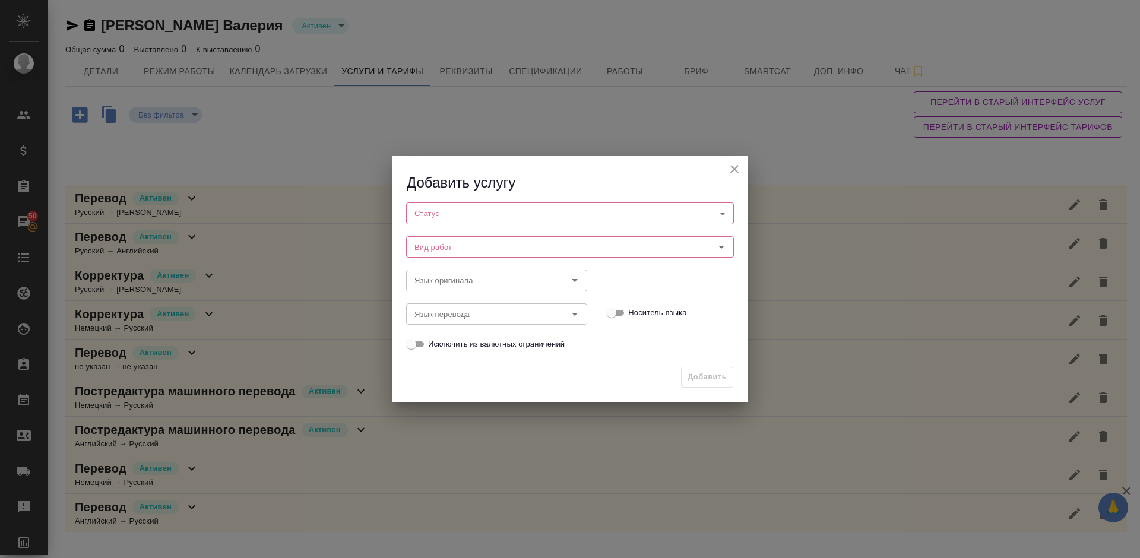
click at [445, 212] on body "🙏 .cls-1 fill:#fff; AWATERA Lazareva Anastasia Клиенты Спецификации Заказы 50 Ч…" at bounding box center [570, 279] width 1140 height 558
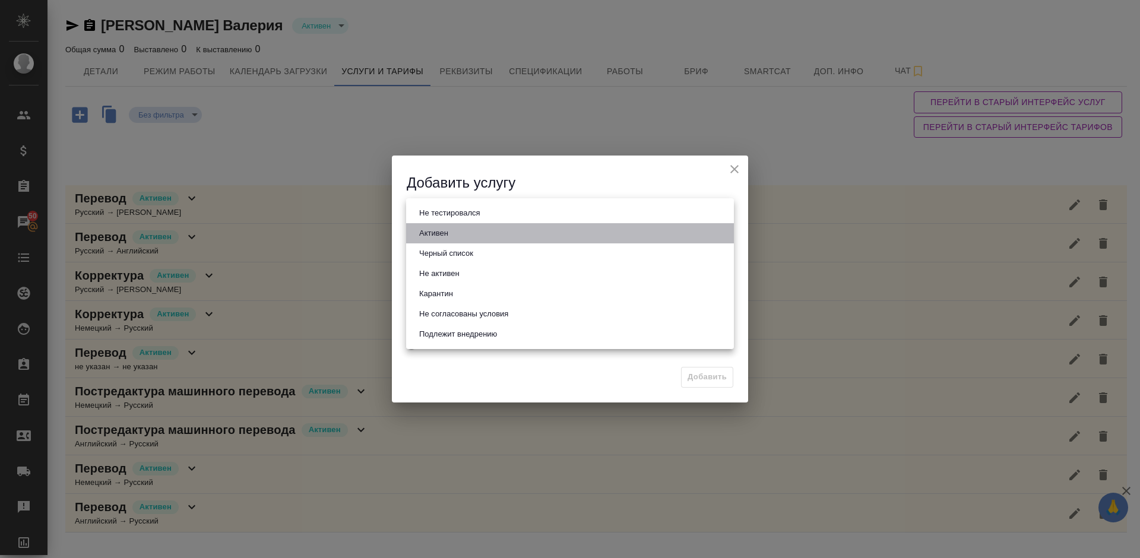
click at [462, 239] on li "Активен" at bounding box center [570, 233] width 328 height 20
type input "active"
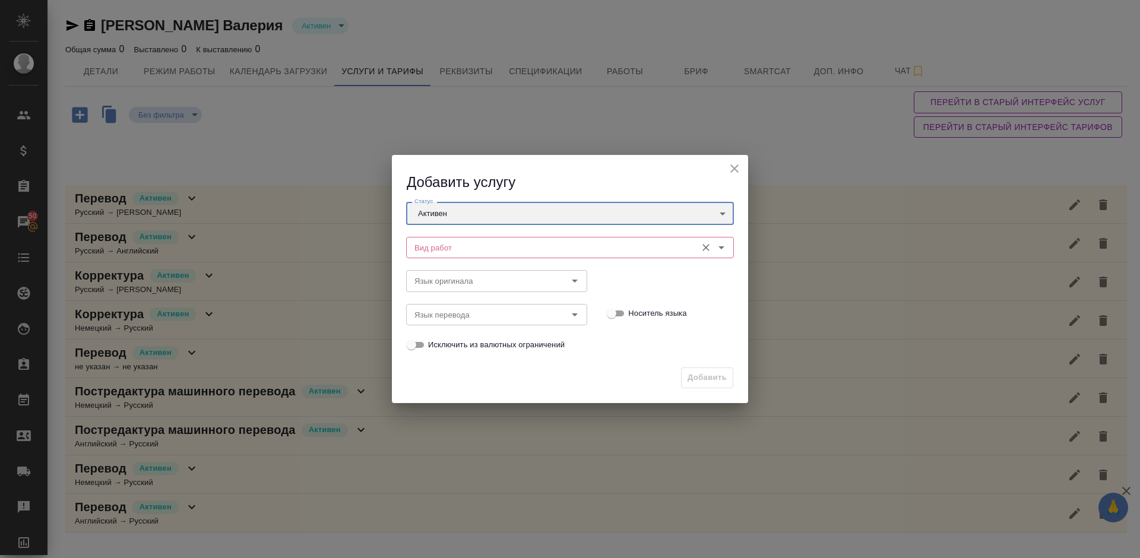
click at [489, 256] on div "Вид работ" at bounding box center [570, 247] width 328 height 21
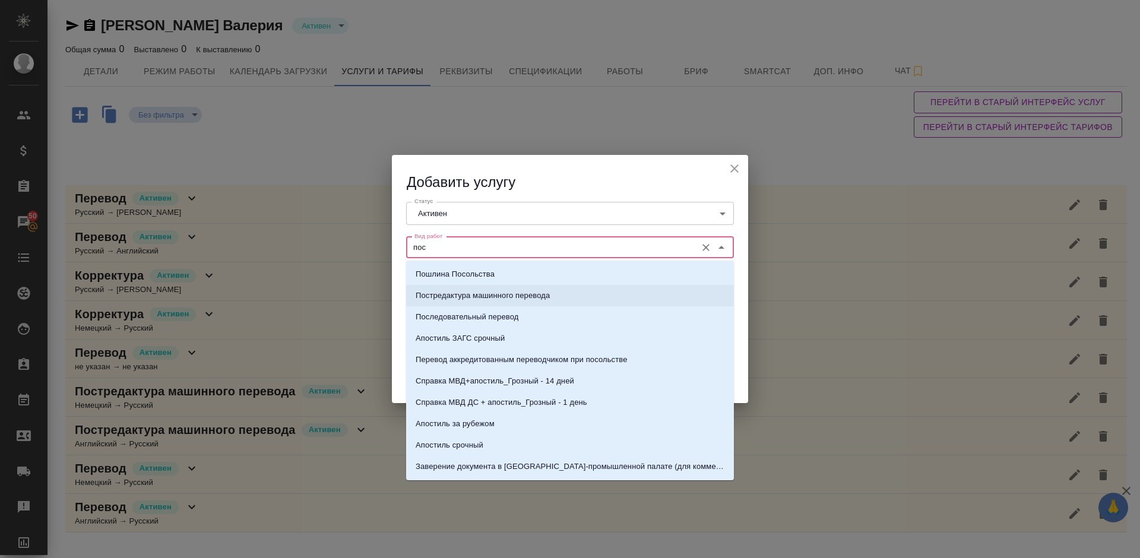
click at [512, 290] on p "Постредактура машинного перевода" at bounding box center [483, 296] width 134 height 12
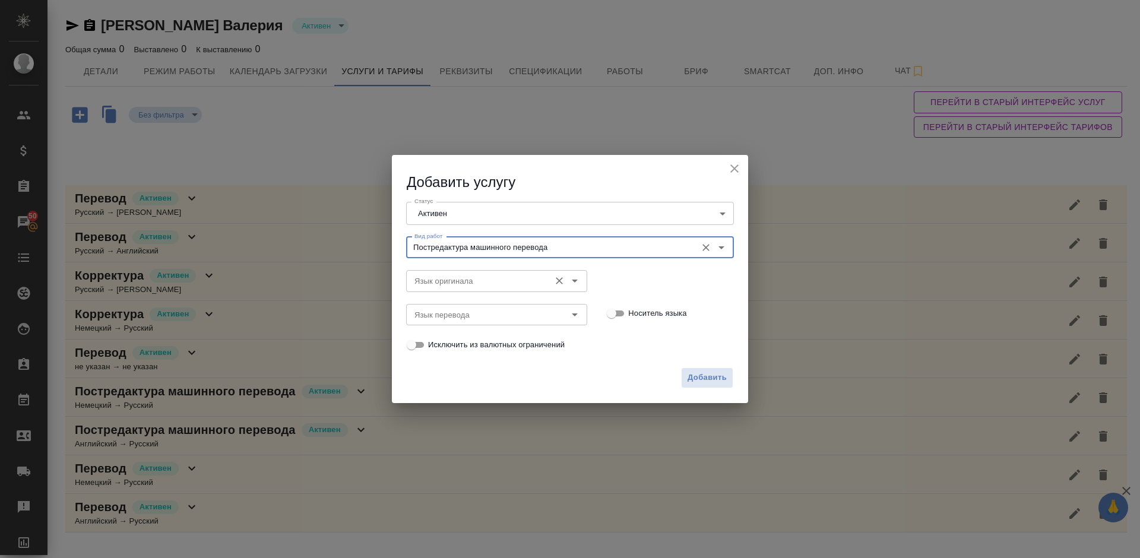
type input "Постредактура машинного перевода"
click at [470, 282] on input "Язык оригинала" at bounding box center [477, 281] width 134 height 14
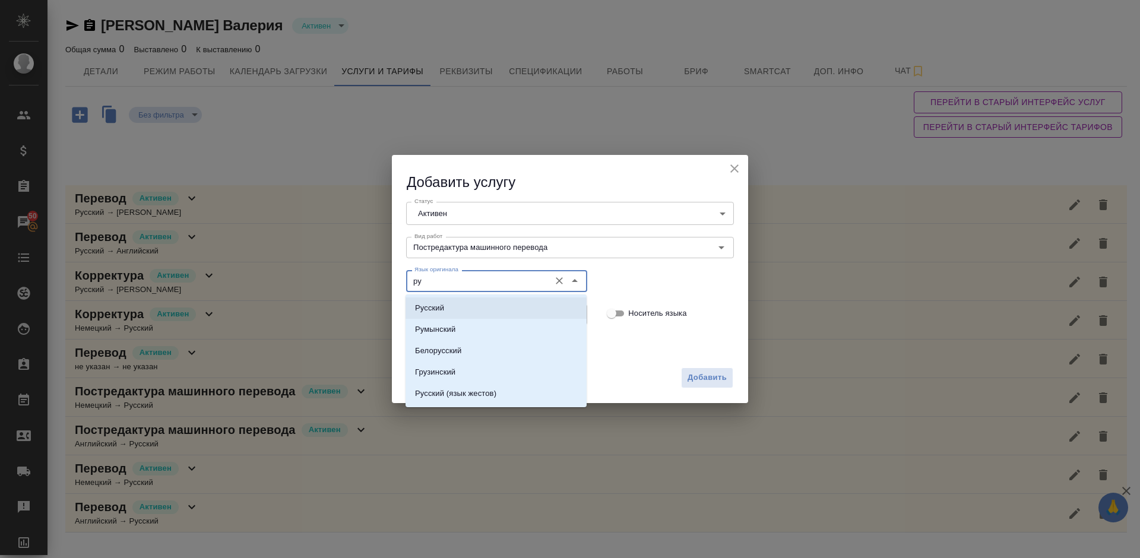
click at [483, 307] on li "Русский" at bounding box center [495, 307] width 181 height 21
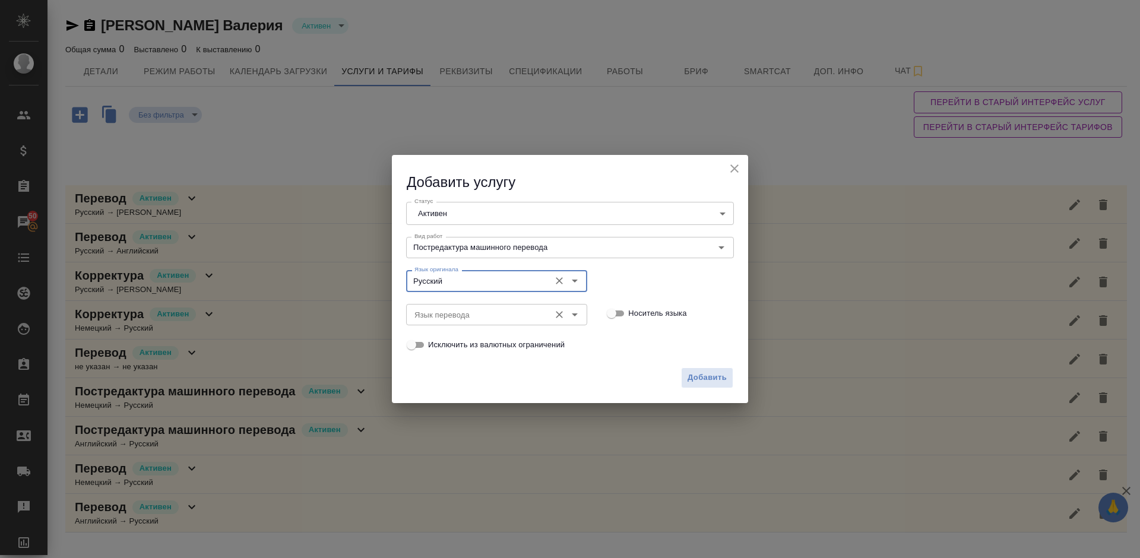
type input "Русский"
click at [459, 312] on input "Язык перевода" at bounding box center [477, 314] width 134 height 14
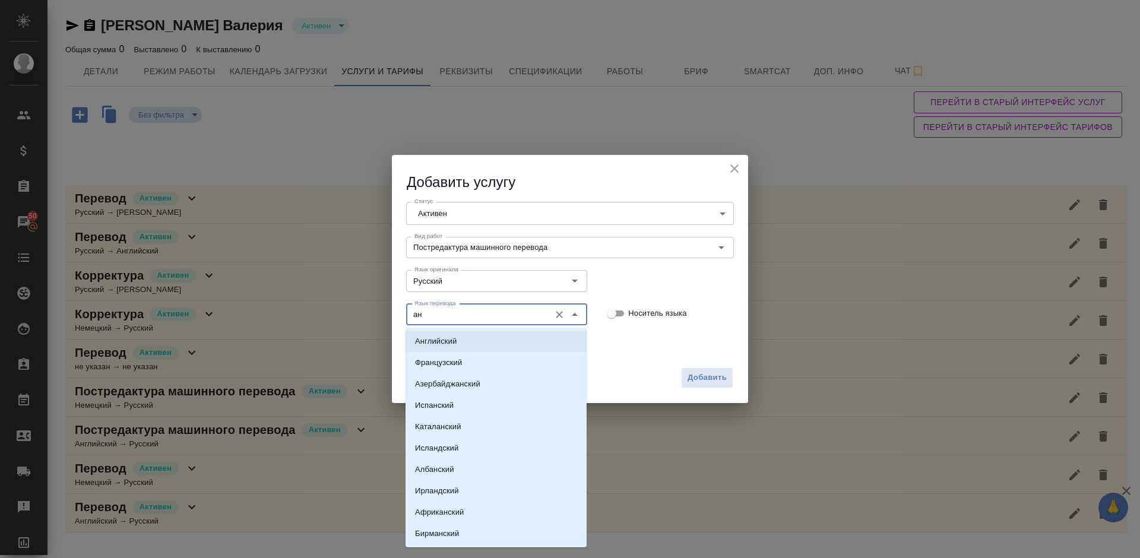
click at [484, 340] on li "Английский" at bounding box center [495, 341] width 181 height 21
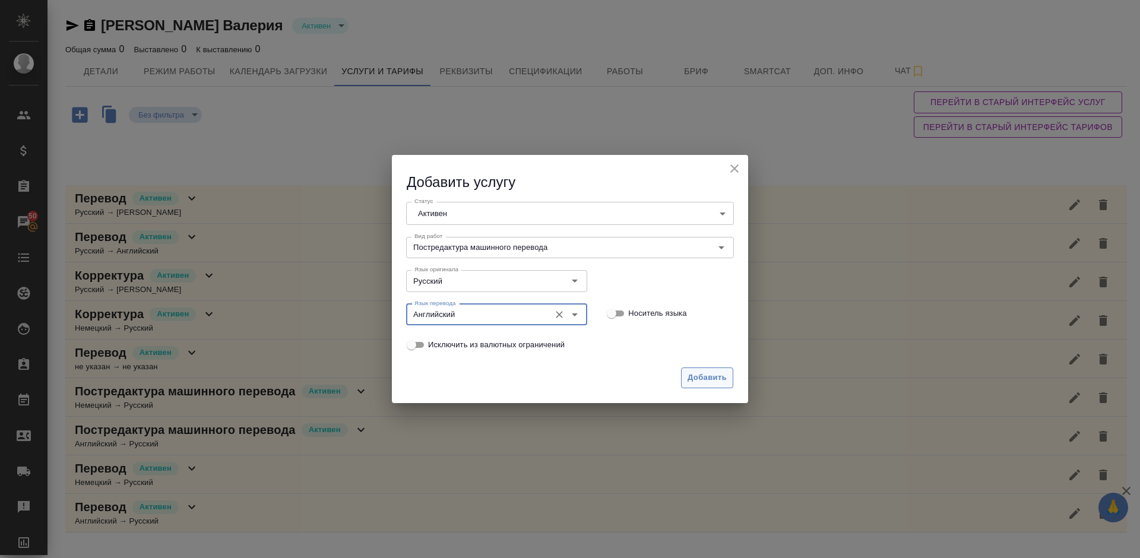
type input "Английский"
click at [703, 375] on span "Добавить" at bounding box center [706, 378] width 39 height 14
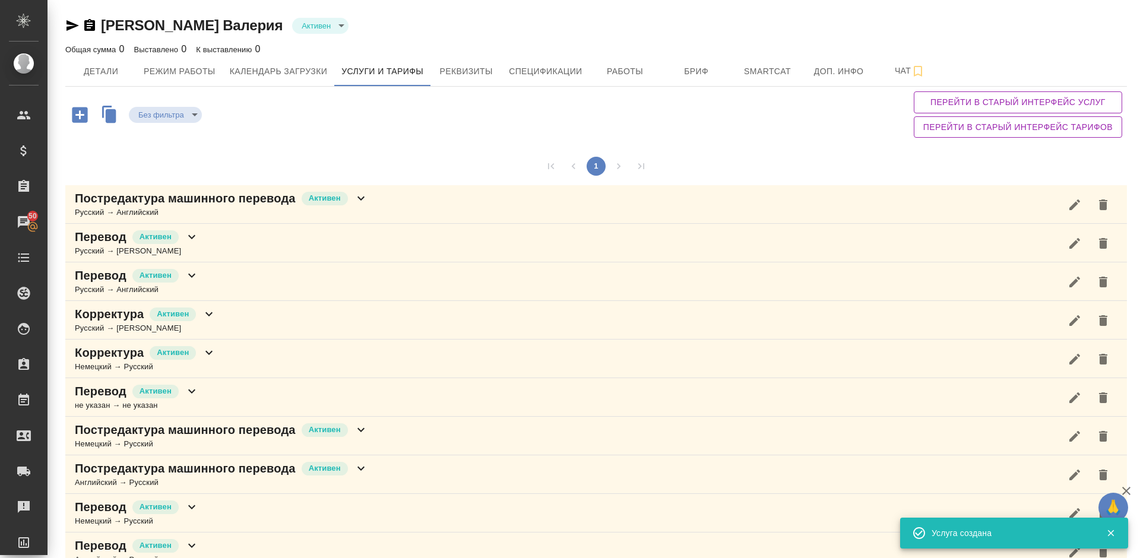
click at [380, 213] on div "Постредактура машинного перевода Активен Русский → Английский" at bounding box center [595, 204] width 1061 height 39
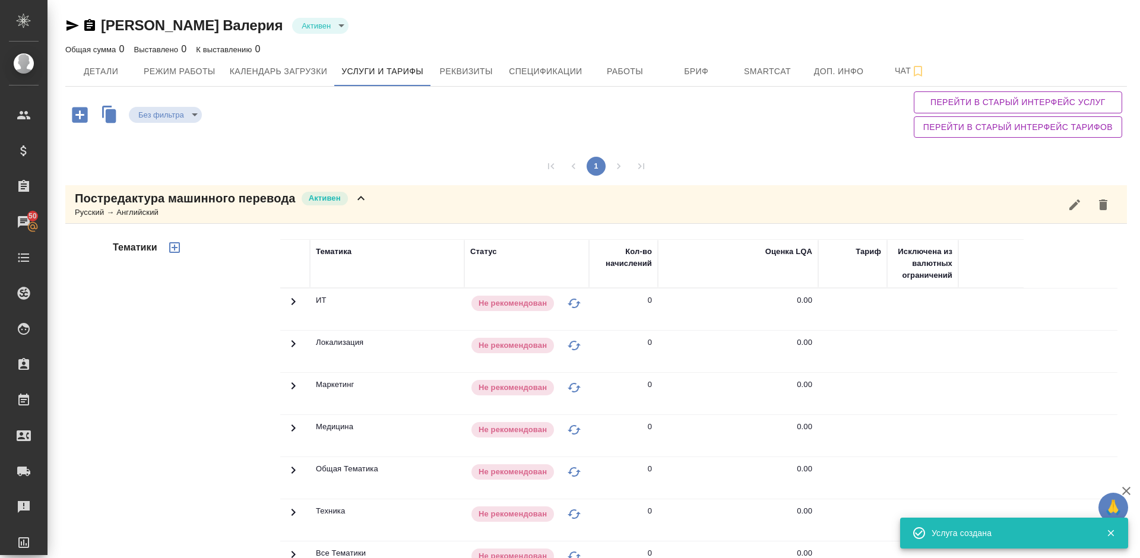
click at [227, 371] on div "Тематики" at bounding box center [195, 429] width 170 height 397
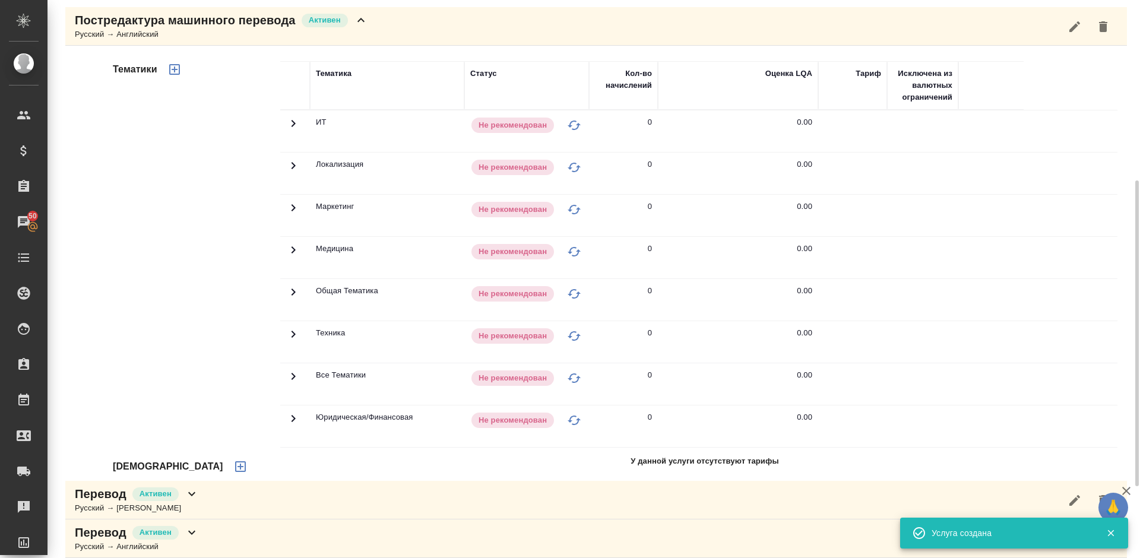
scroll to position [231, 0]
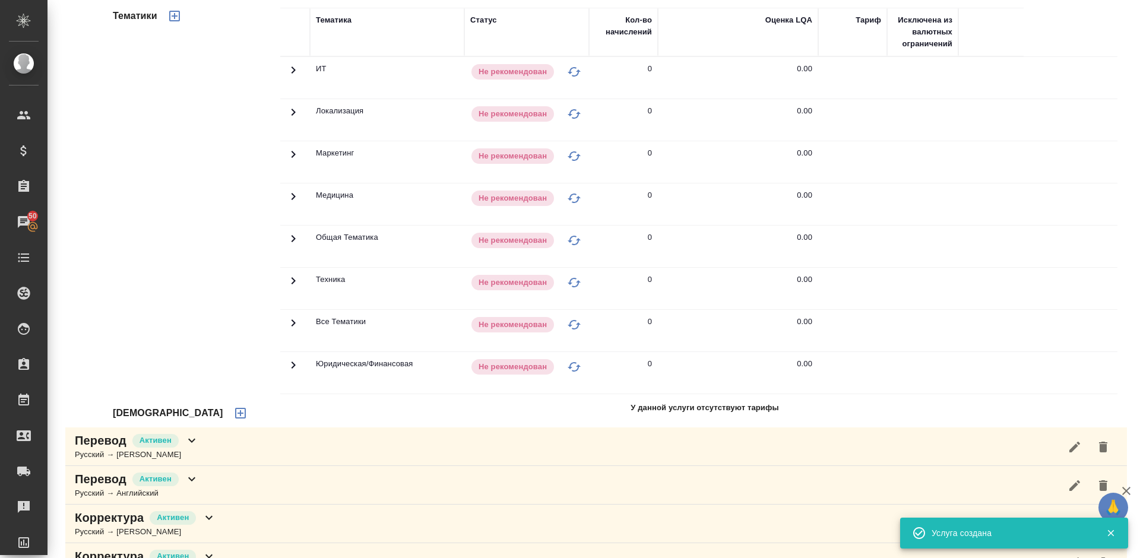
click at [233, 412] on icon "button" at bounding box center [240, 413] width 14 height 14
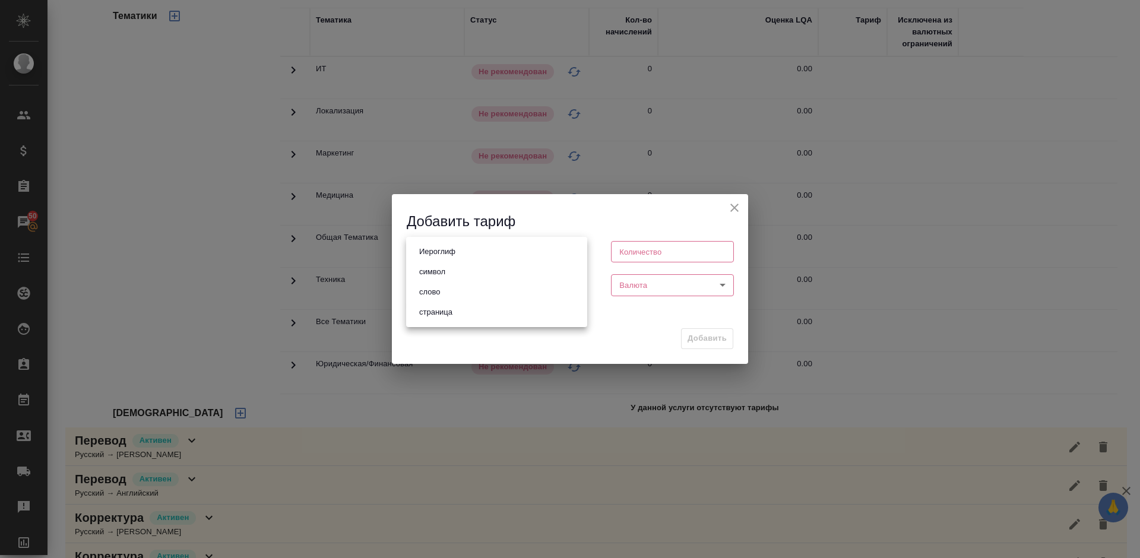
drag, startPoint x: 553, startPoint y: 246, endPoint x: 480, endPoint y: 294, distance: 87.4
click at [480, 294] on body "🙏 .cls-1 fill:#fff; AWATERA Lazareva Anastasia Клиенты Спецификации Заказы 50 Ч…" at bounding box center [570, 279] width 1140 height 558
click at [480, 294] on li "слово" at bounding box center [496, 292] width 181 height 20
type input "5a8b1489cc6b4906c91bfd90"
type input "1"
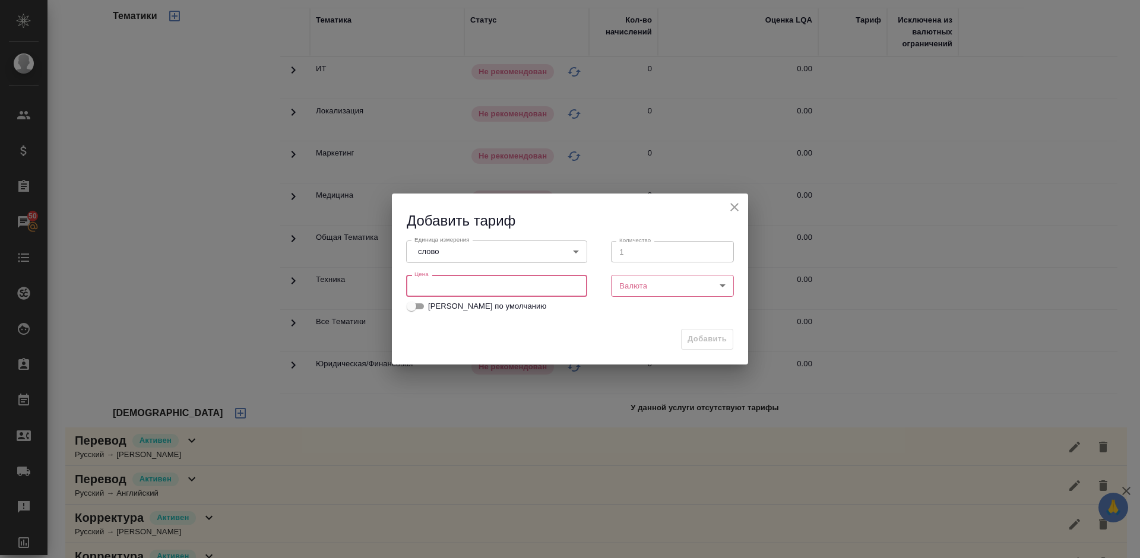
click at [440, 285] on input "number" at bounding box center [496, 285] width 181 height 21
type input "0.01"
click at [639, 285] on body "🙏 .cls-1 fill:#fff; AWATERA Lazareva Anastasia Клиенты Спецификации Заказы 50 Ч…" at bounding box center [570, 279] width 1140 height 558
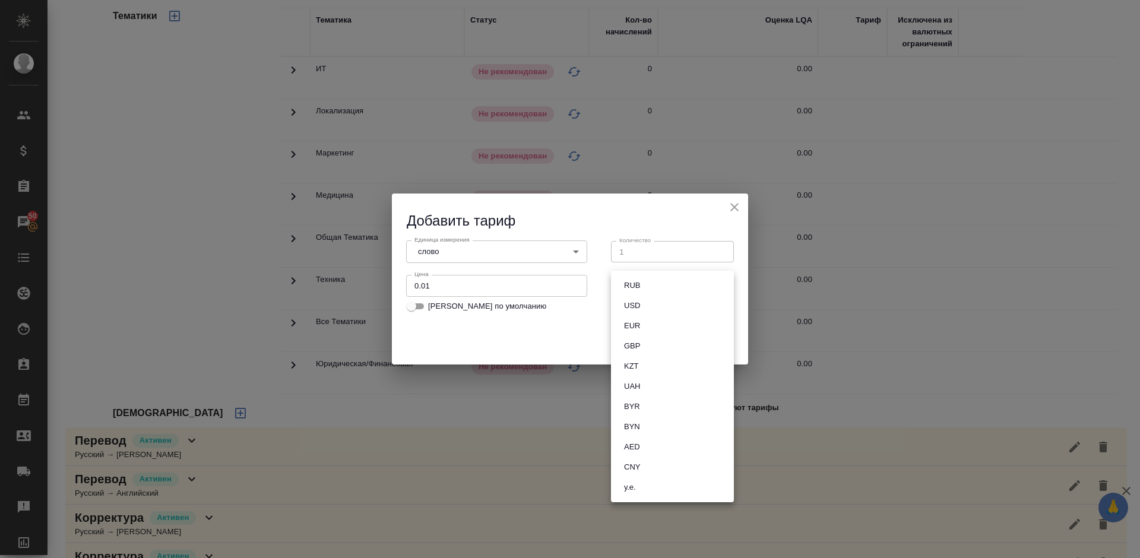
click at [629, 284] on button "RUB" at bounding box center [631, 285] width 23 height 13
type input "RUB"
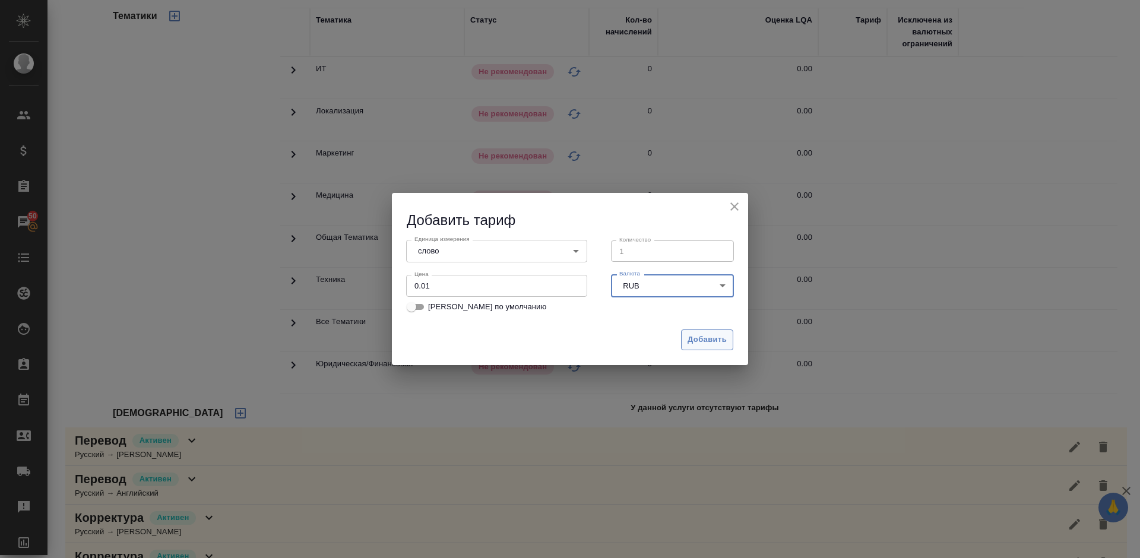
click at [713, 339] on span "Добавить" at bounding box center [706, 340] width 39 height 14
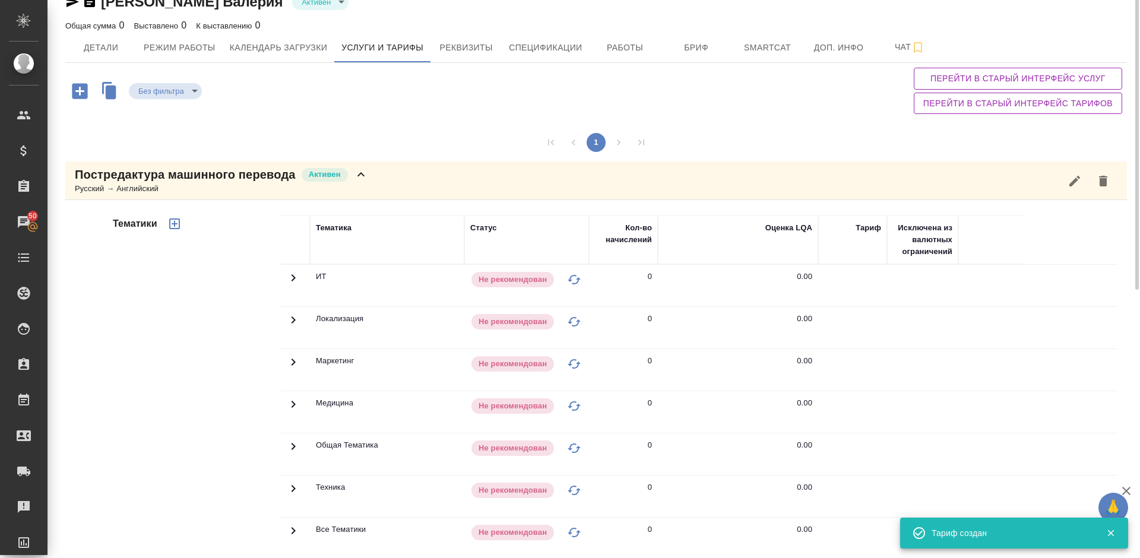
scroll to position [15, 0]
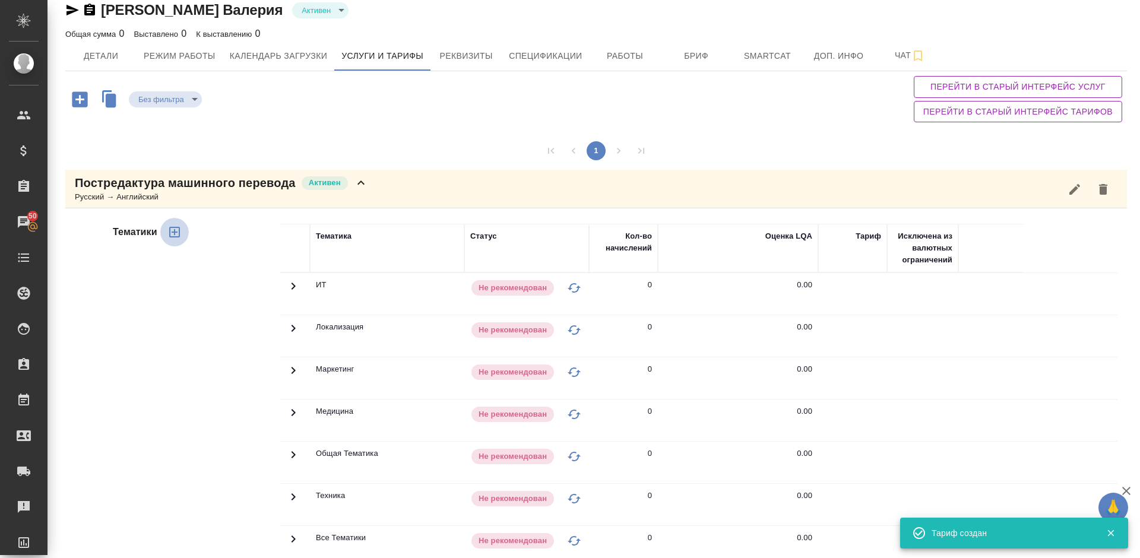
click at [183, 228] on button "button" at bounding box center [174, 232] width 28 height 28
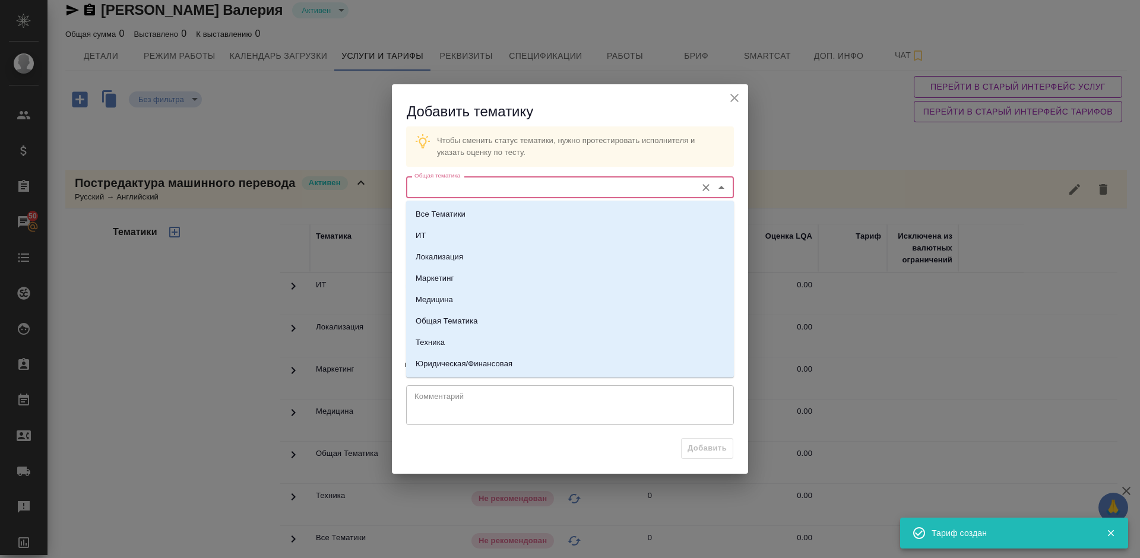
click at [459, 190] on input "Общая тематика" at bounding box center [550, 187] width 281 height 14
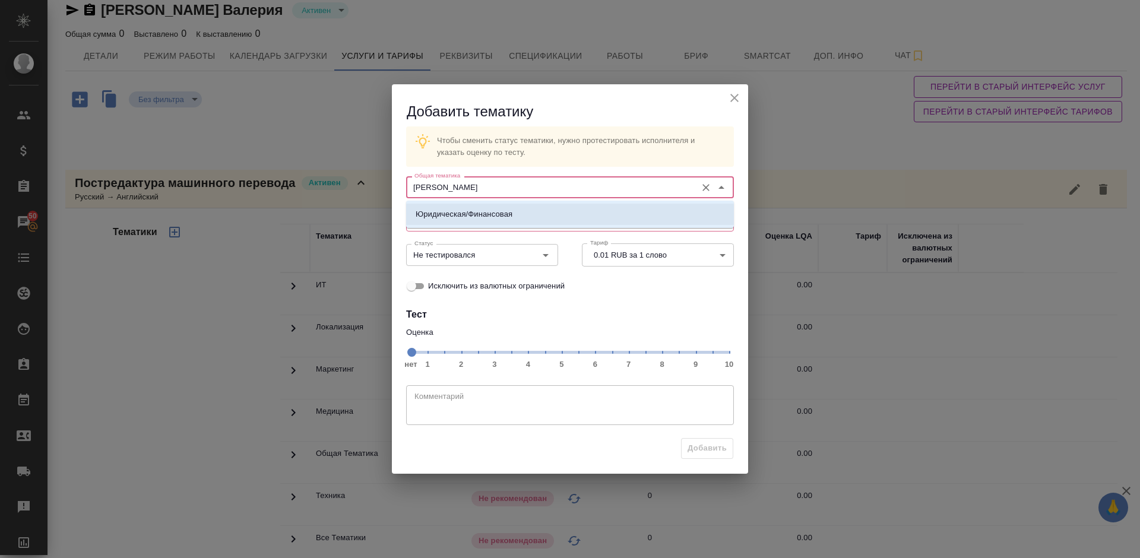
click at [481, 215] on p "Юридическая/Финансовая" at bounding box center [464, 214] width 97 height 12
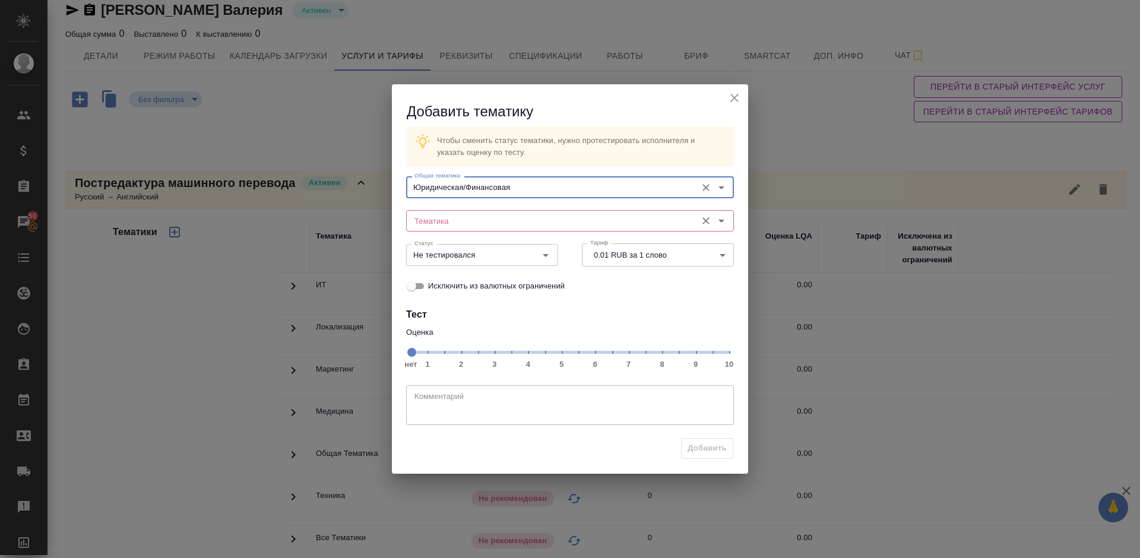
type input "Юридическая/Финансовая"
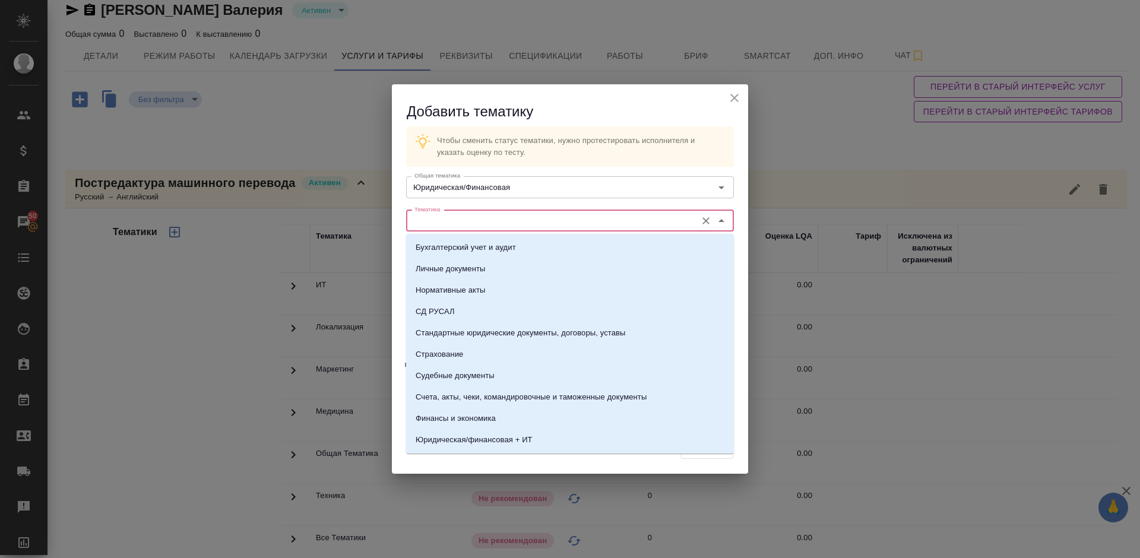
click at [456, 218] on input "Тематика" at bounding box center [550, 221] width 281 height 14
click at [473, 334] on p "Стандартные юридические документы, договоры, уставы" at bounding box center [521, 333] width 210 height 12
type input "Стандартные юридические документы, договоры, уставы"
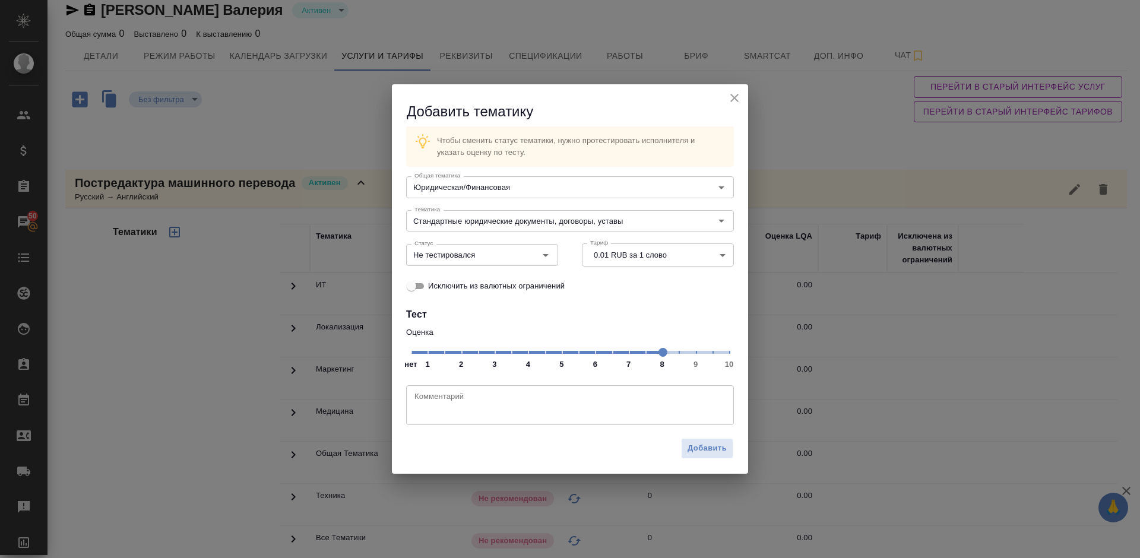
drag, startPoint x: 642, startPoint y: 340, endPoint x: 661, endPoint y: 347, distance: 20.3
click at [661, 348] on span at bounding box center [662, 352] width 9 height 9
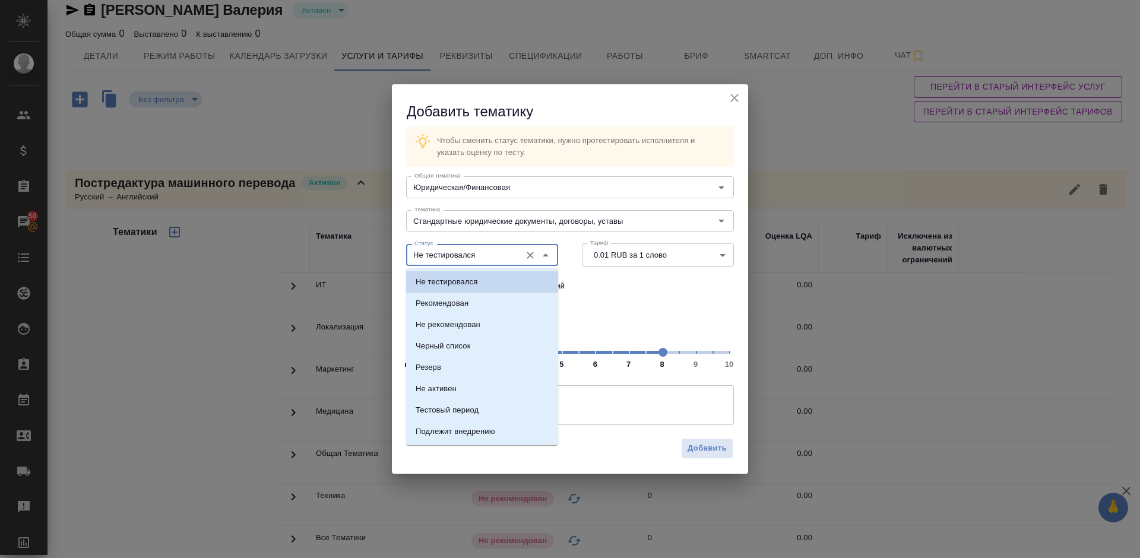
click at [489, 258] on input "Не тестировался" at bounding box center [462, 255] width 105 height 14
click at [491, 304] on li "Рекомендован" at bounding box center [482, 303] width 152 height 21
type input "Рекомендован"
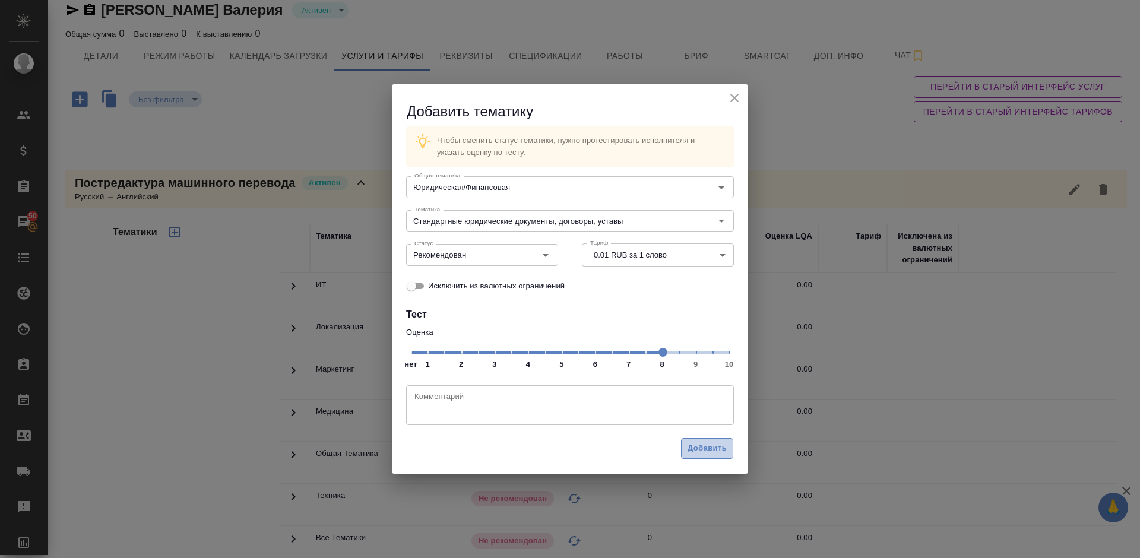
click at [703, 450] on span "Добавить" at bounding box center [706, 449] width 39 height 14
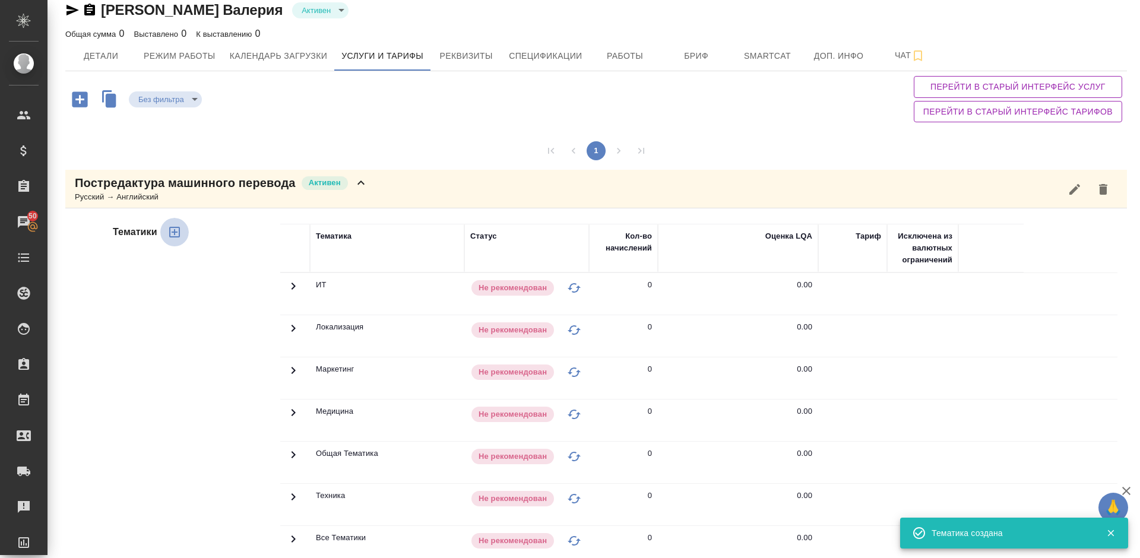
click at [177, 231] on icon "button" at bounding box center [174, 232] width 14 height 14
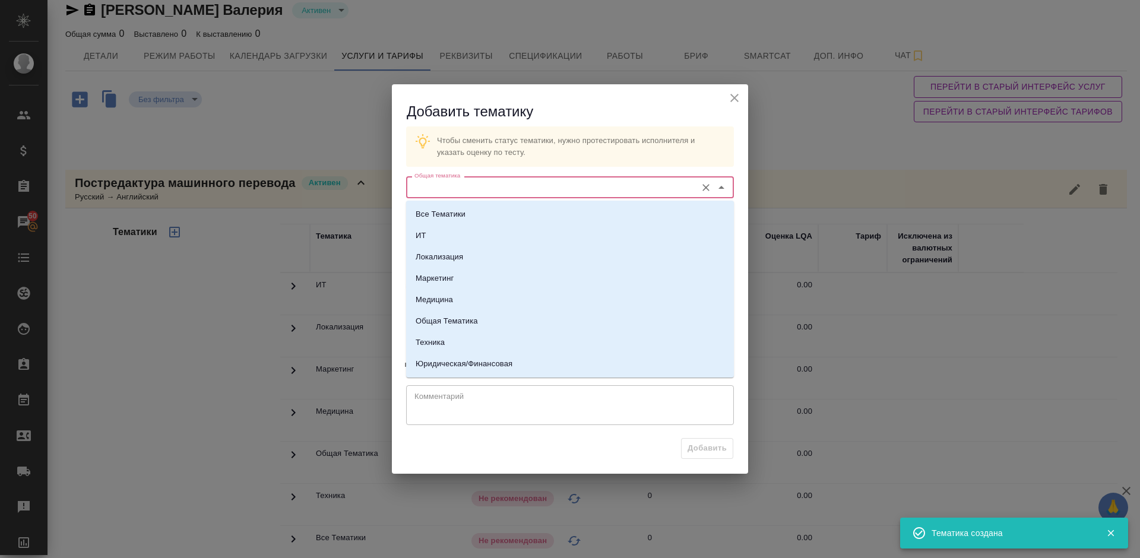
click at [459, 185] on input "Общая тематика" at bounding box center [550, 187] width 281 height 14
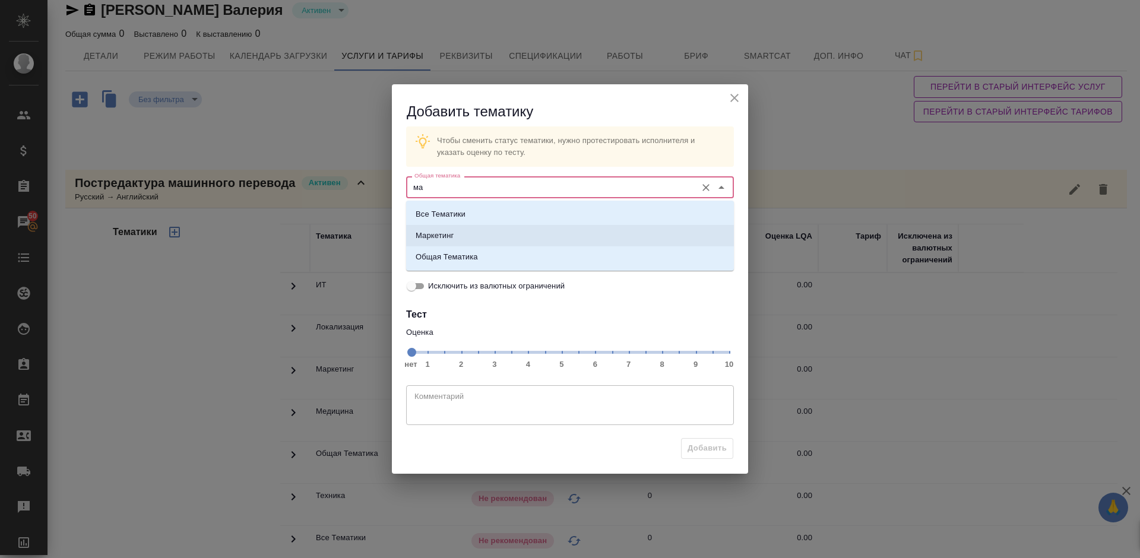
click at [487, 233] on li "Маркетинг" at bounding box center [570, 235] width 328 height 21
type input "Маркетинг"
click at [487, 233] on div "Статус Не тестировался Статус" at bounding box center [482, 253] width 176 height 52
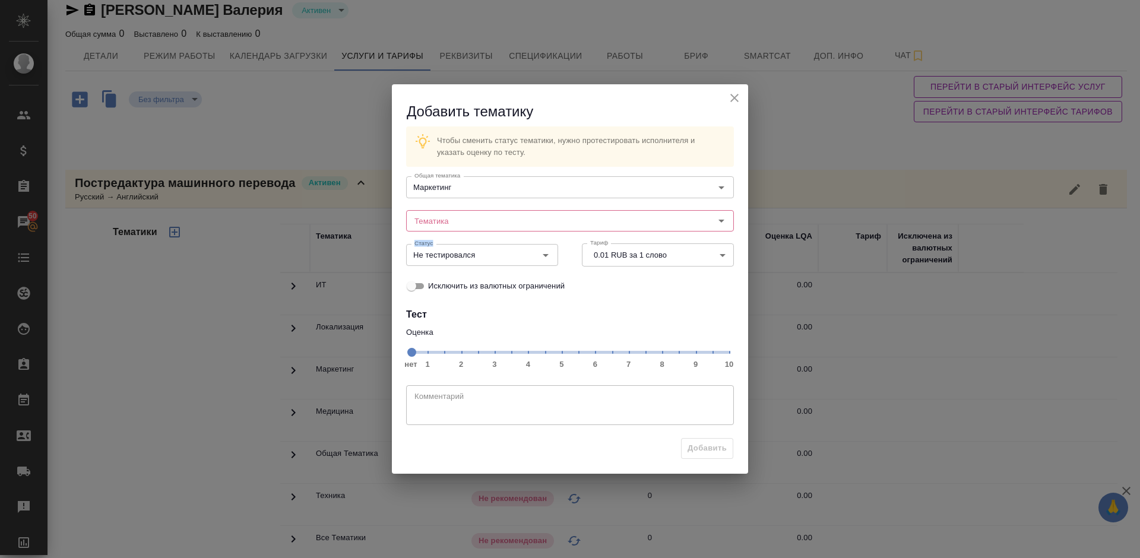
copy label "Статус"
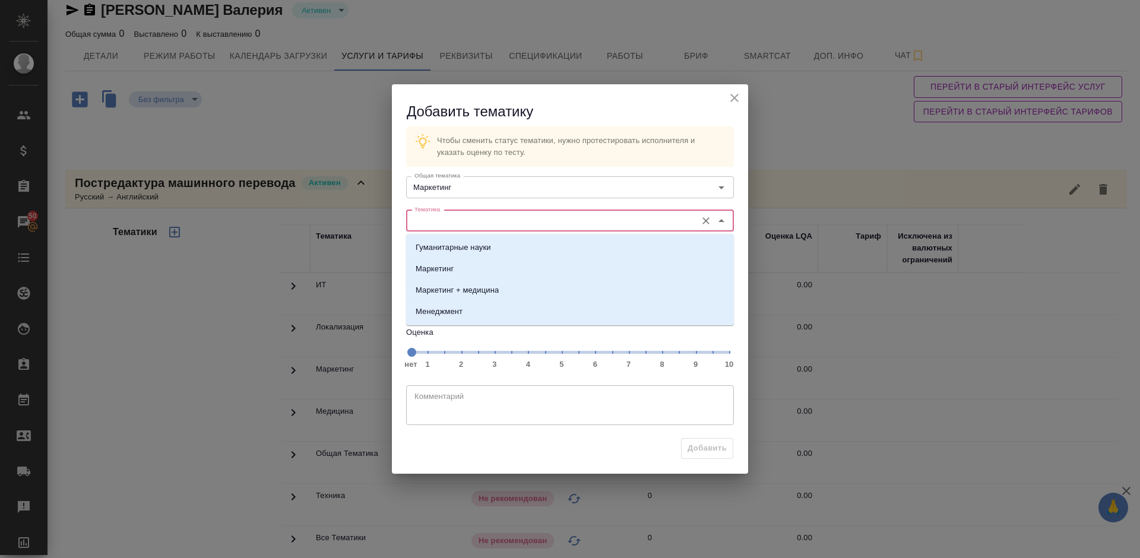
click at [460, 223] on input "Тематика" at bounding box center [550, 221] width 281 height 14
click at [470, 259] on li "Маркетинг" at bounding box center [570, 268] width 328 height 21
type input "Маркетинг"
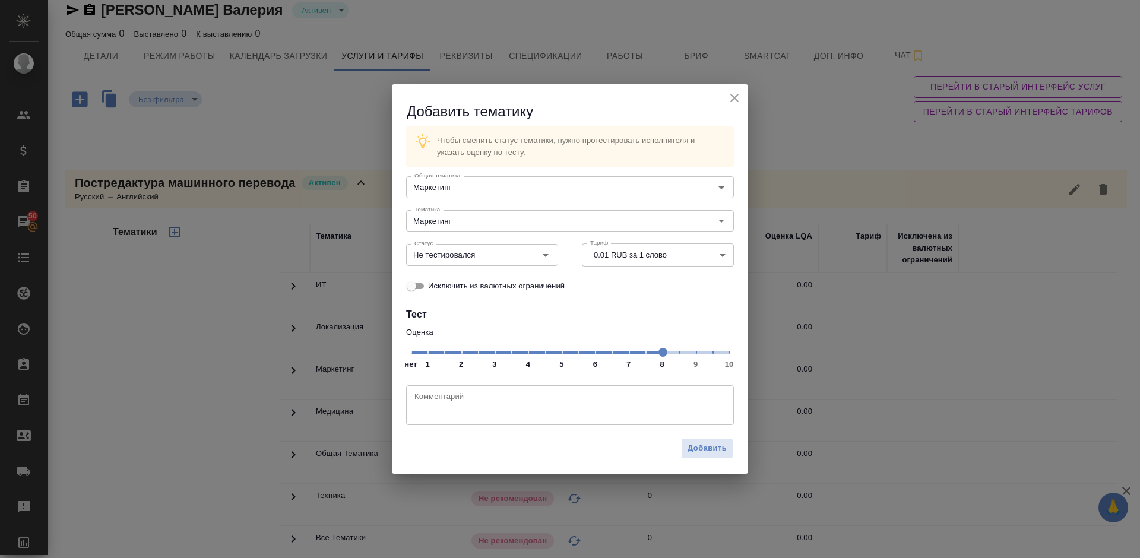
drag, startPoint x: 631, startPoint y: 358, endPoint x: 662, endPoint y: 357, distance: 31.5
click at [662, 357] on span at bounding box center [662, 352] width 9 height 9
click at [490, 255] on input "Не тестировался" at bounding box center [462, 255] width 105 height 14
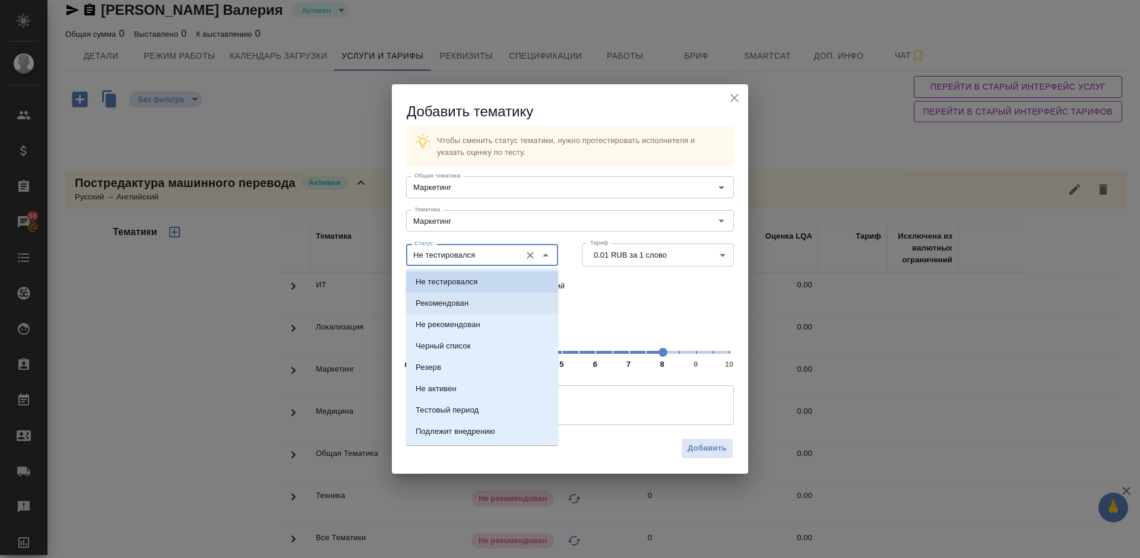
click at [494, 307] on li "Рекомендован" at bounding box center [482, 303] width 152 height 21
type input "Рекомендован"
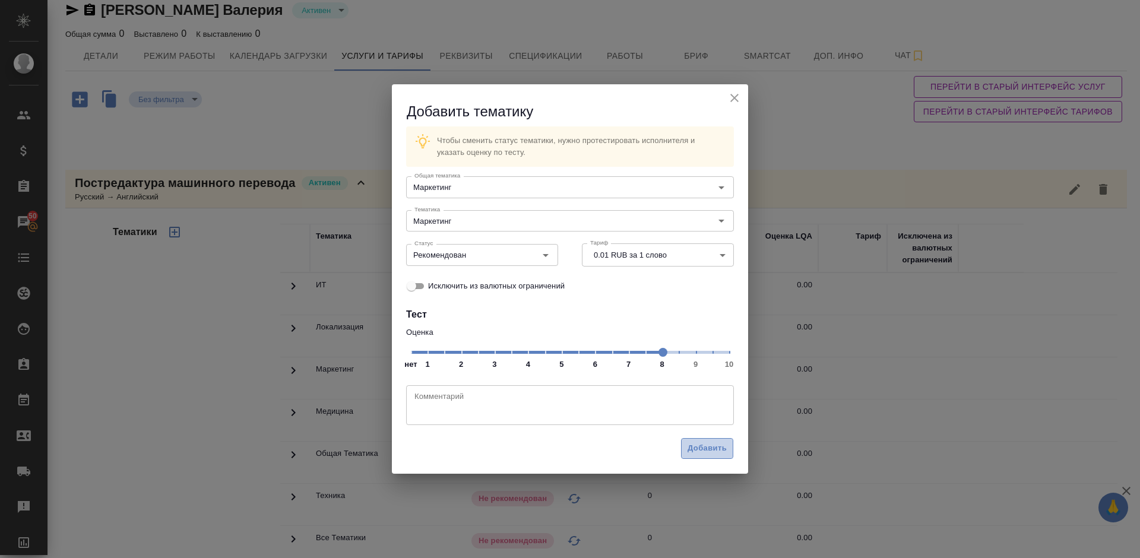
click at [697, 442] on span "Добавить" at bounding box center [706, 449] width 39 height 14
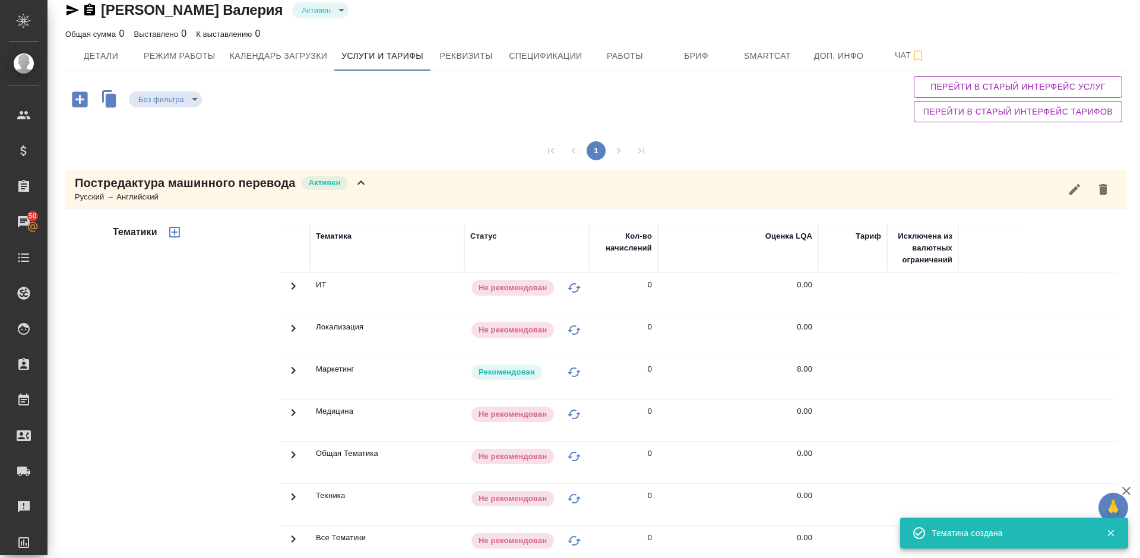
click at [389, 192] on div "Постредактура машинного перевода Активен Русский → Английский" at bounding box center [595, 189] width 1061 height 39
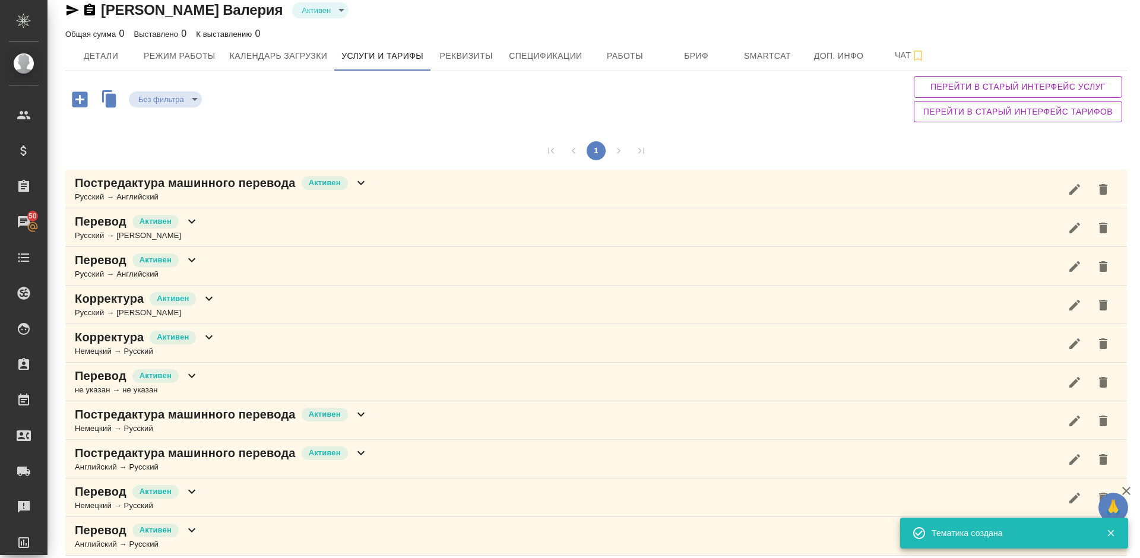
click at [77, 95] on icon "button" at bounding box center [79, 98] width 15 height 15
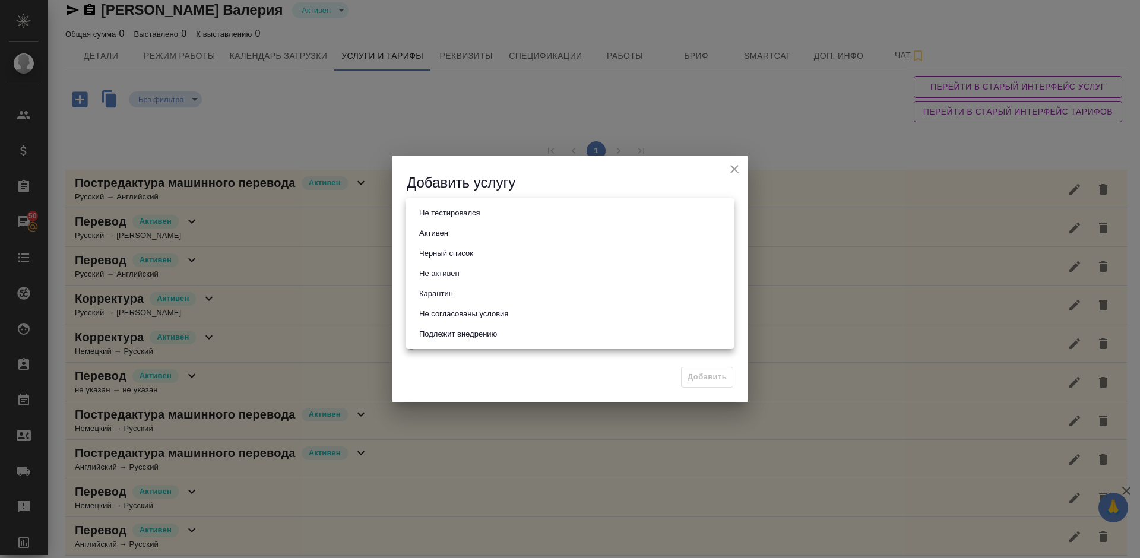
click at [459, 206] on body "🙏 .cls-1 fill:#fff; AWATERA Lazareva Anastasia Клиенты Спецификации Заказы 50 Ч…" at bounding box center [570, 279] width 1140 height 558
click at [474, 236] on li "Активен" at bounding box center [570, 233] width 328 height 20
type input "active"
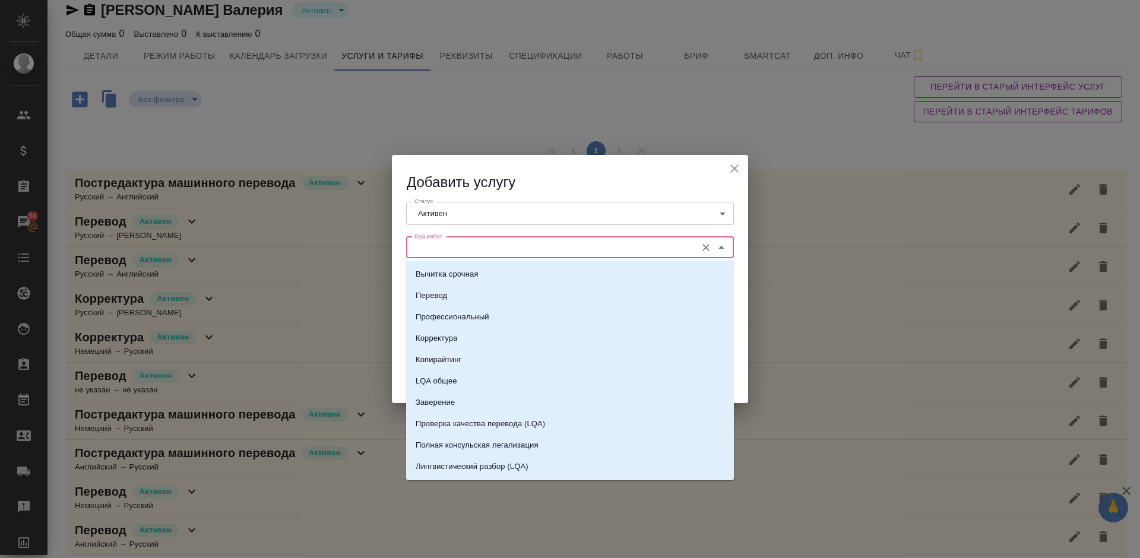
click at [461, 240] on input "Вид работ" at bounding box center [550, 247] width 281 height 14
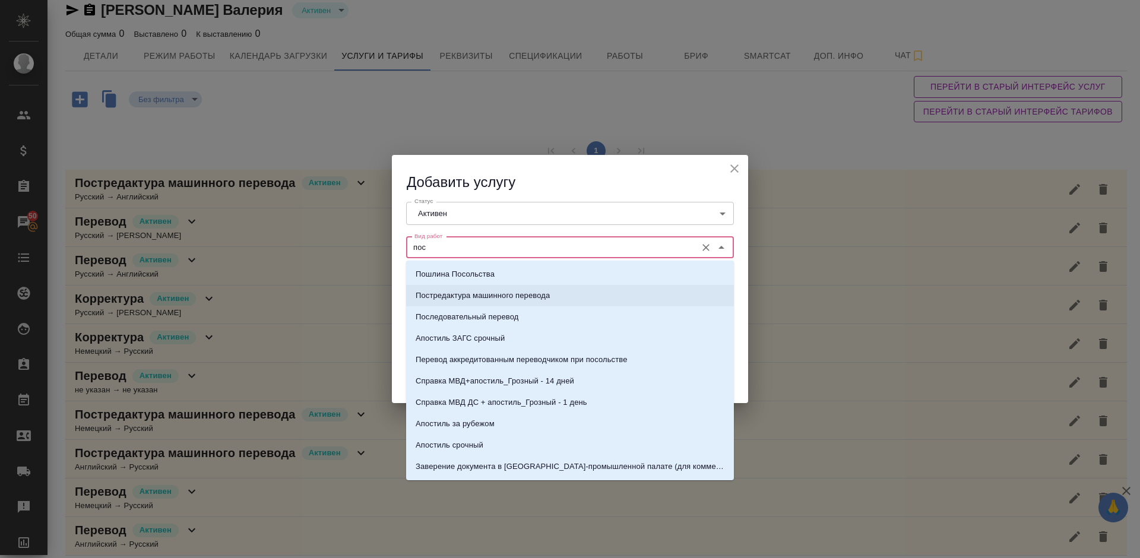
click at [523, 288] on li "Постредактура машинного перевода" at bounding box center [570, 295] width 328 height 21
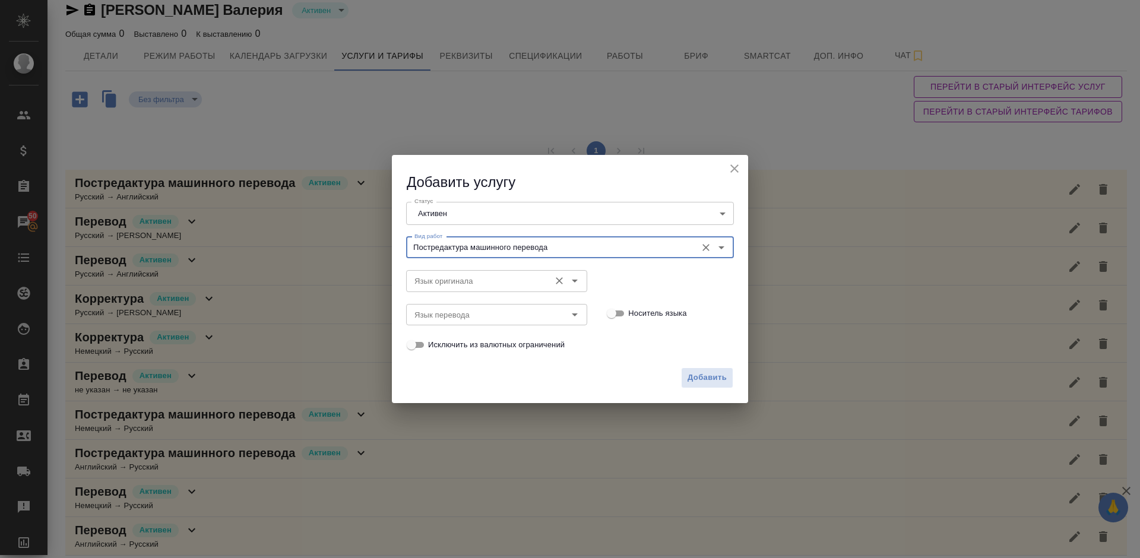
type input "Постредактура машинного перевода"
click at [456, 277] on input "Язык оригинала" at bounding box center [477, 281] width 134 height 14
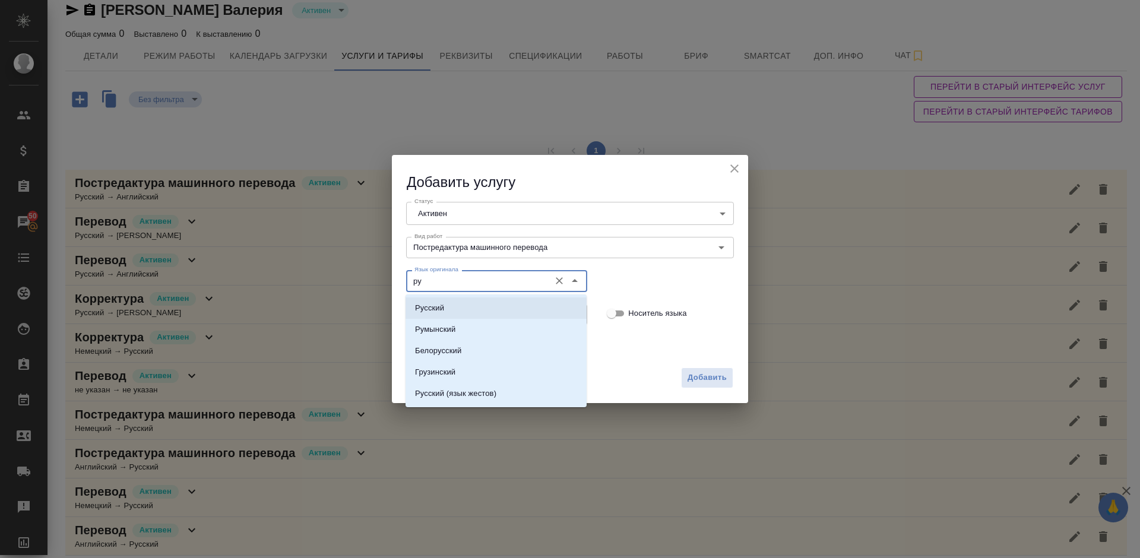
click at [462, 309] on li "Русский" at bounding box center [495, 307] width 181 height 21
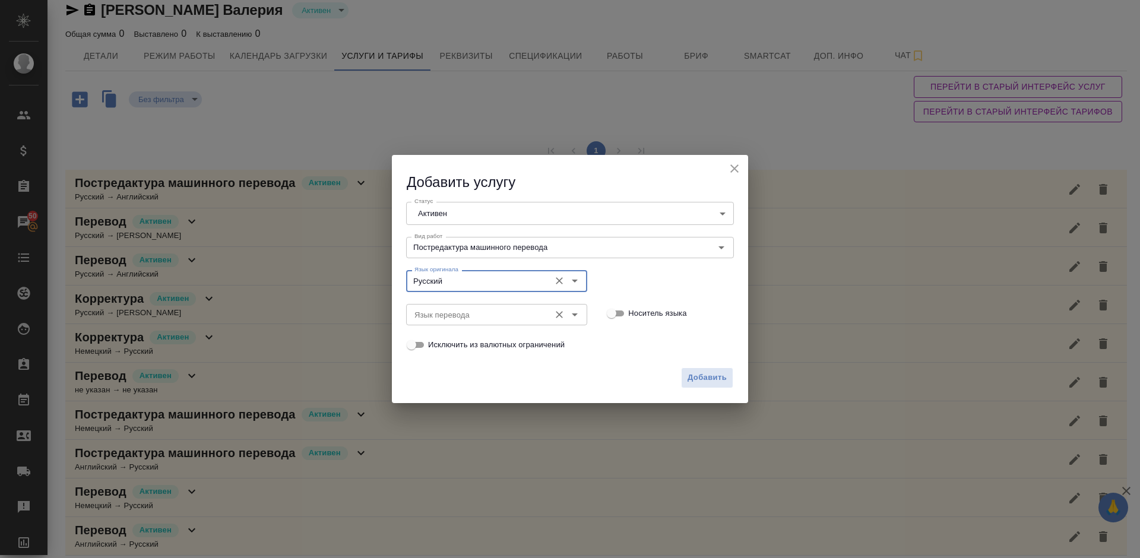
type input "Русский"
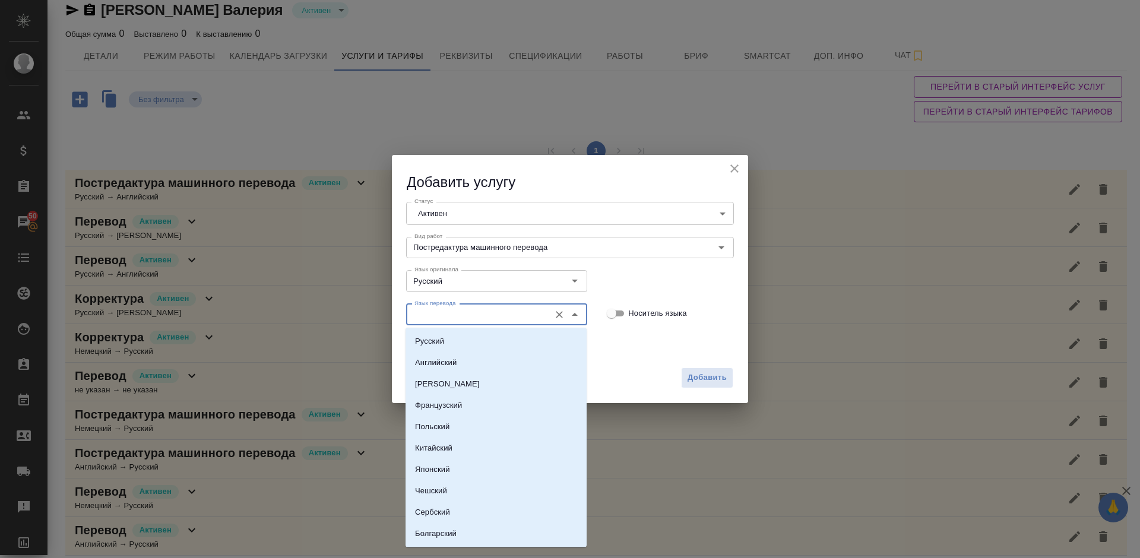
click at [448, 312] on input "Язык перевода" at bounding box center [477, 314] width 134 height 14
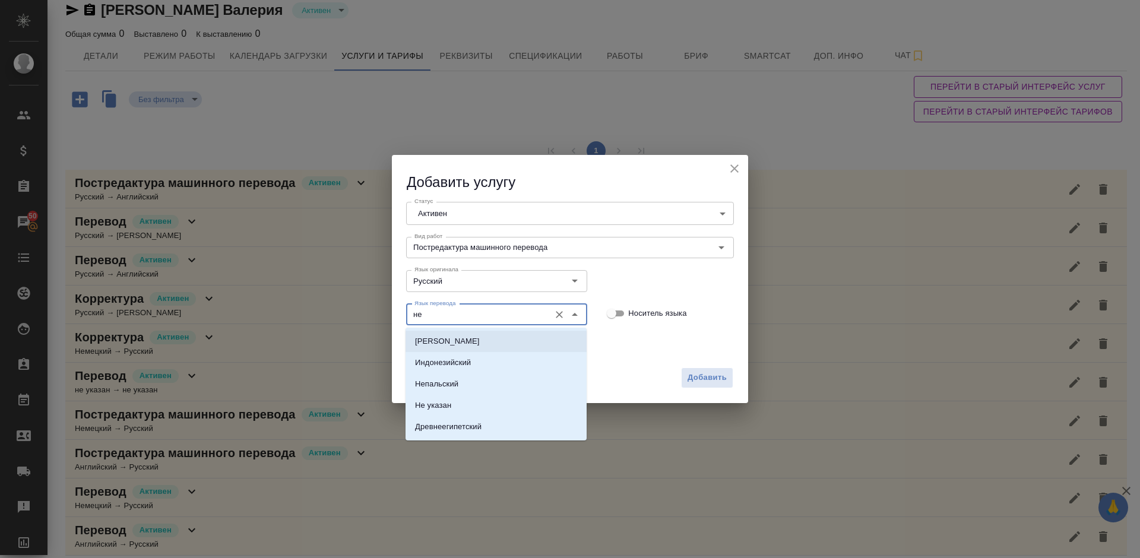
click at [482, 347] on li "Немецкий" at bounding box center [495, 341] width 181 height 21
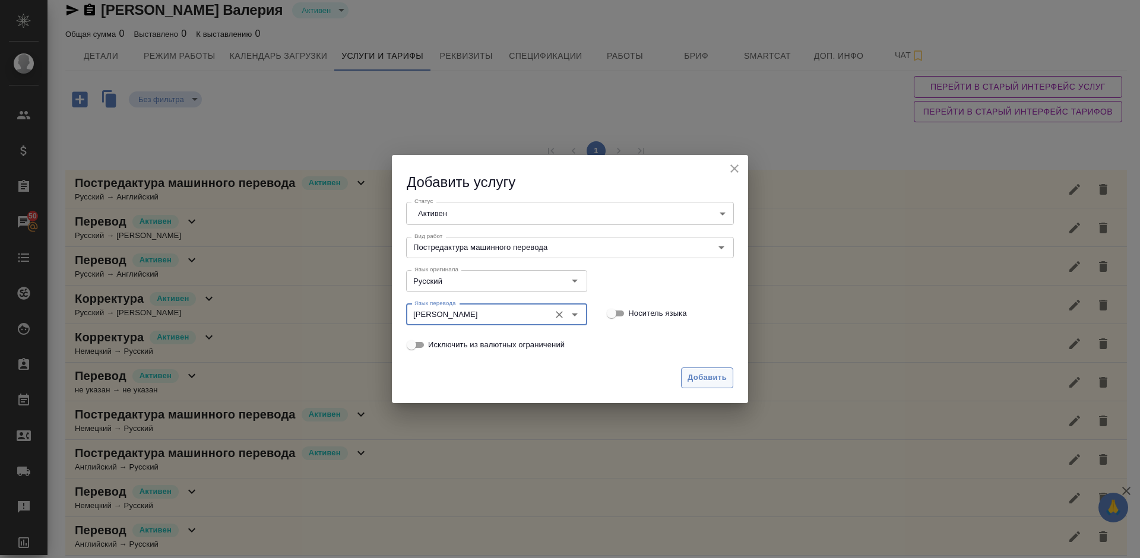
type input "Немецкий"
click at [699, 376] on span "Добавить" at bounding box center [706, 378] width 39 height 14
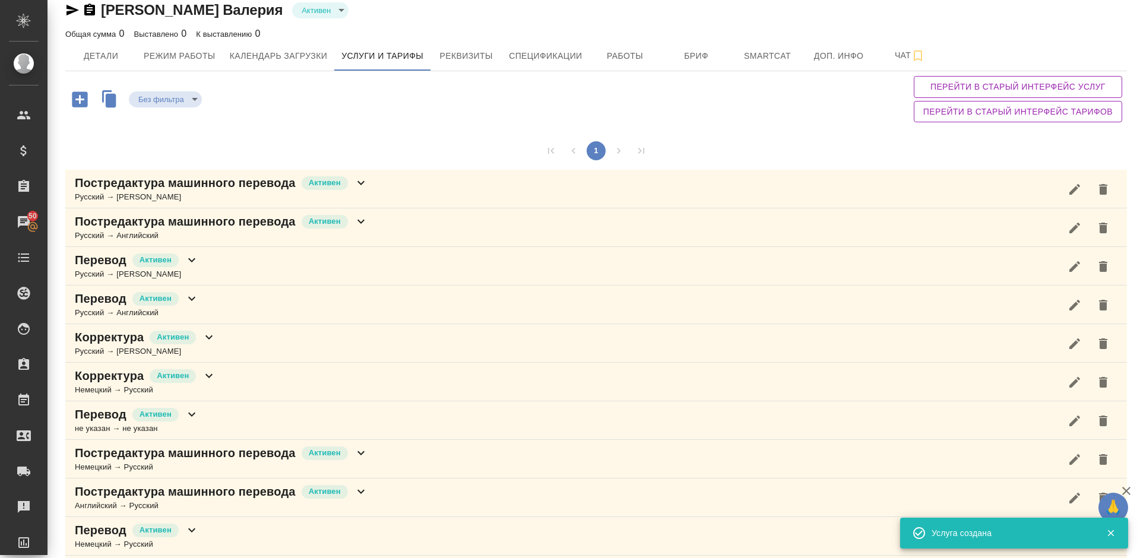
click at [392, 188] on div "Постредактура машинного перевода Активен Русский → Немецкий" at bounding box center [595, 189] width 1061 height 39
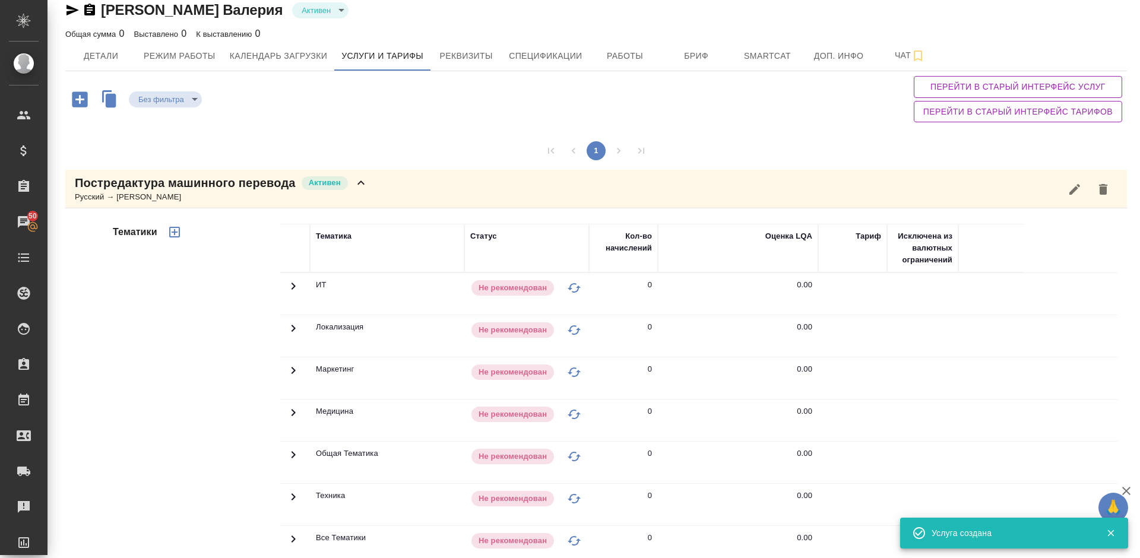
click at [160, 440] on div "Тематики" at bounding box center [195, 413] width 170 height 397
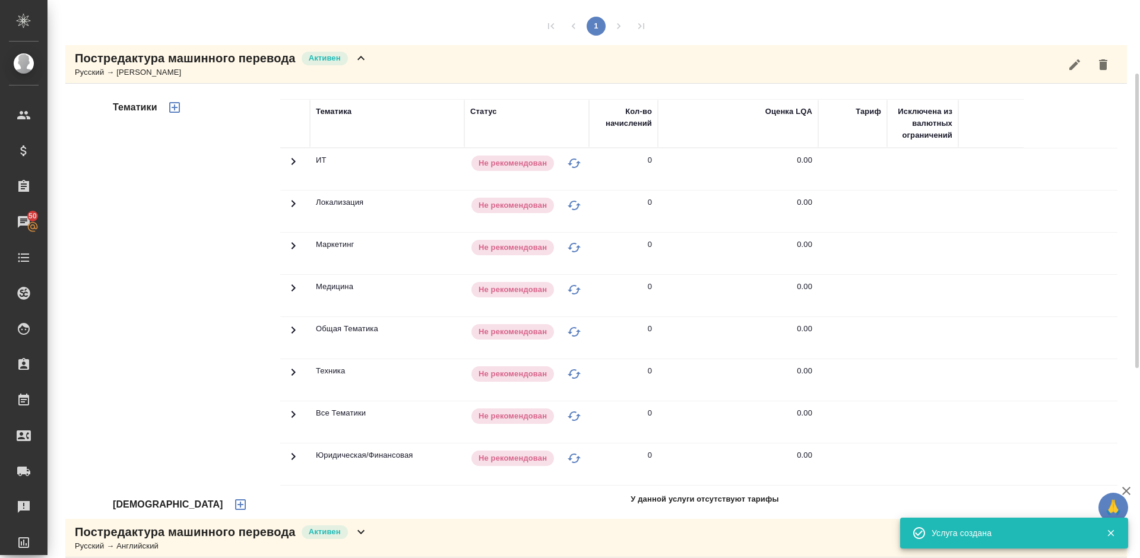
scroll to position [229, 0]
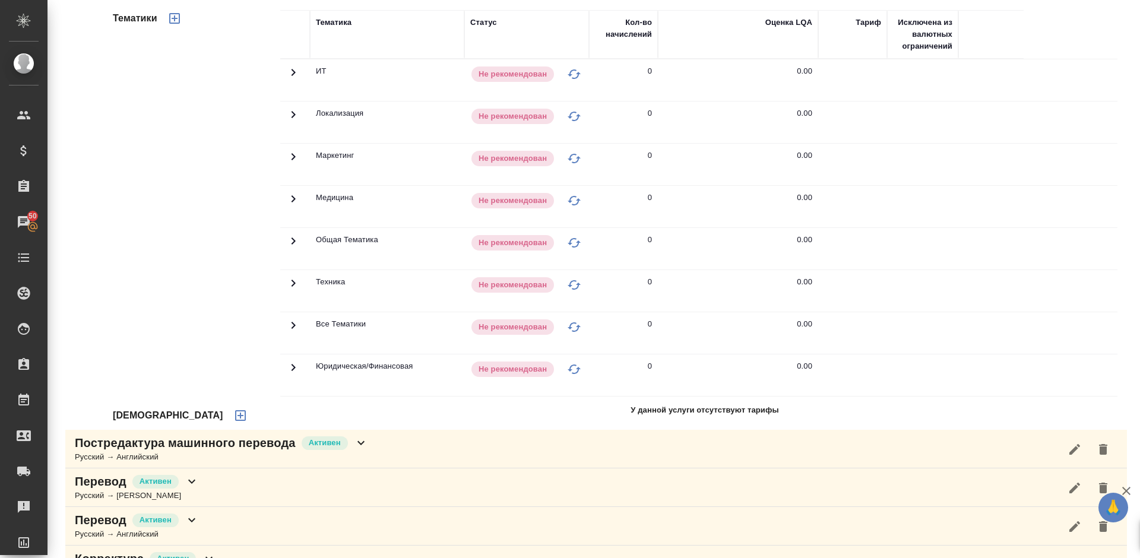
click at [235, 416] on icon "button" at bounding box center [240, 415] width 11 height 11
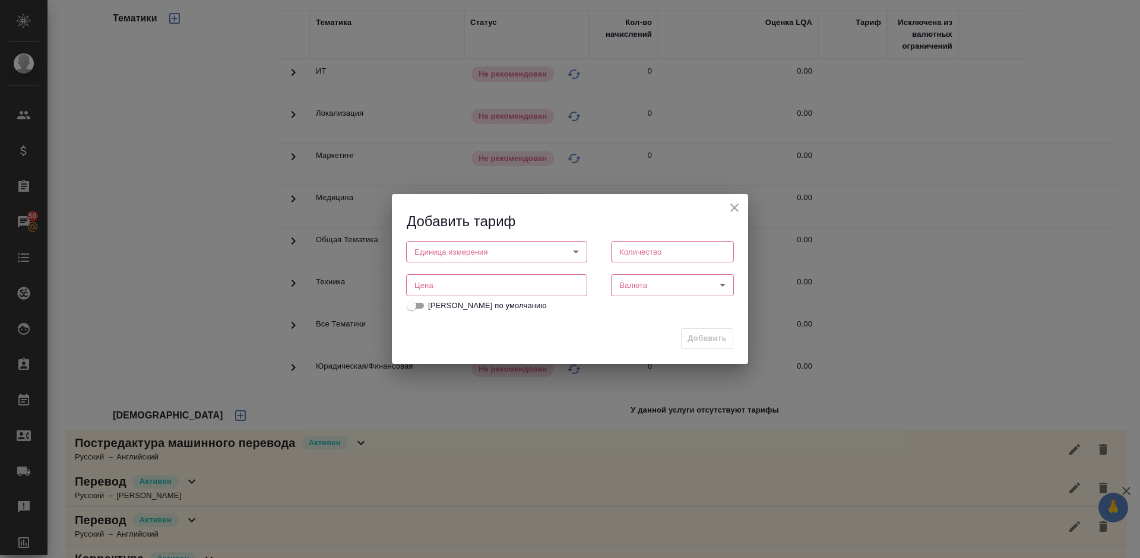
click at [518, 243] on body "🙏 .cls-1 fill:#fff; AWATERA Lazareva Anastasia Клиенты Спецификации Заказы 50 Ч…" at bounding box center [570, 279] width 1140 height 558
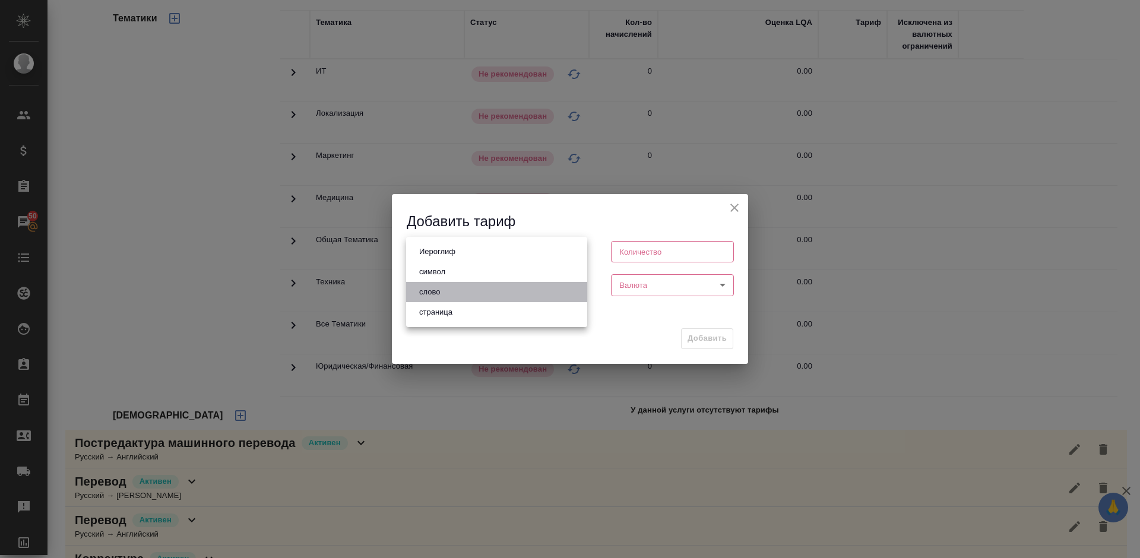
click at [471, 288] on li "слово" at bounding box center [496, 292] width 181 height 20
type input "5a8b1489cc6b4906c91bfd90"
type input "1"
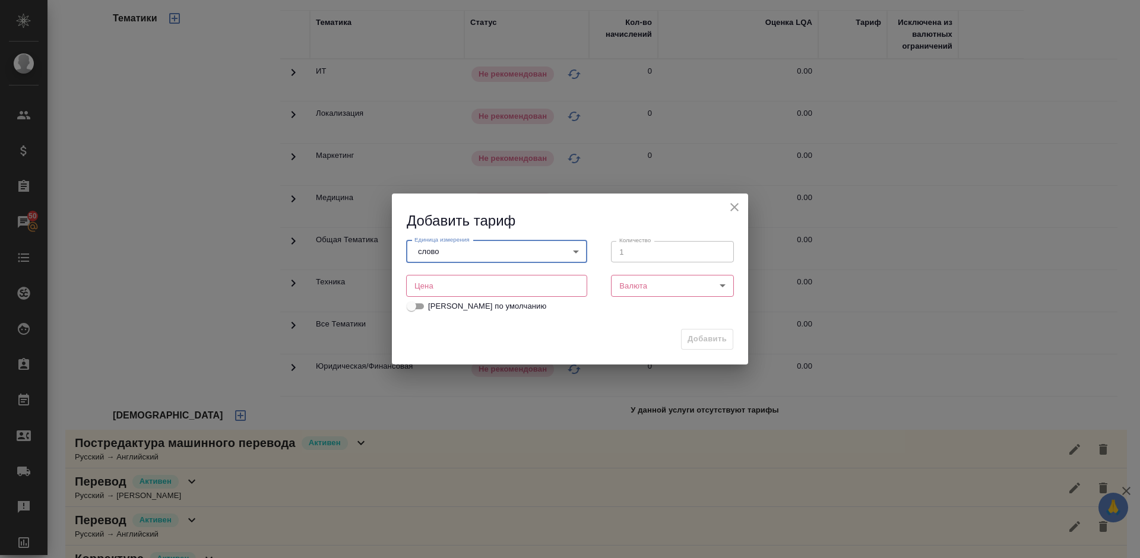
click at [461, 291] on input "number" at bounding box center [496, 285] width 181 height 21
type input "0.01"
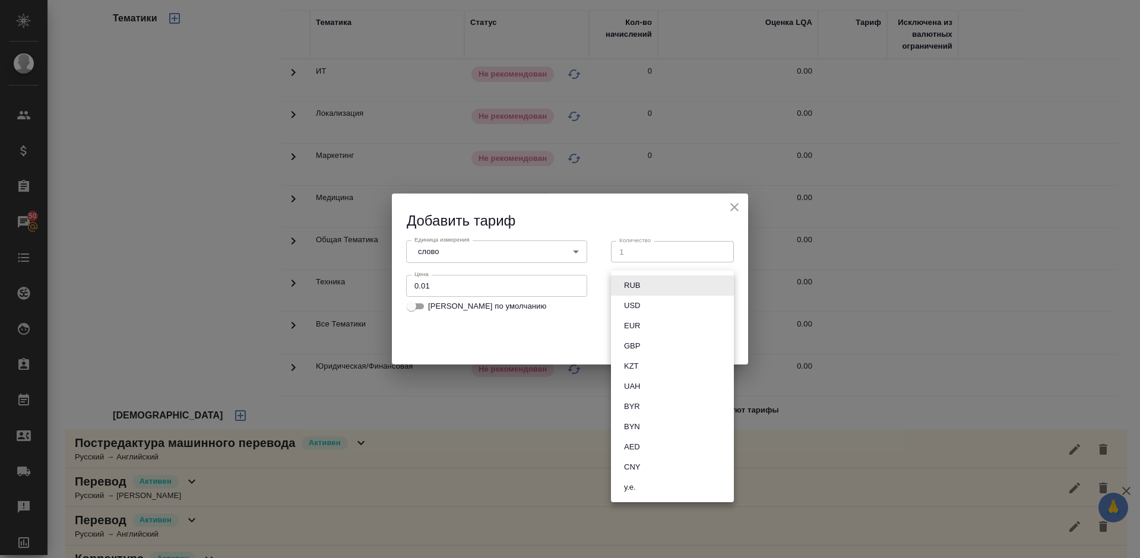
click at [673, 280] on body "🙏 .cls-1 fill:#fff; AWATERA Lazareva Anastasia Клиенты Спецификации Заказы 50 Ч…" at bounding box center [570, 279] width 1140 height 558
click at [651, 278] on li "RUB" at bounding box center [672, 285] width 123 height 20
type input "RUB"
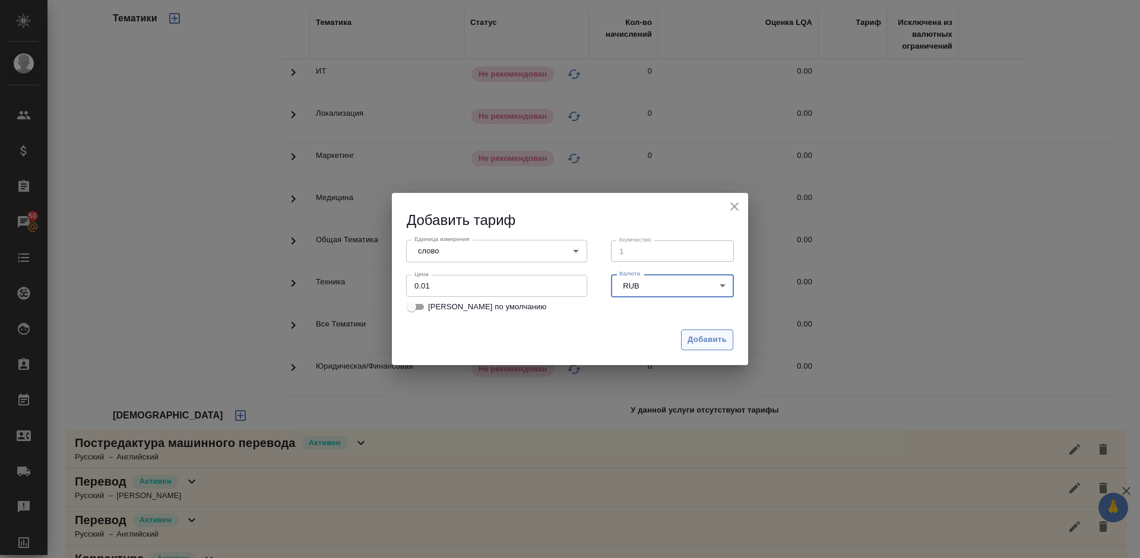
click at [705, 337] on span "Добавить" at bounding box center [706, 340] width 39 height 14
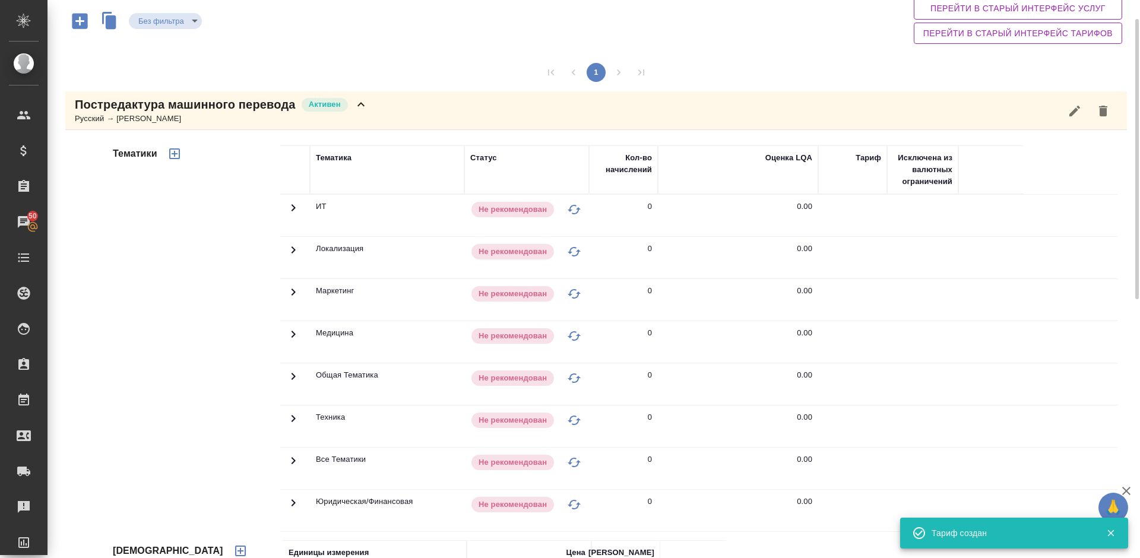
scroll to position [0, 0]
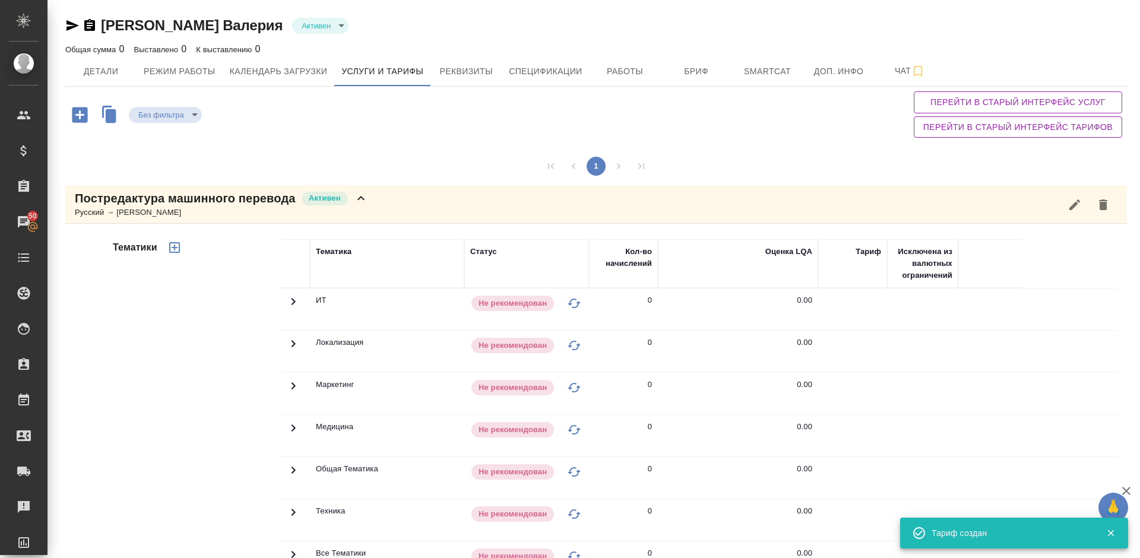
click at [176, 246] on icon "button" at bounding box center [174, 247] width 14 height 14
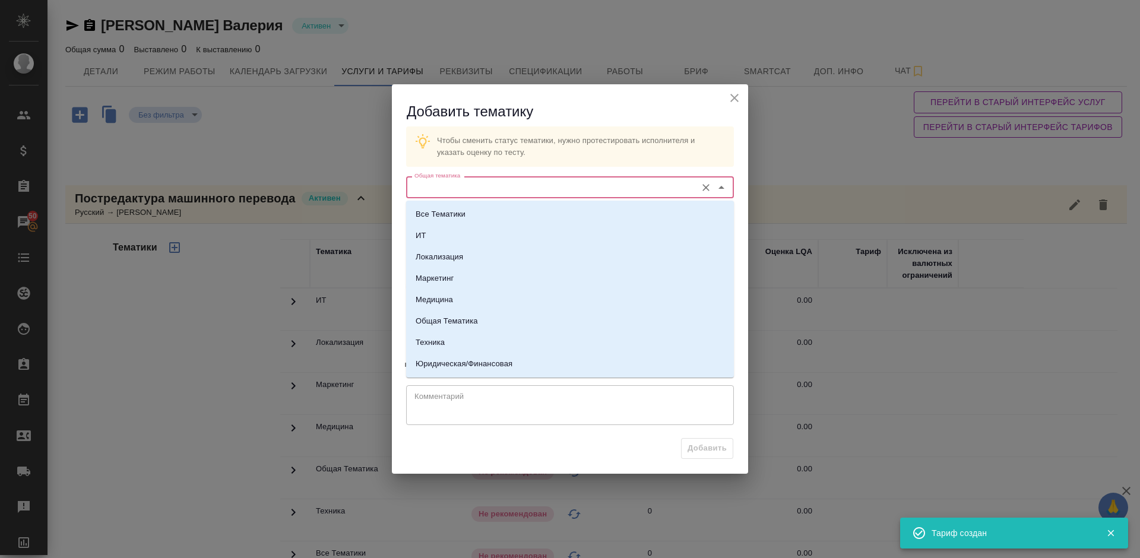
click at [444, 186] on input "Общая тематика" at bounding box center [550, 187] width 281 height 14
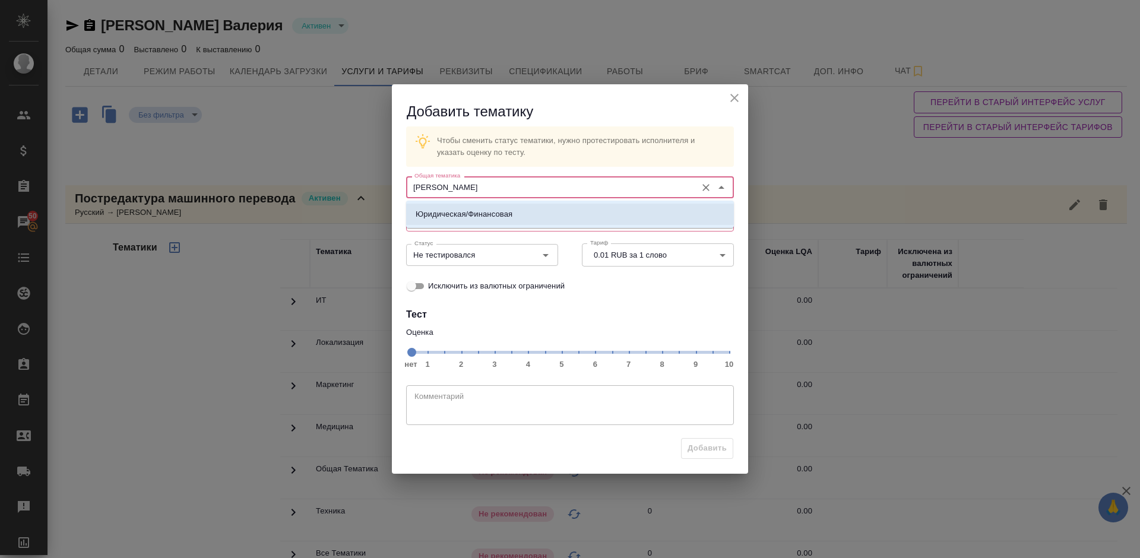
click at [474, 210] on p "Юридическая/Финансовая" at bounding box center [464, 214] width 97 height 12
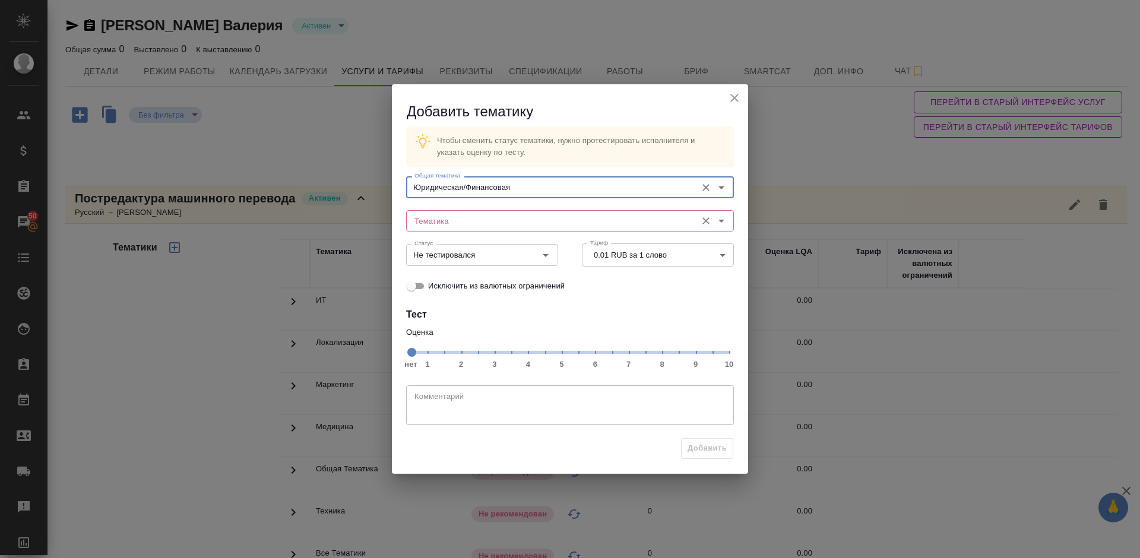
type input "Юридическая/Финансовая"
click at [461, 215] on input "Тематика" at bounding box center [550, 221] width 281 height 14
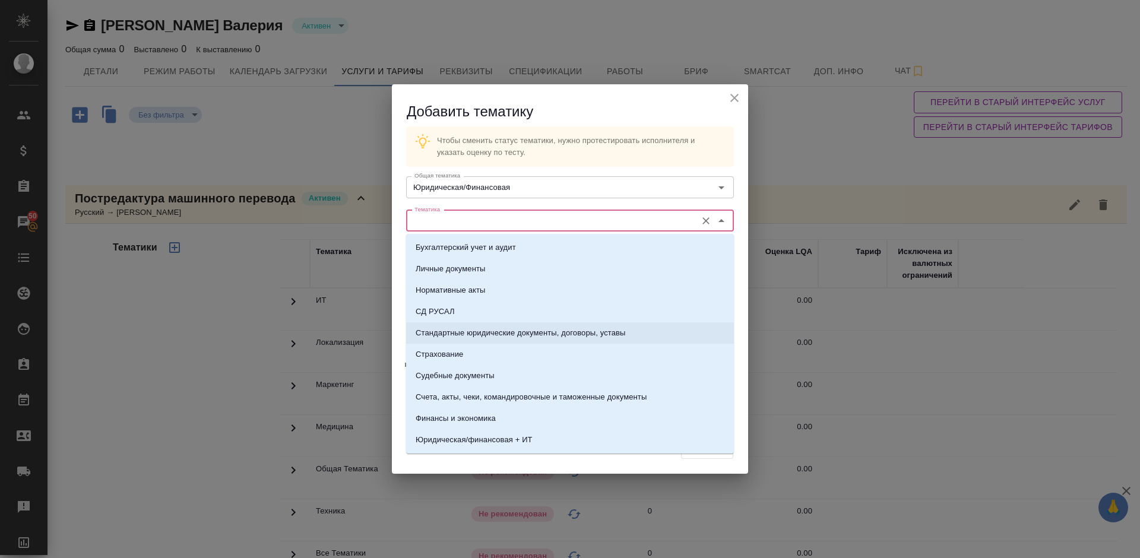
click at [506, 326] on li "Стандартные юридические документы, договоры, уставы" at bounding box center [570, 332] width 328 height 21
type input "Стандартные юридические документы, договоры, уставы"
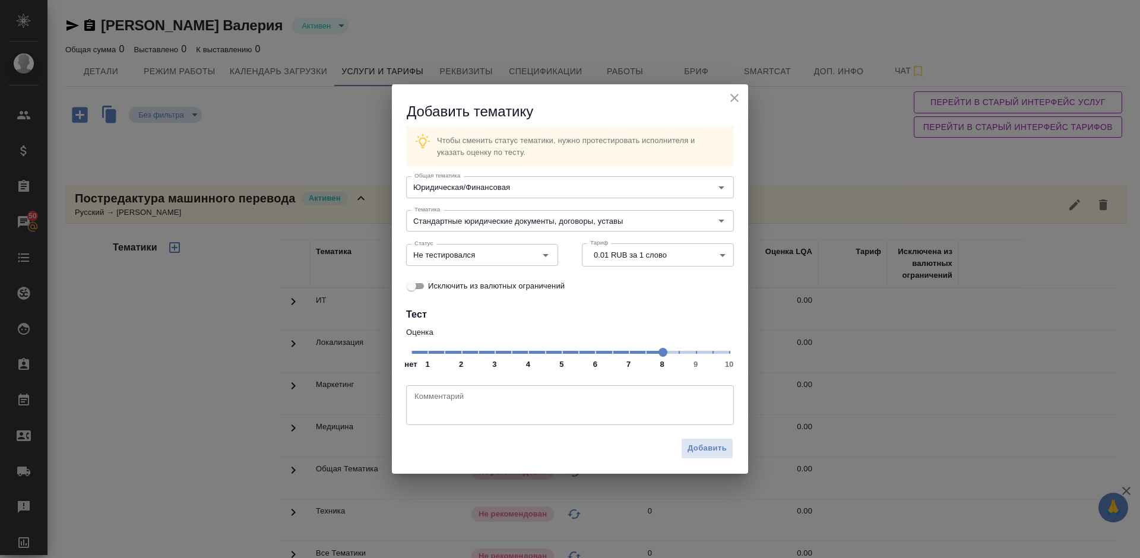
drag, startPoint x: 600, startPoint y: 353, endPoint x: 660, endPoint y: 353, distance: 60.5
click at [660, 353] on span at bounding box center [662, 352] width 9 height 9
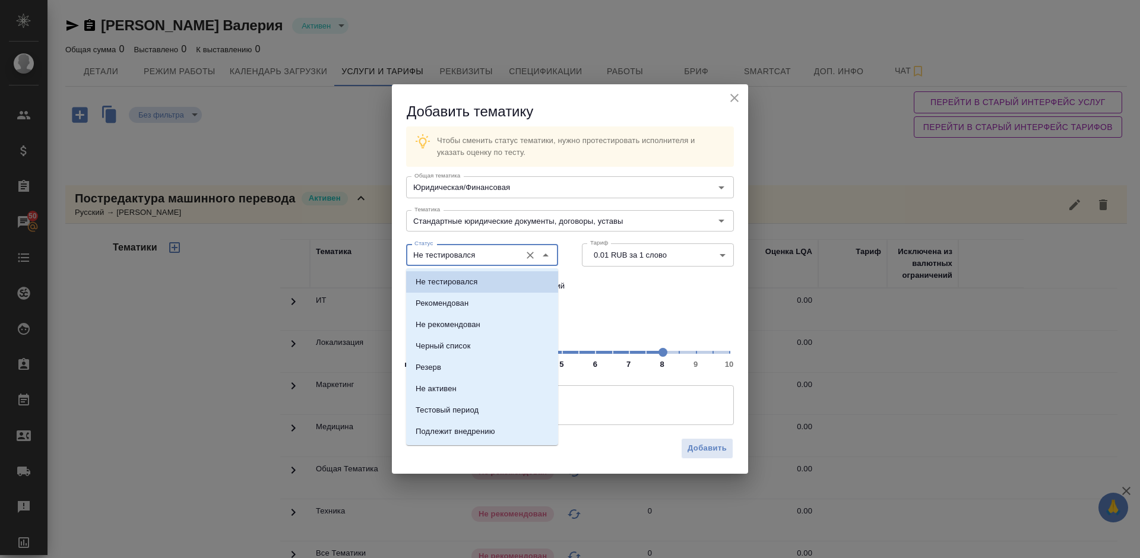
click at [505, 256] on input "Не тестировался" at bounding box center [462, 255] width 105 height 14
click at [506, 297] on li "Рекомендован" at bounding box center [482, 303] width 152 height 21
type input "Рекомендован"
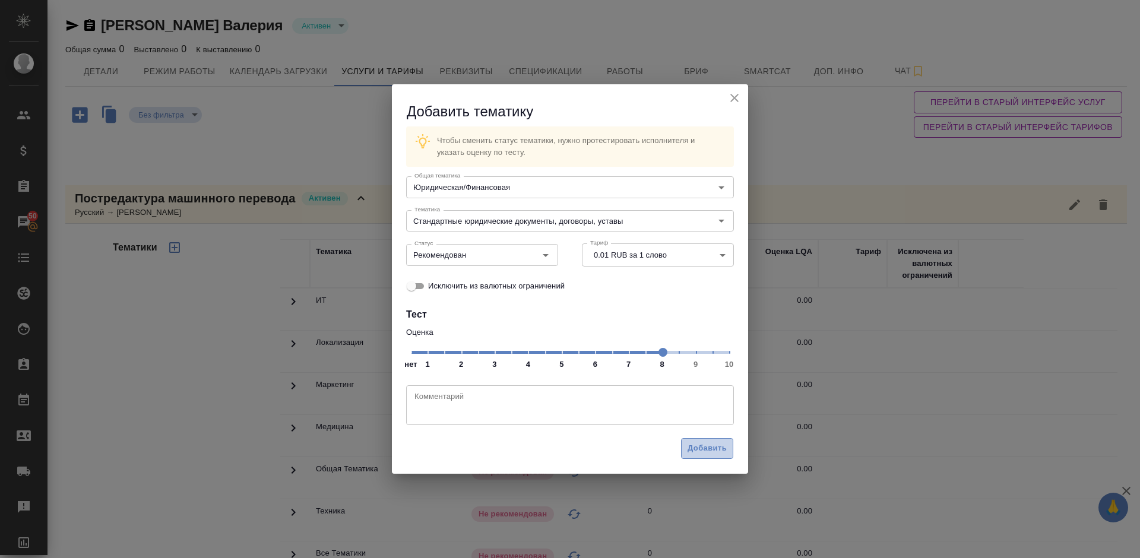
click at [712, 447] on span "Добавить" at bounding box center [706, 449] width 39 height 14
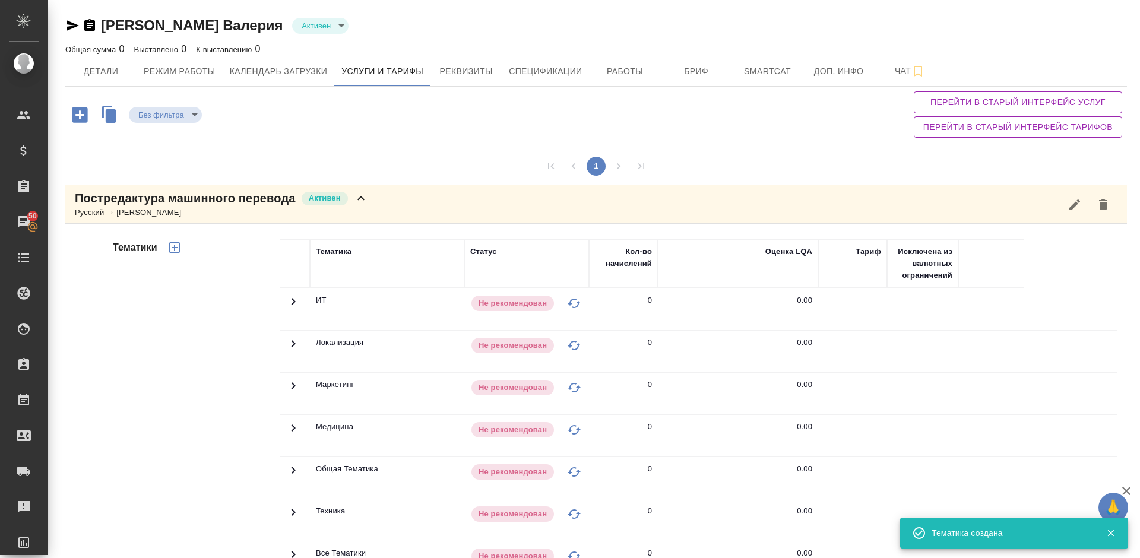
click at [173, 241] on icon "button" at bounding box center [174, 247] width 14 height 14
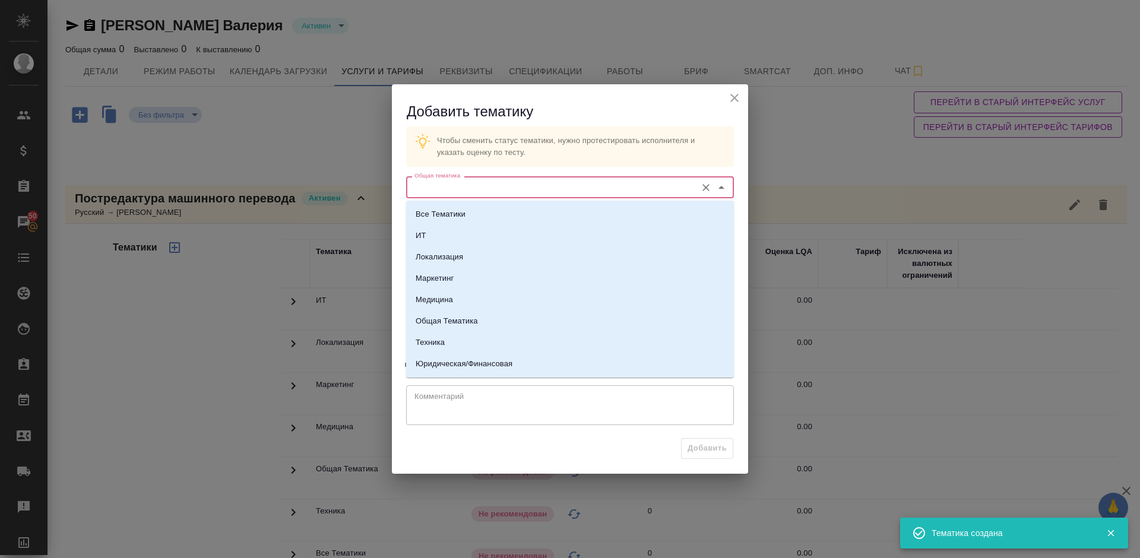
click at [459, 191] on input "Общая тематика" at bounding box center [550, 187] width 281 height 14
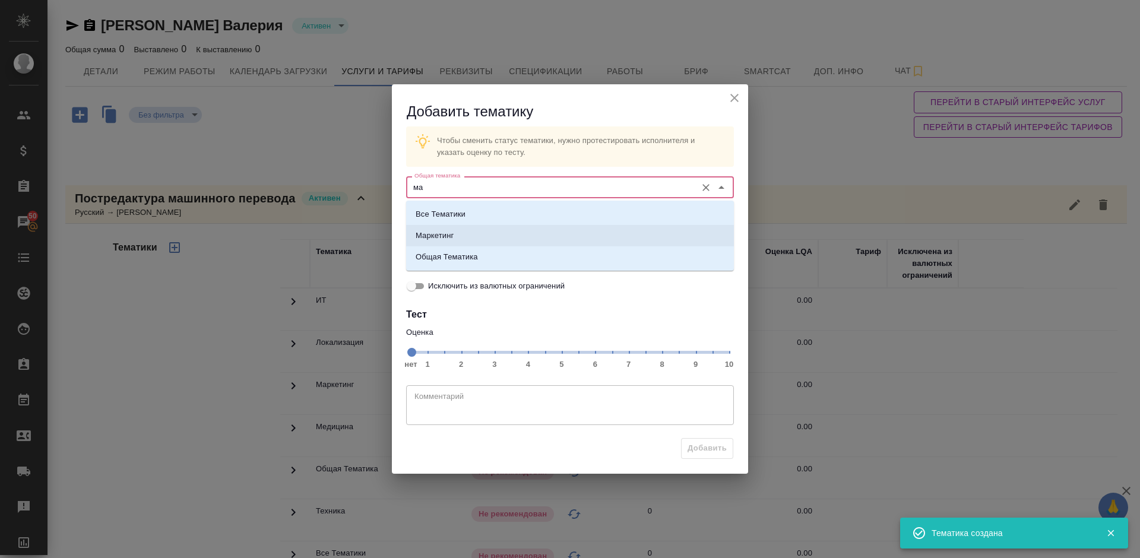
click at [502, 234] on li "Маркетинг" at bounding box center [570, 235] width 328 height 21
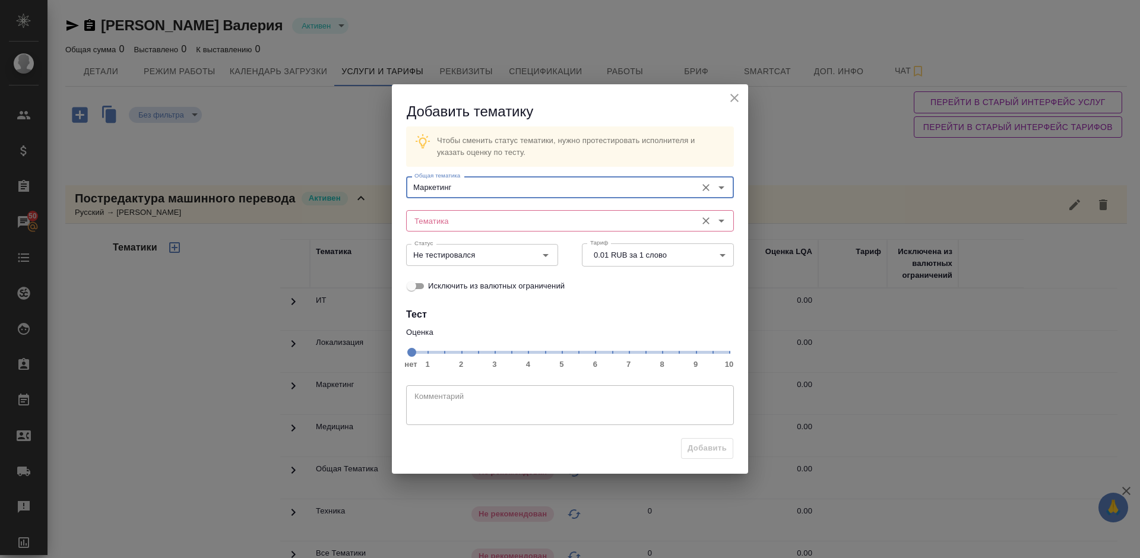
type input "Маркетинг"
click at [468, 226] on input "Тематика" at bounding box center [550, 221] width 281 height 14
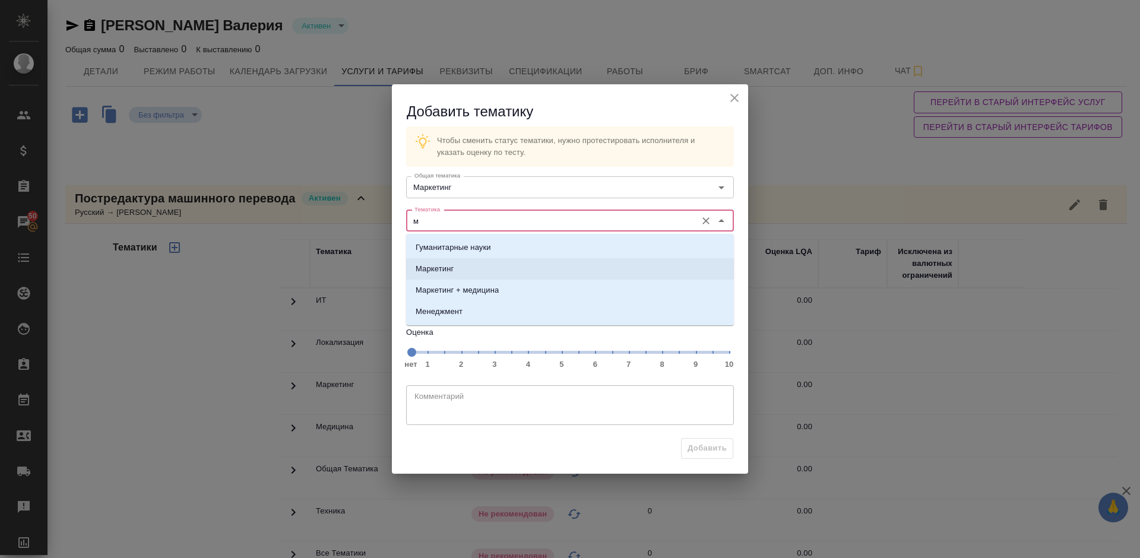
click at [486, 267] on li "Маркетинг" at bounding box center [570, 268] width 328 height 21
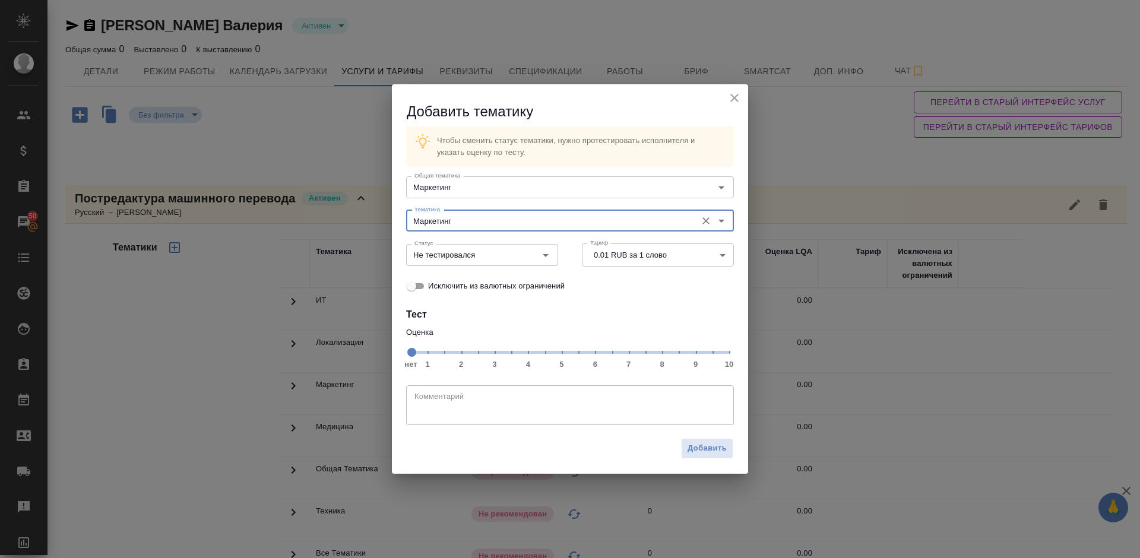
type input "Маркетинг"
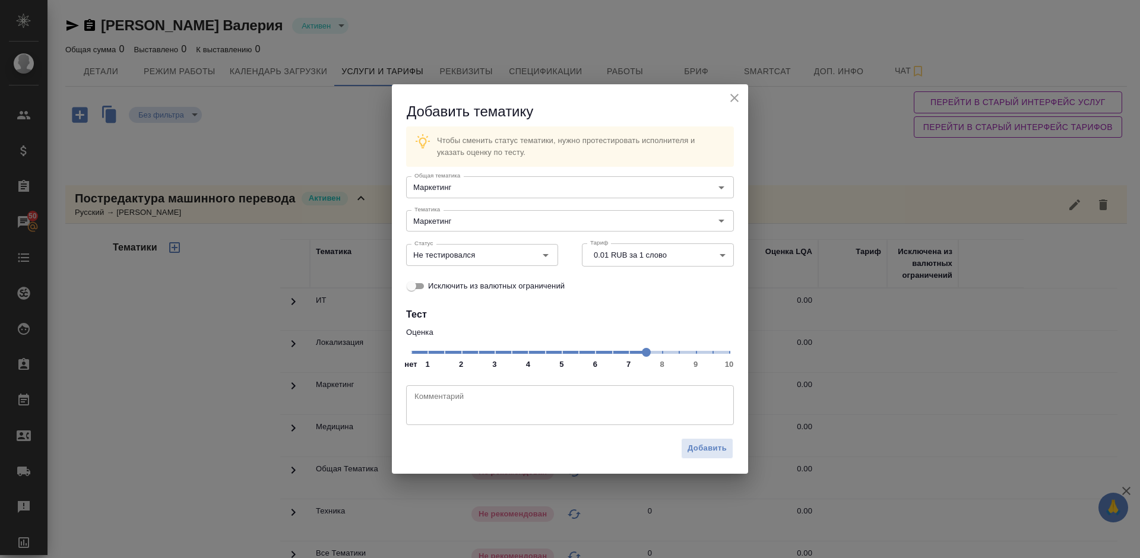
drag, startPoint x: 414, startPoint y: 348, endPoint x: 660, endPoint y: 353, distance: 246.4
click at [651, 353] on span at bounding box center [646, 352] width 9 height 9
click at [509, 255] on input "Не тестировался" at bounding box center [462, 255] width 105 height 14
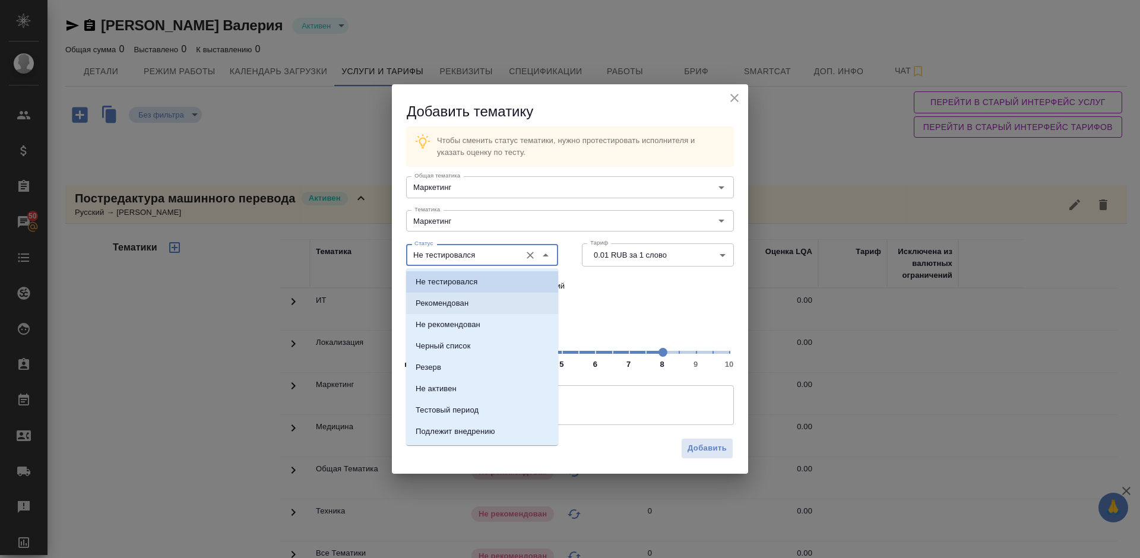
click at [503, 309] on li "Рекомендован" at bounding box center [482, 303] width 152 height 21
type input "Рекомендован"
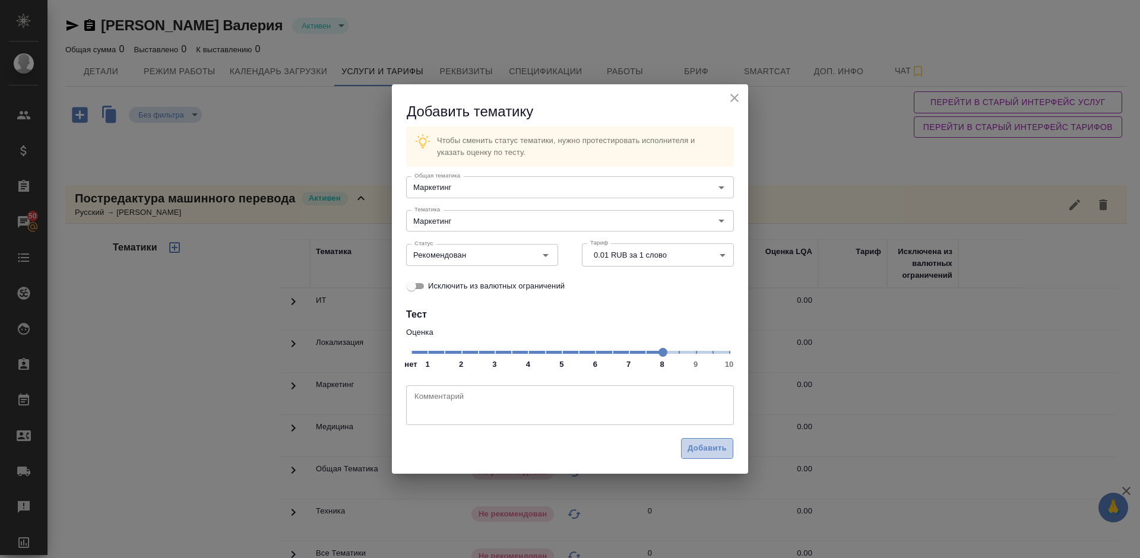
click at [711, 446] on span "Добавить" at bounding box center [706, 449] width 39 height 14
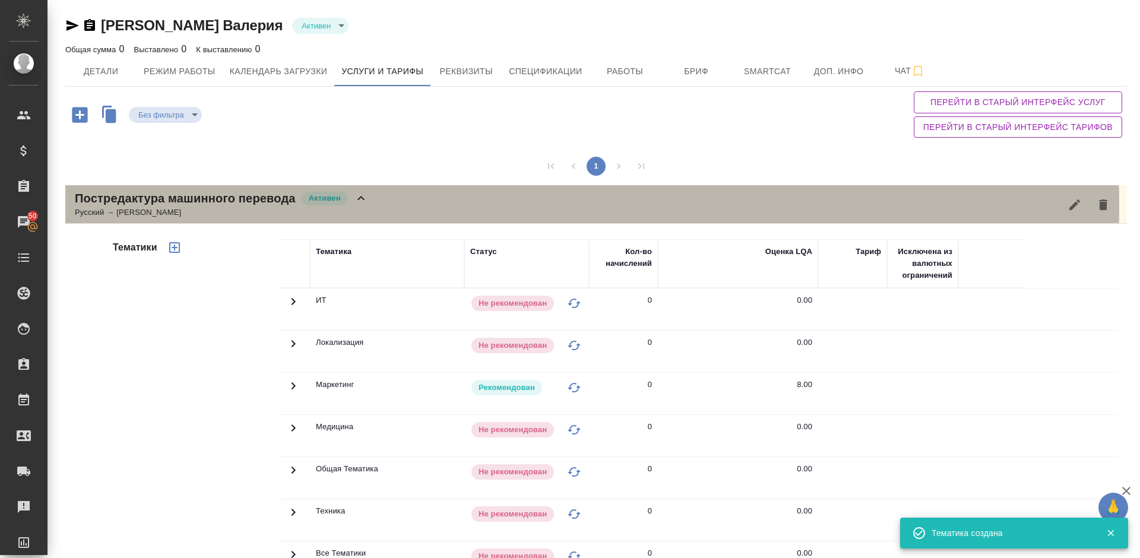
click at [396, 205] on div "Постредактура машинного перевода Активен Русский → Немецкий" at bounding box center [595, 204] width 1061 height 39
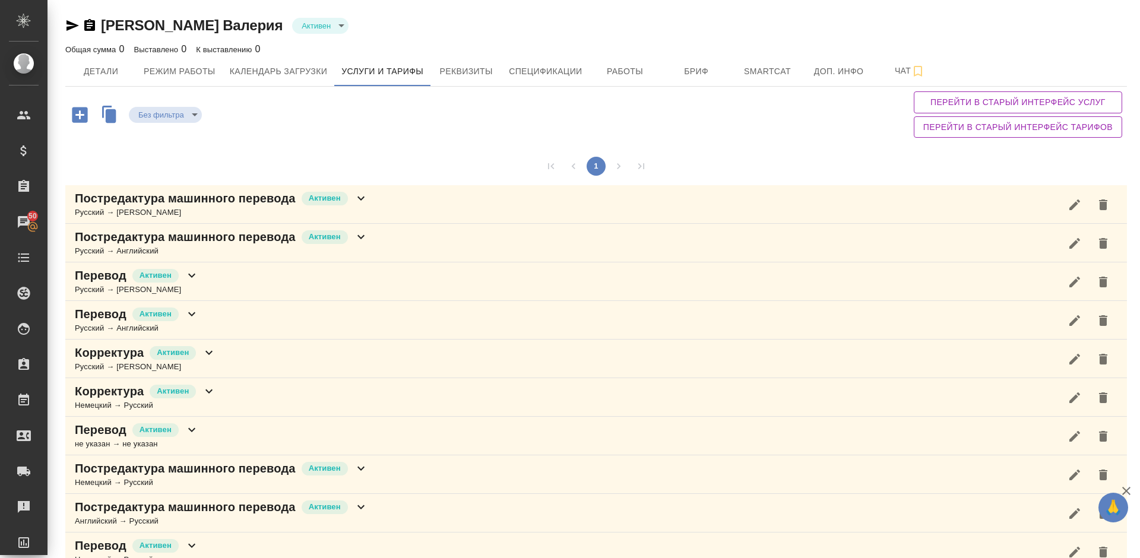
click at [88, 112] on icon "button" at bounding box center [79, 114] width 21 height 21
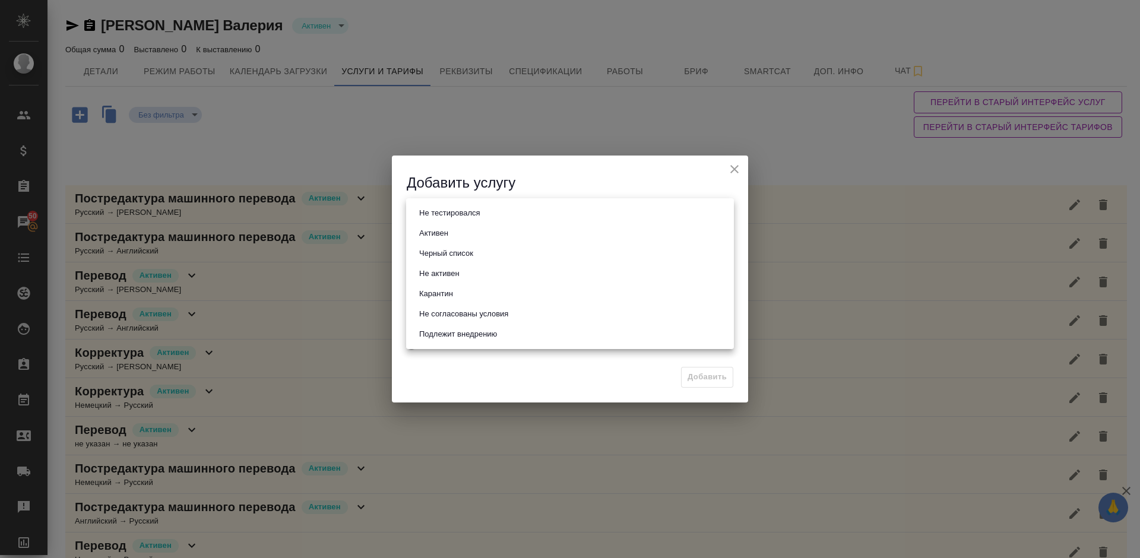
click at [505, 215] on body "🙏 .cls-1 fill:#fff; AWATERA Lazareva Anastasia Клиенты Спецификации Заказы 50 Ч…" at bounding box center [570, 279] width 1140 height 558
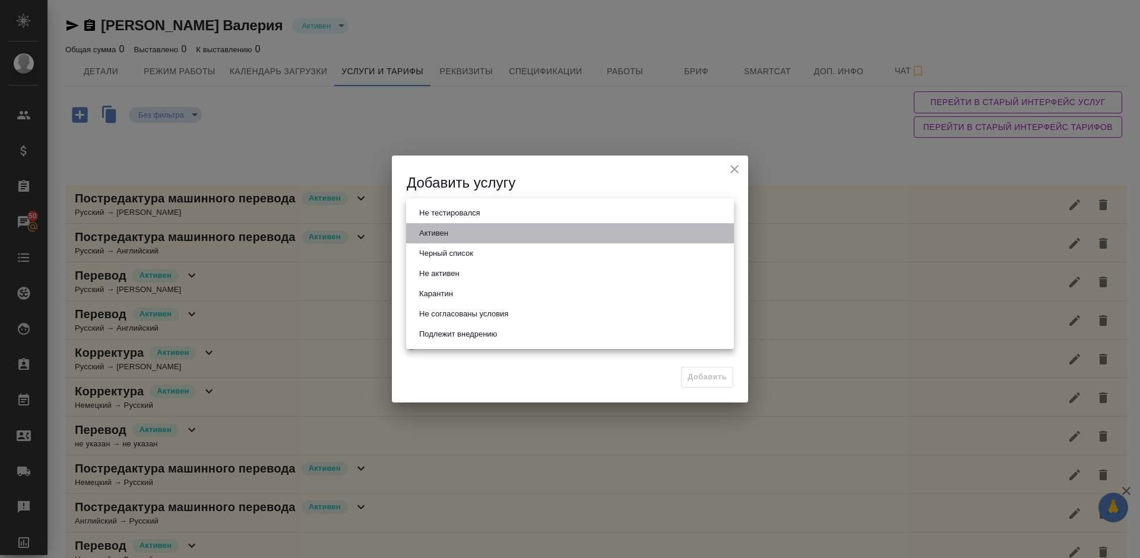
click at [442, 233] on button "Активен" at bounding box center [434, 233] width 36 height 13
type input "active"
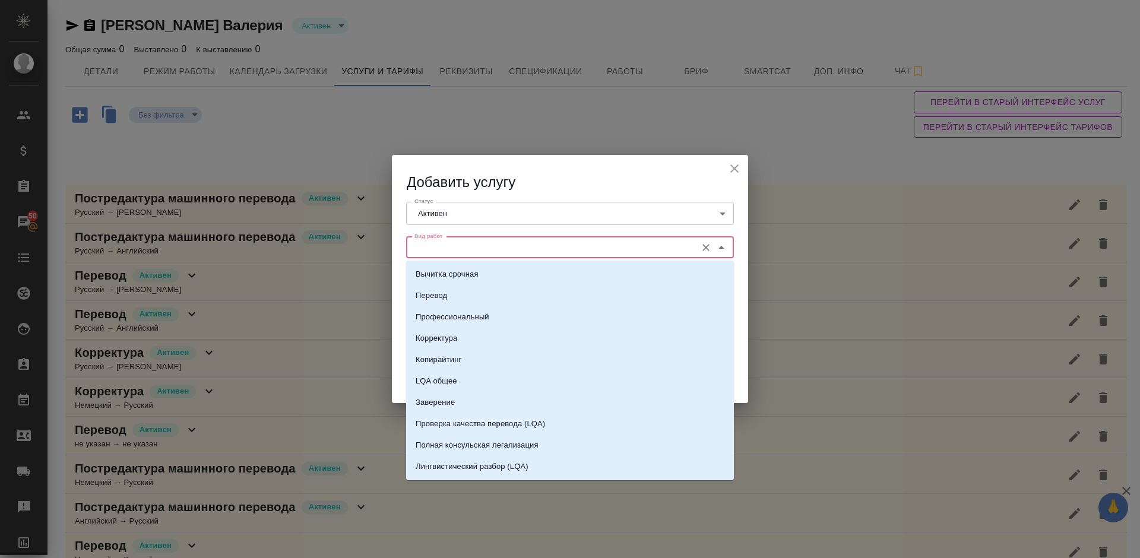
click at [483, 252] on input "Вид работ" at bounding box center [550, 247] width 281 height 14
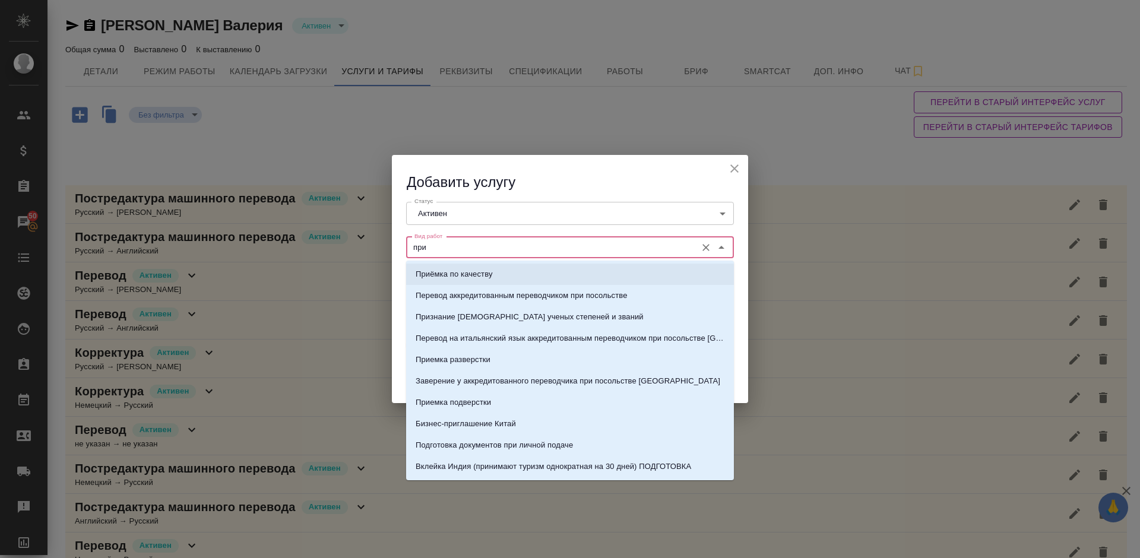
click at [500, 277] on li "Приёмка по качеству" at bounding box center [570, 274] width 328 height 21
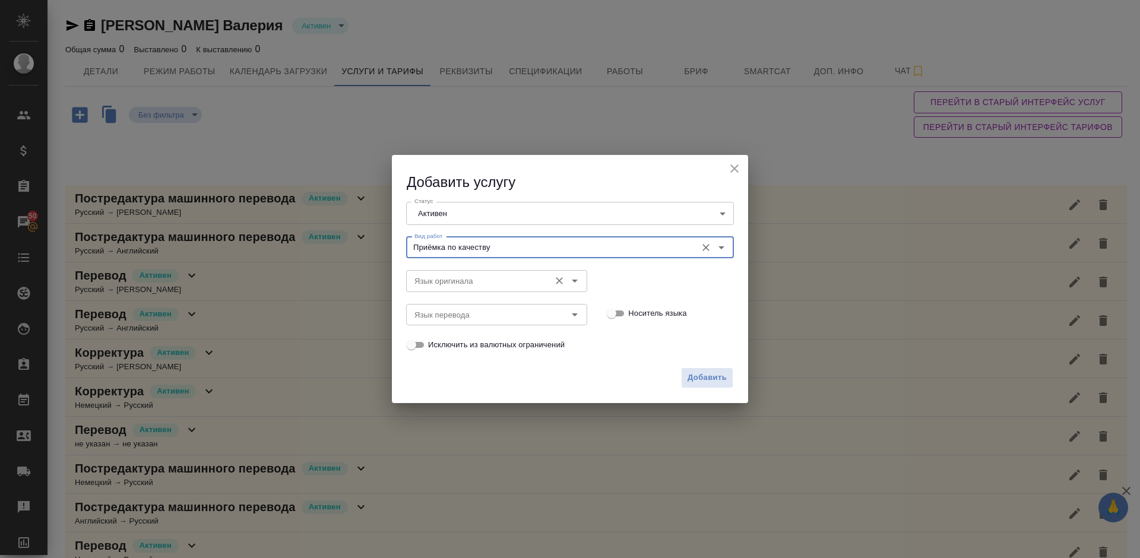
type input "Приёмка по качеству"
click at [475, 282] on input "Язык оригинала" at bounding box center [477, 281] width 134 height 14
click at [736, 169] on icon "close" at bounding box center [734, 168] width 14 height 14
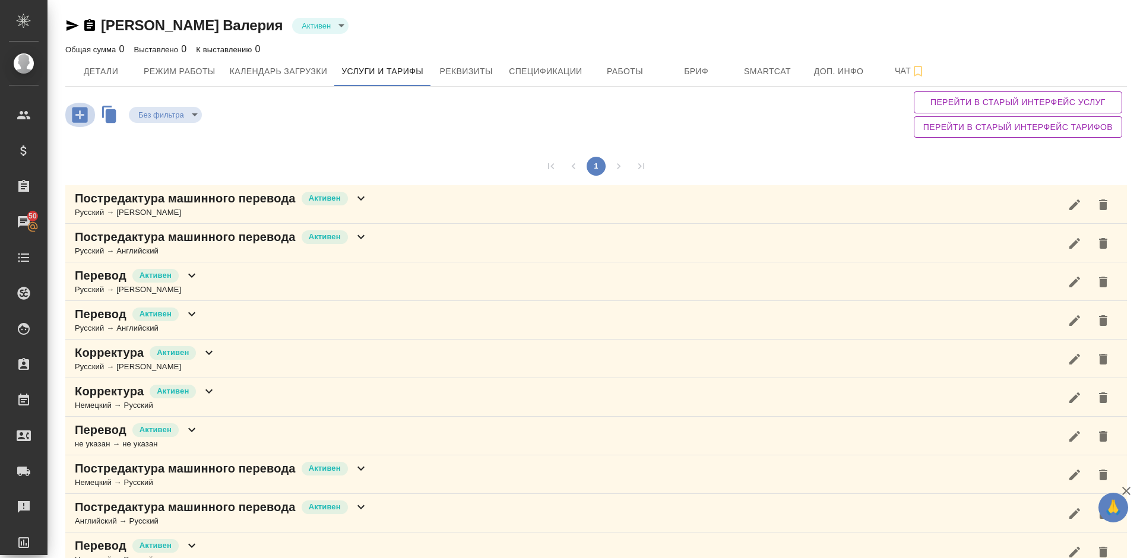
click at [77, 116] on icon "button" at bounding box center [79, 114] width 15 height 15
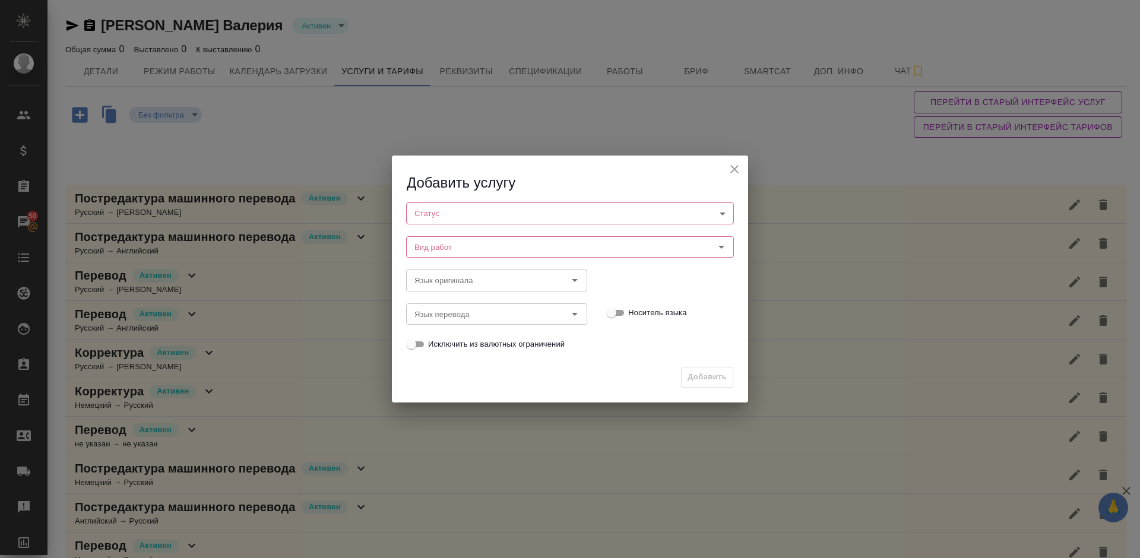
click at [462, 208] on body "🙏 .cls-1 fill:#fff; AWATERA Lazareva Anastasia Клиенты Спецификации Заказы 50 Ч…" at bounding box center [570, 279] width 1140 height 558
click at [471, 237] on li "Активен" at bounding box center [570, 233] width 328 height 20
type input "active"
click at [740, 163] on icon "close" at bounding box center [734, 168] width 14 height 14
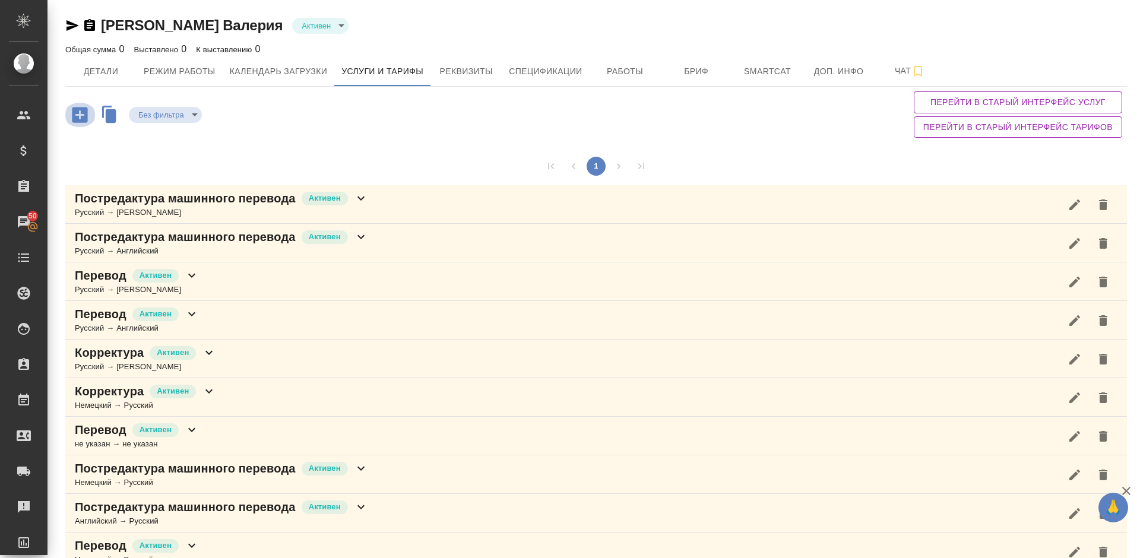
click at [82, 118] on icon "button" at bounding box center [79, 114] width 15 height 15
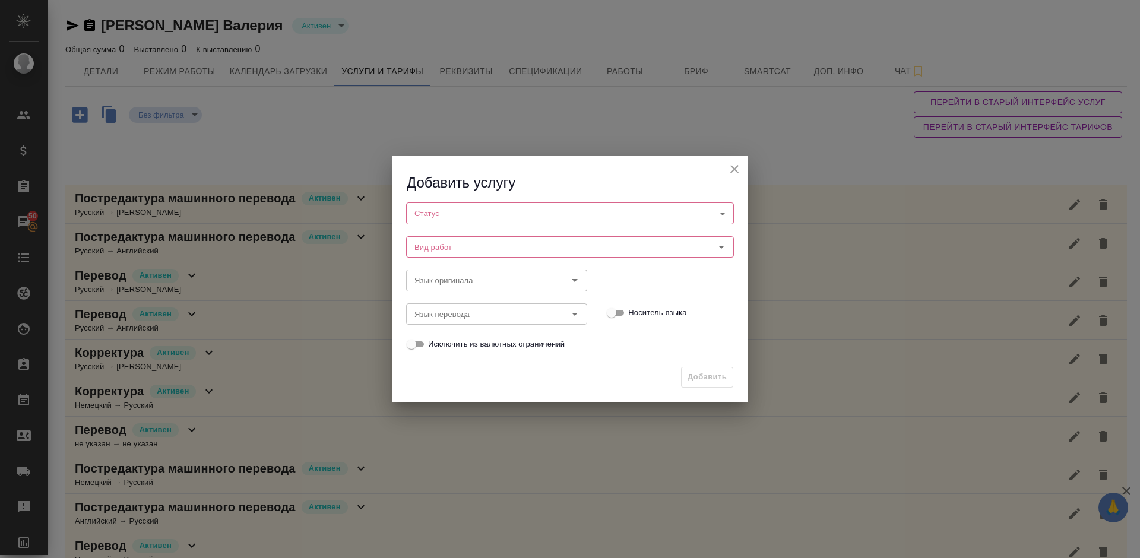
click at [455, 215] on body "🙏 .cls-1 fill:#fff; AWATERA Lazareva Anastasia Клиенты Спецификации Заказы 50 Ч…" at bounding box center [570, 279] width 1140 height 558
click at [457, 237] on li "Активен" at bounding box center [570, 233] width 328 height 20
type input "active"
click at [494, 241] on input "Вид работ" at bounding box center [550, 247] width 281 height 14
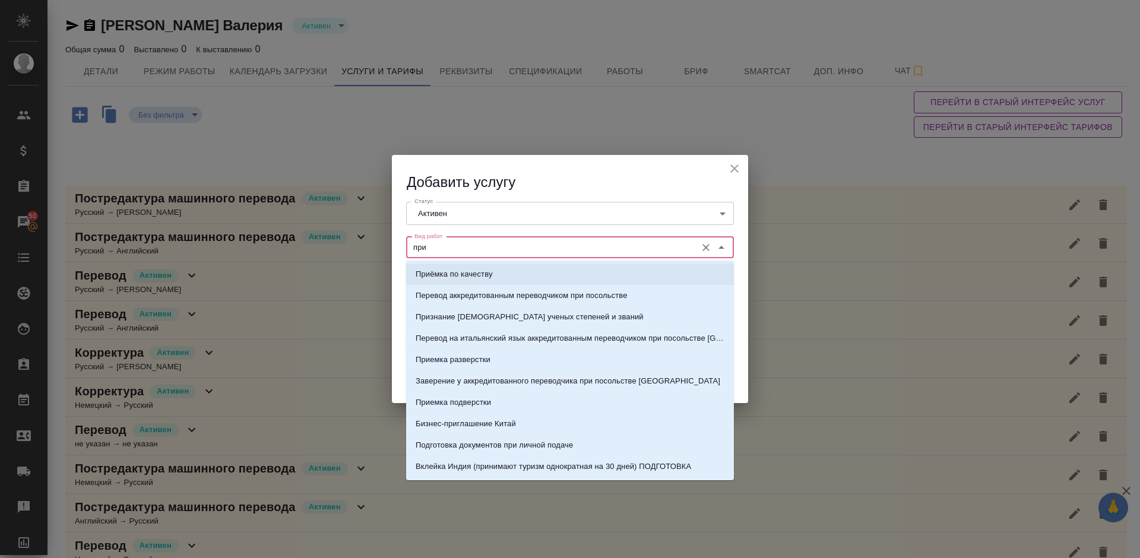
click at [508, 279] on li "Приёмка по качеству" at bounding box center [570, 274] width 328 height 21
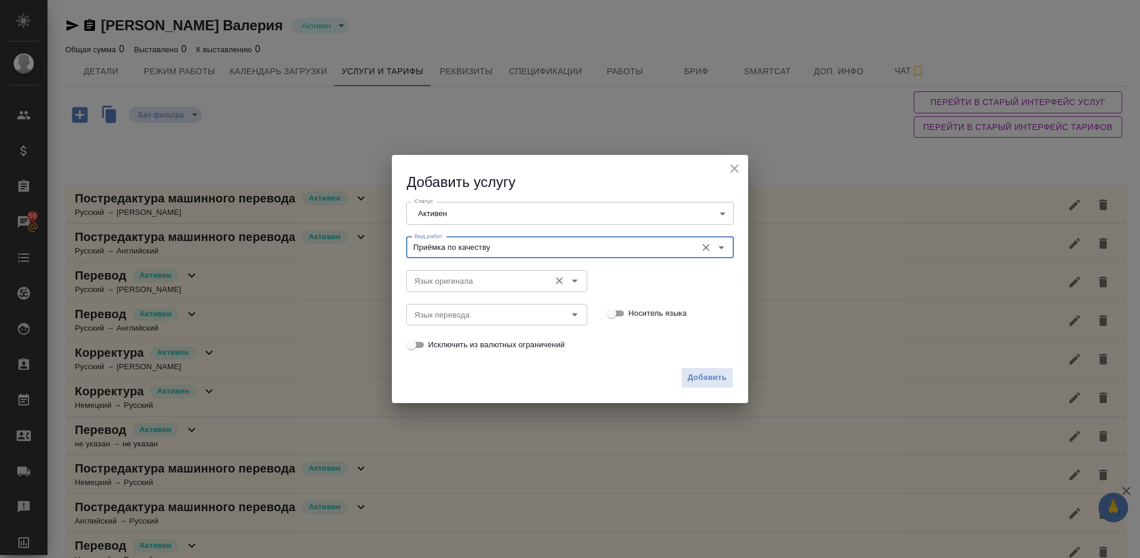
click at [453, 289] on div "Язык оригинала" at bounding box center [496, 280] width 181 height 21
type input "Приёмка по качеству"
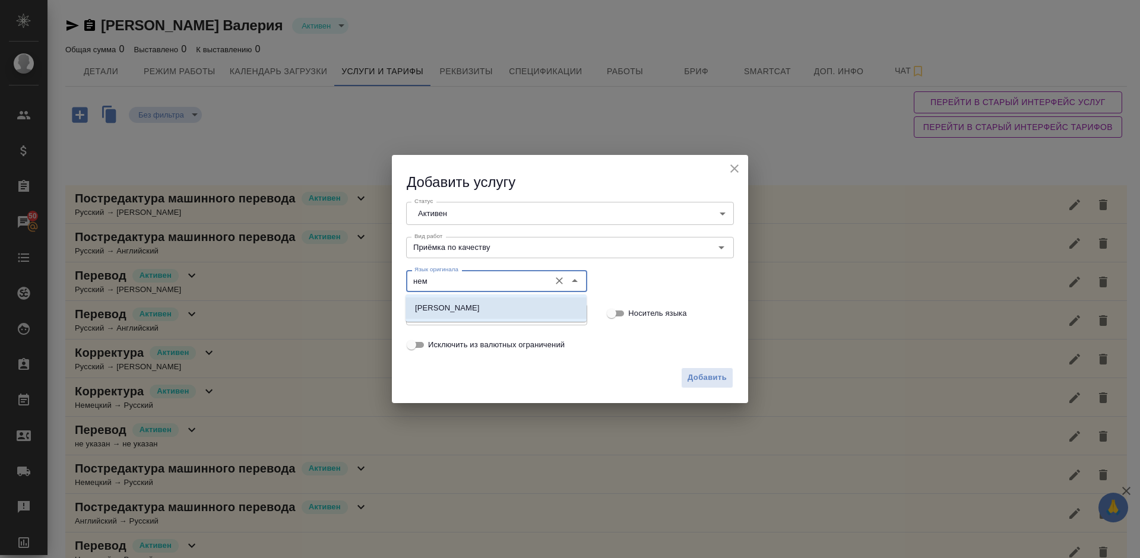
click at [449, 310] on p "Немецкий" at bounding box center [447, 308] width 65 height 12
type input "Немецкий"
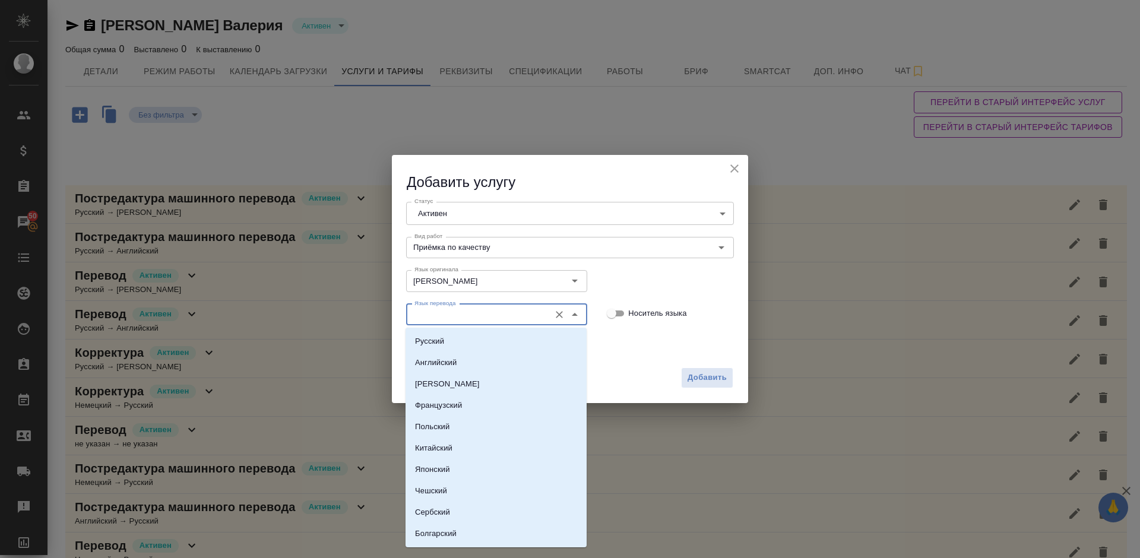
click at [469, 309] on input "Язык перевода" at bounding box center [477, 314] width 134 height 14
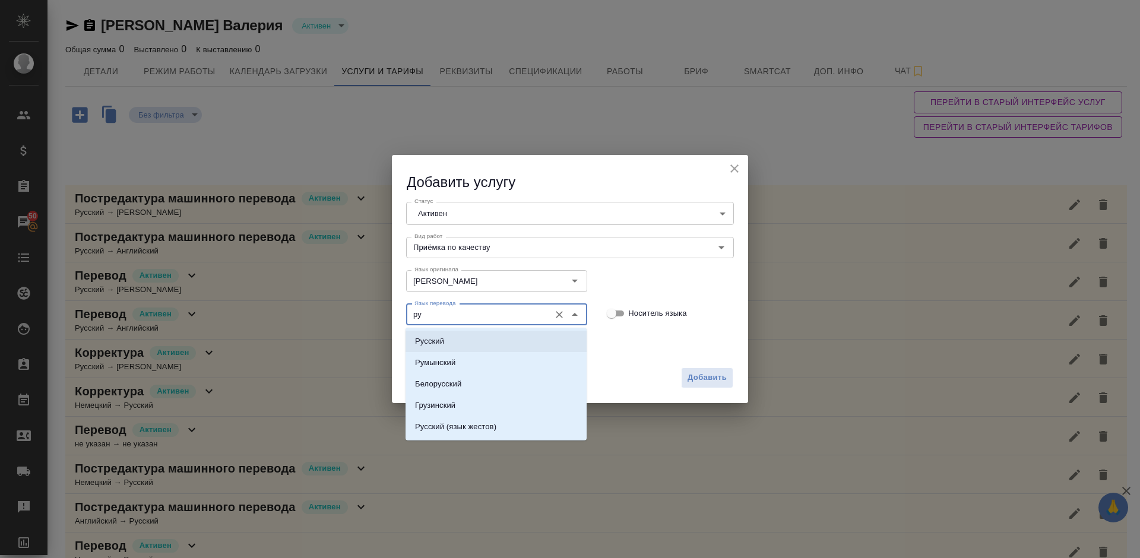
click at [477, 344] on li "Русский" at bounding box center [495, 341] width 181 height 21
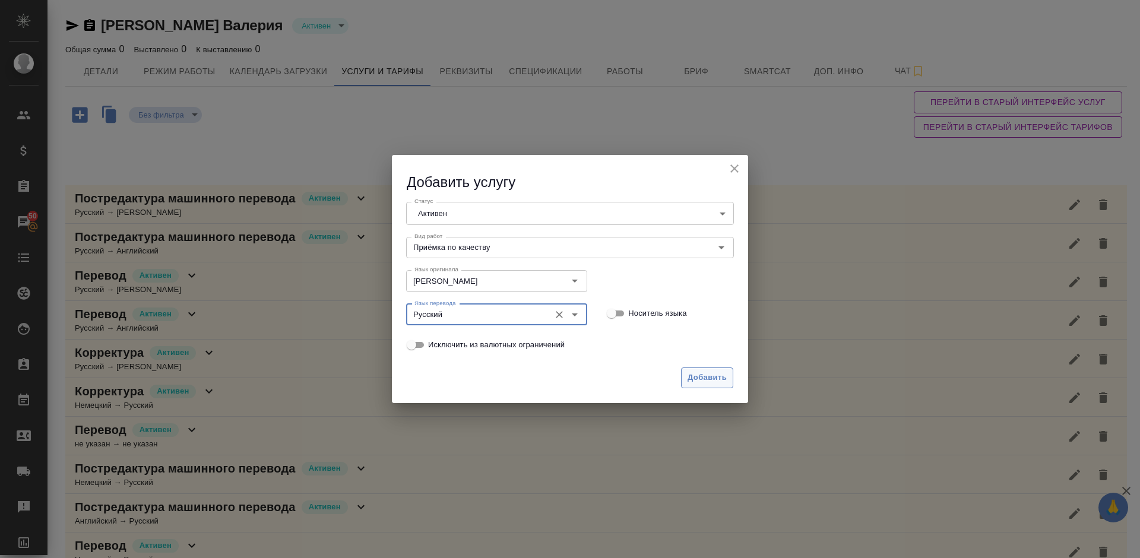
type input "Русский"
click at [702, 378] on span "Добавить" at bounding box center [706, 378] width 39 height 14
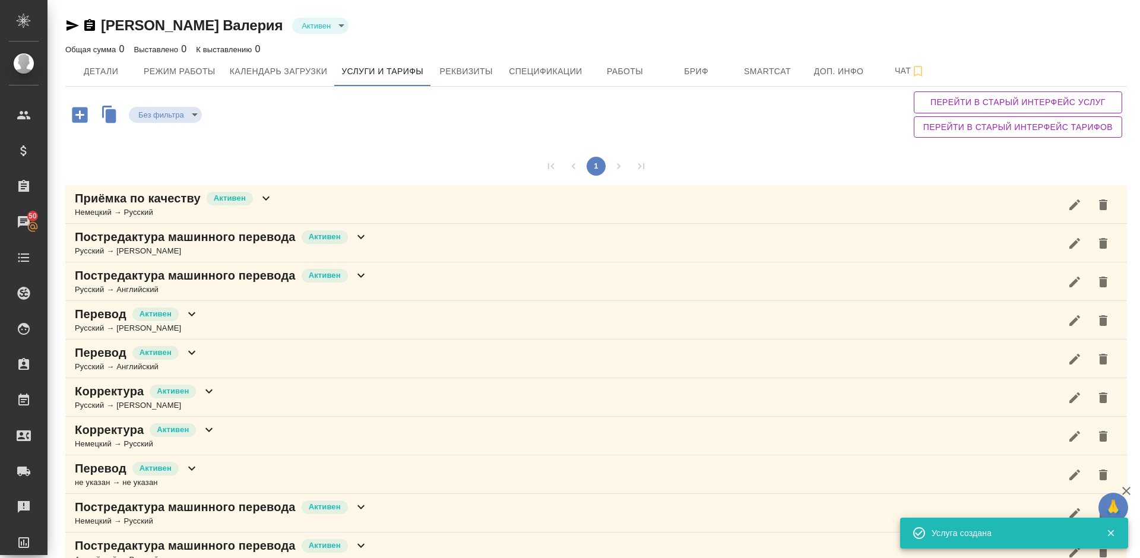
click at [80, 117] on icon "button" at bounding box center [79, 114] width 21 height 21
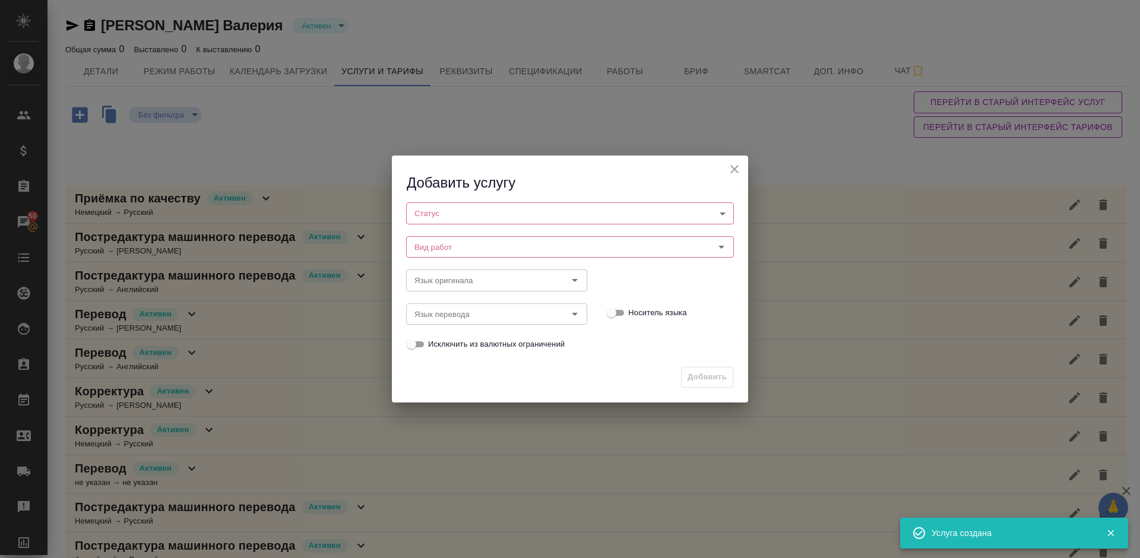
click at [474, 213] on body "🙏 .cls-1 fill:#fff; AWATERA Lazareva Anastasia Клиенты Спецификации Заказы 50 Ч…" at bounding box center [570, 279] width 1140 height 558
click at [480, 239] on li "Активен" at bounding box center [570, 233] width 328 height 20
type input "active"
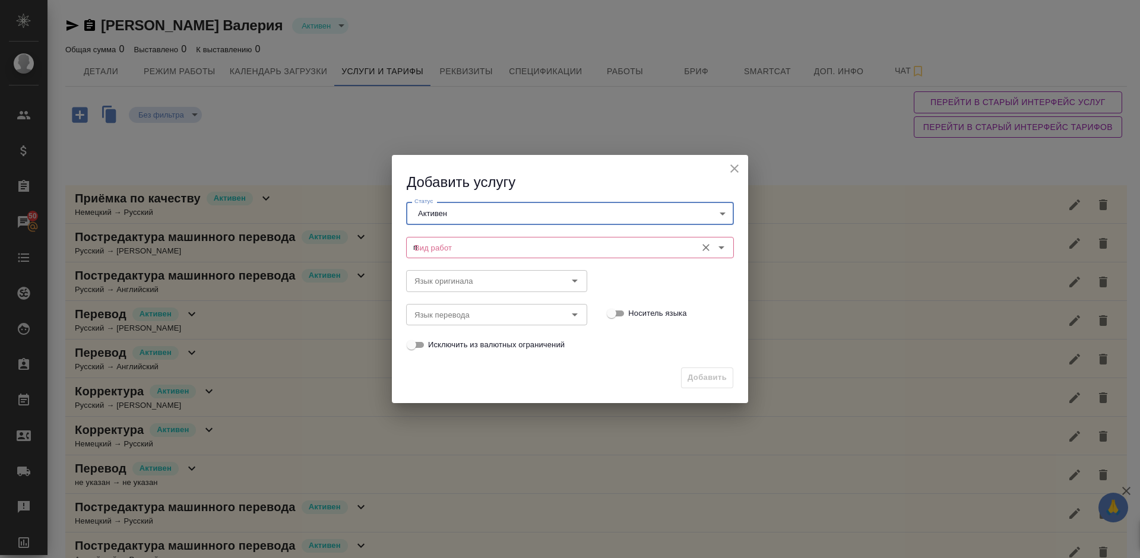
click at [459, 248] on input "п" at bounding box center [550, 247] width 281 height 14
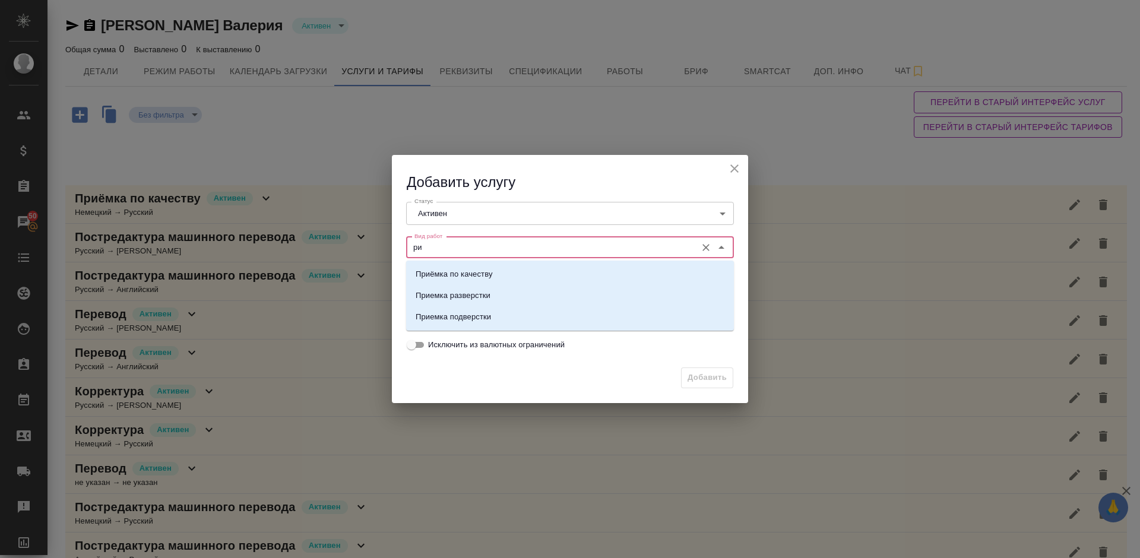
type input "р"
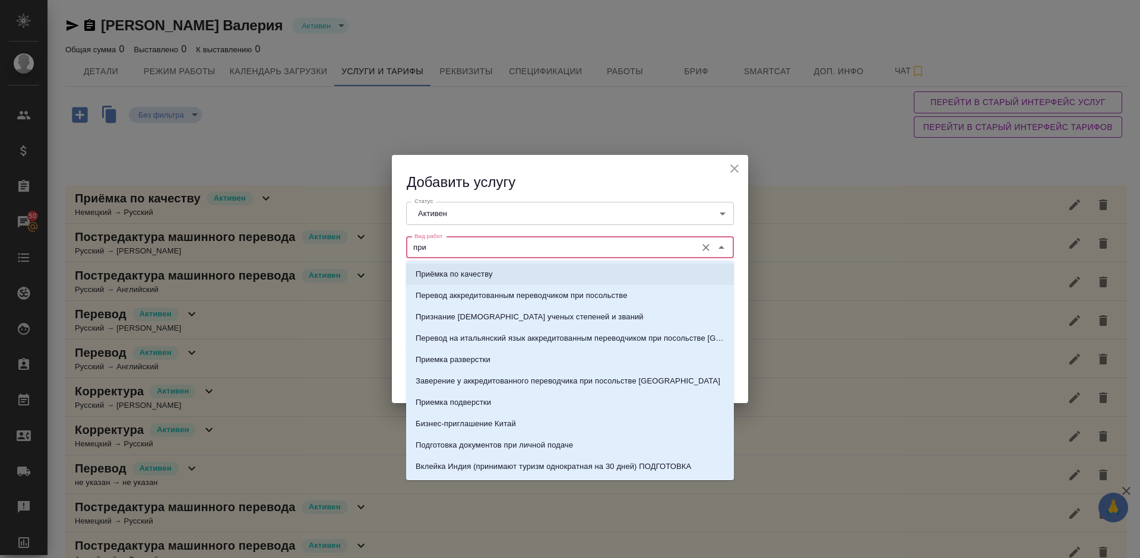
click at [487, 276] on p "Приёмка по качеству" at bounding box center [454, 274] width 77 height 12
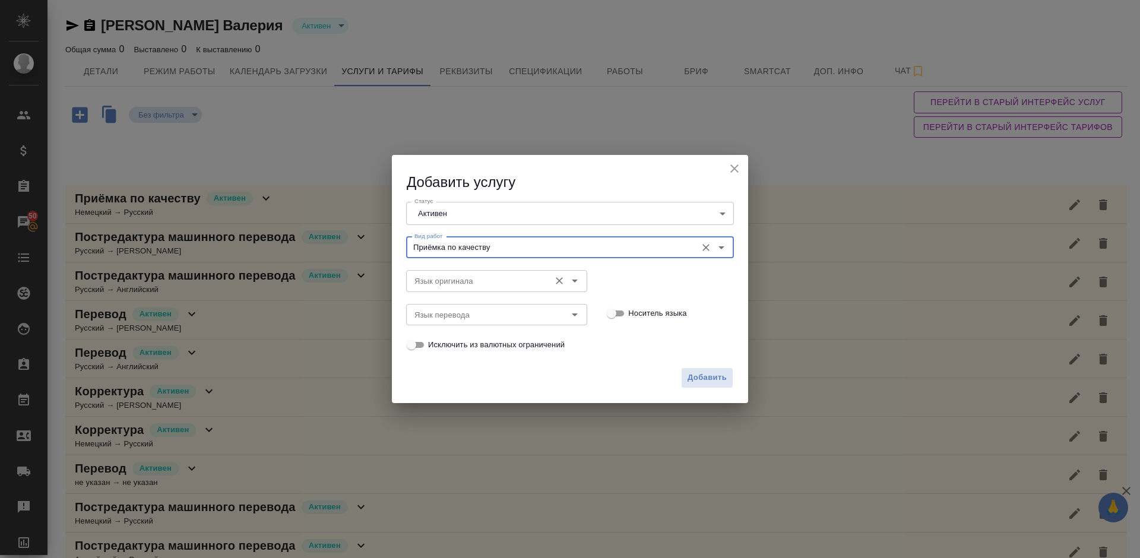
type input "Приёмка по качеству"
click at [455, 280] on input "Язык оригинала" at bounding box center [477, 281] width 134 height 14
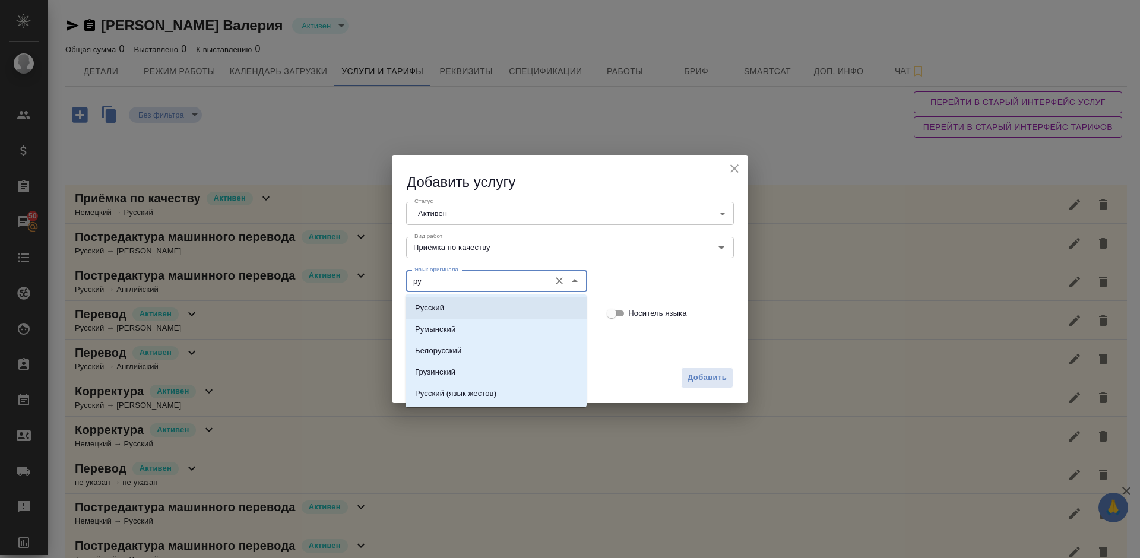
click at [445, 309] on li "Русский" at bounding box center [495, 307] width 181 height 21
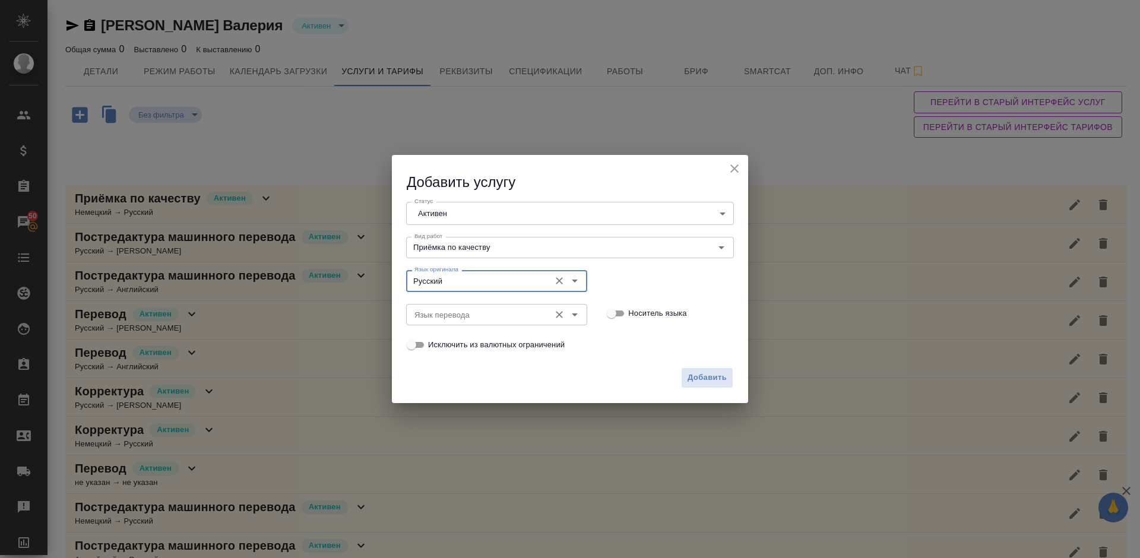
type input "Русский"
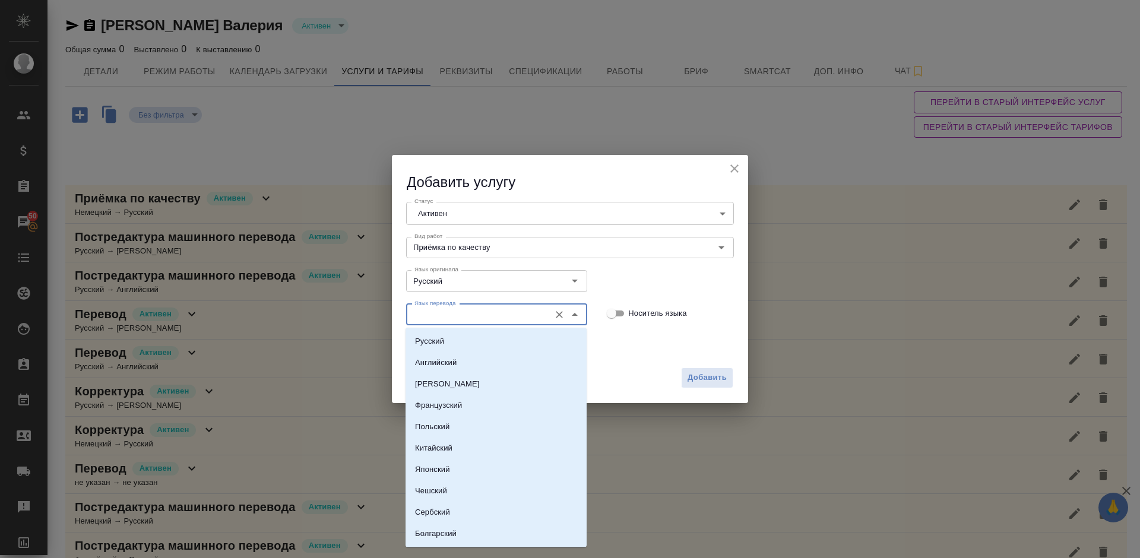
click at [464, 315] on input "Язык перевода" at bounding box center [477, 314] width 134 height 14
type input "е"
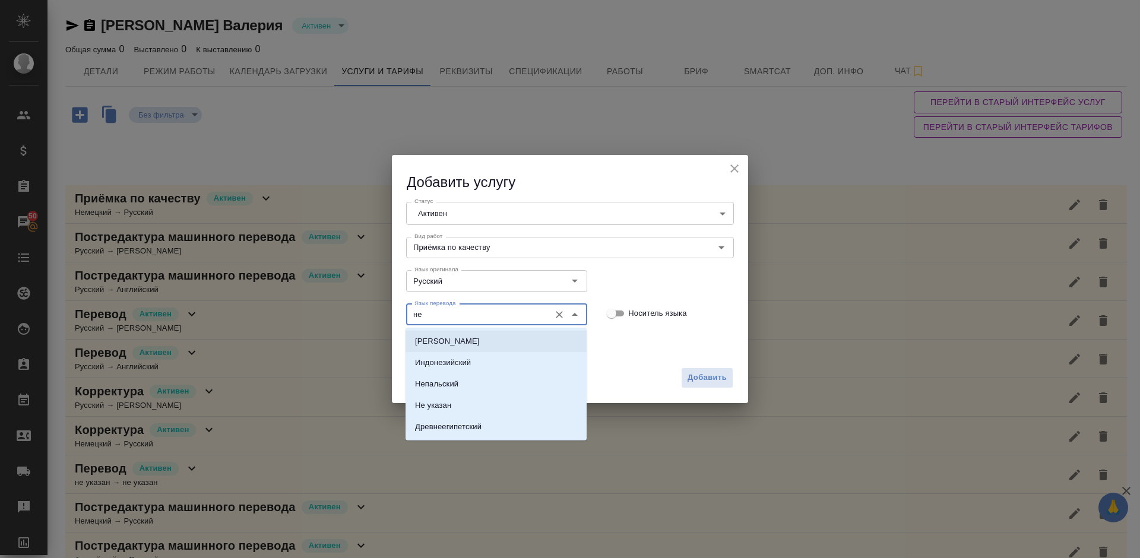
click at [487, 347] on li "Немецкий" at bounding box center [495, 341] width 181 height 21
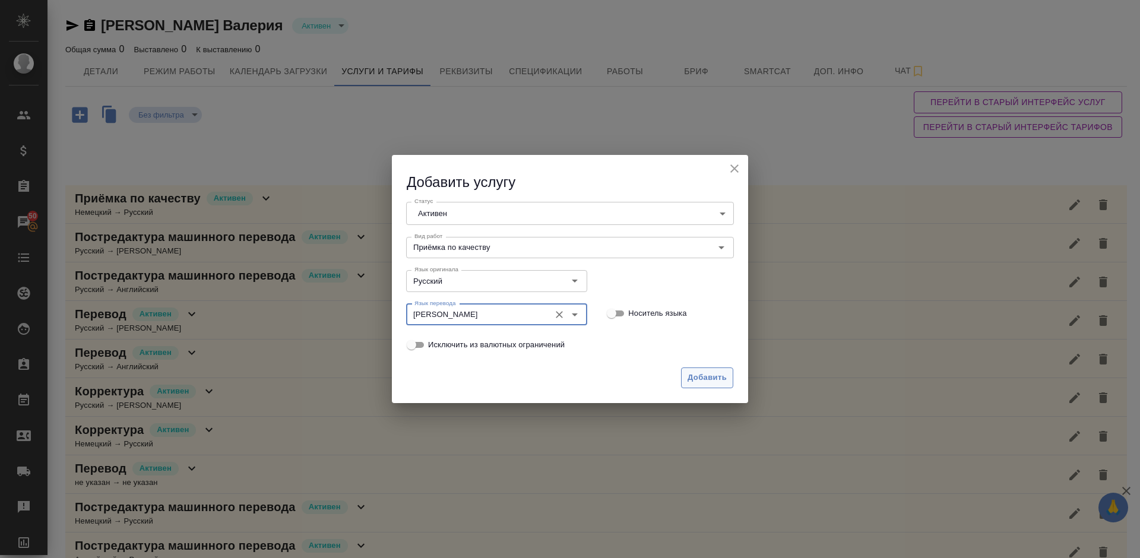
type input "Немецкий"
click at [711, 378] on span "Добавить" at bounding box center [706, 378] width 39 height 14
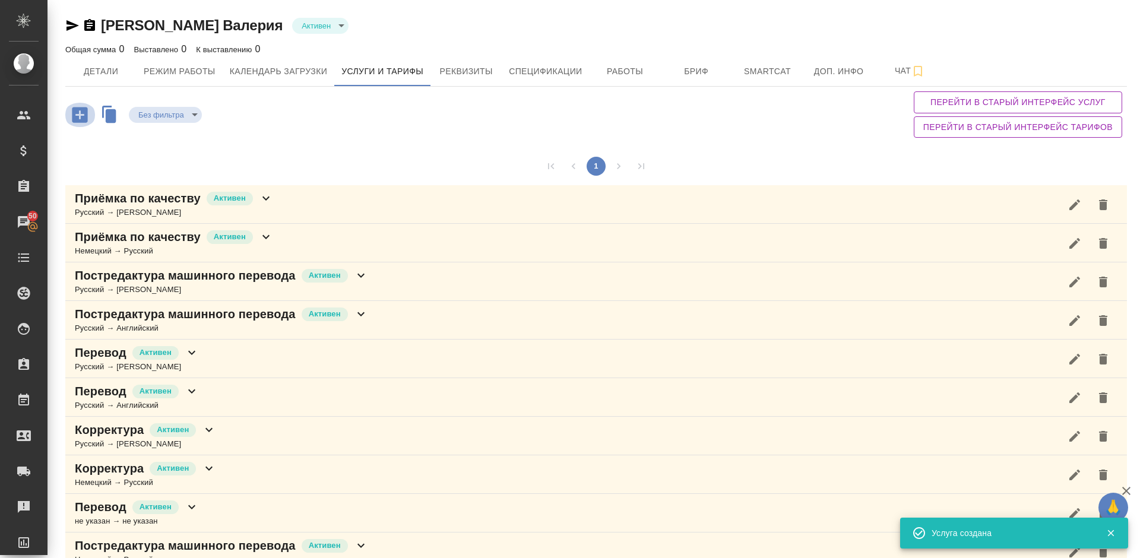
click at [82, 116] on icon "button" at bounding box center [79, 114] width 15 height 15
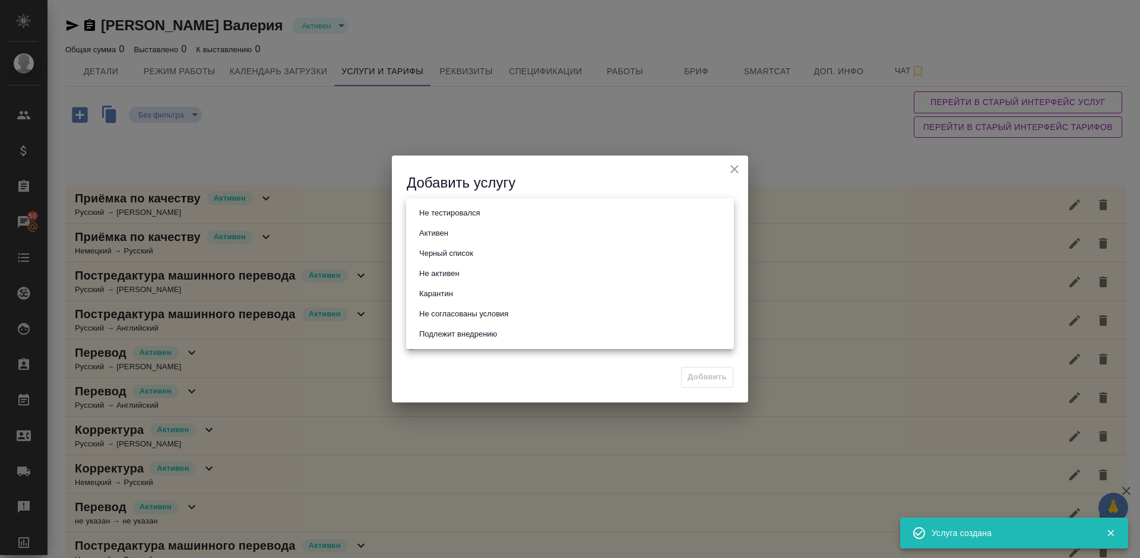
click at [468, 214] on body "🙏 .cls-1 fill:#fff; AWATERA Lazareva Anastasia Клиенты Спецификации Заказы 50 Ч…" at bounding box center [570, 279] width 1140 height 558
click at [470, 235] on li "Активен" at bounding box center [570, 233] width 328 height 20
type input "active"
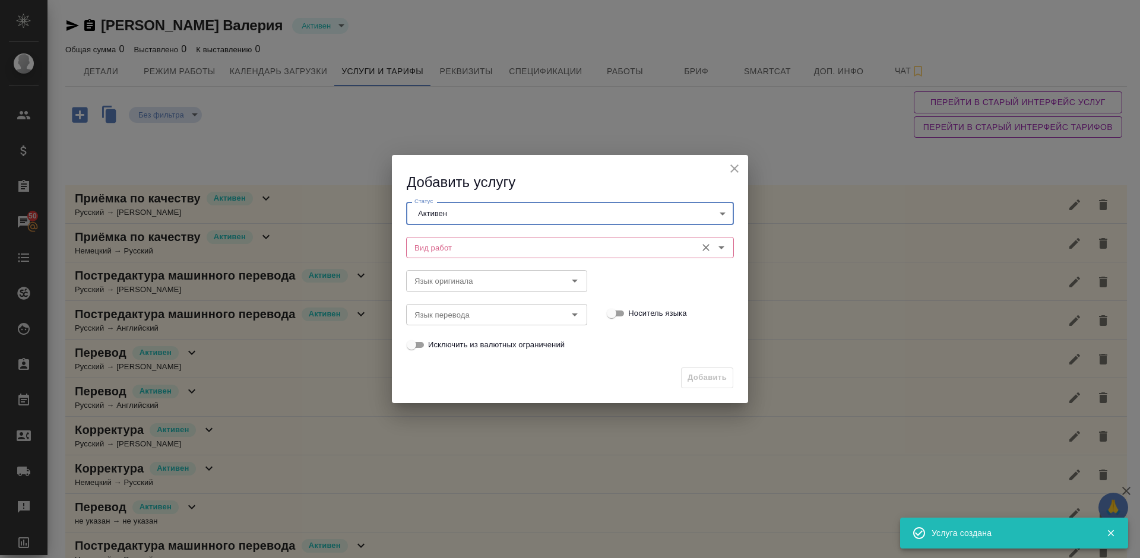
click at [487, 249] on input "Вид работ" at bounding box center [550, 247] width 281 height 14
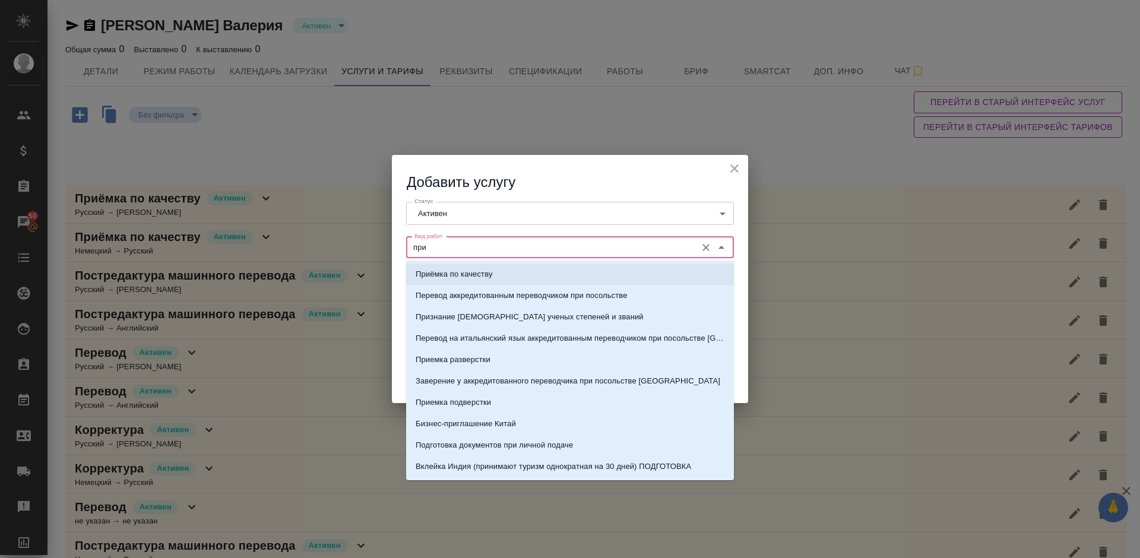
click at [498, 269] on li "Приёмка по качеству" at bounding box center [570, 274] width 328 height 21
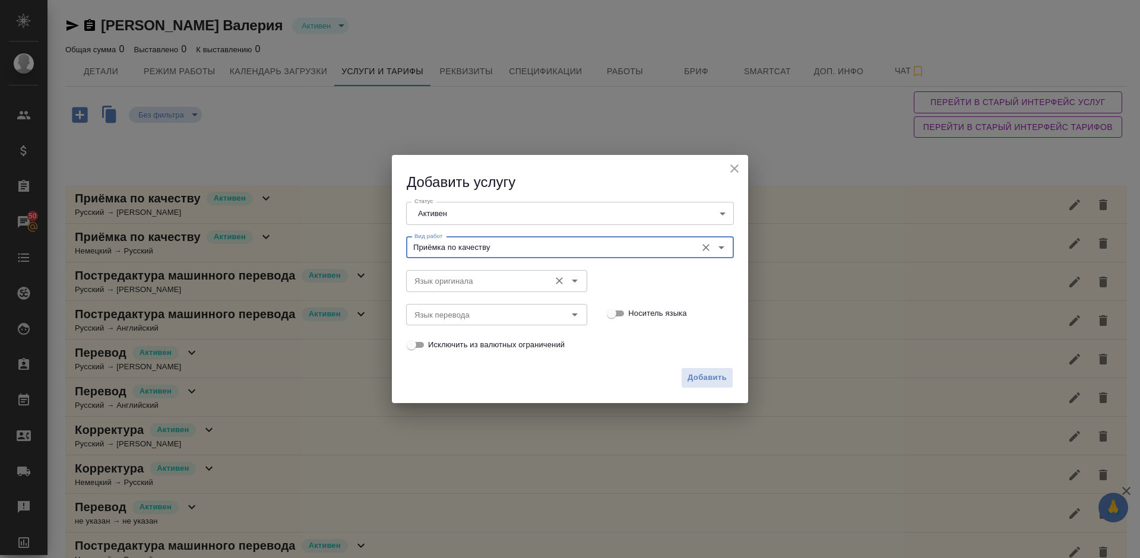
click at [471, 273] on div "Язык оригинала" at bounding box center [496, 280] width 181 height 21
type input "Приёмка по качеству"
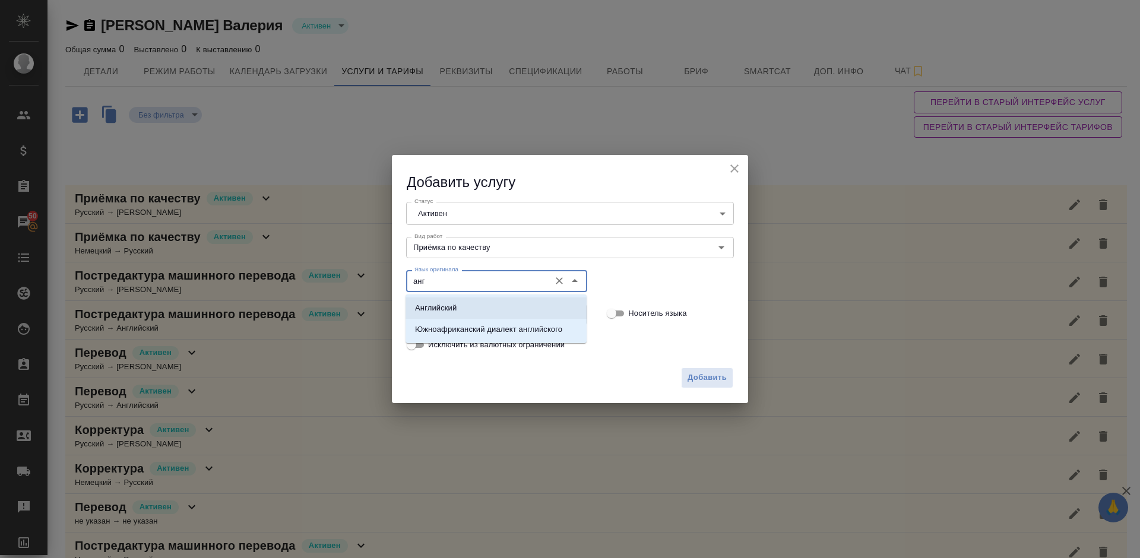
click at [489, 303] on li "Английский" at bounding box center [495, 307] width 181 height 21
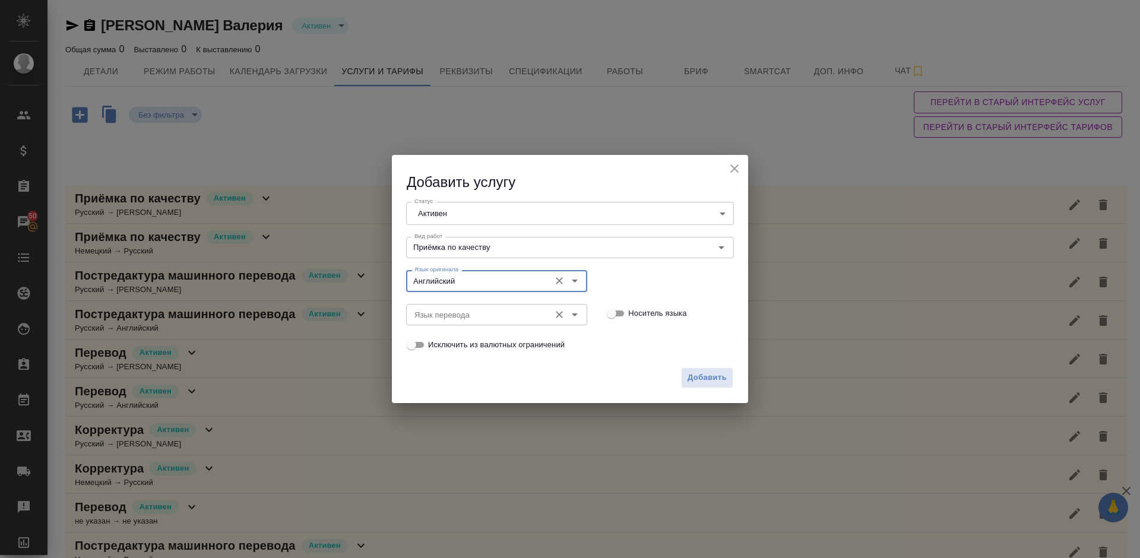
type input "Английский"
click at [454, 309] on input "Язык перевода" at bounding box center [477, 314] width 134 height 14
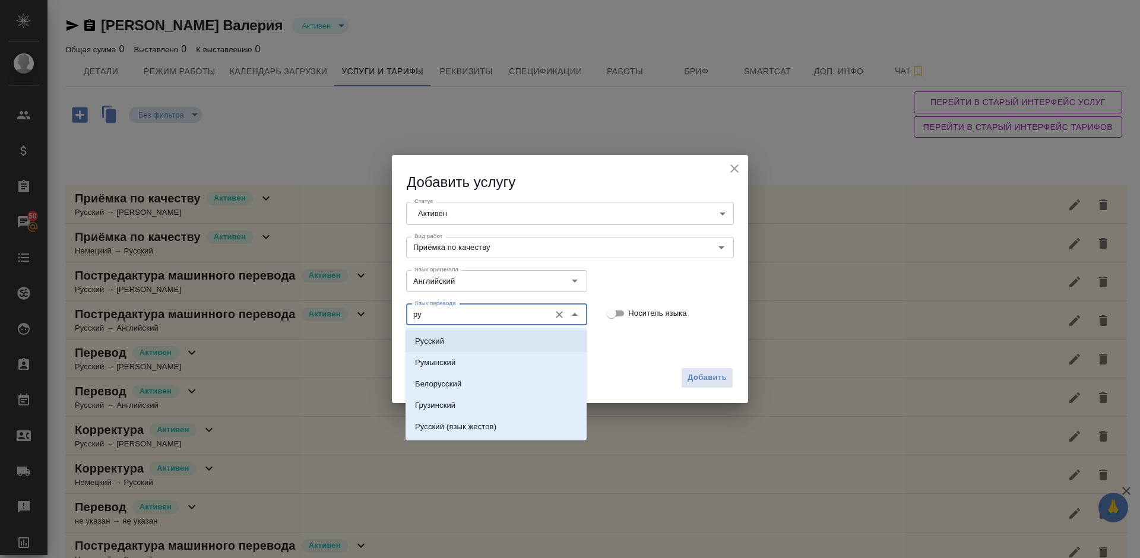
click at [489, 334] on li "Русский" at bounding box center [495, 341] width 181 height 21
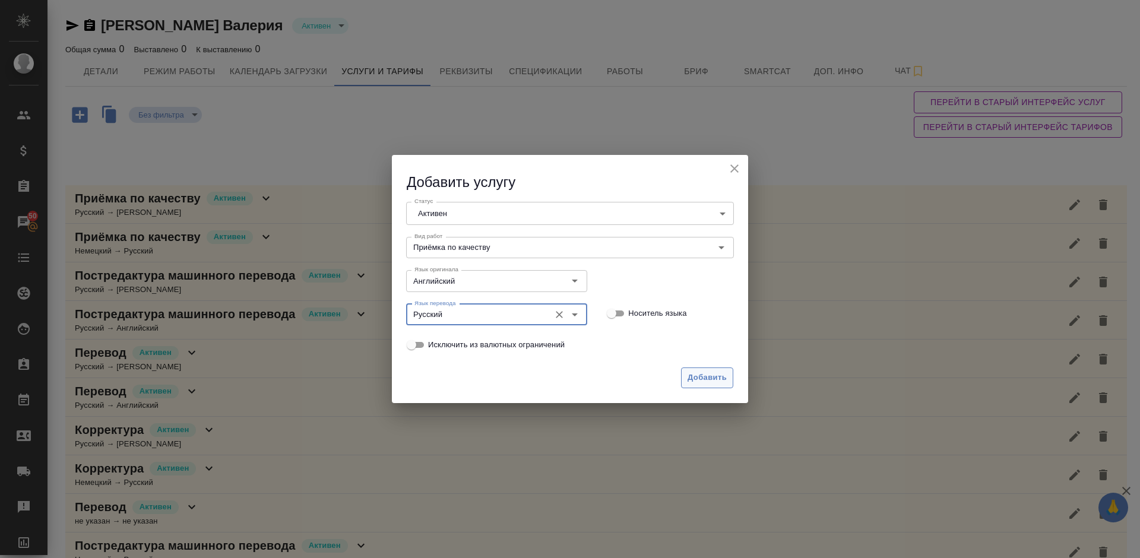
type input "Русский"
click at [694, 383] on span "Добавить" at bounding box center [706, 378] width 39 height 14
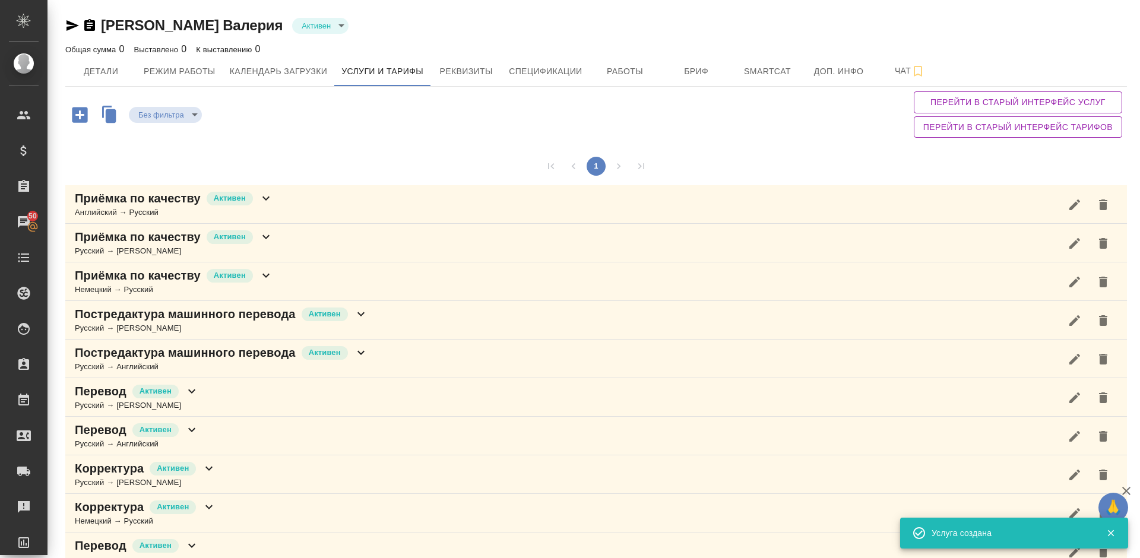
click at [85, 117] on icon "button" at bounding box center [79, 114] width 15 height 15
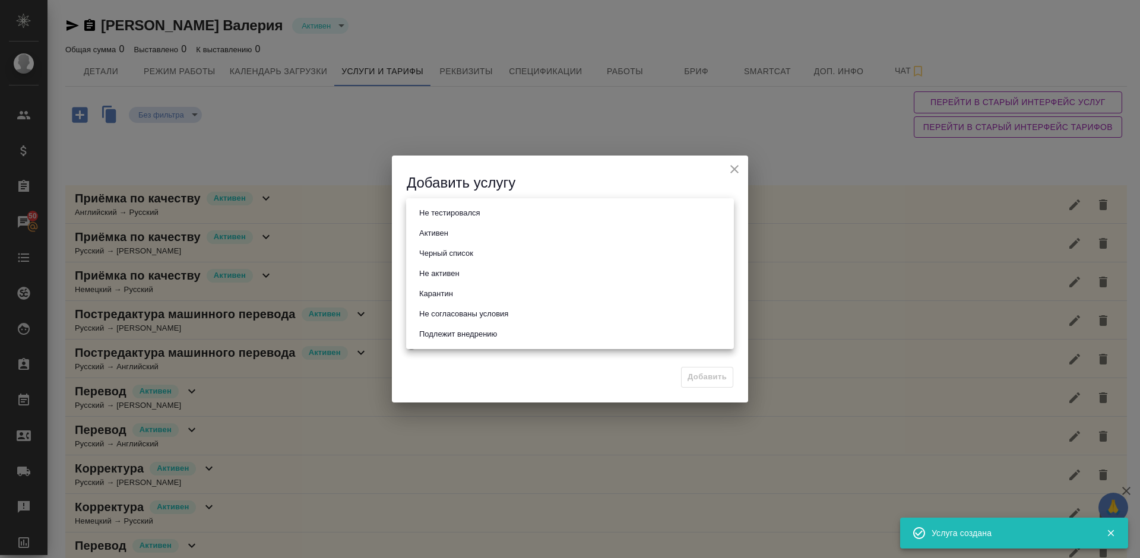
click at [444, 214] on body "🙏 .cls-1 fill:#fff; AWATERA Lazareva Anastasia Клиенты Спецификации Заказы 50 Ч…" at bounding box center [570, 279] width 1140 height 558
click at [458, 232] on li "Активен" at bounding box center [570, 233] width 328 height 20
type input "active"
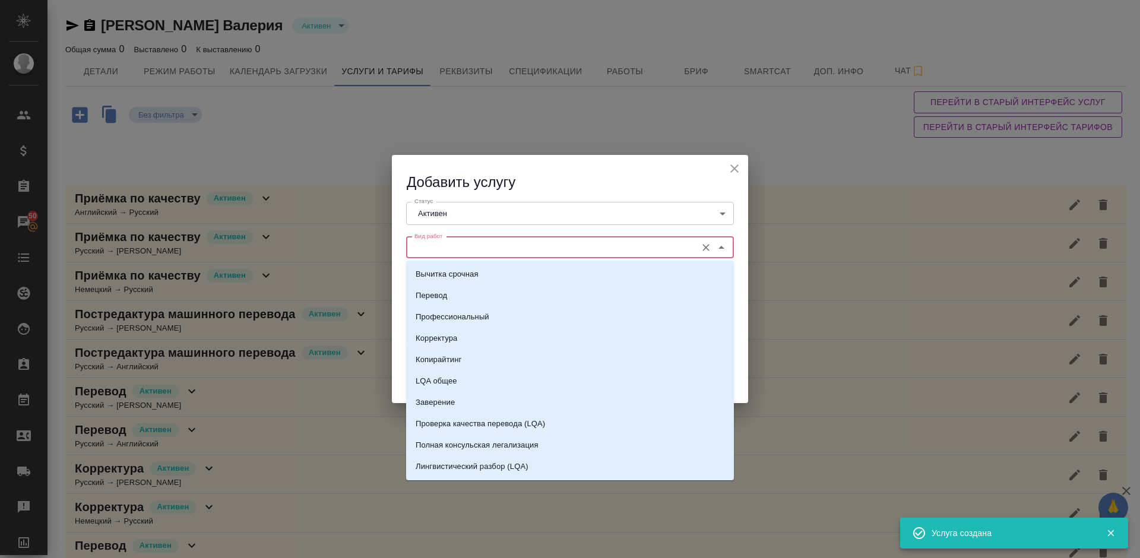
click at [482, 252] on input "Вид работ" at bounding box center [550, 247] width 281 height 14
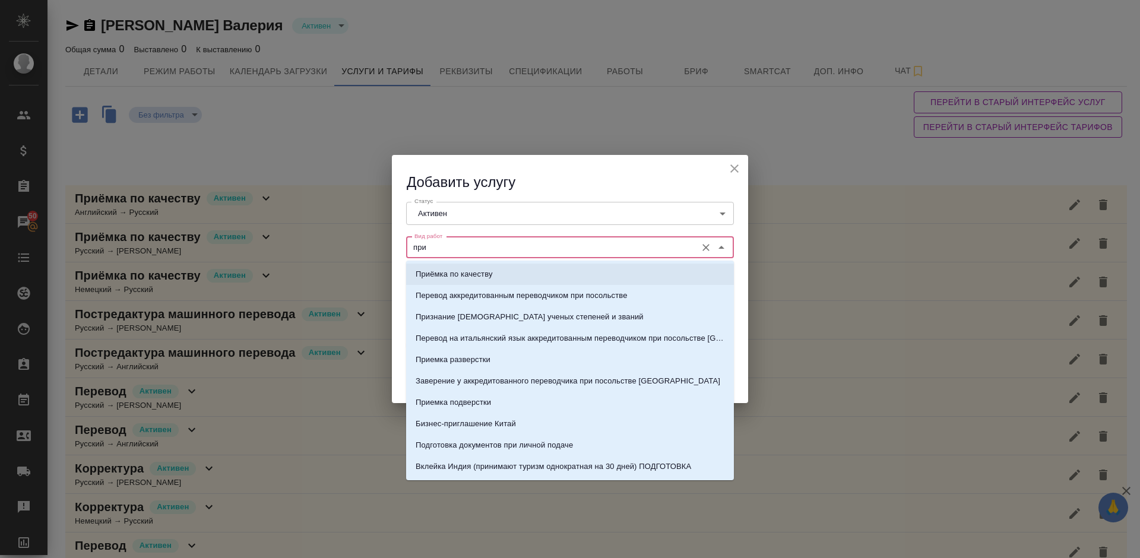
click at [499, 269] on li "Приёмка по качеству" at bounding box center [570, 274] width 328 height 21
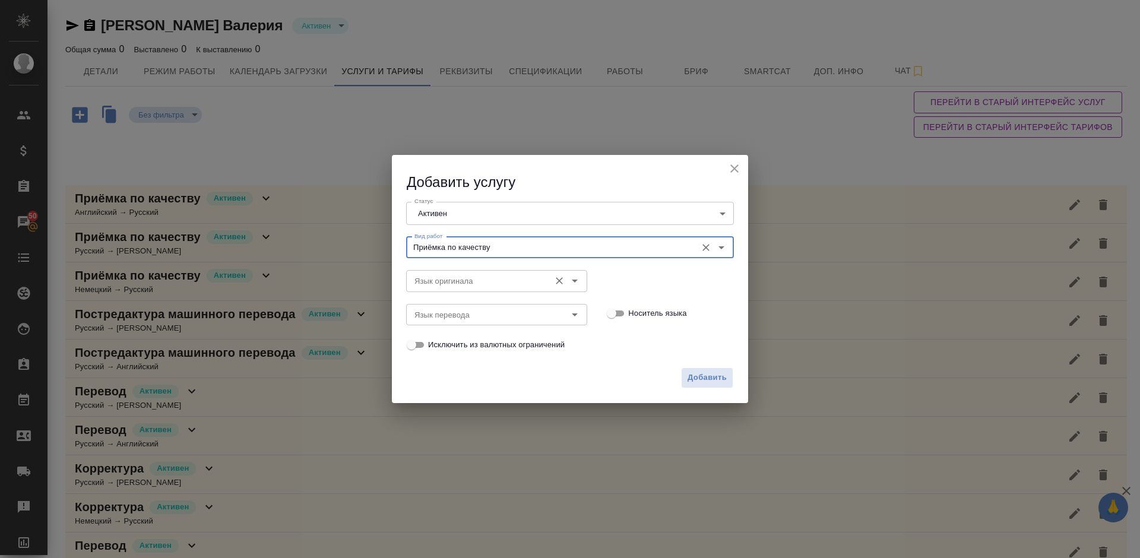
type input "Приёмка по качеству"
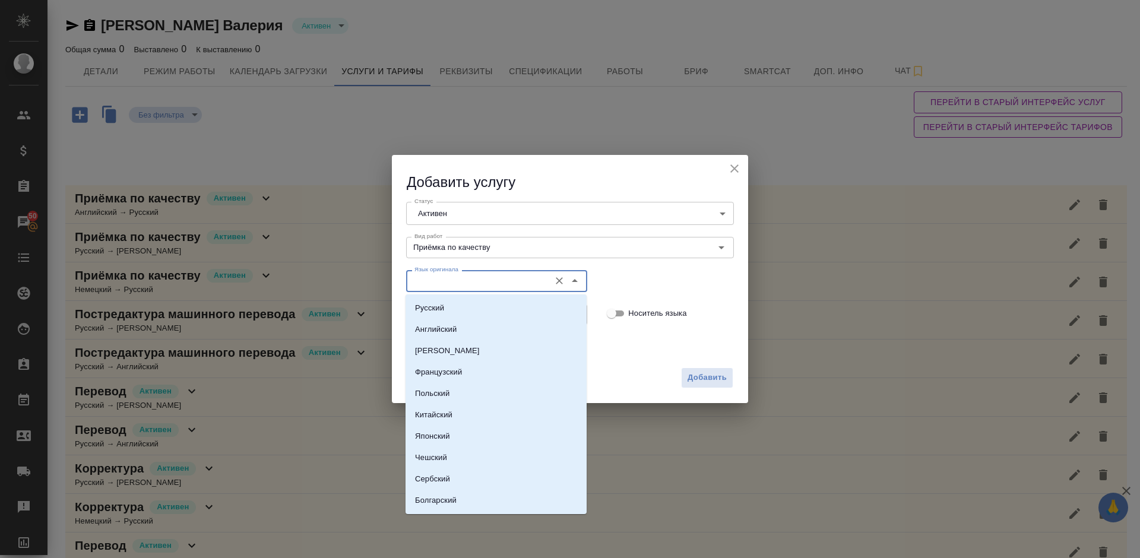
click at [466, 277] on input "Язык оригинала" at bounding box center [477, 281] width 134 height 14
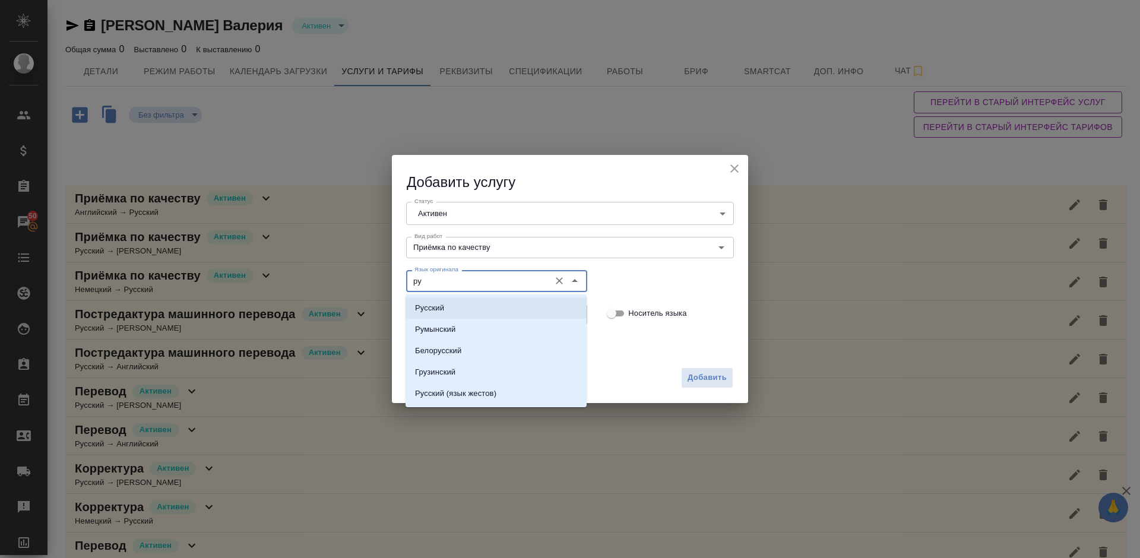
click at [448, 309] on li "Русский" at bounding box center [495, 307] width 181 height 21
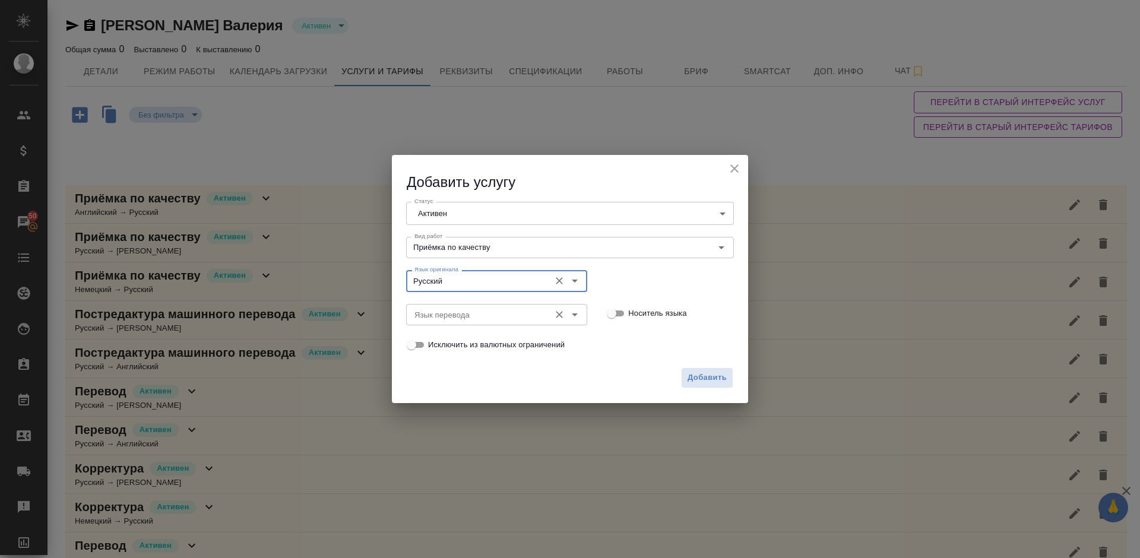
type input "Русский"
click at [461, 316] on input "Язык перевода" at bounding box center [477, 314] width 134 height 14
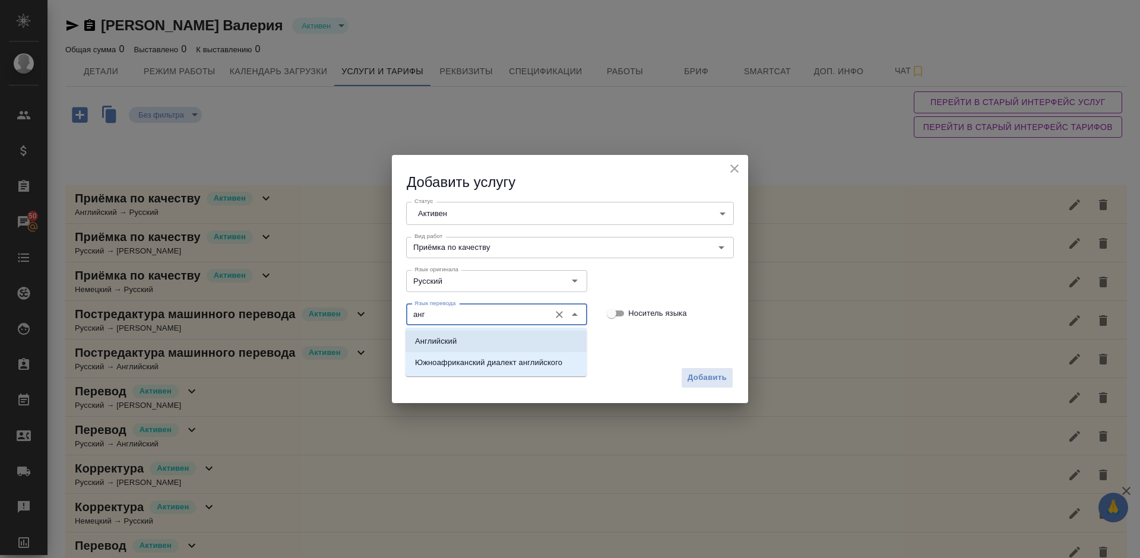
click at [479, 338] on li "Английский" at bounding box center [495, 341] width 181 height 21
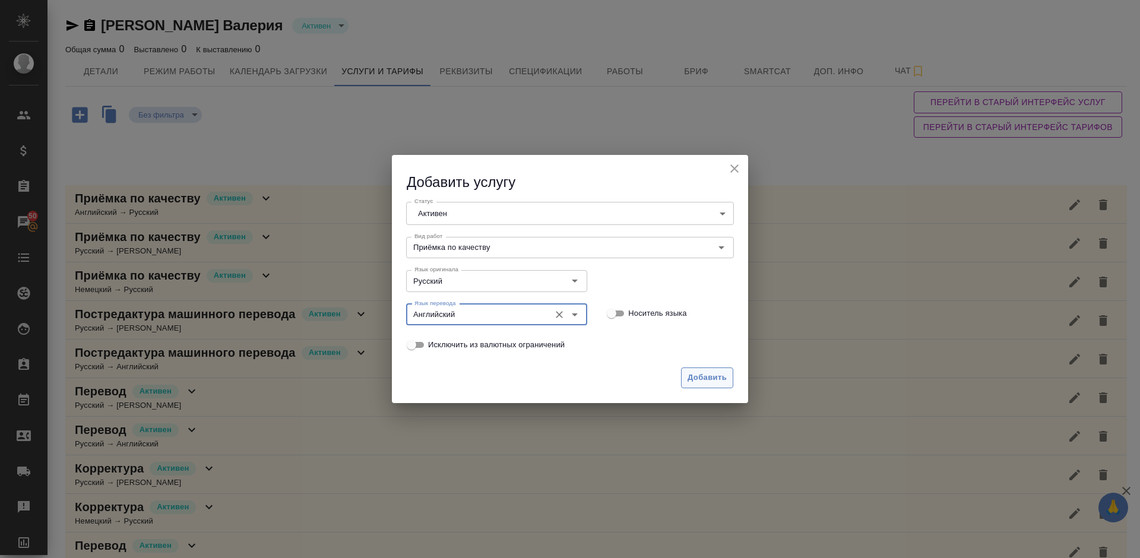
type input "Английский"
click at [706, 376] on span "Добавить" at bounding box center [706, 378] width 39 height 14
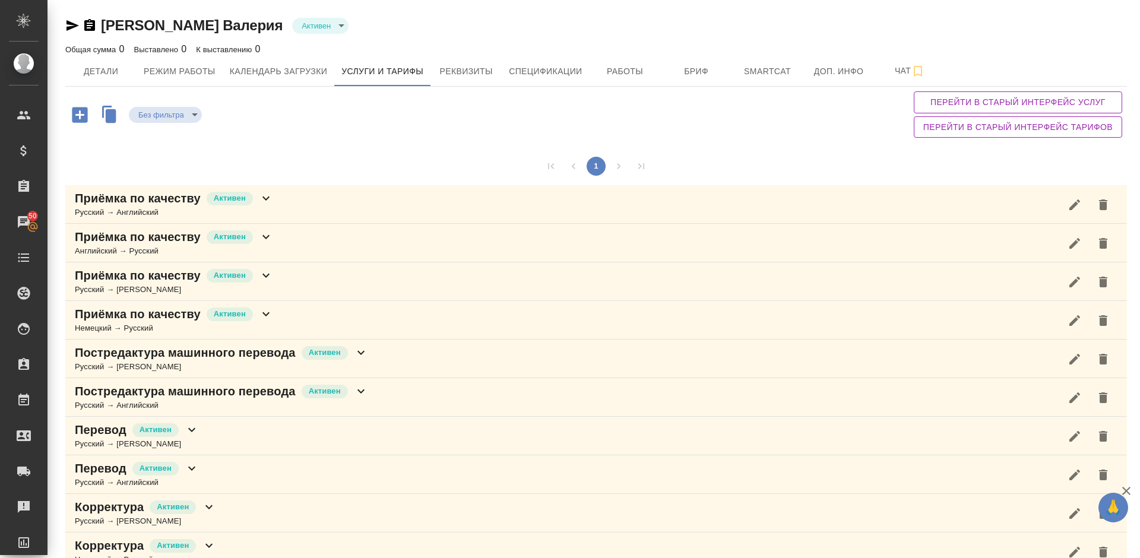
click at [329, 211] on div "Приёмка по качеству Активен Русский → Английский" at bounding box center [595, 204] width 1061 height 39
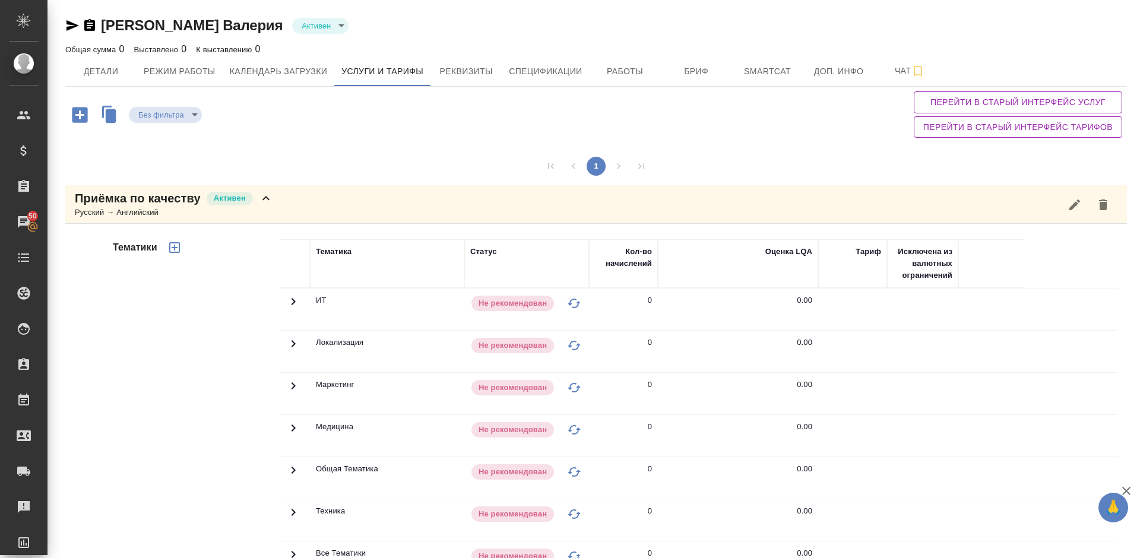
click at [226, 376] on div "Тематики" at bounding box center [195, 429] width 170 height 397
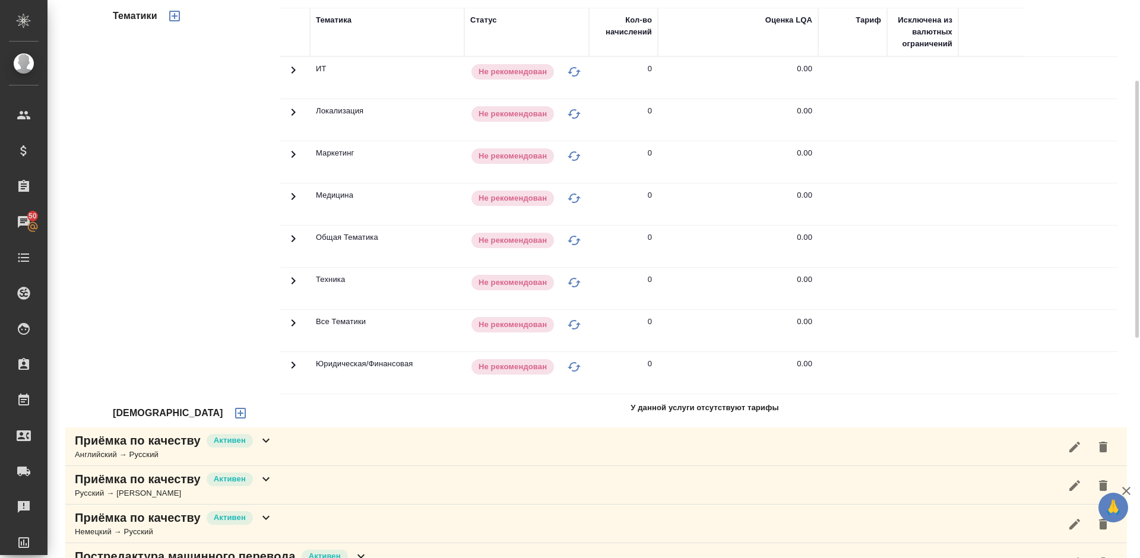
scroll to position [249, 0]
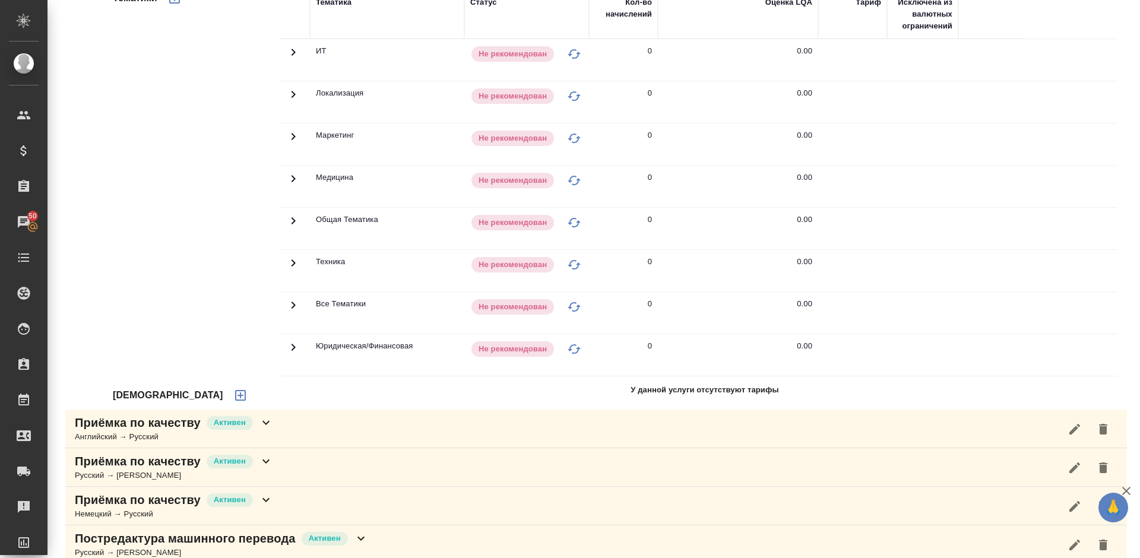
click at [235, 391] on icon "button" at bounding box center [240, 395] width 11 height 11
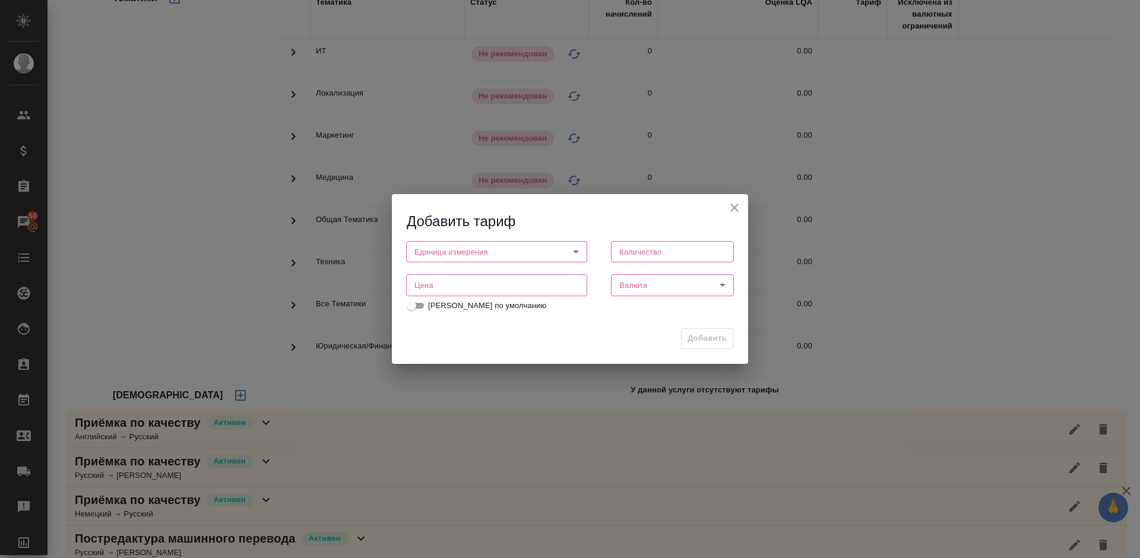
click at [490, 250] on body "🙏 .cls-1 fill:#fff; AWATERA Lazareva Anastasia Клиенты Спецификации Заказы 50 Ч…" at bounding box center [570, 279] width 1140 height 558
click at [461, 293] on li "слово" at bounding box center [496, 292] width 181 height 20
type input "5a8b1489cc6b4906c91bfd90"
type input "1"
click at [541, 281] on input "number" at bounding box center [496, 285] width 181 height 21
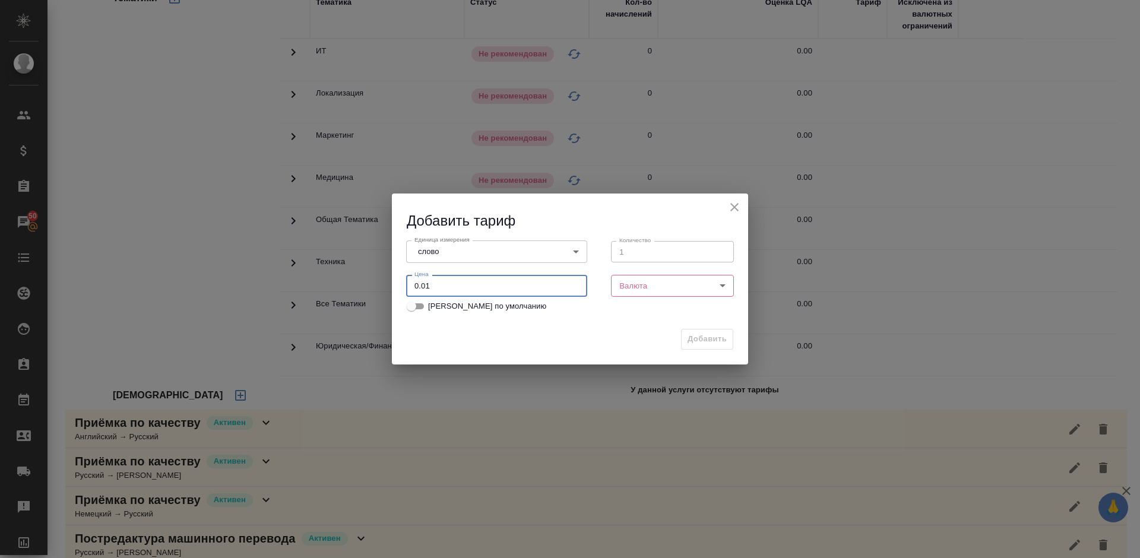
type input "0.01"
click at [664, 291] on body "🙏 .cls-1 fill:#fff; AWATERA Lazareva Anastasia Клиенты Спецификации Заказы 50 Ч…" at bounding box center [570, 279] width 1140 height 558
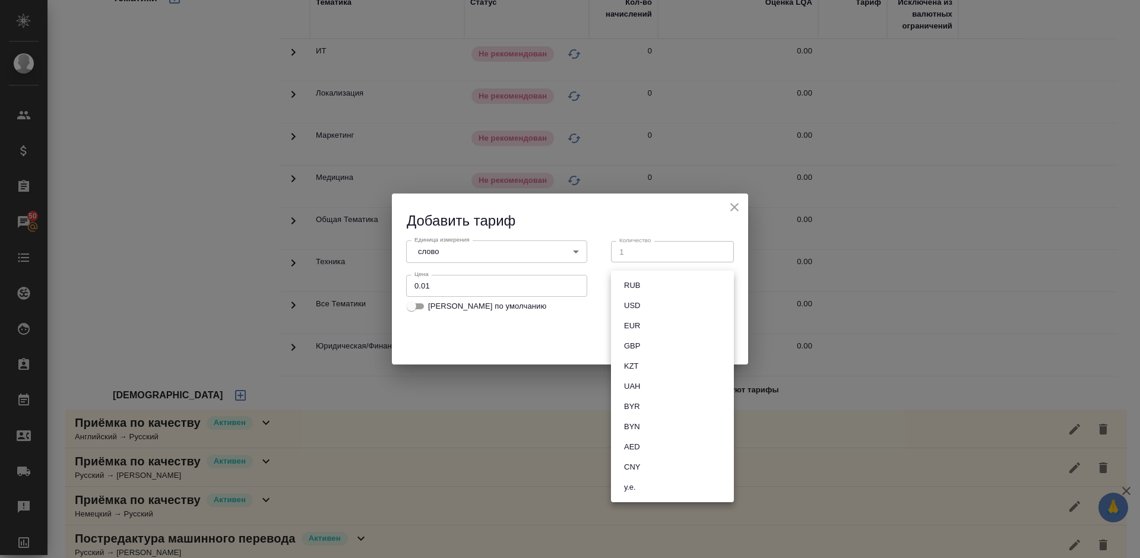
click at [639, 286] on button "RUB" at bounding box center [631, 285] width 23 height 13
type input "RUB"
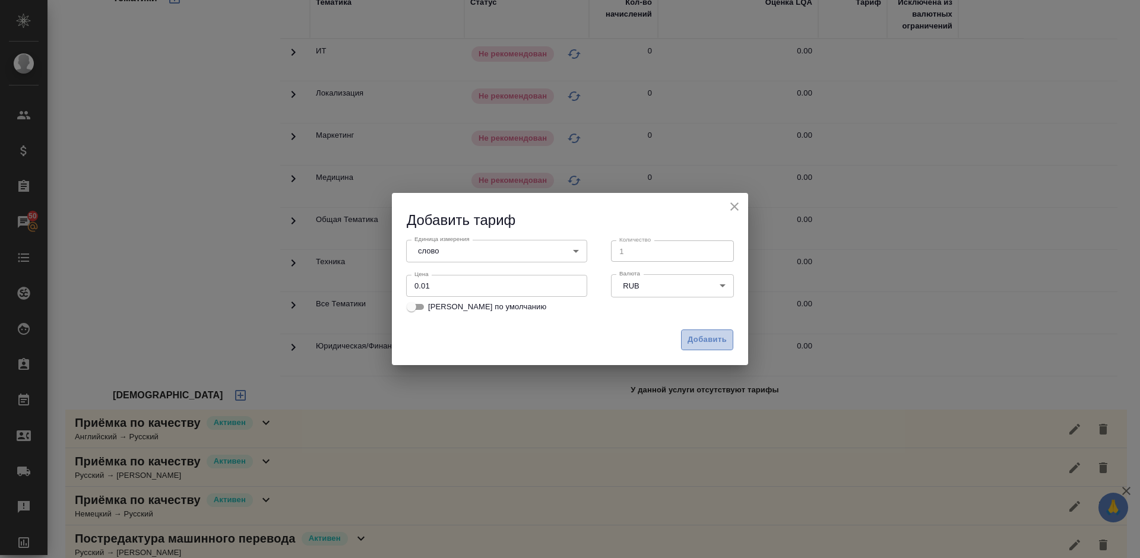
click at [706, 339] on span "Добавить" at bounding box center [706, 340] width 39 height 14
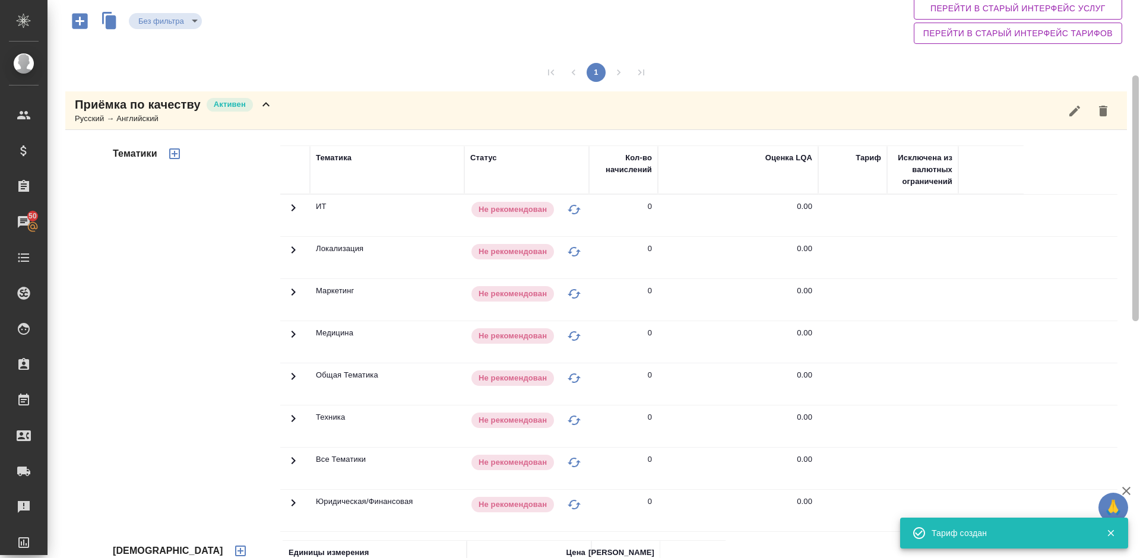
scroll to position [71, 0]
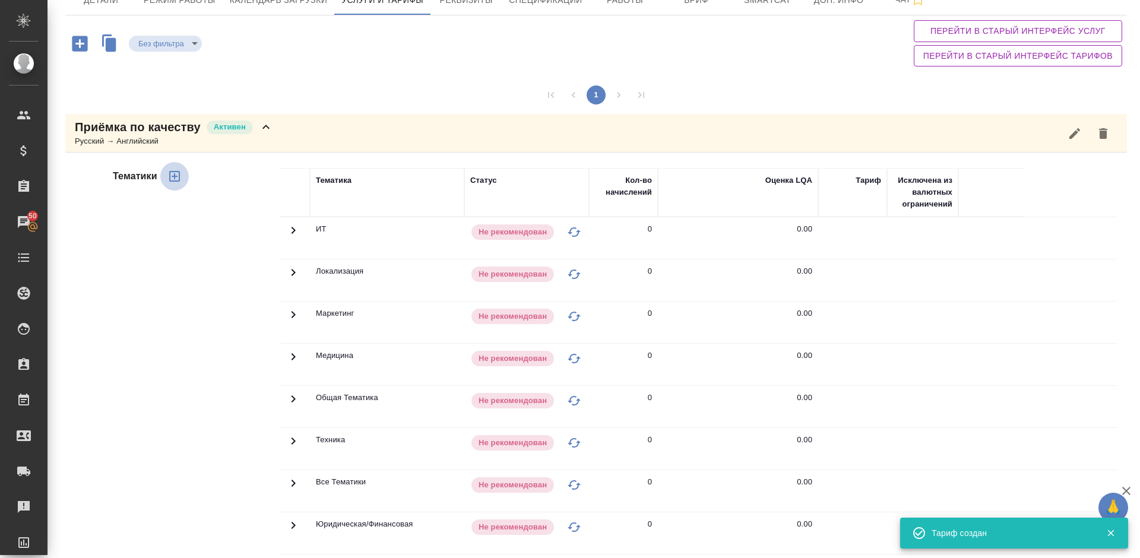
click at [176, 176] on icon "button" at bounding box center [174, 176] width 11 height 11
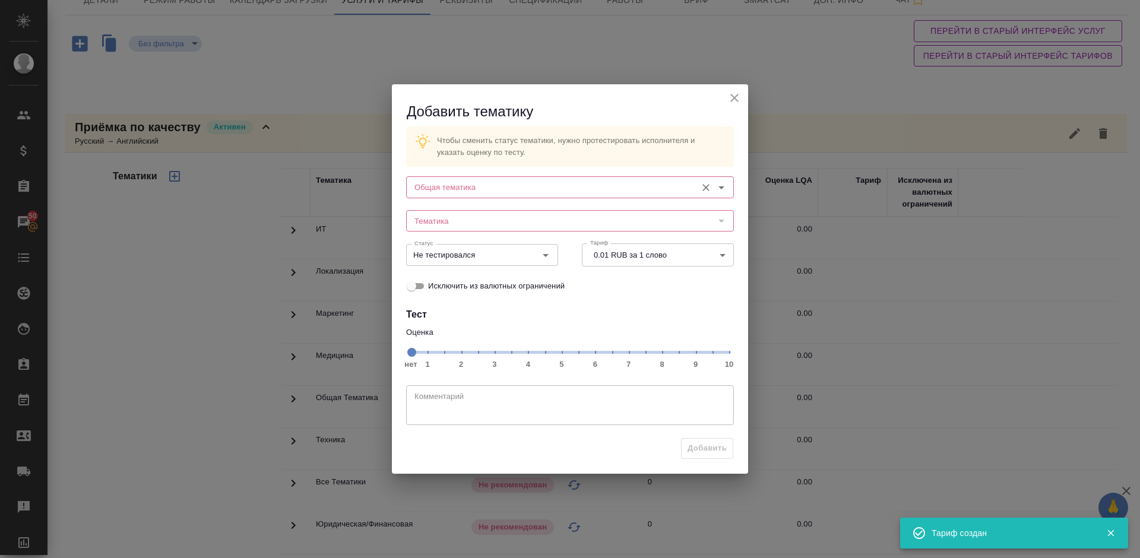
click at [449, 188] on input "Общая тематика" at bounding box center [550, 187] width 281 height 14
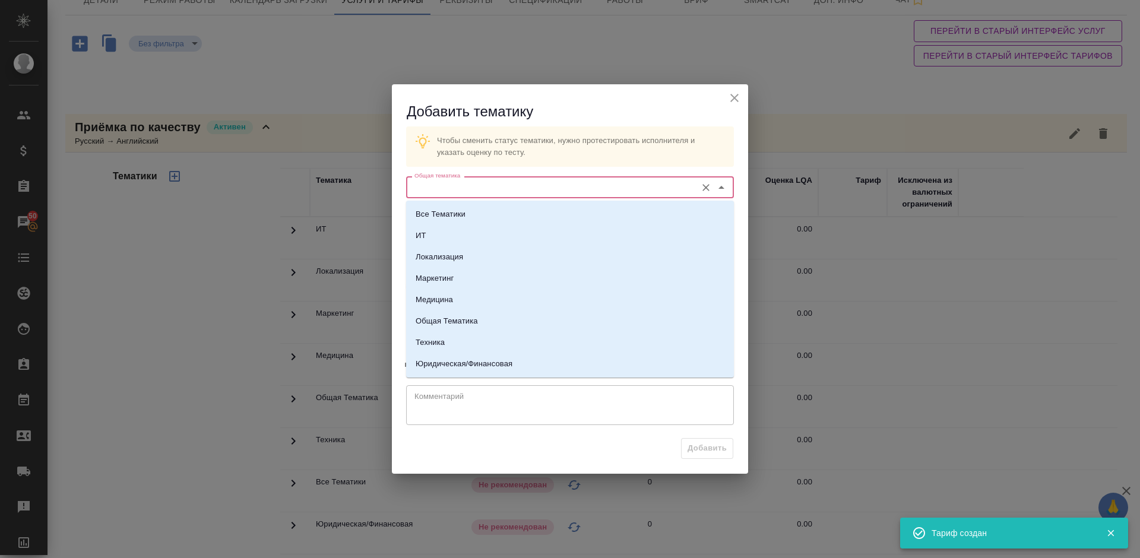
type input "б"
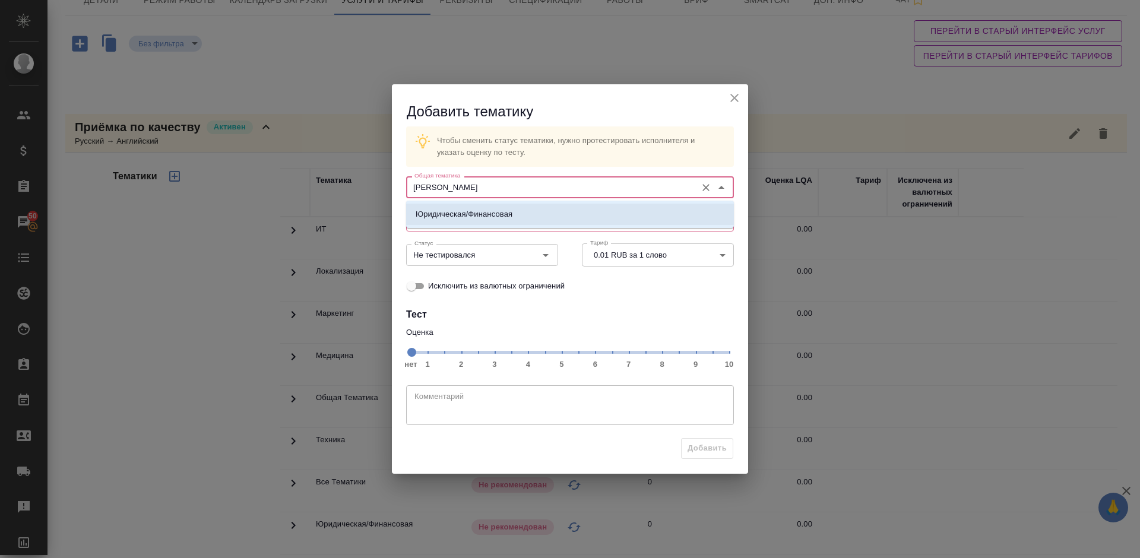
click at [465, 208] on p "Юридическая/Финансовая" at bounding box center [464, 214] width 97 height 12
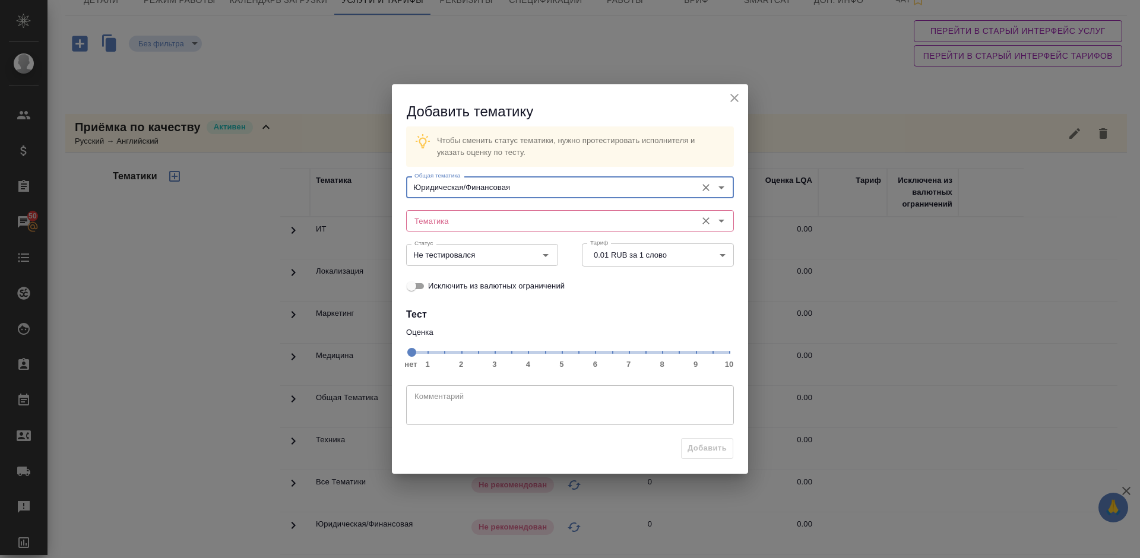
type input "Юридическая/Финансовая"
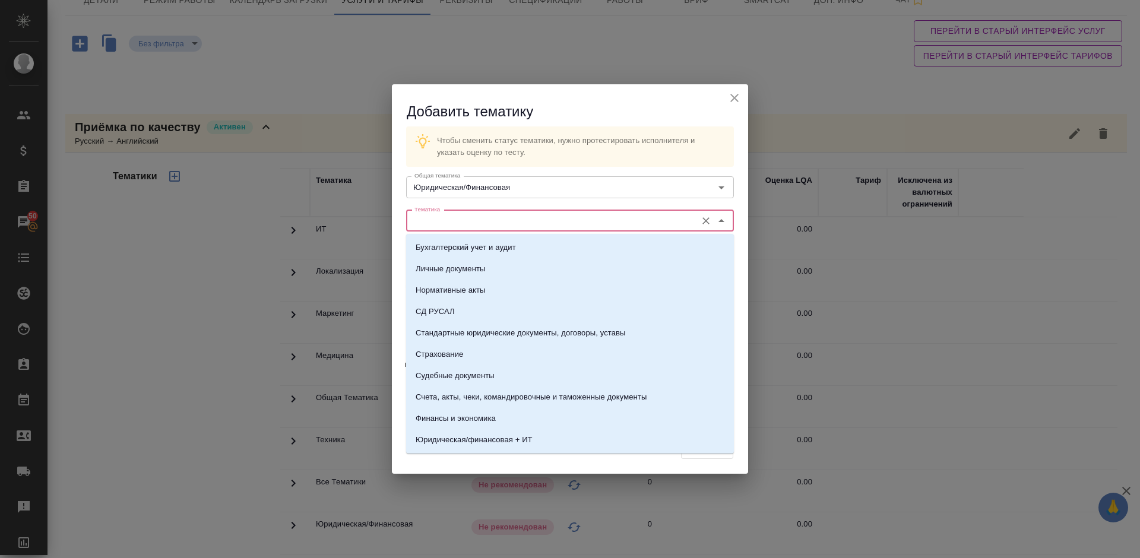
click at [451, 218] on input "Тематика" at bounding box center [550, 221] width 281 height 14
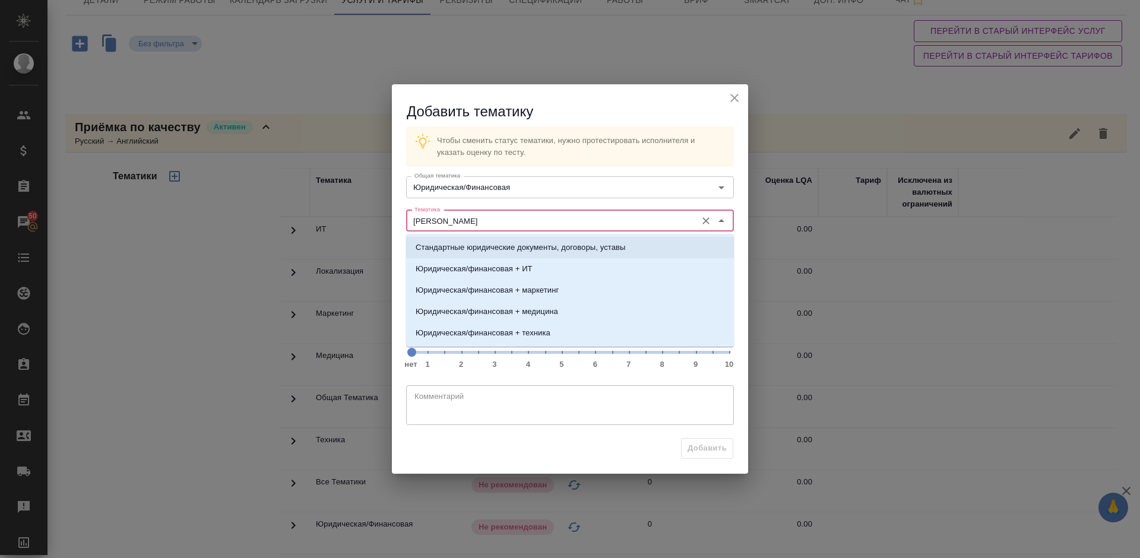
click at [464, 246] on p "Стандартные юридические документы, договоры, уставы" at bounding box center [521, 248] width 210 height 12
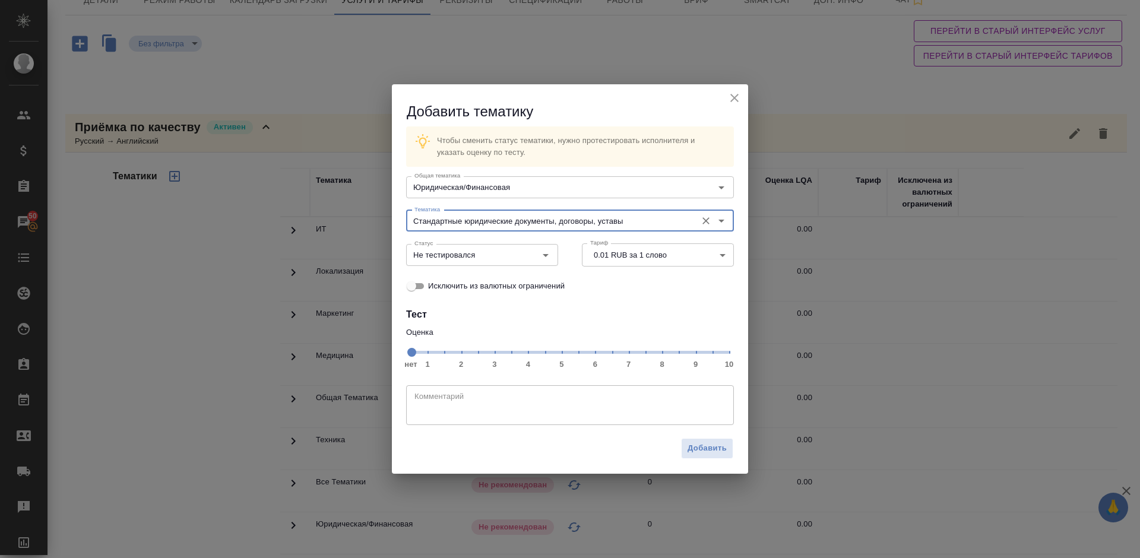
type input "Стандартные юридические документы, договоры, уставы"
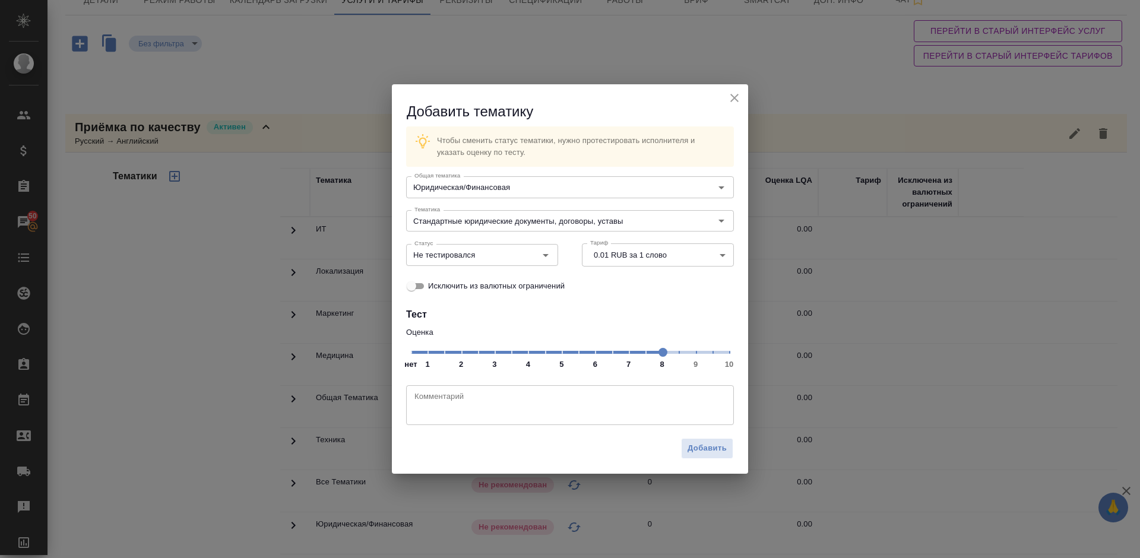
drag, startPoint x: 629, startPoint y: 346, endPoint x: 665, endPoint y: 354, distance: 37.1
click at [664, 354] on span at bounding box center [662, 352] width 9 height 9
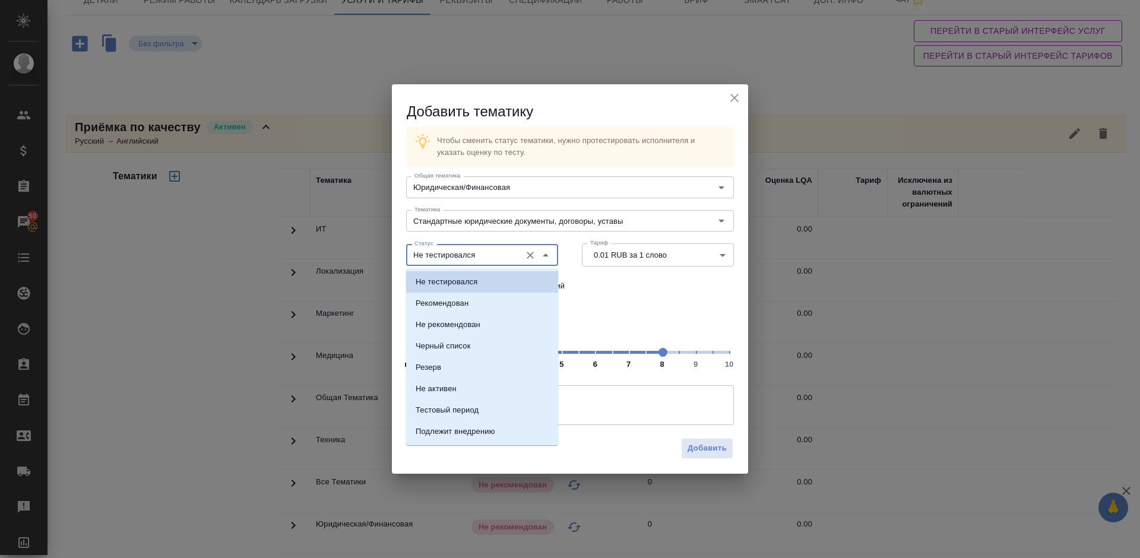
click at [505, 258] on input "Не тестировался" at bounding box center [462, 255] width 105 height 14
click at [470, 308] on li "Рекомендован" at bounding box center [482, 303] width 152 height 21
type input "Рекомендован"
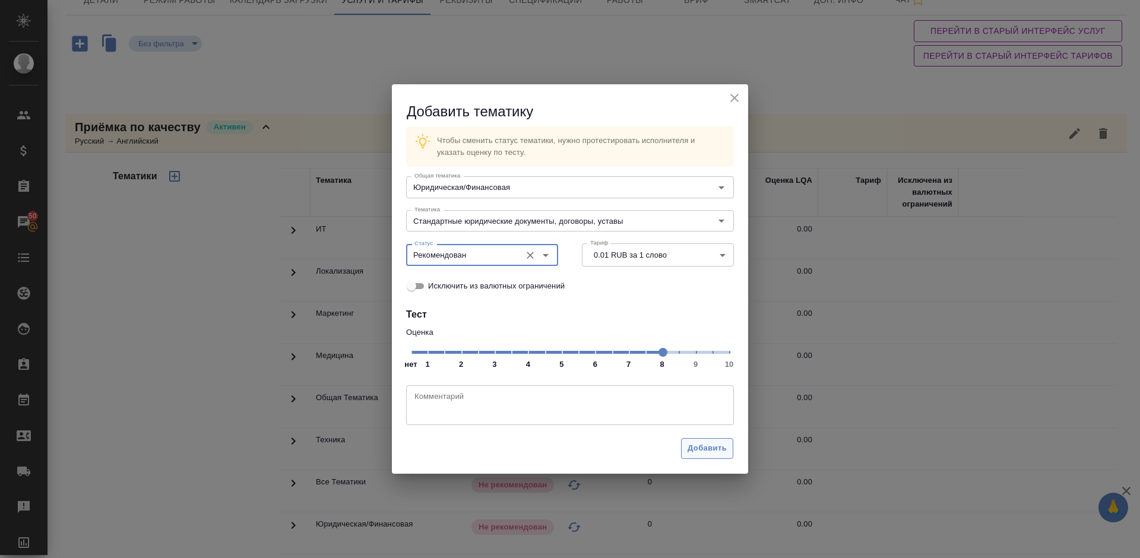
click at [700, 447] on span "Добавить" at bounding box center [706, 449] width 39 height 14
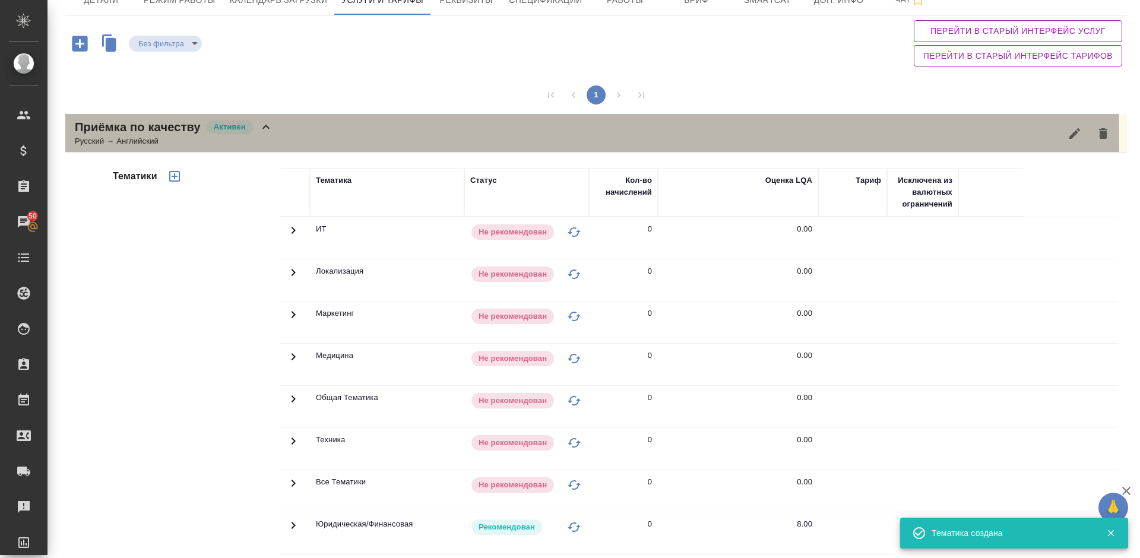
click at [273, 136] on div "Приёмка по качеству Активен Русский → Английский" at bounding box center [595, 133] width 1061 height 39
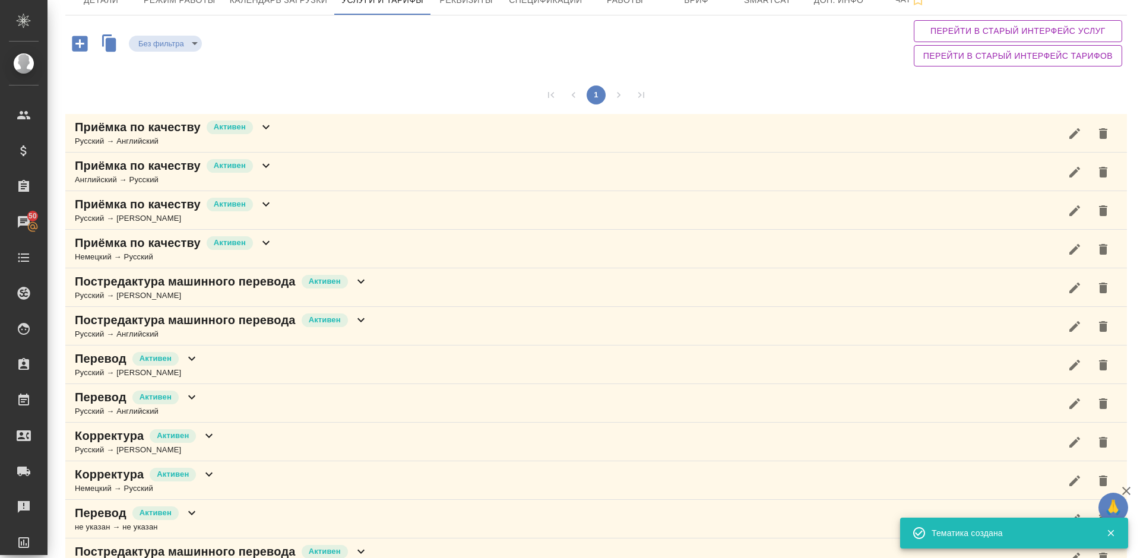
click at [291, 165] on div "Приёмка по качеству Активен Английский → Русский" at bounding box center [595, 172] width 1061 height 39
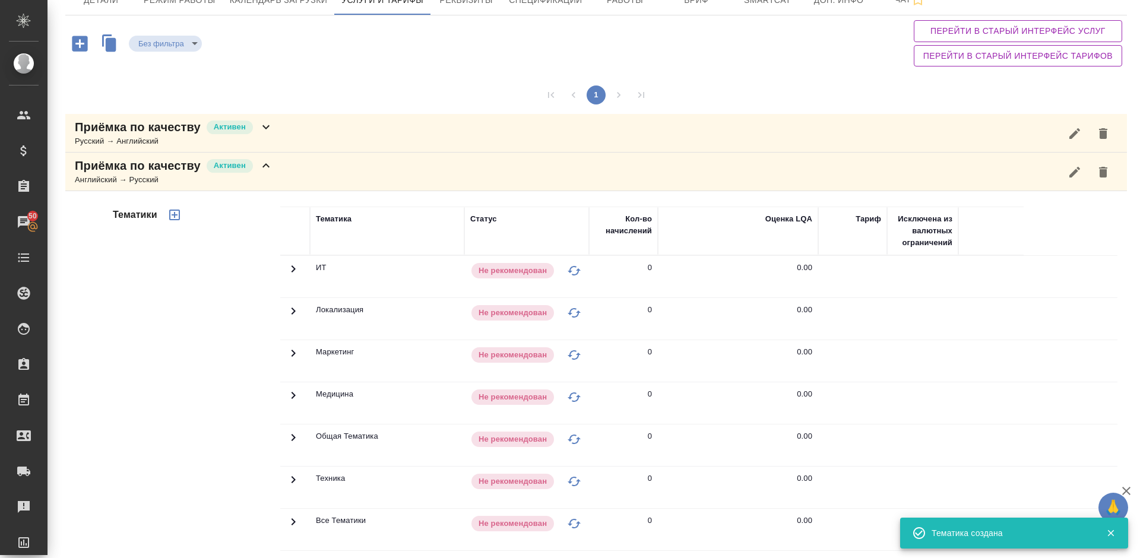
click at [178, 368] on div "Тематики" at bounding box center [195, 396] width 170 height 397
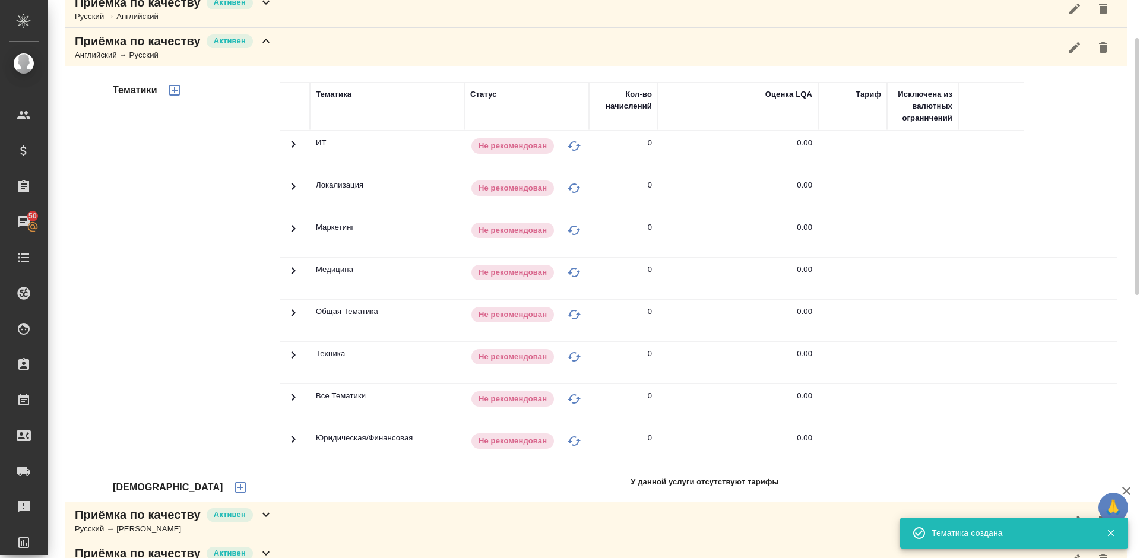
scroll to position [214, 0]
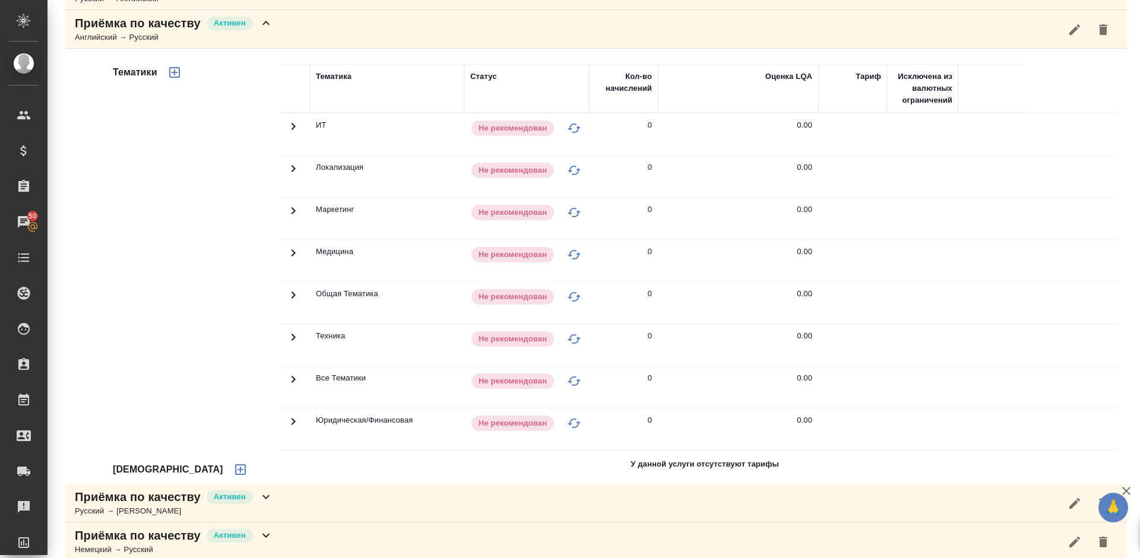
click at [233, 472] on icon "button" at bounding box center [240, 469] width 14 height 14
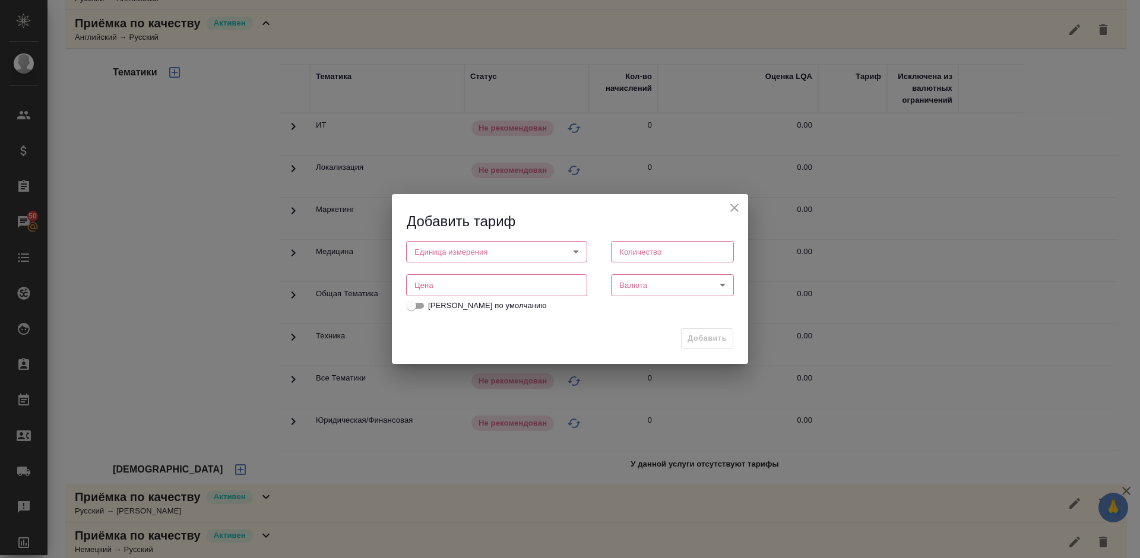
click at [494, 247] on body "🙏 .cls-1 fill:#fff; AWATERA Lazareva Anastasia Клиенты Спецификации Заказы 50 Ч…" at bounding box center [570, 279] width 1140 height 558
click at [449, 287] on li "слово" at bounding box center [496, 292] width 181 height 20
type input "5a8b1489cc6b4906c91bfd90"
type input "1"
click at [459, 290] on input "number" at bounding box center [496, 285] width 181 height 21
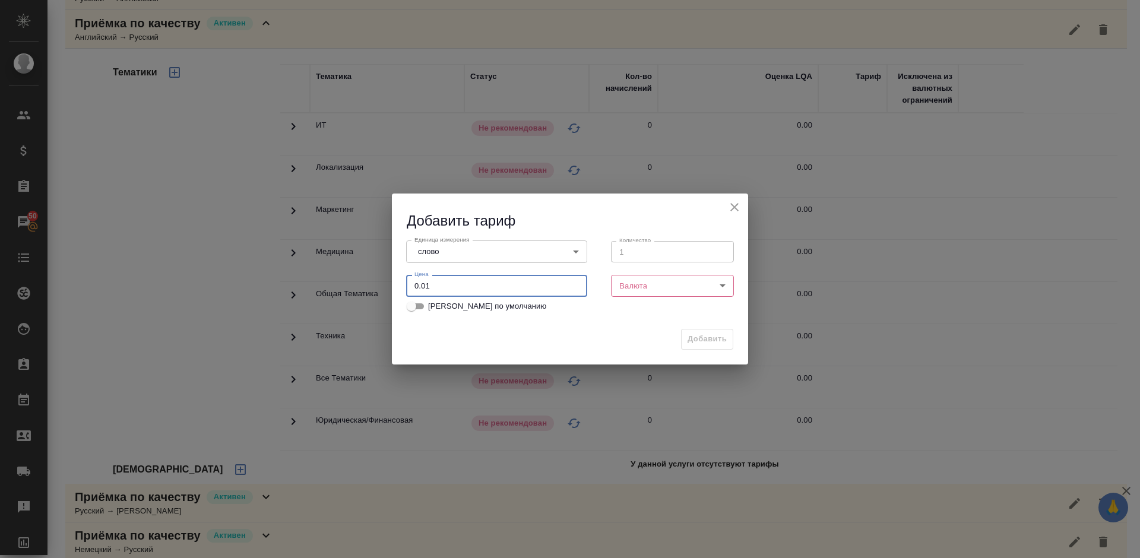
type input "0.01"
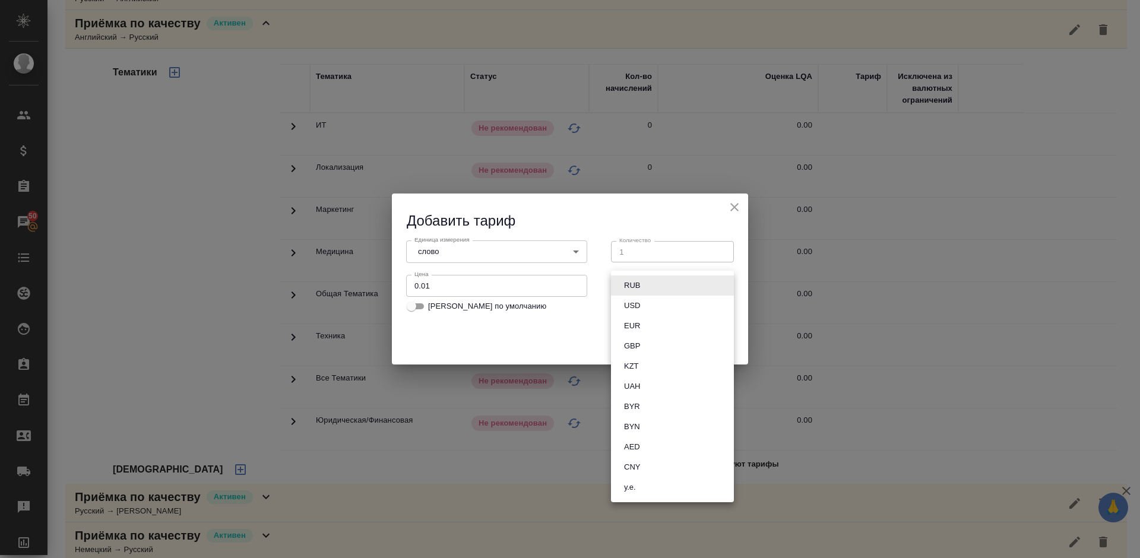
click at [638, 290] on body "🙏 .cls-1 fill:#fff; AWATERA Lazareva Anastasia Клиенты Спецификации Заказы 50 Ч…" at bounding box center [570, 279] width 1140 height 558
click at [646, 290] on li "RUB" at bounding box center [672, 285] width 123 height 20
type input "RUB"
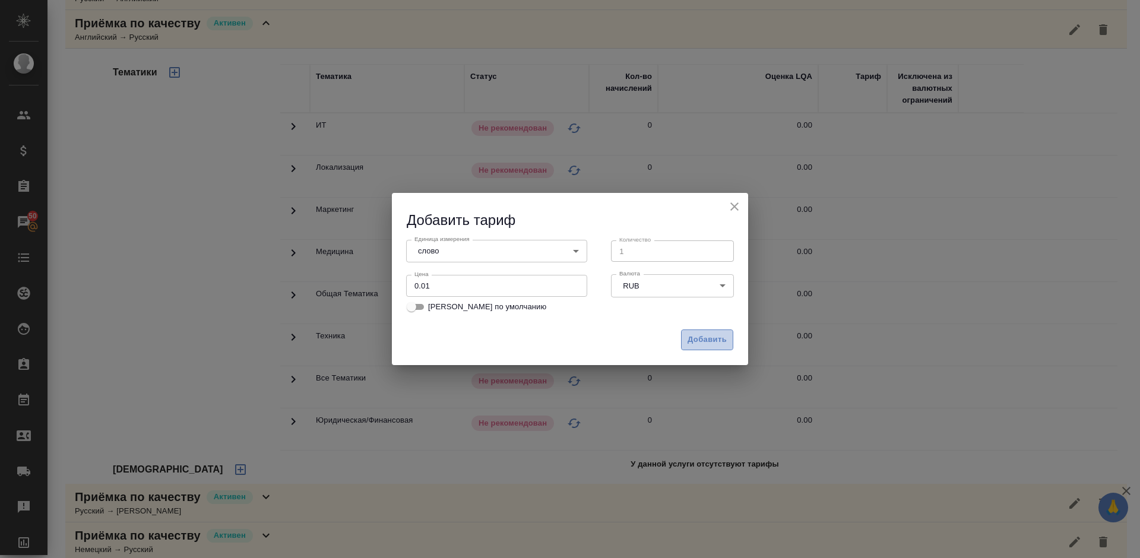
click at [705, 338] on span "Добавить" at bounding box center [706, 340] width 39 height 14
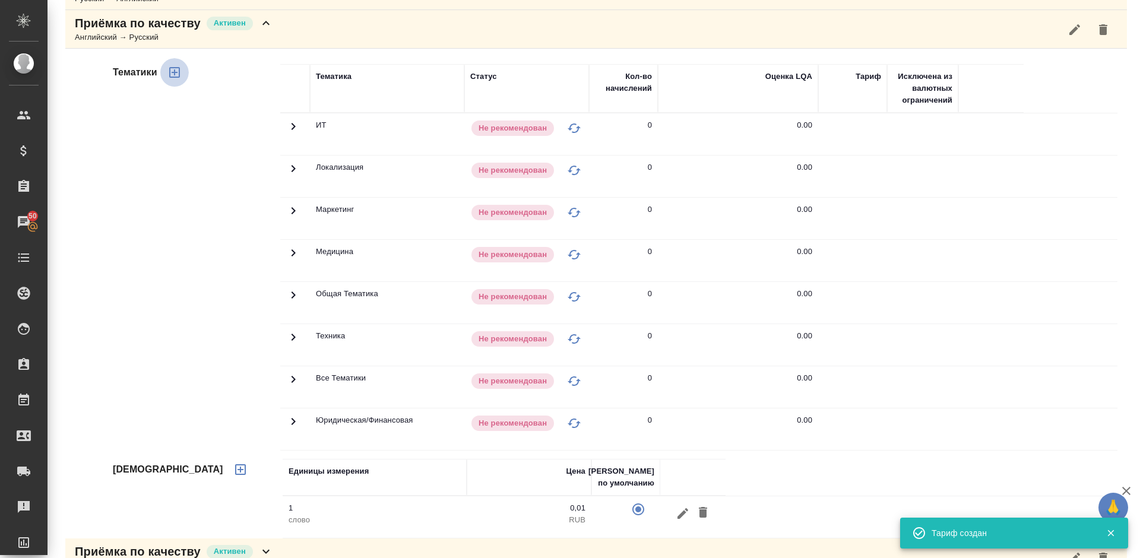
click at [175, 75] on icon "button" at bounding box center [174, 72] width 11 height 11
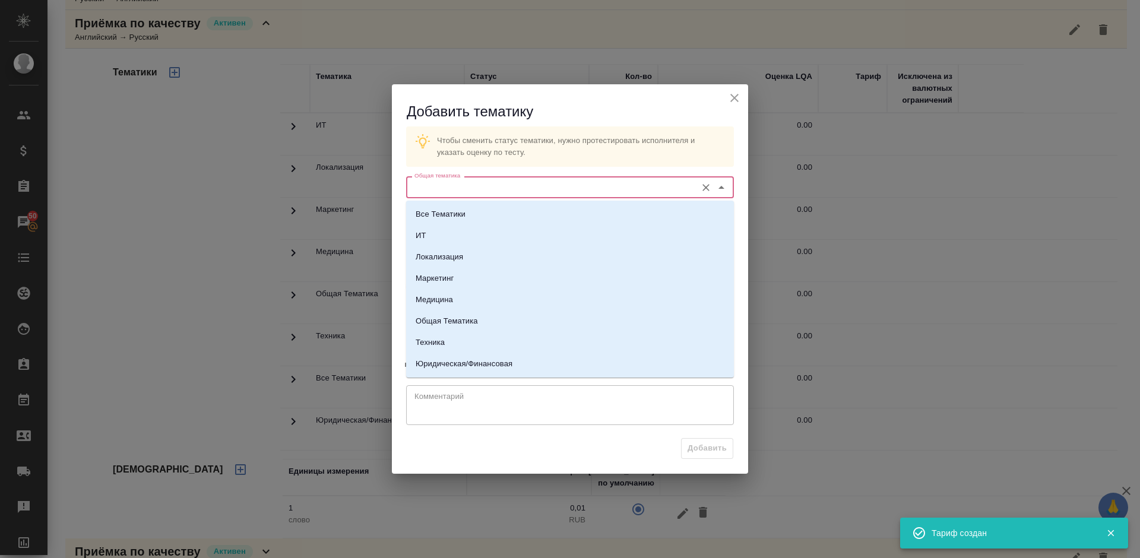
click at [453, 191] on input "Общая тематика" at bounding box center [550, 187] width 281 height 14
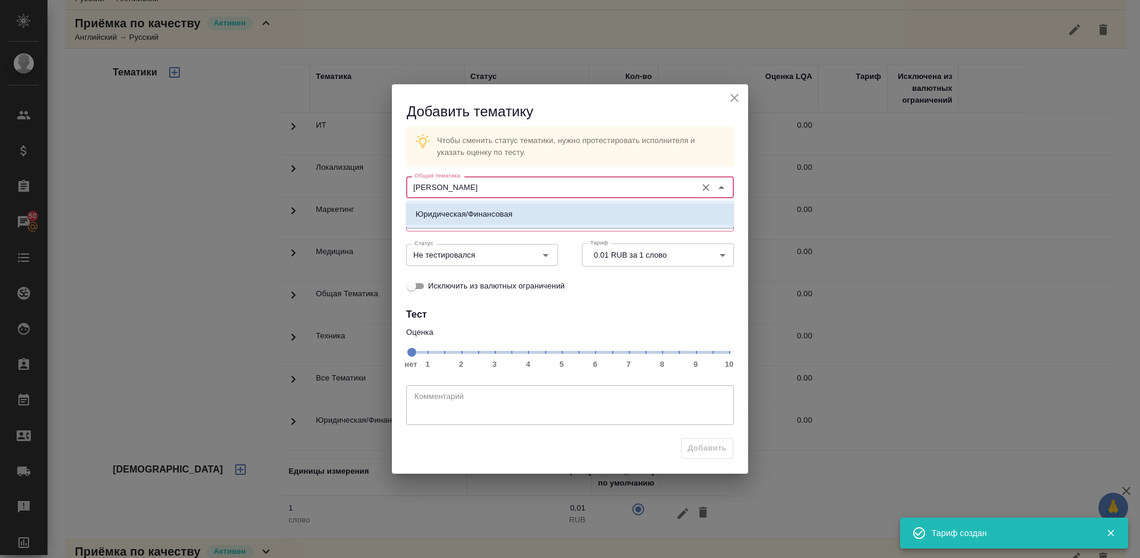
click at [454, 215] on p "Юридическая/Финансовая" at bounding box center [464, 214] width 97 height 12
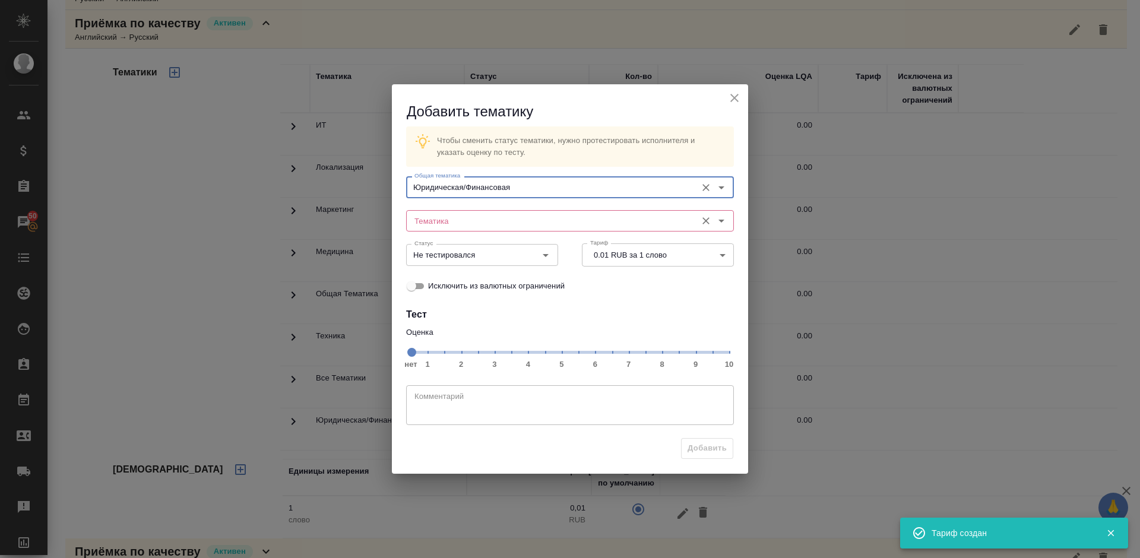
type input "Юридическая/Финансовая"
click at [459, 217] on input "Тематика" at bounding box center [550, 221] width 281 height 14
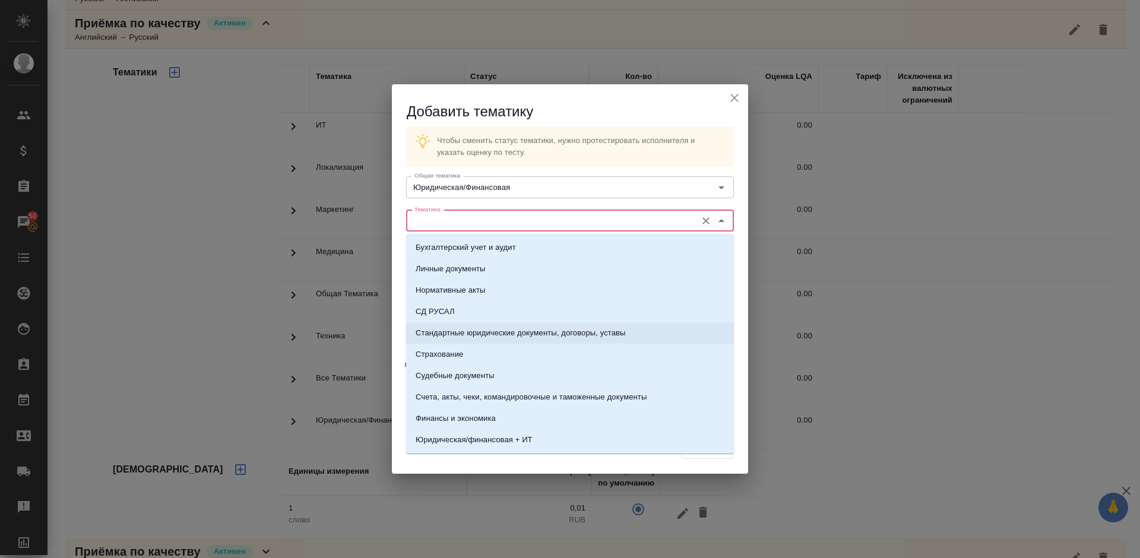
click at [472, 328] on p "Стандартные юридические документы, договоры, уставы" at bounding box center [521, 333] width 210 height 12
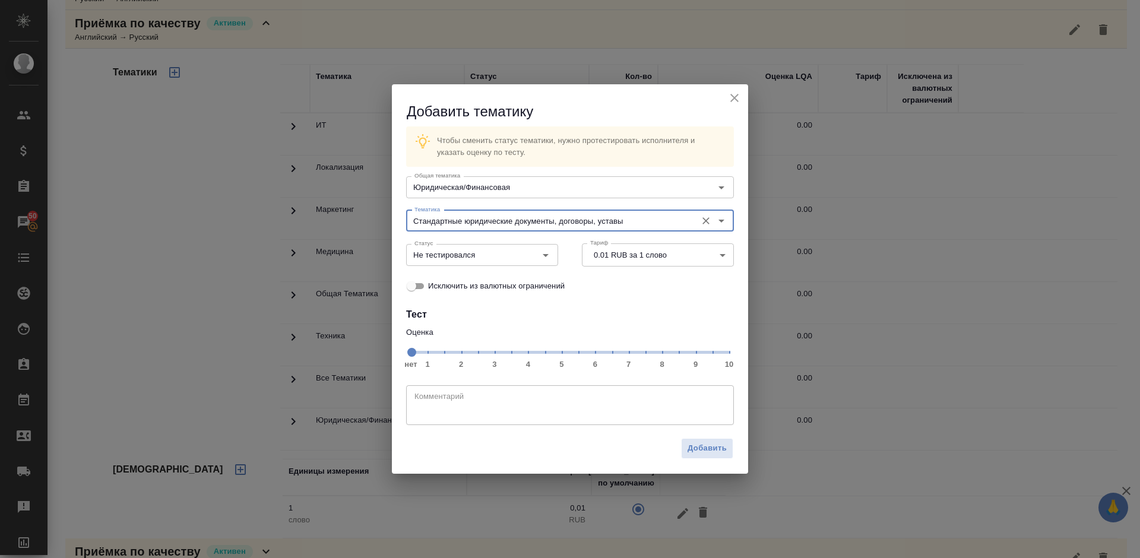
type input "Стандартные юридические документы, договоры, уставы"
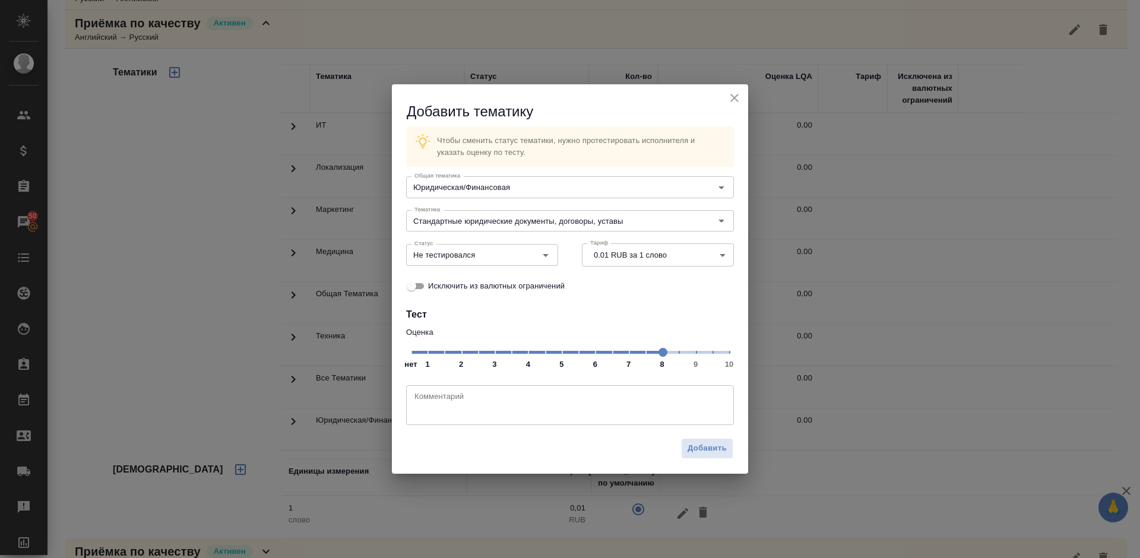
drag, startPoint x: 413, startPoint y: 357, endPoint x: 662, endPoint y: 354, distance: 249.3
click at [662, 354] on span at bounding box center [662, 352] width 9 height 9
click at [498, 254] on input "Не тестировался" at bounding box center [462, 255] width 105 height 14
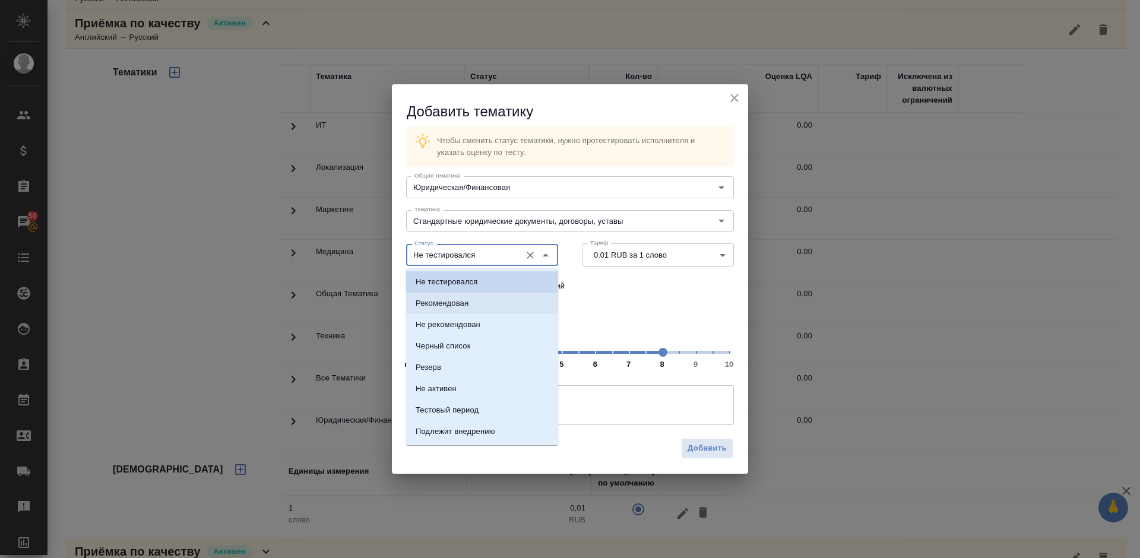
click at [497, 309] on li "Рекомендован" at bounding box center [482, 303] width 152 height 21
type input "Рекомендован"
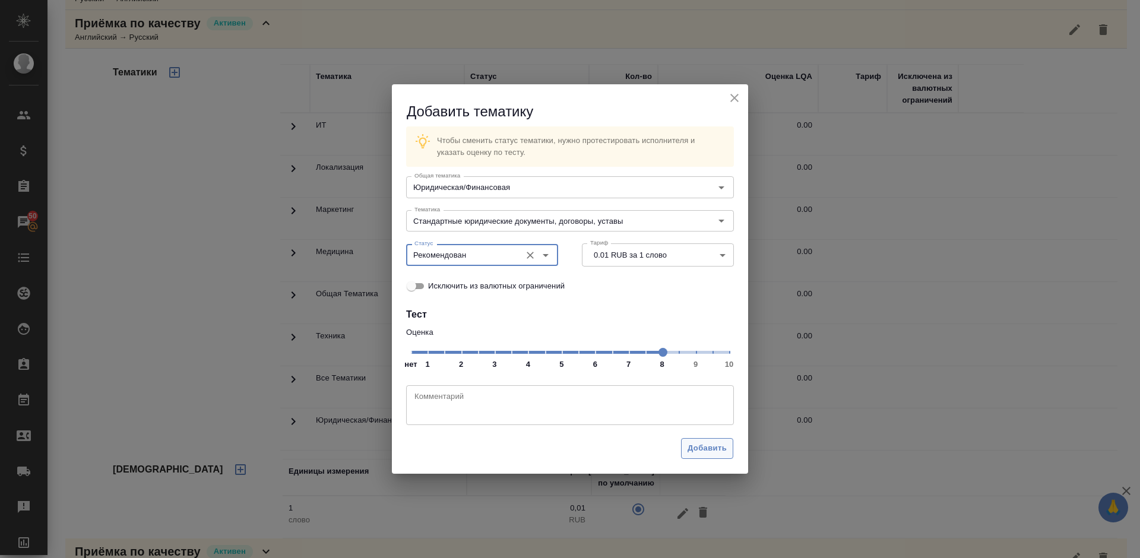
click at [701, 446] on span "Добавить" at bounding box center [706, 449] width 39 height 14
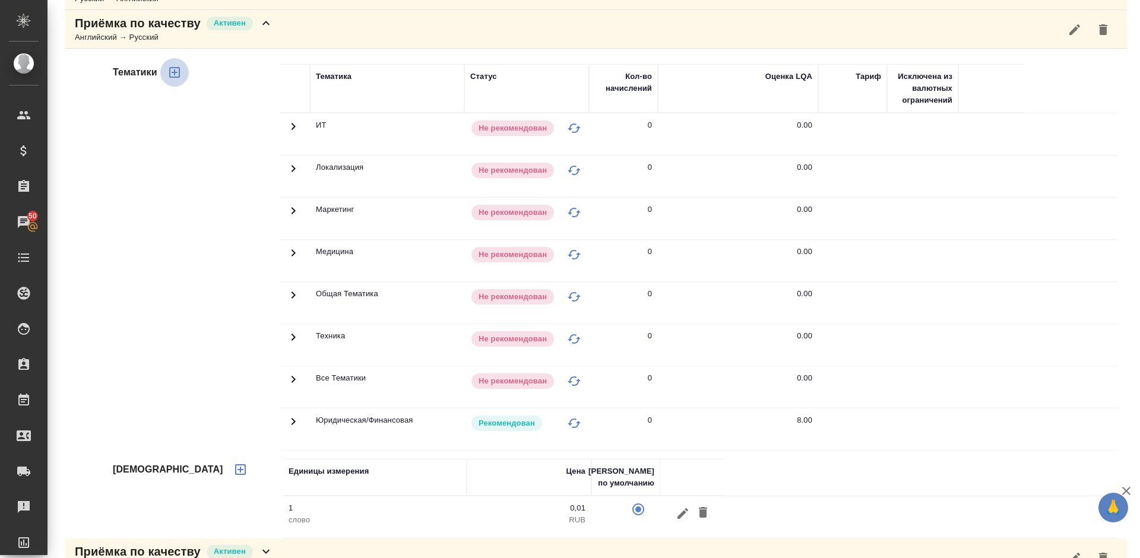
click at [176, 72] on icon "button" at bounding box center [174, 72] width 11 height 11
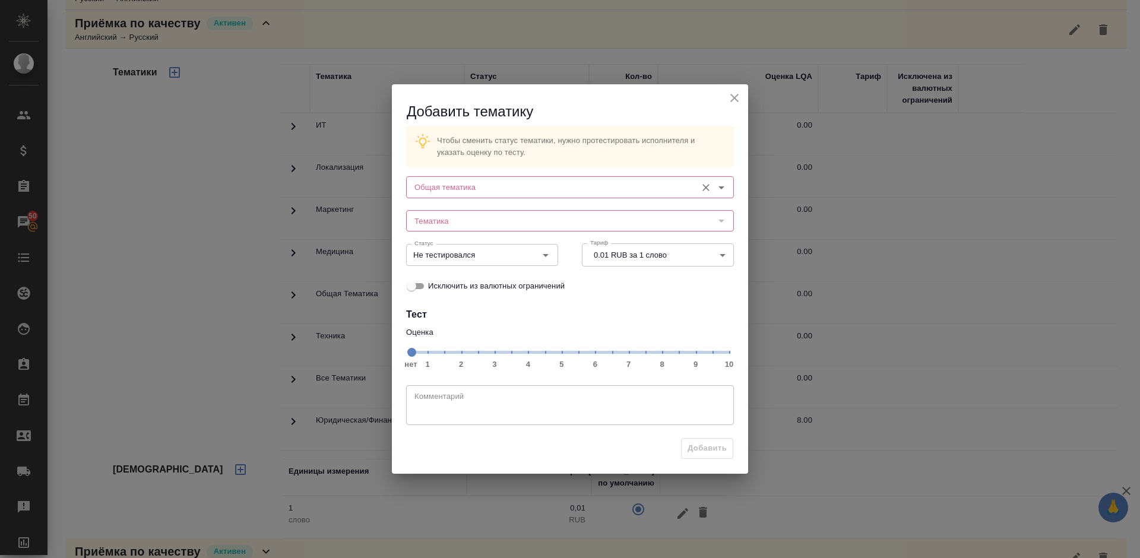
click at [501, 192] on input "Общая тематика" at bounding box center [550, 187] width 281 height 14
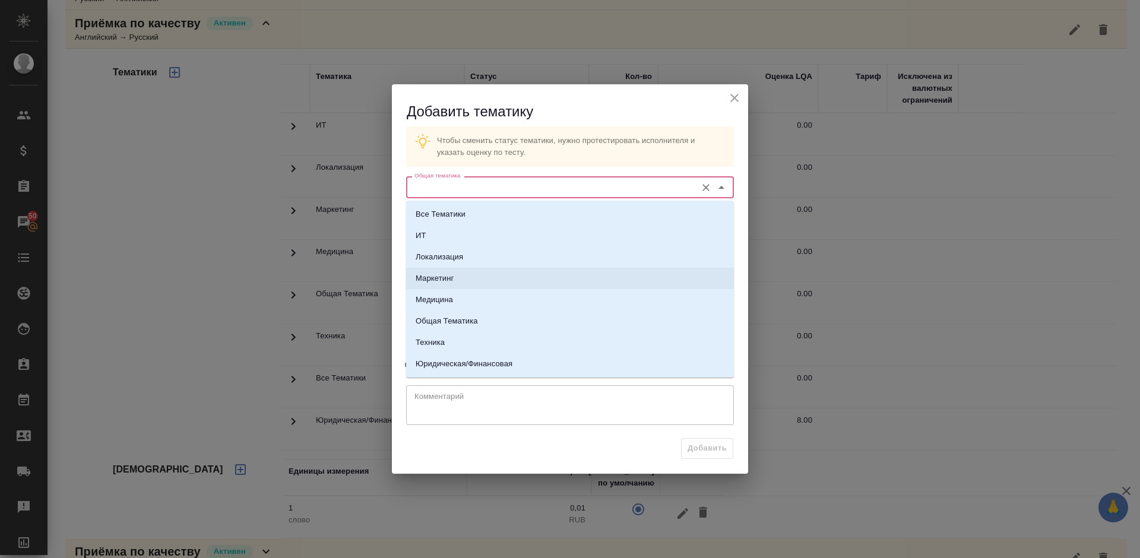
click at [467, 270] on li "Маркетинг" at bounding box center [570, 278] width 328 height 21
type input "Маркетинг"
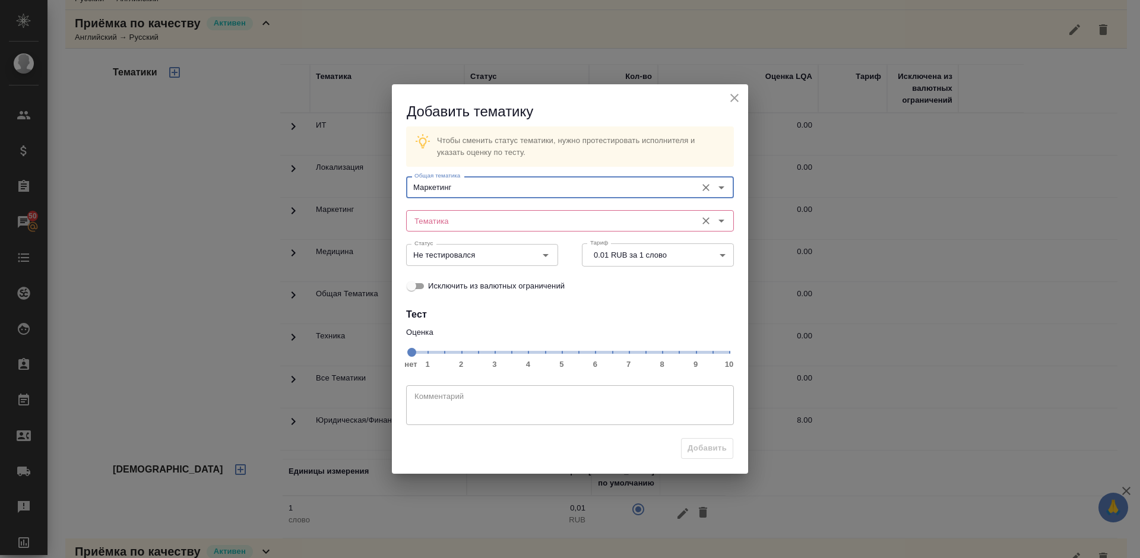
click at [436, 219] on input "Тематика" at bounding box center [550, 221] width 281 height 14
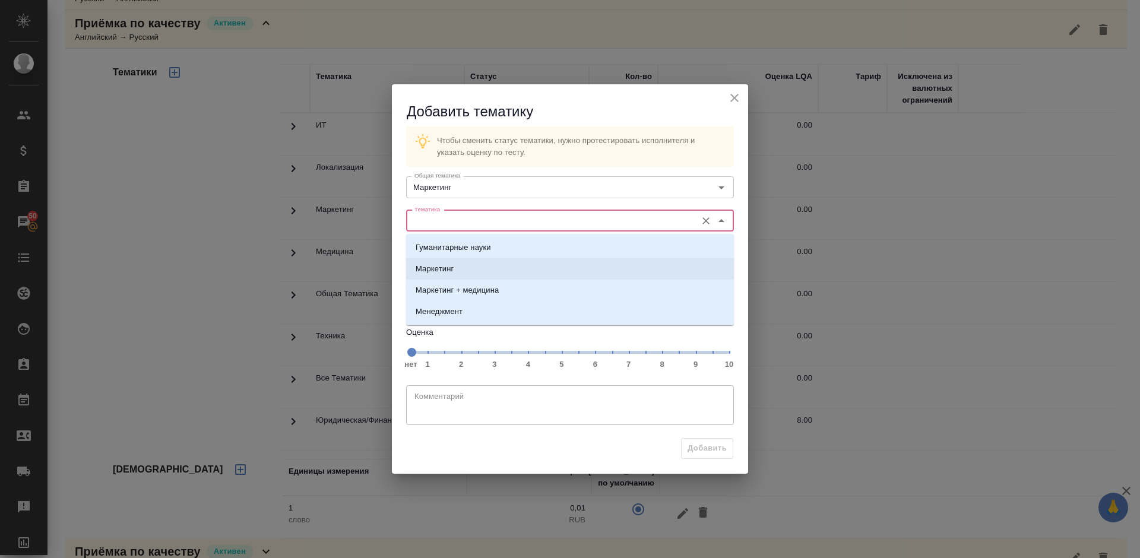
click at [448, 267] on p "Маркетинг" at bounding box center [435, 269] width 38 height 12
type input "Маркетинг"
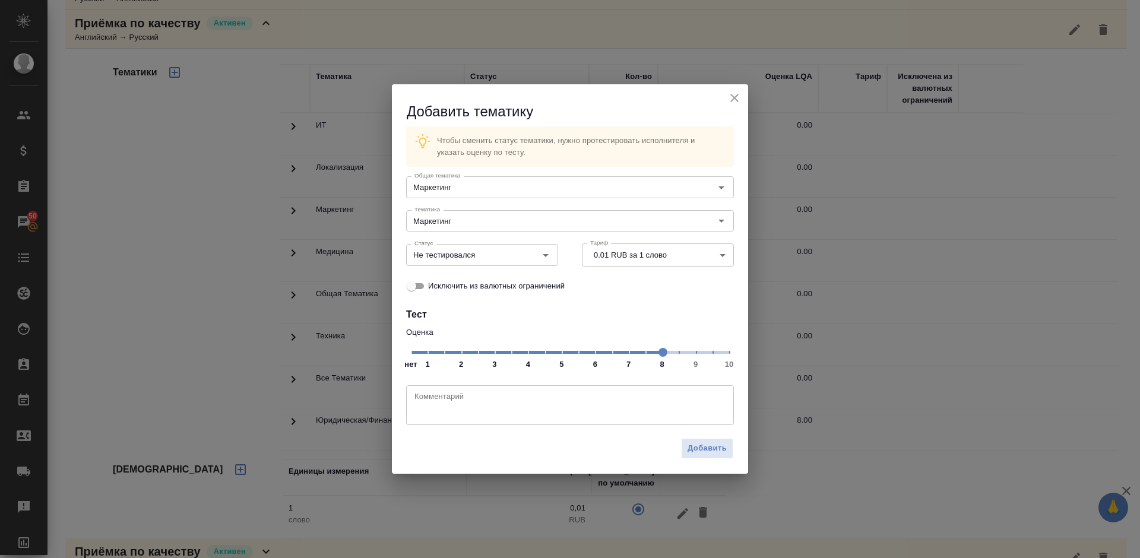
drag, startPoint x: 638, startPoint y: 361, endPoint x: 661, endPoint y: 355, distance: 24.6
click at [661, 355] on span at bounding box center [662, 352] width 9 height 9
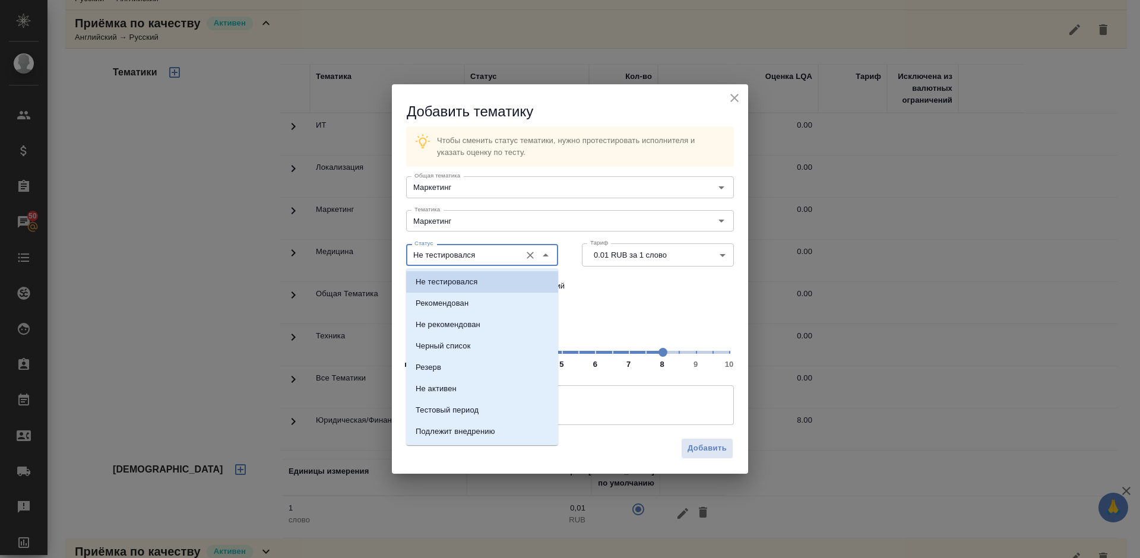
click at [498, 256] on input "Не тестировался" at bounding box center [462, 255] width 105 height 14
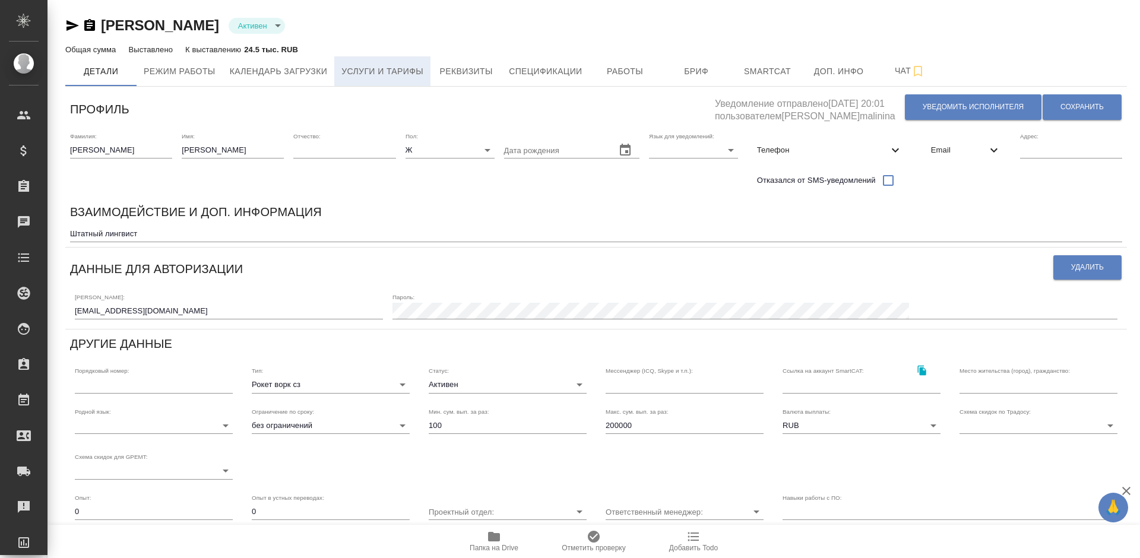
click at [408, 66] on span "Услуги и тарифы" at bounding box center [382, 71] width 82 height 15
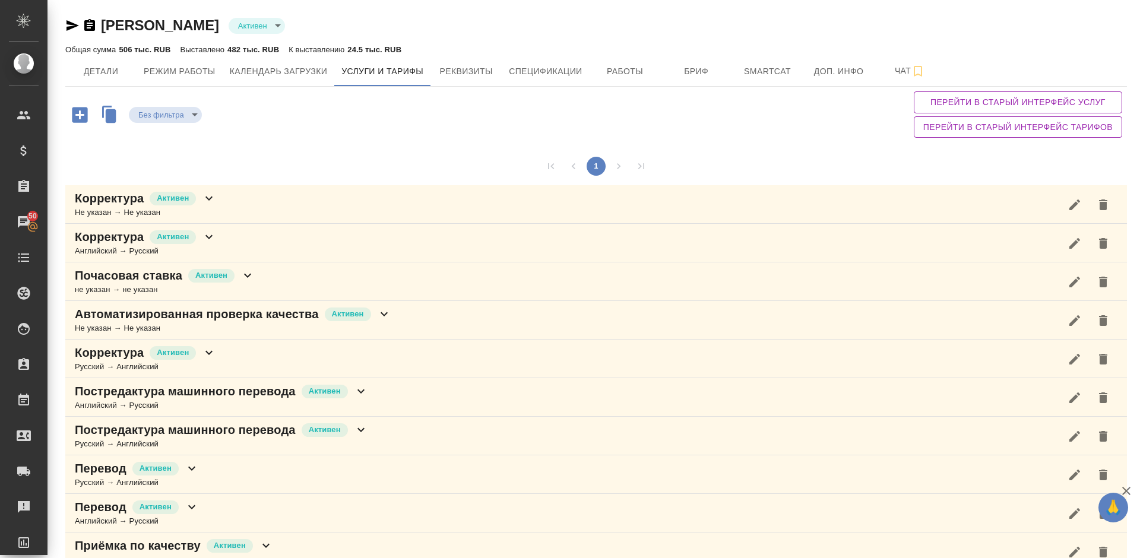
click at [870, 139] on div "Без фильтра no filters Перейти в старый интерфейс услуг Перейти в старый интерф…" at bounding box center [595, 115] width 1061 height 56
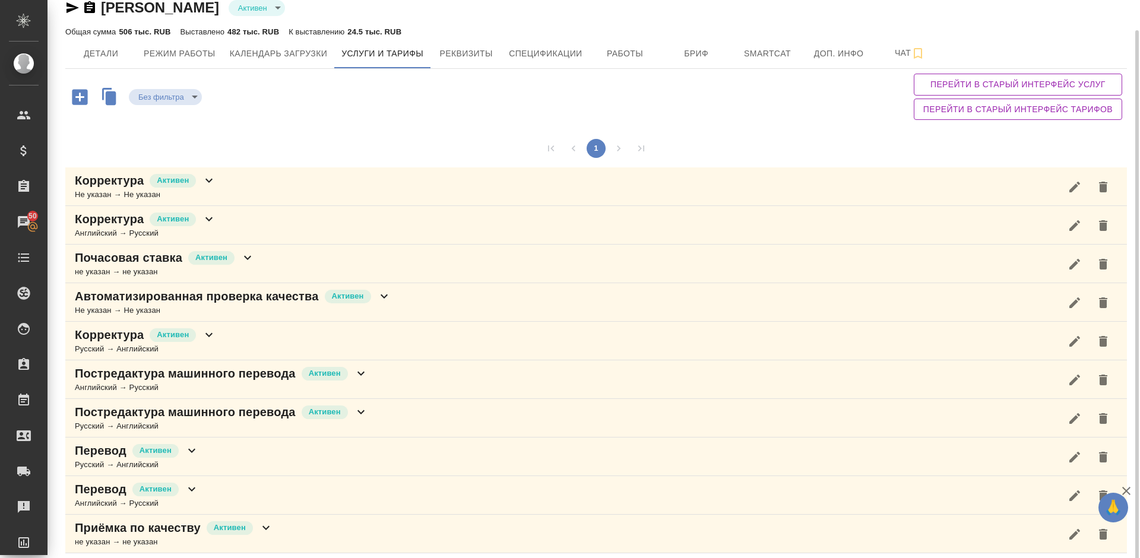
scroll to position [24, 0]
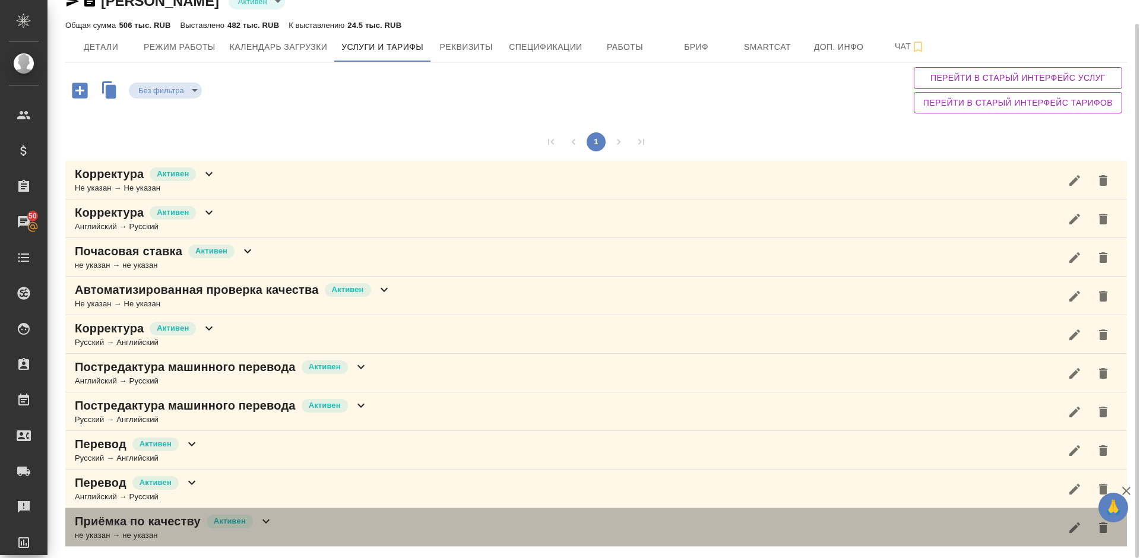
click at [289, 516] on div "Приёмка по качеству [PERSON_NAME] не указан → не указан" at bounding box center [595, 527] width 1061 height 39
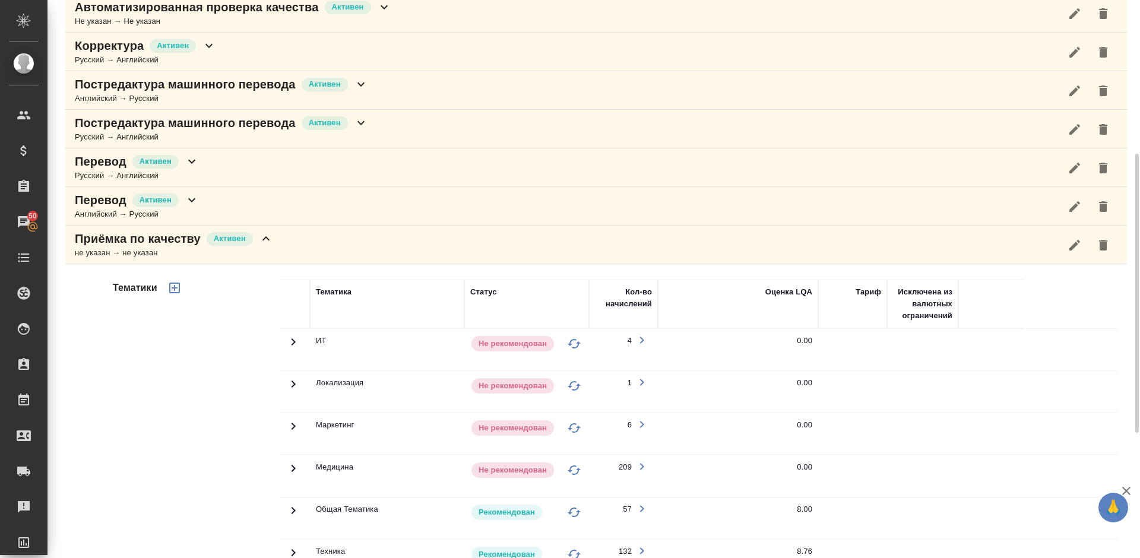
scroll to position [236, 0]
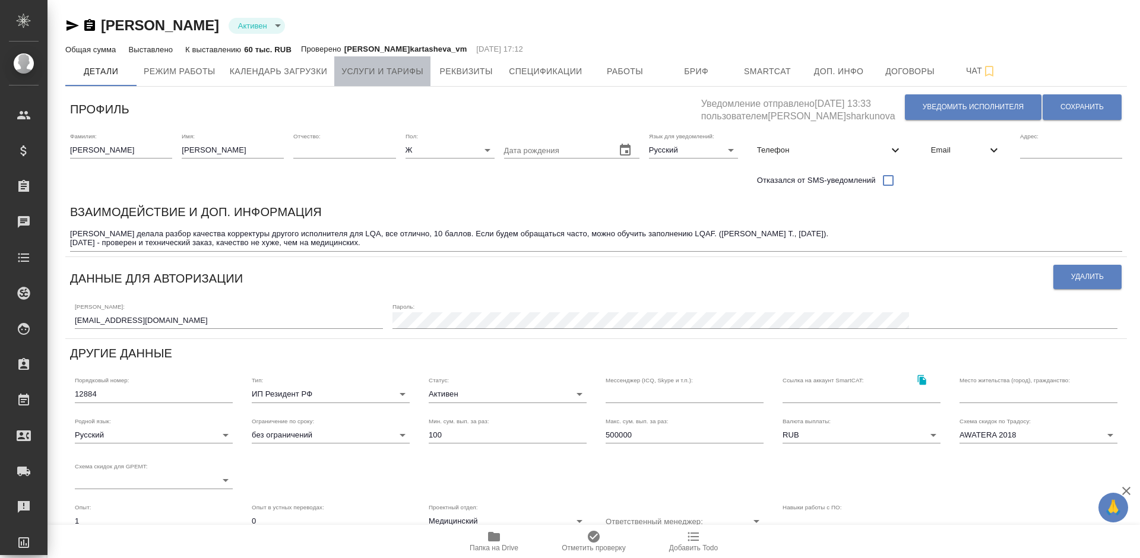
click at [366, 70] on span "Услуги и тарифы" at bounding box center [382, 71] width 82 height 15
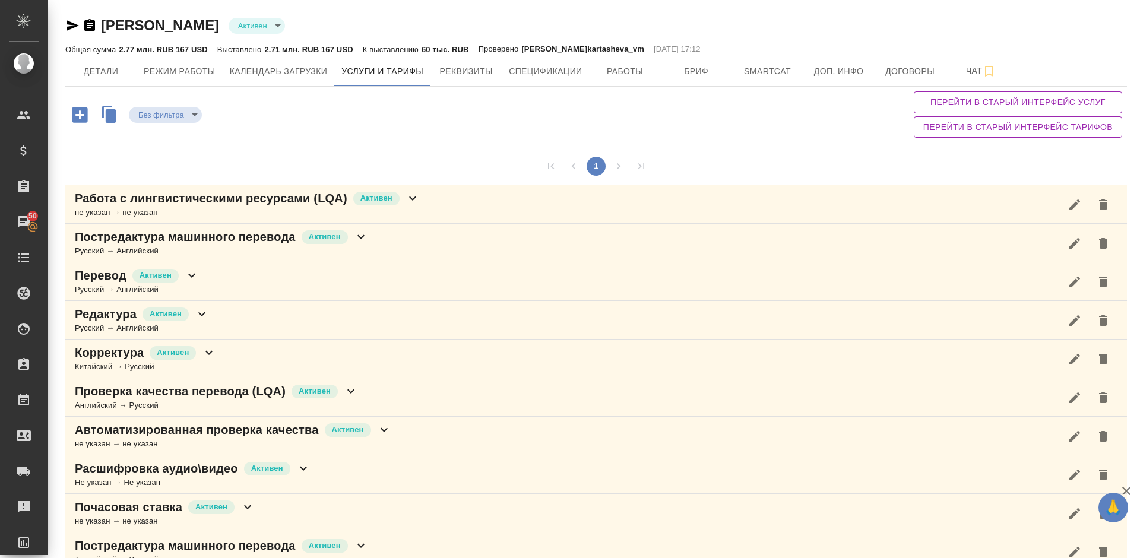
click at [656, 121] on div "Без фильтра no filters Перейти в старый интерфейс услуг Перейти в старый интерф…" at bounding box center [595, 115] width 1061 height 56
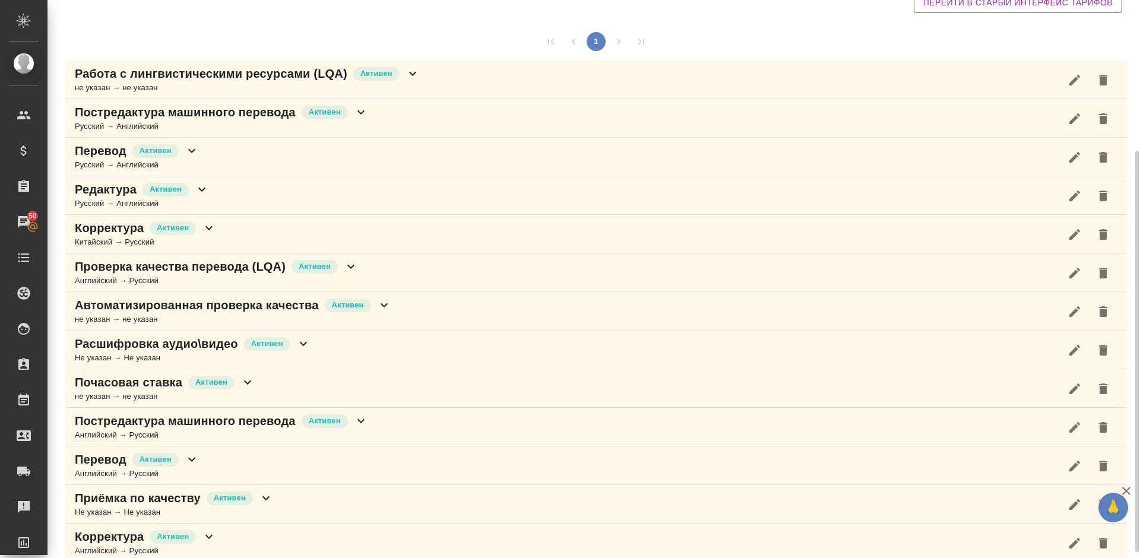
scroll to position [217, 0]
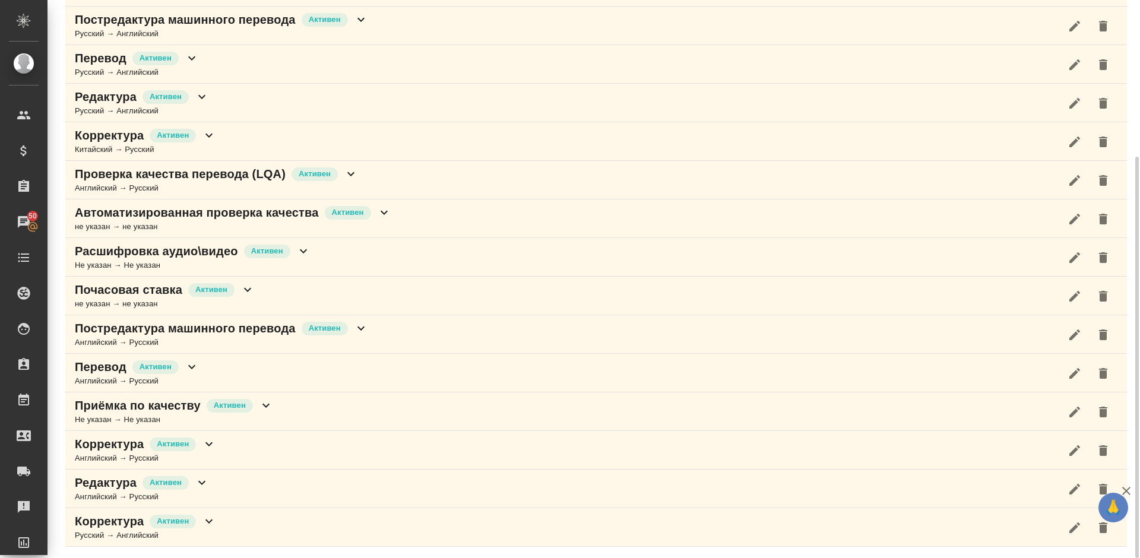
click at [320, 407] on div "Приёмка по качеству [PERSON_NAME] указан → Не указан" at bounding box center [595, 411] width 1061 height 39
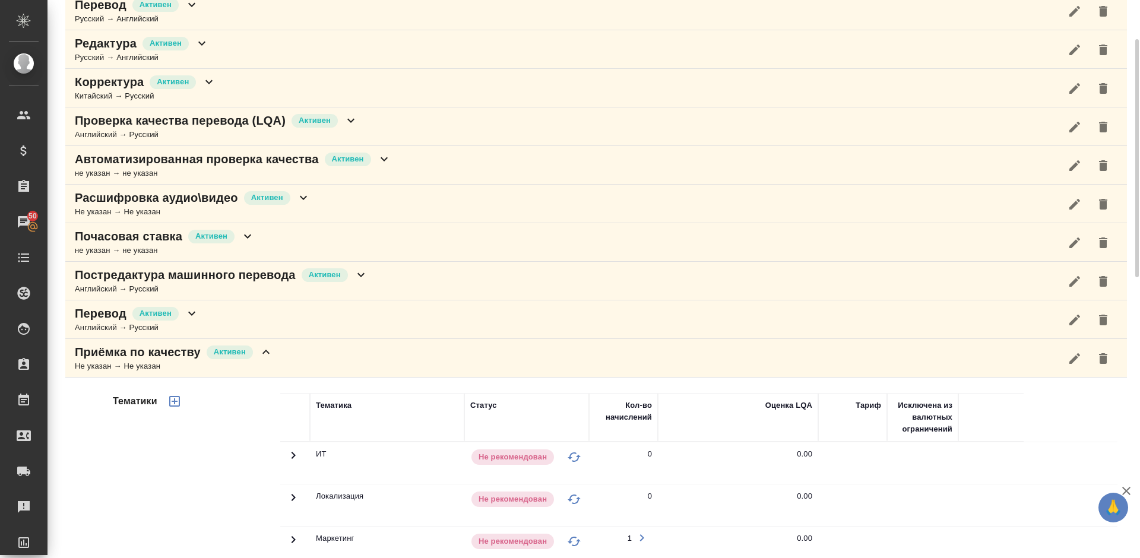
scroll to position [199, 0]
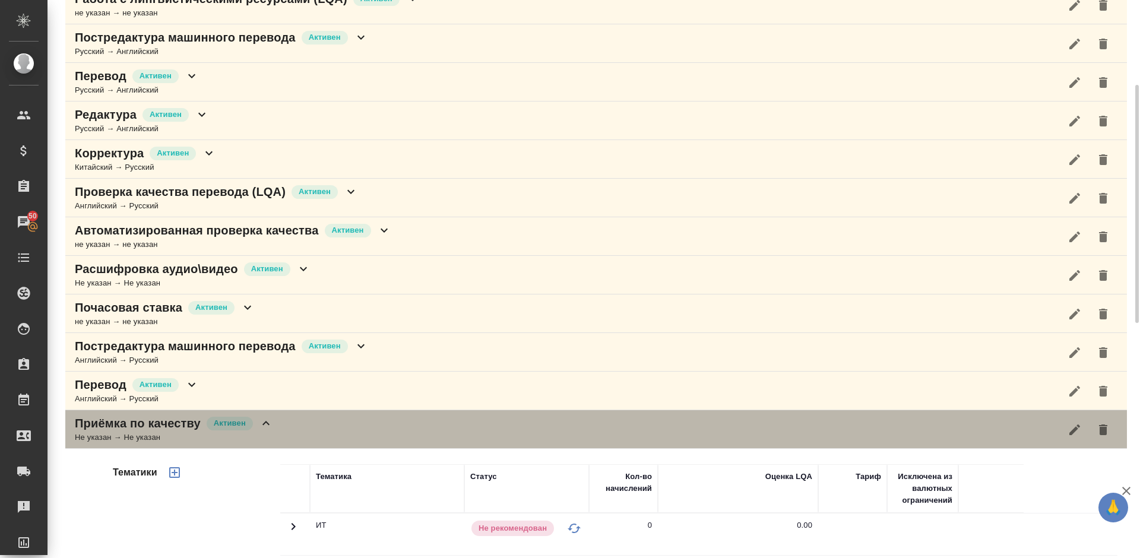
click at [277, 432] on div "Приёмка по качеству [PERSON_NAME] указан → Не указан" at bounding box center [595, 429] width 1061 height 39
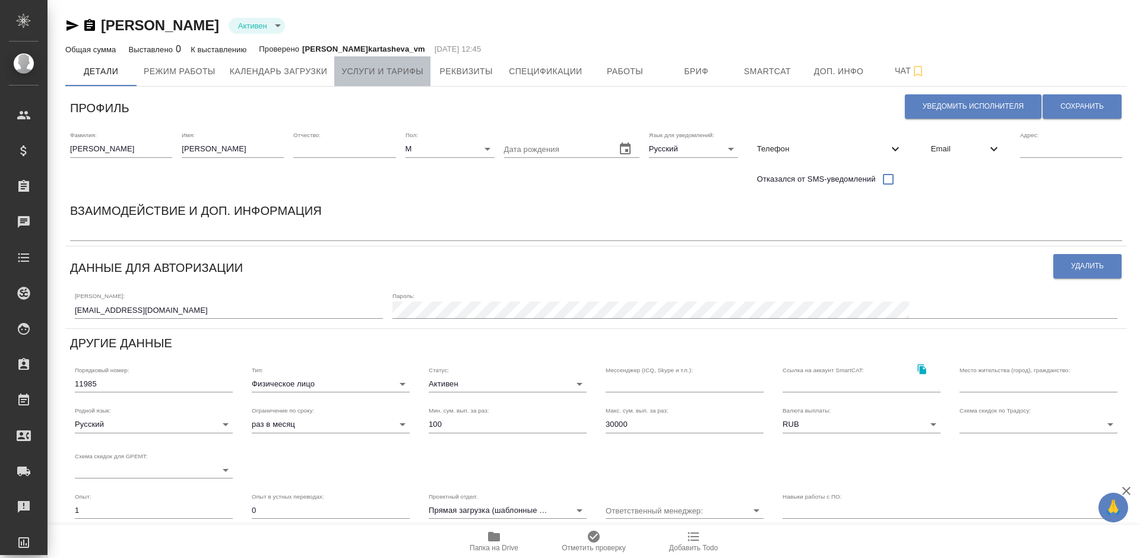
click at [376, 70] on span "Услуги и тарифы" at bounding box center [382, 71] width 82 height 15
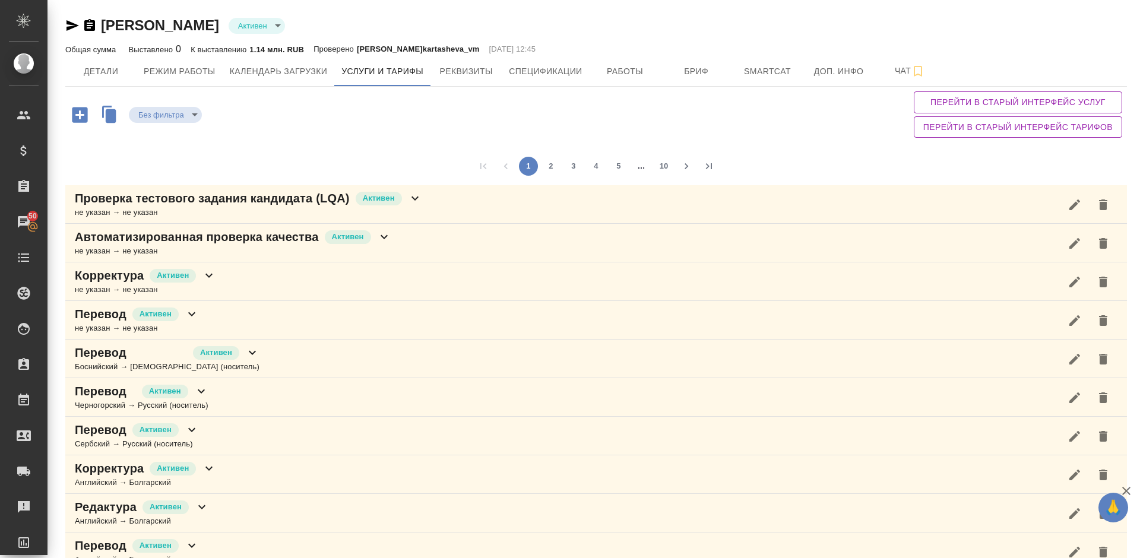
click at [269, 147] on div "1 2 3 4 5 … 10" at bounding box center [595, 166] width 1061 height 38
drag, startPoint x: 1134, startPoint y: 332, endPoint x: 1135, endPoint y: 30, distance: 302.1
click at [1135, 30] on div at bounding box center [1135, 134] width 7 height 268
click at [551, 167] on button "2" at bounding box center [550, 166] width 19 height 19
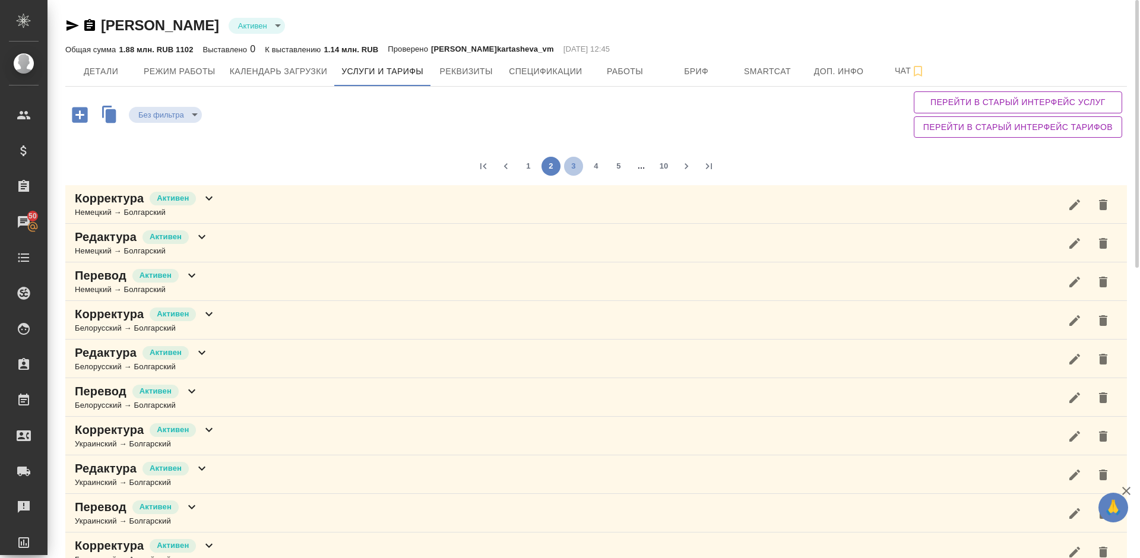
click at [578, 166] on button "3" at bounding box center [573, 166] width 19 height 19
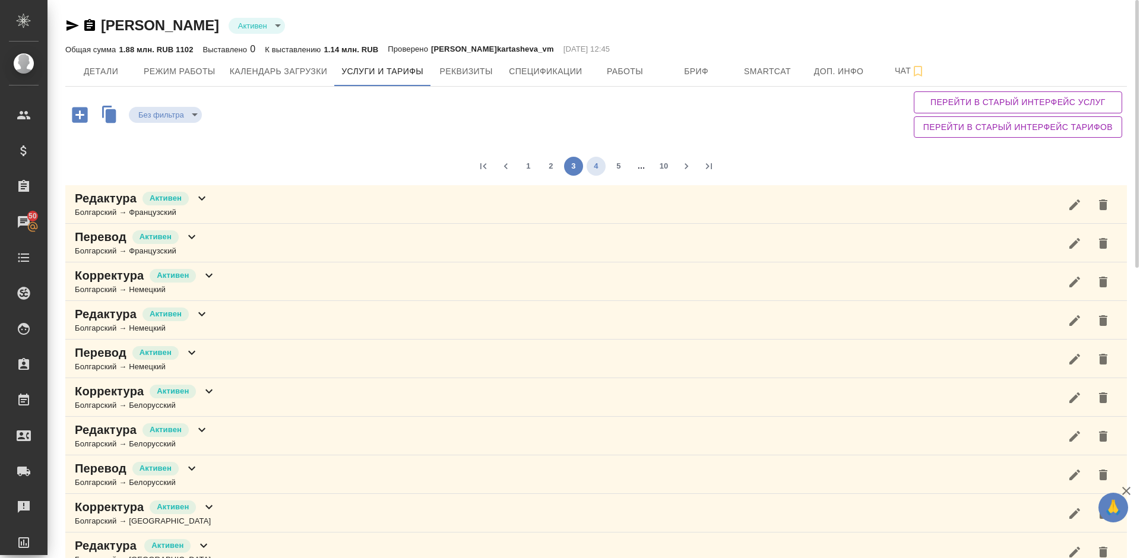
click at [598, 166] on button "4" at bounding box center [595, 166] width 19 height 19
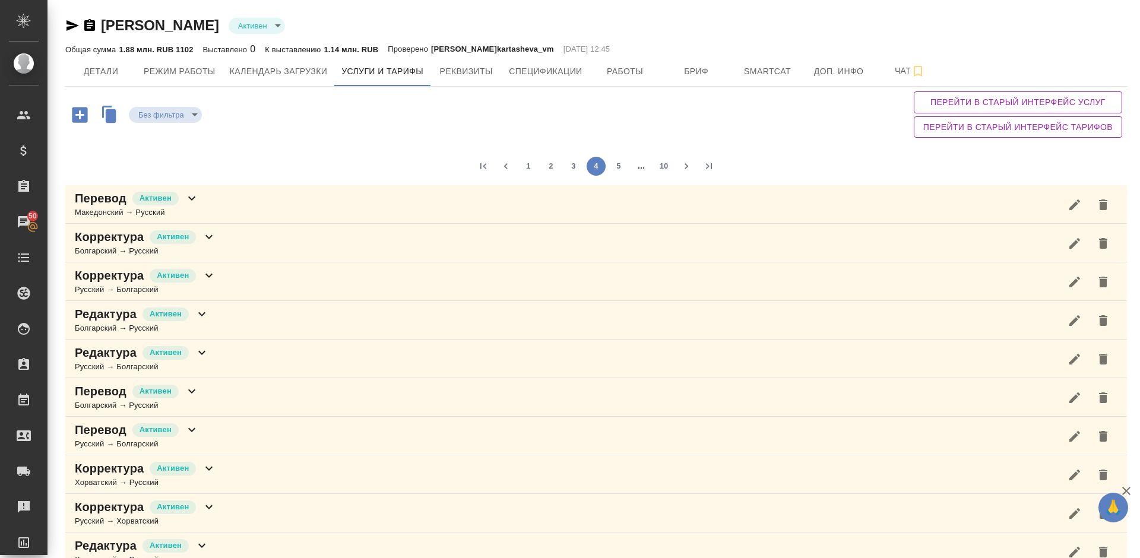
scroll to position [558, 0]
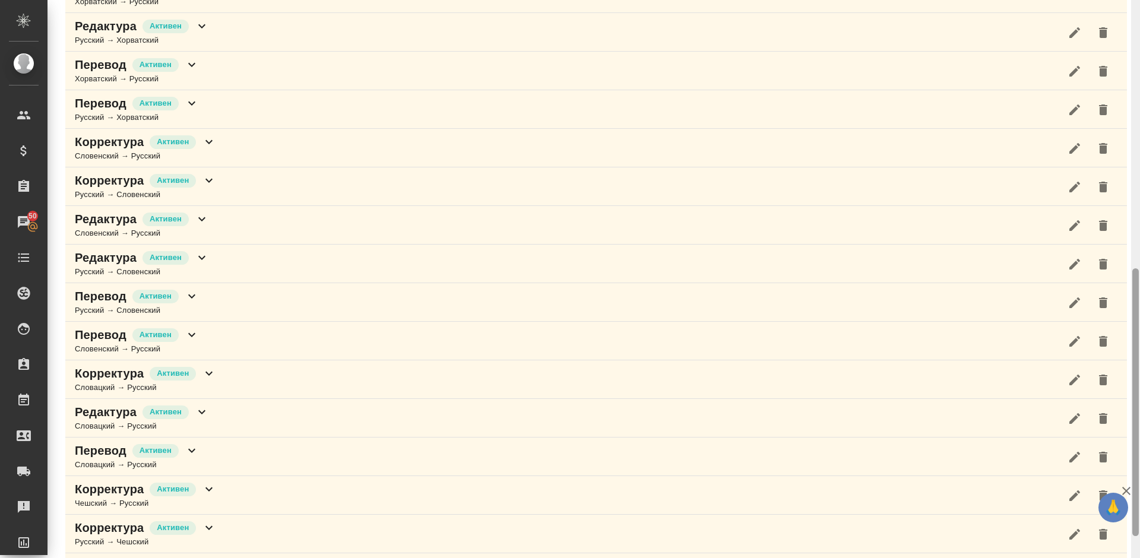
drag, startPoint x: 1139, startPoint y: 87, endPoint x: 1137, endPoint y: 253, distance: 165.6
click at [1137, 253] on div at bounding box center [1135, 279] width 9 height 558
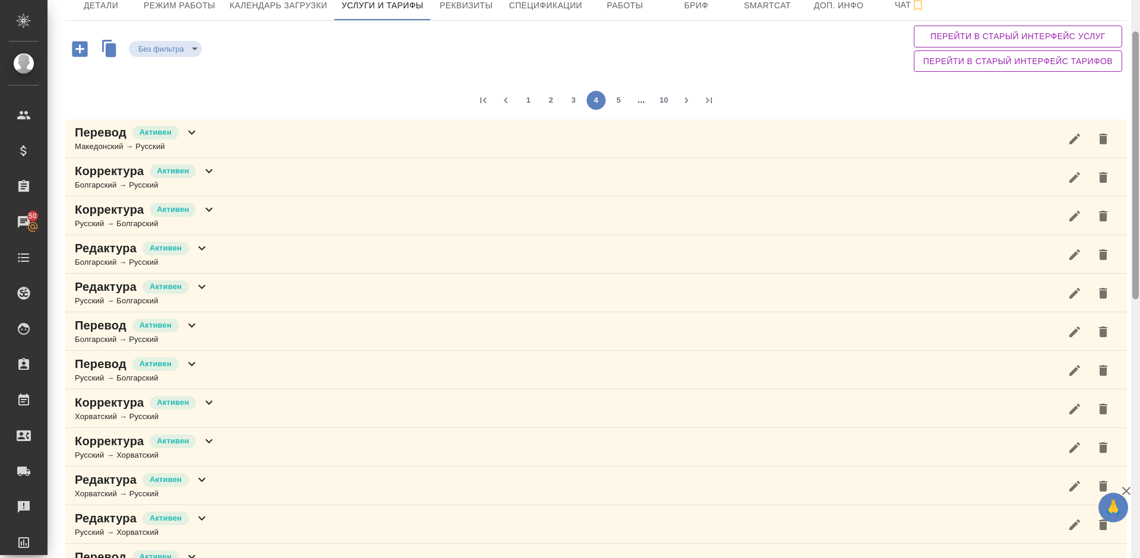
scroll to position [0, 0]
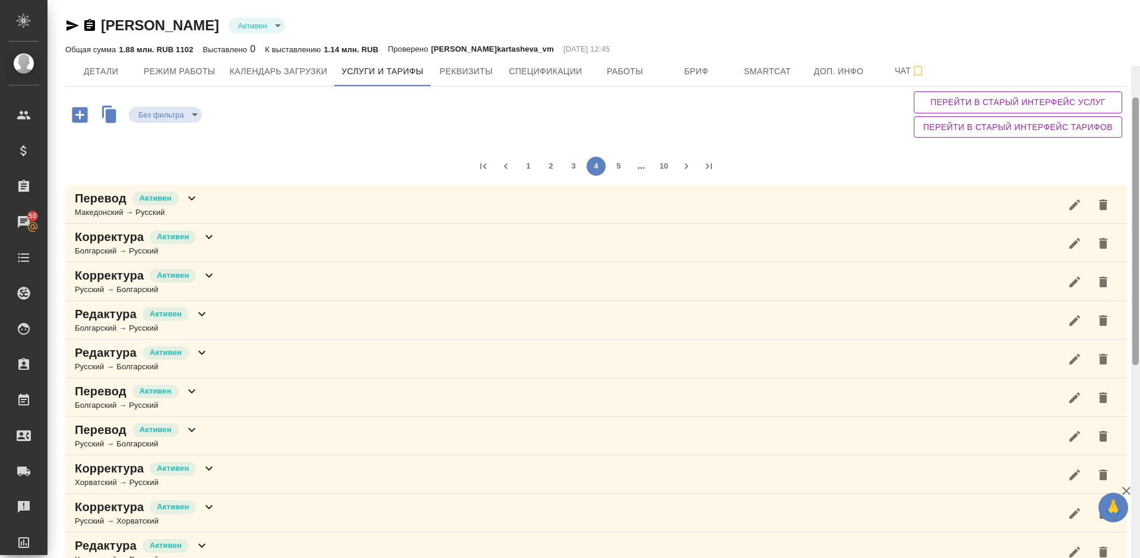
drag, startPoint x: 1134, startPoint y: 296, endPoint x: 1137, endPoint y: 13, distance: 283.2
click at [1137, 97] on div at bounding box center [1135, 231] width 7 height 268
click at [621, 169] on button "5" at bounding box center [618, 166] width 19 height 19
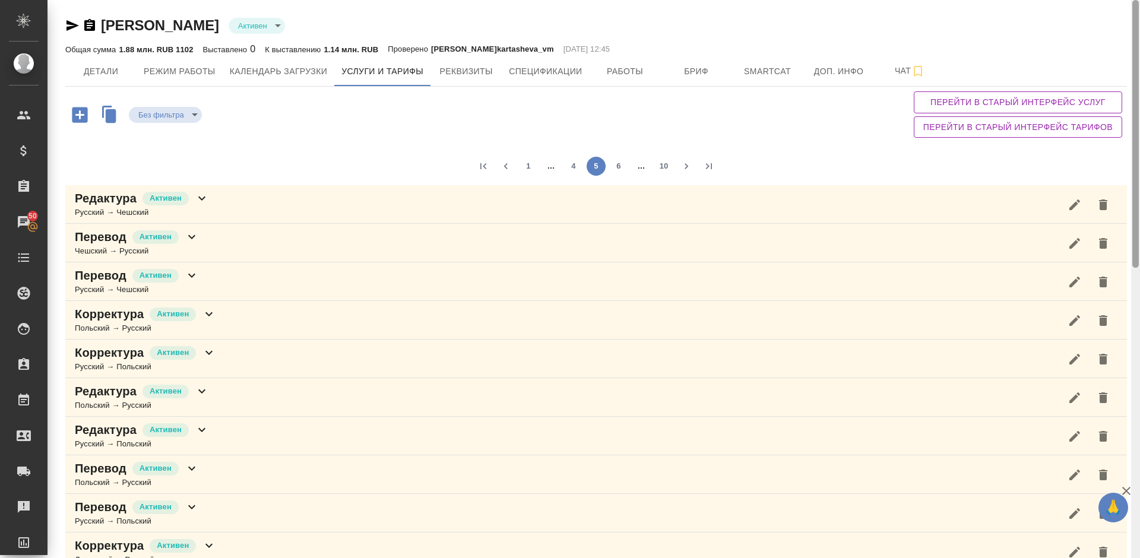
drag, startPoint x: 1137, startPoint y: 137, endPoint x: 1124, endPoint y: 59, distance: 78.9
click at [1124, 59] on div "[PERSON_NAME] active Общая сумма 1.88 млн. RUB 1102 Выставлено 0 К выставлению …" at bounding box center [593, 279] width 1092 height 558
click at [663, 168] on button "10" at bounding box center [663, 166] width 19 height 19
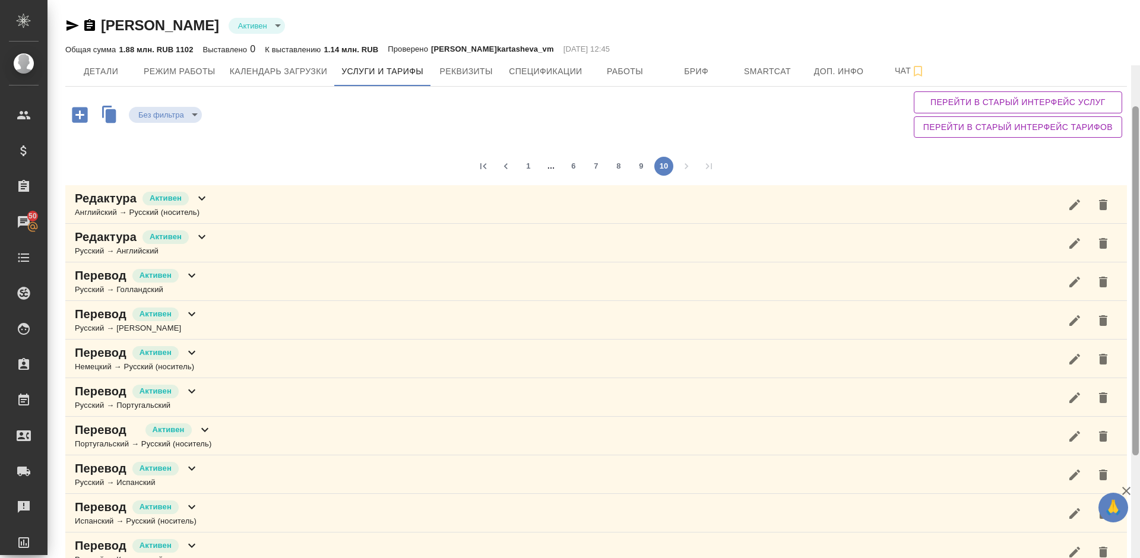
drag, startPoint x: 1137, startPoint y: 106, endPoint x: 1130, endPoint y: 20, distance: 86.3
click at [1130, 20] on div "[PERSON_NAME] active Общая сумма 1.88 млн. RUB 1102 Выставлено 0 К выставлению …" at bounding box center [593, 279] width 1092 height 558
click at [643, 161] on button "9" at bounding box center [641, 166] width 19 height 19
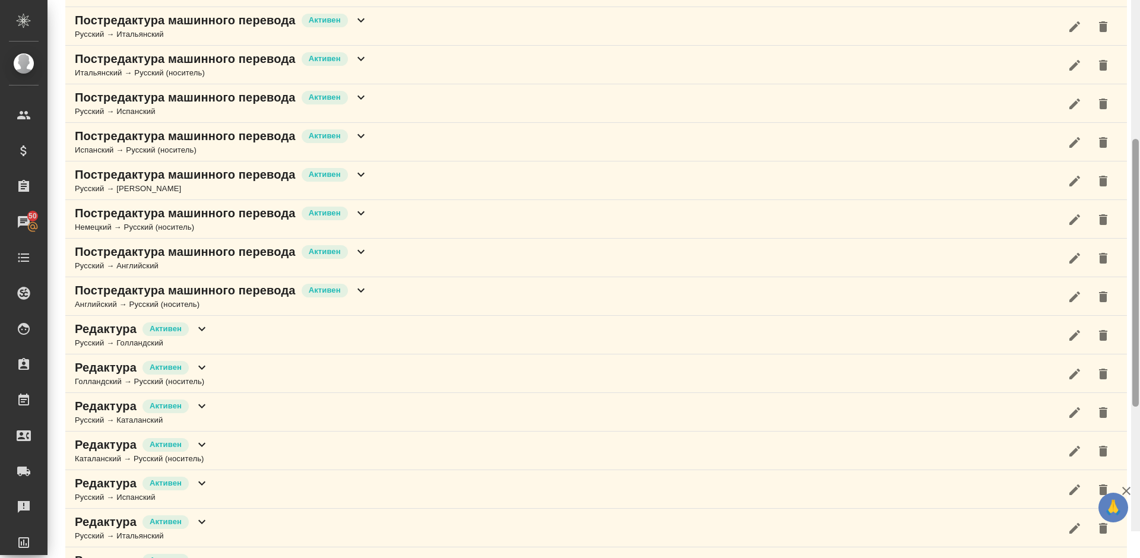
drag, startPoint x: 1137, startPoint y: 99, endPoint x: 1139, endPoint y: 332, distance: 233.3
click at [1139, 332] on div at bounding box center [1135, 252] width 9 height 558
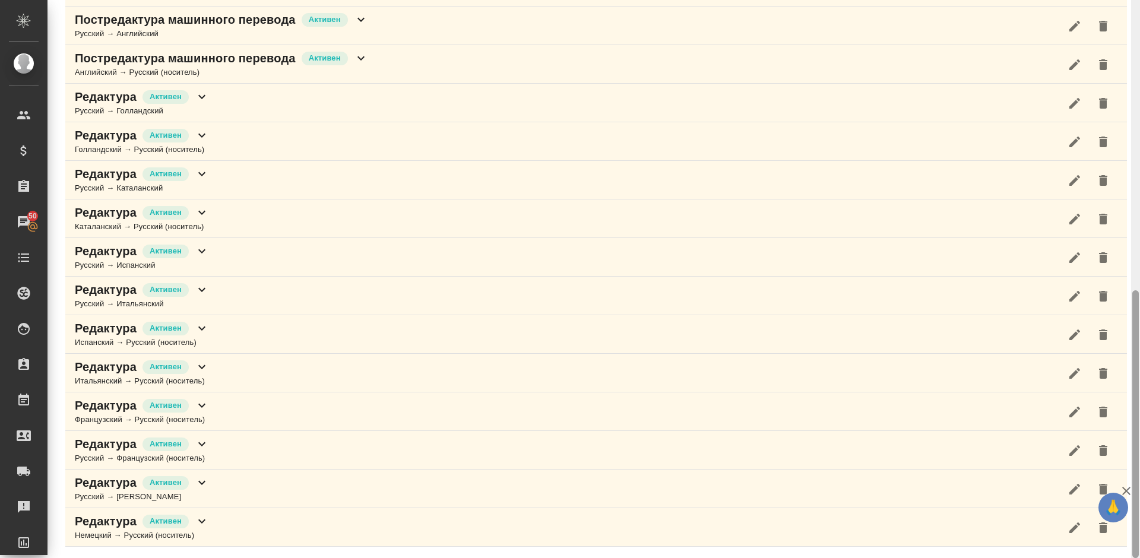
drag, startPoint x: 1138, startPoint y: 334, endPoint x: 1139, endPoint y: 125, distance: 209.5
click at [1139, 125] on div at bounding box center [1135, 279] width 9 height 558
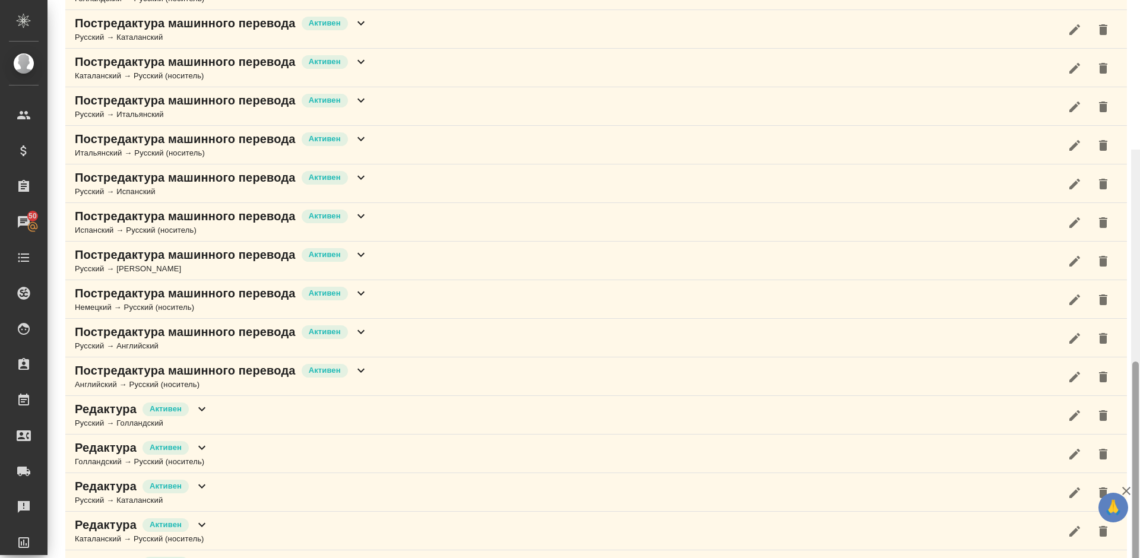
scroll to position [0, 0]
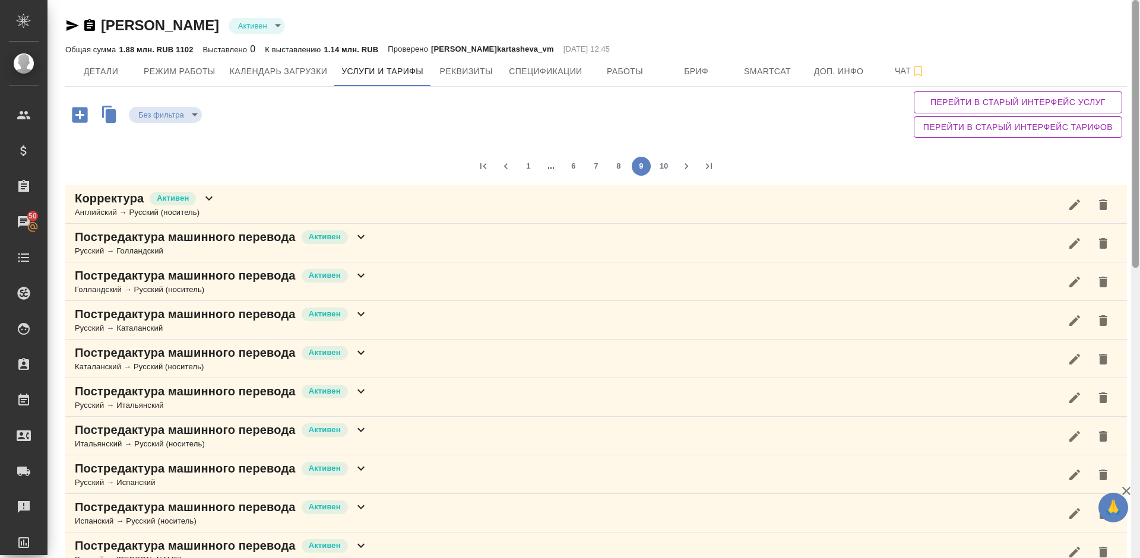
drag, startPoint x: 1137, startPoint y: 349, endPoint x: 1139, endPoint y: -8, distance: 357.3
click at [1139, 0] on html "🙏 .cls-1 fill:#fff; AWATERA [PERSON_NAME] Спецификации Заказы 50 Чаты Todo Прое…" at bounding box center [570, 279] width 1140 height 558
click at [613, 166] on button "8" at bounding box center [618, 166] width 19 height 19
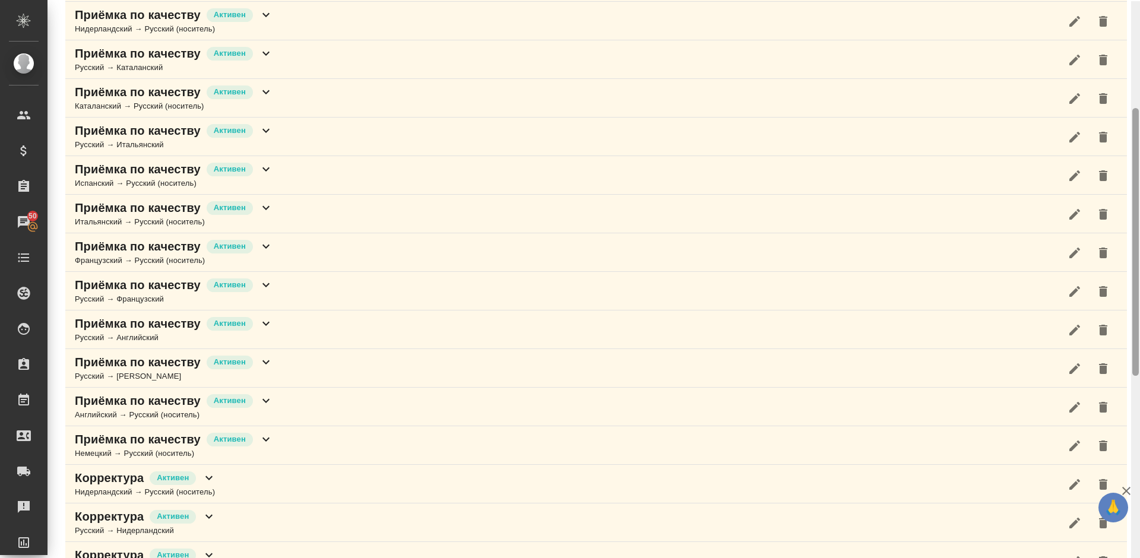
scroll to position [223, 0]
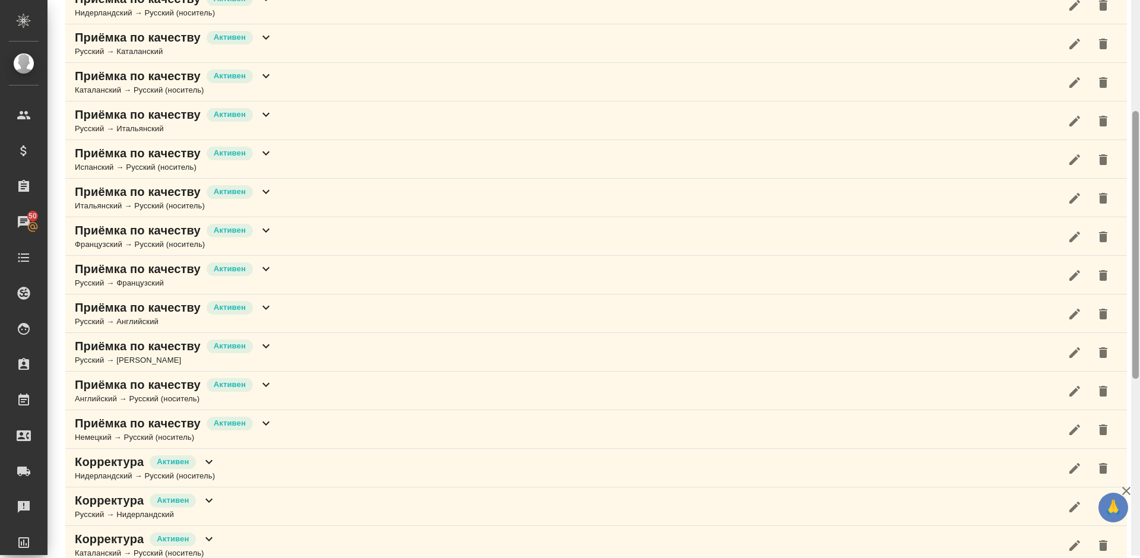
drag, startPoint x: 1136, startPoint y: 100, endPoint x: 1139, endPoint y: 215, distance: 114.6
click at [1139, 215] on div at bounding box center [1135, 277] width 9 height 558
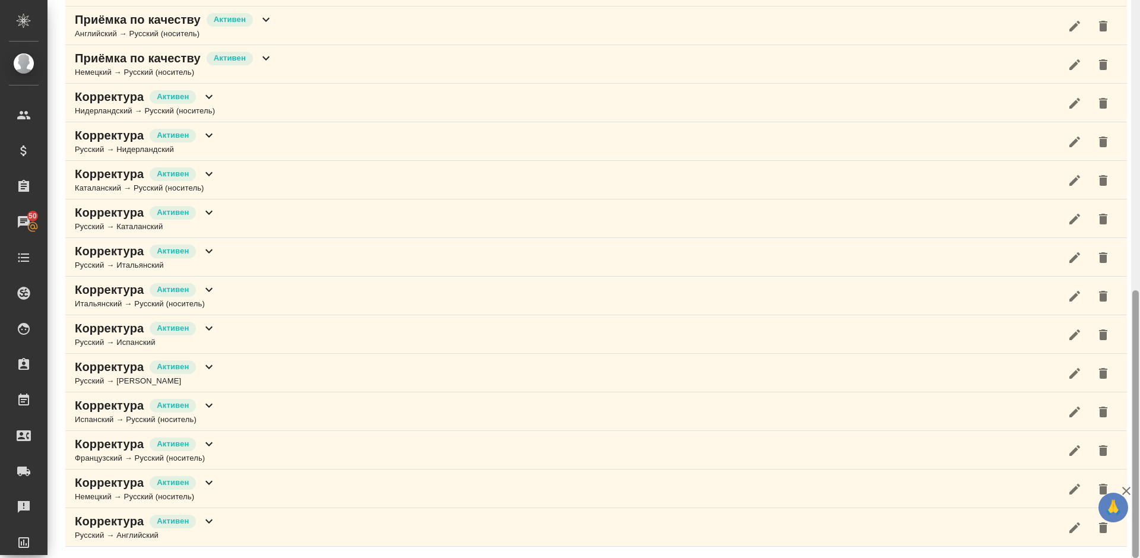
drag, startPoint x: 1139, startPoint y: 215, endPoint x: 1139, endPoint y: 224, distance: 9.5
click at [1139, 224] on div at bounding box center [1135, 279] width 9 height 558
drag, startPoint x: 1138, startPoint y: 327, endPoint x: 1138, endPoint y: 84, distance: 242.8
click at [1138, 84] on div at bounding box center [1135, 279] width 9 height 558
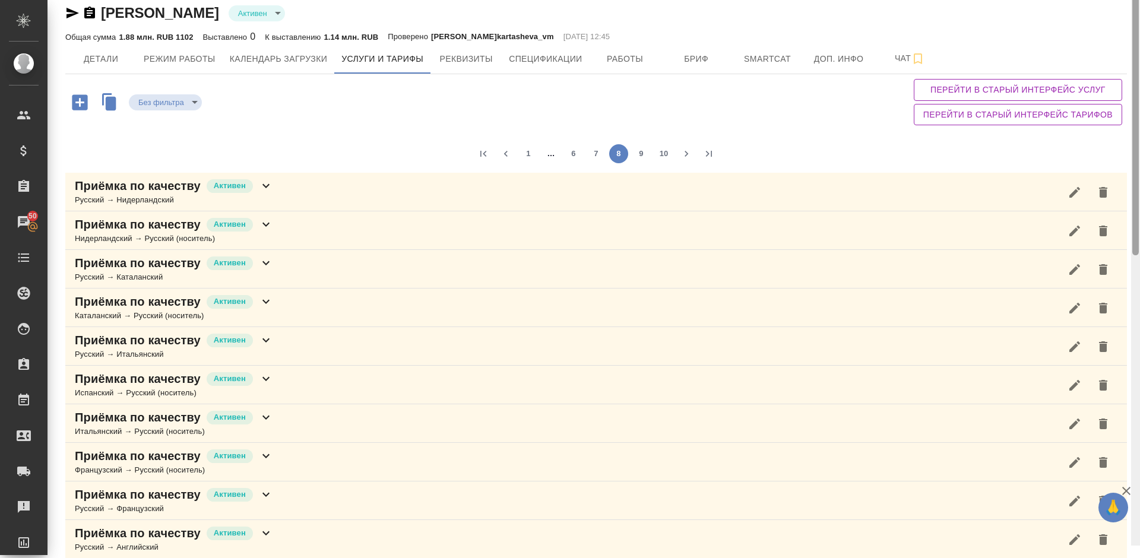
scroll to position [0, 0]
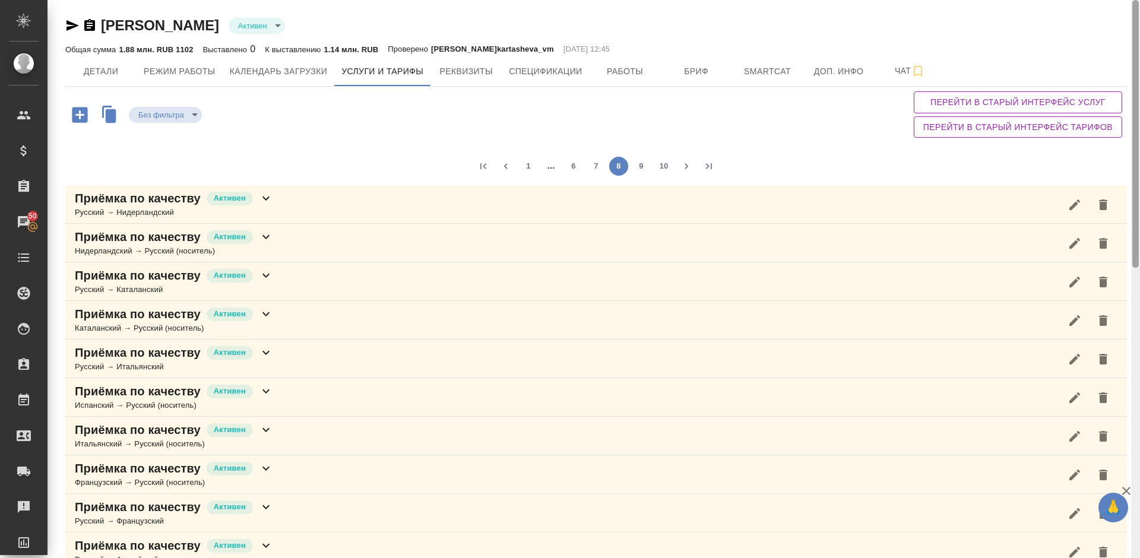
drag, startPoint x: 1135, startPoint y: 323, endPoint x: 1138, endPoint y: 1, distance: 322.3
click at [1138, 1] on div at bounding box center [1135, 279] width 9 height 558
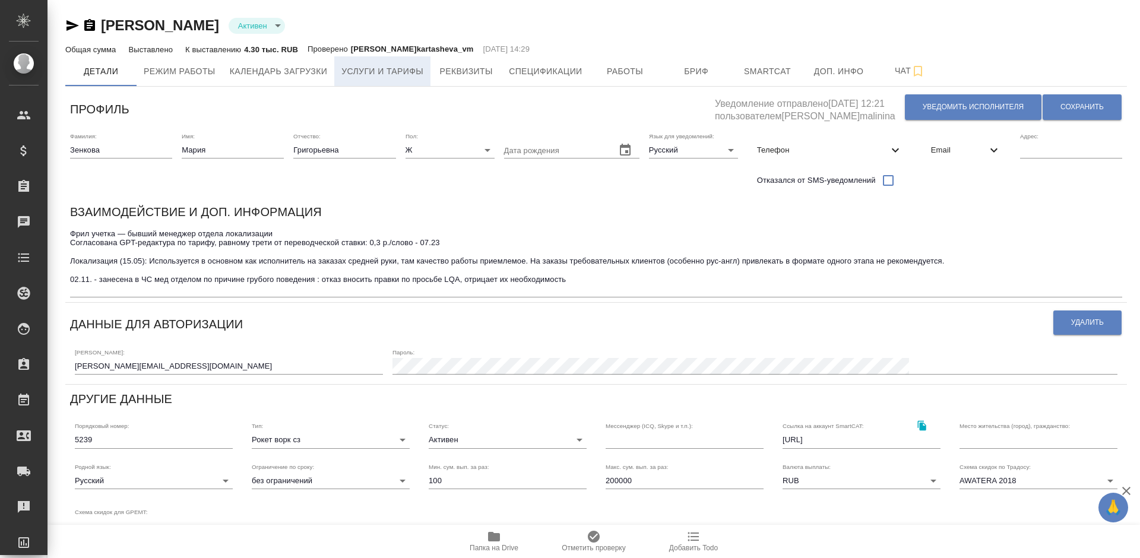
click at [380, 79] on button "Услуги и тарифы" at bounding box center [382, 71] width 96 height 30
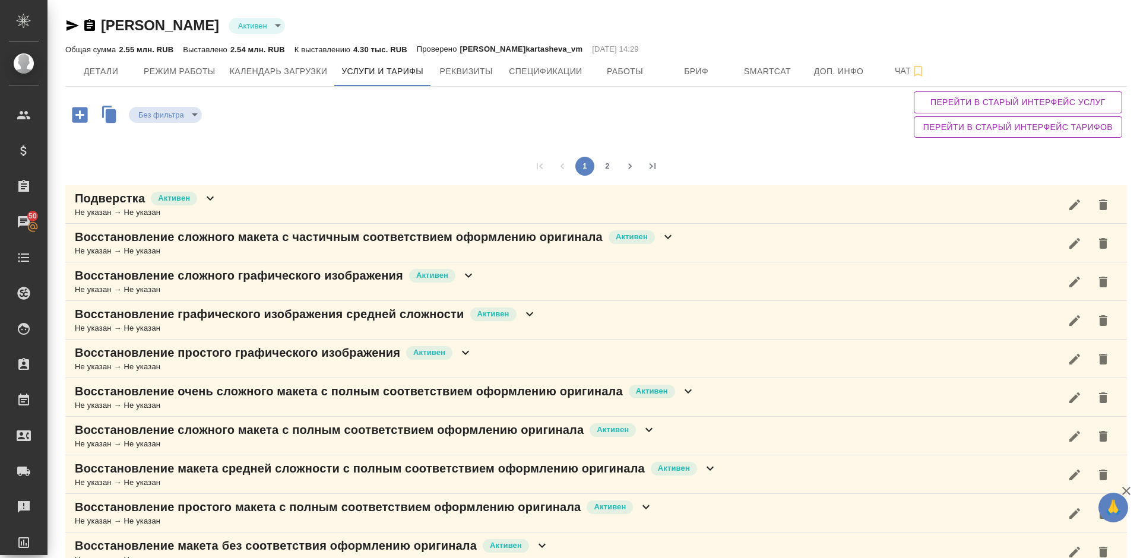
drag, startPoint x: 1138, startPoint y: 306, endPoint x: 1137, endPoint y: -45, distance: 350.8
click at [1137, 0] on html "🙏 .cls-1 fill:#fff; AWATERA [PERSON_NAME] Спецификации Заказы 50 Чаты Todo Прое…" at bounding box center [570, 279] width 1140 height 558
click at [610, 173] on button "2" at bounding box center [607, 166] width 19 height 19
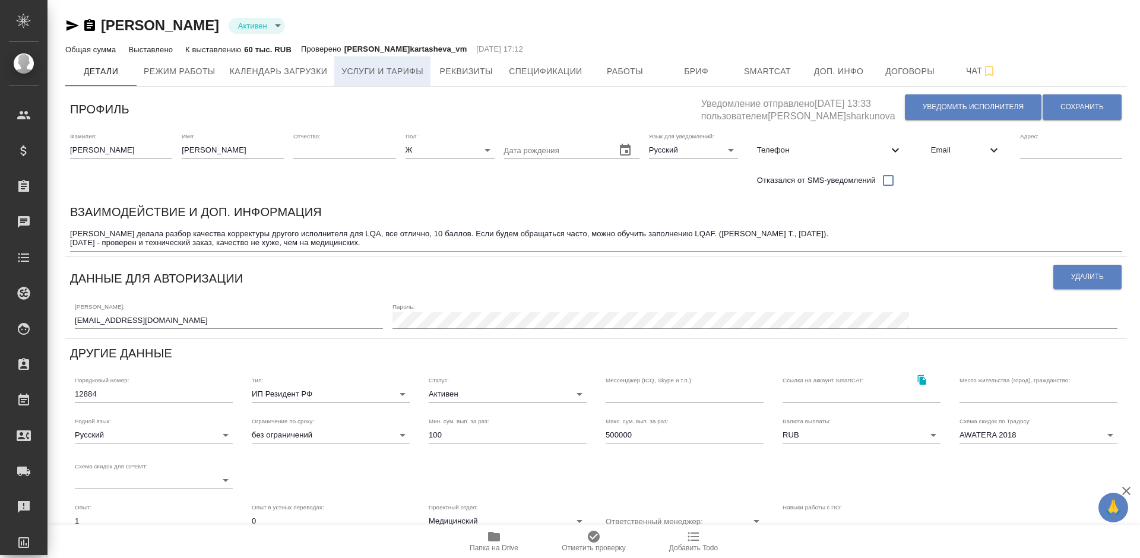
click at [385, 66] on span "Услуги и тарифы" at bounding box center [382, 71] width 82 height 15
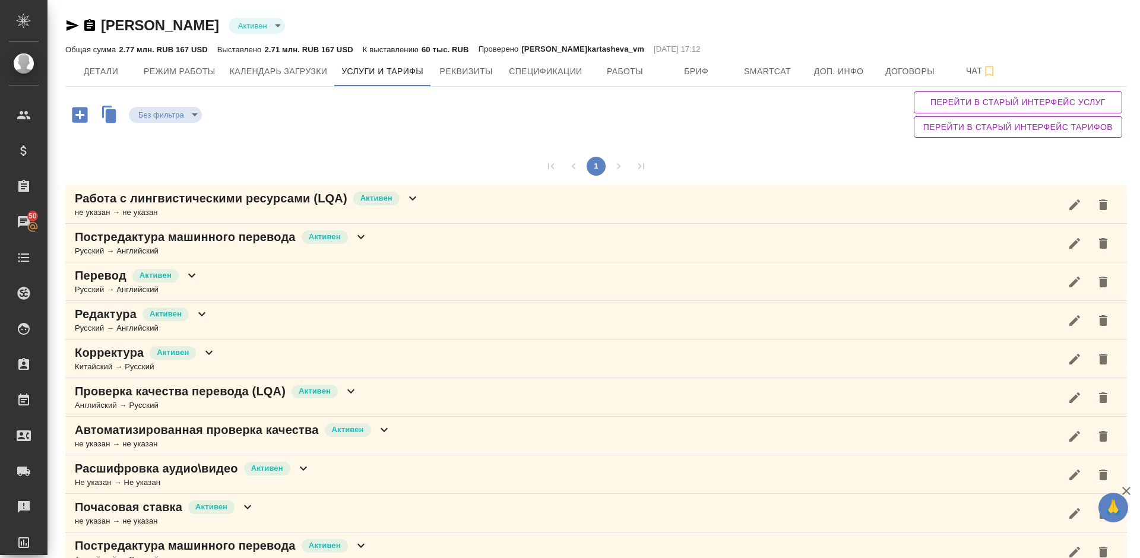
click at [645, 99] on div "Без фильтра no filters Перейти в старый интерфейс услуг Перейти в старый интерф…" at bounding box center [595, 115] width 1061 height 56
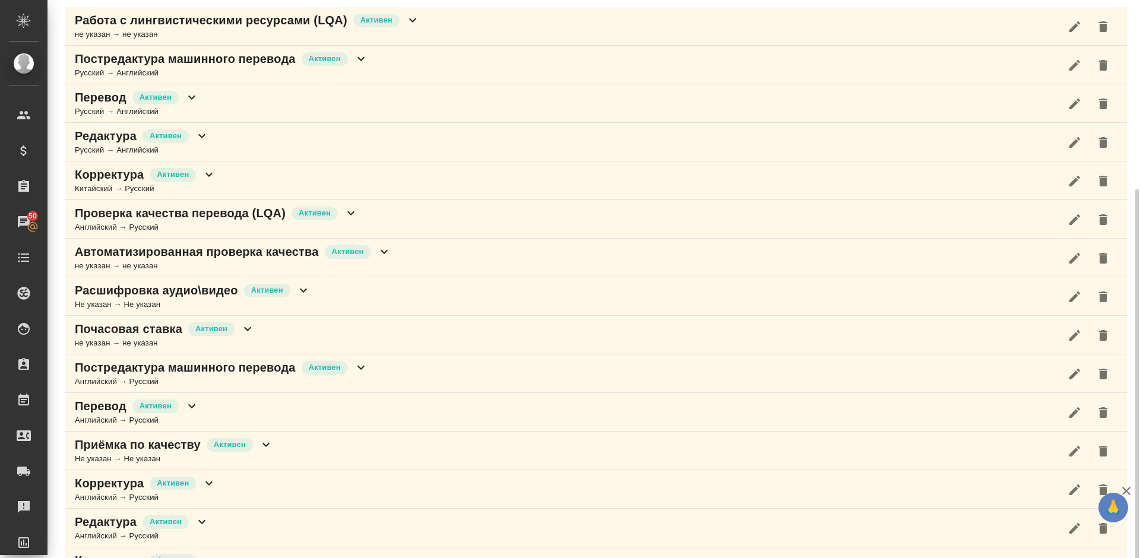
scroll to position [217, 0]
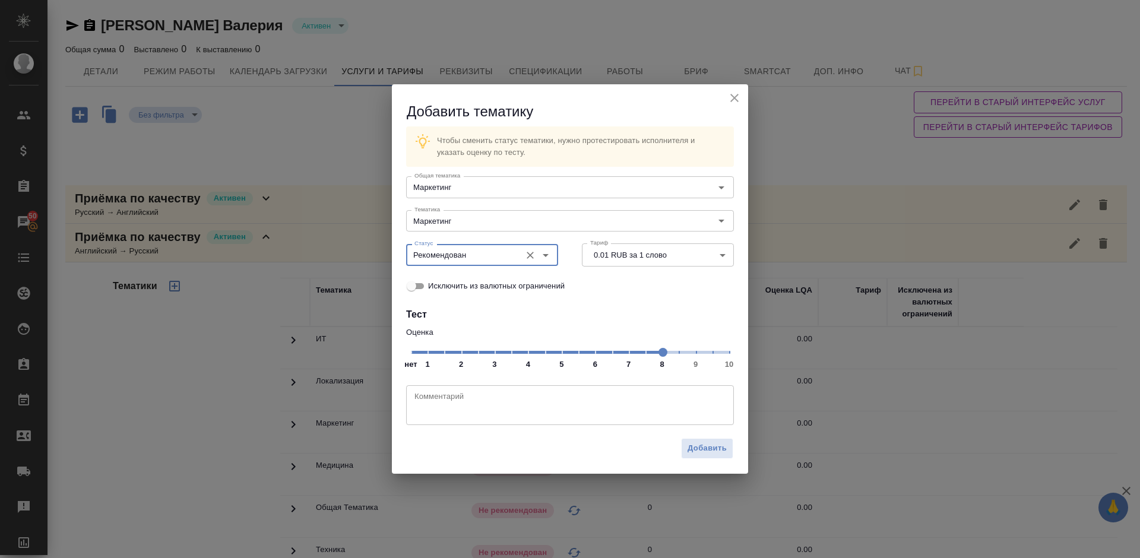
scroll to position [214, 0]
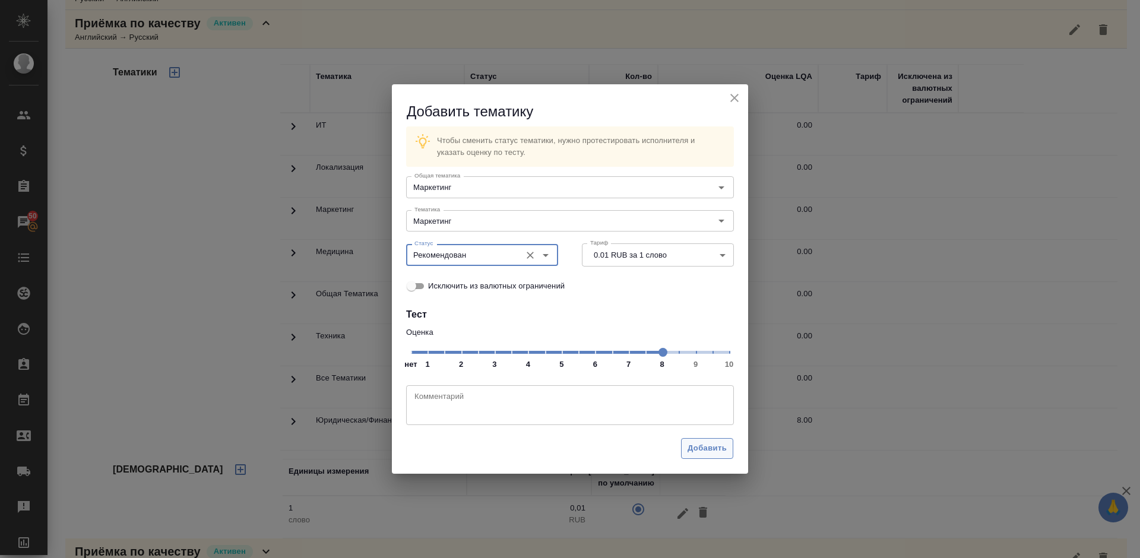
click at [708, 442] on span "Добавить" at bounding box center [706, 449] width 39 height 14
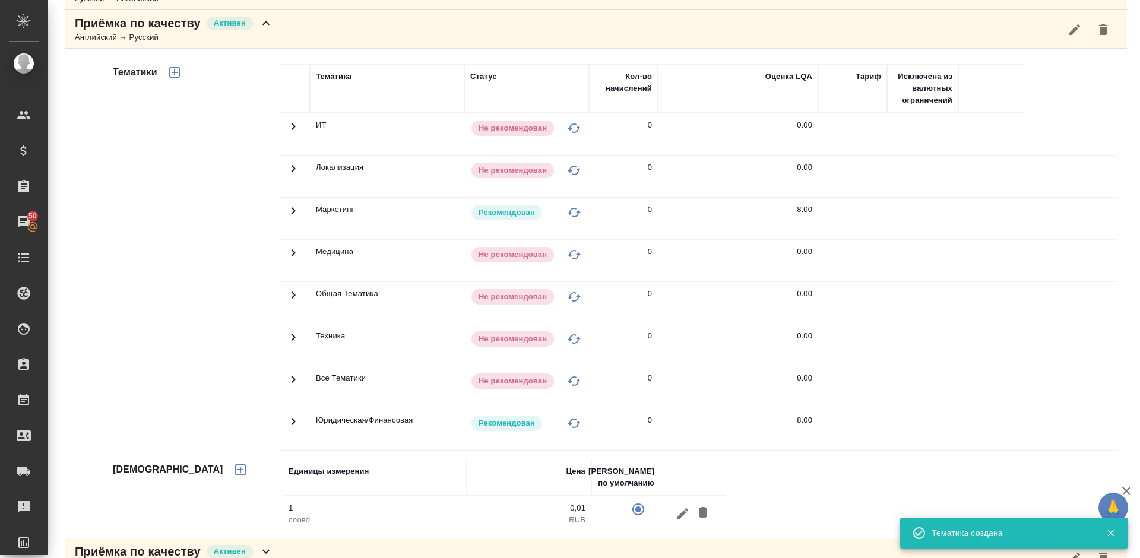
click at [278, 37] on div "Приёмка по качеству [PERSON_NAME] → Русский" at bounding box center [595, 29] width 1061 height 39
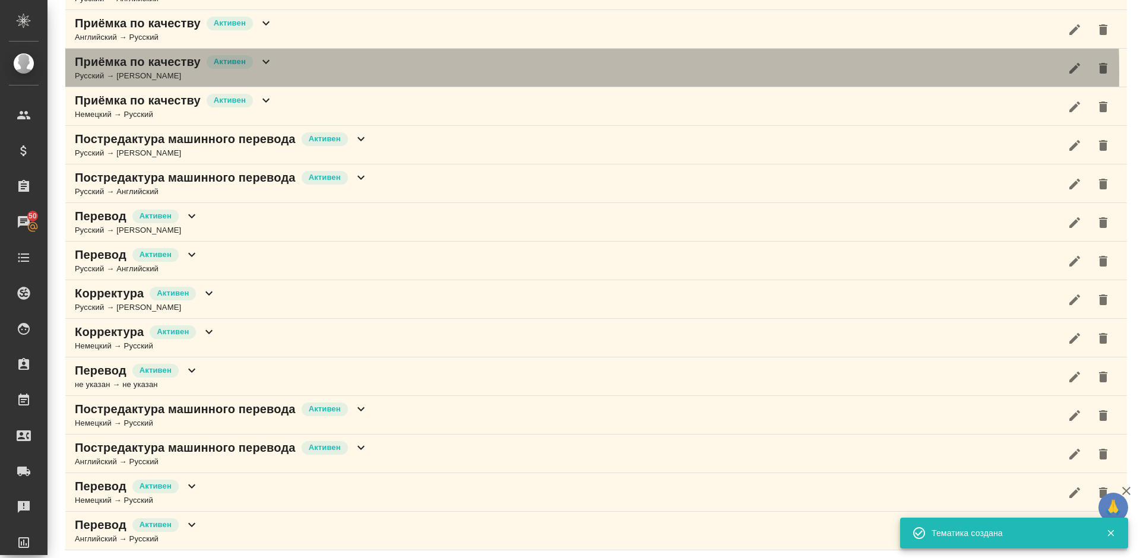
click at [280, 72] on div "Приёмка по качеству Активен Русский → [PERSON_NAME]" at bounding box center [595, 68] width 1061 height 39
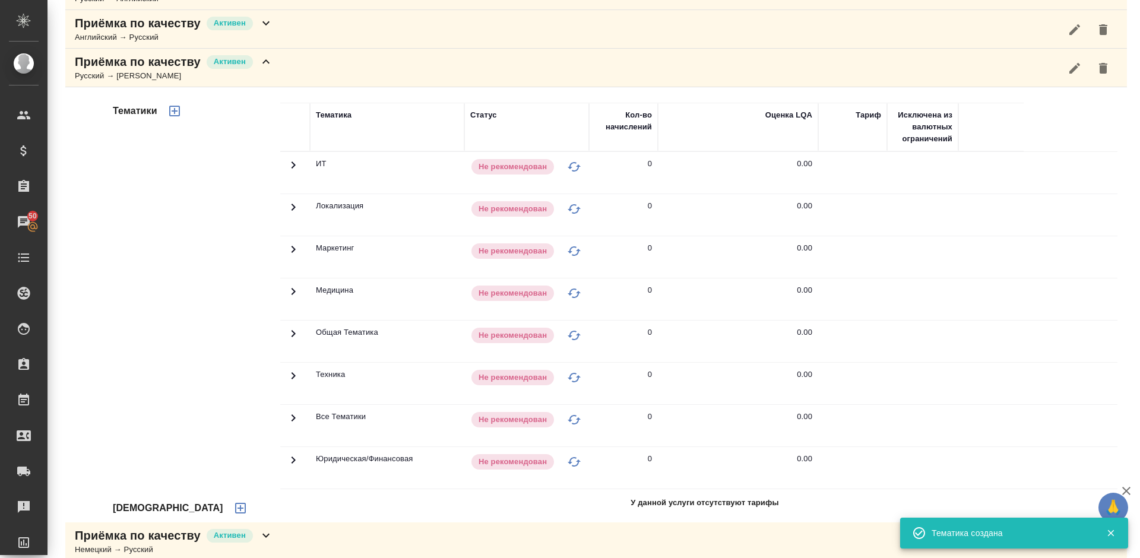
click at [196, 270] on div "Тематики" at bounding box center [195, 292] width 170 height 397
click at [235, 510] on icon "button" at bounding box center [240, 508] width 11 height 11
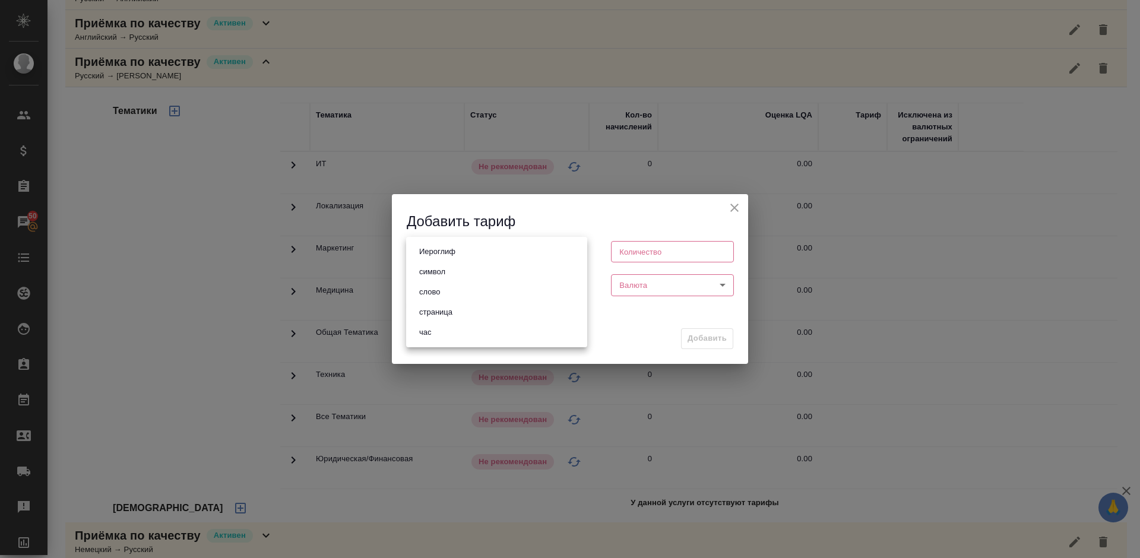
click at [516, 255] on body "🙏 .cls-1 fill:#fff; AWATERA [PERSON_NAME] Спецификации Заказы 50 Чаты Todo Прое…" at bounding box center [570, 279] width 1140 height 558
click at [453, 287] on li "слово" at bounding box center [496, 292] width 181 height 20
type input "5a8b1489cc6b4906c91bfd90"
type input "1"
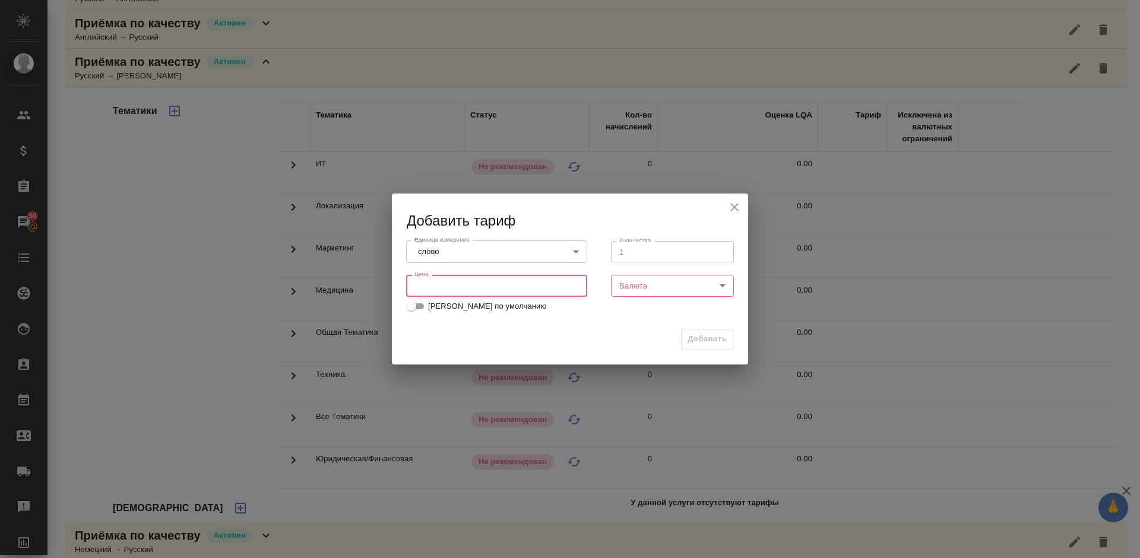
click at [439, 290] on input "number" at bounding box center [496, 285] width 181 height 21
type input "0.01"
click at [640, 290] on body "🙏 .cls-1 fill:#fff; AWATERA [PERSON_NAME] Спецификации Заказы 50 Чаты Todo Прое…" at bounding box center [570, 279] width 1140 height 558
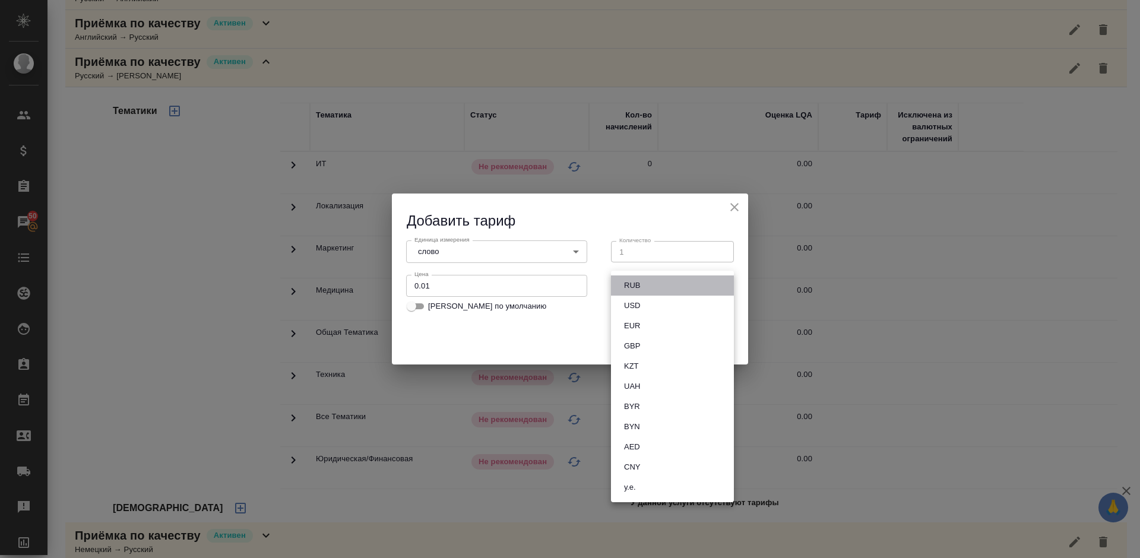
click at [658, 292] on li "RUB" at bounding box center [672, 285] width 123 height 20
type input "RUB"
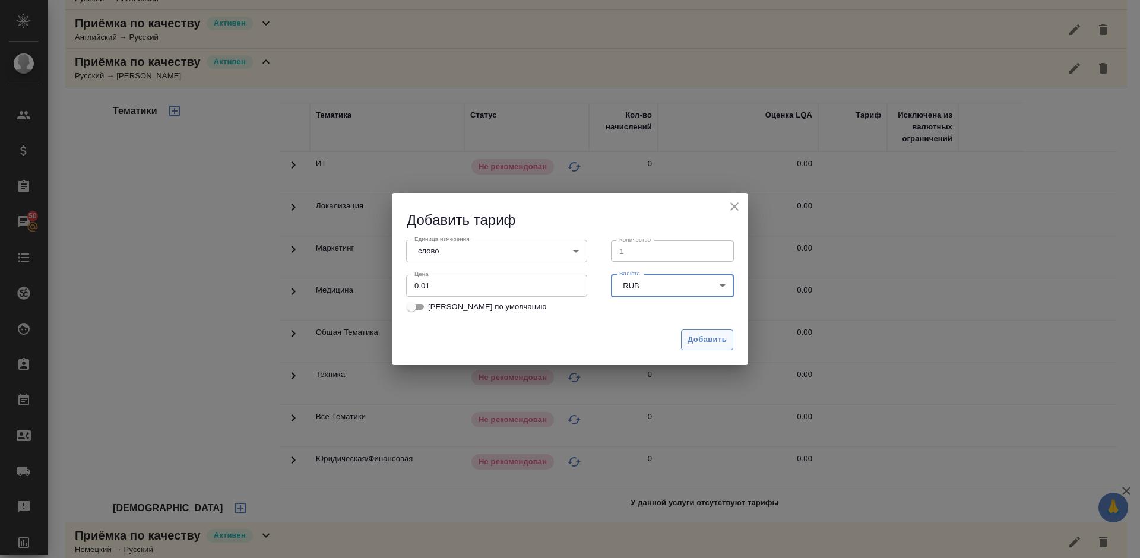
click at [708, 332] on button "Добавить" at bounding box center [707, 339] width 52 height 21
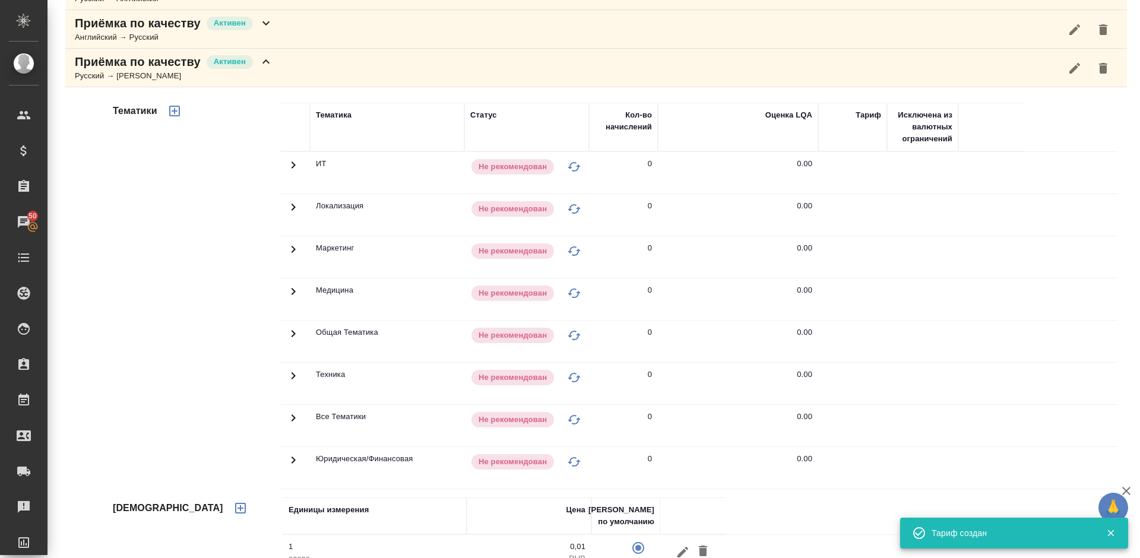
click at [179, 113] on icon "button" at bounding box center [174, 111] width 11 height 11
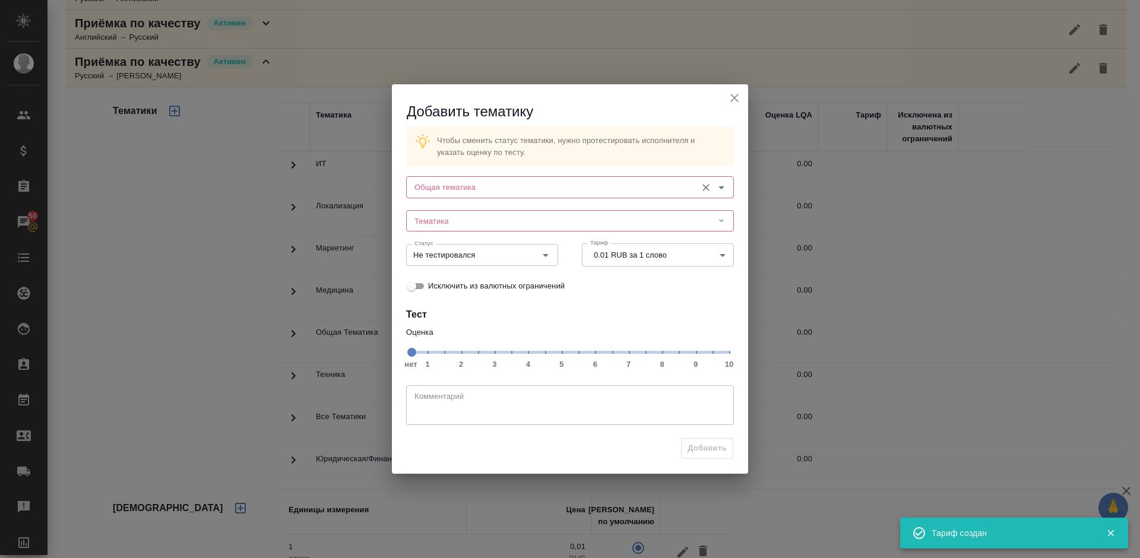
click at [475, 192] on input "Общая тематика" at bounding box center [550, 187] width 281 height 14
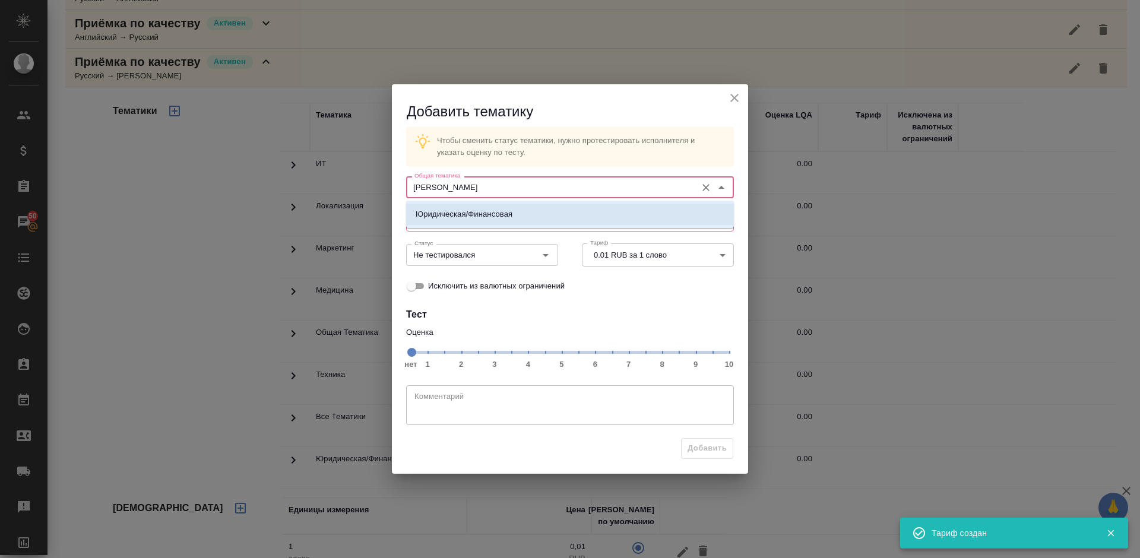
click at [488, 221] on li "Юридическая/Финансовая" at bounding box center [570, 214] width 328 height 21
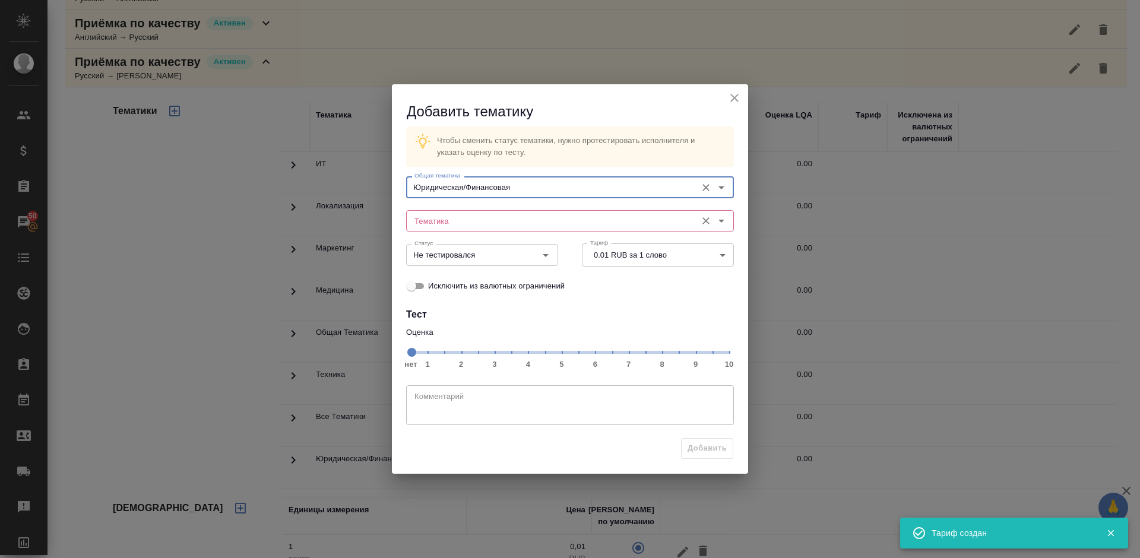
type input "Юридическая/Финансовая"
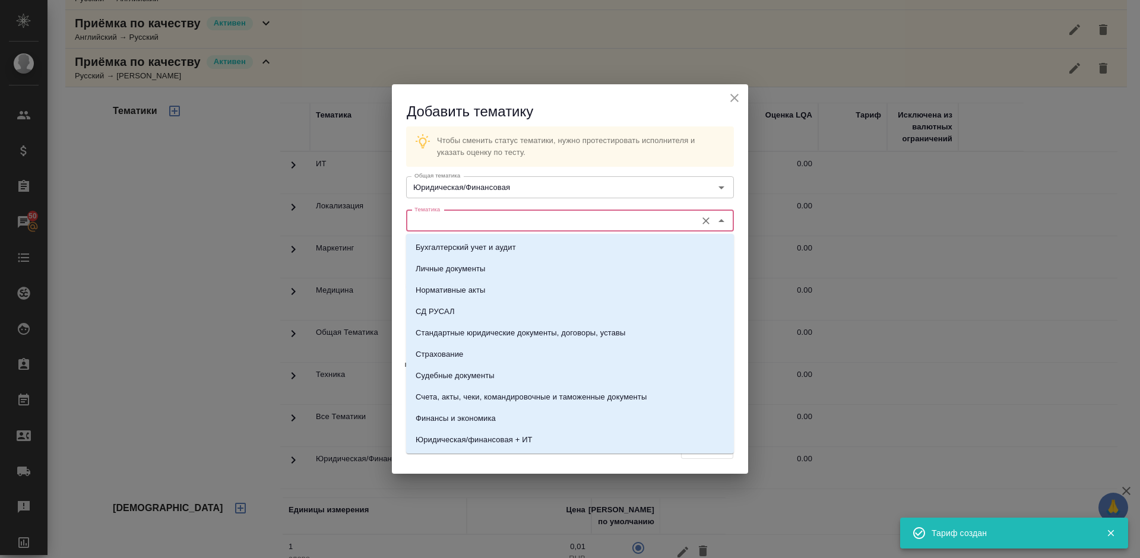
click at [453, 217] on input "Тематика" at bounding box center [550, 221] width 281 height 14
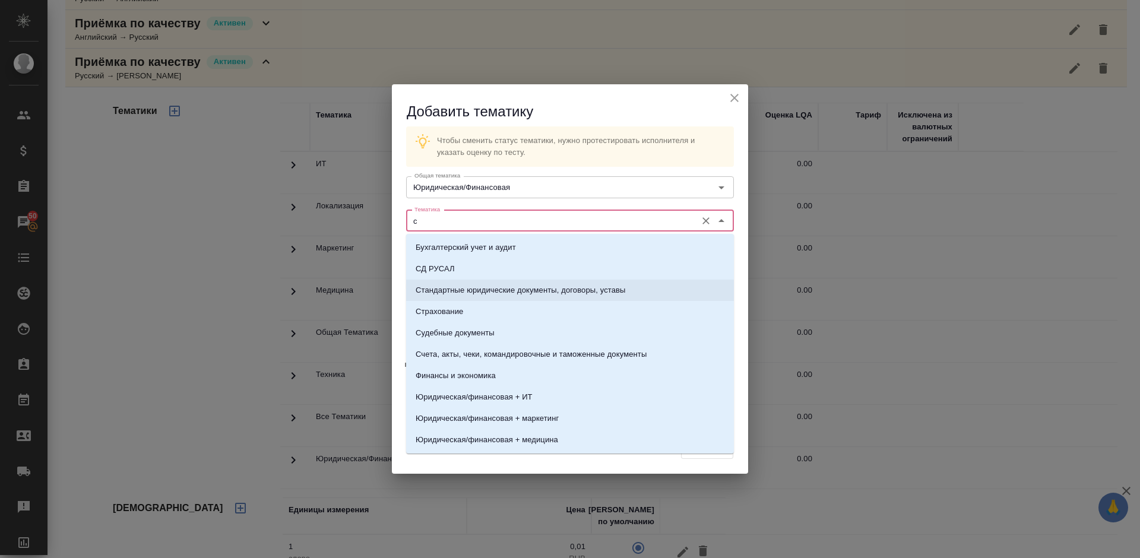
click at [491, 287] on p "Стандартные юридические документы, договоры, уставы" at bounding box center [521, 290] width 210 height 12
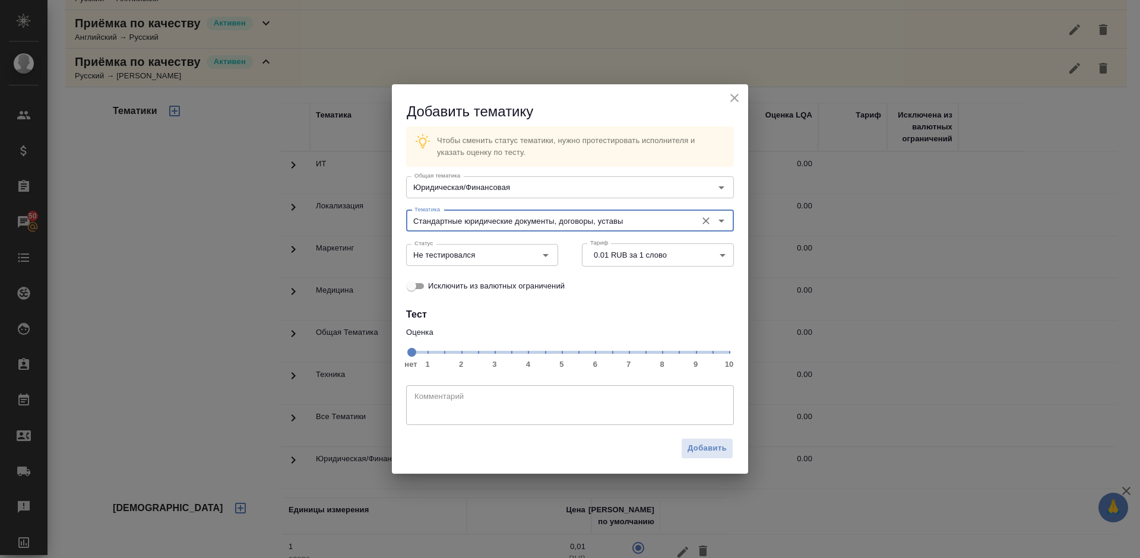
type input "Стандартные юридические документы, договоры, уставы"
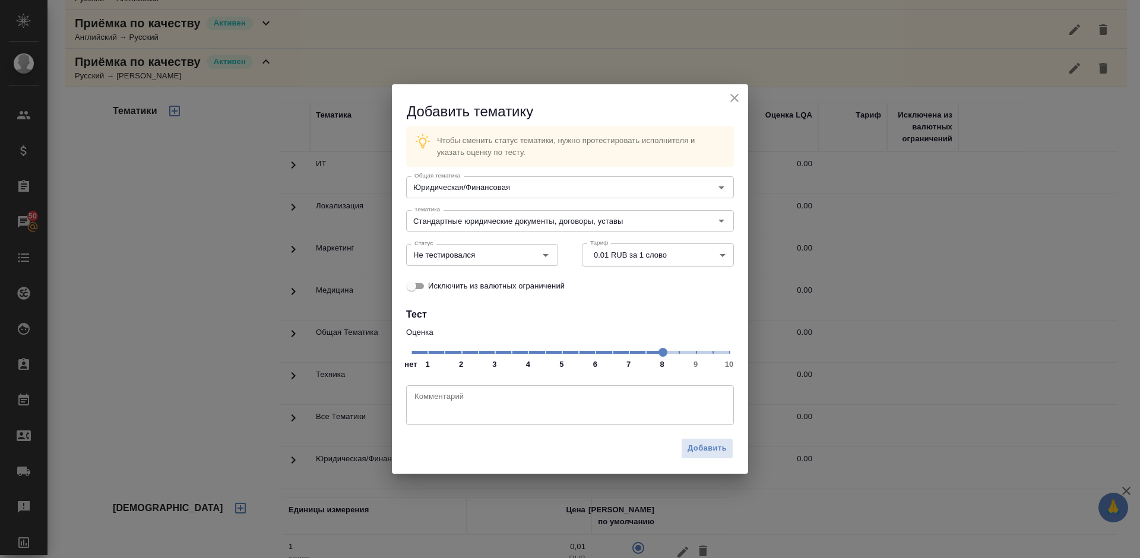
drag, startPoint x: 412, startPoint y: 351, endPoint x: 657, endPoint y: 351, distance: 245.1
click at [658, 351] on span at bounding box center [662, 352] width 9 height 9
click at [502, 253] on input "Не тестировался" at bounding box center [462, 255] width 105 height 14
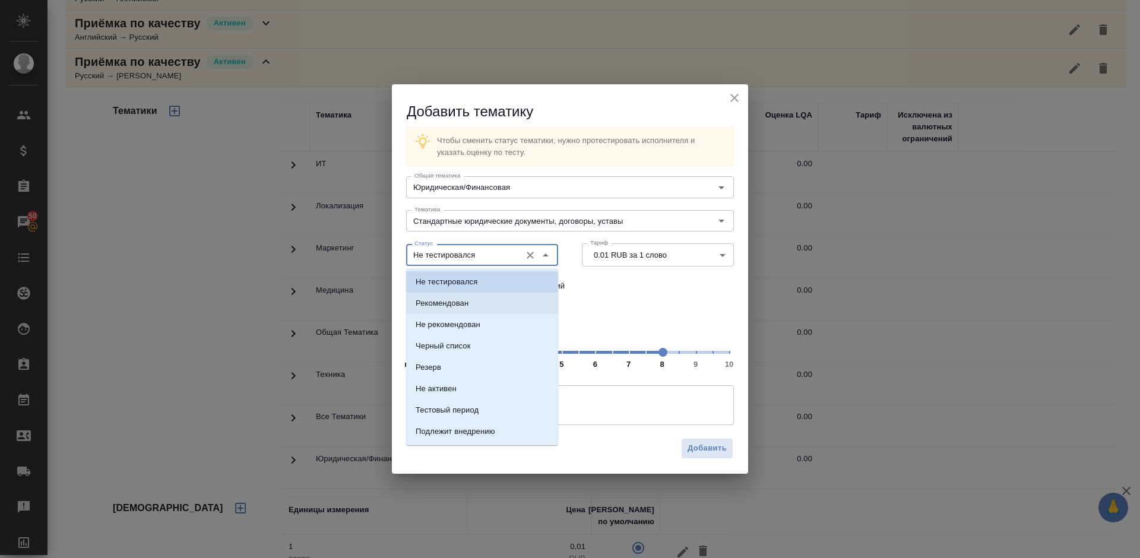
click at [484, 303] on li "Рекомендован" at bounding box center [482, 303] width 152 height 21
type input "Рекомендован"
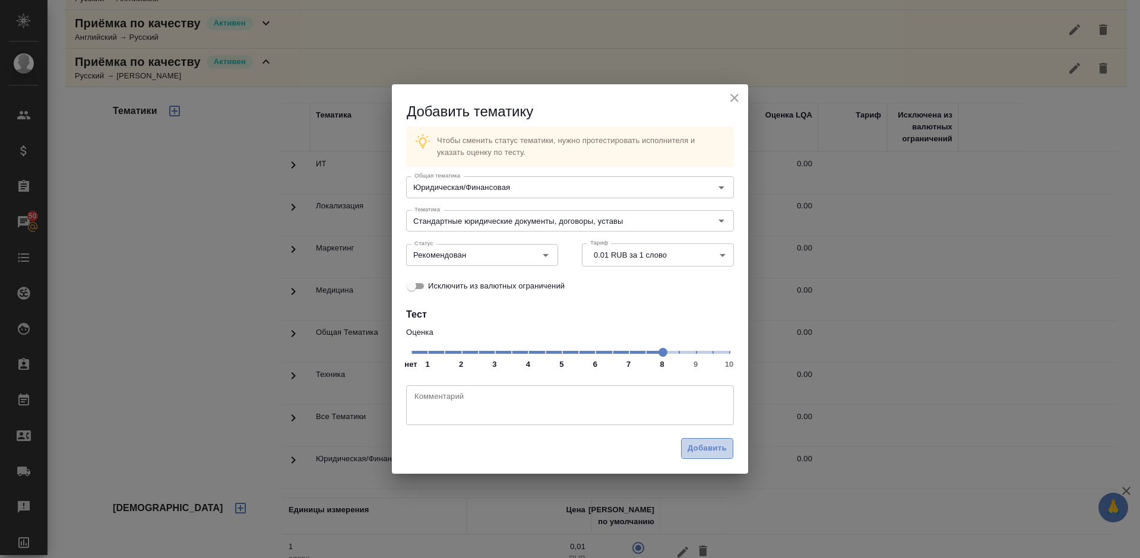
click at [705, 451] on span "Добавить" at bounding box center [706, 449] width 39 height 14
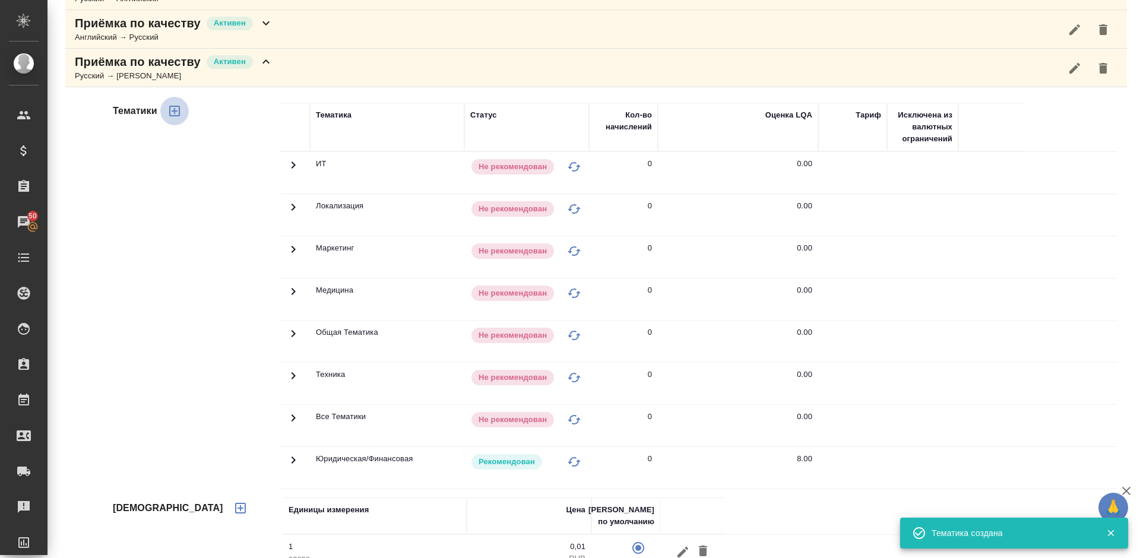
click at [174, 112] on icon "button" at bounding box center [174, 111] width 11 height 11
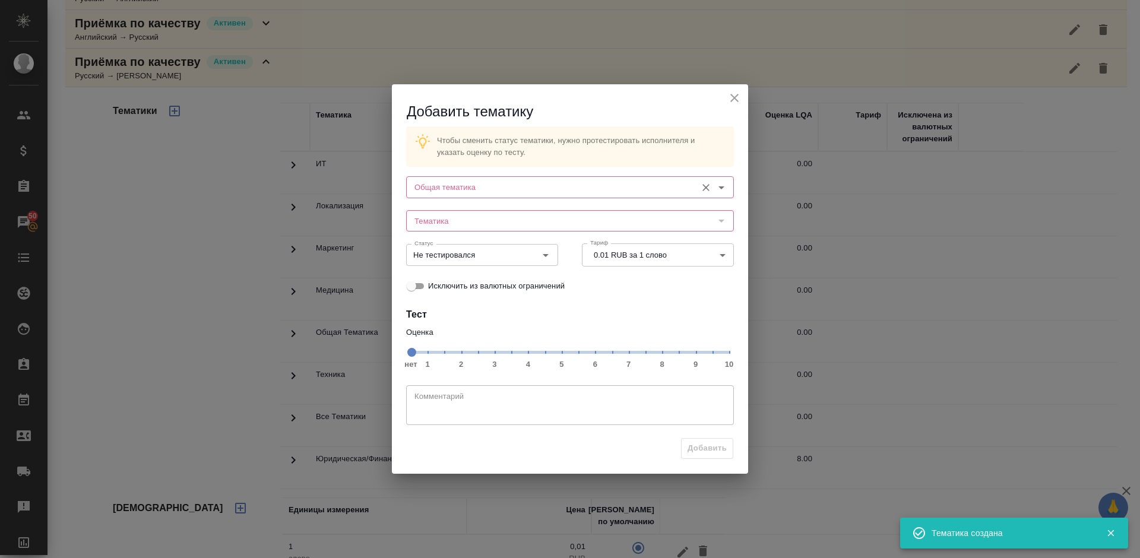
click at [447, 191] on input "Общая тематика" at bounding box center [550, 187] width 281 height 14
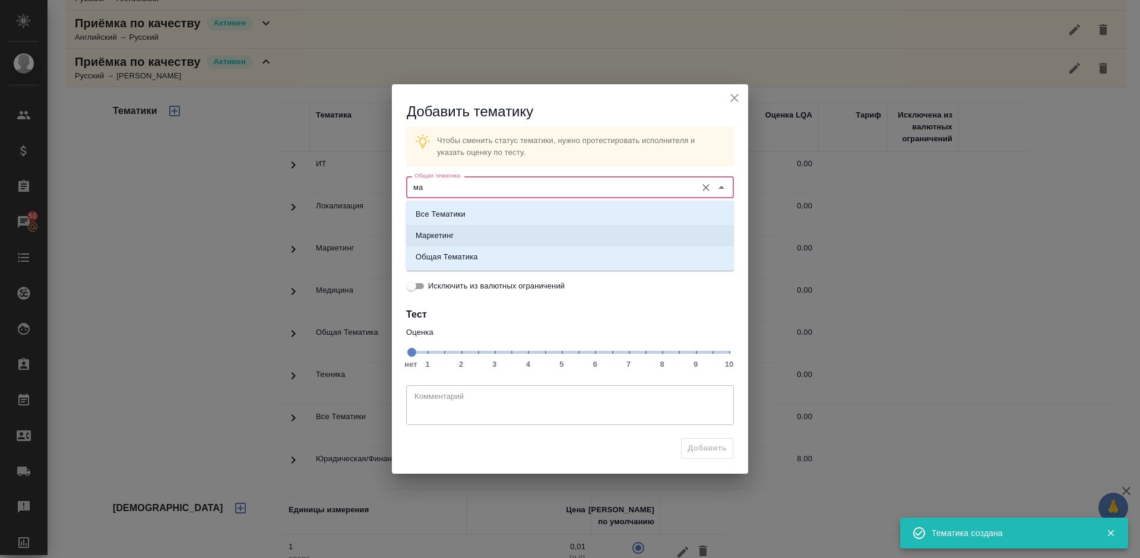
click at [461, 234] on li "Маркетинг" at bounding box center [570, 235] width 328 height 21
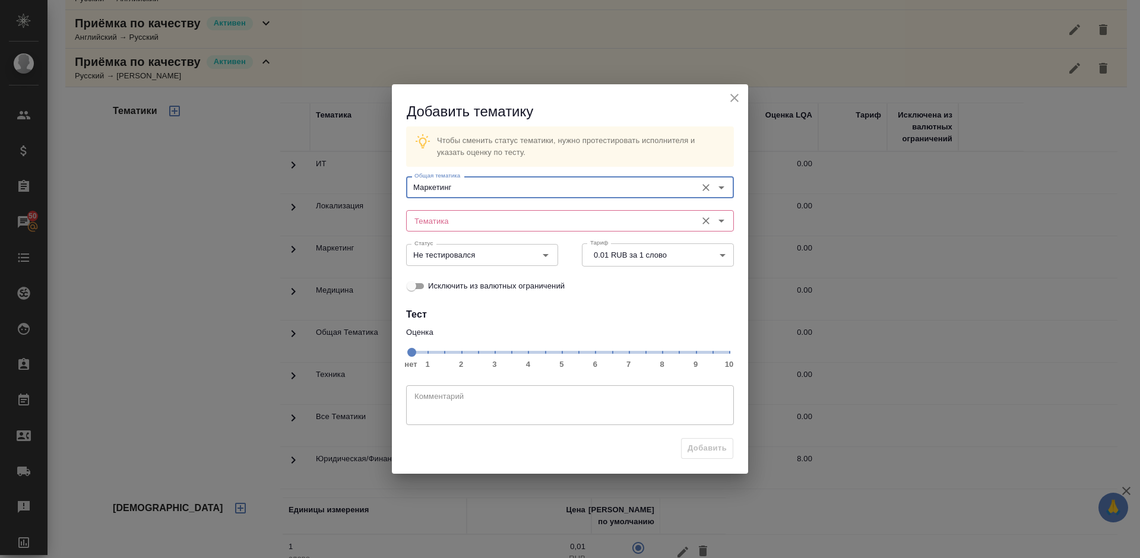
type input "Маркетинг"
click at [457, 224] on input "Тематика" at bounding box center [550, 221] width 281 height 14
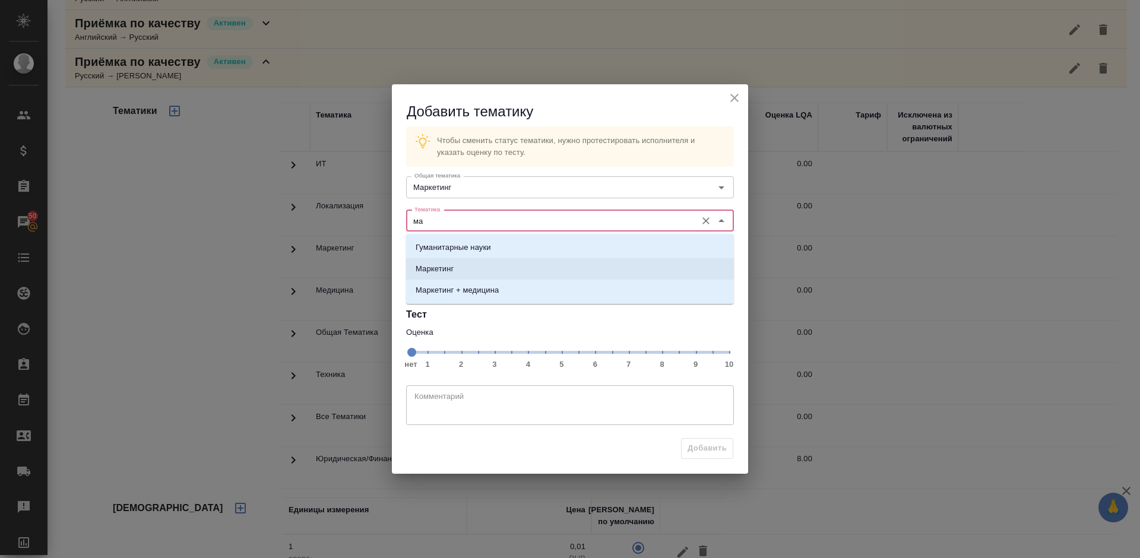
click at [477, 264] on li "Маркетинг" at bounding box center [570, 268] width 328 height 21
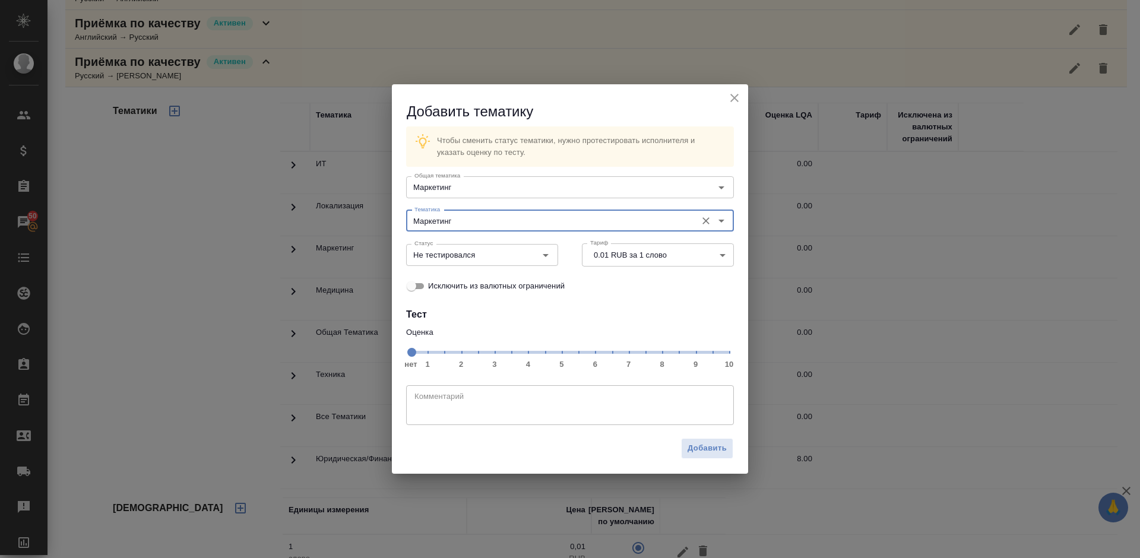
type input "Маркетинг"
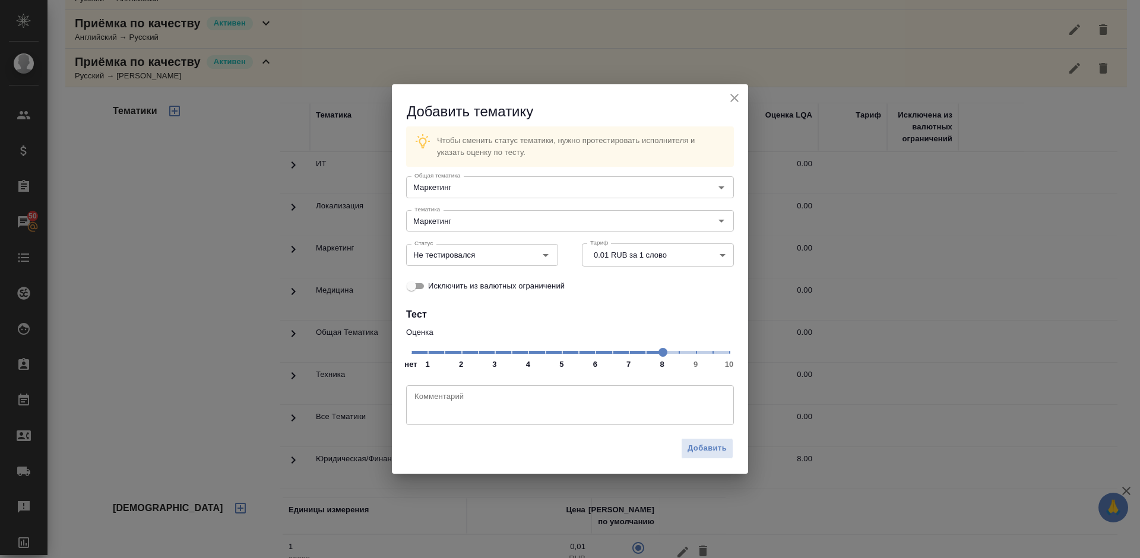
drag, startPoint x: 413, startPoint y: 353, endPoint x: 664, endPoint y: 357, distance: 251.7
click at [664, 357] on span at bounding box center [662, 352] width 9 height 9
click at [501, 253] on input "Не тестировался" at bounding box center [462, 255] width 105 height 14
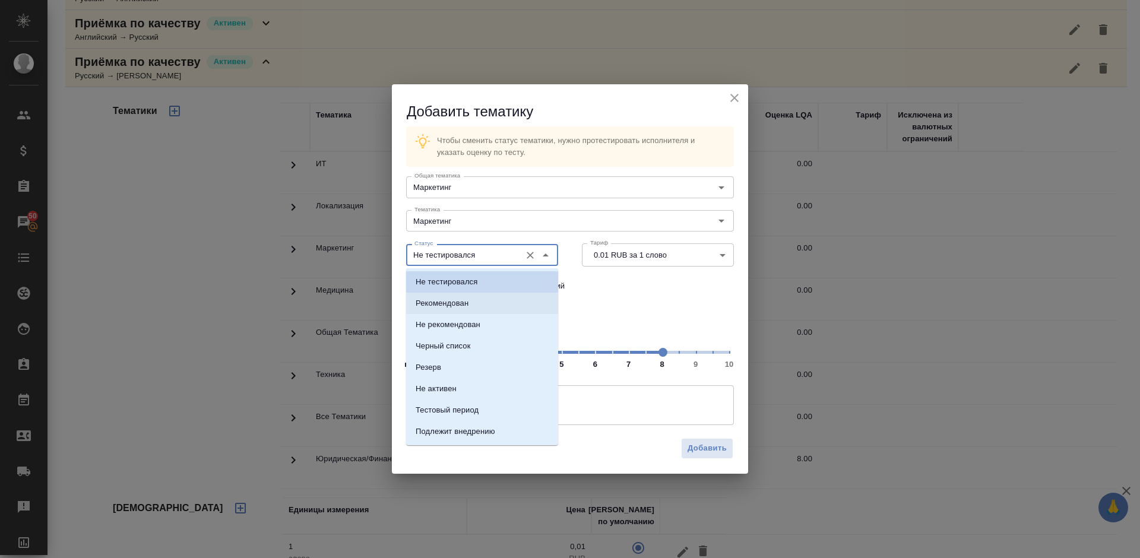
click at [496, 299] on li "Рекомендован" at bounding box center [482, 303] width 152 height 21
type input "Рекомендован"
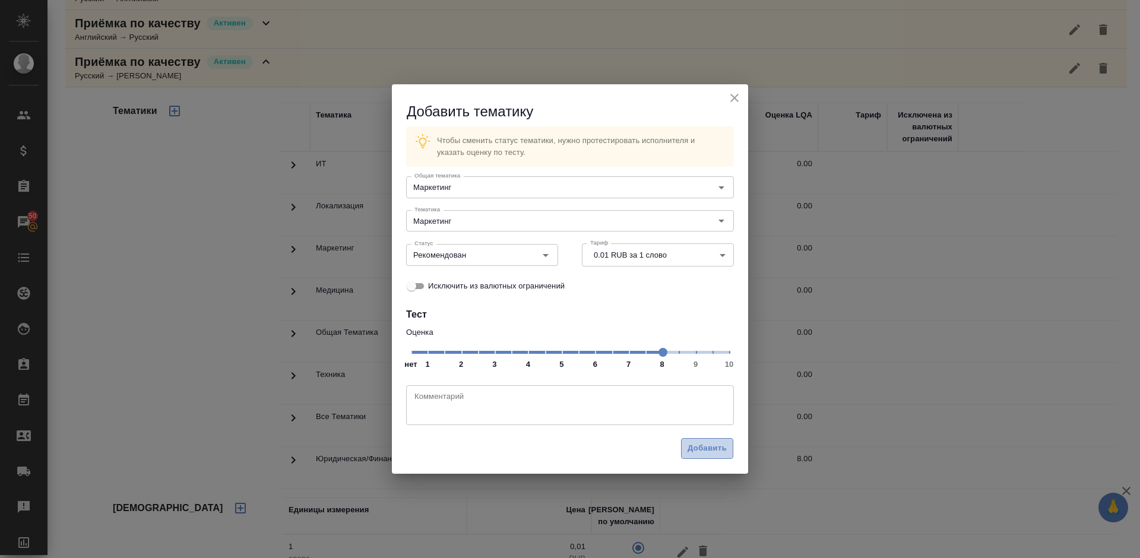
click at [698, 449] on span "Добавить" at bounding box center [706, 449] width 39 height 14
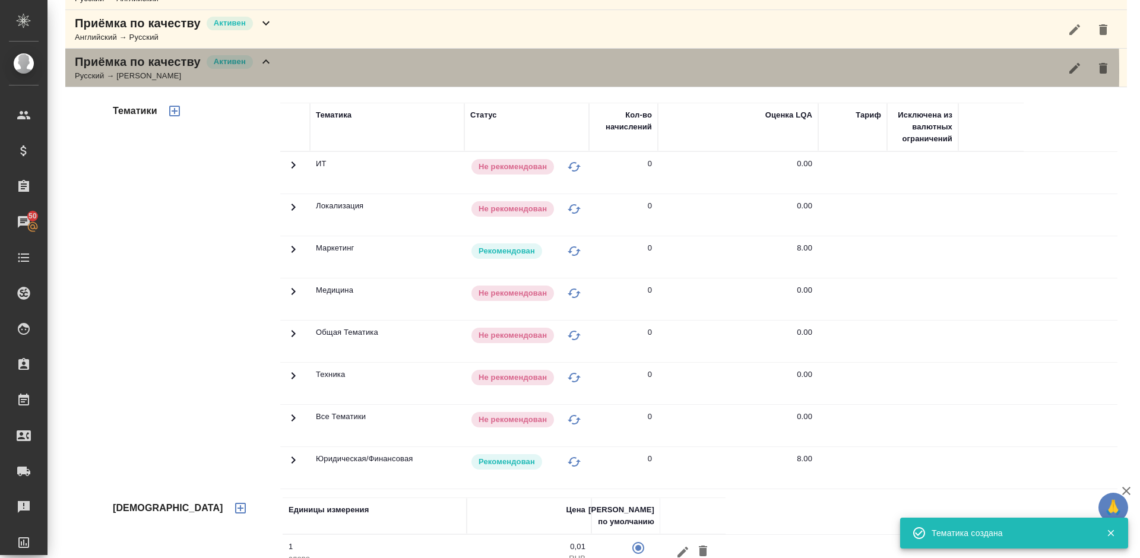
click at [288, 71] on div "Приёмка по качеству Активен Русский → [PERSON_NAME]" at bounding box center [595, 68] width 1061 height 39
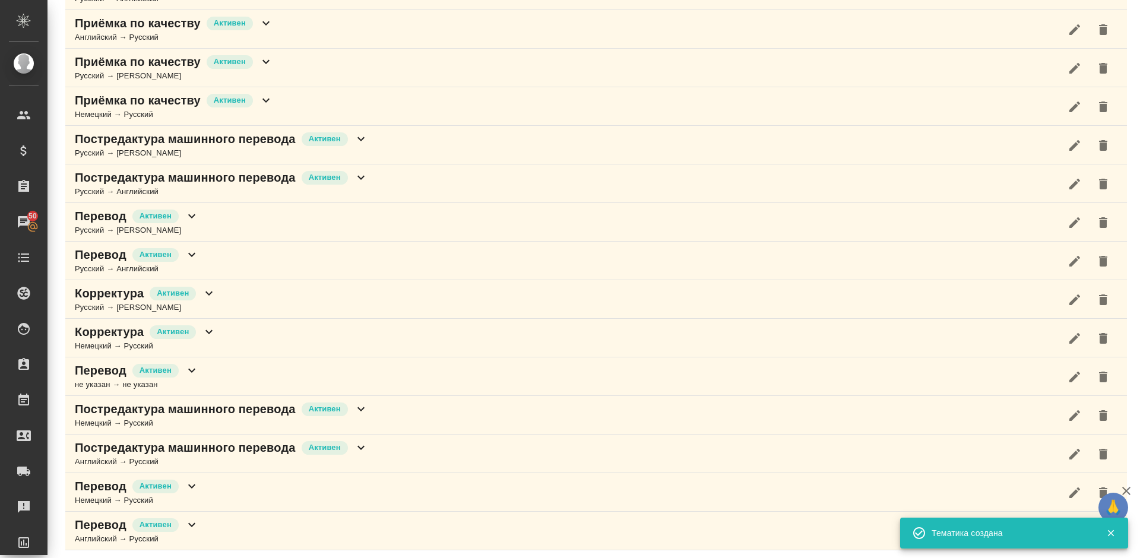
click at [298, 102] on div "Приёмка по качеству [PERSON_NAME] → Русский" at bounding box center [595, 106] width 1061 height 39
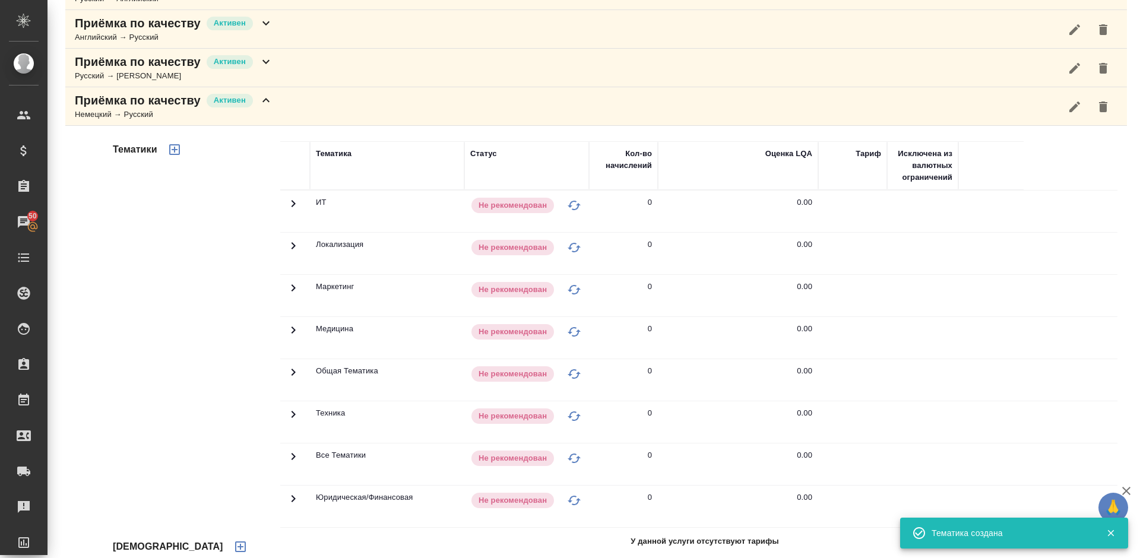
click at [239, 287] on div "Тематики" at bounding box center [195, 331] width 170 height 397
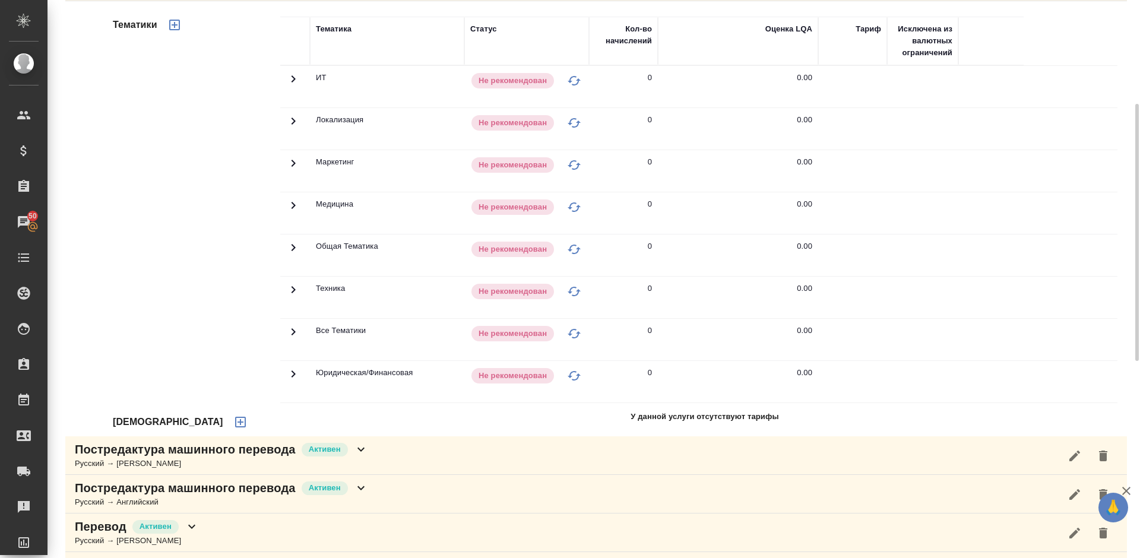
scroll to position [356, 0]
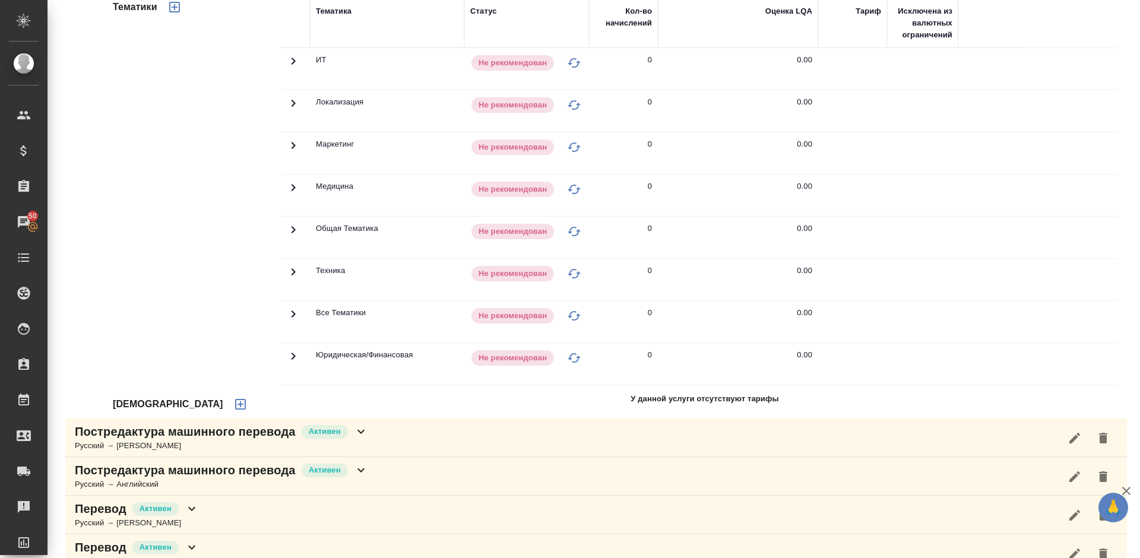
click at [233, 402] on icon "button" at bounding box center [240, 404] width 14 height 14
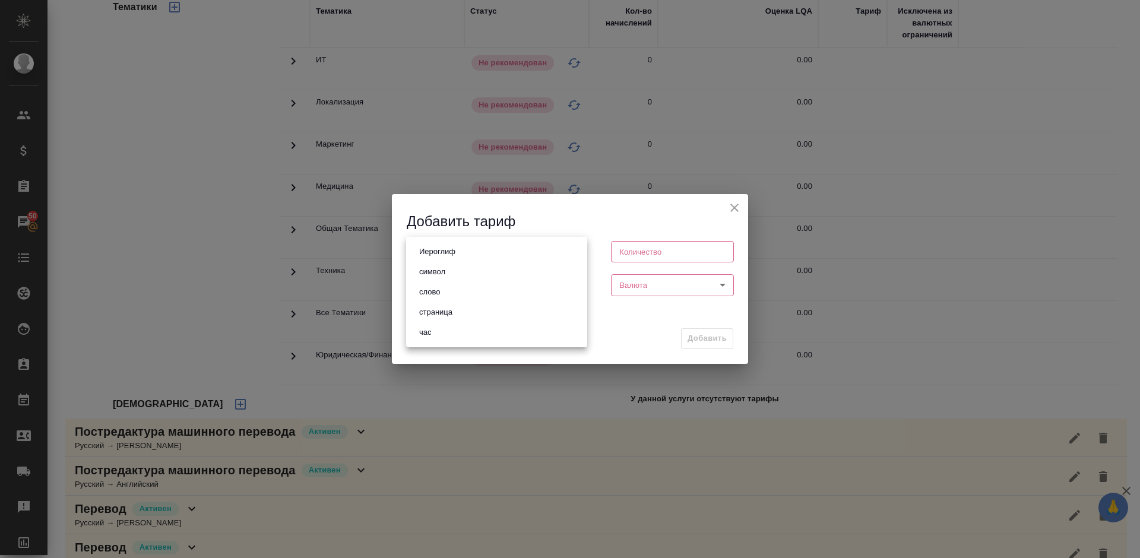
click at [484, 245] on body "🙏 .cls-1 fill:#fff; AWATERA [PERSON_NAME] Спецификации Заказы 50 Чаты Todo Прое…" at bounding box center [570, 279] width 1140 height 558
click at [470, 297] on li "слово" at bounding box center [496, 292] width 181 height 20
type input "5a8b1489cc6b4906c91bfd90"
type input "1"
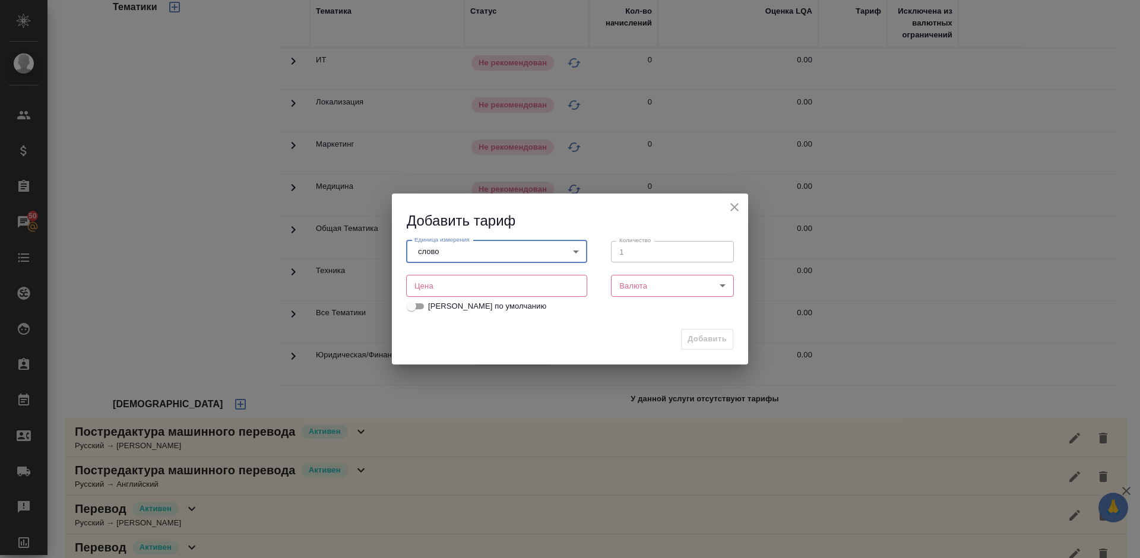
click at [452, 286] on input "number" at bounding box center [496, 285] width 181 height 21
type input "0.01"
click at [630, 284] on body "🙏 .cls-1 fill:#fff; AWATERA [PERSON_NAME] Спецификации Заказы 50 Чаты Todo Прое…" at bounding box center [570, 279] width 1140 height 558
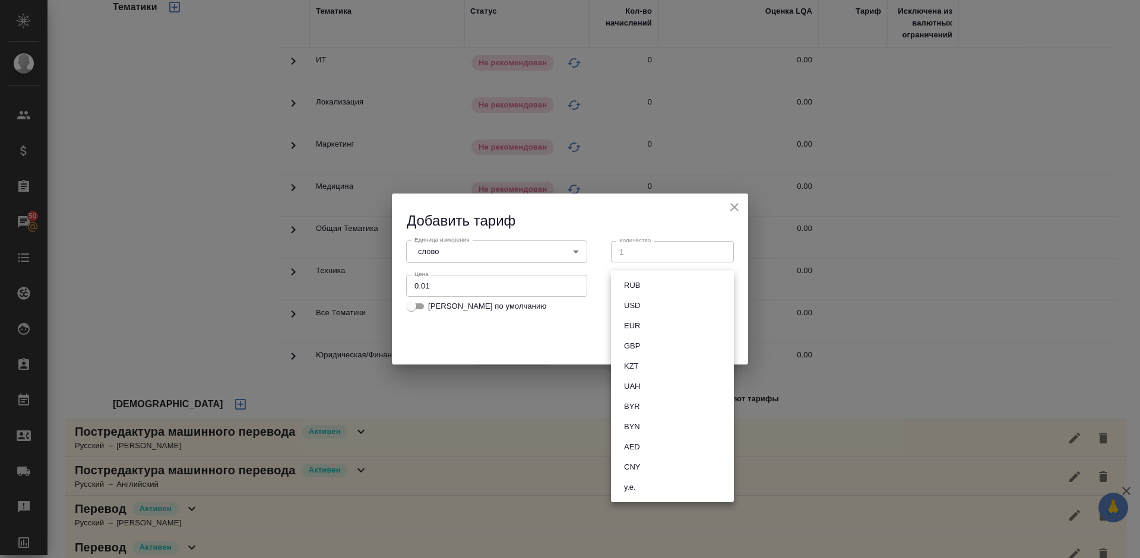
click at [648, 284] on li "RUB" at bounding box center [672, 285] width 123 height 20
type input "RUB"
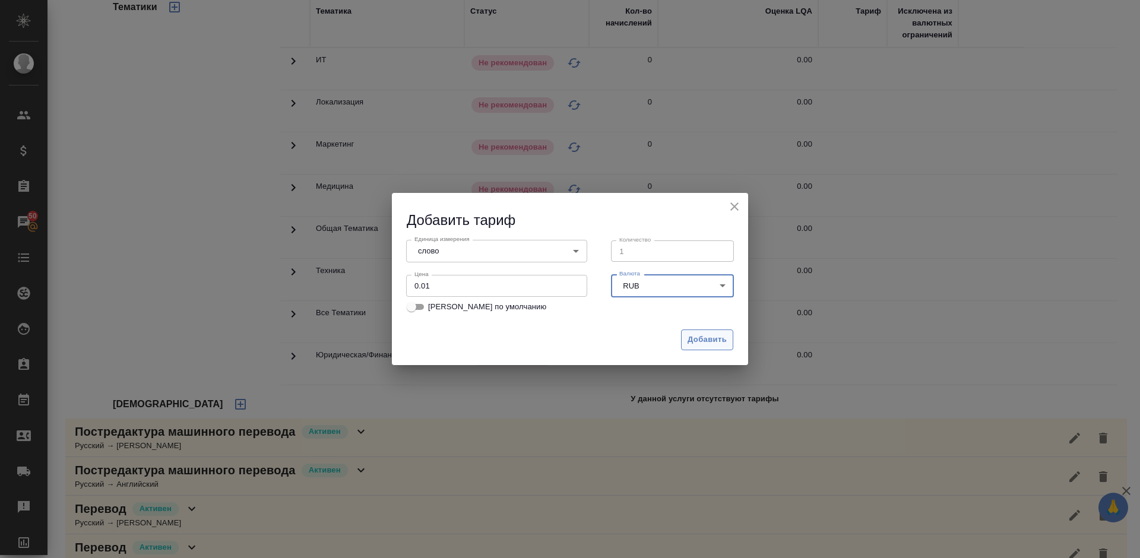
click at [709, 338] on span "Добавить" at bounding box center [706, 340] width 39 height 14
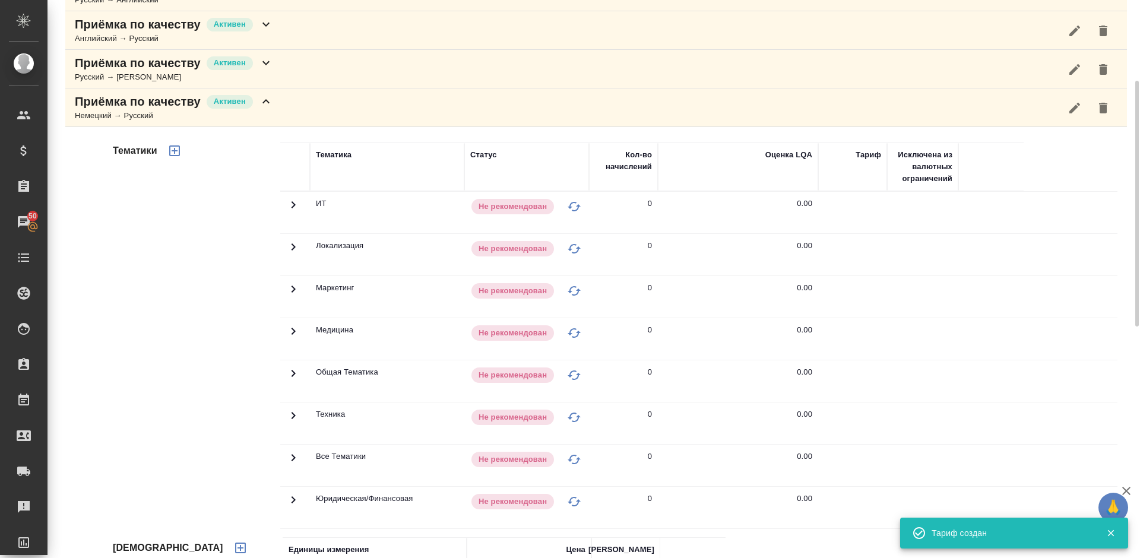
scroll to position [202, 0]
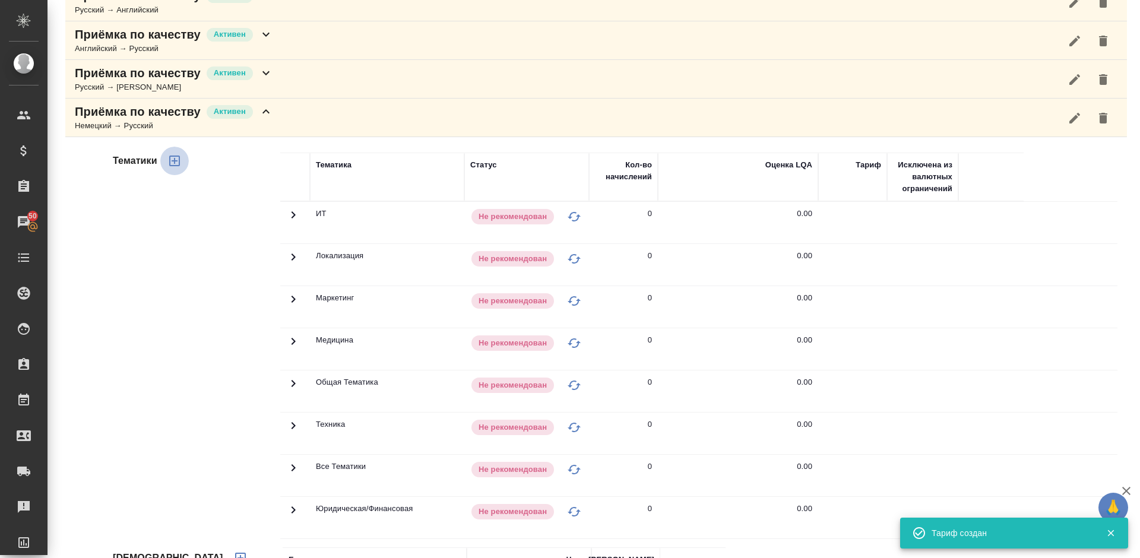
click at [175, 159] on icon "button" at bounding box center [174, 161] width 11 height 11
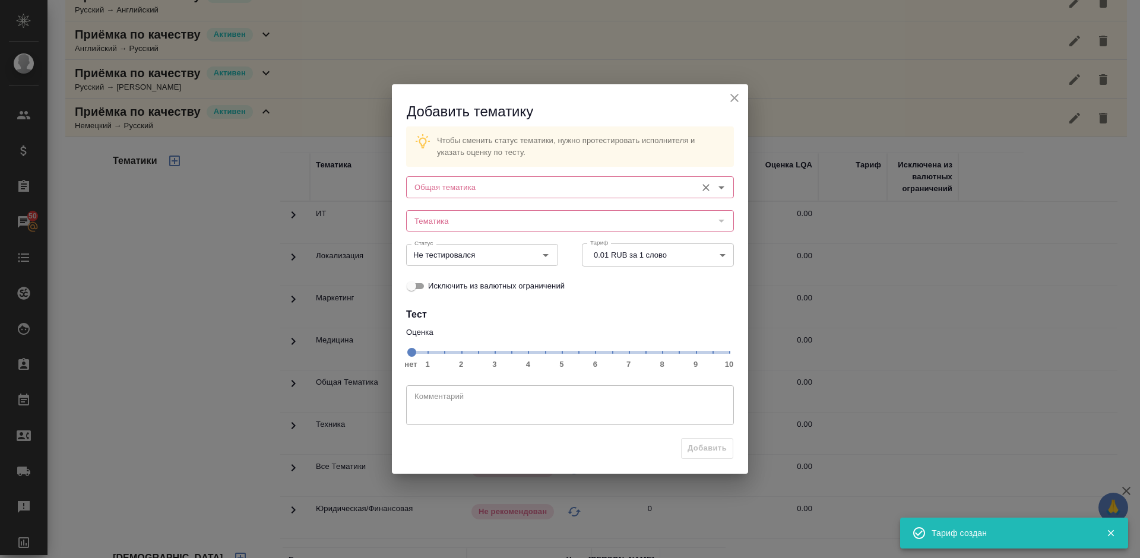
click at [486, 193] on input "Общая тематика" at bounding box center [550, 187] width 281 height 14
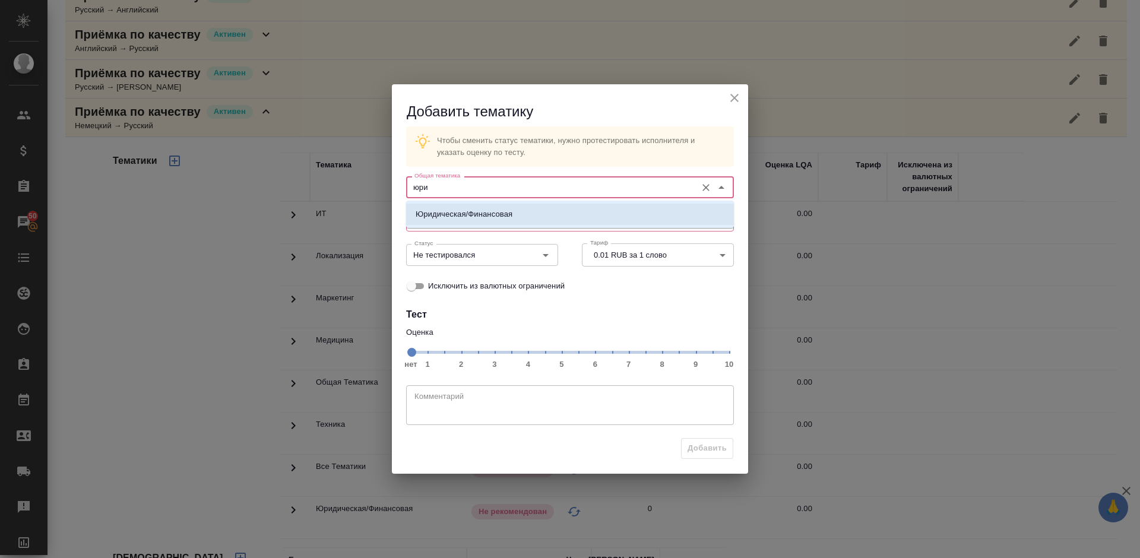
click at [505, 215] on p "Юридическая/Финансовая" at bounding box center [464, 214] width 97 height 12
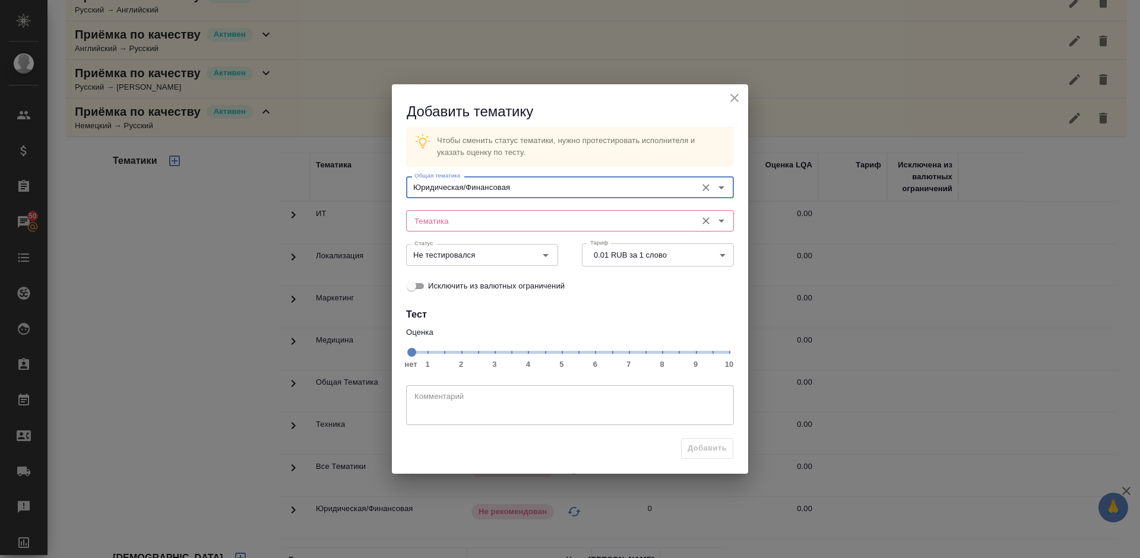
type input "Юридическая/Финансовая"
click at [464, 217] on input "Тематика" at bounding box center [550, 221] width 281 height 14
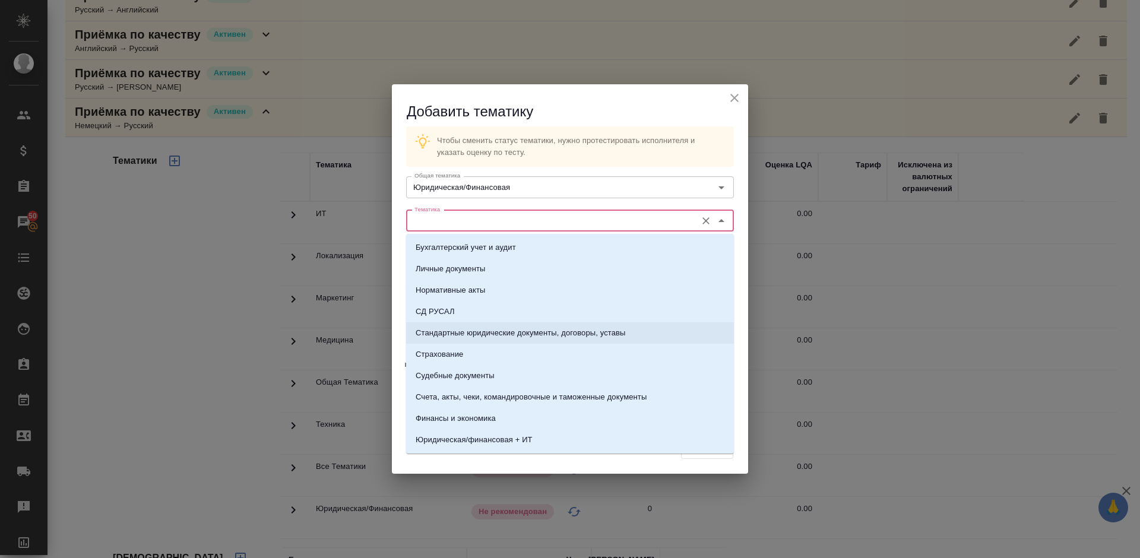
click at [489, 335] on p "Стандартные юридические документы, договоры, уставы" at bounding box center [521, 333] width 210 height 12
type input "Стандартные юридические документы, договоры, уставы"
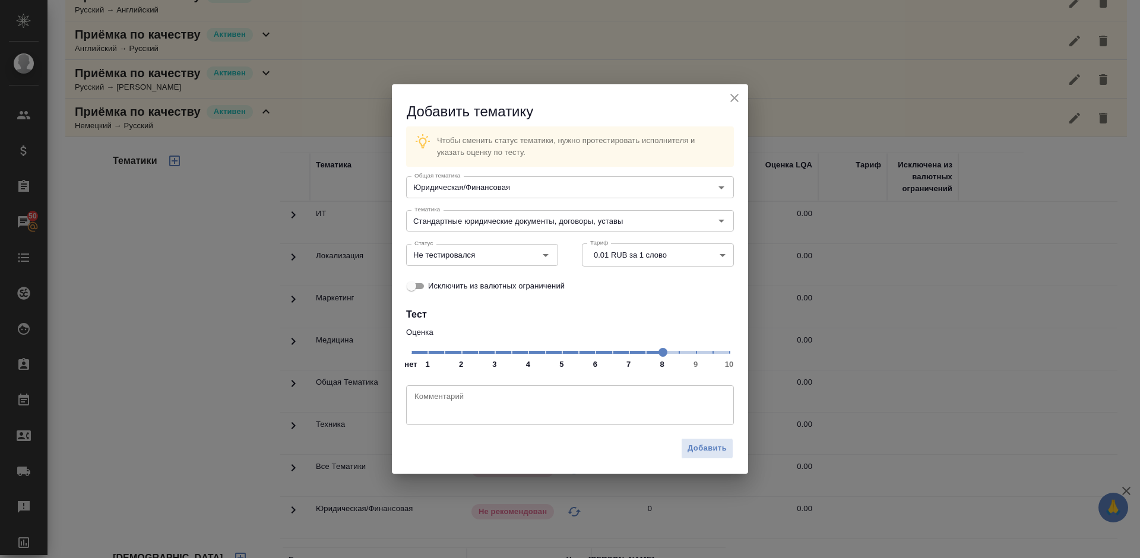
drag, startPoint x: 411, startPoint y: 345, endPoint x: 656, endPoint y: 353, distance: 245.3
click at [658, 353] on span at bounding box center [662, 352] width 9 height 9
click at [499, 258] on input "Не тестировался" at bounding box center [462, 255] width 105 height 14
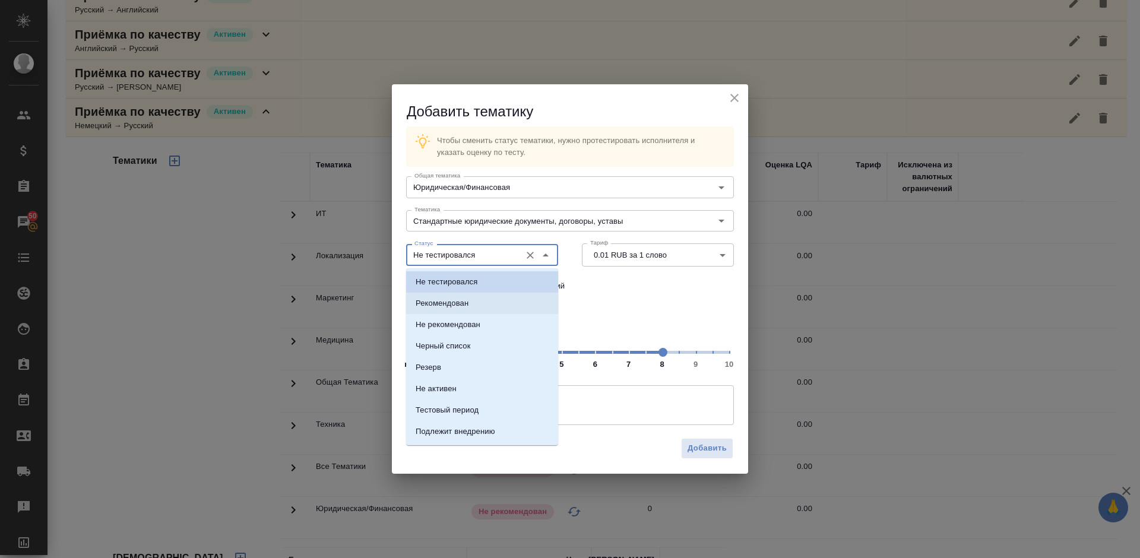
click at [493, 305] on li "Рекомендован" at bounding box center [482, 303] width 152 height 21
type input "Рекомендован"
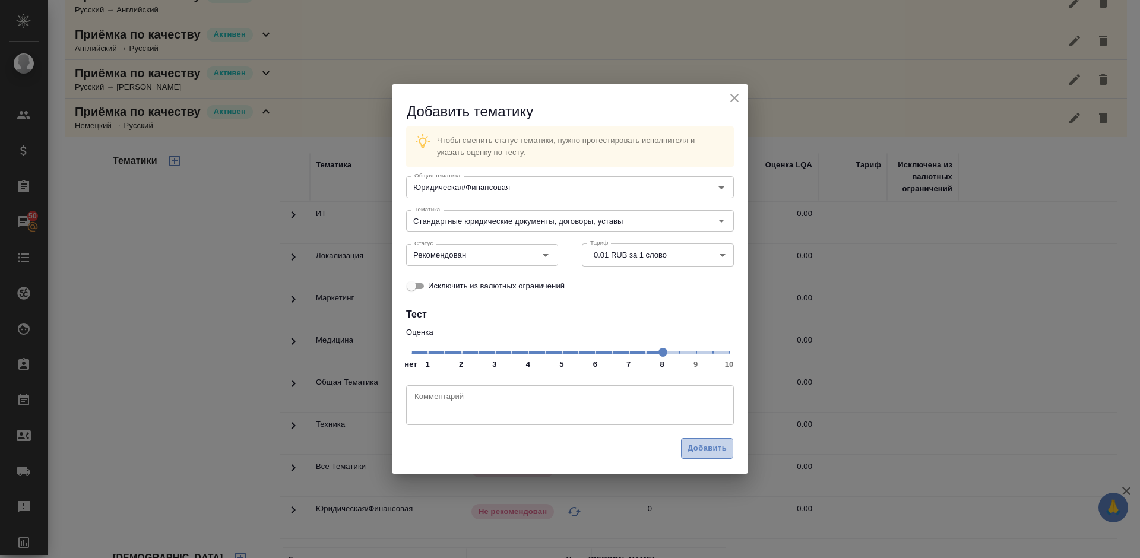
click at [708, 446] on span "Добавить" at bounding box center [706, 449] width 39 height 14
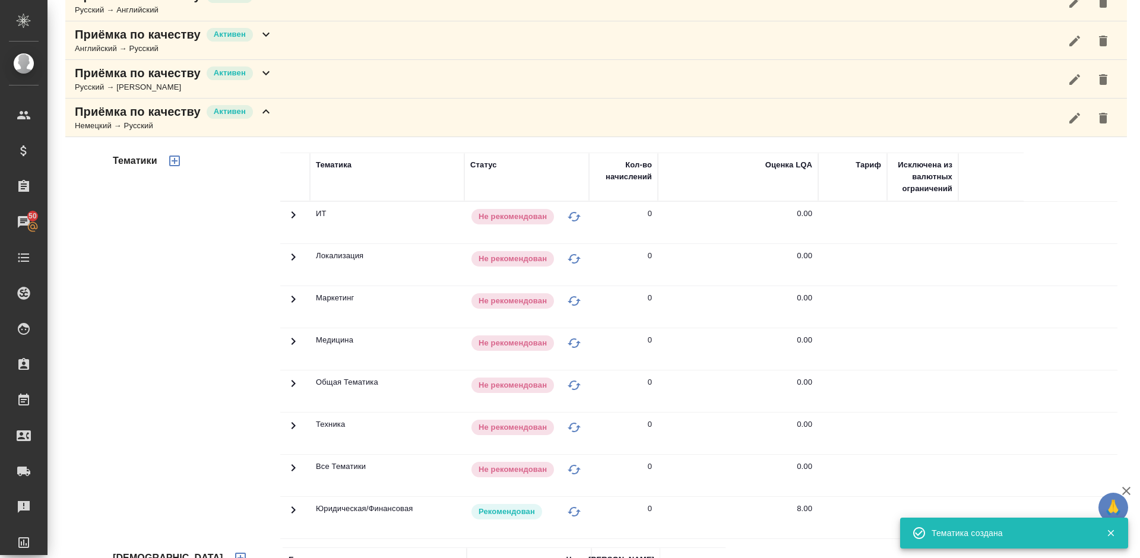
click at [175, 167] on icon "button" at bounding box center [174, 161] width 14 height 14
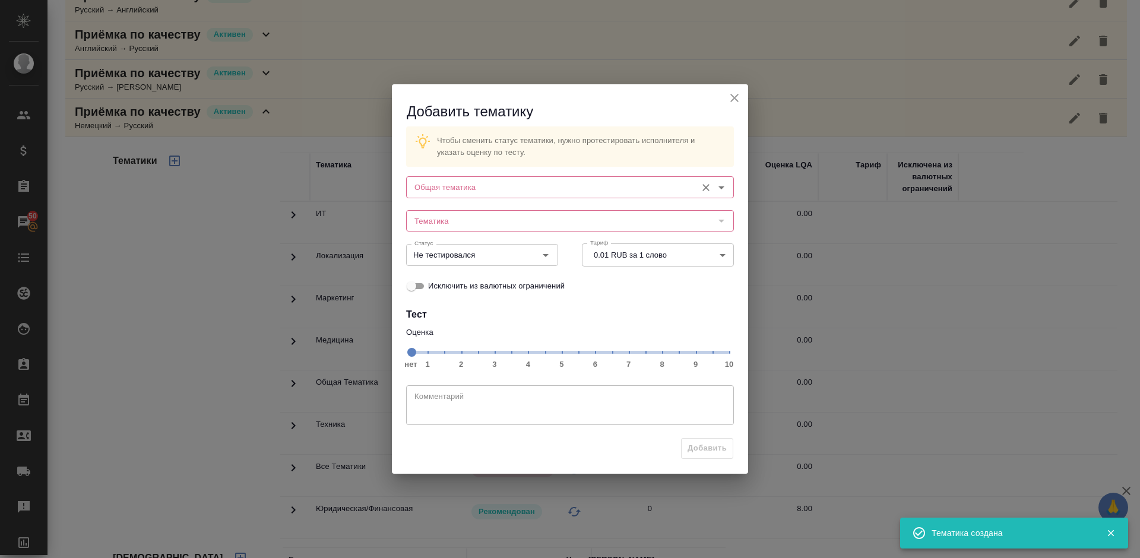
click at [447, 186] on input "Общая тематика" at bounding box center [550, 187] width 281 height 14
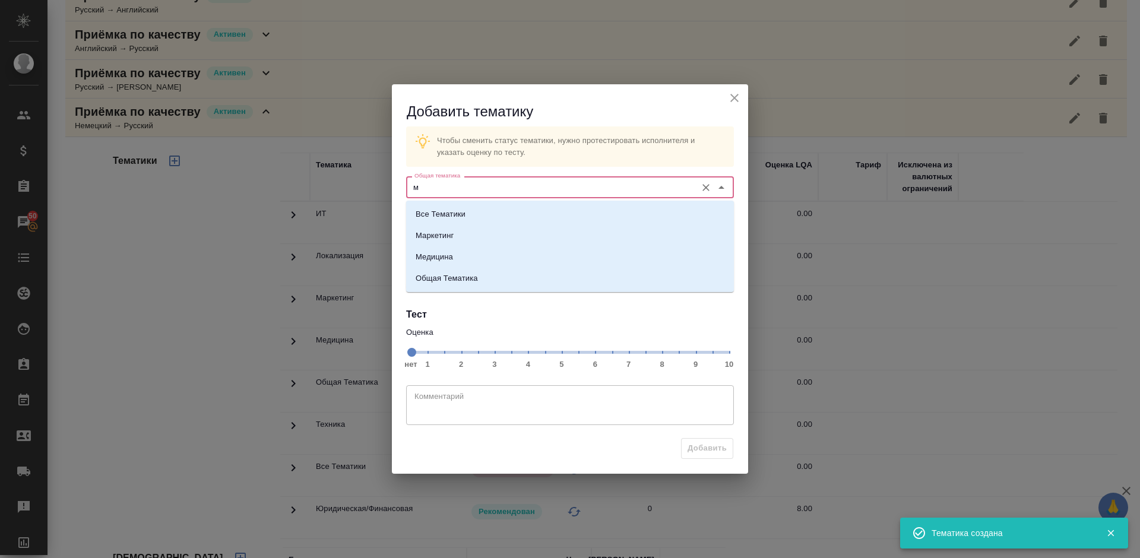
type input "[PERSON_NAME]"
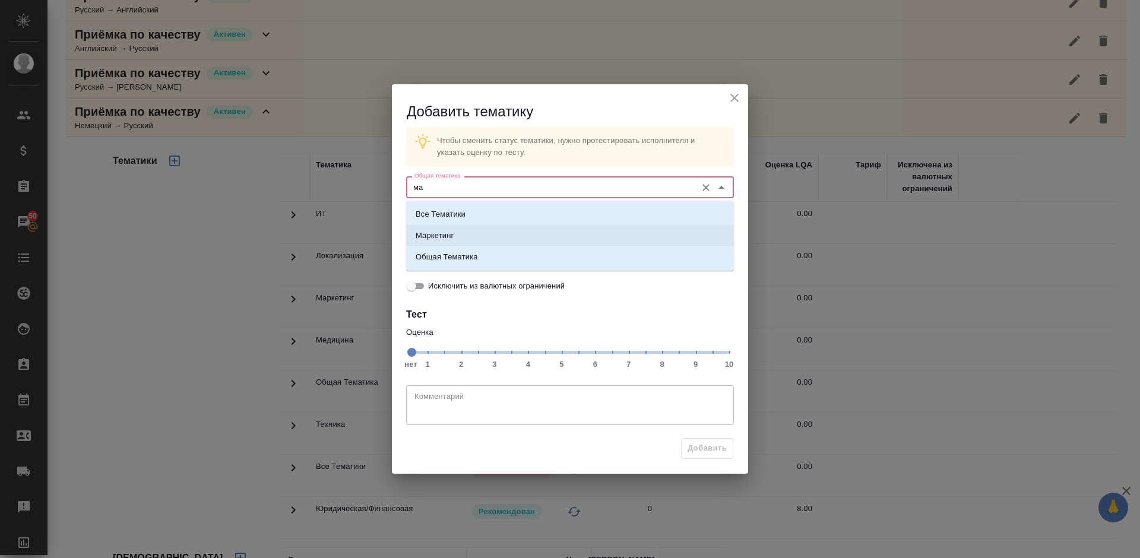
click at [473, 230] on li "Маркетинг" at bounding box center [570, 235] width 328 height 21
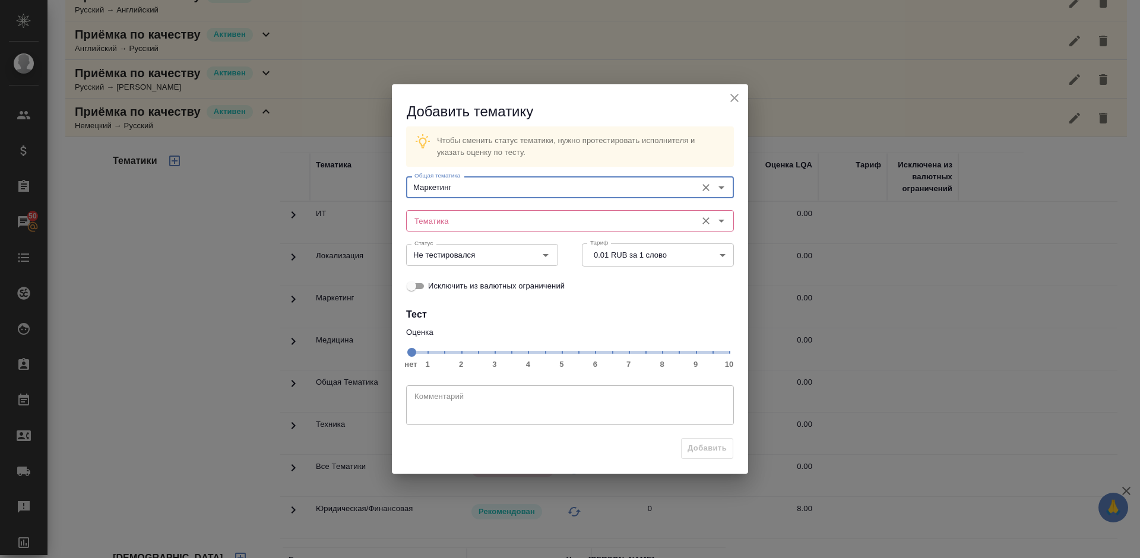
type input "Маркетинг"
click at [458, 222] on input "м" at bounding box center [550, 221] width 281 height 14
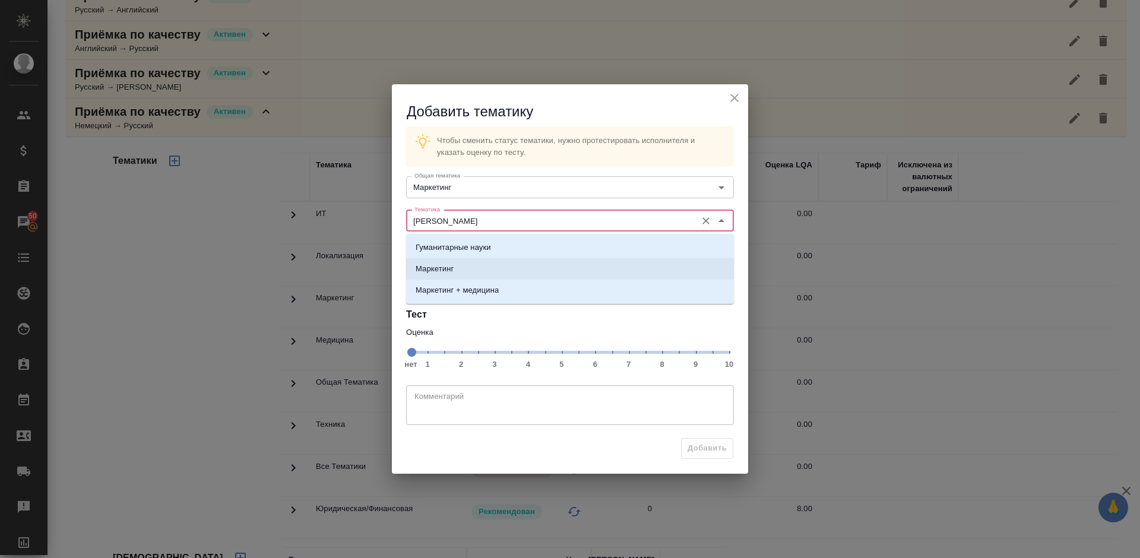
click at [484, 263] on li "Маркетинг" at bounding box center [570, 268] width 328 height 21
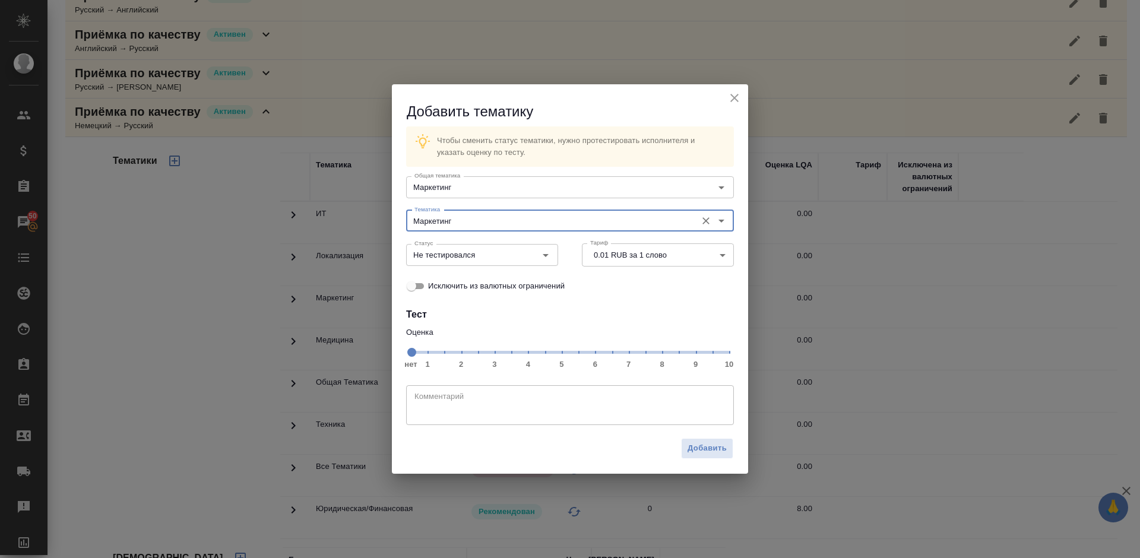
type input "Маркетинг"
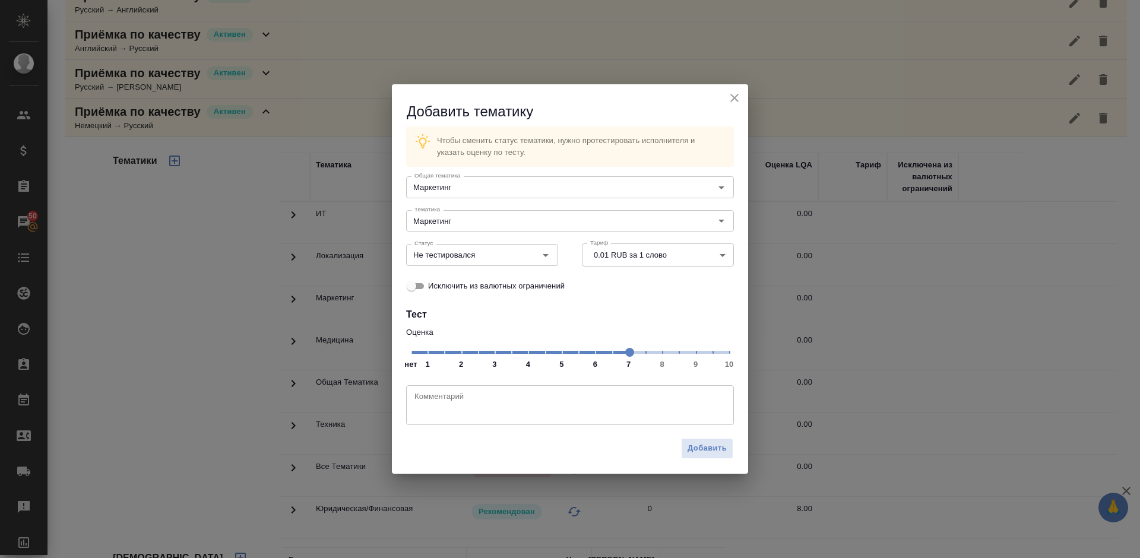
drag, startPoint x: 407, startPoint y: 356, endPoint x: 660, endPoint y: 357, distance: 253.5
click at [634, 357] on span at bounding box center [629, 352] width 9 height 9
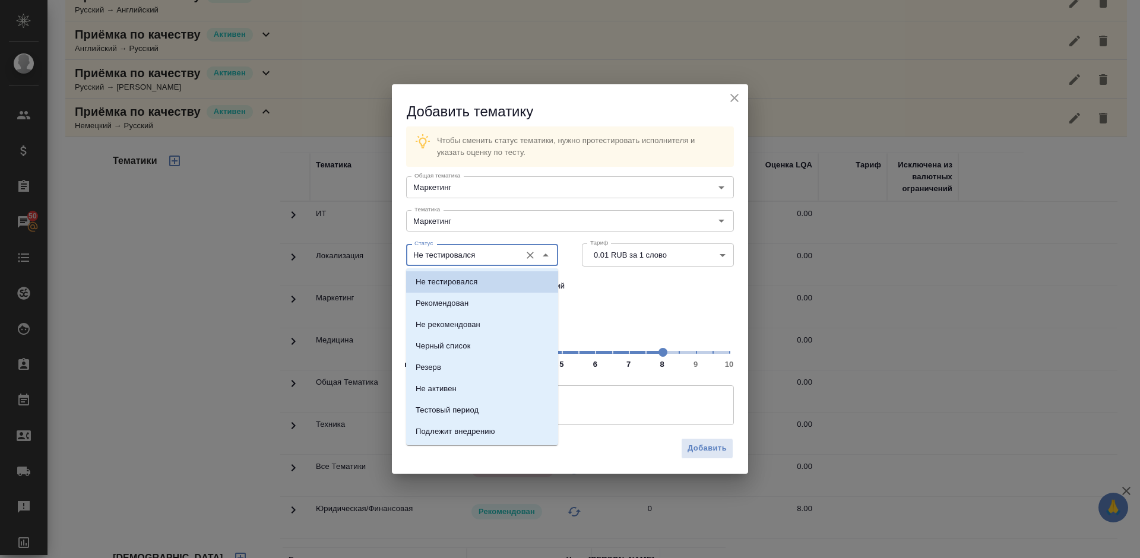
click at [493, 257] on input "Не тестировался" at bounding box center [462, 255] width 105 height 14
click at [478, 305] on li "Рекомендован" at bounding box center [482, 303] width 152 height 21
type input "Рекомендован"
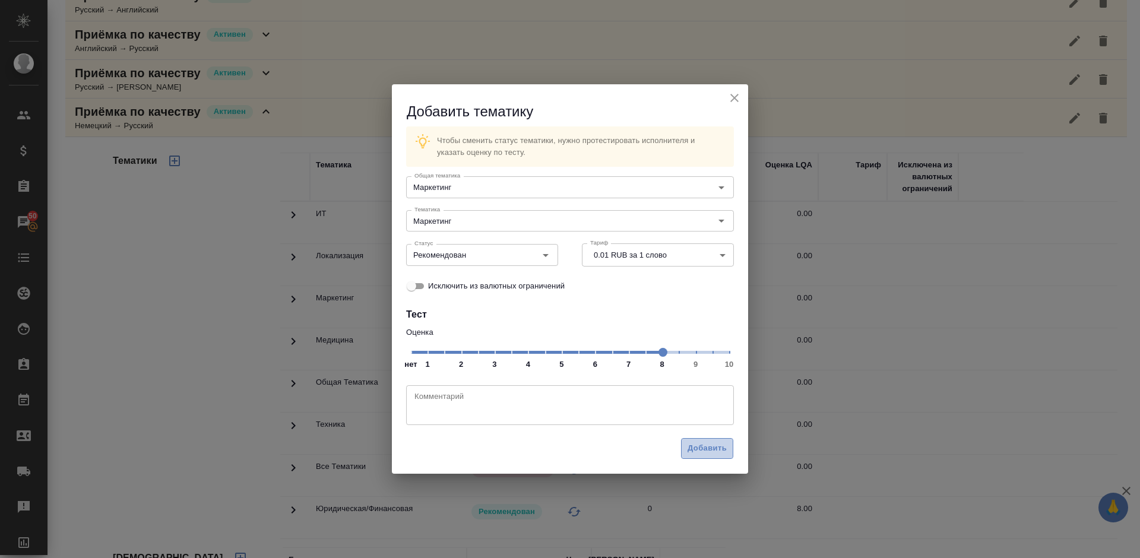
click at [712, 447] on span "Добавить" at bounding box center [706, 449] width 39 height 14
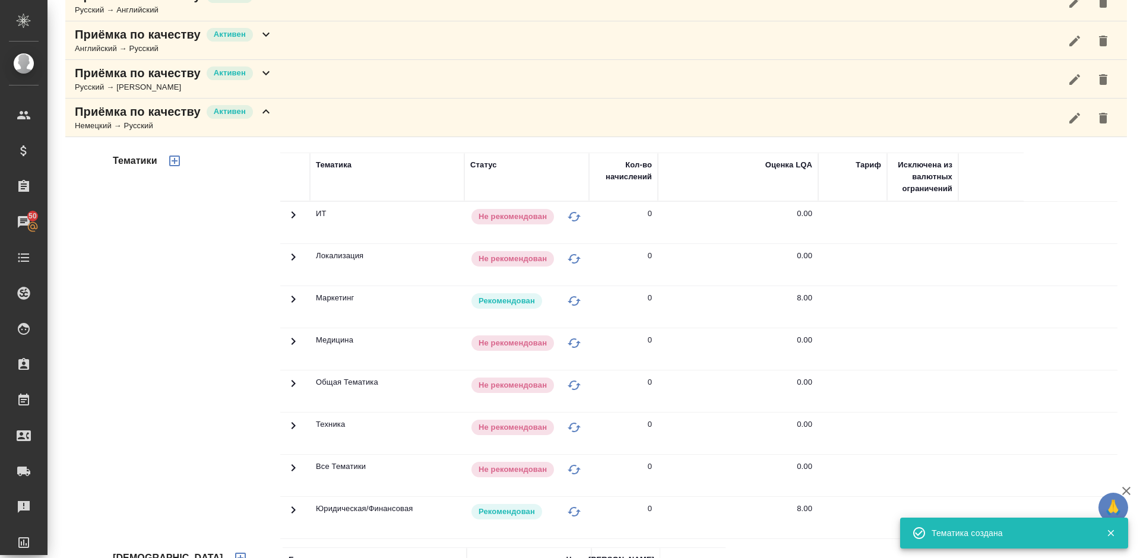
scroll to position [0, 0]
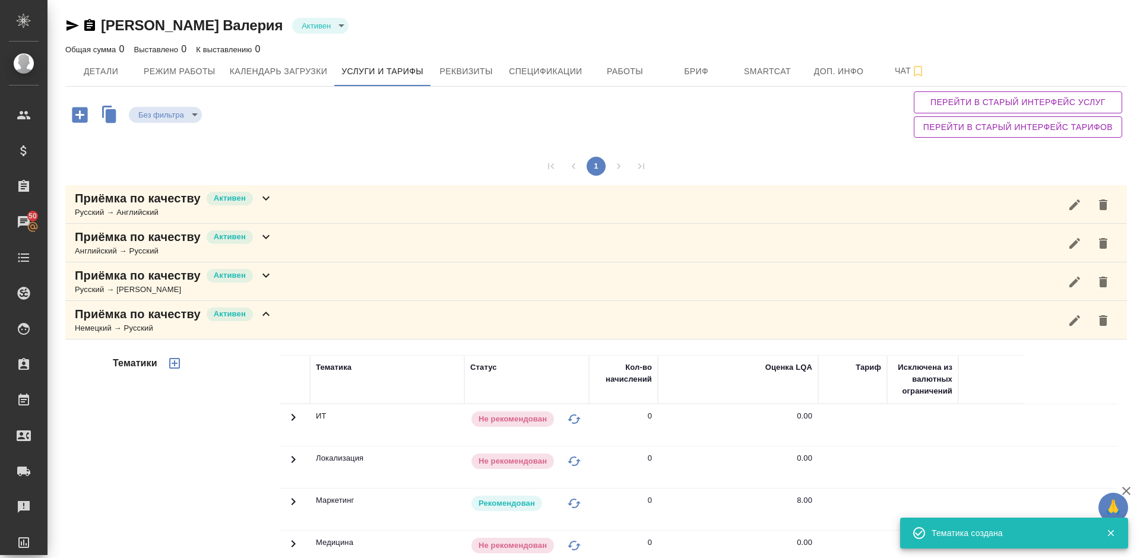
click at [316, 307] on div "Приёмка по качеству [PERSON_NAME] → Русский" at bounding box center [595, 320] width 1061 height 39
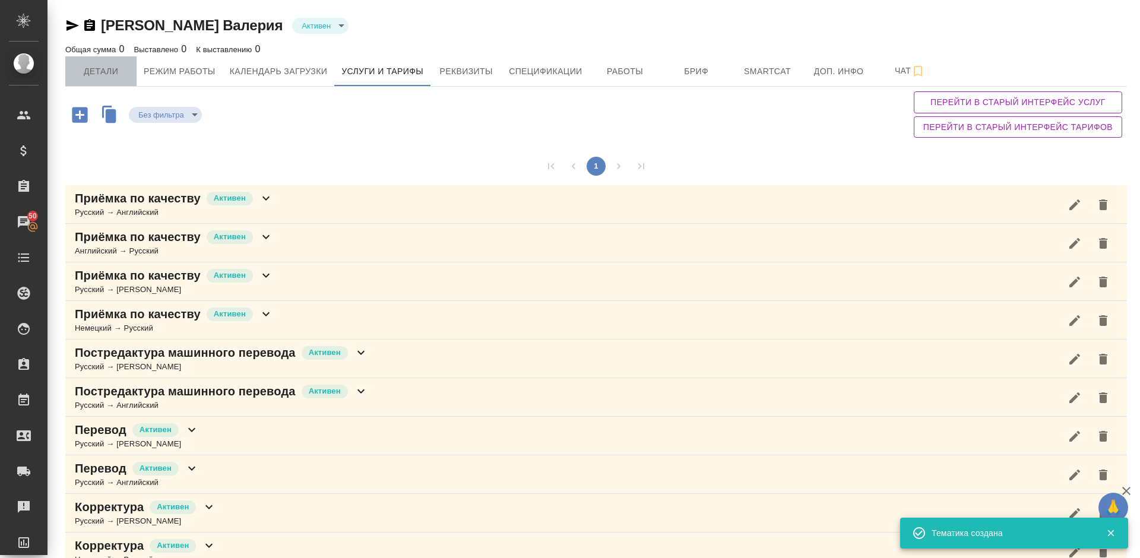
click at [105, 81] on button "Детали" at bounding box center [100, 71] width 71 height 30
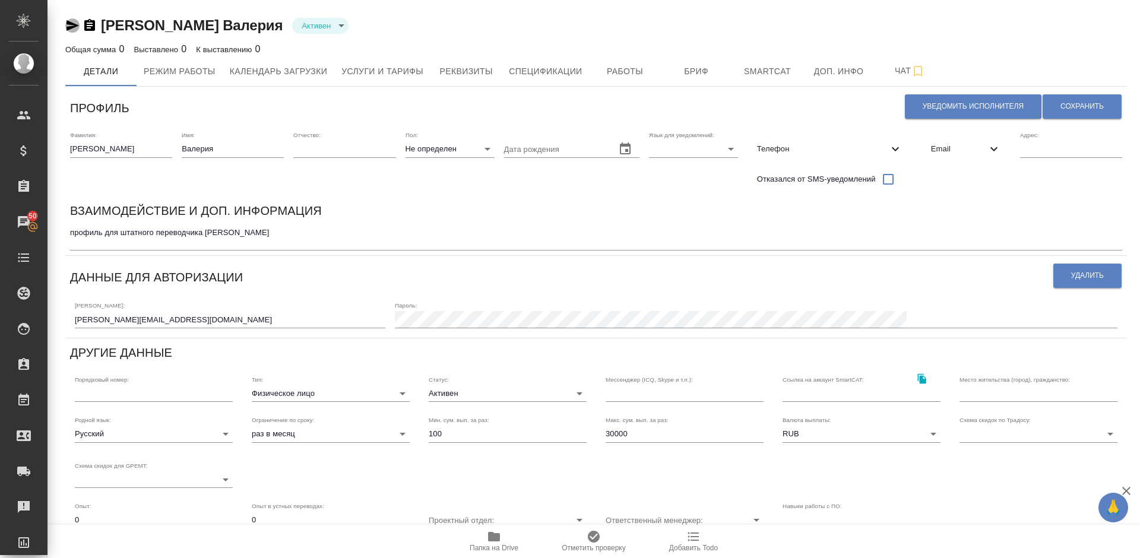
click at [72, 27] on icon "button" at bounding box center [72, 25] width 12 height 11
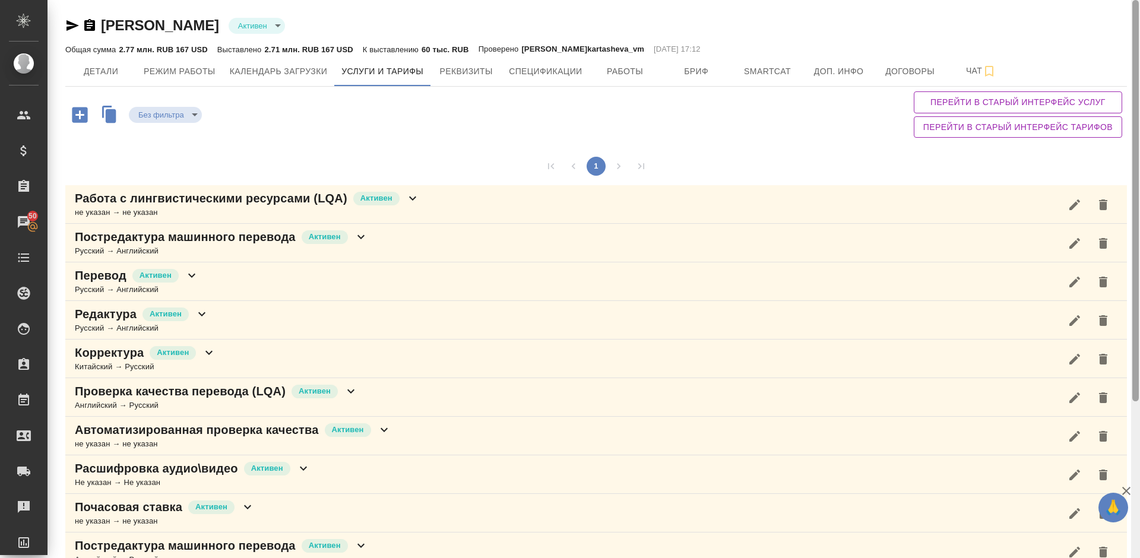
drag, startPoint x: 1136, startPoint y: 277, endPoint x: 1139, endPoint y: 16, distance: 260.6
click at [1139, 16] on div at bounding box center [1135, 279] width 9 height 558
